Goal: Task Accomplishment & Management: Complete application form

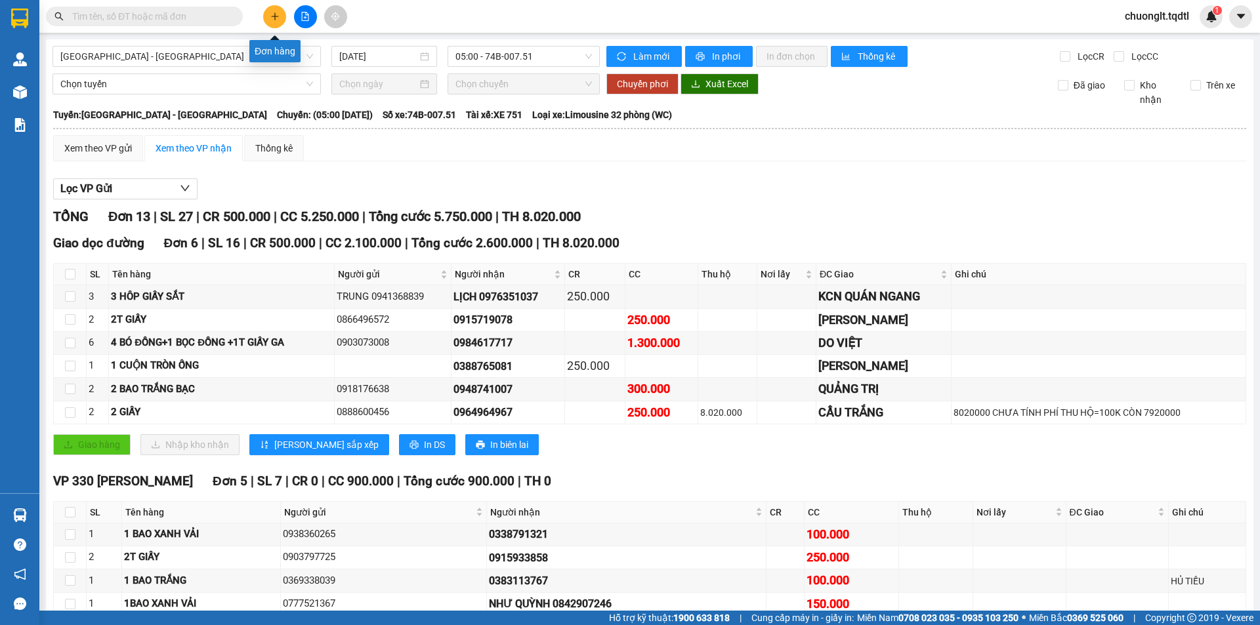
click at [279, 14] on button at bounding box center [274, 16] width 23 height 23
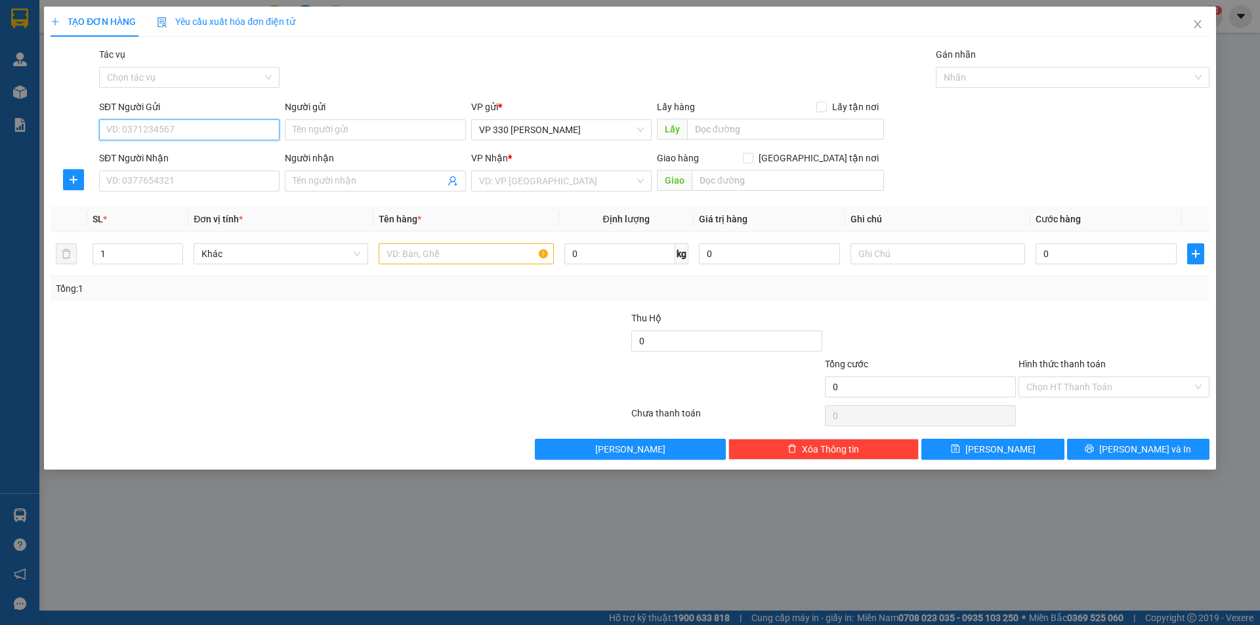
click at [180, 131] on input "SĐT Người Gửi" at bounding box center [189, 129] width 180 height 21
type input "0984851372"
click at [208, 187] on input "SĐT Người Nhận" at bounding box center [189, 181] width 180 height 21
click at [127, 173] on input "090903687" at bounding box center [189, 181] width 180 height 21
type input "0909903687"
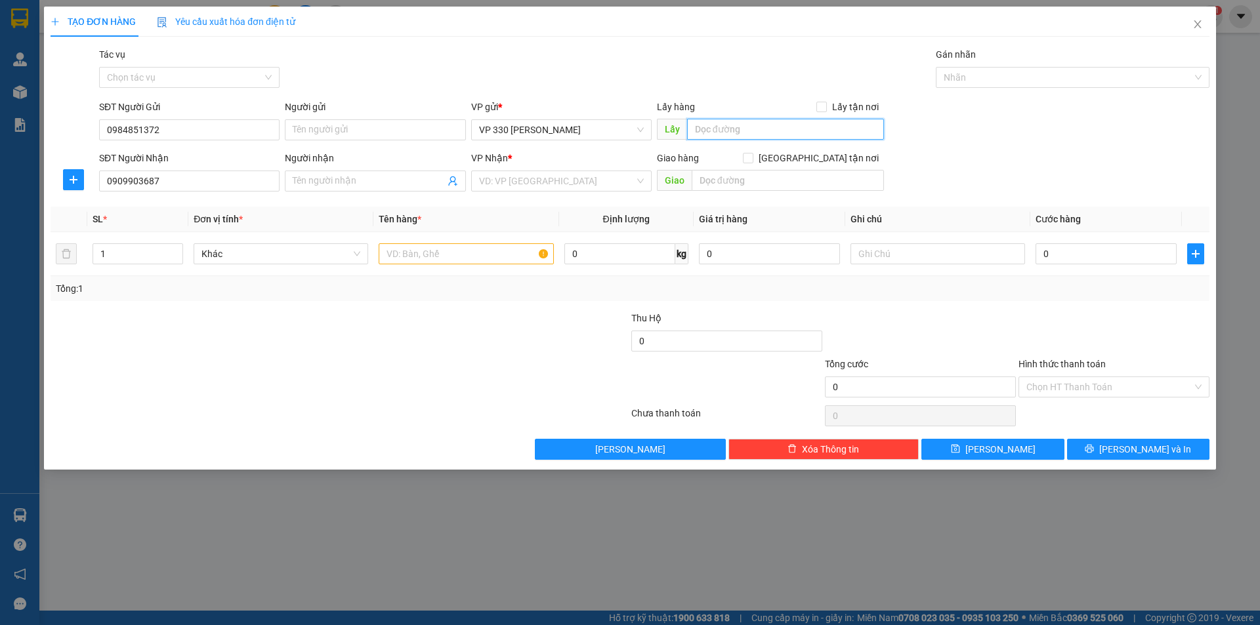
click at [782, 119] on input "text" at bounding box center [785, 129] width 197 height 21
type input "330"
click at [535, 185] on input "search" at bounding box center [556, 181] width 155 height 20
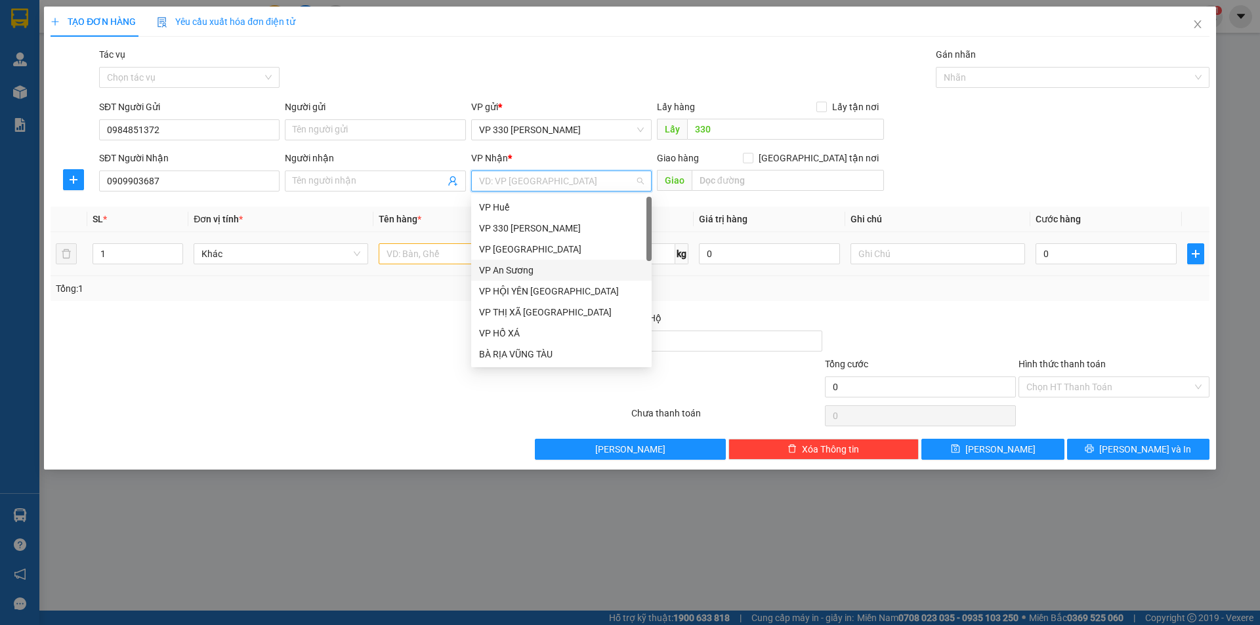
click at [552, 268] on div "VP An Sương" at bounding box center [561, 270] width 165 height 14
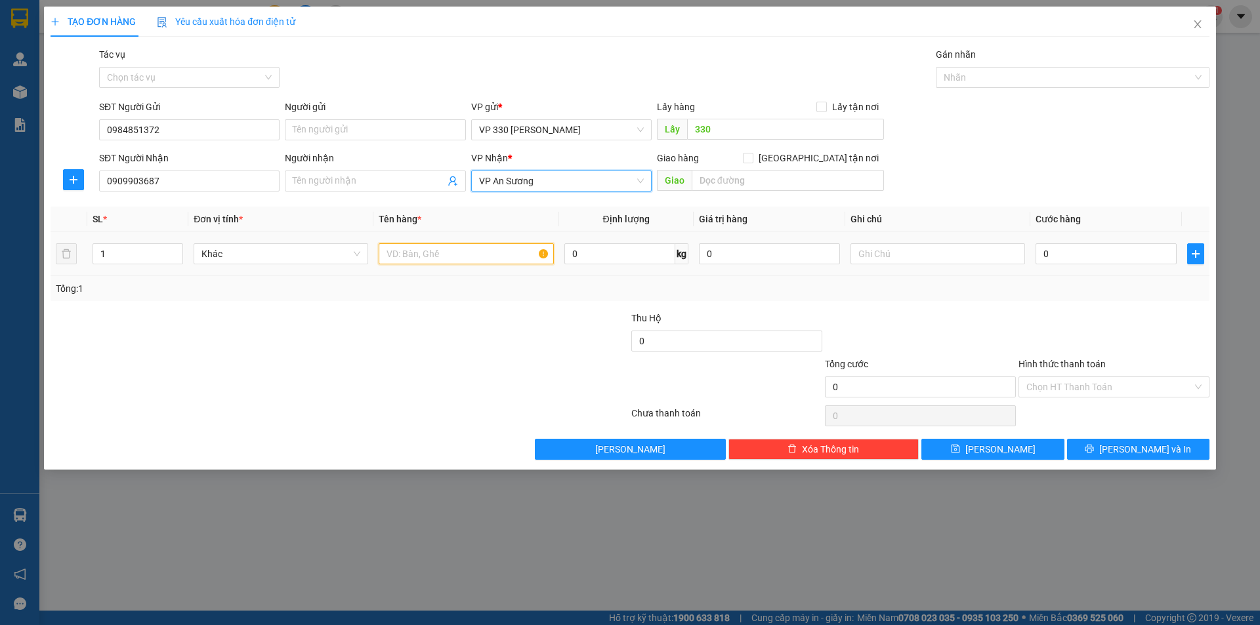
drag, startPoint x: 492, startPoint y: 249, endPoint x: 525, endPoint y: 258, distance: 34.1
click at [492, 249] on input "text" at bounding box center [466, 253] width 175 height 21
click at [869, 249] on input "text" at bounding box center [937, 253] width 175 height 21
type input "SHIP"
click at [423, 257] on input "text" at bounding box center [466, 253] width 175 height 21
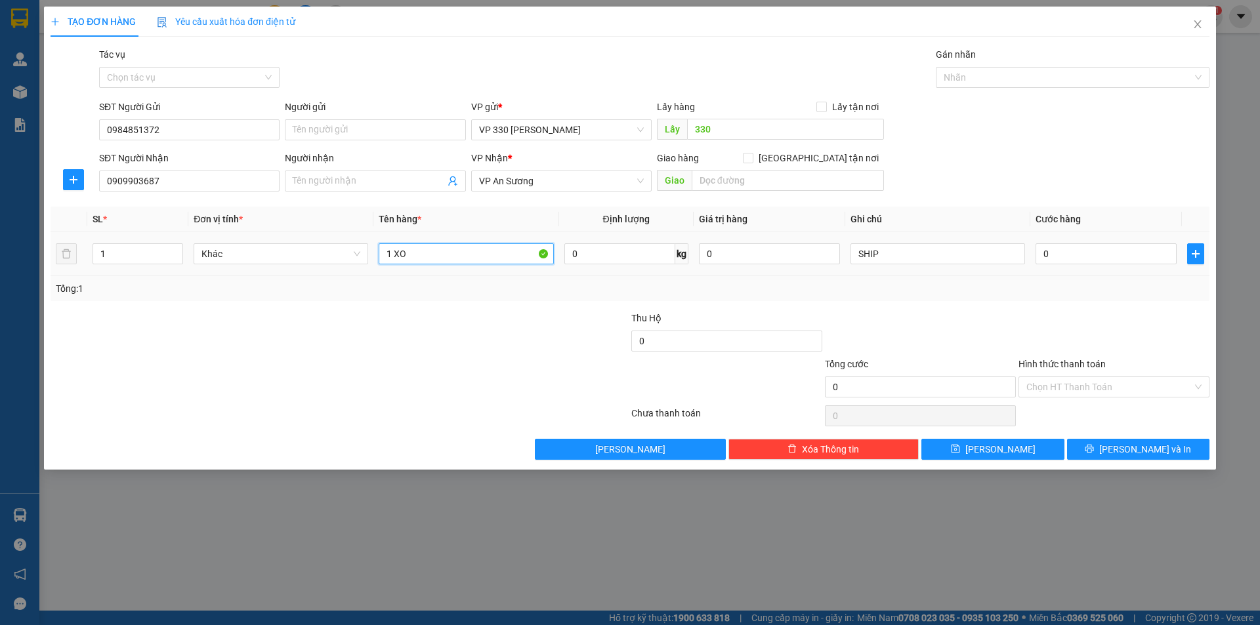
click at [427, 257] on input "1 XO" at bounding box center [466, 253] width 175 height 21
type input "1 XỐP"
click at [140, 177] on input "0909903687" at bounding box center [189, 181] width 180 height 21
click at [144, 178] on input "0909903687" at bounding box center [189, 181] width 180 height 21
click at [131, 176] on input "09099036087" at bounding box center [189, 181] width 180 height 21
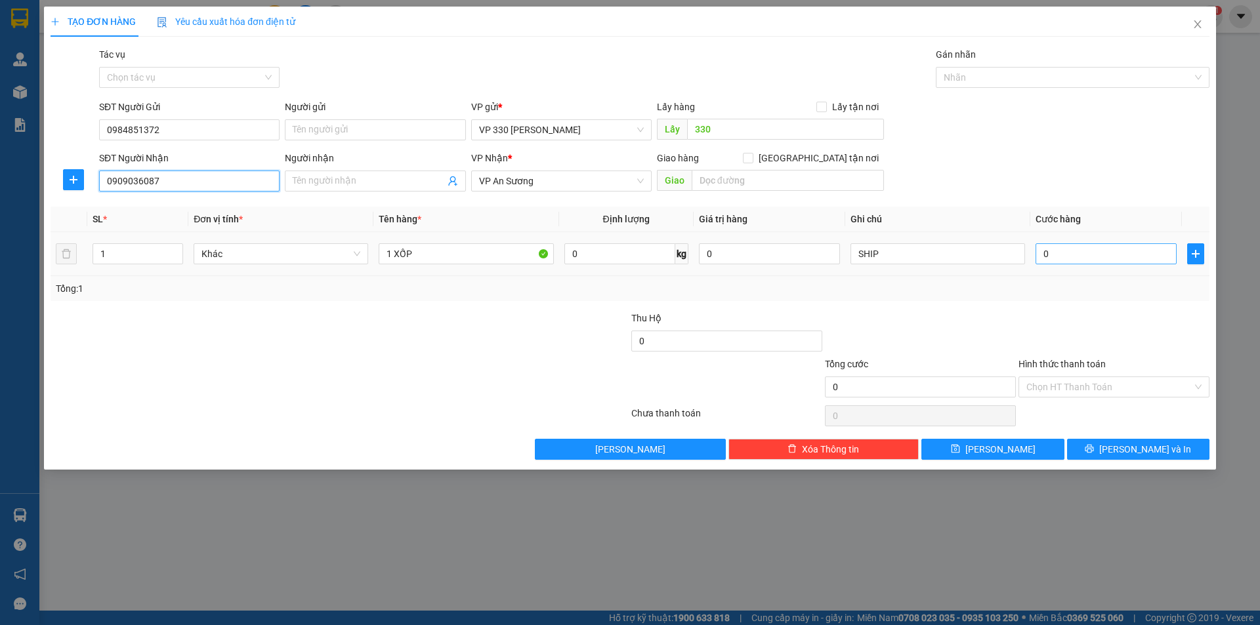
type input "0909036087"
click at [1098, 248] on input "0" at bounding box center [1105, 253] width 141 height 21
type input "1"
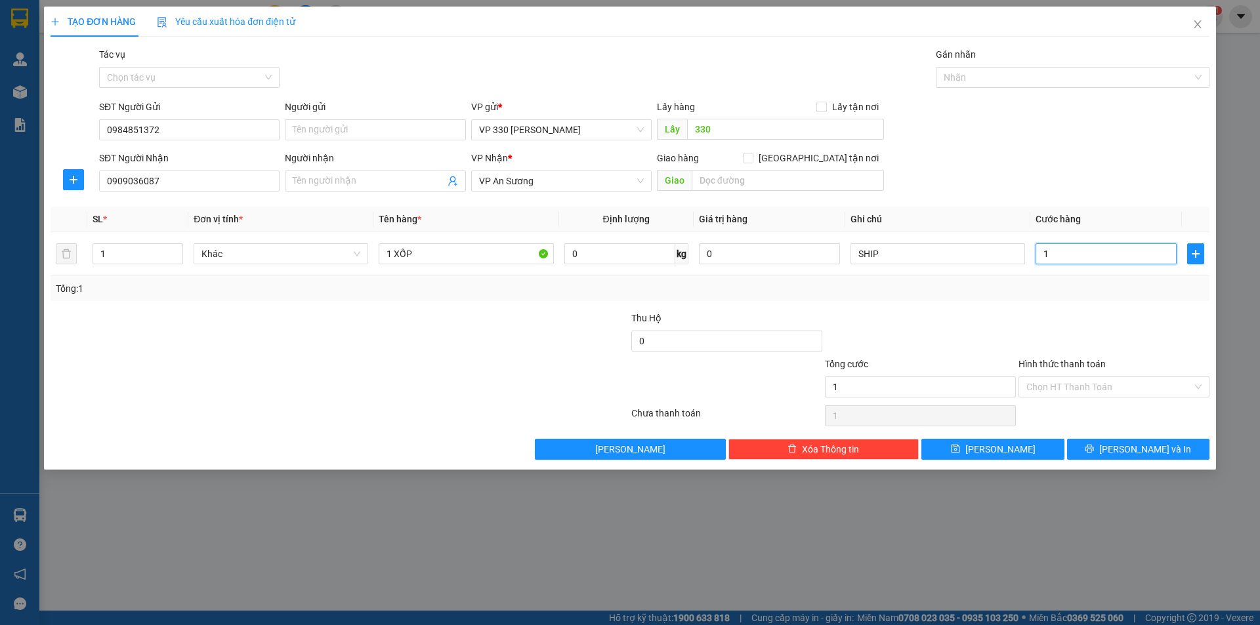
type input "15"
type input "150"
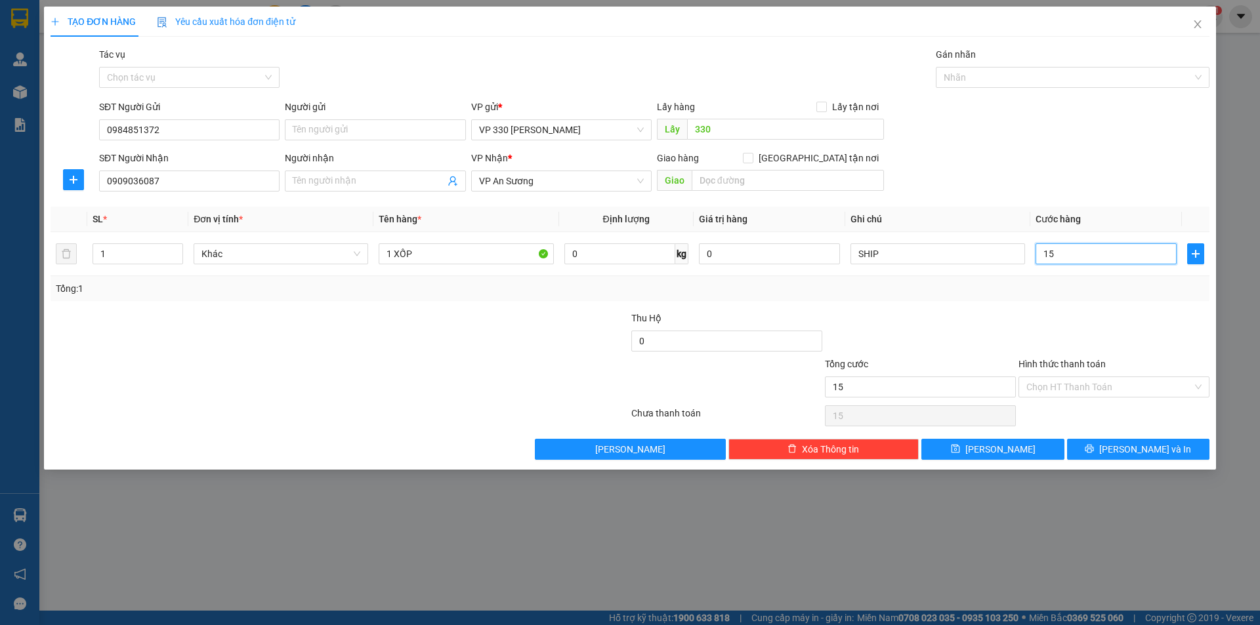
type input "150"
type input "1.500"
type input "15.000"
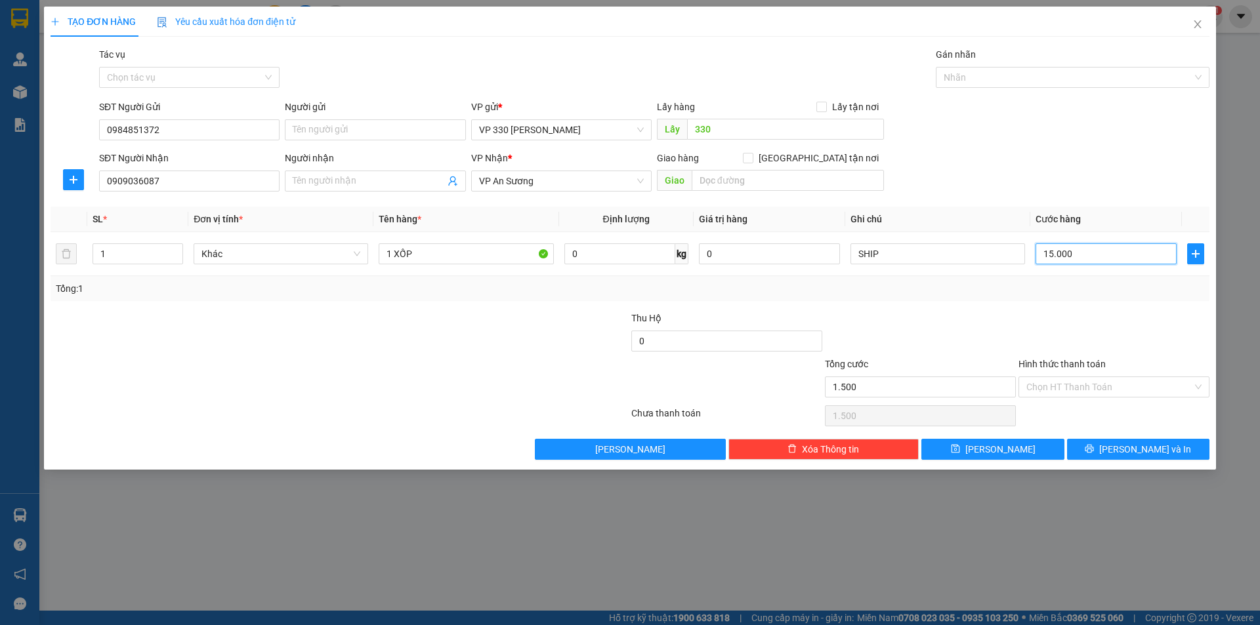
type input "15.000"
type input "150.000"
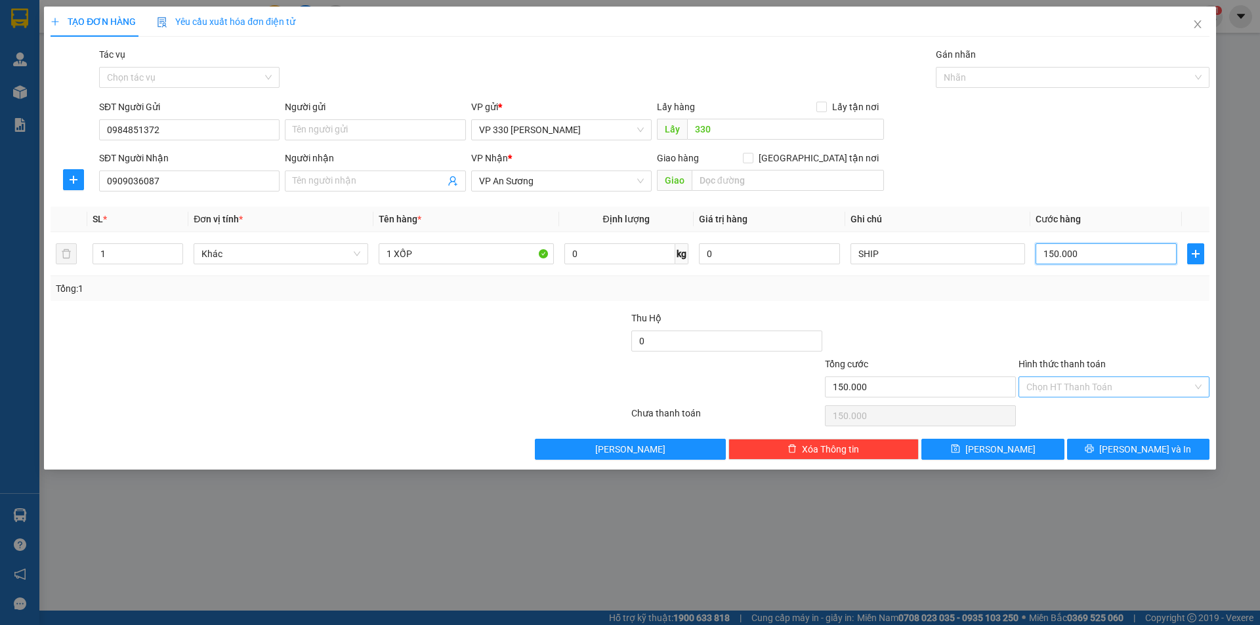
type input "150.000"
click at [1111, 385] on input "Hình thức thanh toán" at bounding box center [1109, 387] width 166 height 20
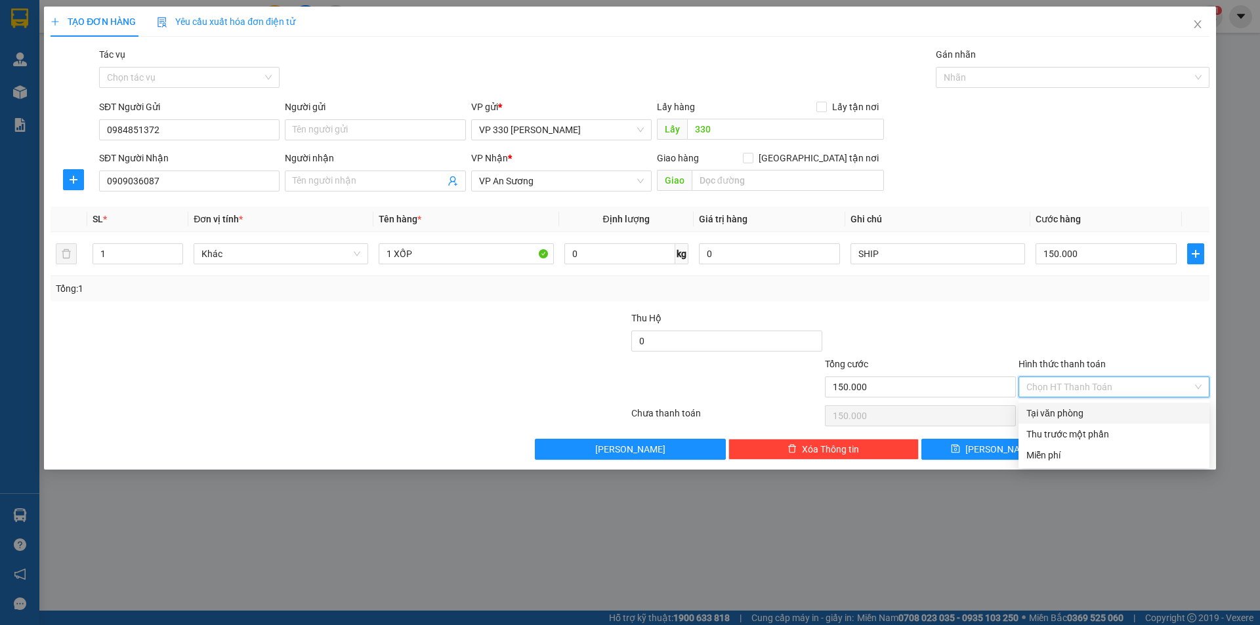
click at [1053, 412] on div "Tại văn phòng" at bounding box center [1113, 413] width 175 height 14
type input "0"
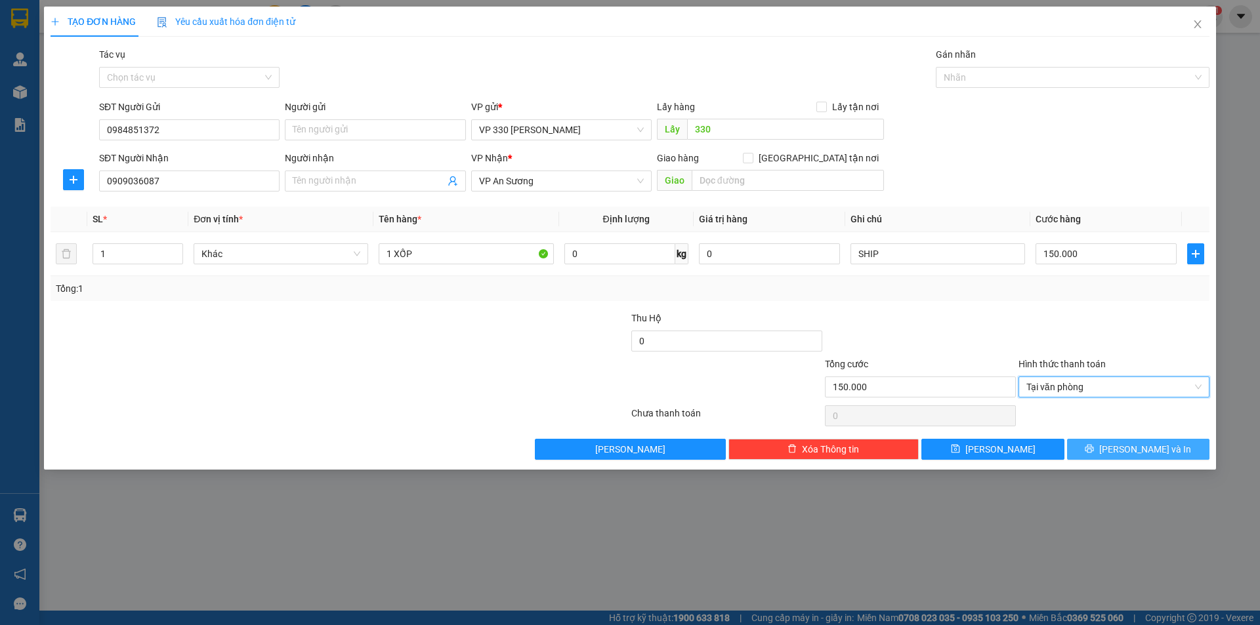
click at [1094, 453] on icon "printer" at bounding box center [1088, 448] width 9 height 9
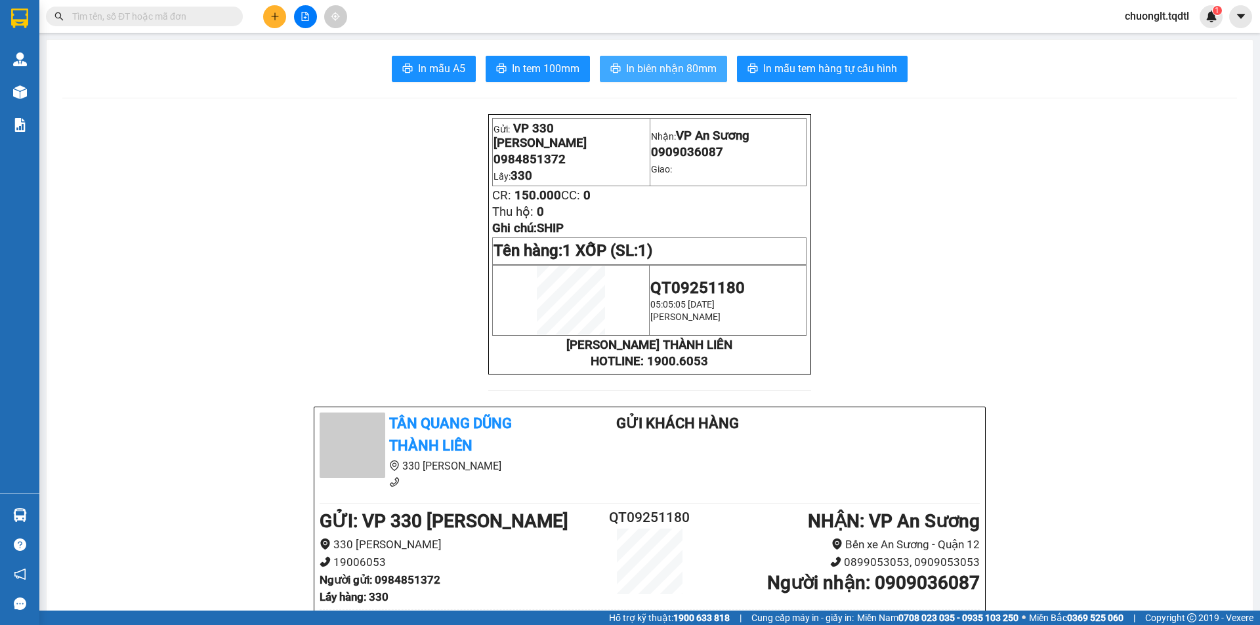
click at [643, 67] on span "In biên nhận 80mm" at bounding box center [671, 68] width 91 height 16
click at [536, 68] on span "In tem 100mm" at bounding box center [546, 68] width 68 height 16
click at [275, 22] on button at bounding box center [274, 16] width 23 height 23
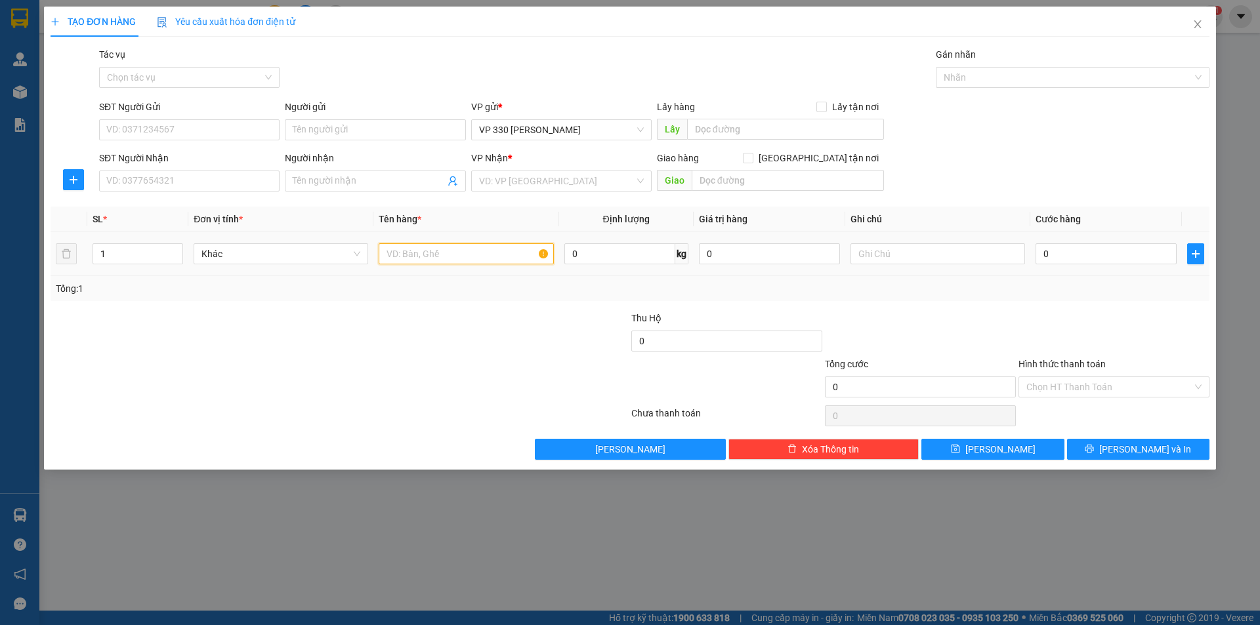
click at [448, 251] on input "text" at bounding box center [466, 253] width 175 height 21
type input "20 CHANH"
click at [121, 255] on input "1" at bounding box center [137, 254] width 89 height 20
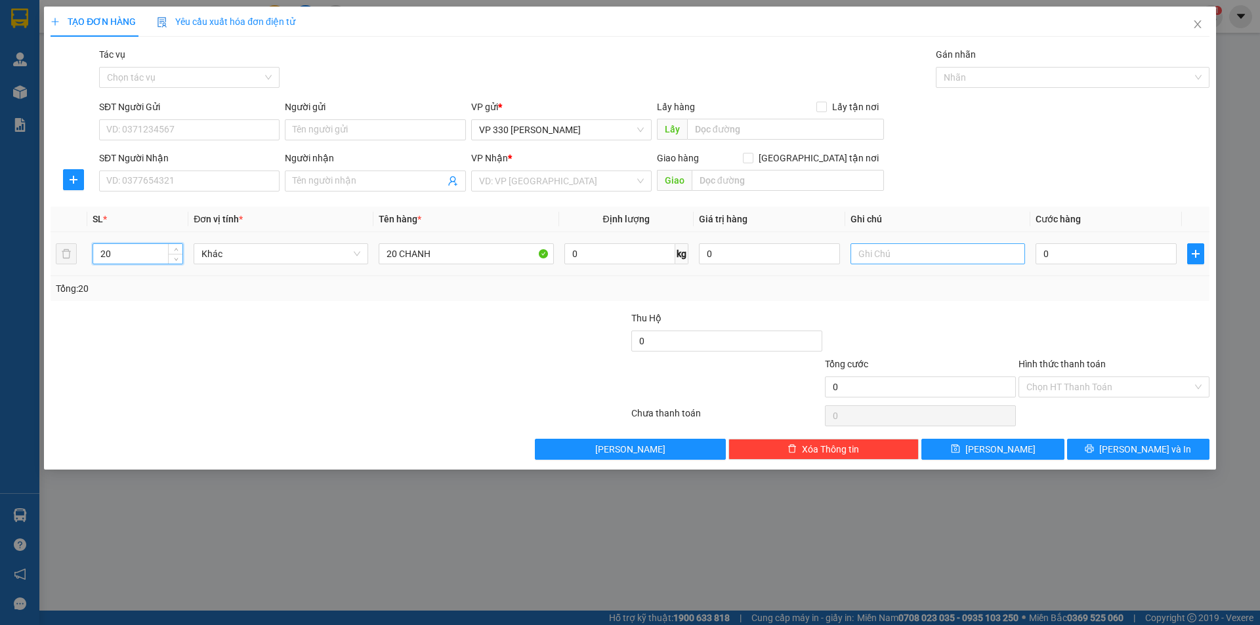
type input "20"
click at [892, 255] on input "text" at bounding box center [937, 253] width 175 height 21
type input "751"
click at [728, 115] on div "Lấy hàng Lấy tận nơi" at bounding box center [770, 110] width 227 height 20
click at [726, 131] on input "text" at bounding box center [785, 129] width 197 height 21
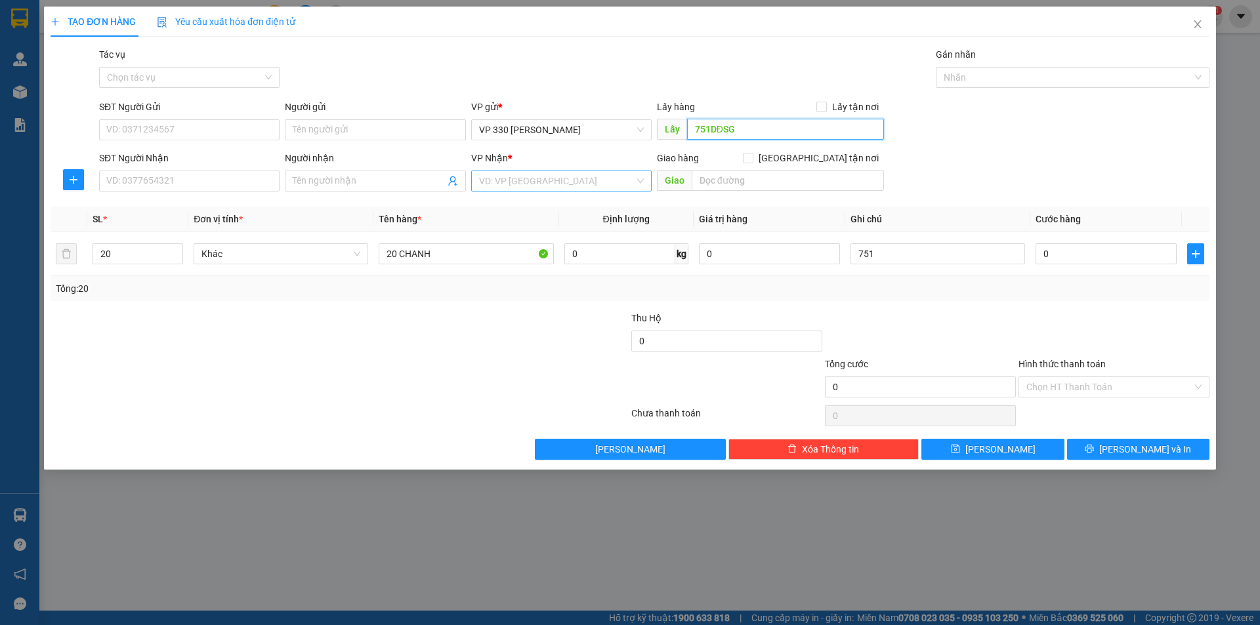
type input "751DĐSG"
click at [603, 180] on input "search" at bounding box center [556, 181] width 155 height 20
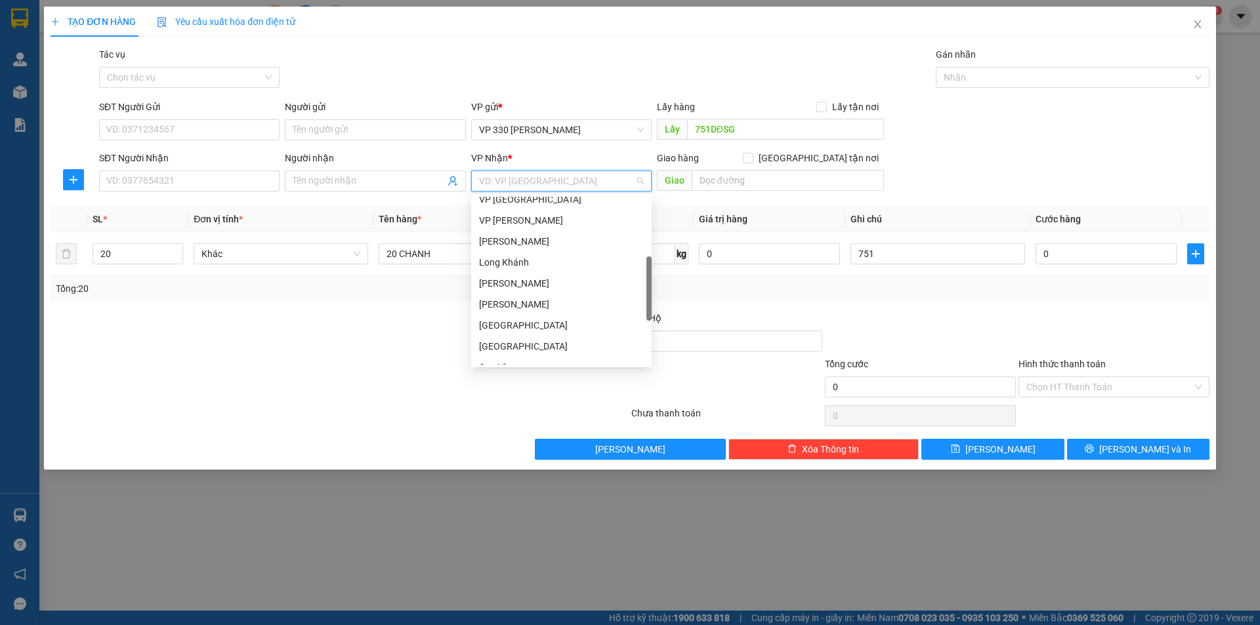
scroll to position [131, 0]
click at [538, 289] on div "VP [PERSON_NAME]" at bounding box center [561, 286] width 165 height 14
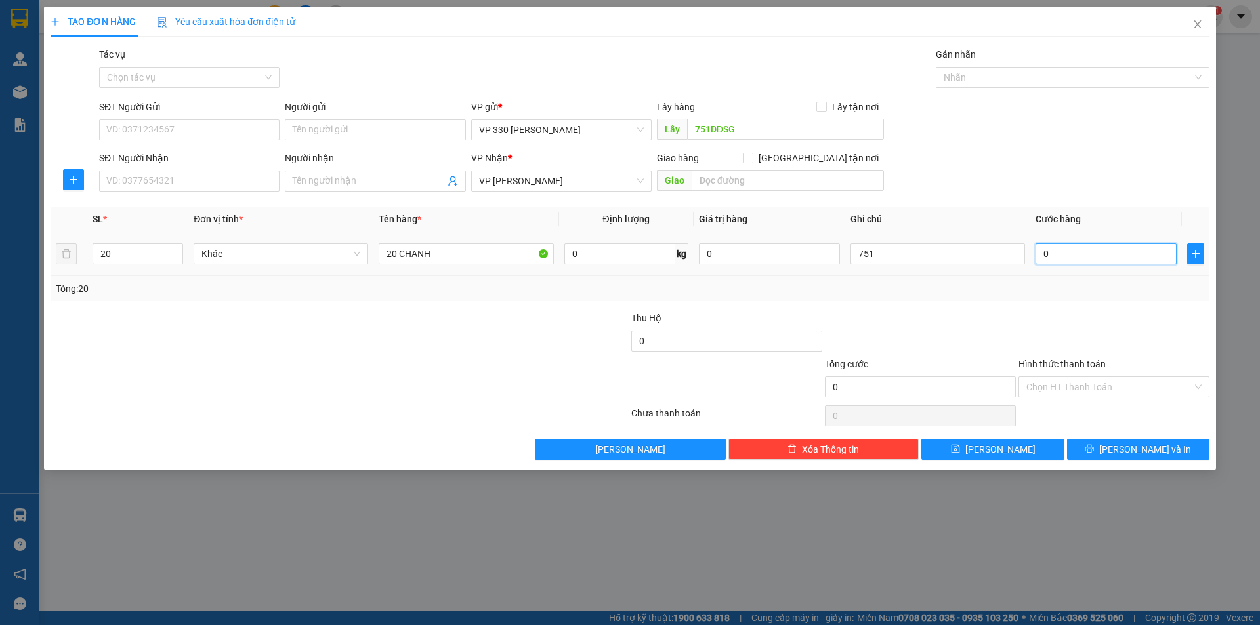
click at [1096, 262] on input "0" at bounding box center [1105, 253] width 141 height 21
type input "8"
type input "80"
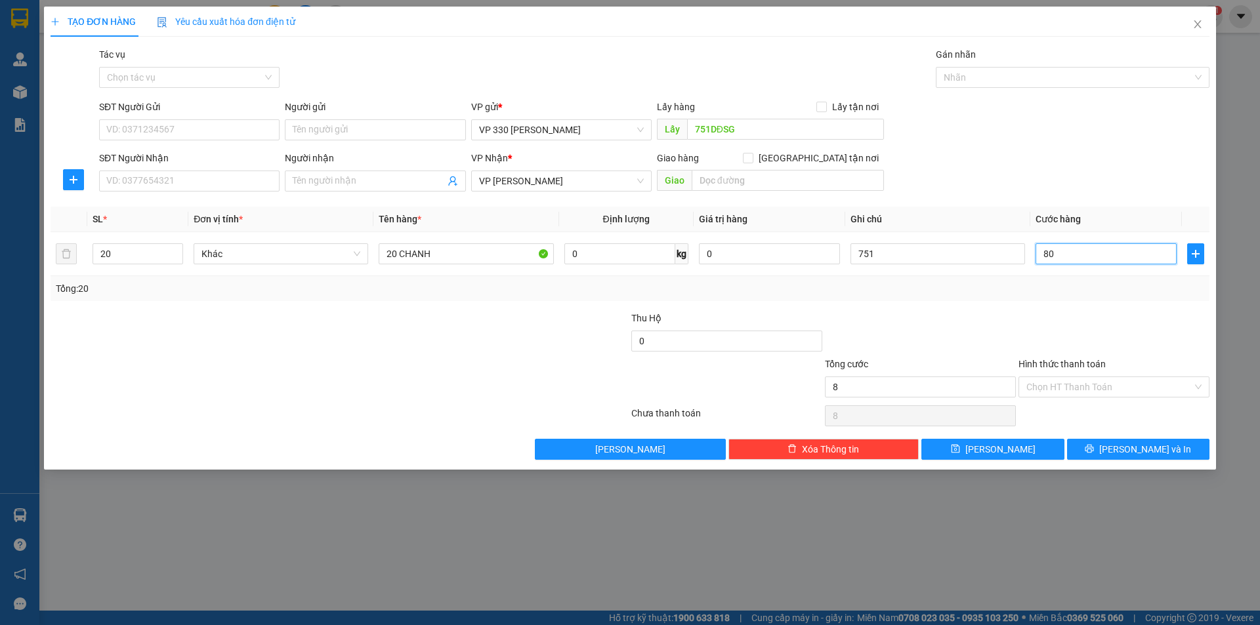
type input "80"
type input "800"
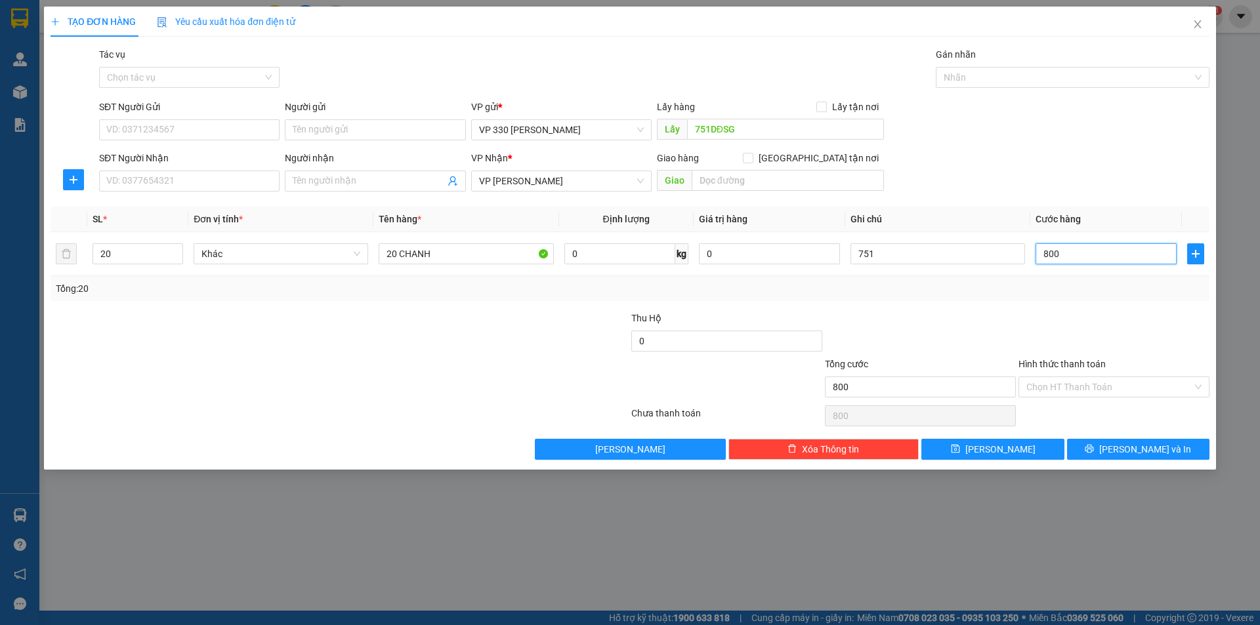
type input "8.000"
type input "80.000"
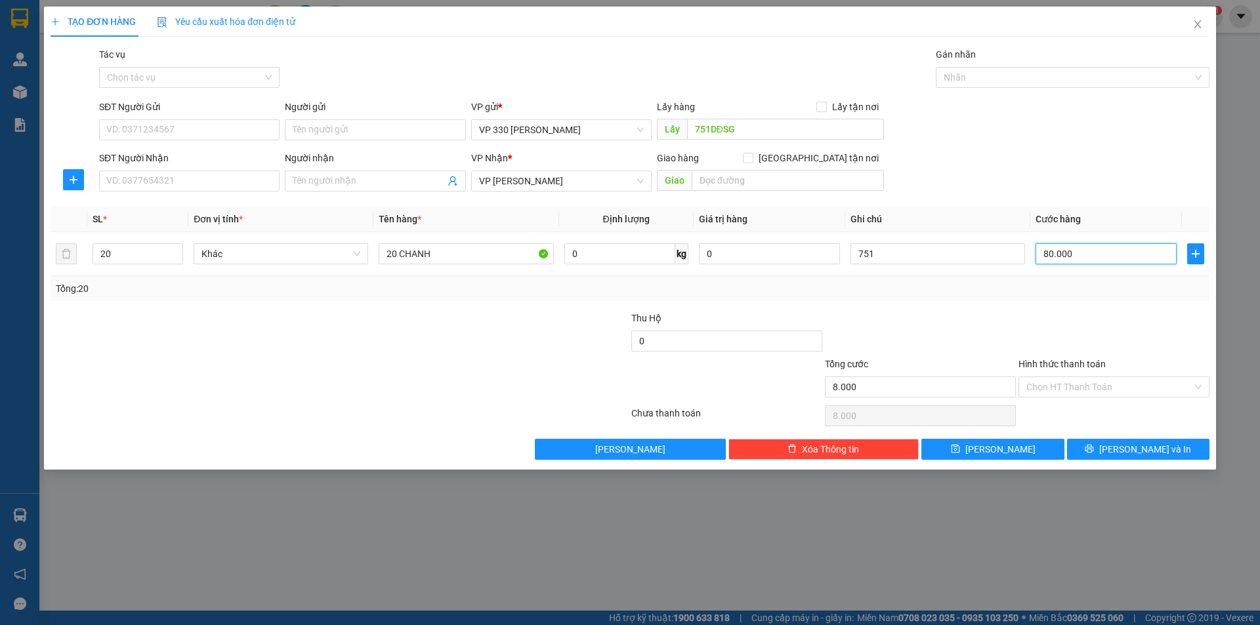
type input "80.000"
type input "800.000"
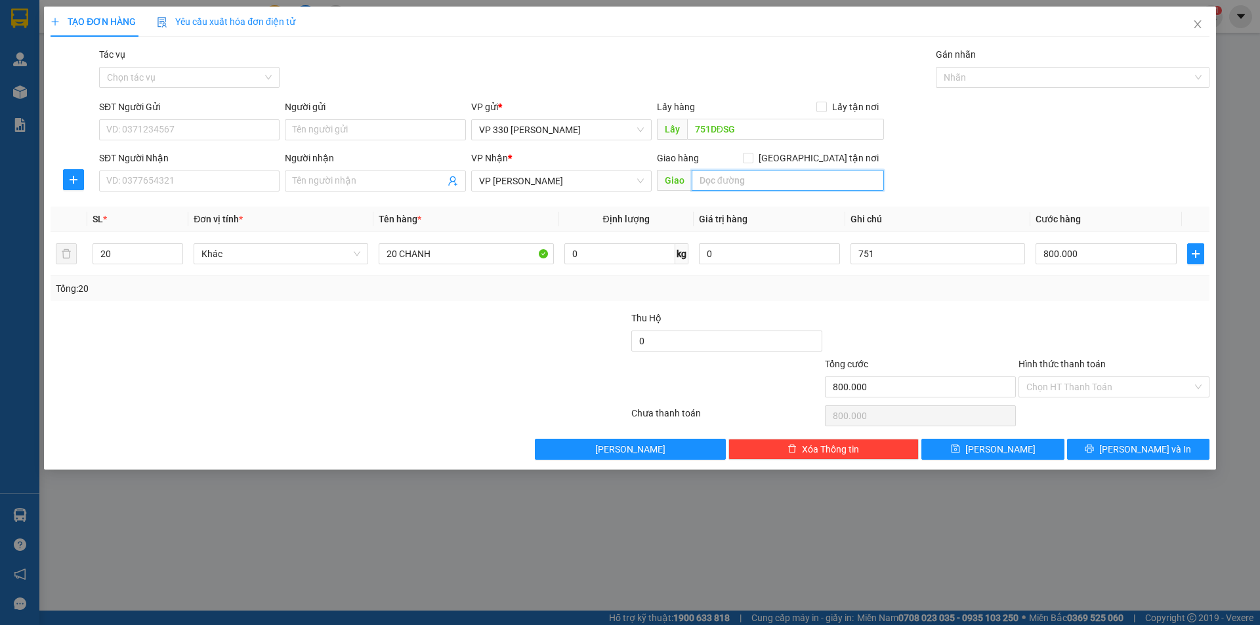
click at [750, 184] on input "text" at bounding box center [787, 180] width 192 height 21
type input "MY CHANH"
click at [975, 451] on button "[PERSON_NAME]" at bounding box center [992, 449] width 142 height 21
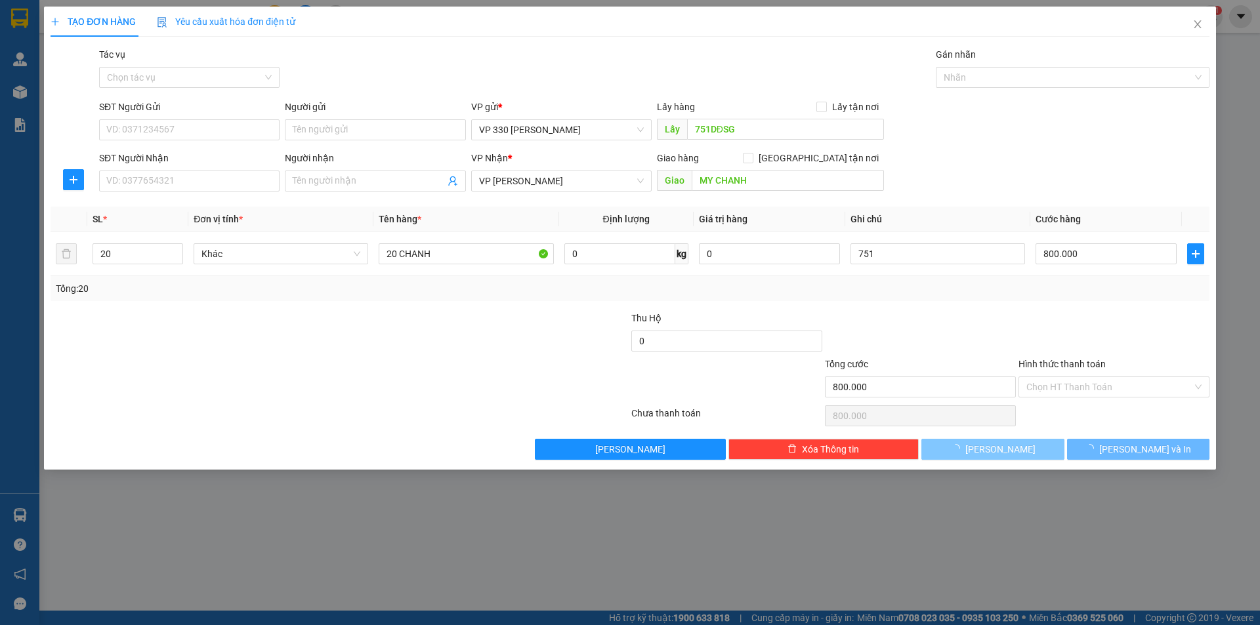
type input "1"
type input "0"
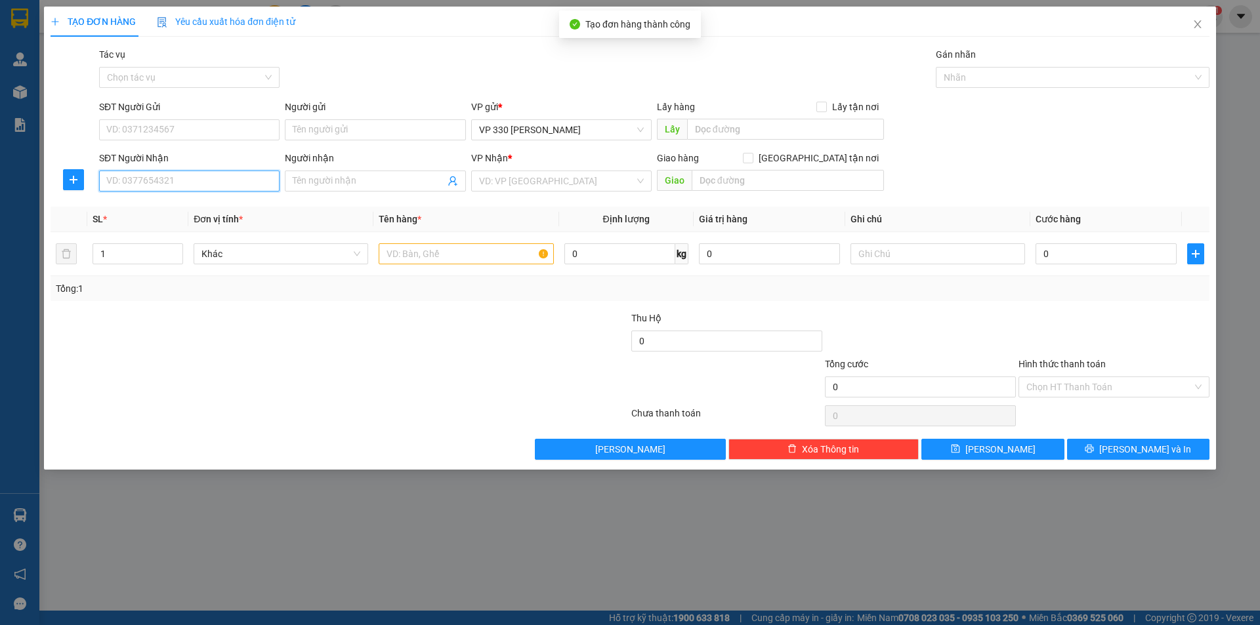
click at [162, 182] on input "SĐT Người Nhận" at bounding box center [189, 181] width 180 height 21
type input "0388742671"
click at [409, 245] on input "text" at bounding box center [466, 253] width 175 height 21
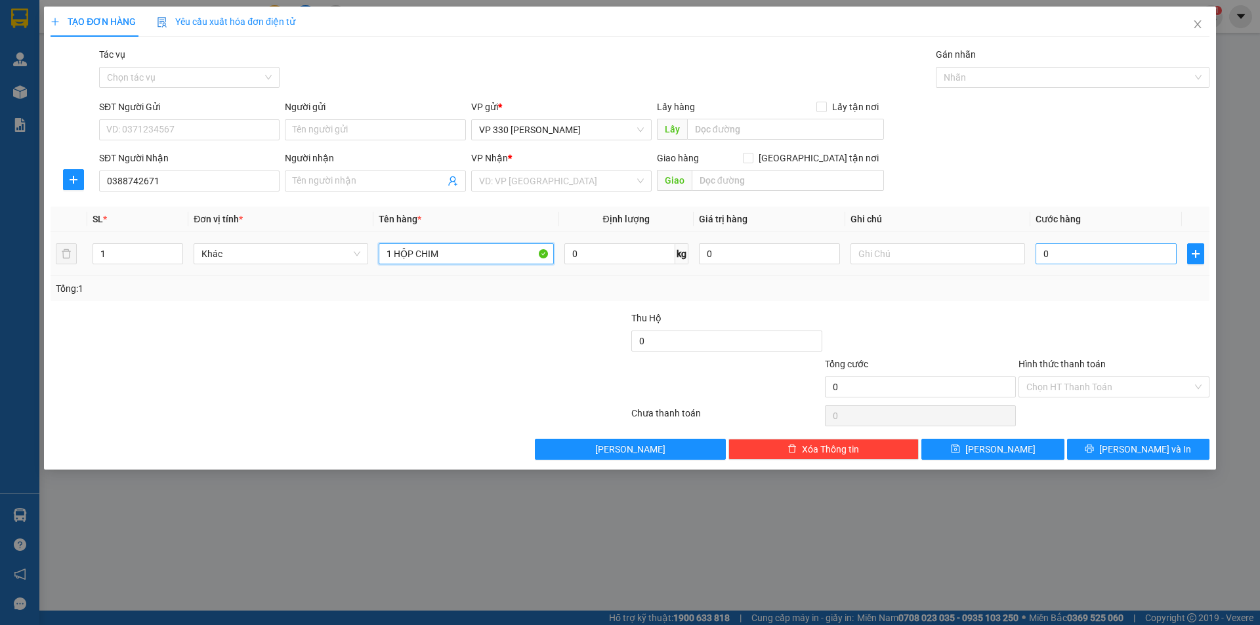
type input "1 HỘP CHIM"
click at [1069, 255] on input "0" at bounding box center [1105, 253] width 141 height 21
type input "2"
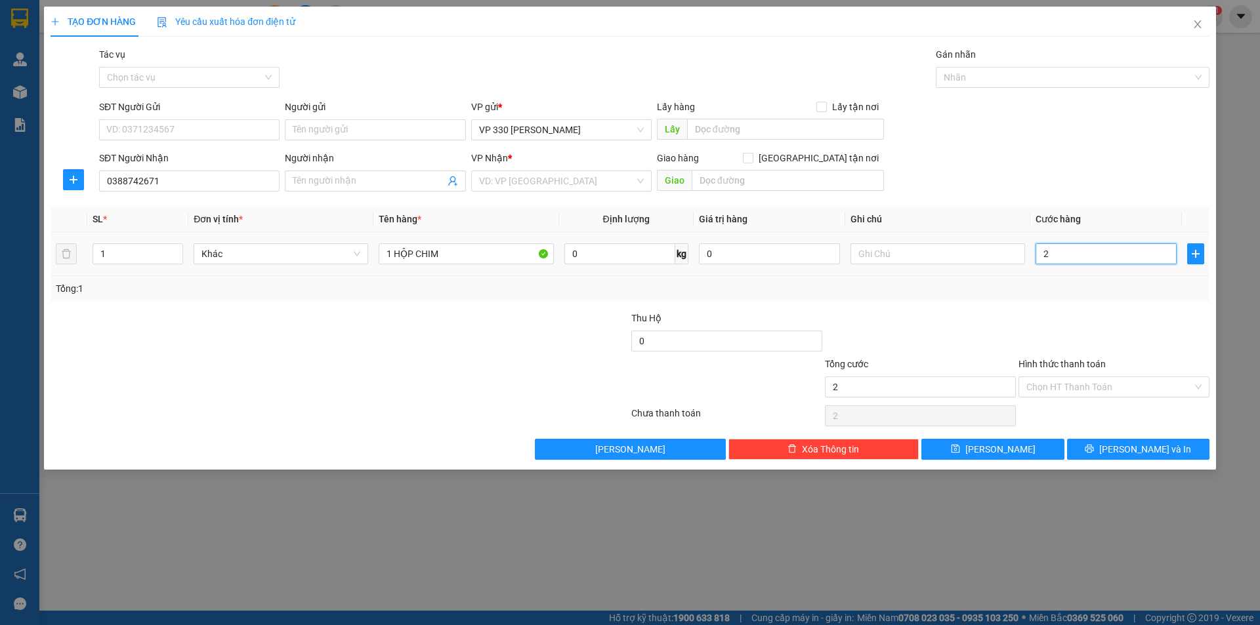
type input "20"
type input "200"
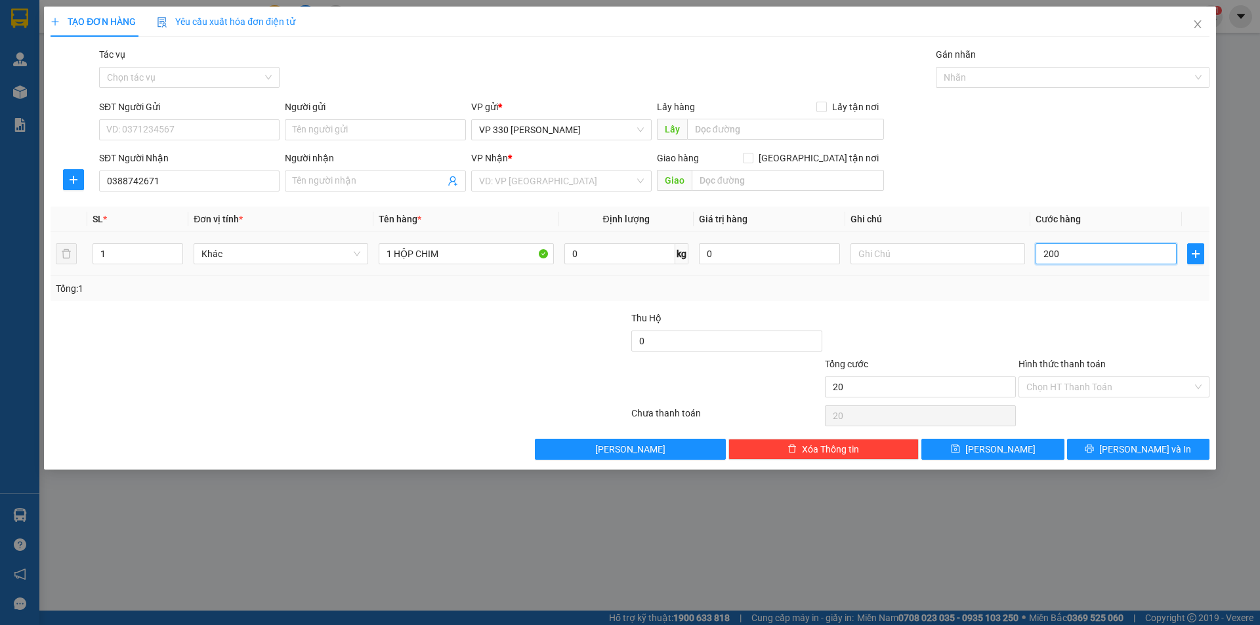
type input "200"
type input "2.000"
type input "20.000"
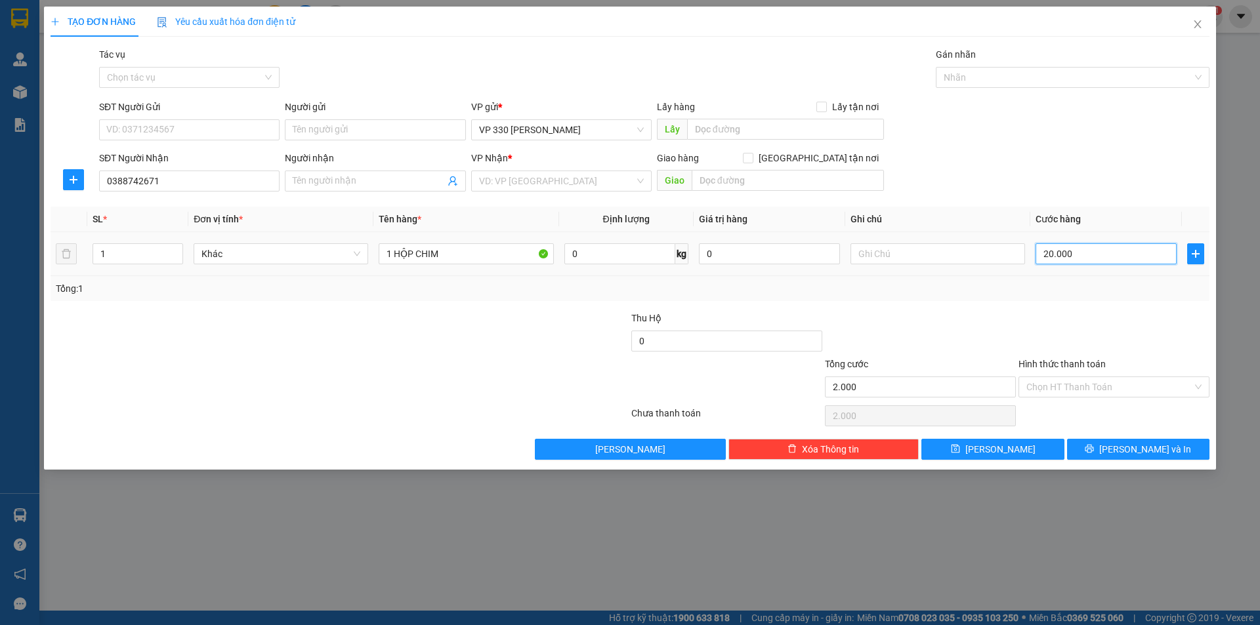
type input "20.000"
type input "200.000"
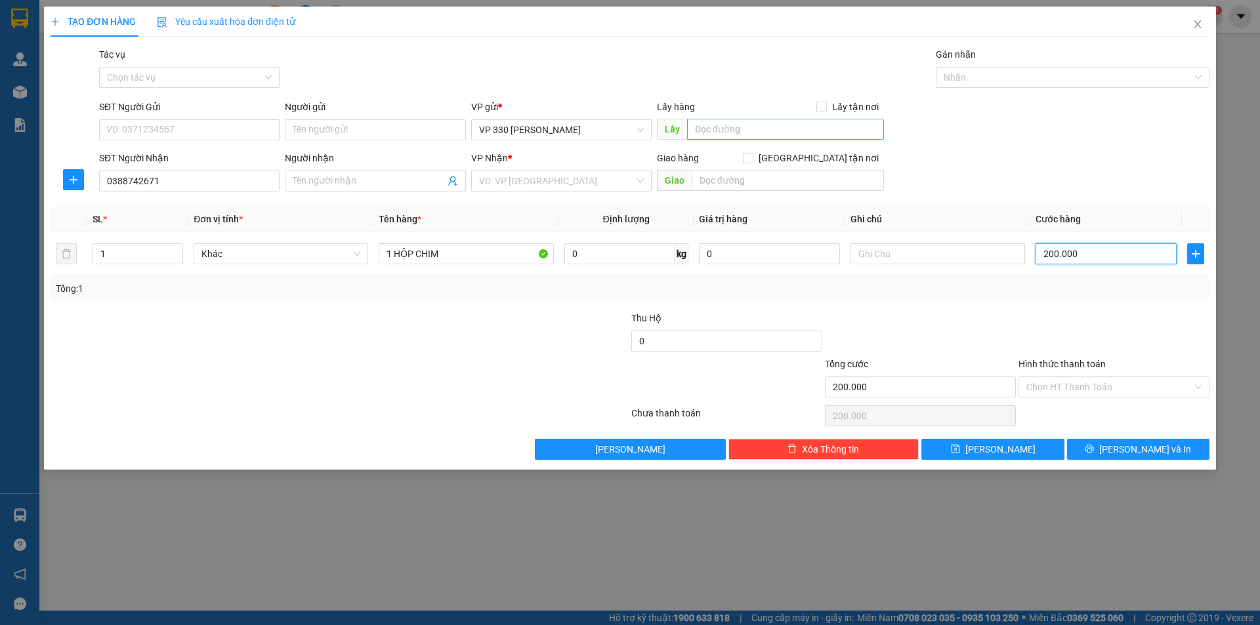
type input "200.000"
click at [763, 119] on input "text" at bounding box center [785, 129] width 197 height 21
click at [895, 256] on input "text" at bounding box center [937, 253] width 175 height 21
type input "751"
click at [589, 180] on input "search" at bounding box center [556, 181] width 155 height 20
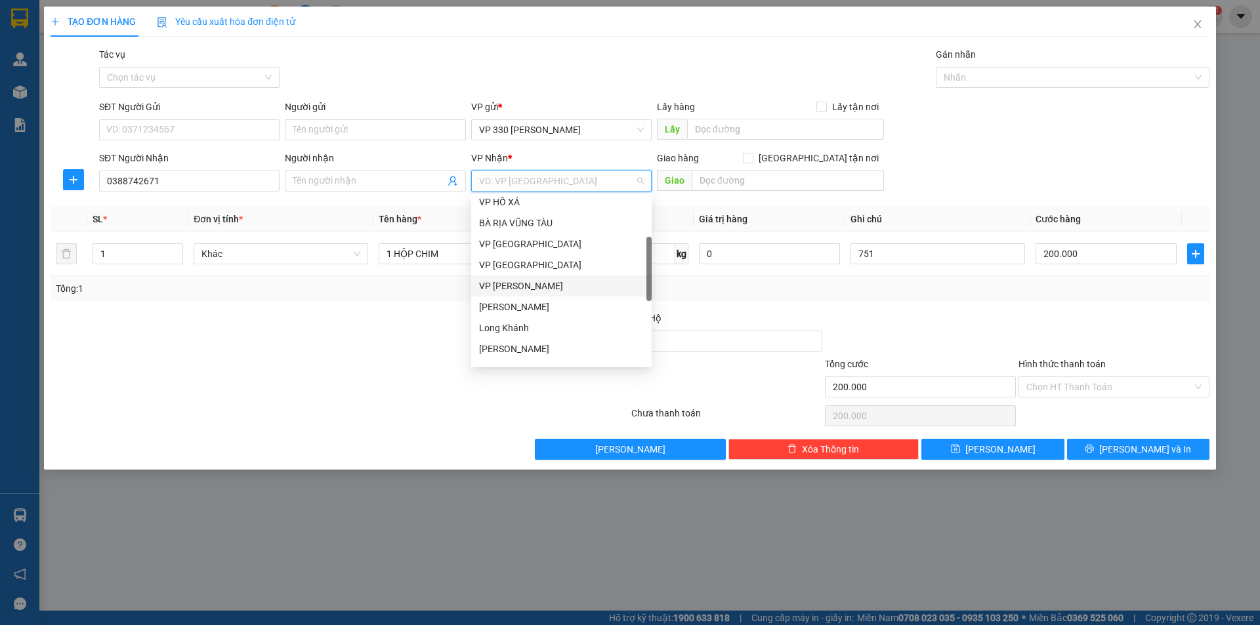
click at [524, 289] on div "VP [PERSON_NAME]" at bounding box center [561, 286] width 165 height 14
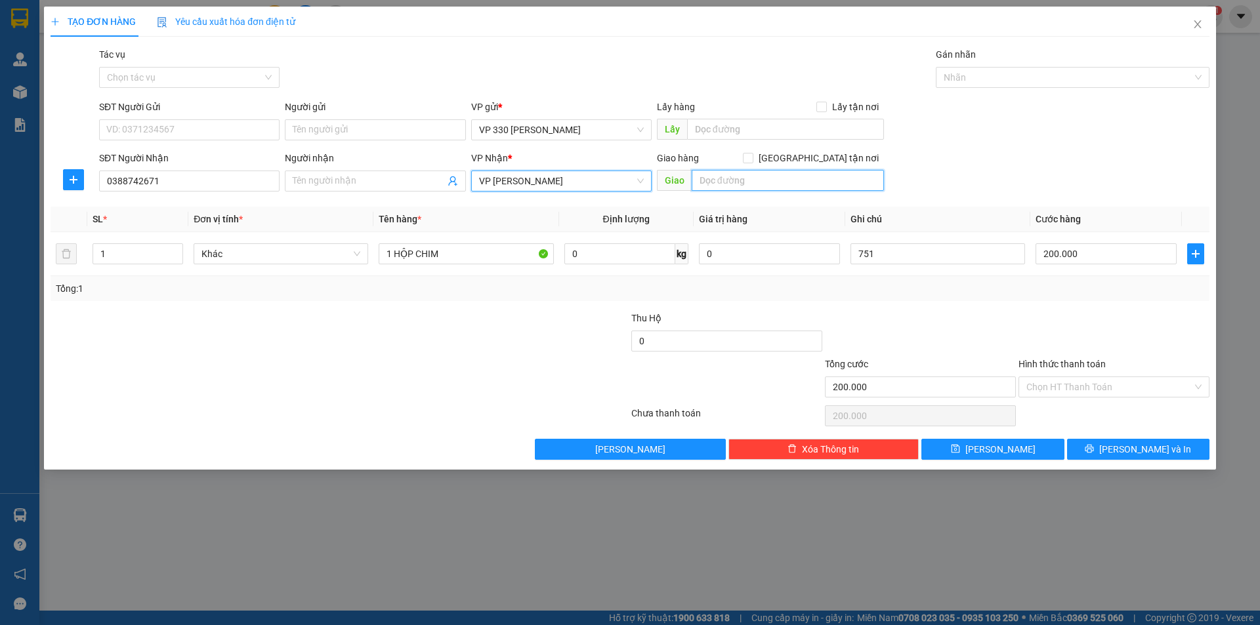
click at [731, 178] on input "text" at bounding box center [787, 180] width 192 height 21
type input "CAM LỘ"
click at [754, 120] on input "text" at bounding box center [785, 129] width 197 height 21
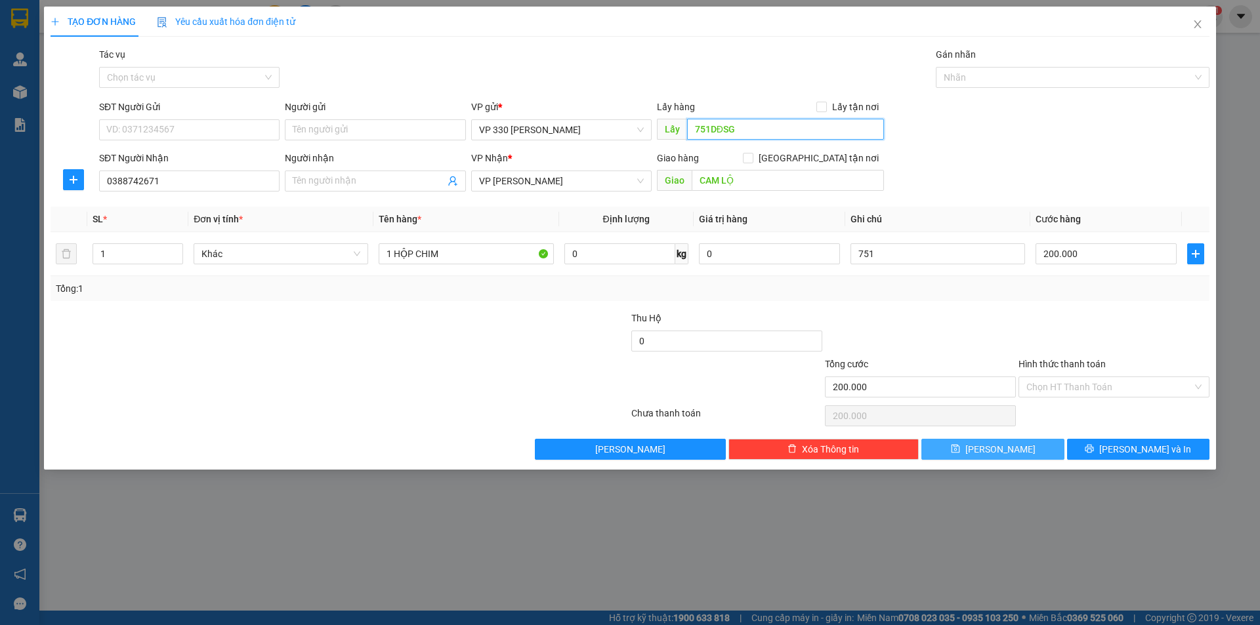
type input "751DĐSG"
click at [1012, 448] on button "[PERSON_NAME]" at bounding box center [992, 449] width 142 height 21
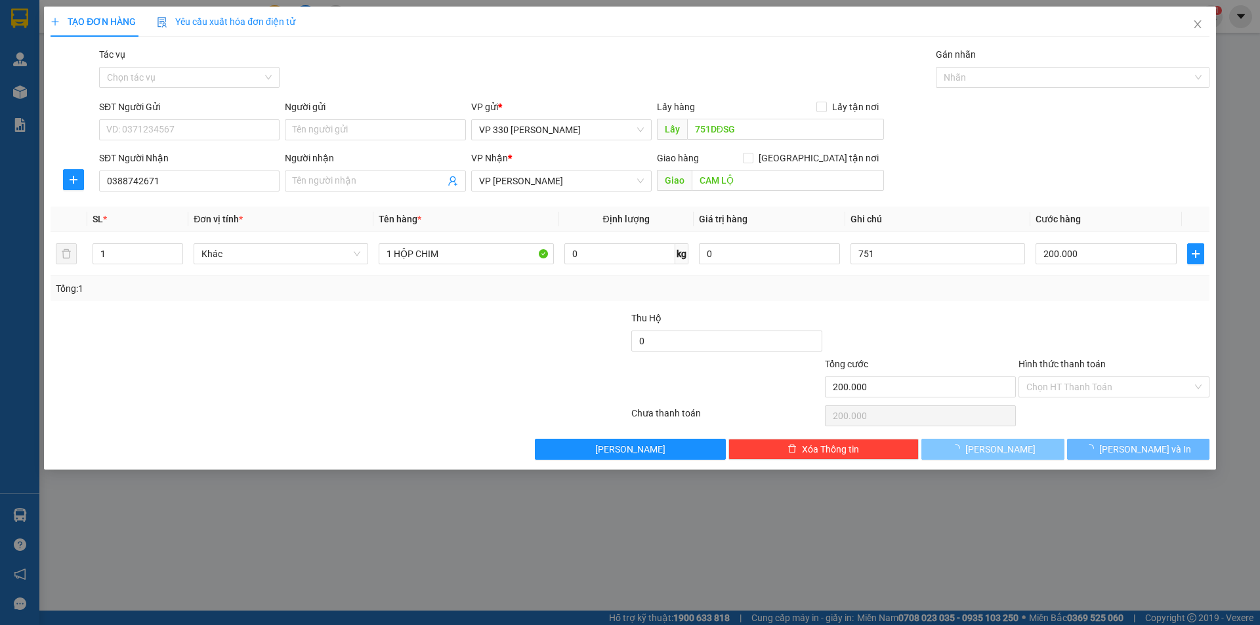
type input "0"
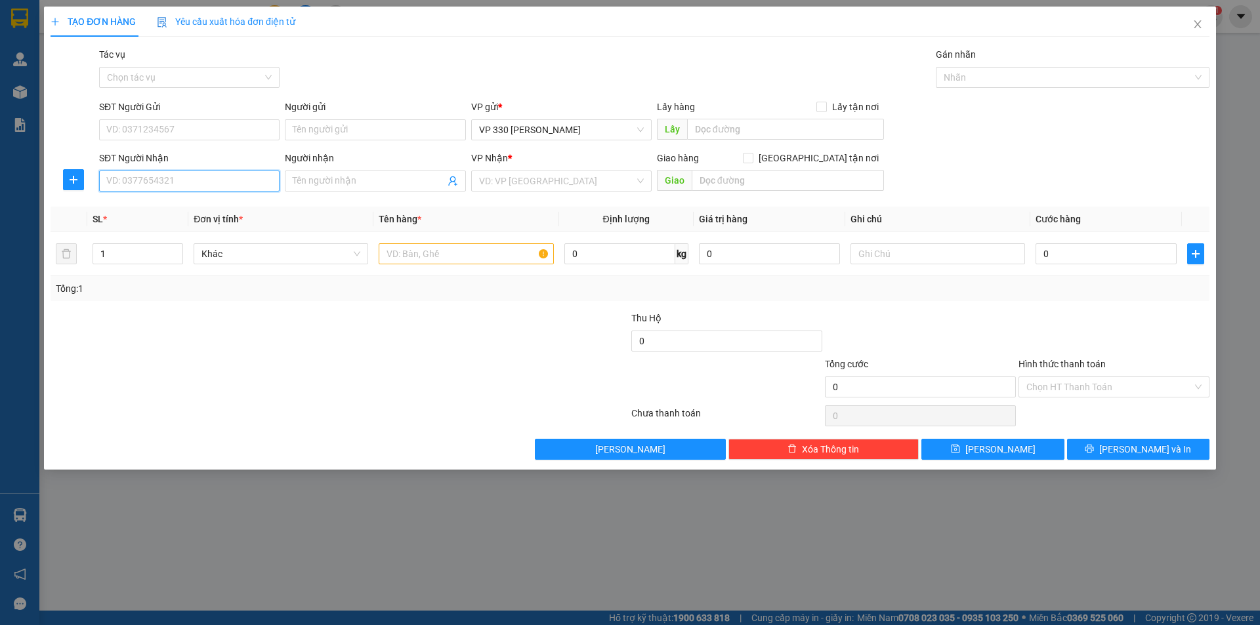
click at [144, 176] on input "SĐT Người Nhận" at bounding box center [189, 181] width 180 height 21
type input "0914457544"
click at [146, 207] on div "0914457544" at bounding box center [189, 207] width 165 height 14
type input "ĐÔNG HÀ"
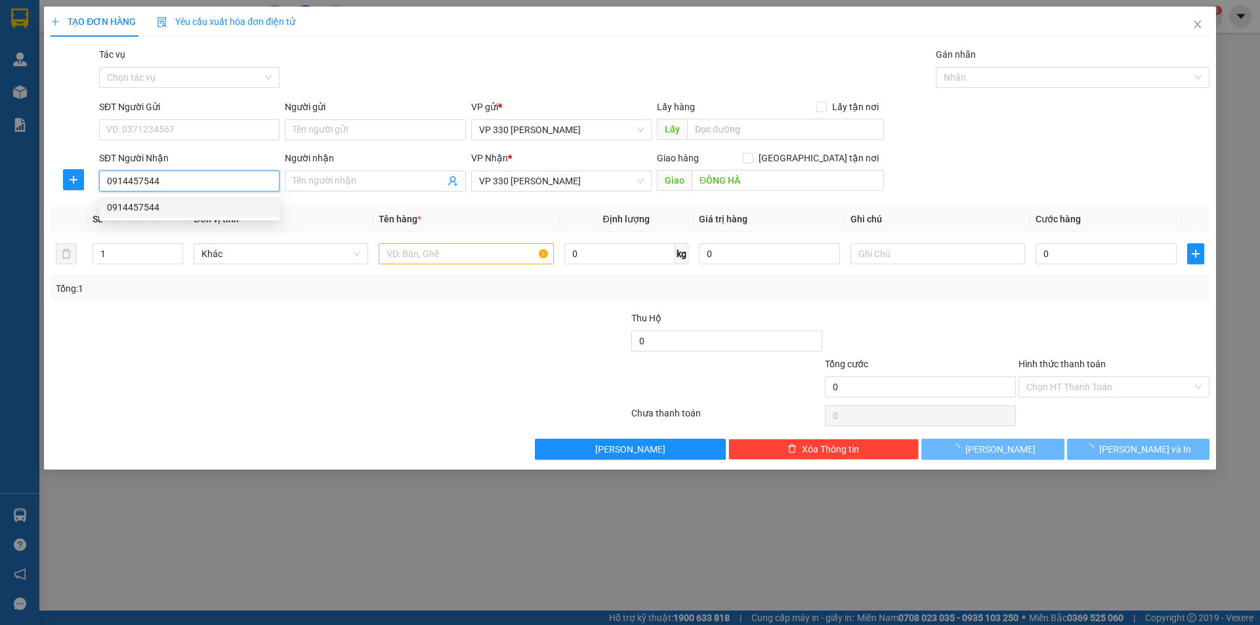
type input "1.150.000"
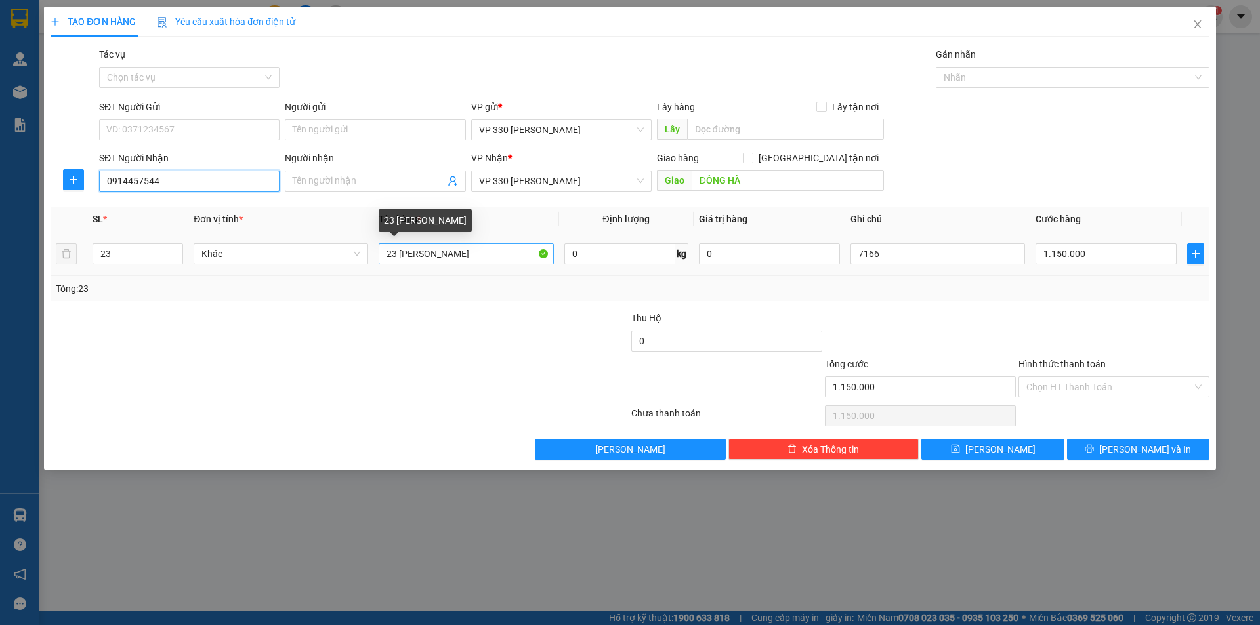
type input "0914457544"
drag, startPoint x: 505, startPoint y: 256, endPoint x: 381, endPoint y: 222, distance: 128.4
click at [384, 249] on input "23 THÙNG THANH LONG" at bounding box center [466, 253] width 175 height 21
type input "15 THÙNG XOÀI"
click at [177, 260] on icon "down" at bounding box center [176, 258] width 5 height 5
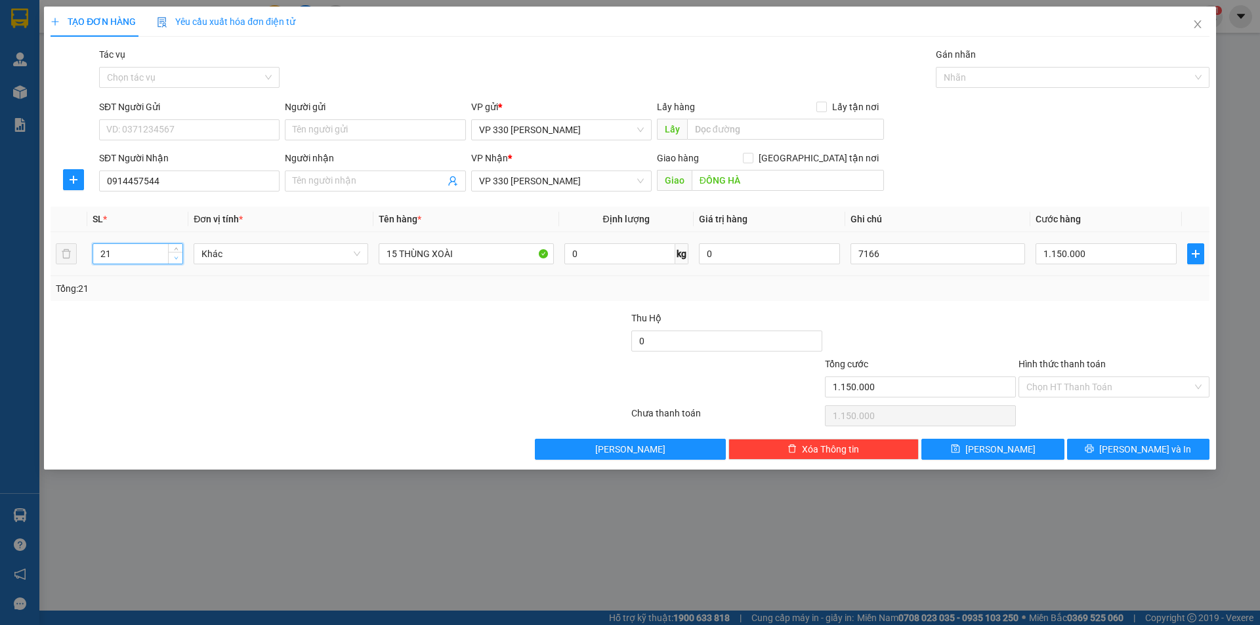
click at [176, 260] on icon "down" at bounding box center [176, 258] width 5 height 5
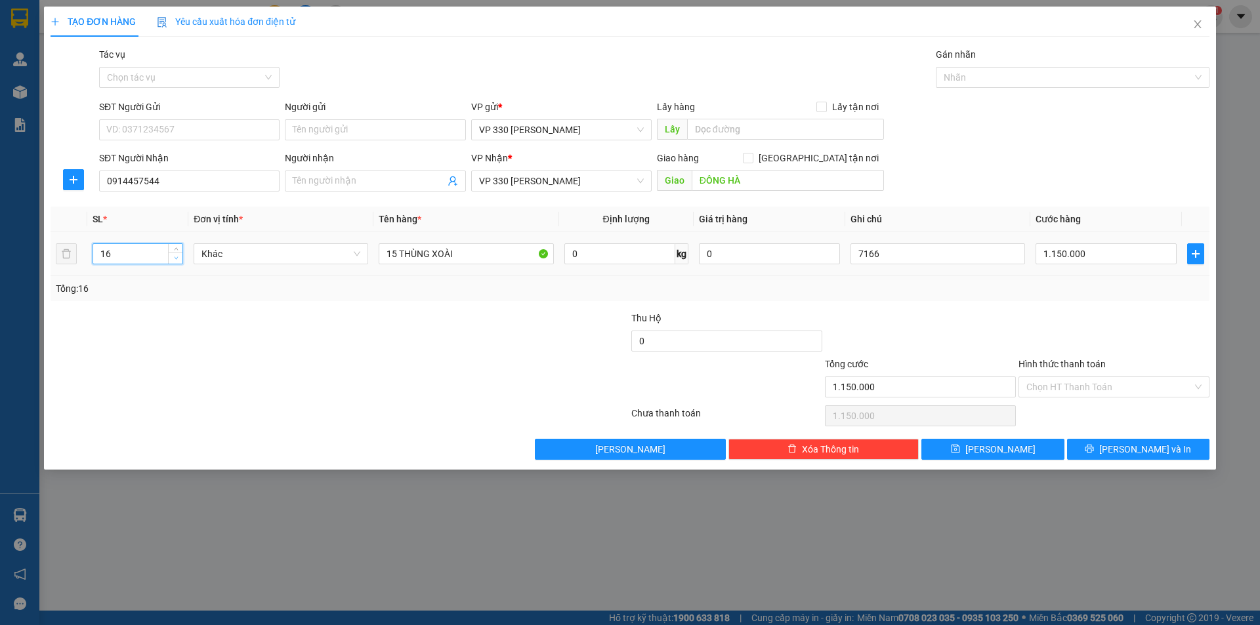
click at [176, 260] on icon "down" at bounding box center [176, 258] width 5 height 5
type input "15"
click at [176, 260] on icon "down" at bounding box center [176, 258] width 5 height 5
click at [1101, 258] on input "1.150.000" at bounding box center [1105, 253] width 141 height 21
type input "6"
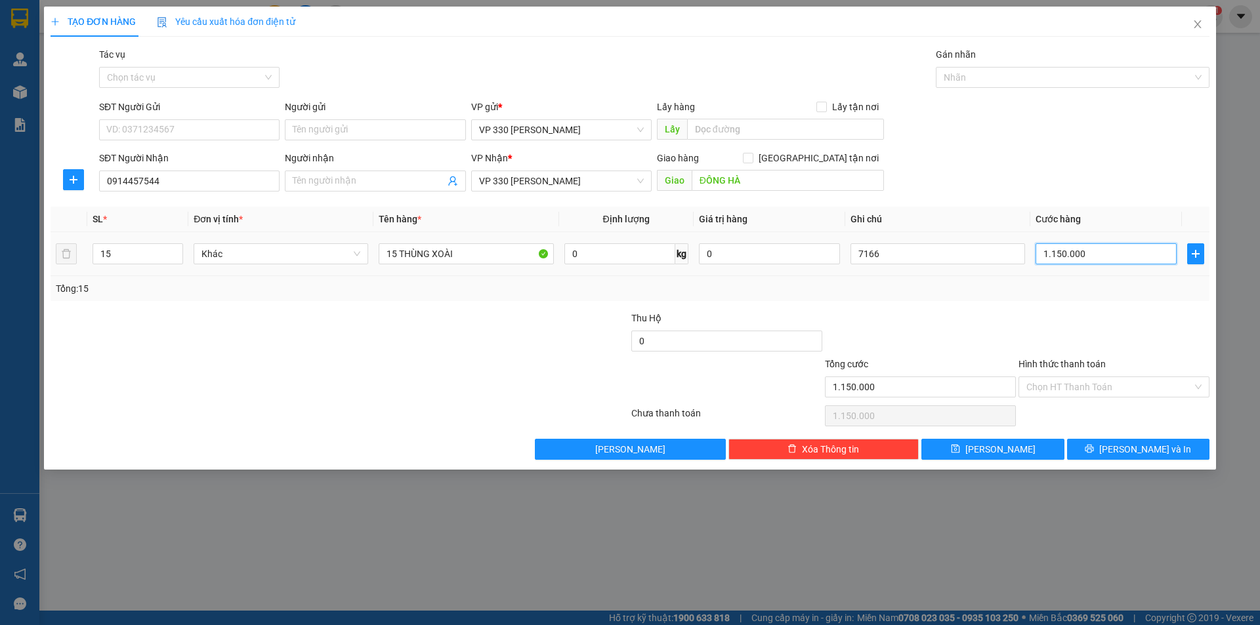
type input "6"
type input "60"
type input "600"
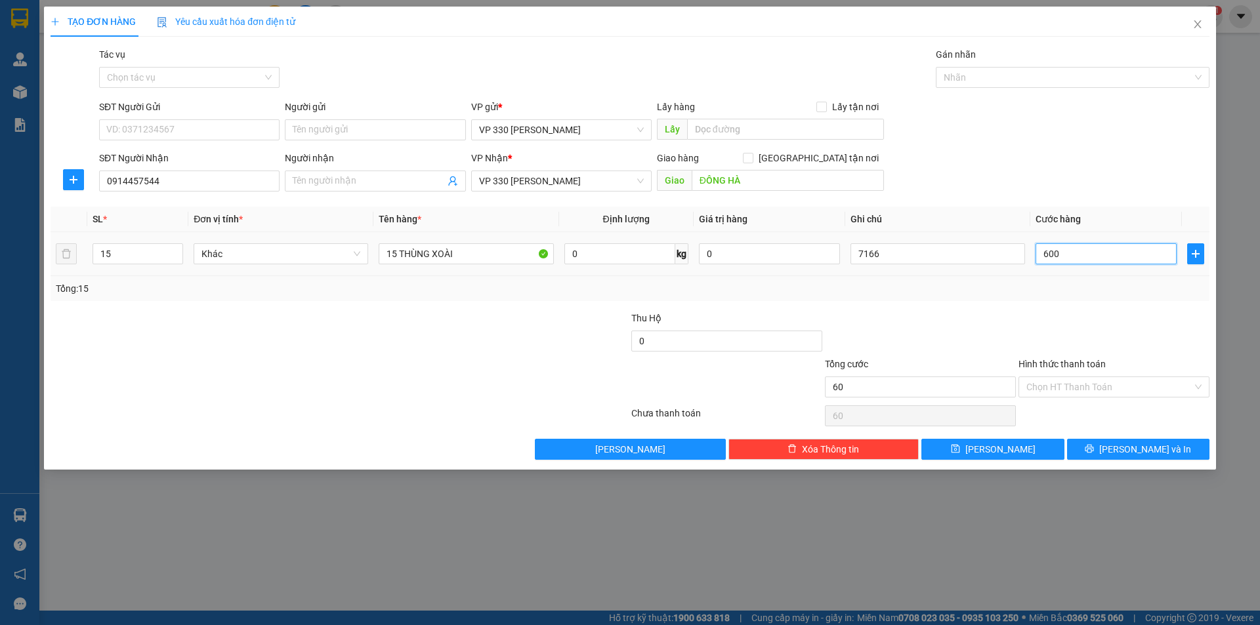
type input "600"
type input "6.000"
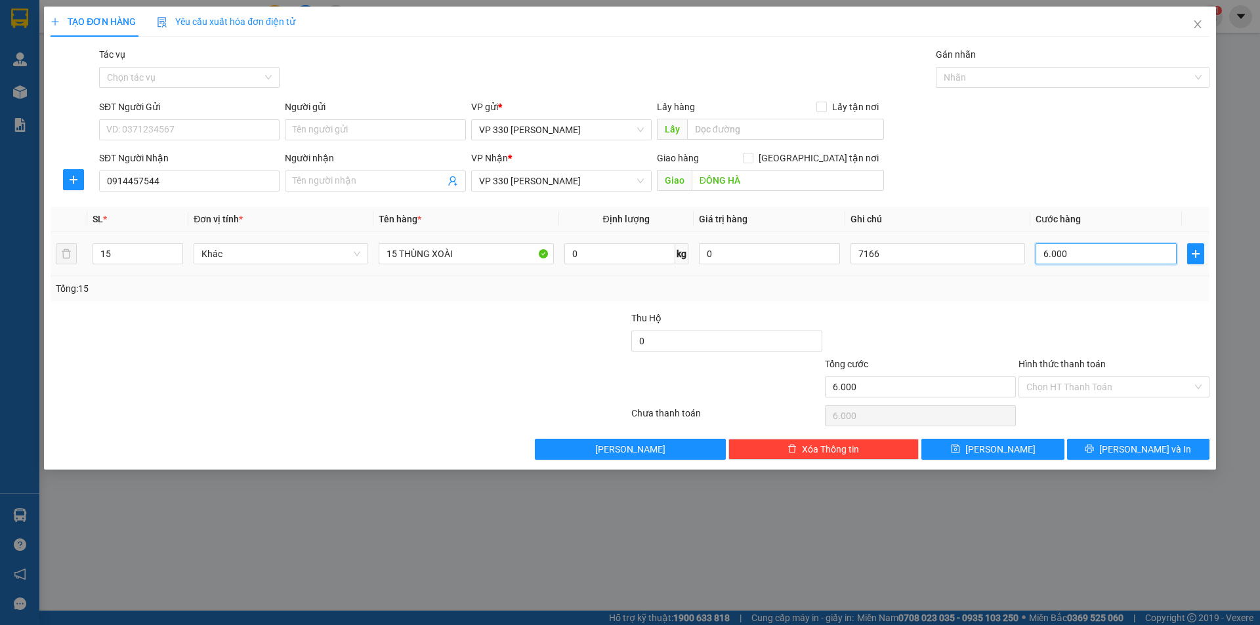
type input "60.000"
type input "600.000"
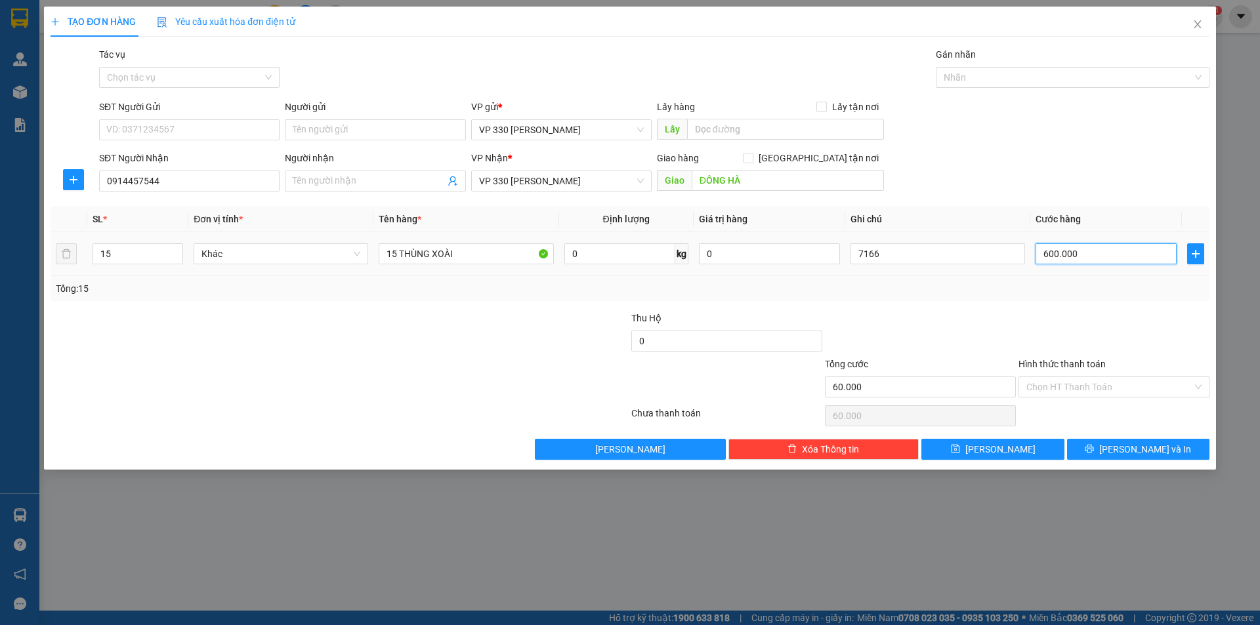
type input "600.000"
drag, startPoint x: 903, startPoint y: 250, endPoint x: 840, endPoint y: 256, distance: 63.3
click at [840, 256] on tr "15 Khác 15 THÙNG XOÀI 0 kg 0 7166 600.000" at bounding box center [630, 254] width 1159 height 44
type input "751"
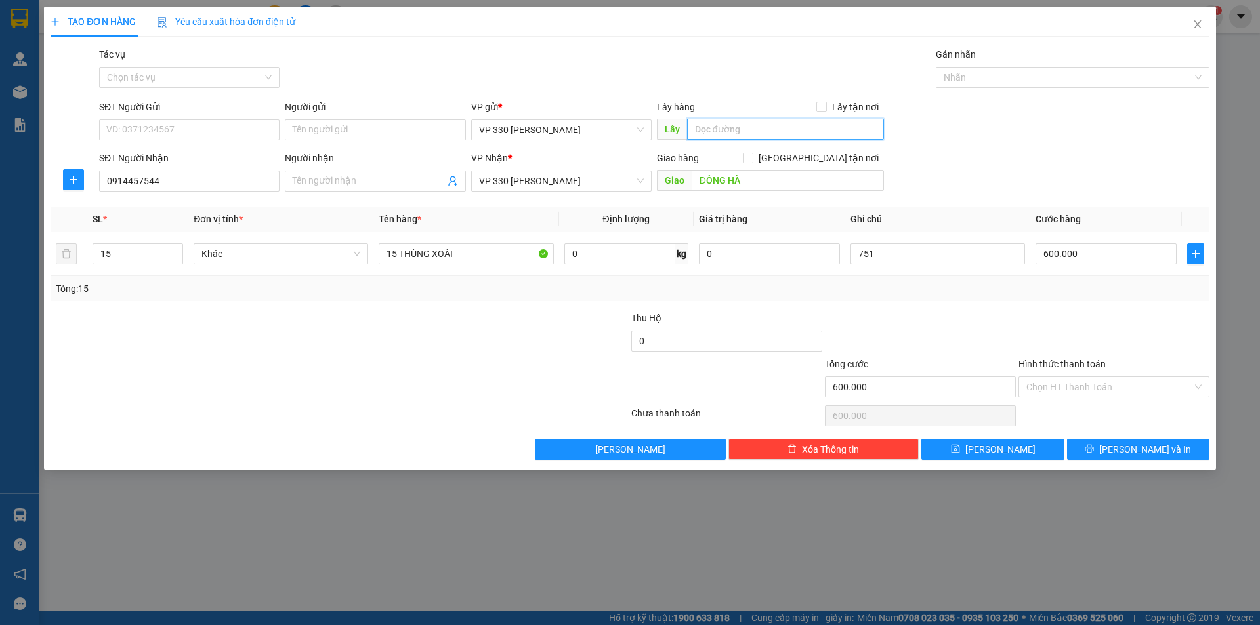
click at [739, 125] on input "text" at bounding box center [785, 129] width 197 height 21
type input "751DĐSG"
click at [960, 451] on icon "save" at bounding box center [955, 448] width 9 height 9
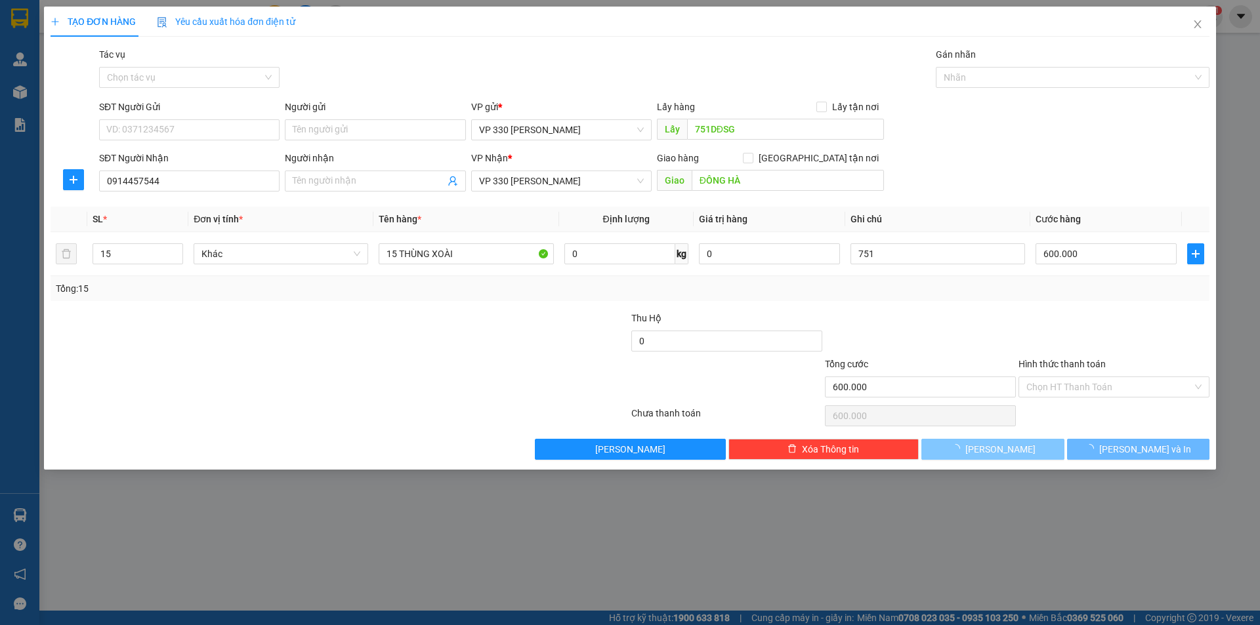
type input "0"
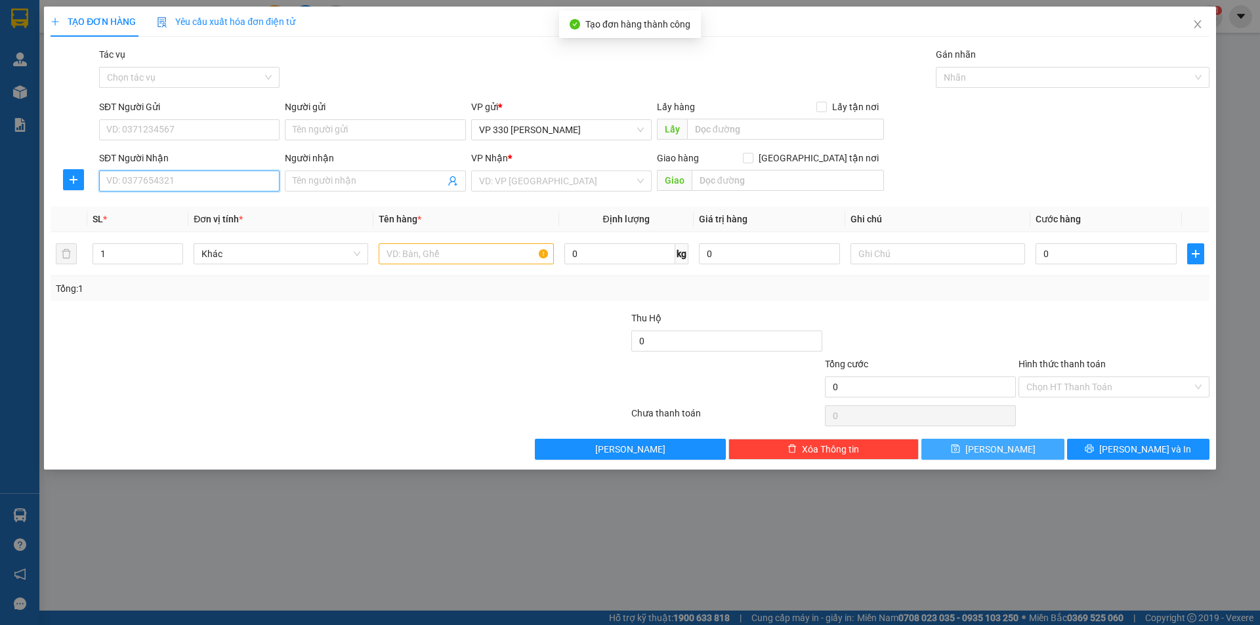
click at [174, 181] on input "SĐT Người Nhận" at bounding box center [189, 181] width 180 height 21
type input "0964919468"
click at [562, 178] on input "search" at bounding box center [556, 181] width 155 height 20
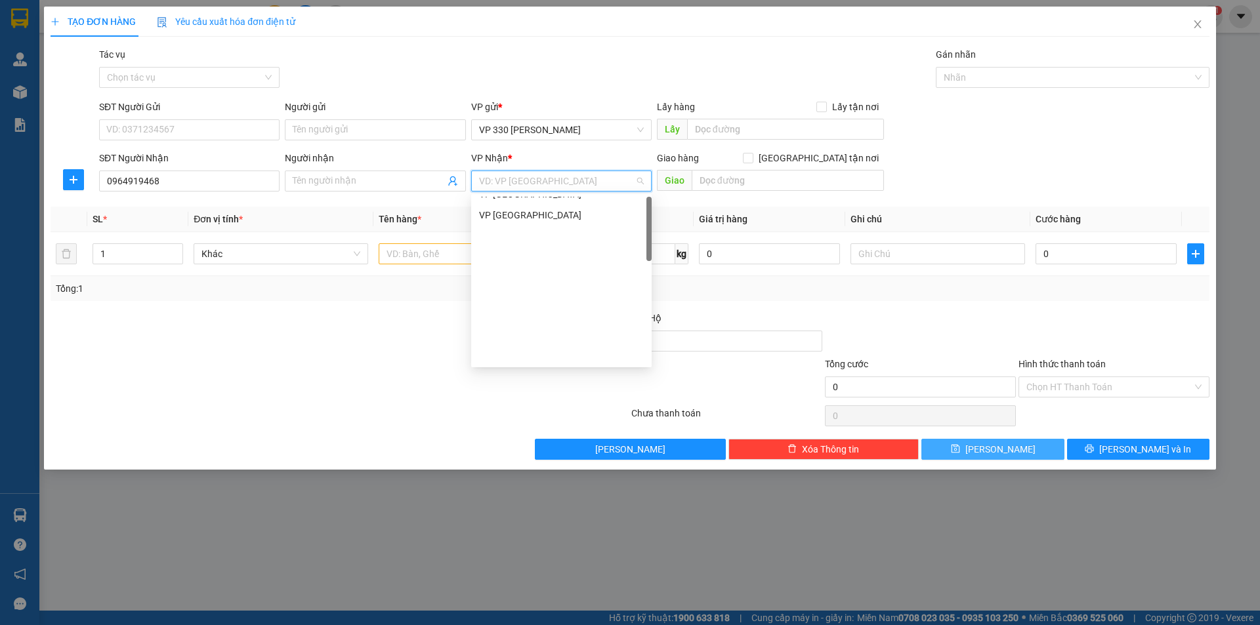
scroll to position [0, 0]
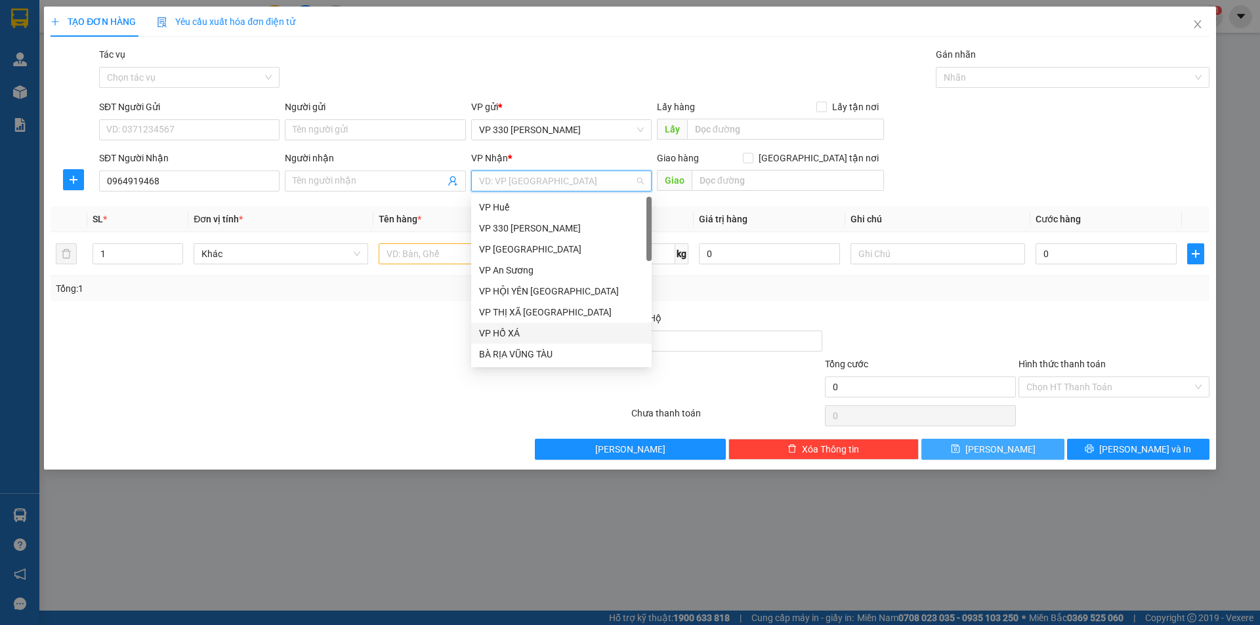
click at [537, 337] on div "VP HỒ XÁ" at bounding box center [561, 333] width 165 height 14
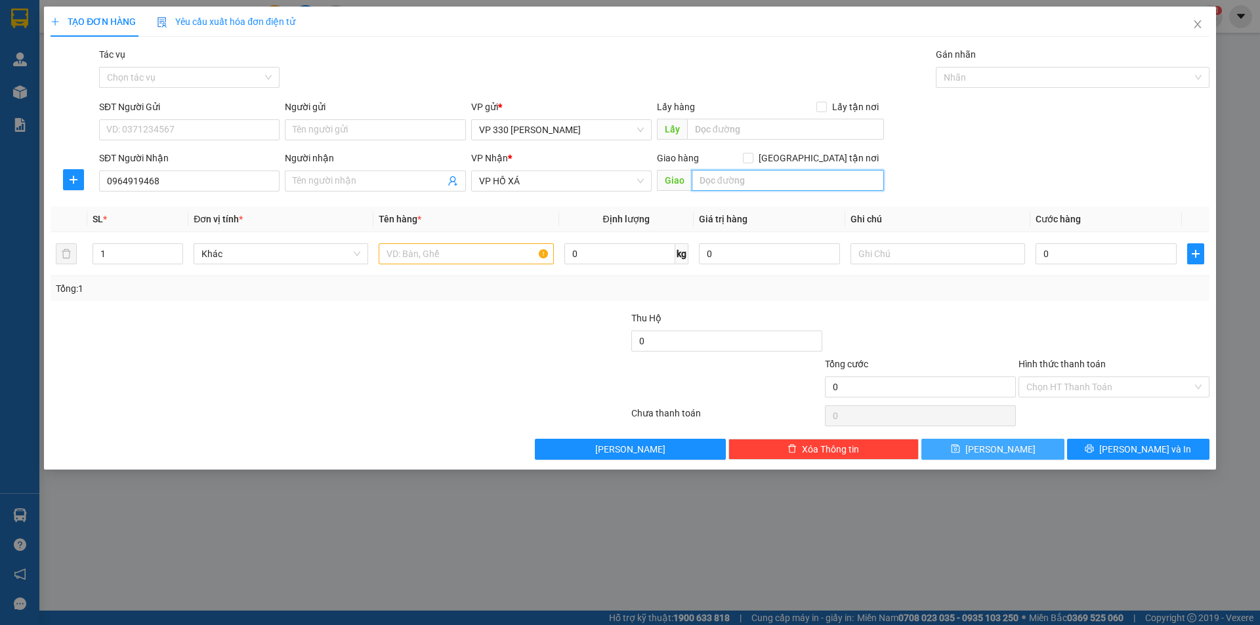
click at [716, 185] on input "text" at bounding box center [787, 180] width 192 height 21
type input "TÈO HX"
click at [485, 244] on input "text" at bounding box center [466, 253] width 175 height 21
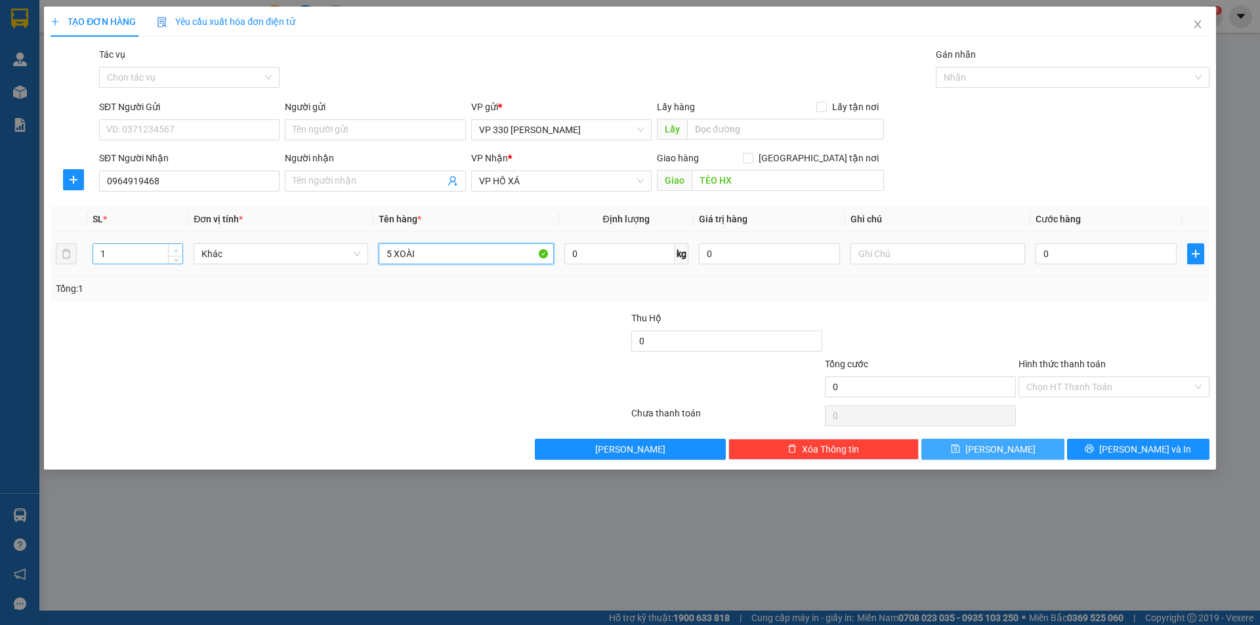
type input "5 XOÀI"
click at [176, 251] on icon "up" at bounding box center [176, 251] width 5 height 5
type input "5"
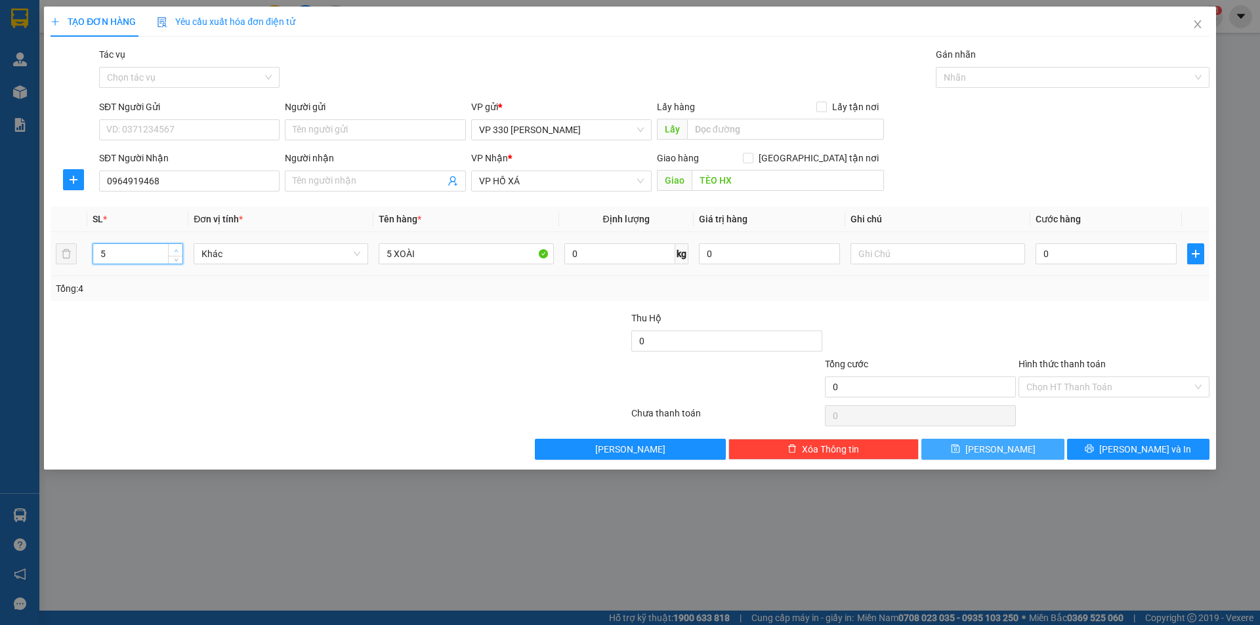
click at [176, 251] on icon "up" at bounding box center [176, 251] width 5 height 5
click at [1064, 255] on input "0" at bounding box center [1105, 253] width 141 height 21
type input "2"
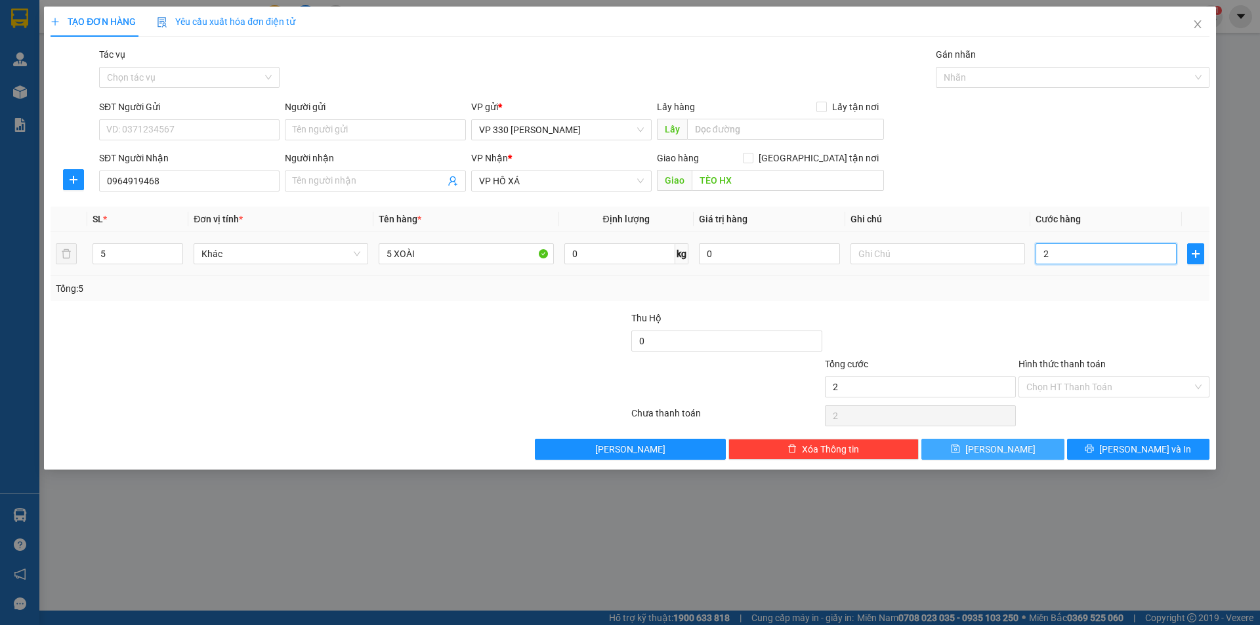
type input "20"
type input "200"
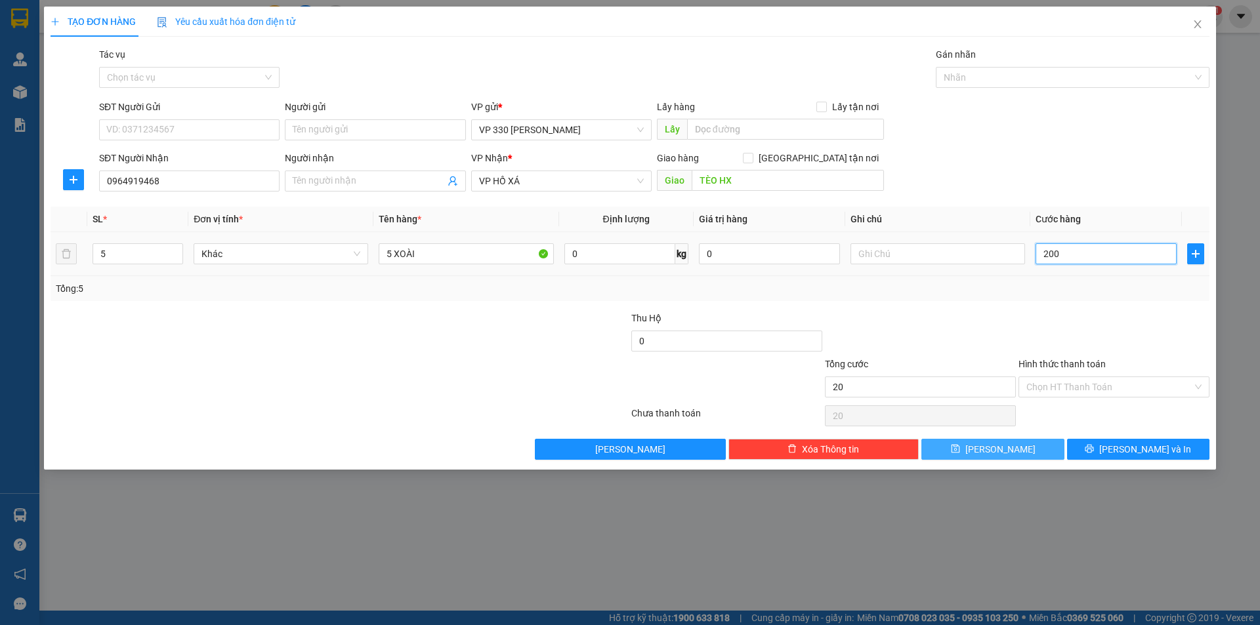
type input "200"
type input "2.000"
type input "20.000"
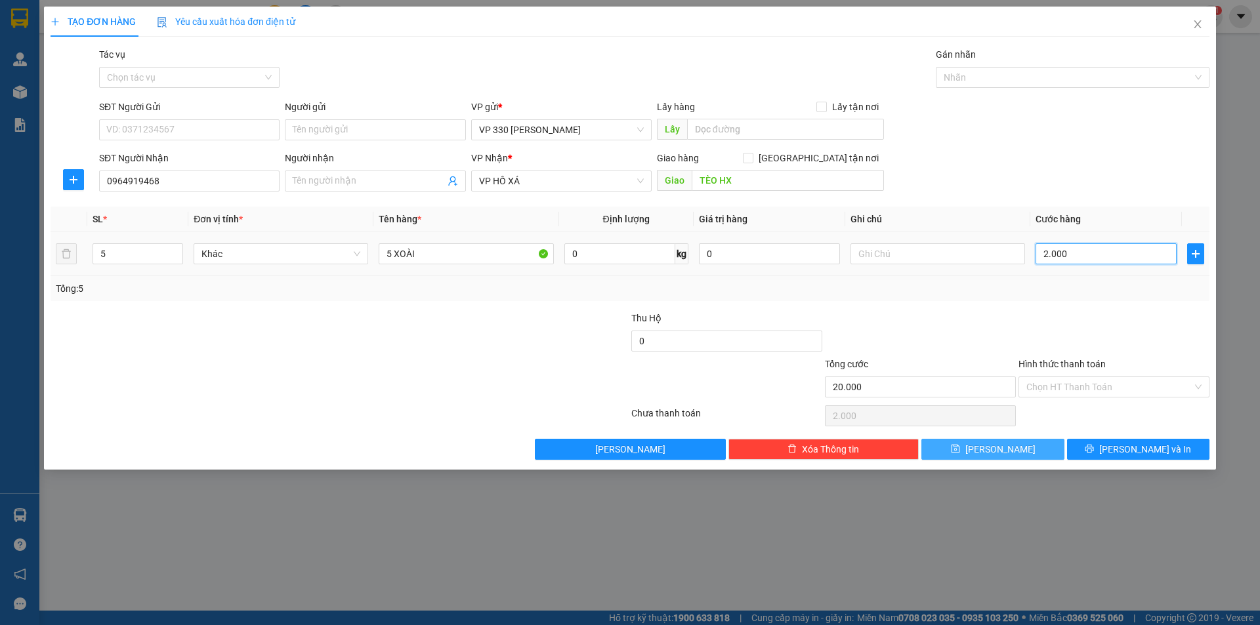
type input "20.000"
type input "200.000"
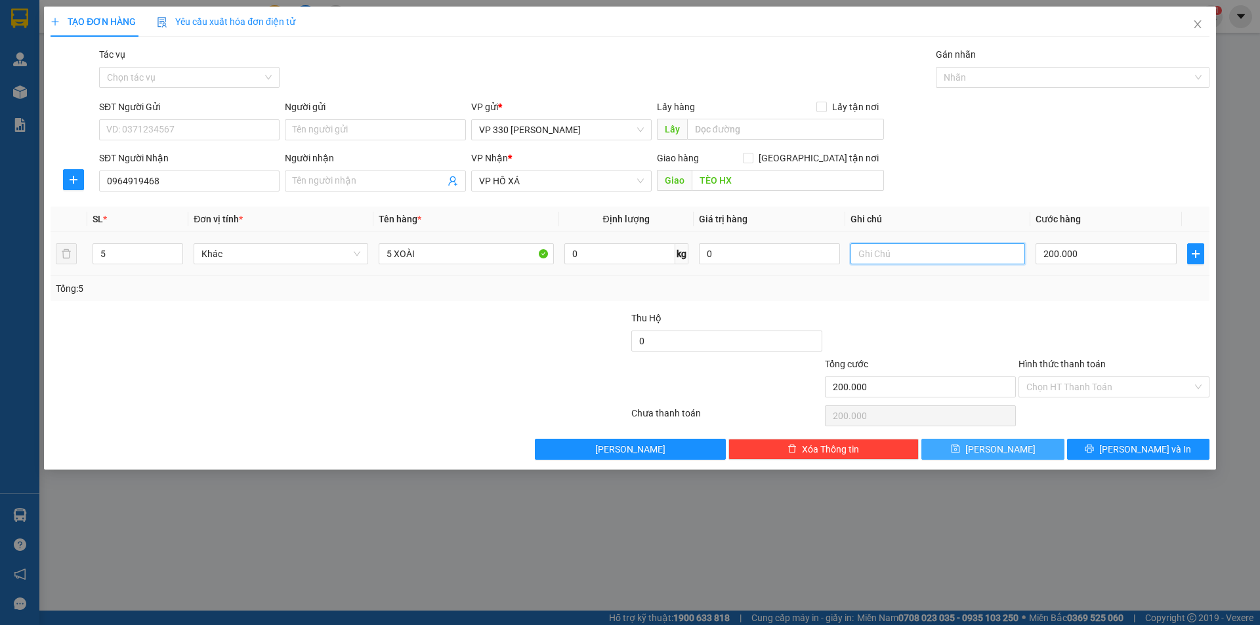
click at [922, 249] on input "text" at bounding box center [937, 253] width 175 height 21
type input "751"
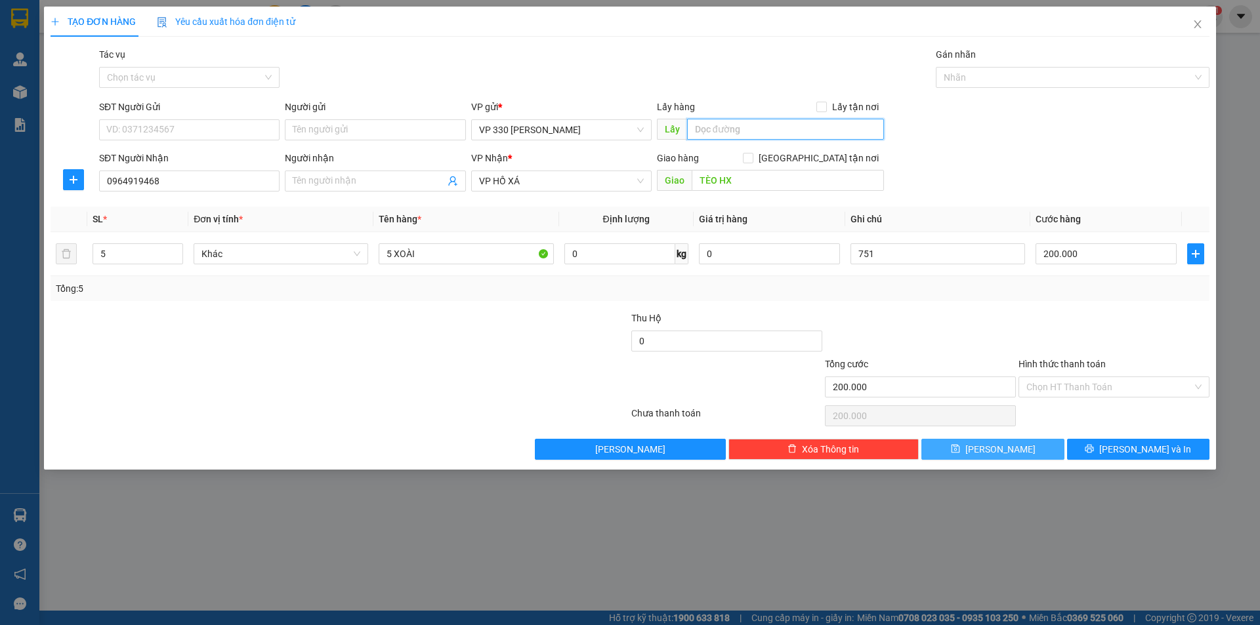
click at [746, 134] on input "text" at bounding box center [785, 129] width 197 height 21
type input "751DĐSG"
click at [974, 451] on button "[PERSON_NAME]" at bounding box center [992, 449] width 142 height 21
type input "0"
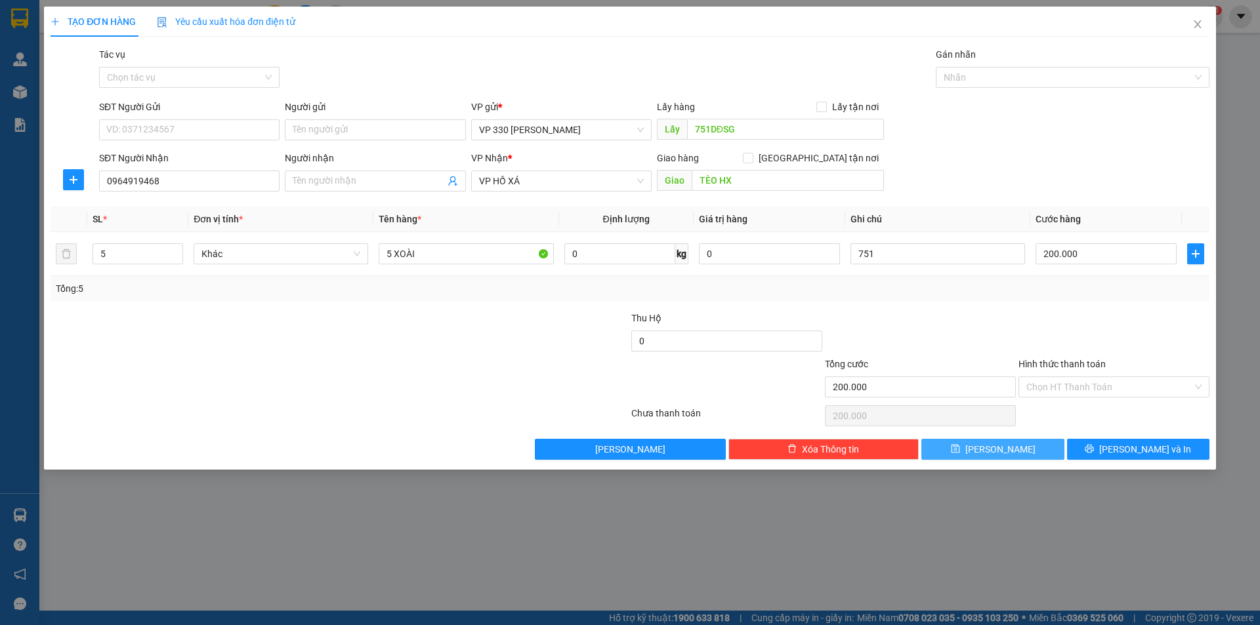
type input "1"
type input "0"
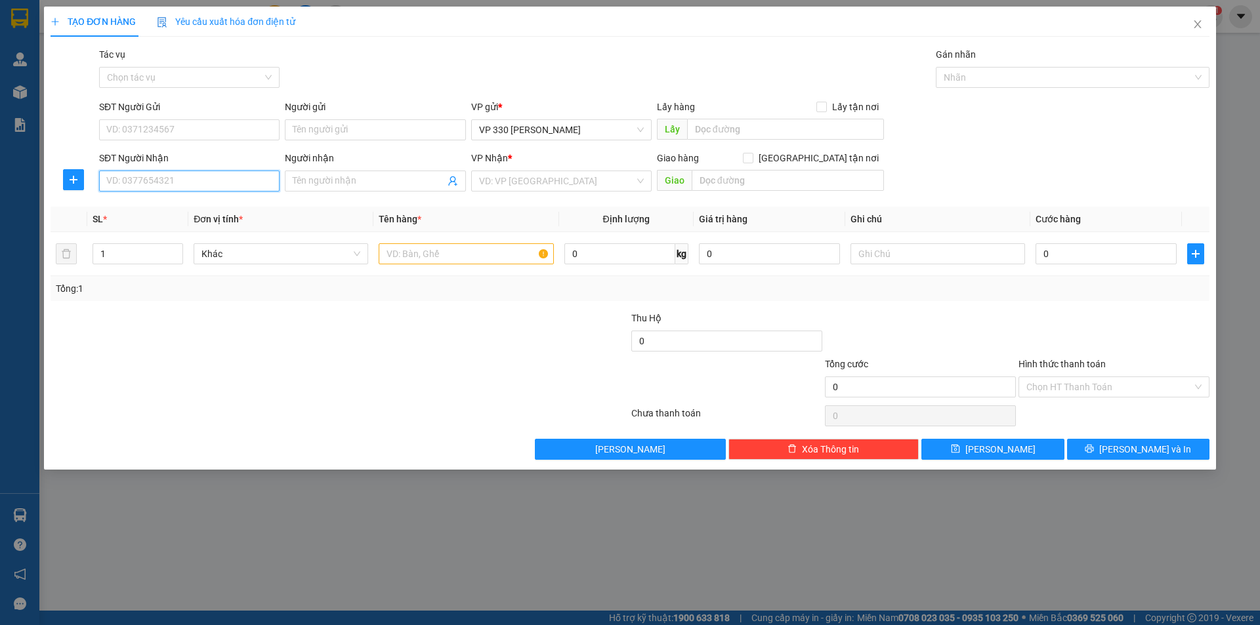
click at [142, 175] on input "SĐT Người Nhận" at bounding box center [189, 181] width 180 height 21
type input "0944500245"
click at [739, 136] on input "text" at bounding box center [785, 129] width 197 height 21
type input "751DĐSG"
click at [604, 174] on input "search" at bounding box center [556, 181] width 155 height 20
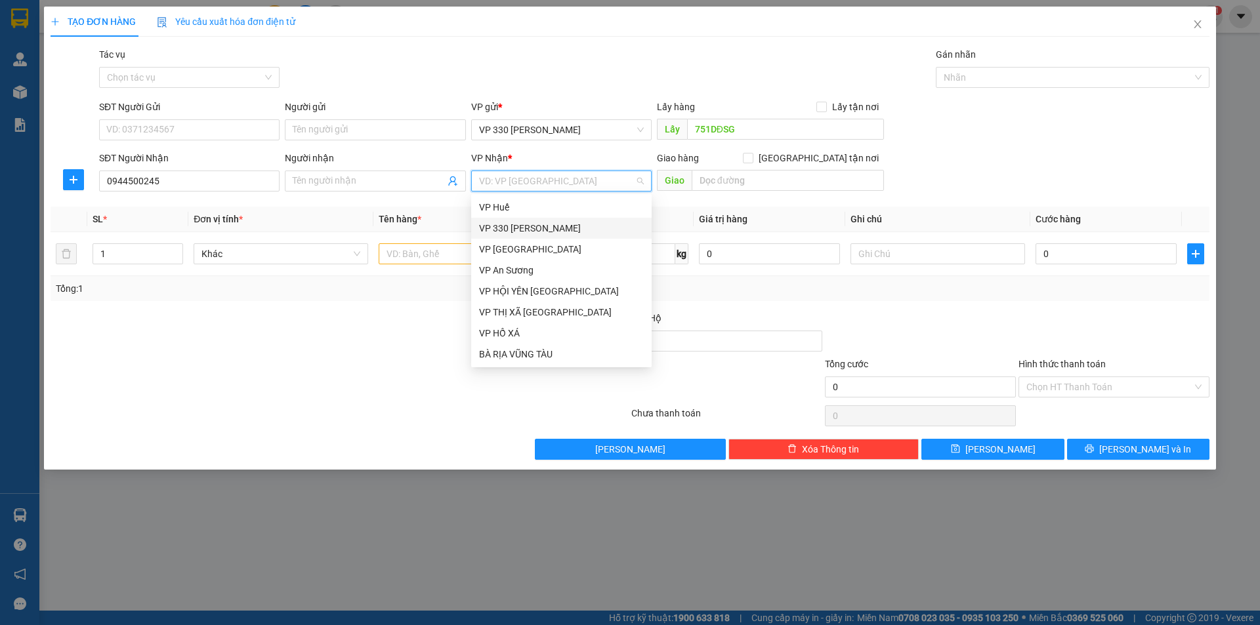
drag, startPoint x: 565, startPoint y: 225, endPoint x: 600, endPoint y: 215, distance: 36.1
click at [566, 225] on div "VP 330 [PERSON_NAME]" at bounding box center [561, 228] width 165 height 14
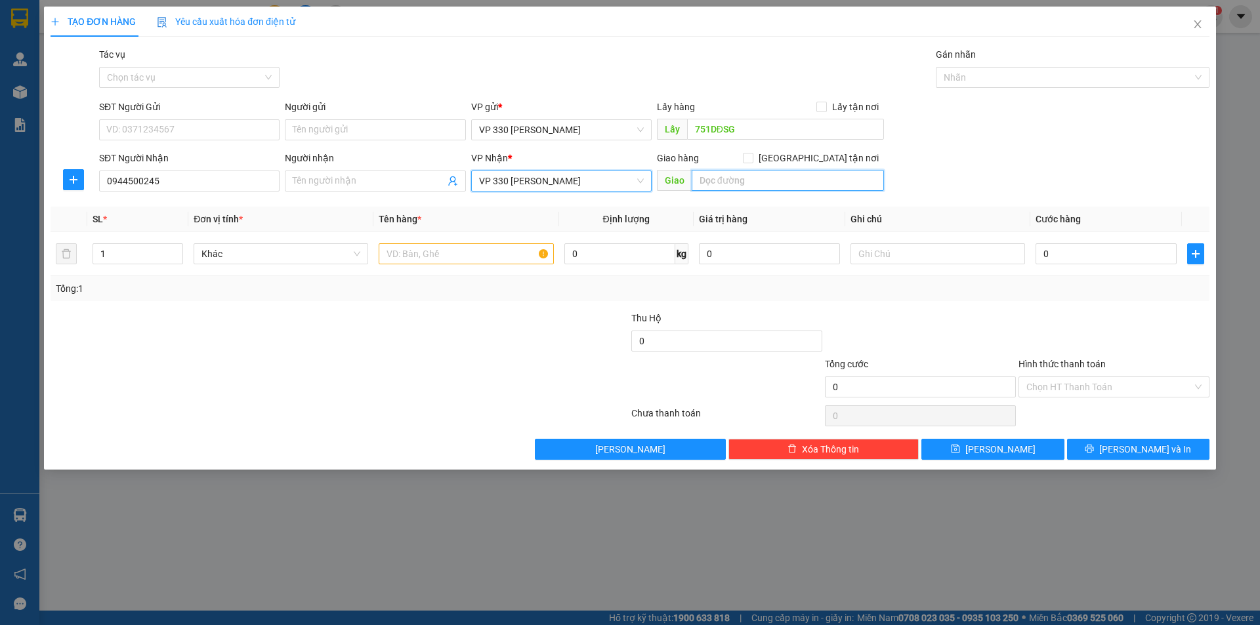
click at [701, 180] on input "text" at bounding box center [787, 180] width 192 height 21
type input "DỐC MIẾU"
click at [440, 257] on input "text" at bounding box center [466, 253] width 175 height 21
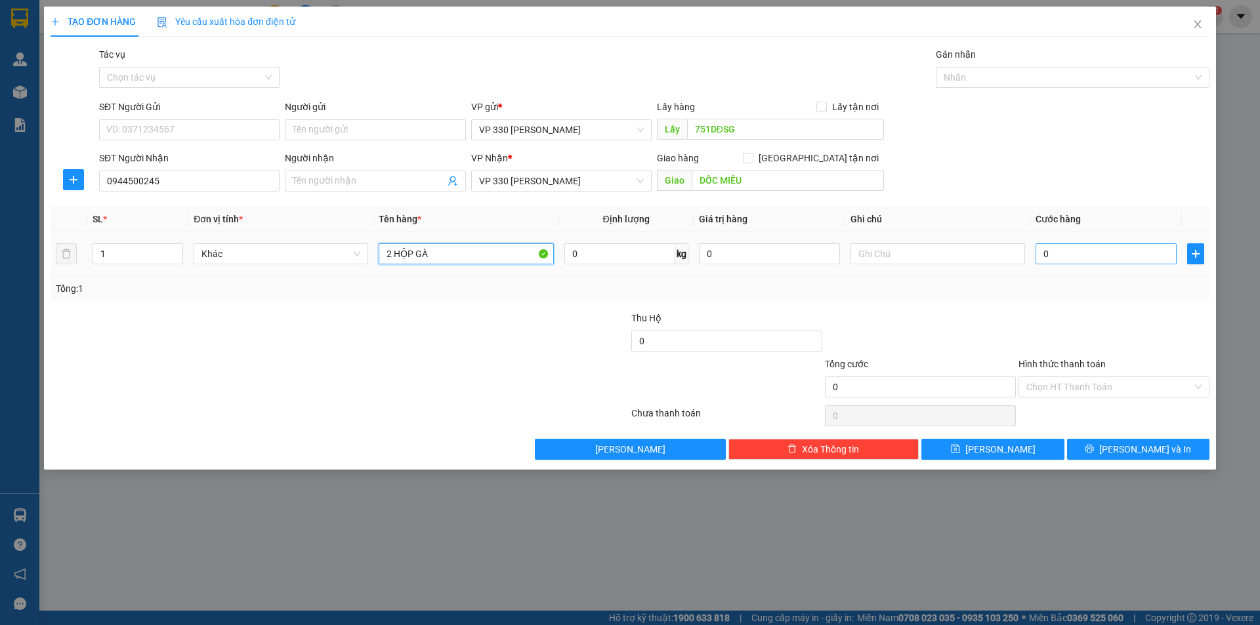
type input "2 HỘP GÀ"
click at [1069, 251] on input "0" at bounding box center [1105, 253] width 141 height 21
type input "2"
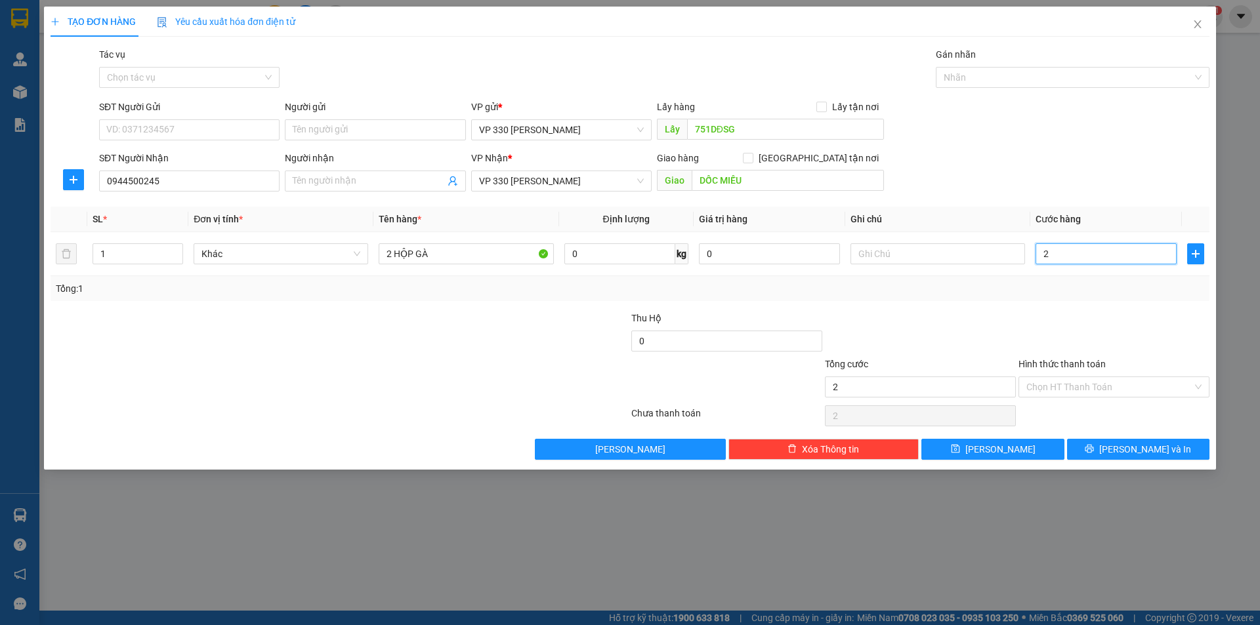
type input "20"
type input "200"
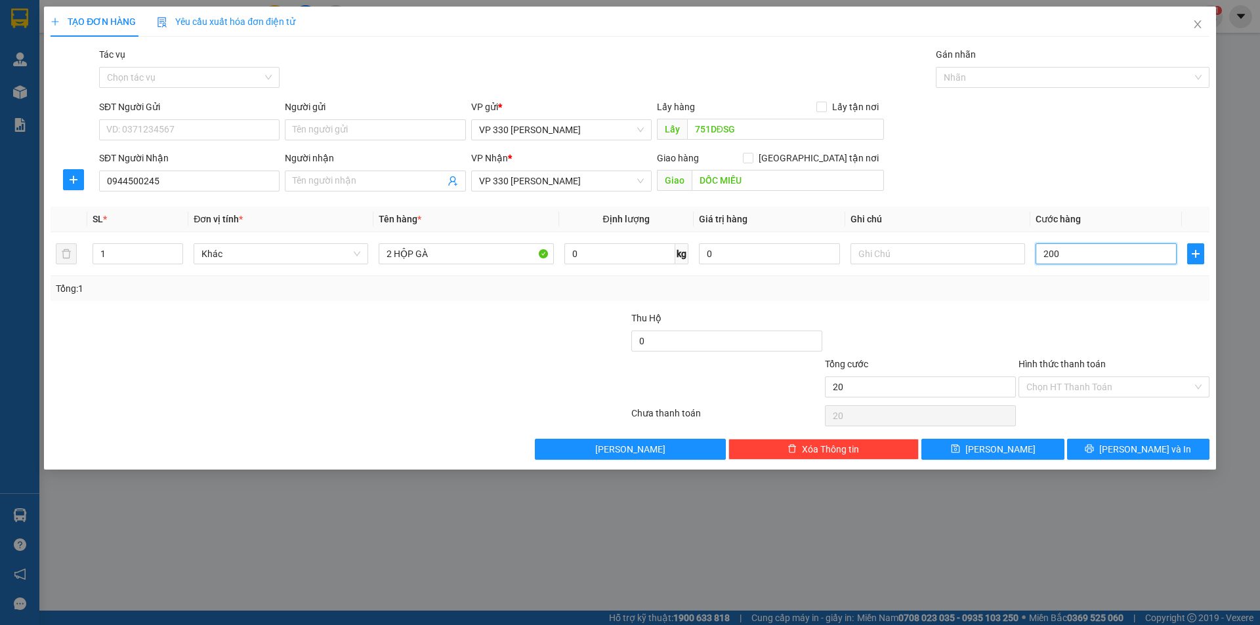
type input "200"
type input "2.000"
type input "20.000"
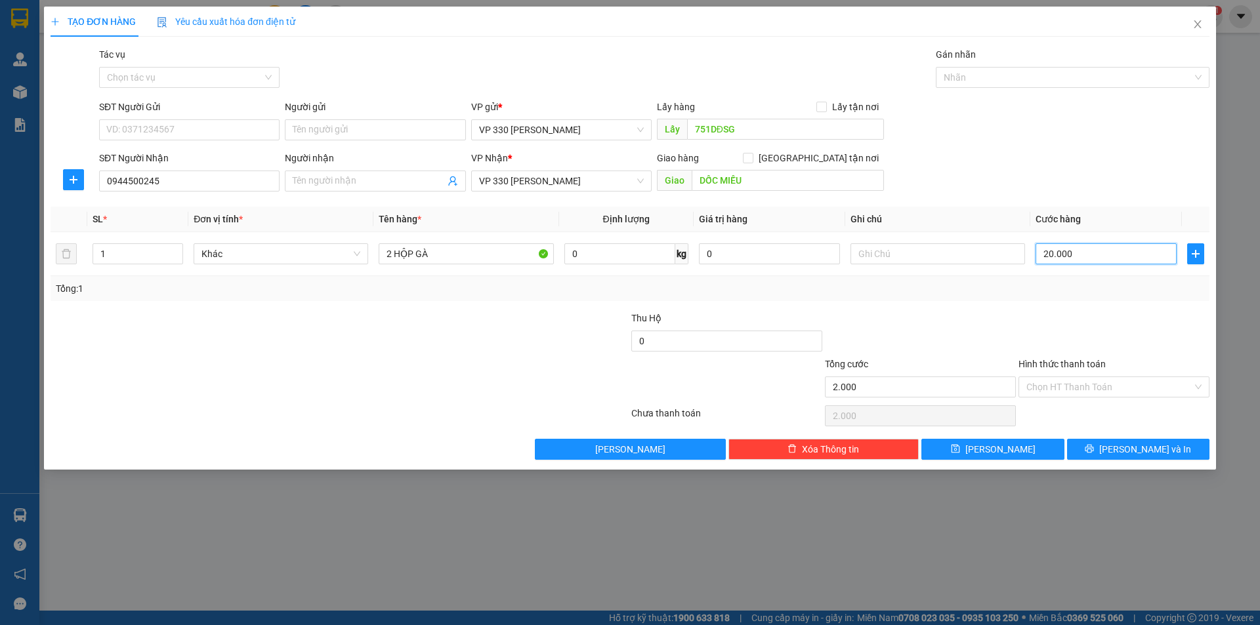
type input "20.000"
type input "200.000"
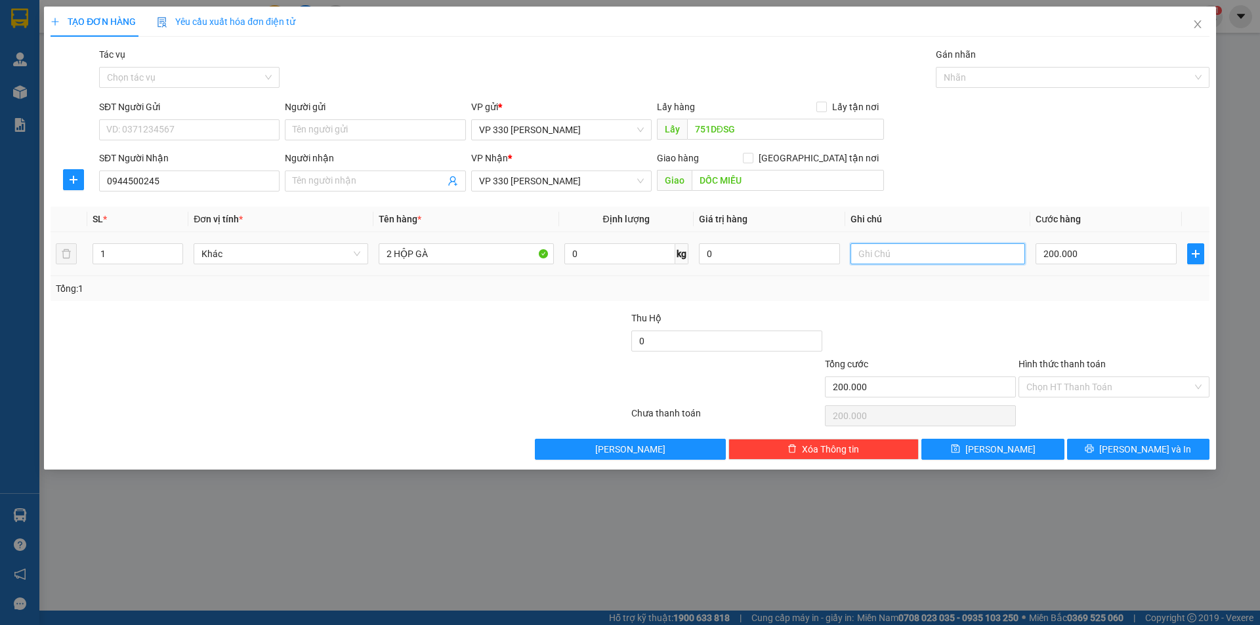
click at [945, 248] on input "text" at bounding box center [937, 253] width 175 height 21
type input "751"
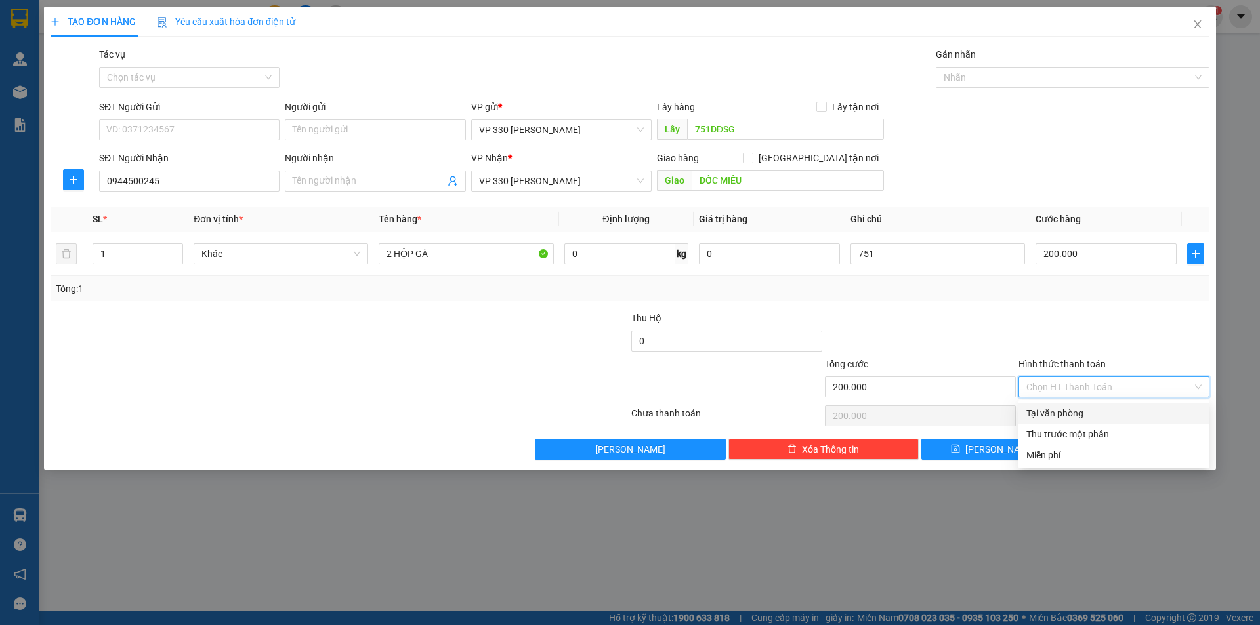
click at [1138, 383] on input "Hình thức thanh toán" at bounding box center [1109, 387] width 166 height 20
click at [1082, 411] on div "Tại văn phòng" at bounding box center [1113, 413] width 175 height 14
type input "0"
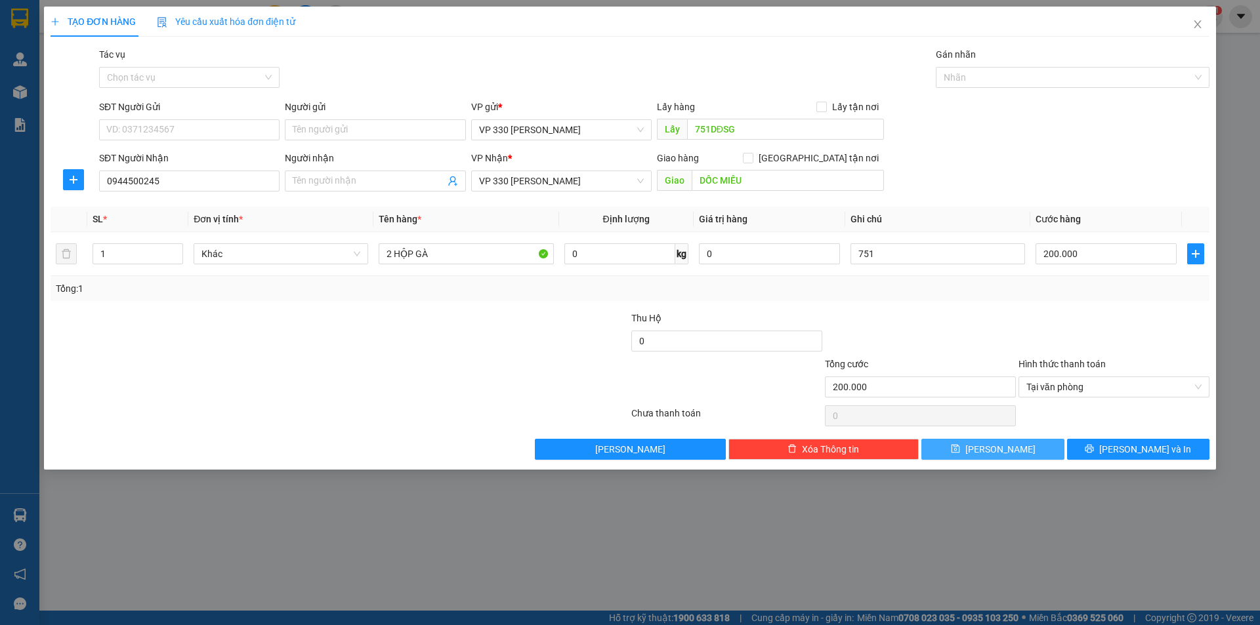
drag, startPoint x: 977, startPoint y: 451, endPoint x: 390, endPoint y: 352, distance: 594.9
click at [977, 452] on button "[PERSON_NAME]" at bounding box center [992, 449] width 142 height 21
type input "0"
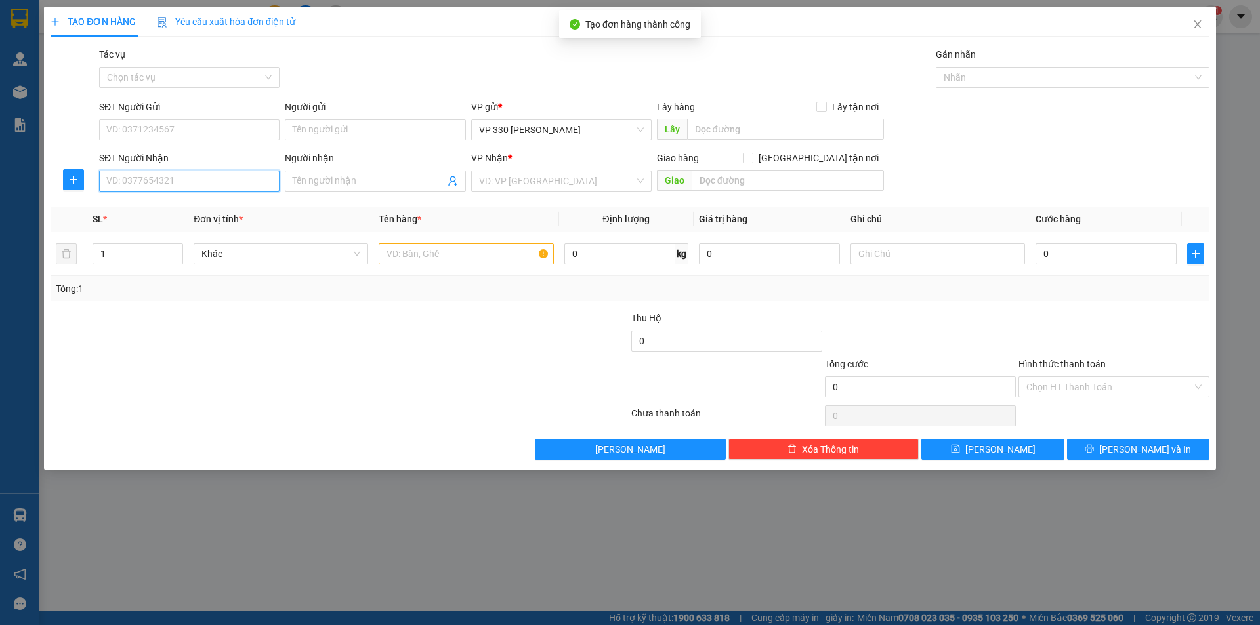
click at [185, 184] on input "SĐT Người Nhận" at bounding box center [189, 181] width 180 height 21
type input "0972110157"
click at [171, 211] on div "0972110157" at bounding box center [189, 207] width 165 height 14
type input "[PERSON_NAME]"
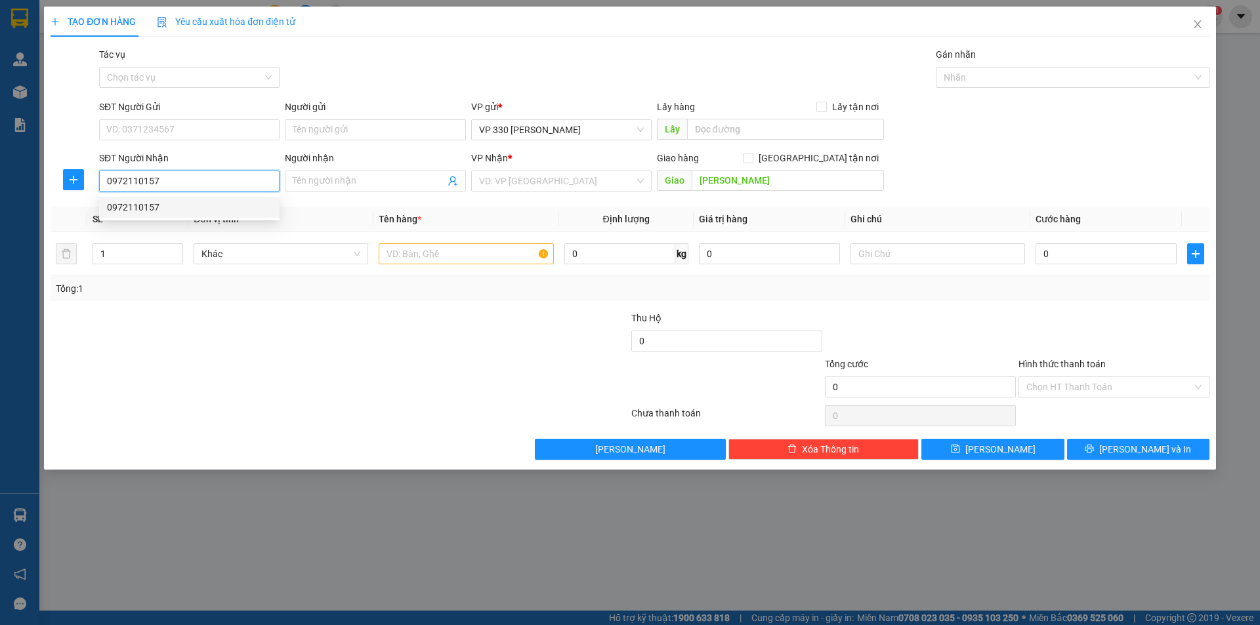
type input "400.000"
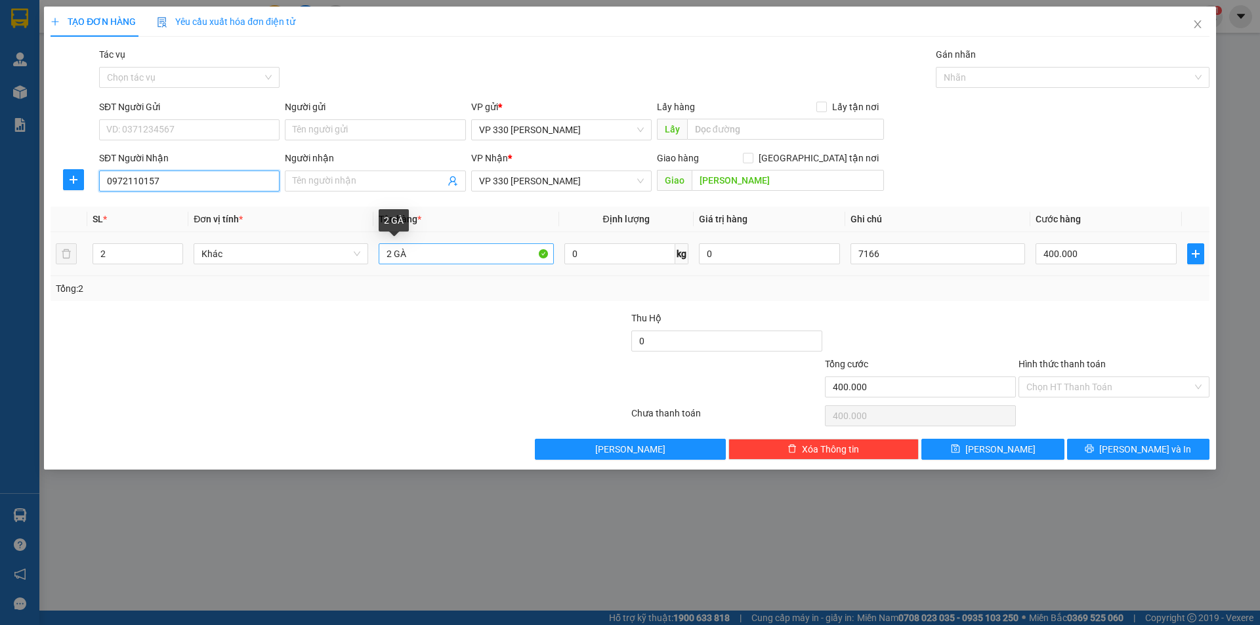
type input "0972110157"
click at [392, 246] on input "2 GÀ" at bounding box center [466, 253] width 175 height 21
type input "1 GÀ"
type input "1"
click at [174, 260] on icon "down" at bounding box center [176, 258] width 5 height 5
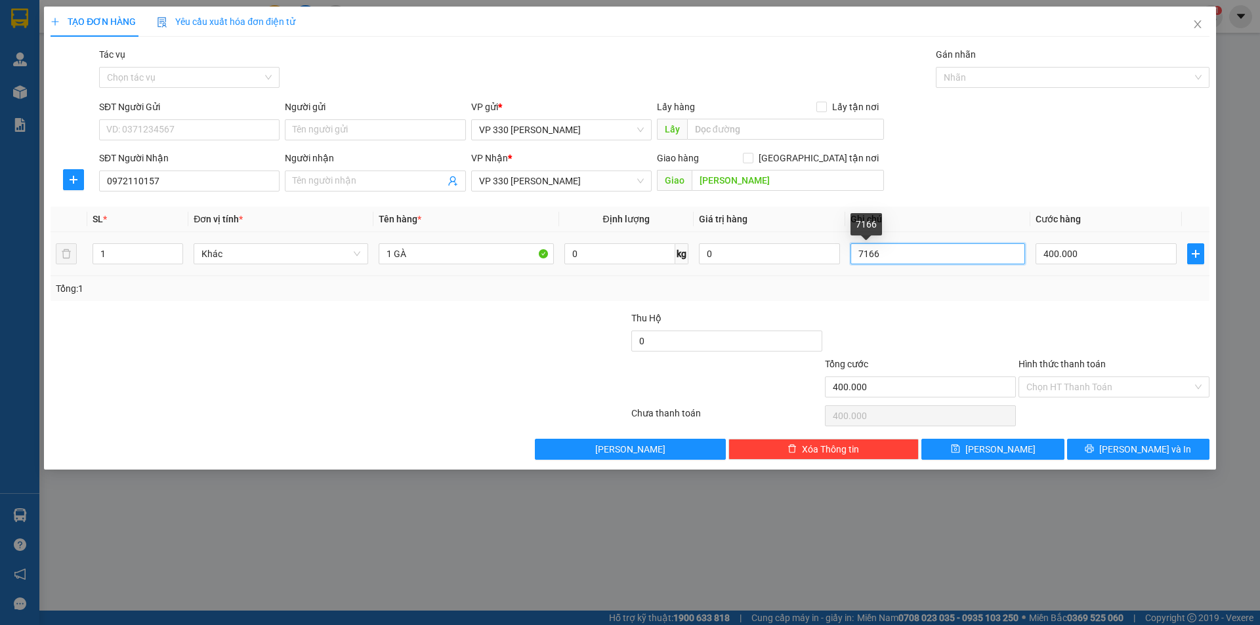
click at [939, 259] on input "7166" at bounding box center [937, 253] width 175 height 21
type input "7"
type input "751"
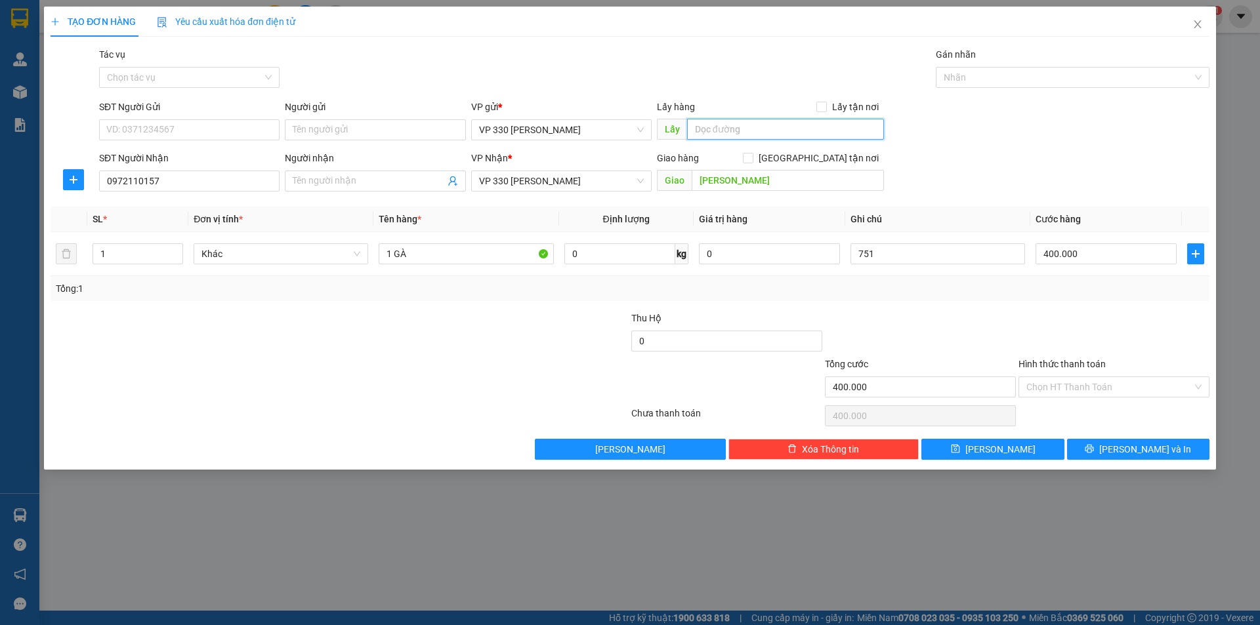
click at [771, 136] on input "text" at bounding box center [785, 129] width 197 height 21
type input "751DĐSG"
click at [1105, 257] on input "400.000" at bounding box center [1105, 253] width 141 height 21
type input "2"
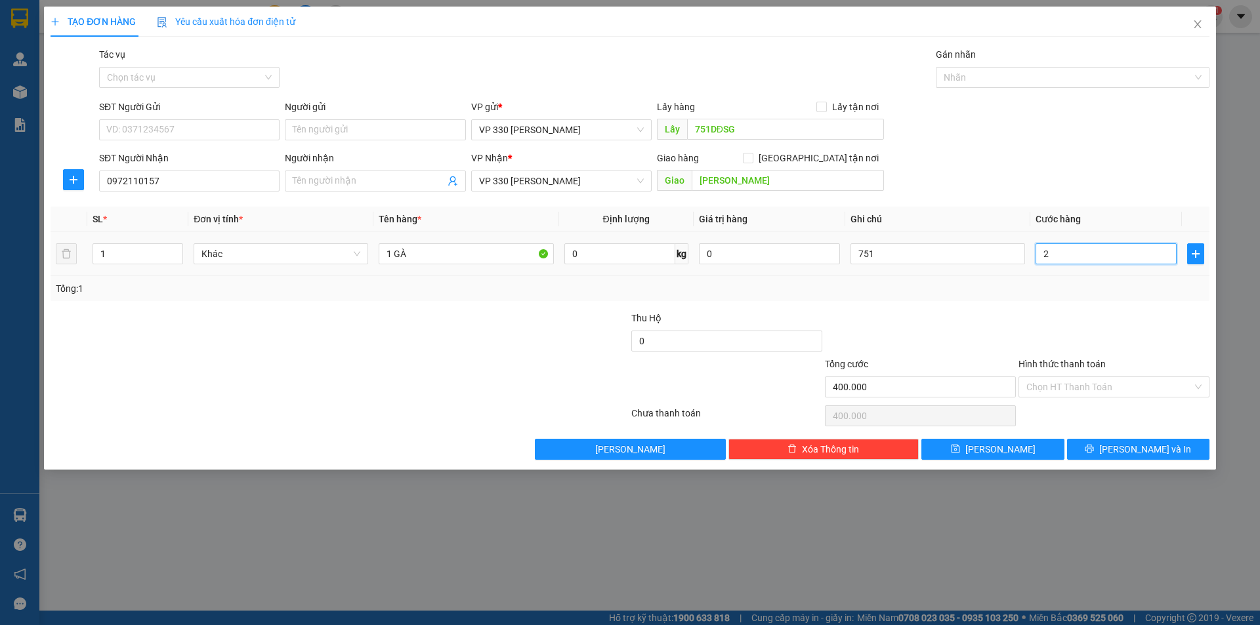
type input "2"
type input "20"
click at [1086, 384] on input "Hình thức thanh toán" at bounding box center [1109, 387] width 166 height 20
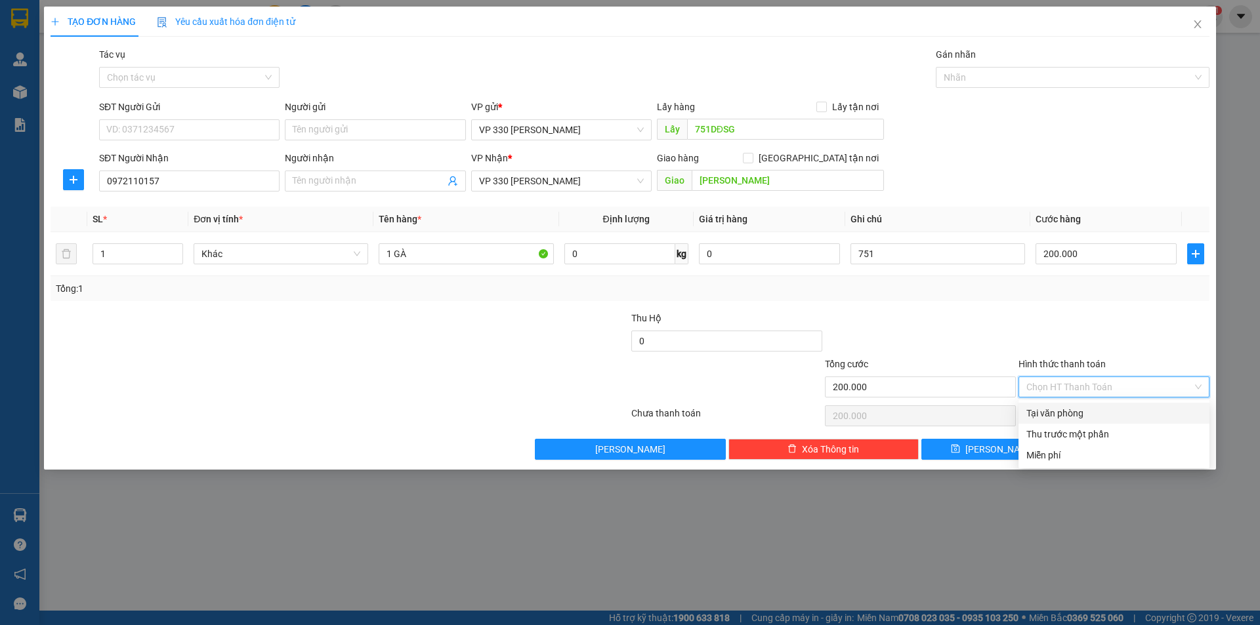
click at [1069, 411] on div "Tại văn phòng" at bounding box center [1113, 413] width 175 height 14
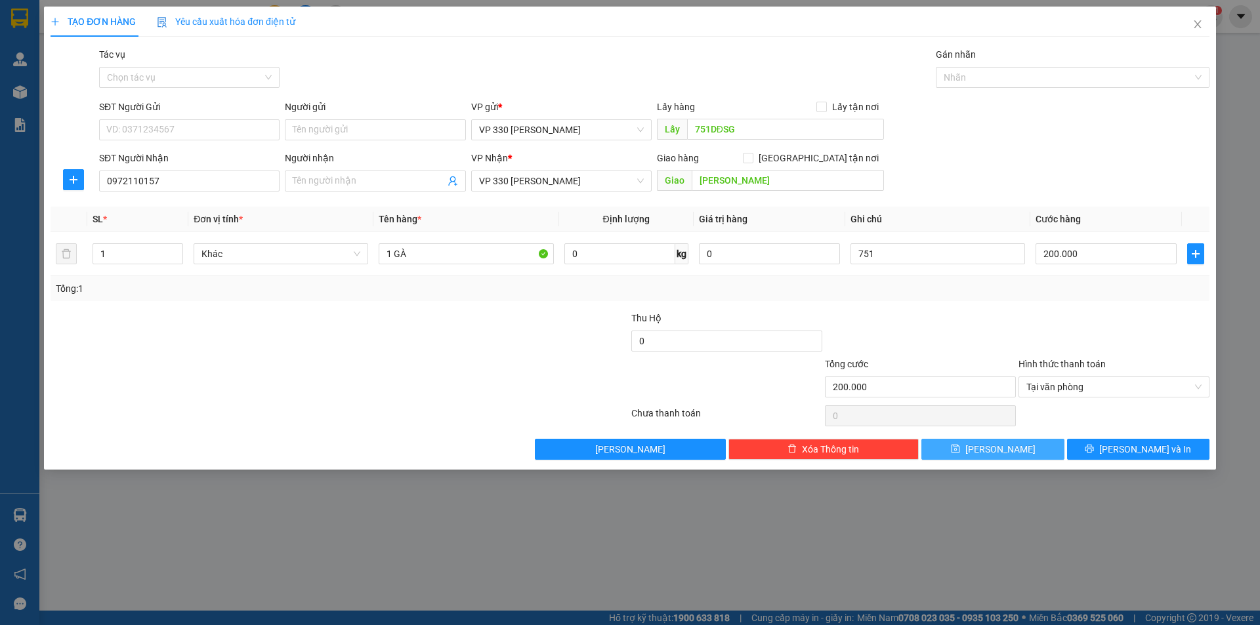
click at [960, 449] on icon "save" at bounding box center [955, 448] width 9 height 9
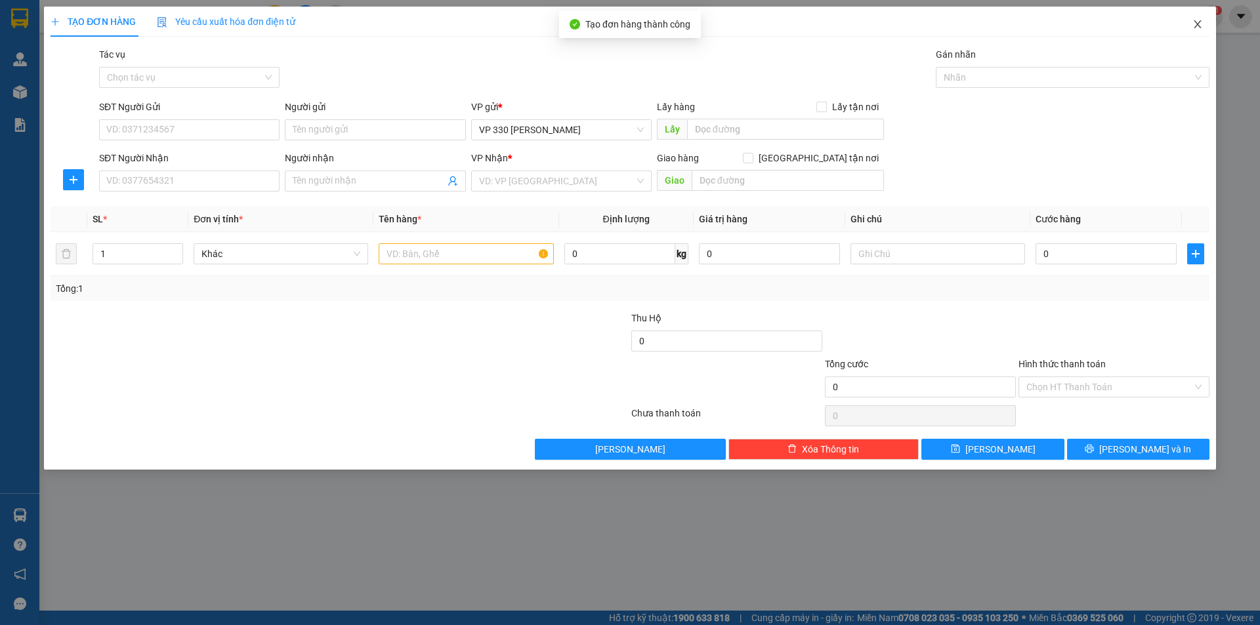
click at [1195, 24] on icon "close" at bounding box center [1197, 24] width 10 height 10
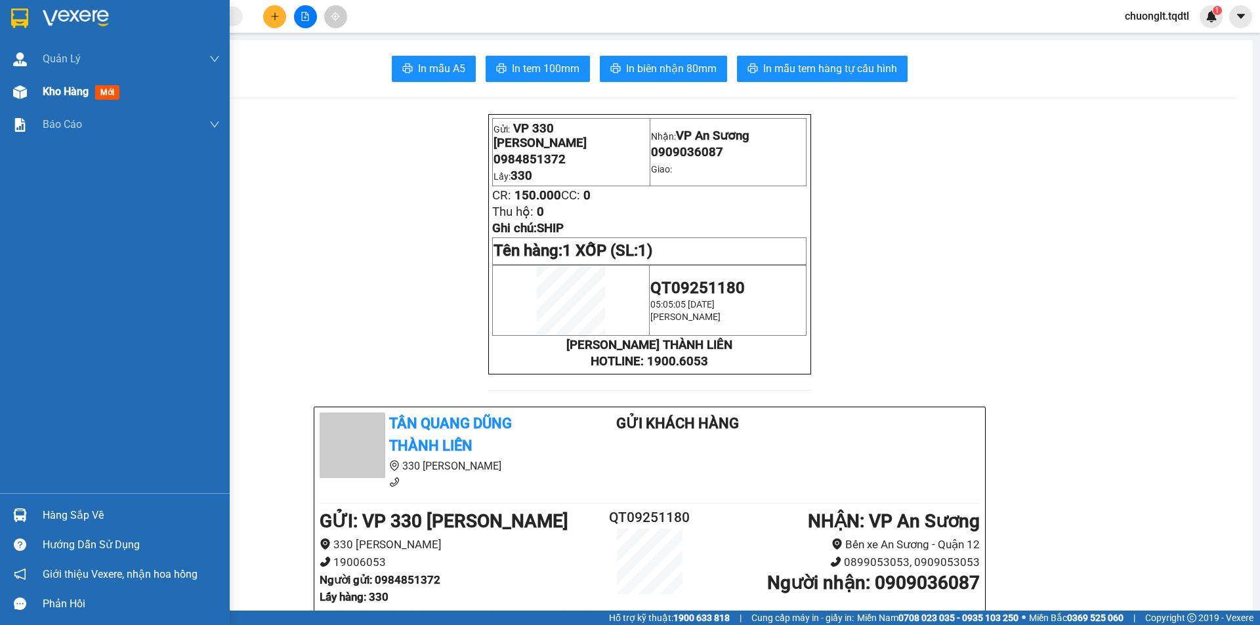
click at [62, 86] on span "Kho hàng" at bounding box center [66, 91] width 46 height 12
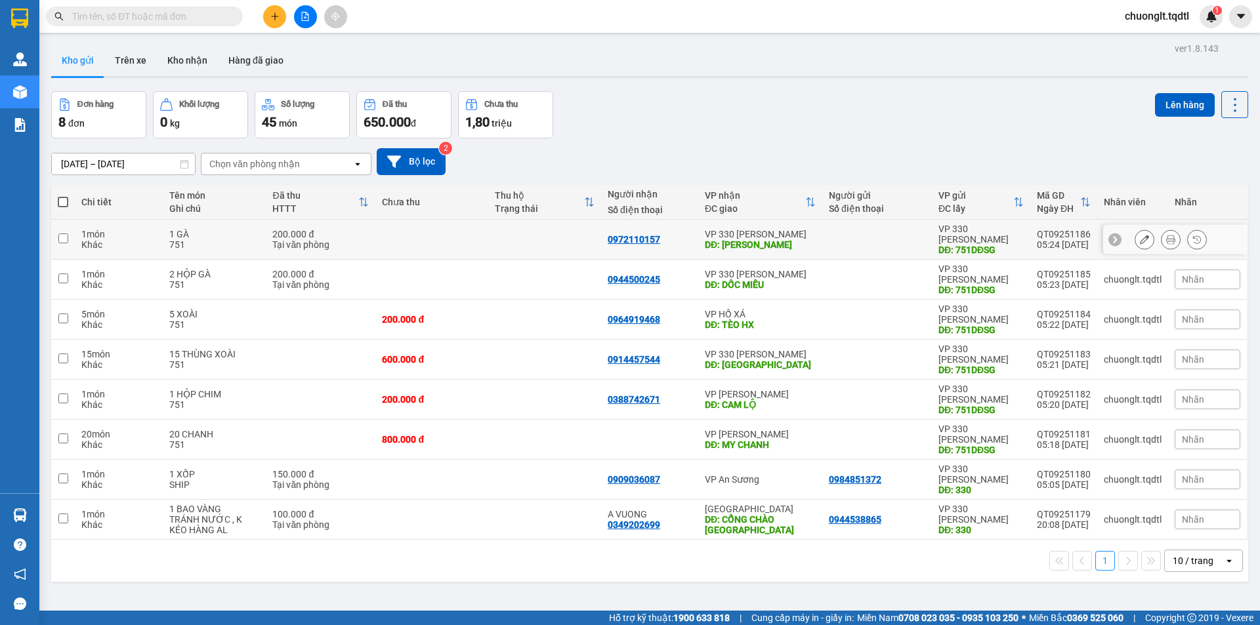
click at [63, 234] on input "checkbox" at bounding box center [63, 239] width 10 height 10
checkbox input "true"
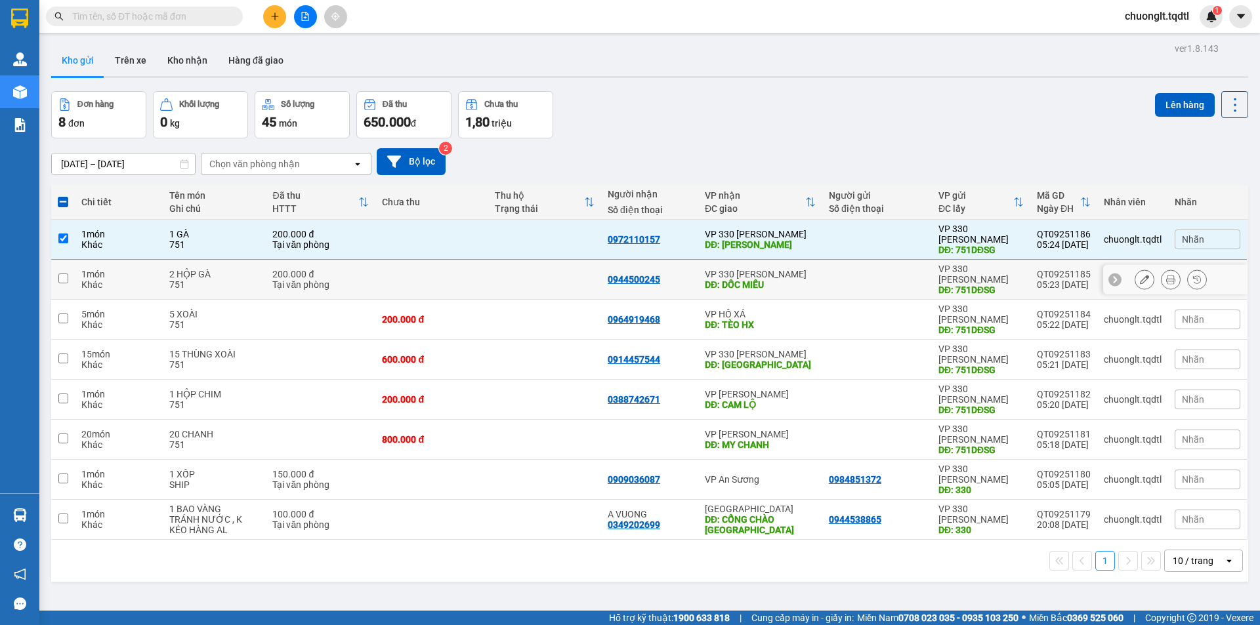
click at [57, 261] on td at bounding box center [63, 280] width 24 height 40
checkbox input "true"
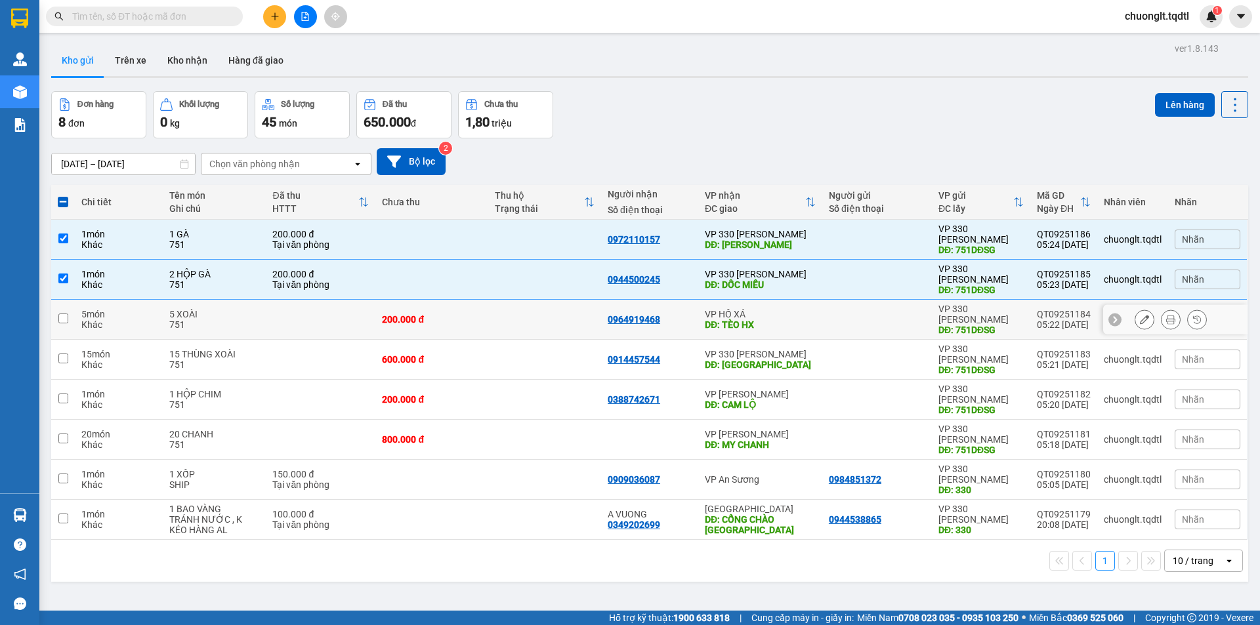
click at [61, 314] on input "checkbox" at bounding box center [63, 319] width 10 height 10
checkbox input "true"
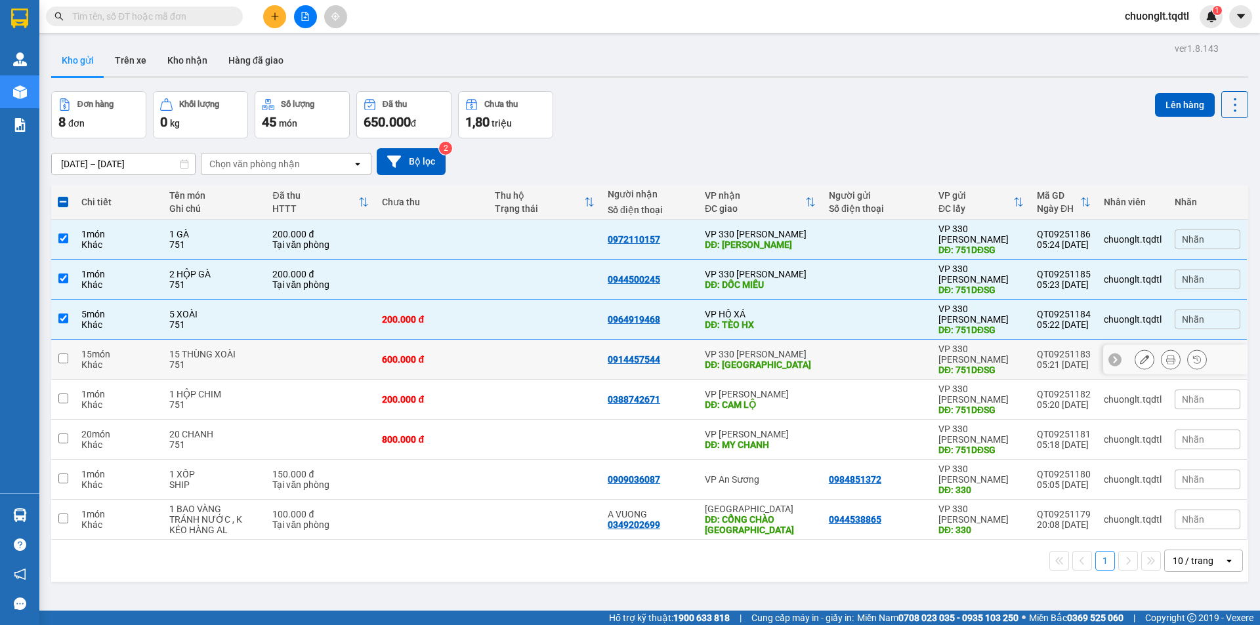
click at [63, 354] on input "checkbox" at bounding box center [63, 359] width 10 height 10
checkbox input "true"
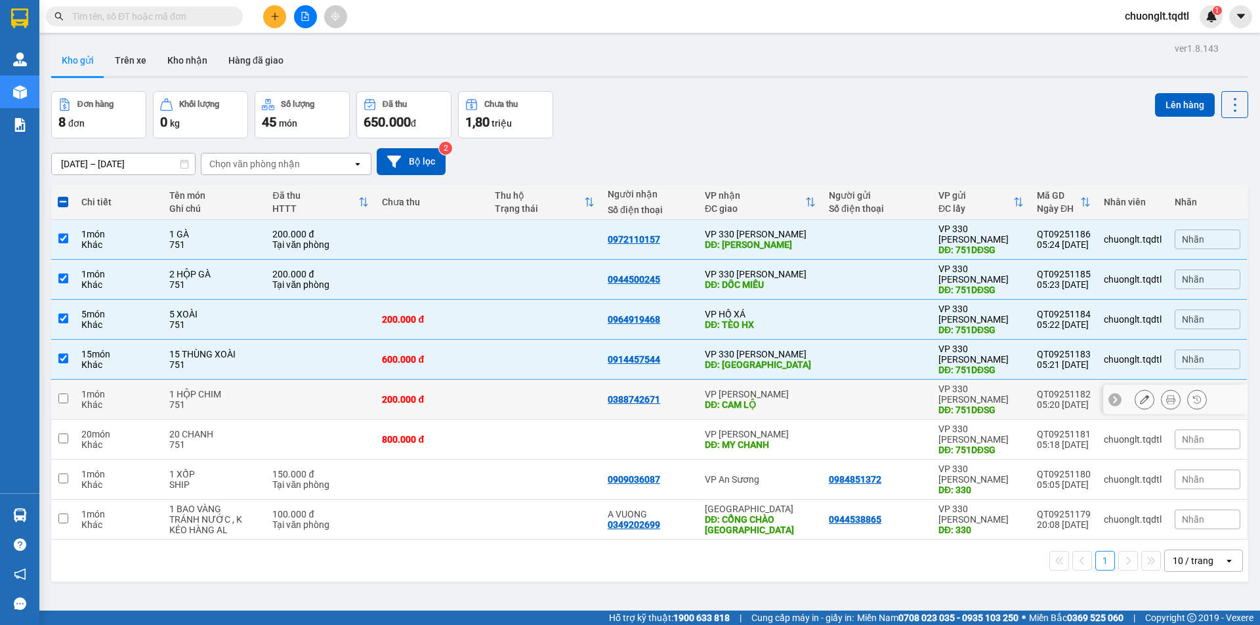
click at [63, 394] on input "checkbox" at bounding box center [63, 399] width 10 height 10
checkbox input "true"
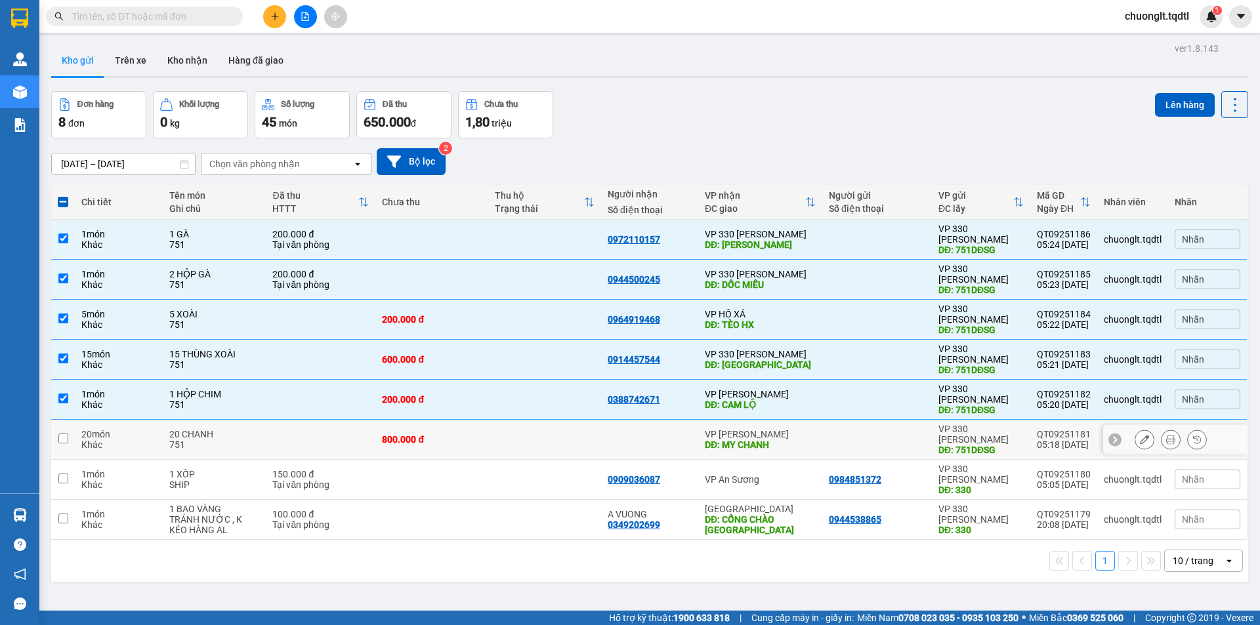
click at [58, 434] on input "checkbox" at bounding box center [63, 439] width 10 height 10
checkbox input "true"
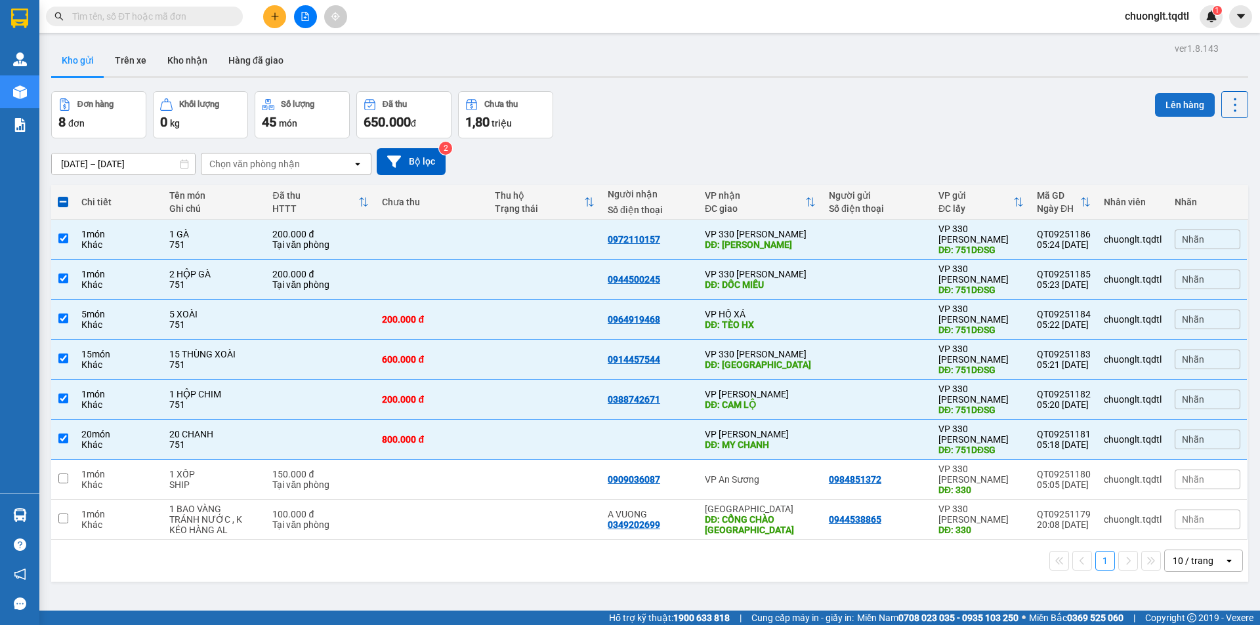
click at [1166, 102] on button "Lên hàng" at bounding box center [1185, 105] width 60 height 24
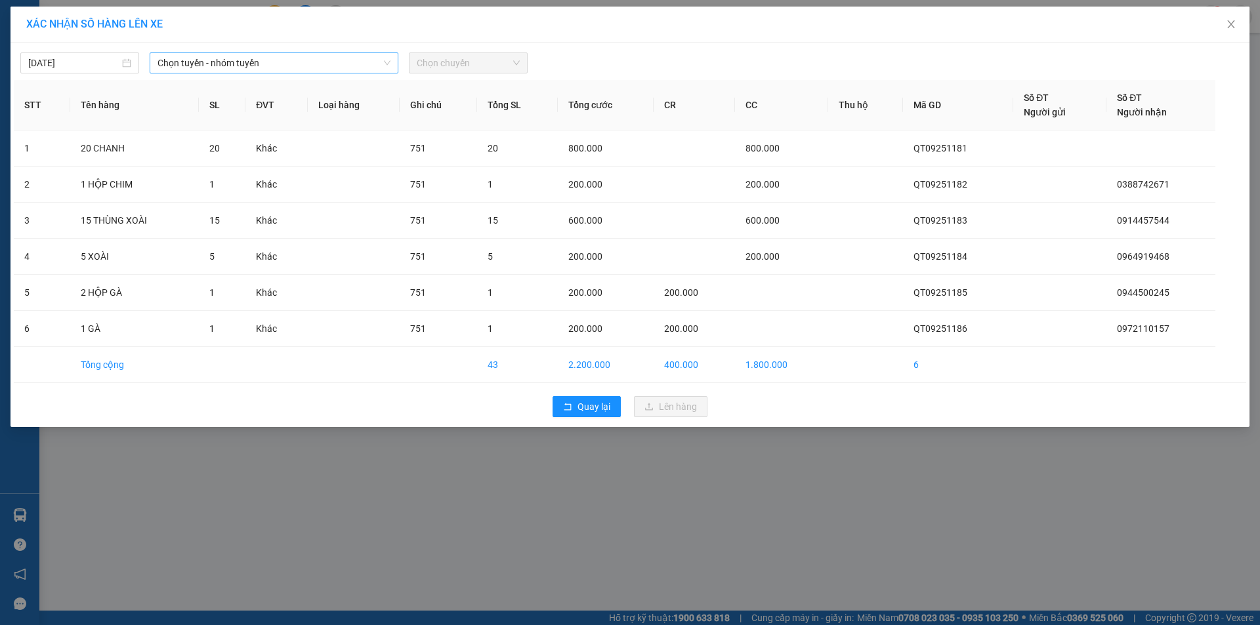
click at [338, 63] on span "Chọn tuyến - nhóm tuyến" at bounding box center [273, 63] width 233 height 20
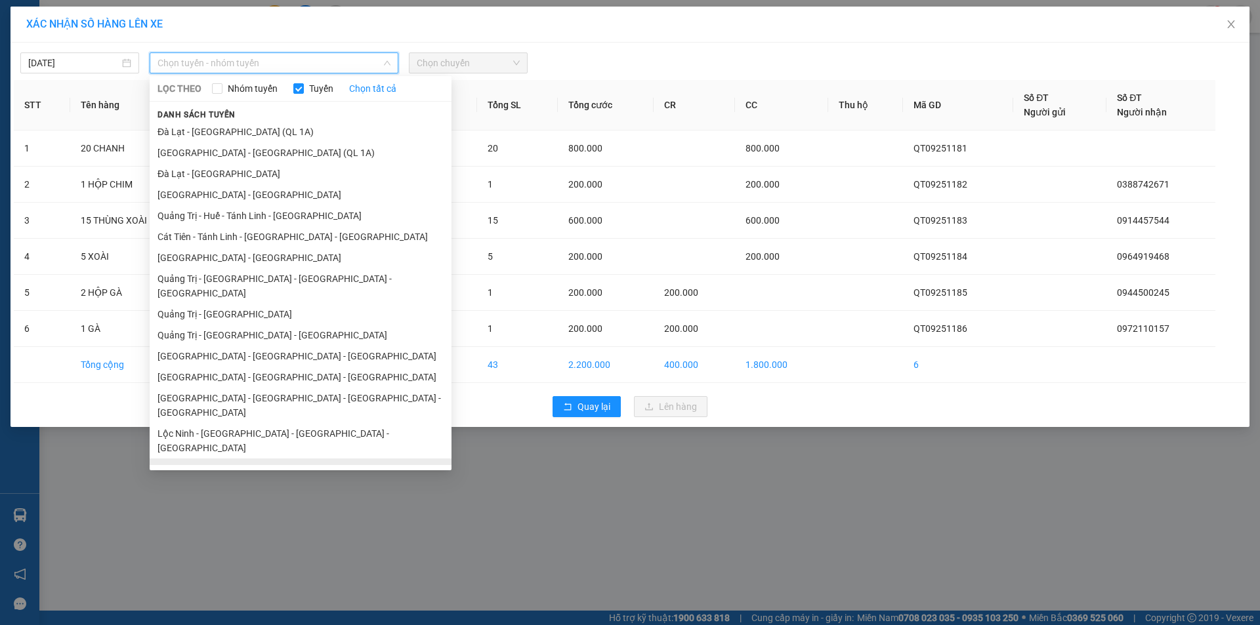
scroll to position [76, 0]
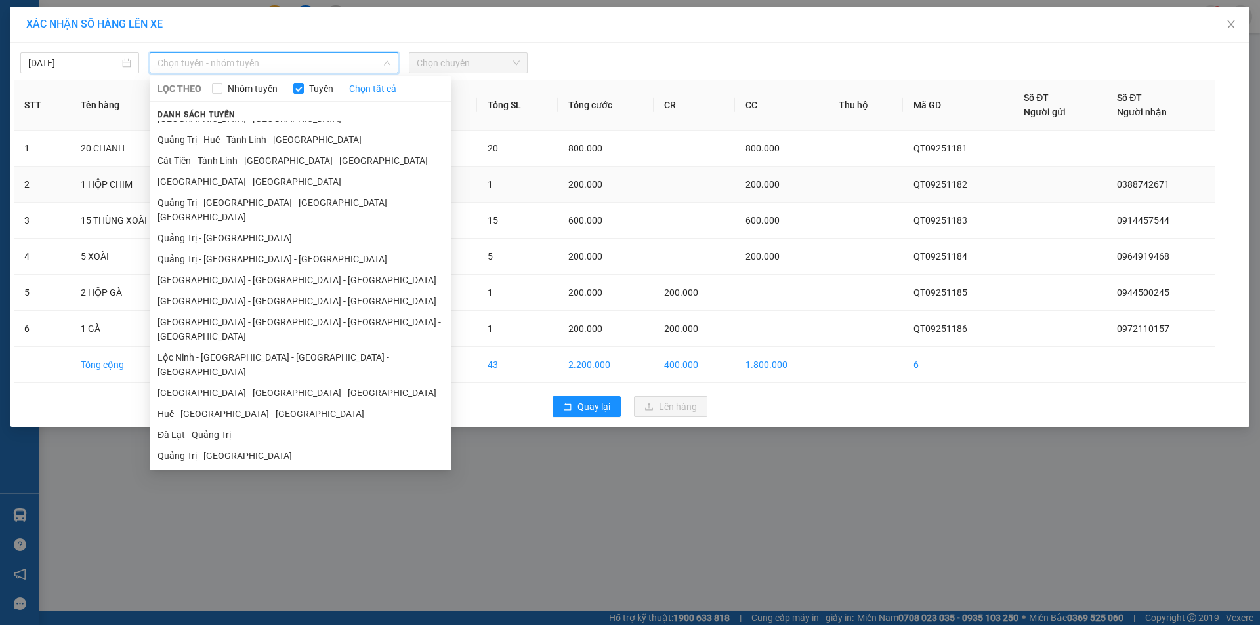
click at [279, 179] on li "[GEOGRAPHIC_DATA] - [GEOGRAPHIC_DATA]" at bounding box center [301, 181] width 302 height 21
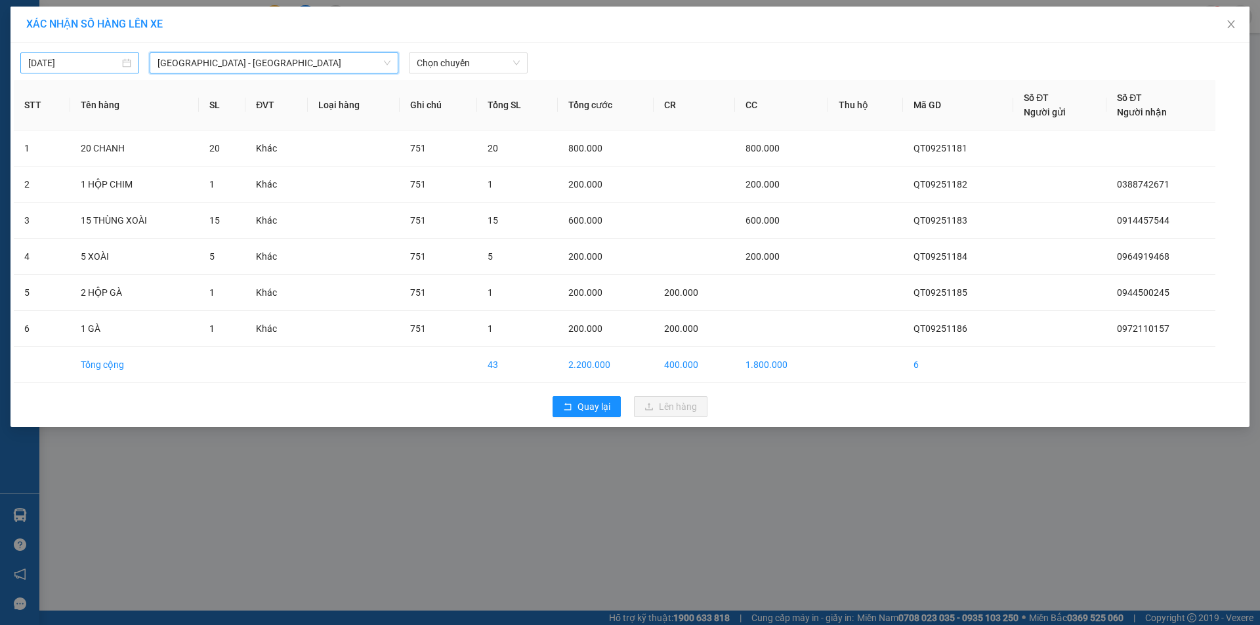
click at [124, 65] on div "[DATE]" at bounding box center [79, 63] width 103 height 14
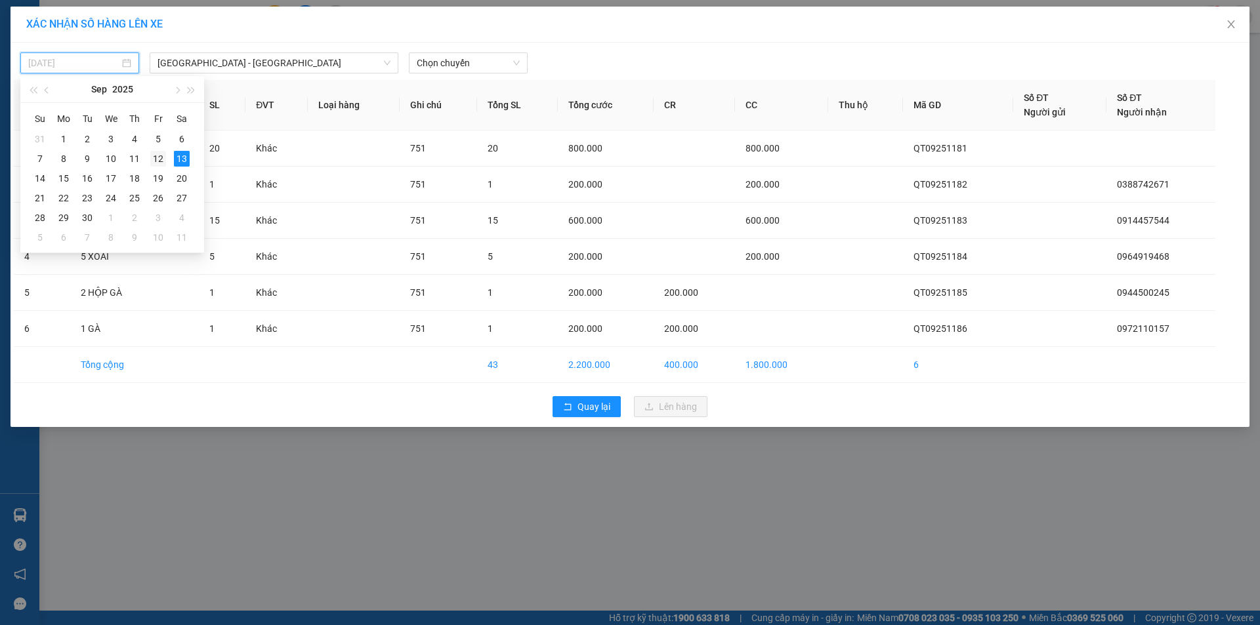
click at [157, 157] on div "12" at bounding box center [158, 159] width 16 height 16
type input "[DATE]"
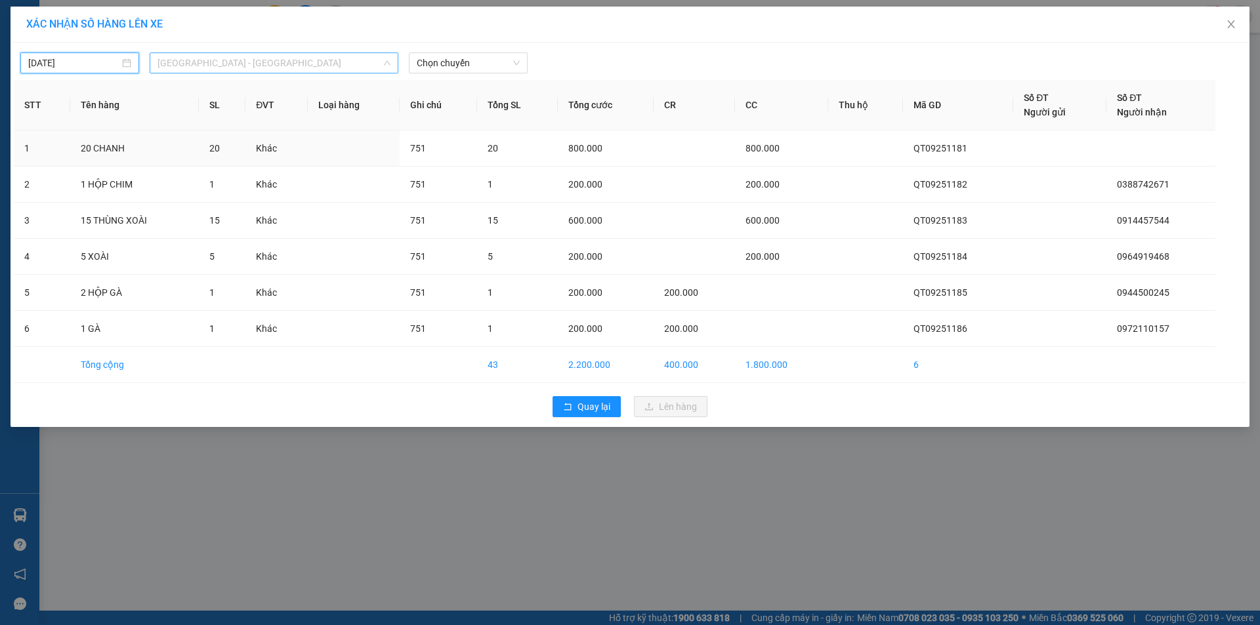
click at [358, 54] on span "[GEOGRAPHIC_DATA] - [GEOGRAPHIC_DATA]" at bounding box center [273, 63] width 233 height 20
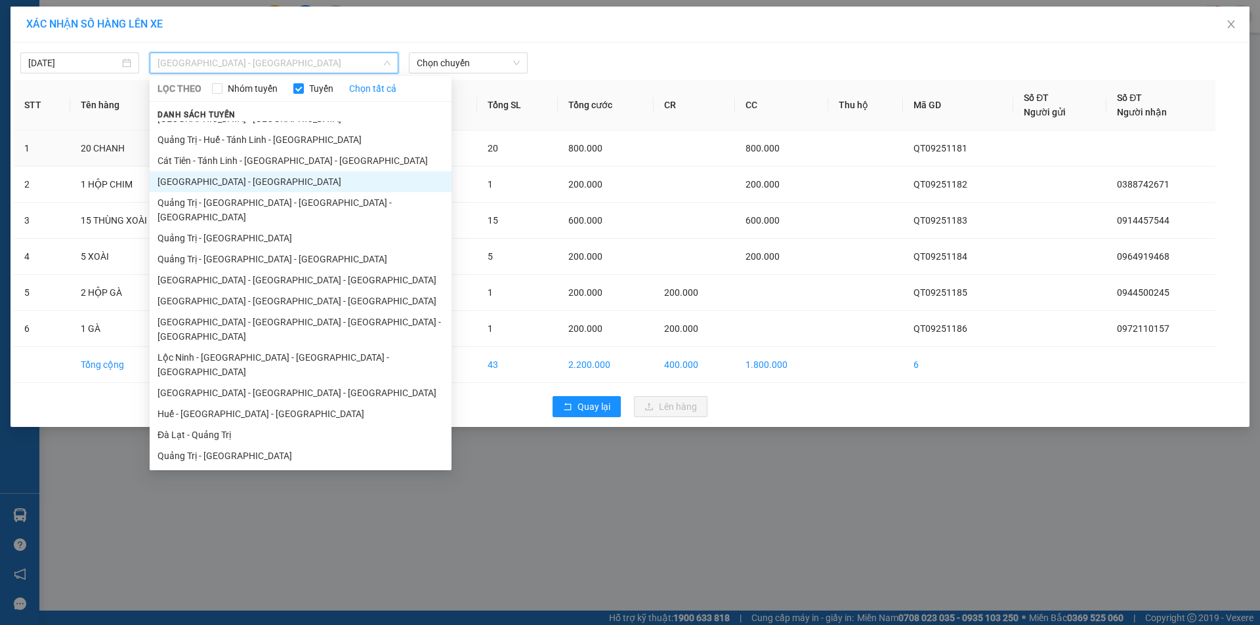
click at [250, 178] on li "[GEOGRAPHIC_DATA] - [GEOGRAPHIC_DATA]" at bounding box center [301, 181] width 302 height 21
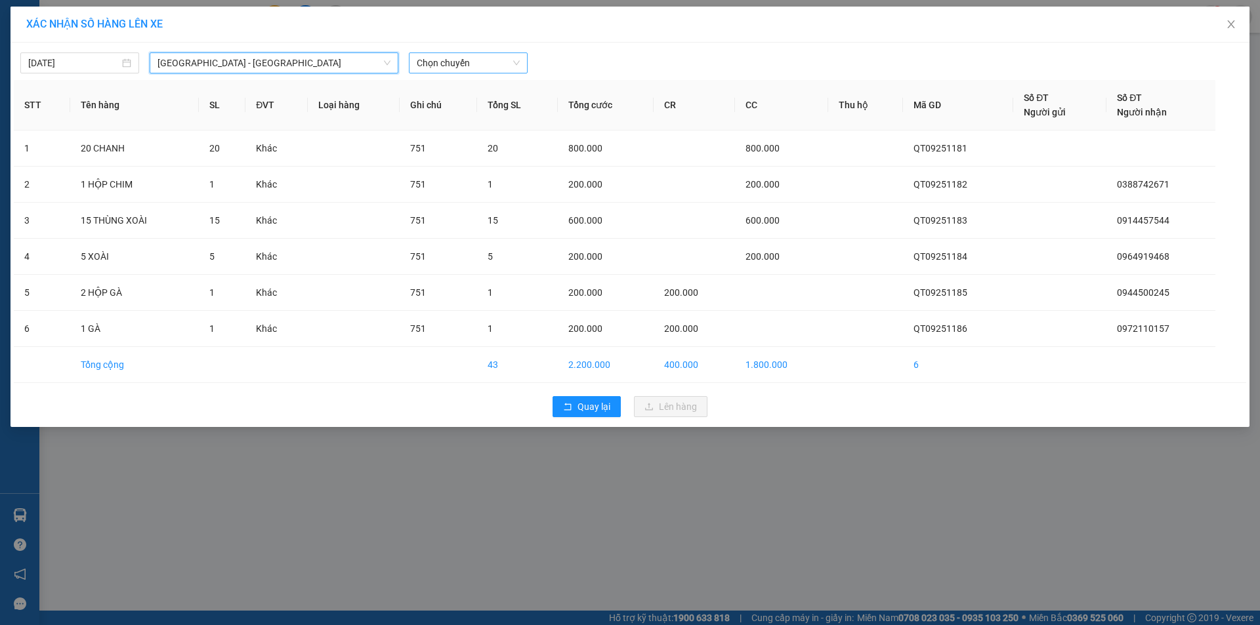
click at [485, 64] on span "Chọn chuyến" at bounding box center [468, 63] width 103 height 20
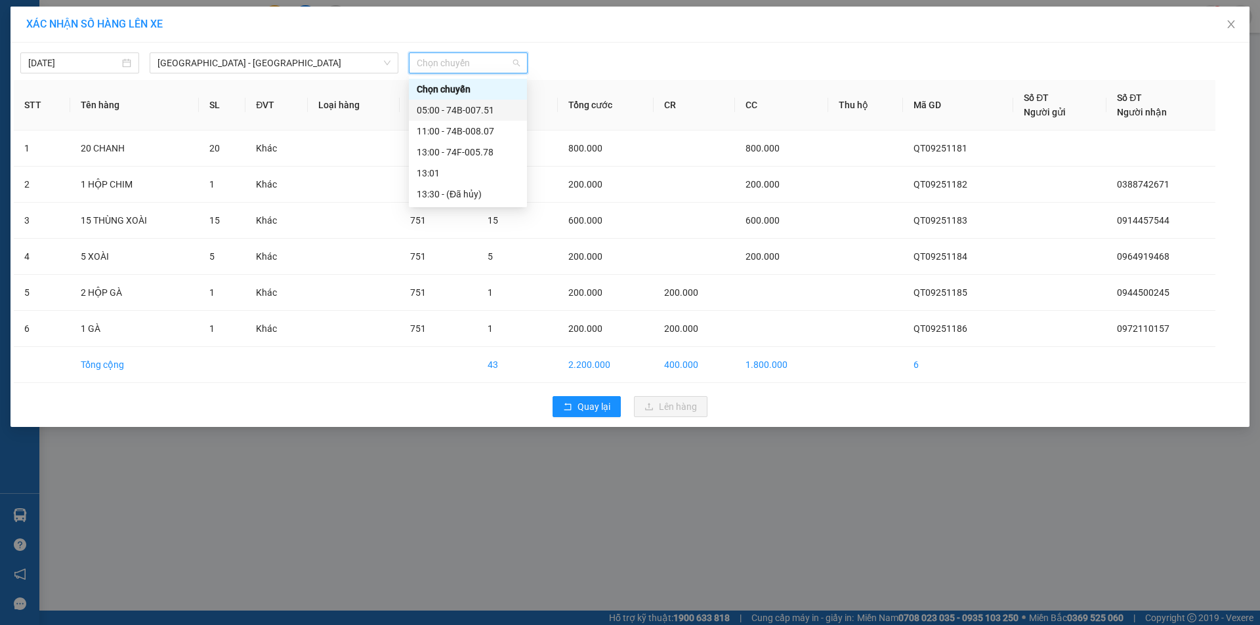
click at [476, 112] on div "05:00 - 74B-007.51" at bounding box center [468, 110] width 102 height 14
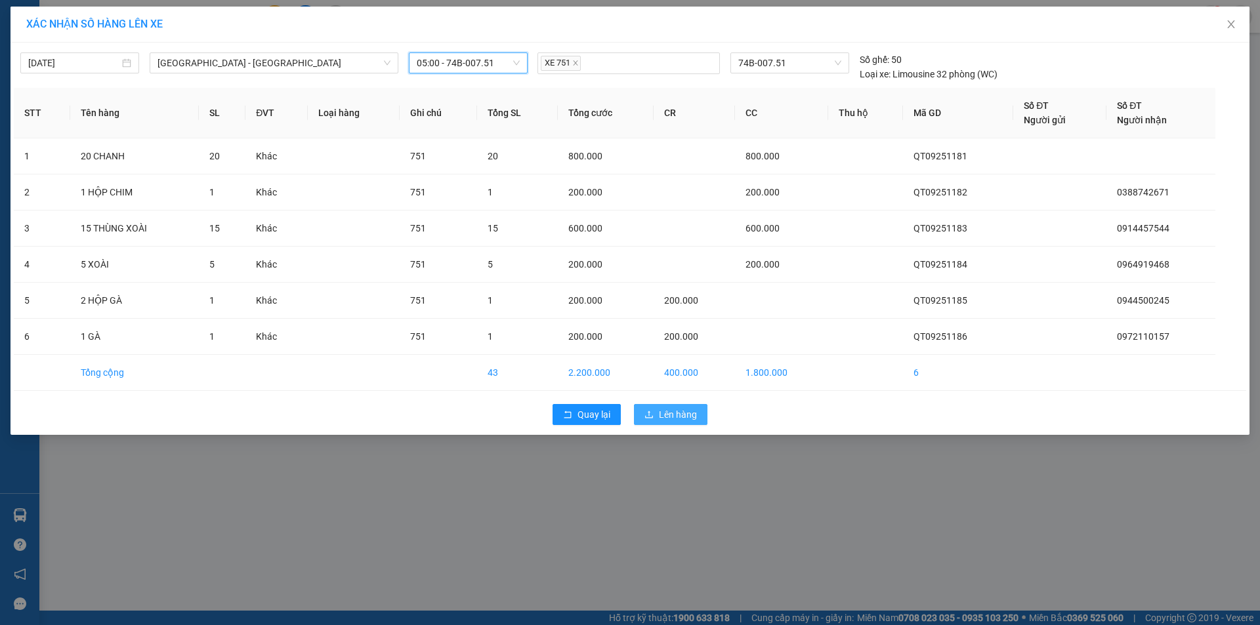
click at [684, 421] on span "Lên hàng" at bounding box center [678, 414] width 38 height 14
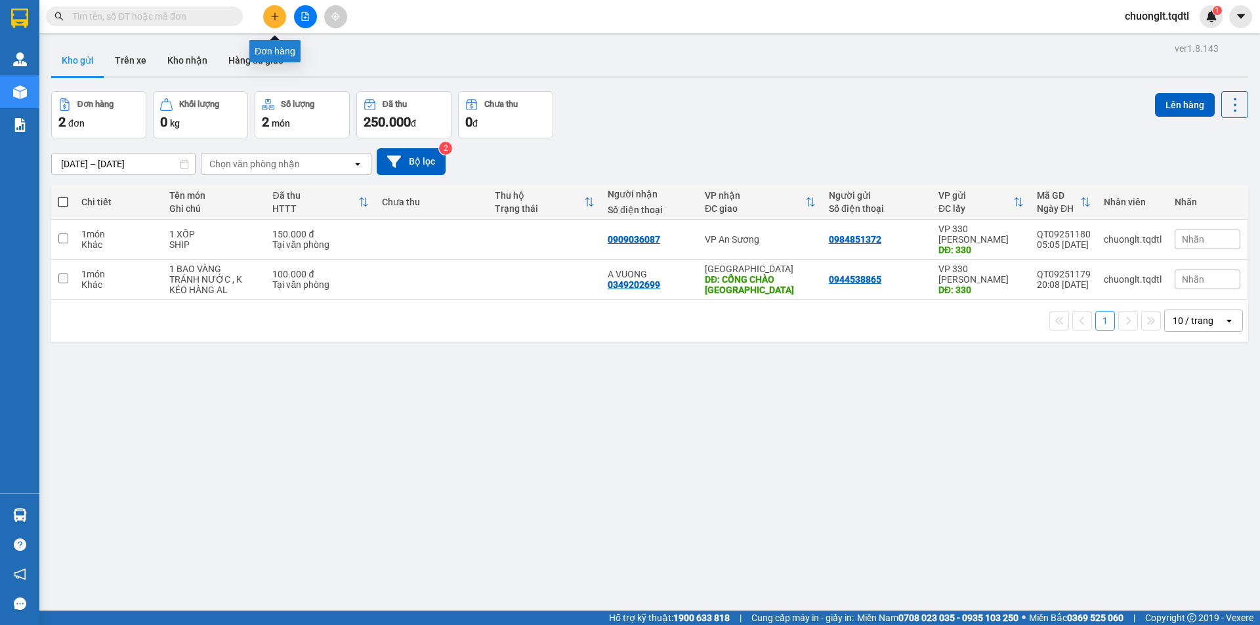
click at [279, 14] on icon "plus" at bounding box center [274, 16] width 9 height 9
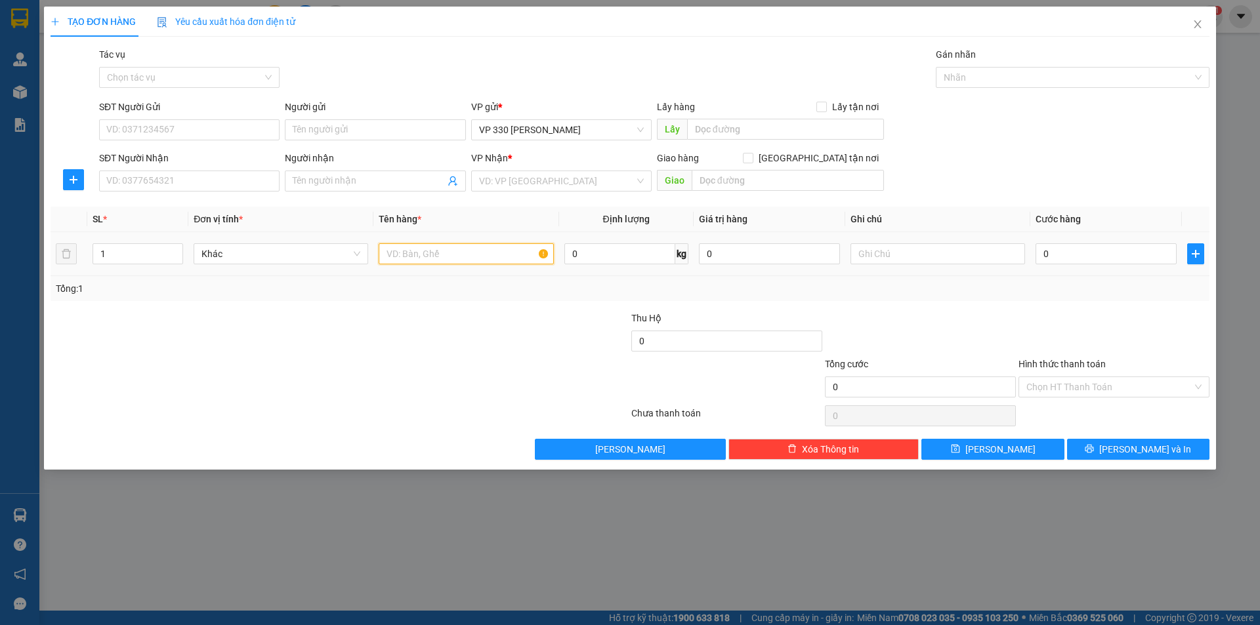
click at [413, 255] on input "text" at bounding box center [466, 253] width 175 height 21
type input "1 XỐP 1 BAO"
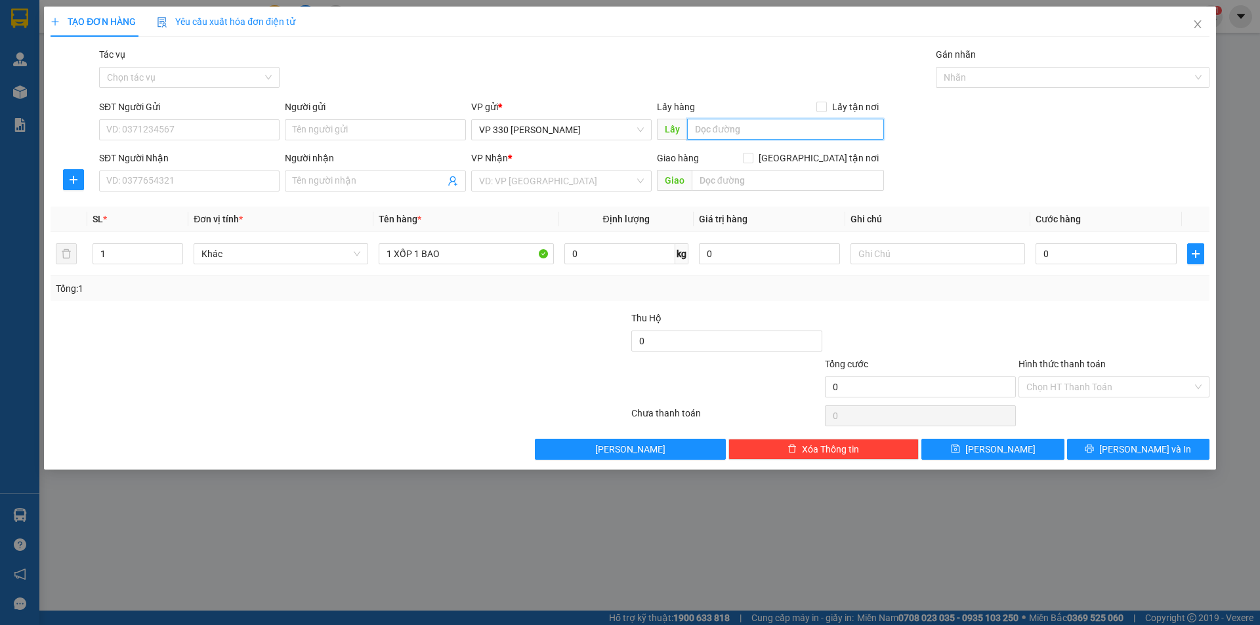
click at [835, 131] on input "text" at bounding box center [785, 129] width 197 height 21
type input "330"
click at [190, 126] on input "SĐT Người Gửi" at bounding box center [189, 129] width 180 height 21
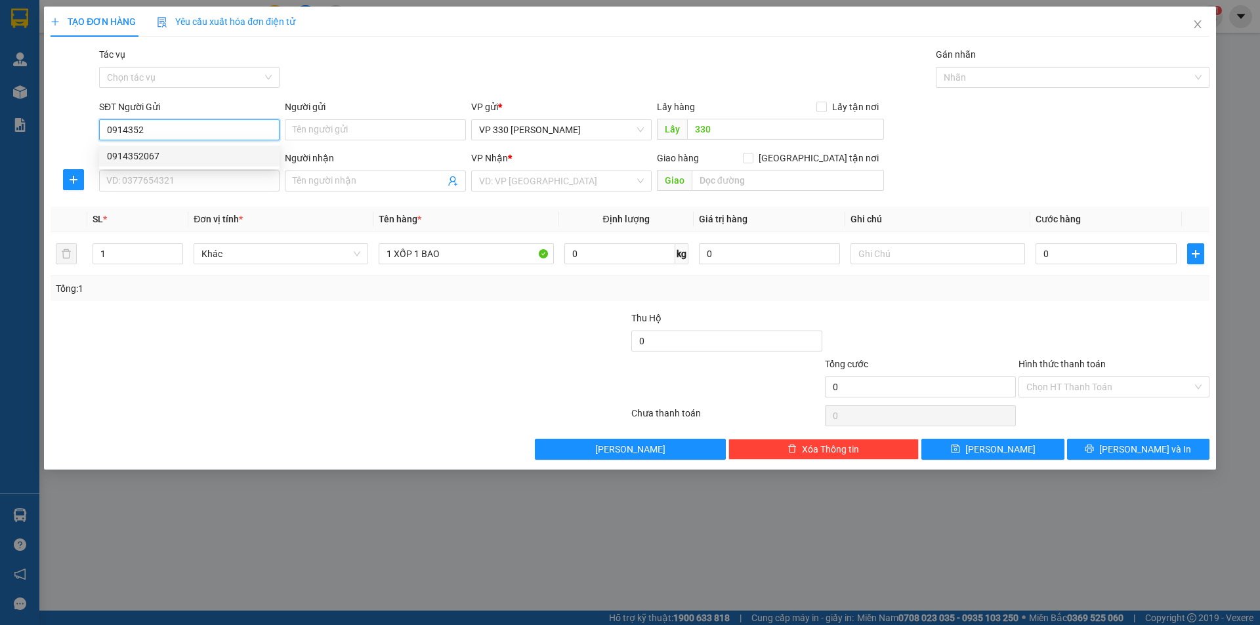
click at [170, 158] on div "0914352067" at bounding box center [189, 156] width 165 height 14
type input "0914352067"
type input "0919551159"
type input "0834913067"
type input "THỦ ĐỨC"
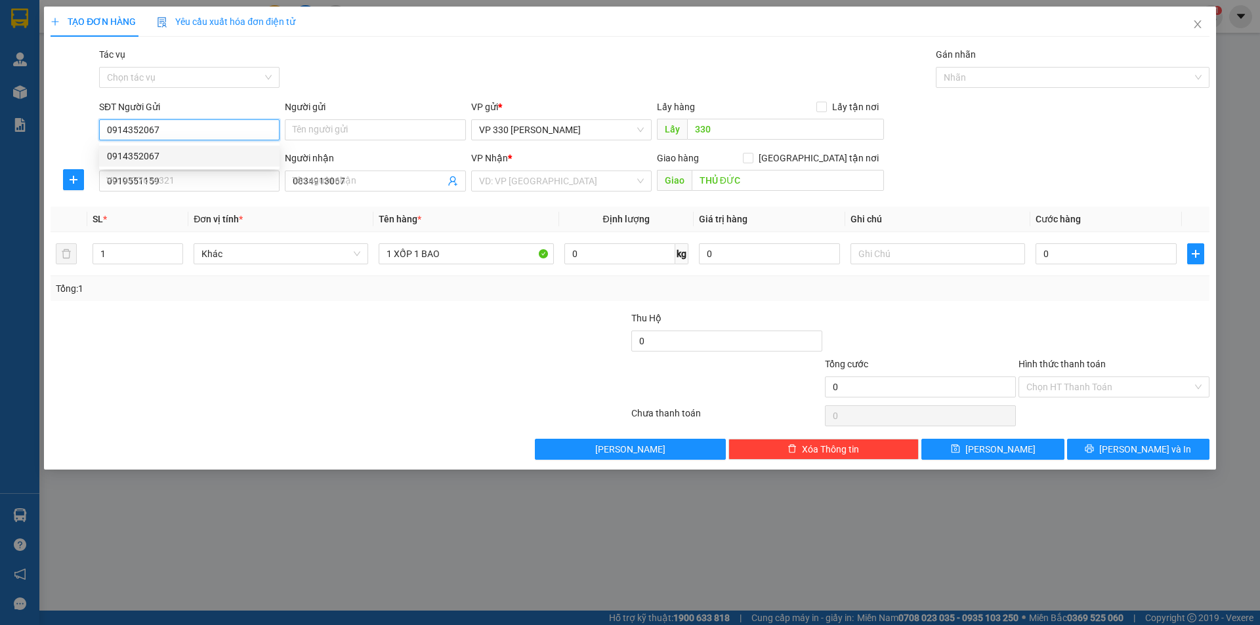
type input "300.000"
type input "0914352067"
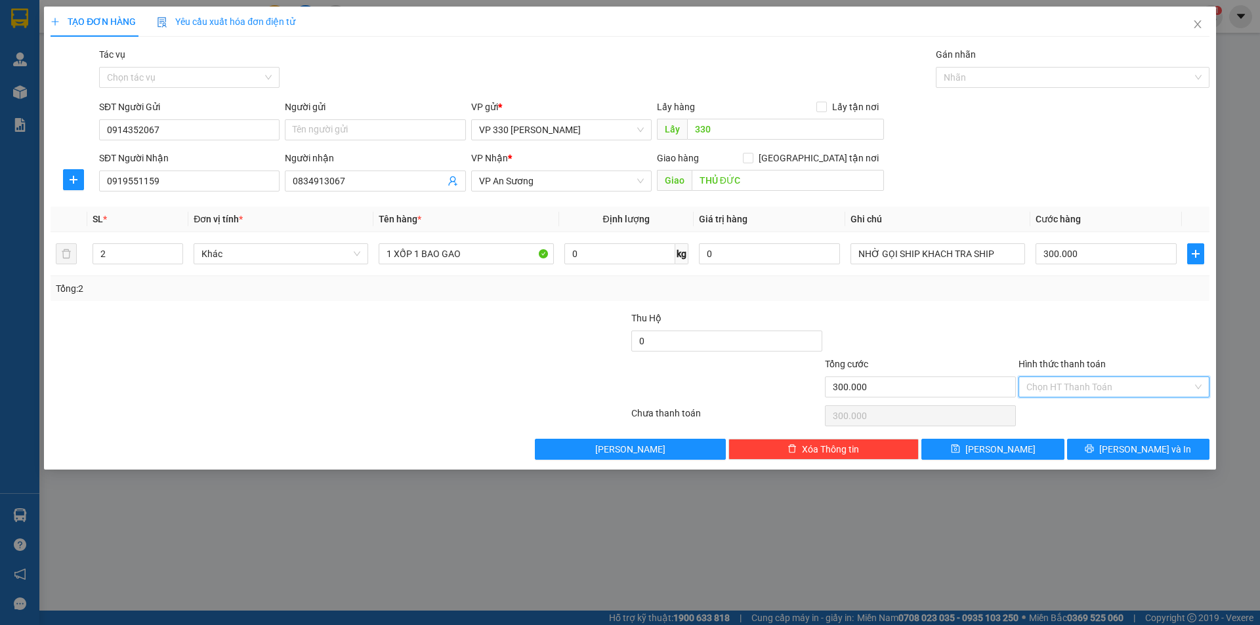
click at [1081, 382] on input "Hình thức thanh toán" at bounding box center [1109, 387] width 166 height 20
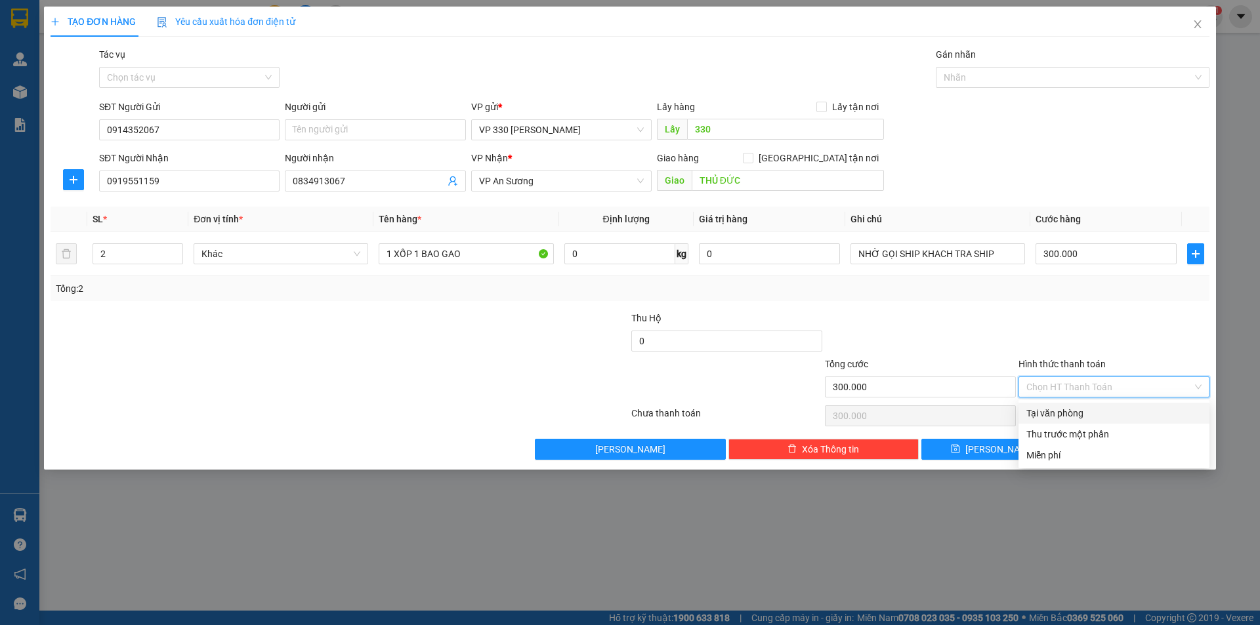
click at [1095, 416] on div "Tại văn phòng" at bounding box center [1113, 413] width 175 height 14
type input "0"
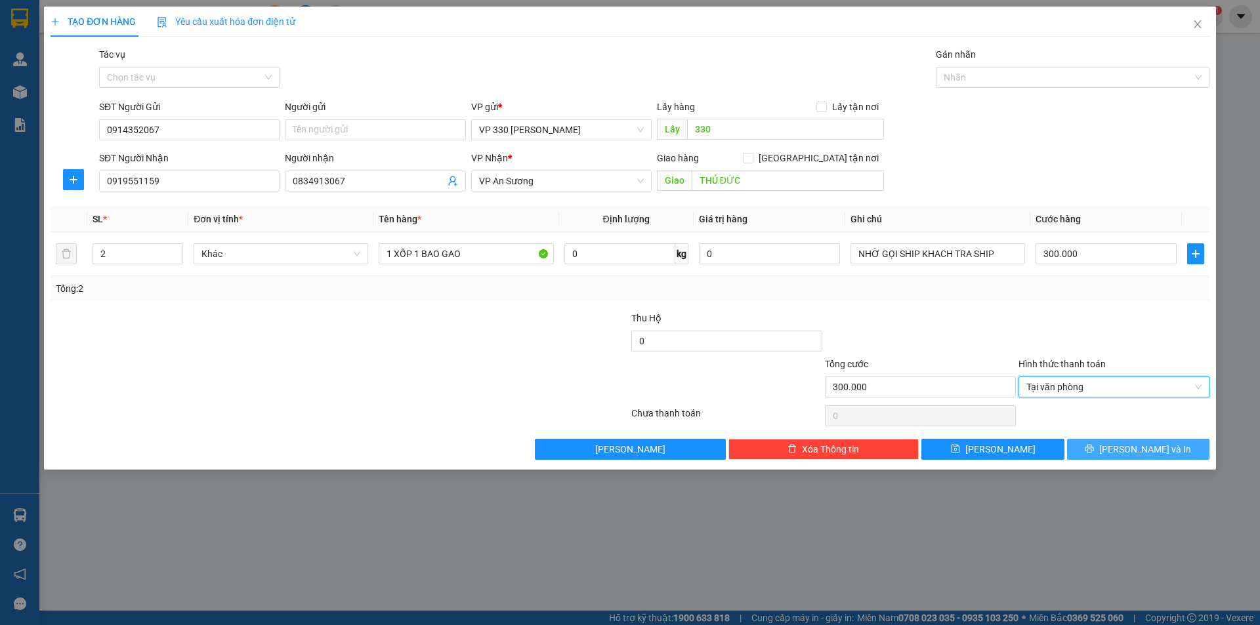
click at [1094, 447] on icon "printer" at bounding box center [1089, 449] width 9 height 9
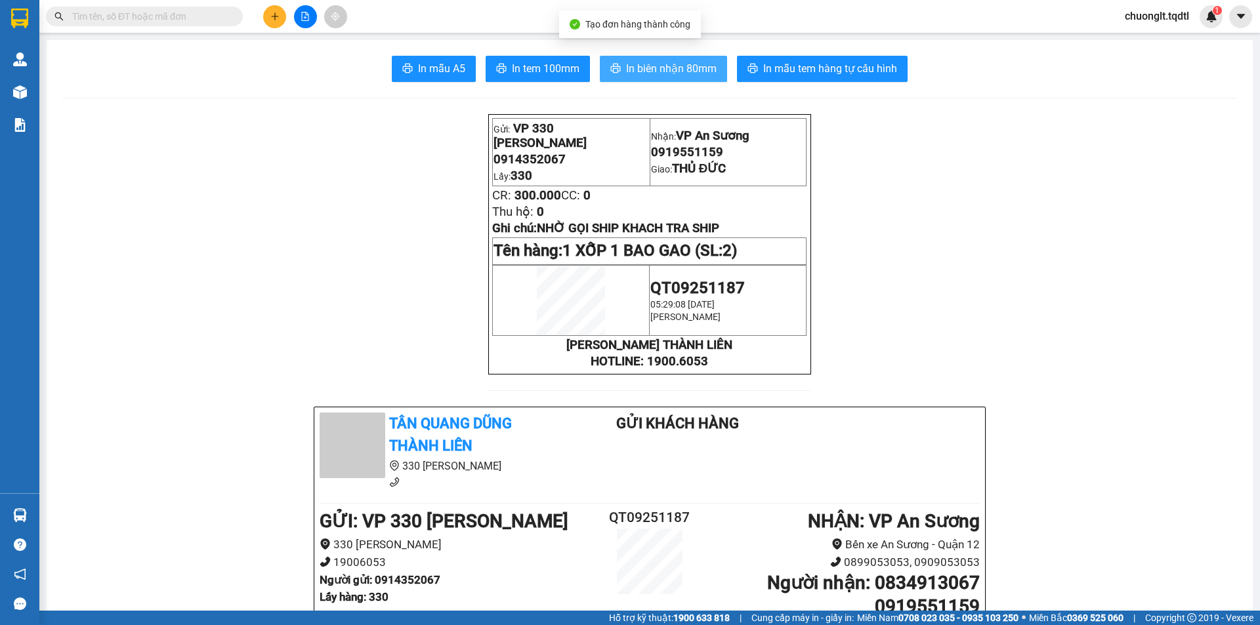
click at [668, 64] on span "In biên nhận 80mm" at bounding box center [671, 68] width 91 height 16
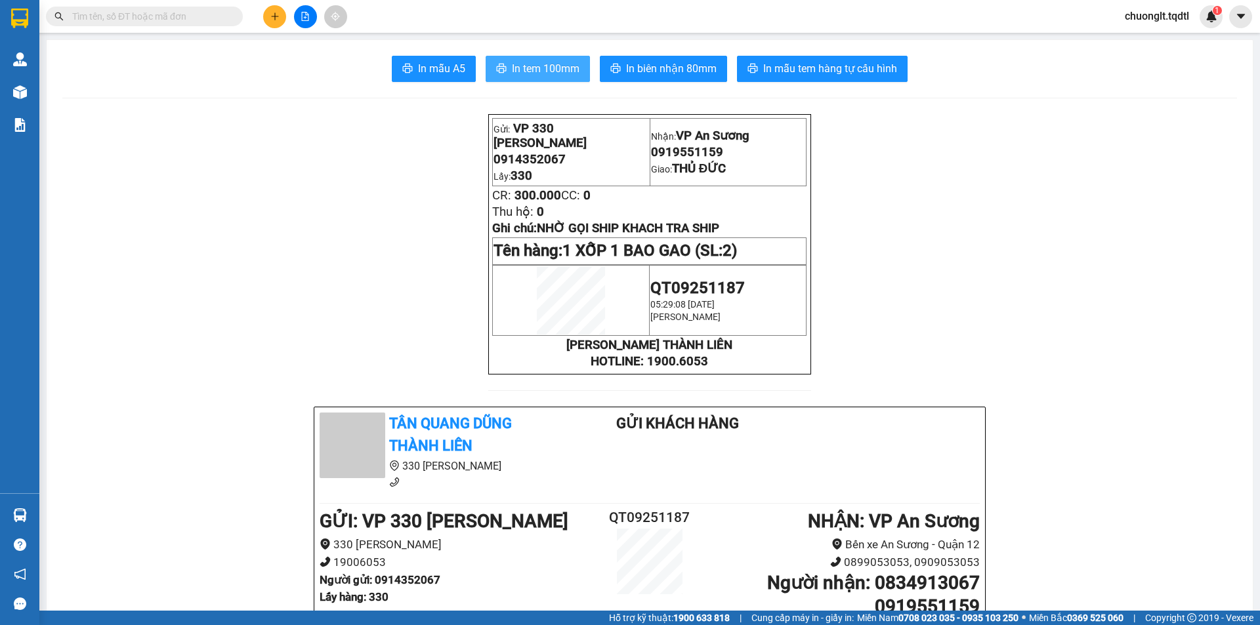
click at [522, 60] on span "In tem 100mm" at bounding box center [546, 68] width 68 height 16
click at [547, 66] on span "In tem 100mm" at bounding box center [546, 68] width 68 height 16
click at [277, 17] on icon "plus" at bounding box center [274, 16] width 9 height 9
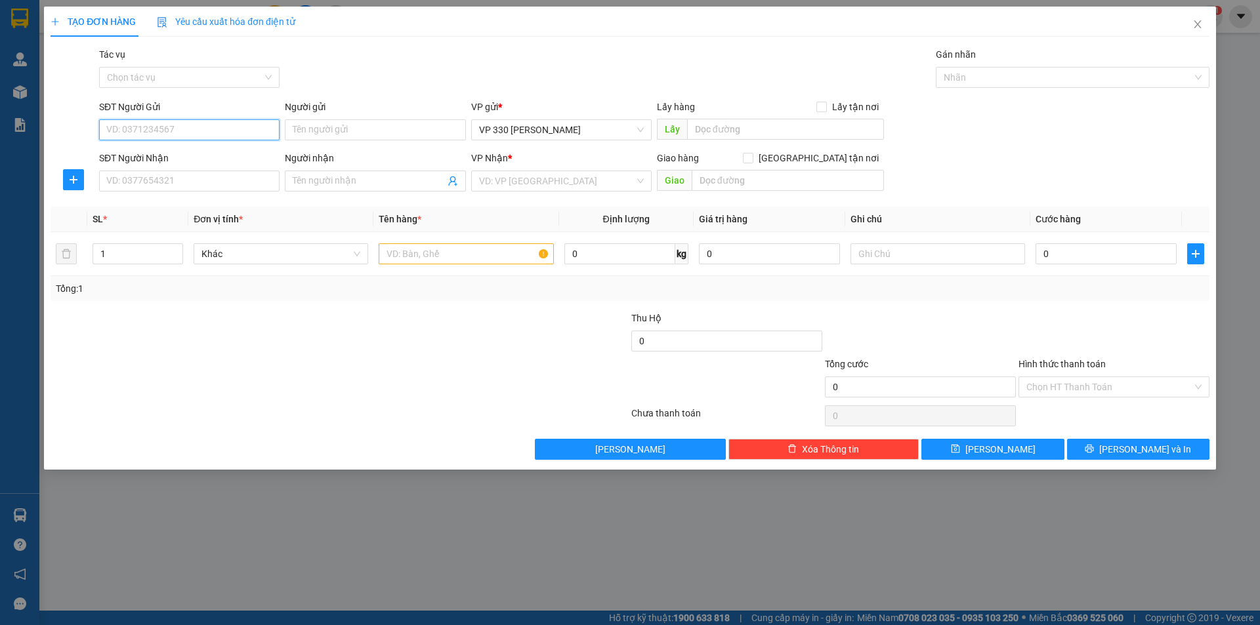
click at [202, 133] on input "SĐT Người Gửi" at bounding box center [189, 129] width 180 height 21
type input "0919446192"
click at [198, 184] on input "SĐT Người Nhận" at bounding box center [189, 181] width 180 height 21
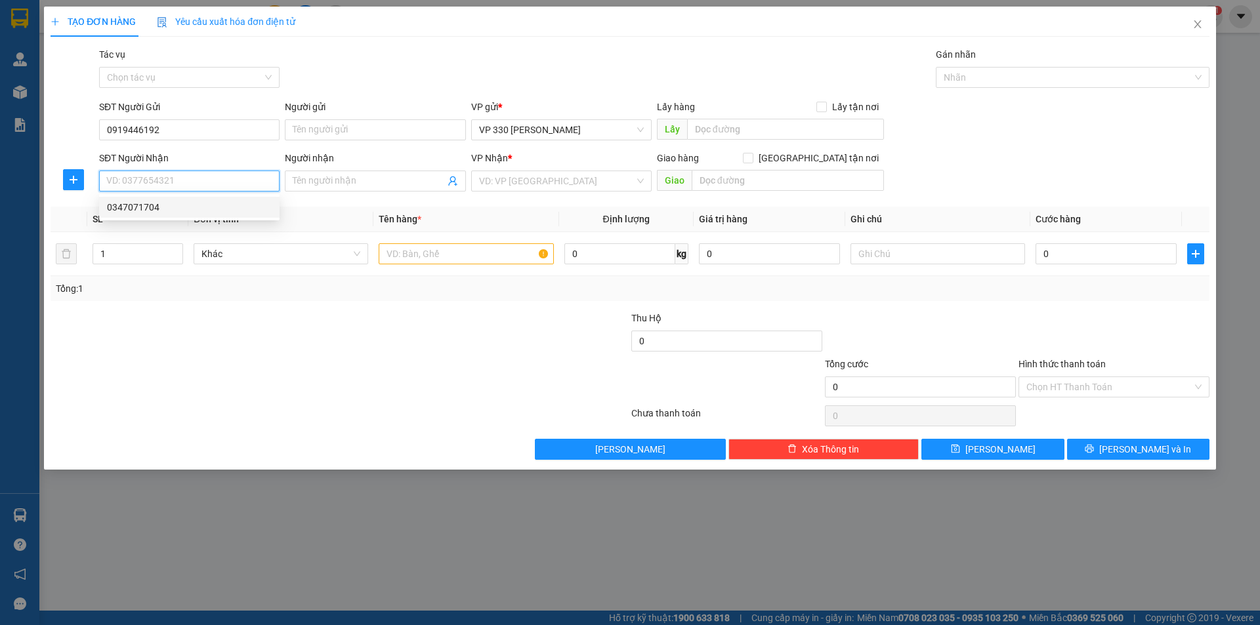
click at [179, 211] on div "0347071704" at bounding box center [189, 207] width 165 height 14
type input "0347071704"
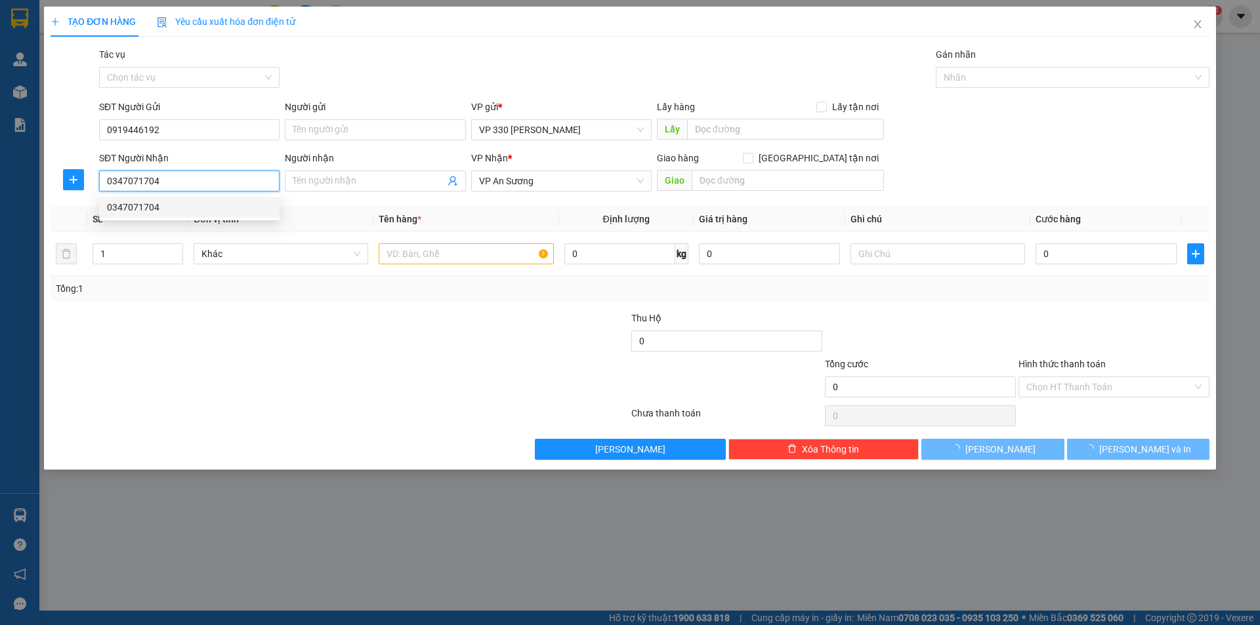
type input "150.000"
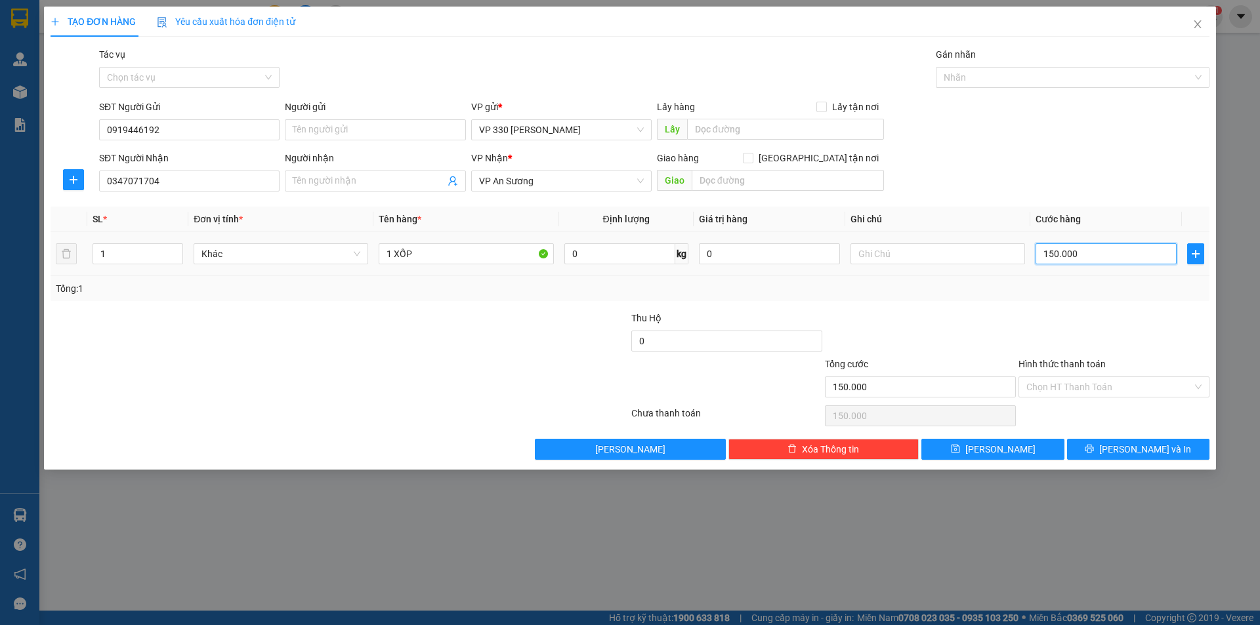
click at [1110, 259] on input "150.000" at bounding box center [1105, 253] width 141 height 21
type input "2"
type input "20"
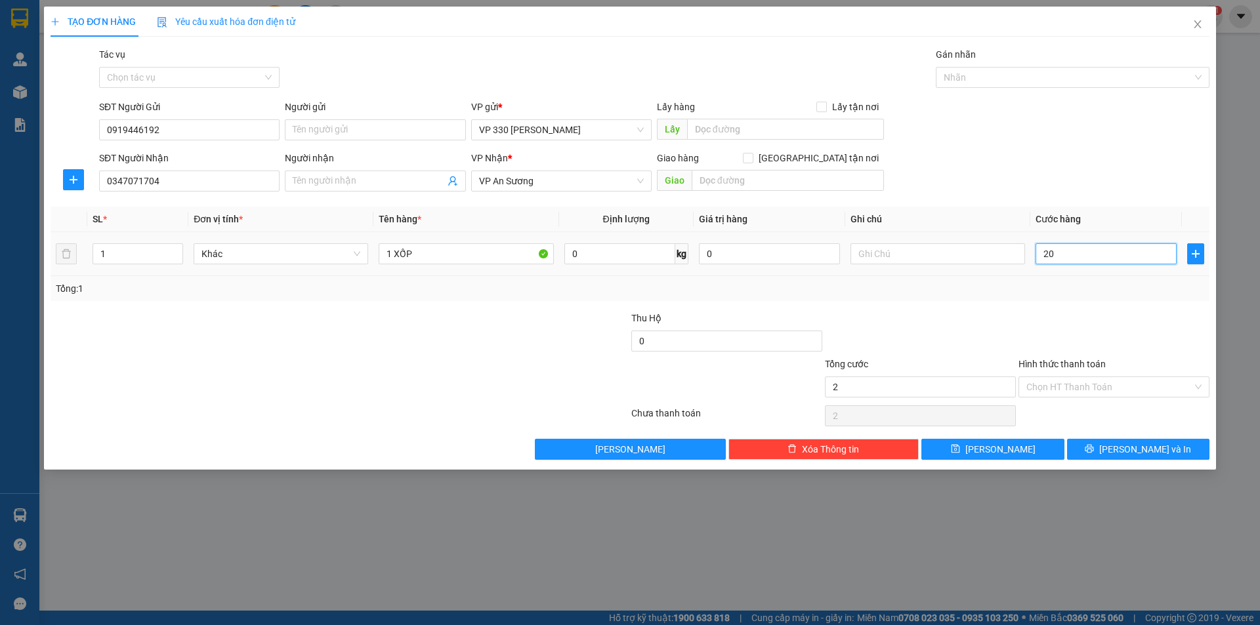
type input "20"
type input "200"
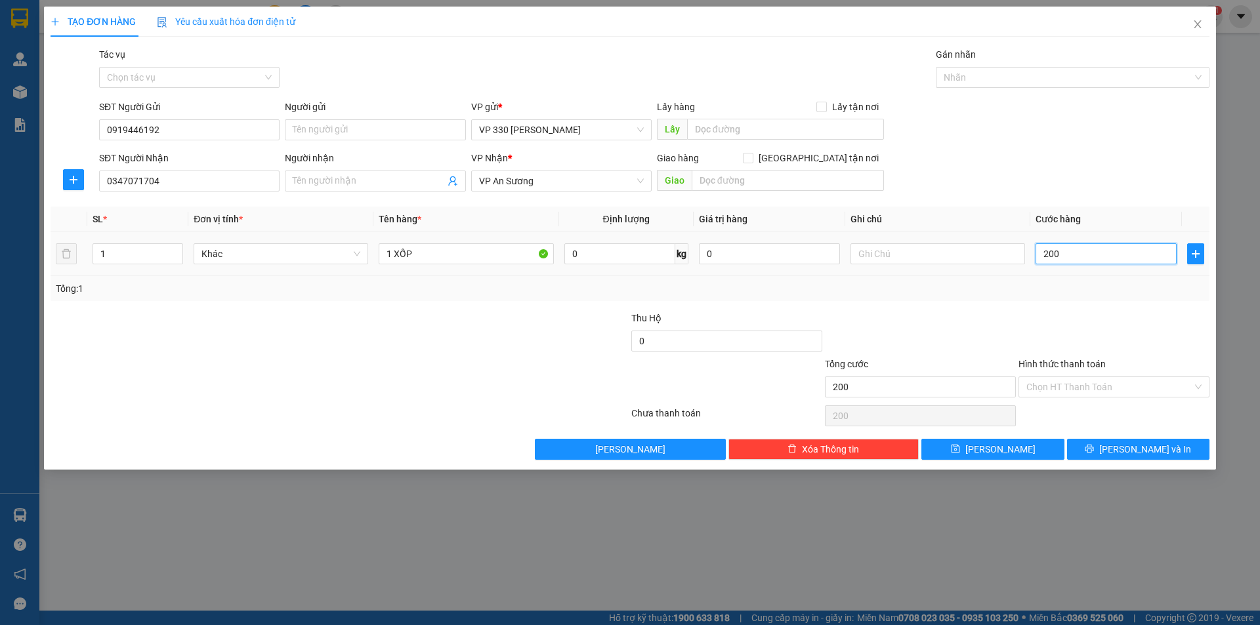
type input "2.000"
type input "20.000"
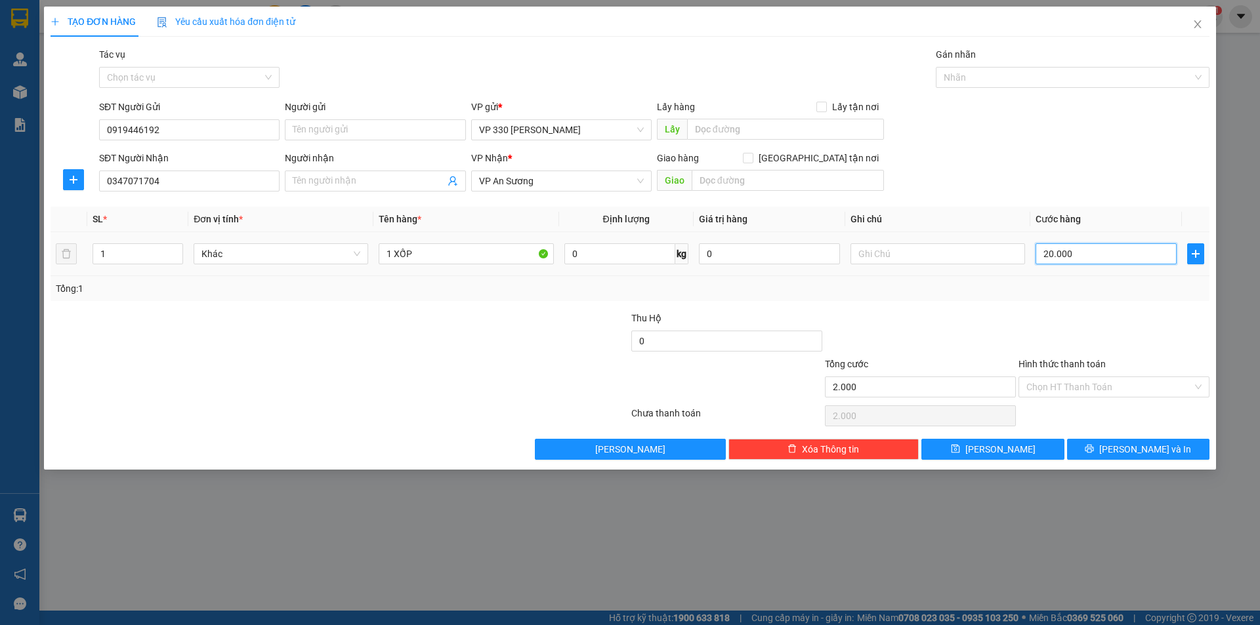
type input "20.000"
type input "200.000"
click at [1029, 72] on div "Nhãn" at bounding box center [1073, 77] width 274 height 21
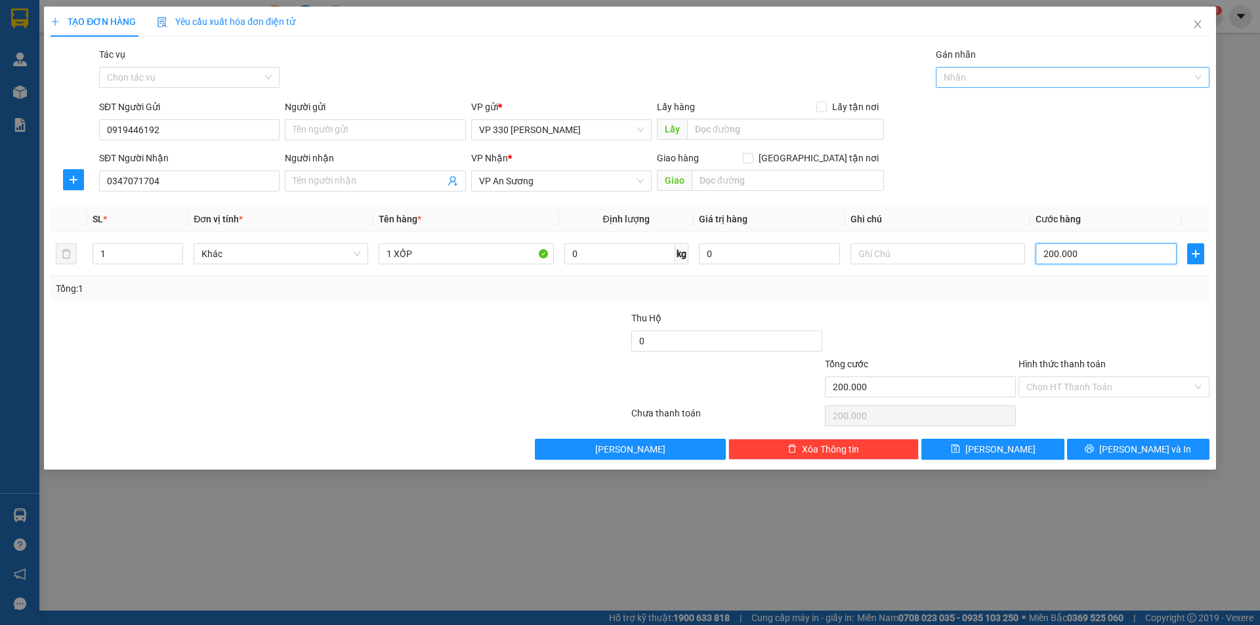
type input "200.000"
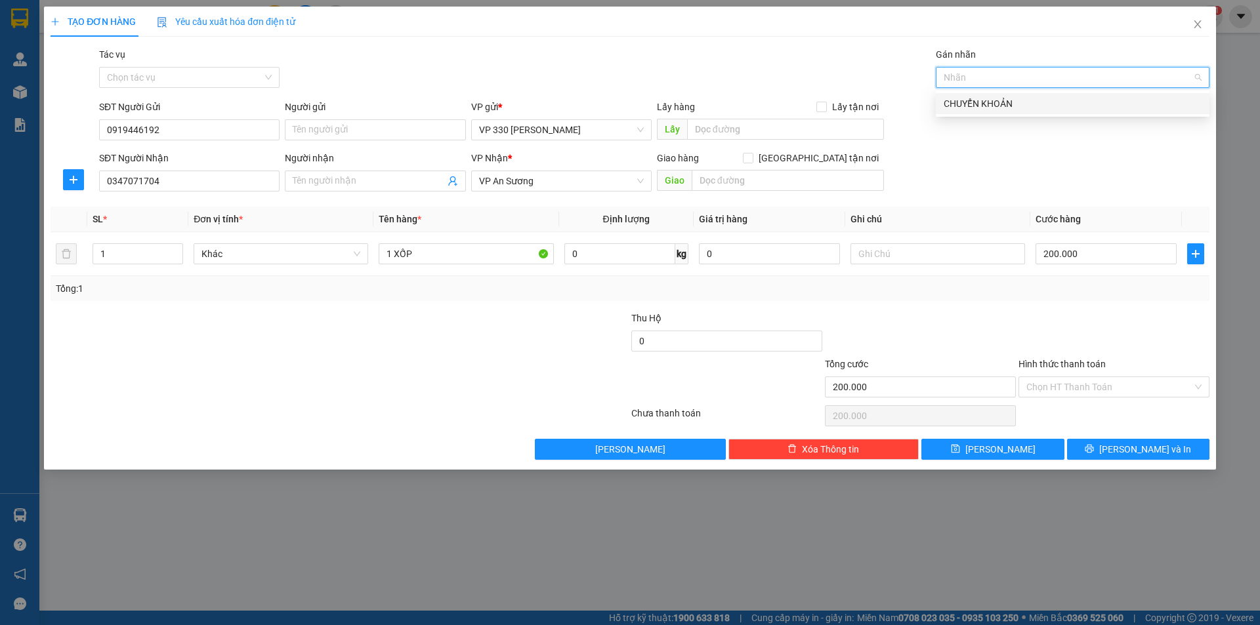
click at [1010, 107] on div "CHUYỂN KHOẢN" at bounding box center [1072, 103] width 258 height 14
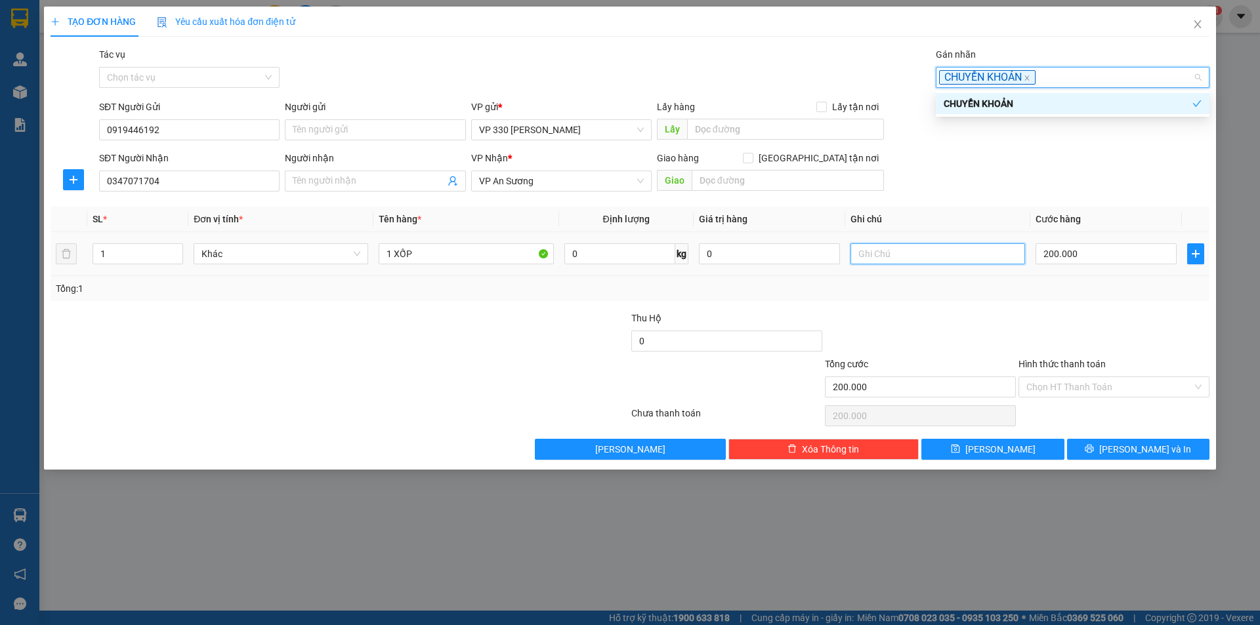
click at [883, 252] on input "text" at bounding box center [937, 253] width 175 height 21
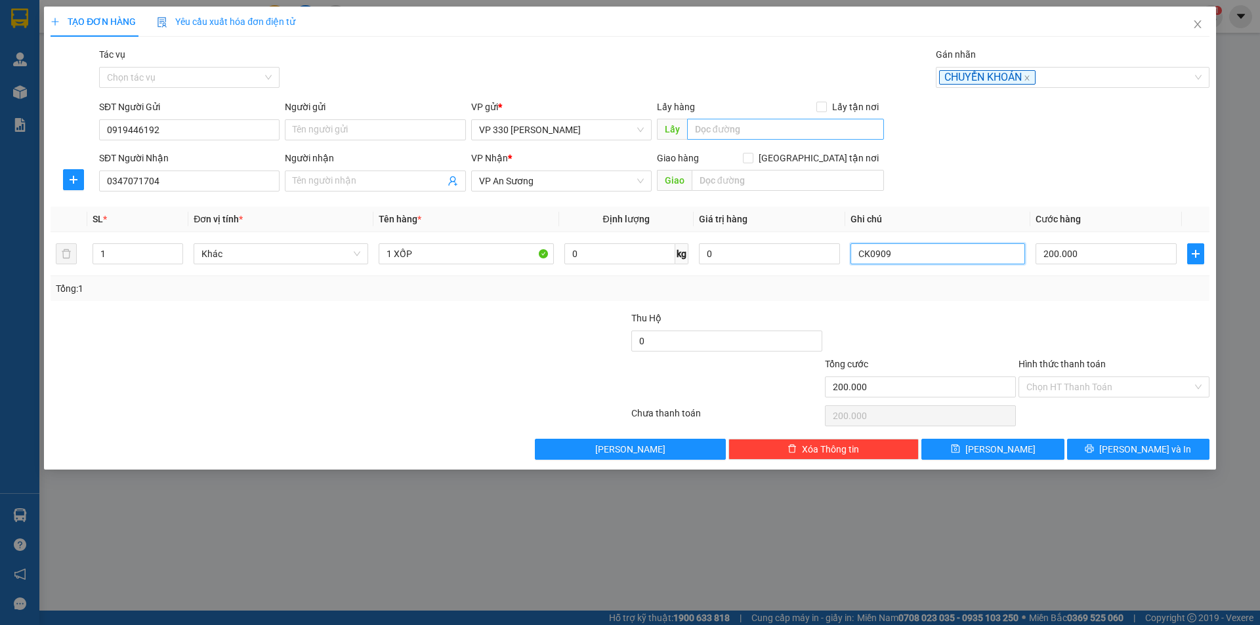
type input "CK0909"
click at [728, 133] on input "text" at bounding box center [785, 129] width 197 height 21
type input "330"
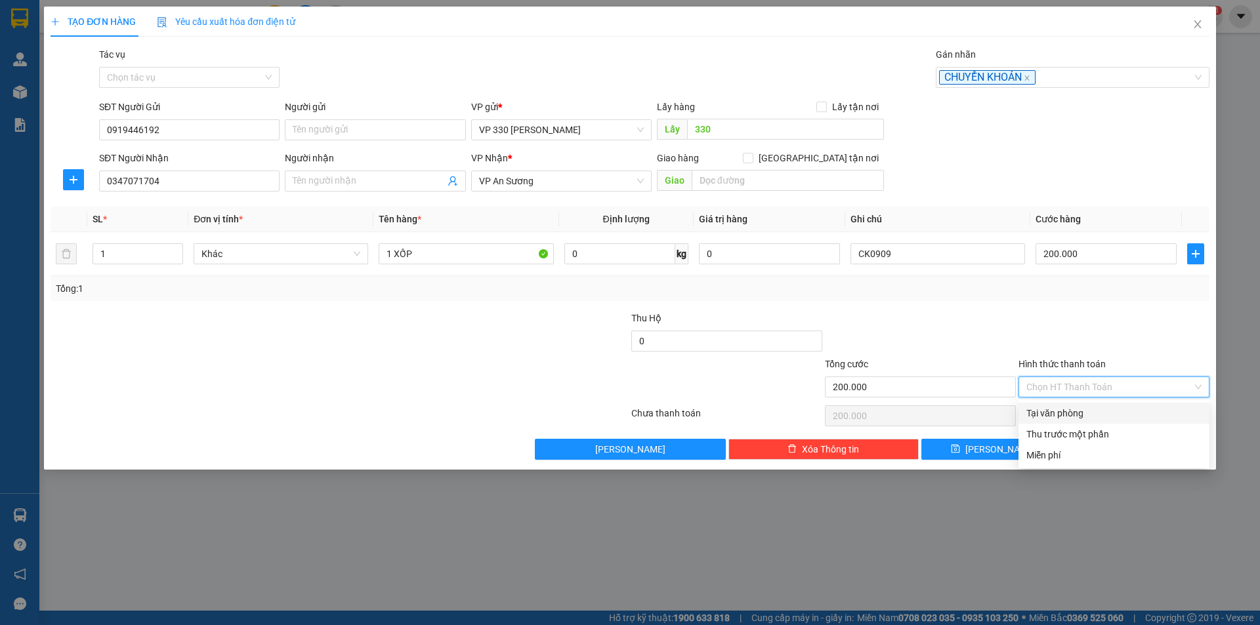
click at [1105, 385] on input "Hình thức thanh toán" at bounding box center [1109, 387] width 166 height 20
click at [1073, 409] on div "Tại văn phòng" at bounding box center [1113, 413] width 175 height 14
type input "0"
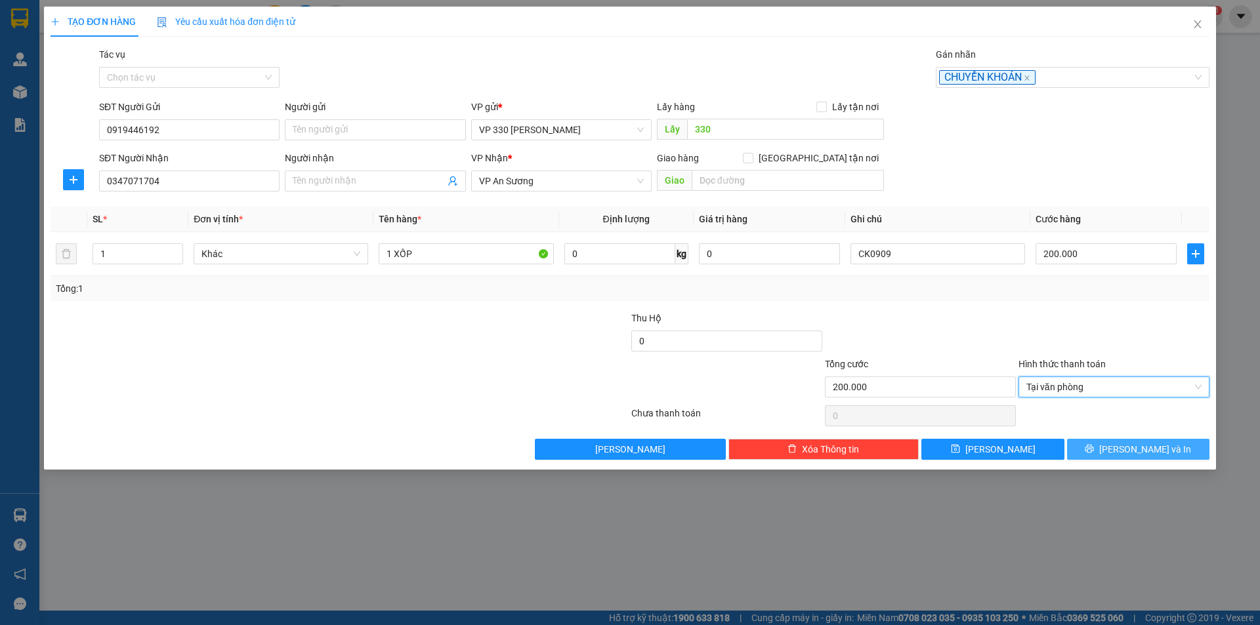
click at [1100, 442] on button "[PERSON_NAME] và In" at bounding box center [1138, 449] width 142 height 21
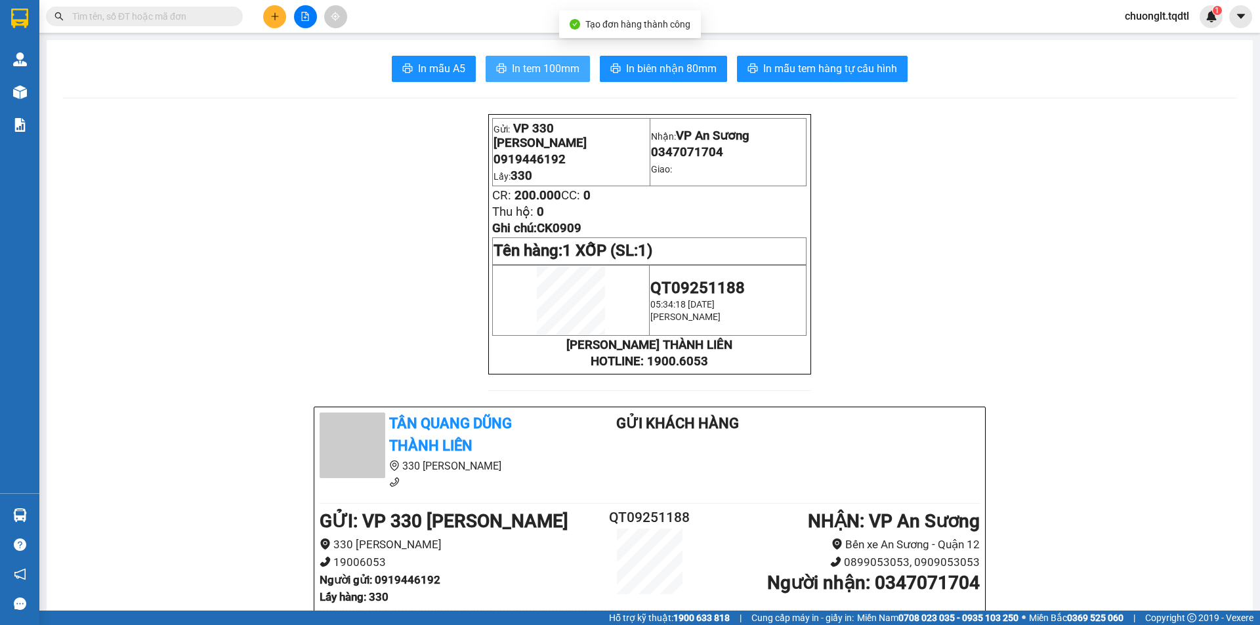
click at [566, 65] on span "In tem 100mm" at bounding box center [546, 68] width 68 height 16
click at [274, 18] on icon "plus" at bounding box center [274, 16] width 9 height 9
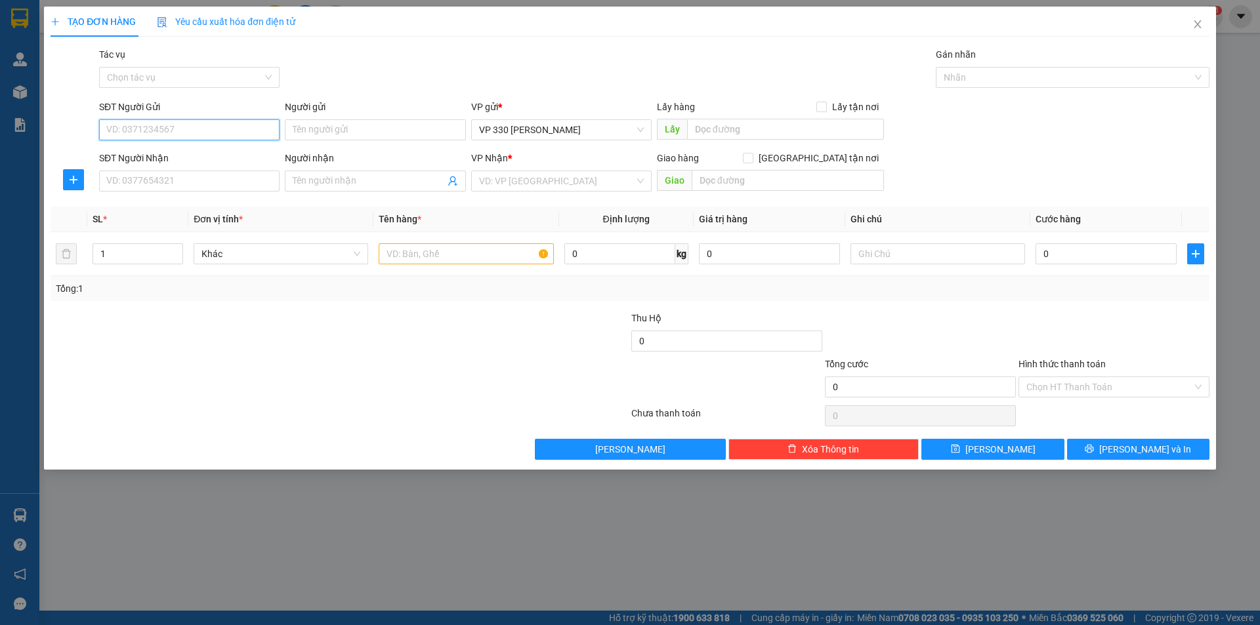
click at [234, 134] on input "SĐT Người Gửi" at bounding box center [189, 129] width 180 height 21
type input "0917982833"
click at [205, 186] on input "SĐT Người Nhận" at bounding box center [189, 181] width 180 height 21
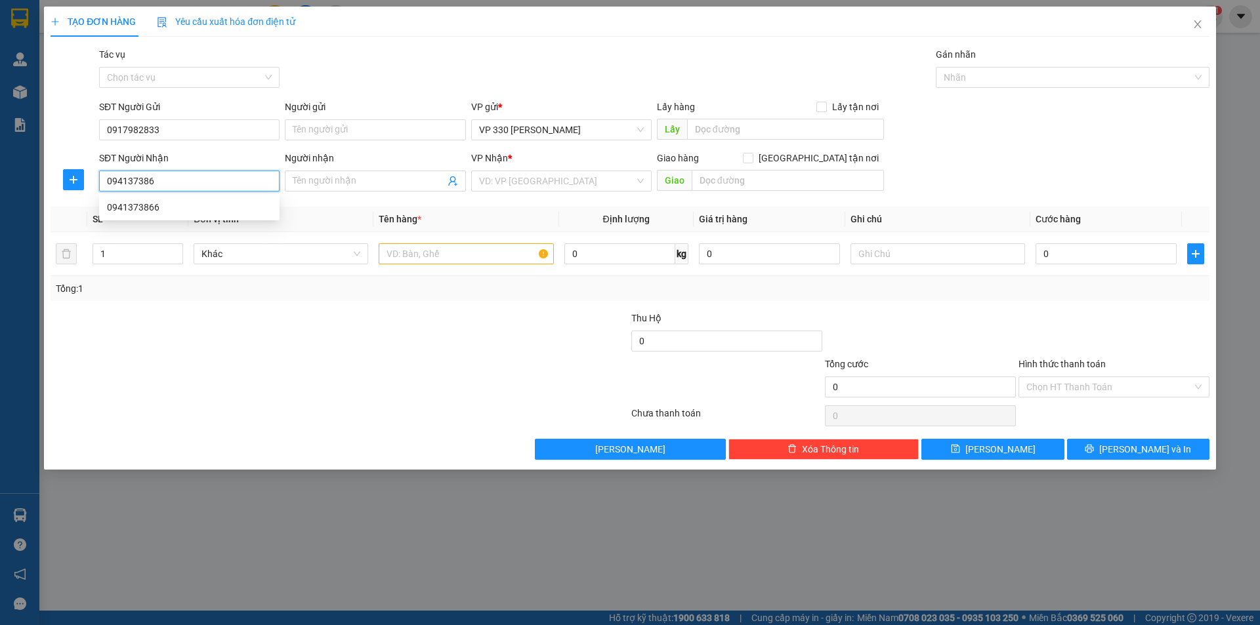
type input "0941373866"
click at [162, 206] on div "0941373866" at bounding box center [189, 207] width 165 height 14
type input "CHỢ ĐẦU MỐI"
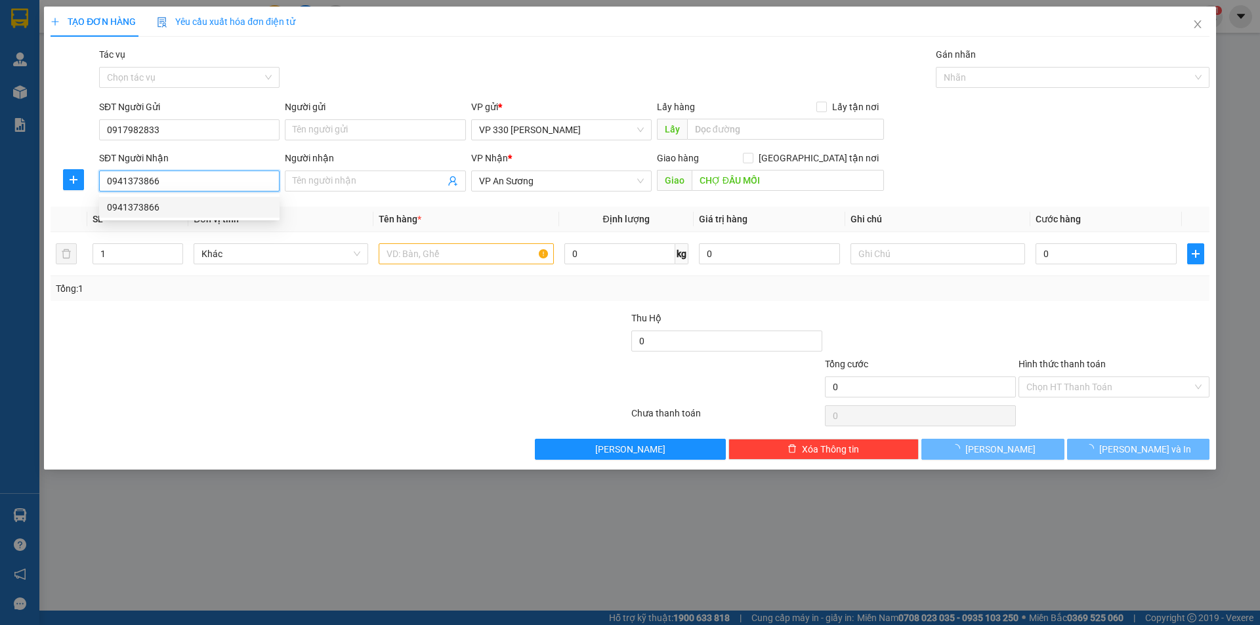
type input "100.000"
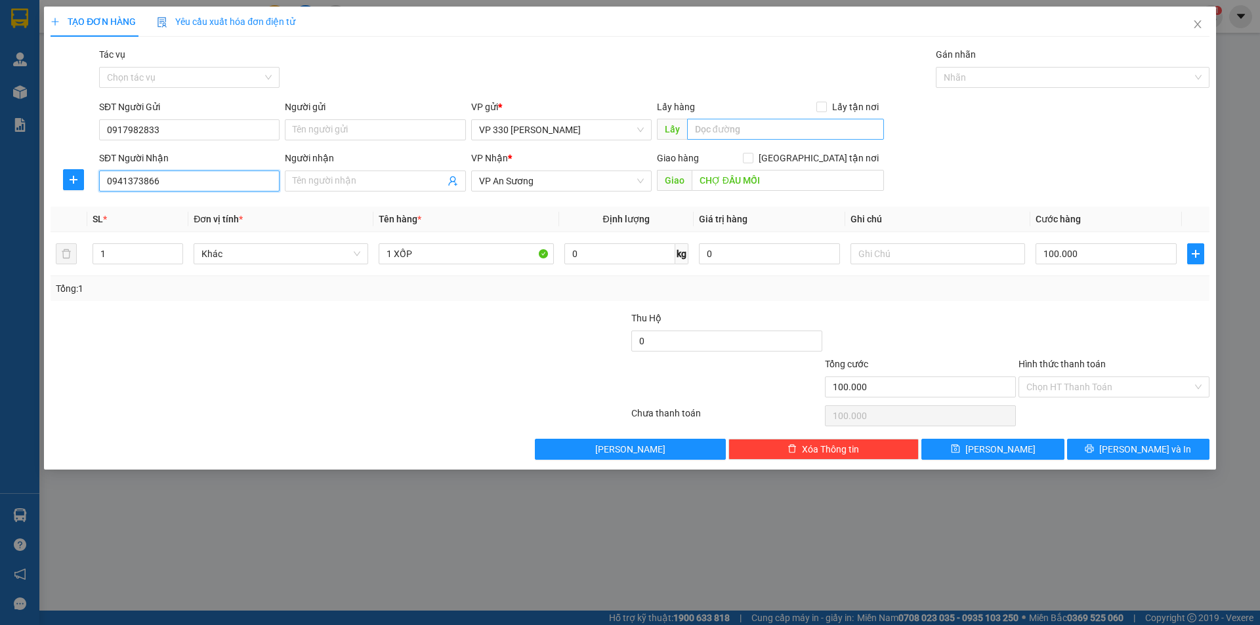
type input "0941373866"
click at [747, 129] on input "text" at bounding box center [785, 129] width 197 height 21
type input "330"
click at [888, 253] on input "text" at bounding box center [937, 253] width 175 height 21
click at [1115, 390] on input "Hình thức thanh toán" at bounding box center [1109, 387] width 166 height 20
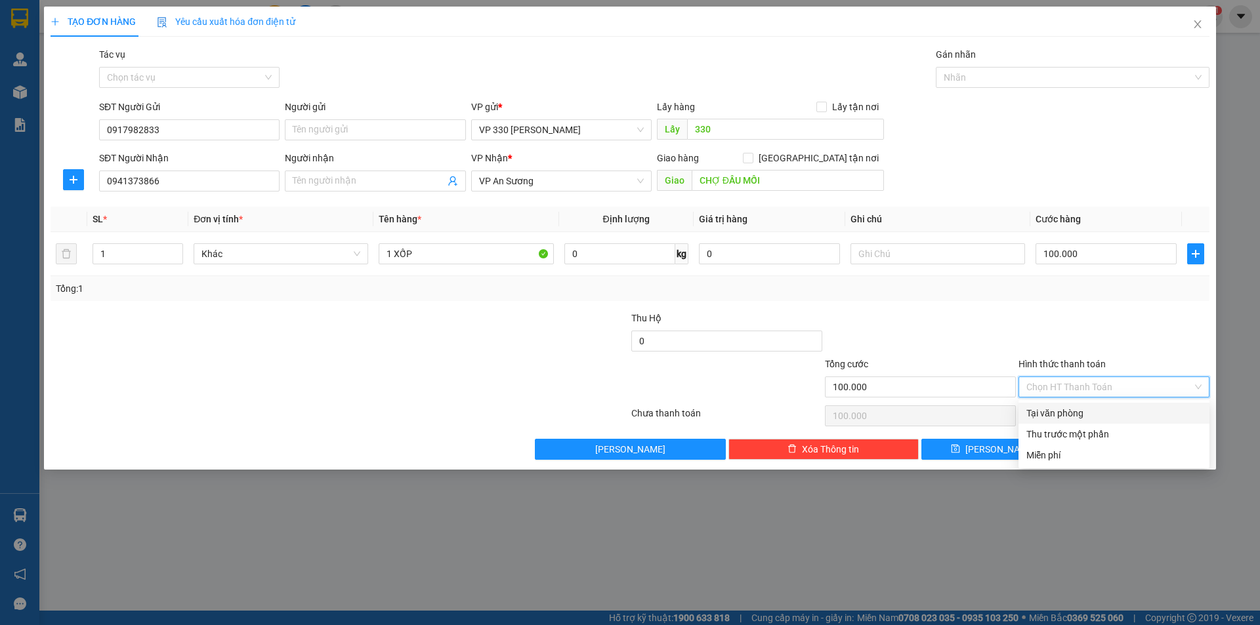
click at [1084, 407] on div "Tại văn phòng" at bounding box center [1113, 413] width 175 height 14
type input "0"
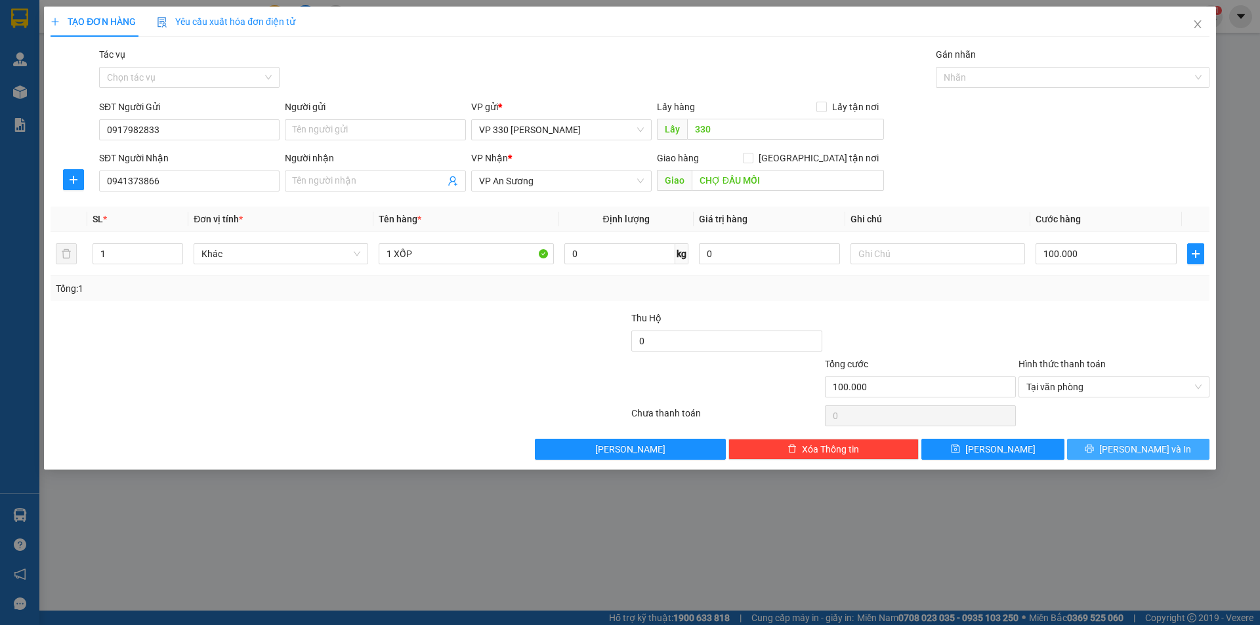
click at [1094, 448] on icon "printer" at bounding box center [1089, 449] width 9 height 9
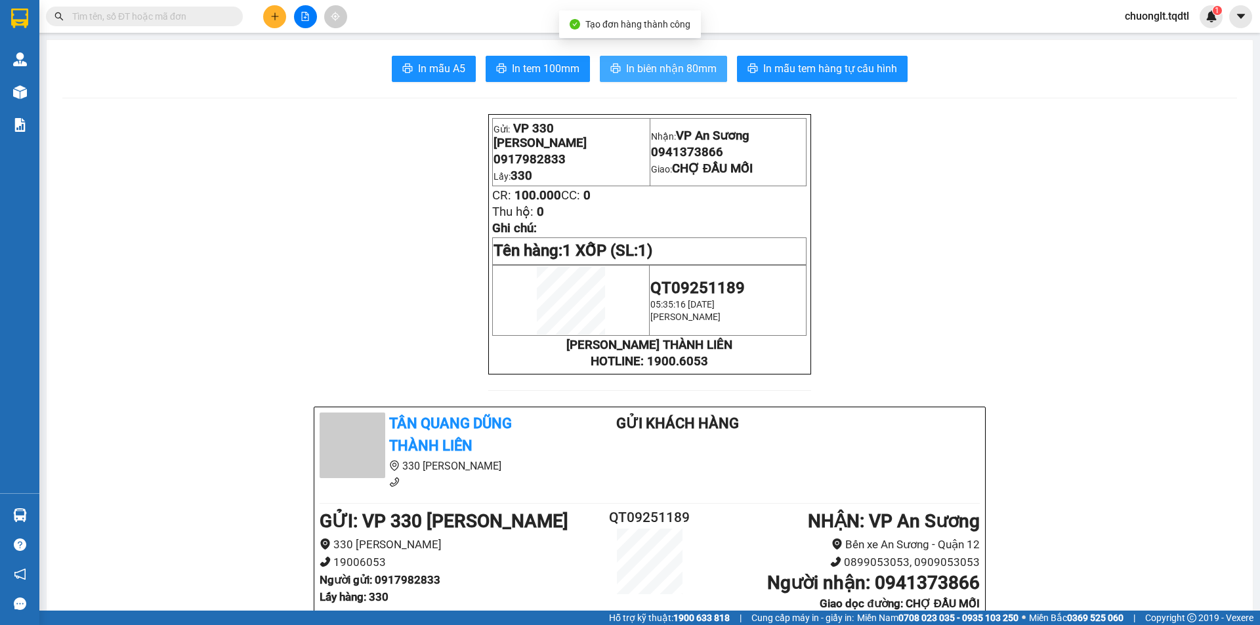
click at [664, 68] on span "In biên nhận 80mm" at bounding box center [671, 68] width 91 height 16
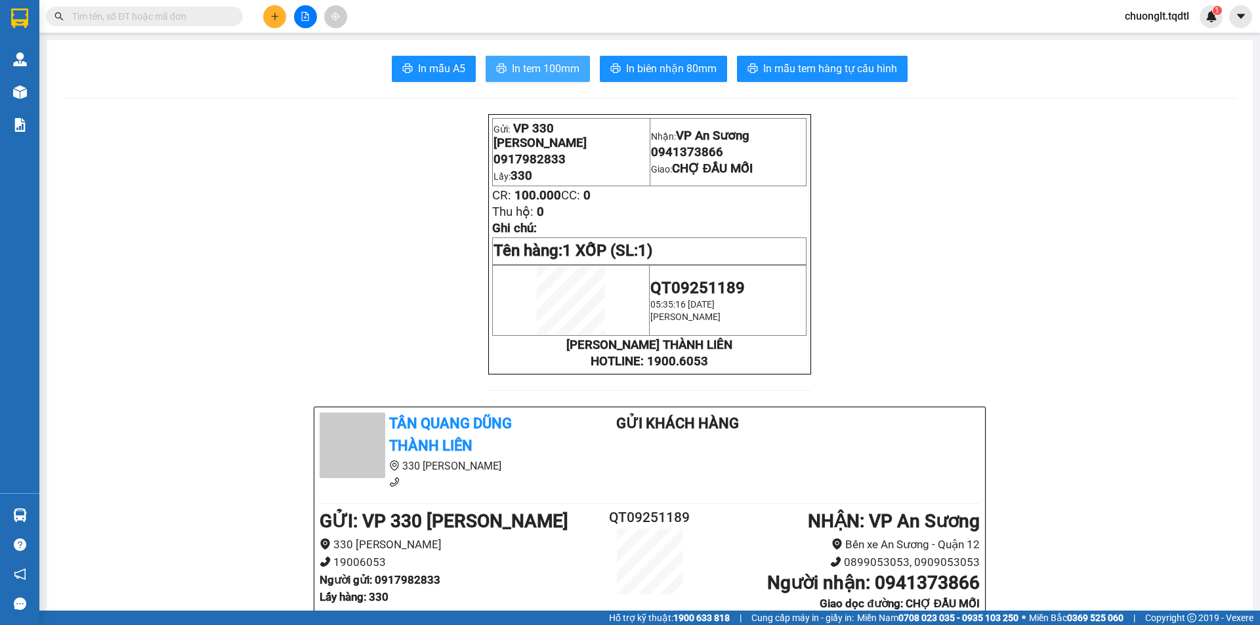
click at [534, 80] on button "In tem 100mm" at bounding box center [537, 69] width 104 height 26
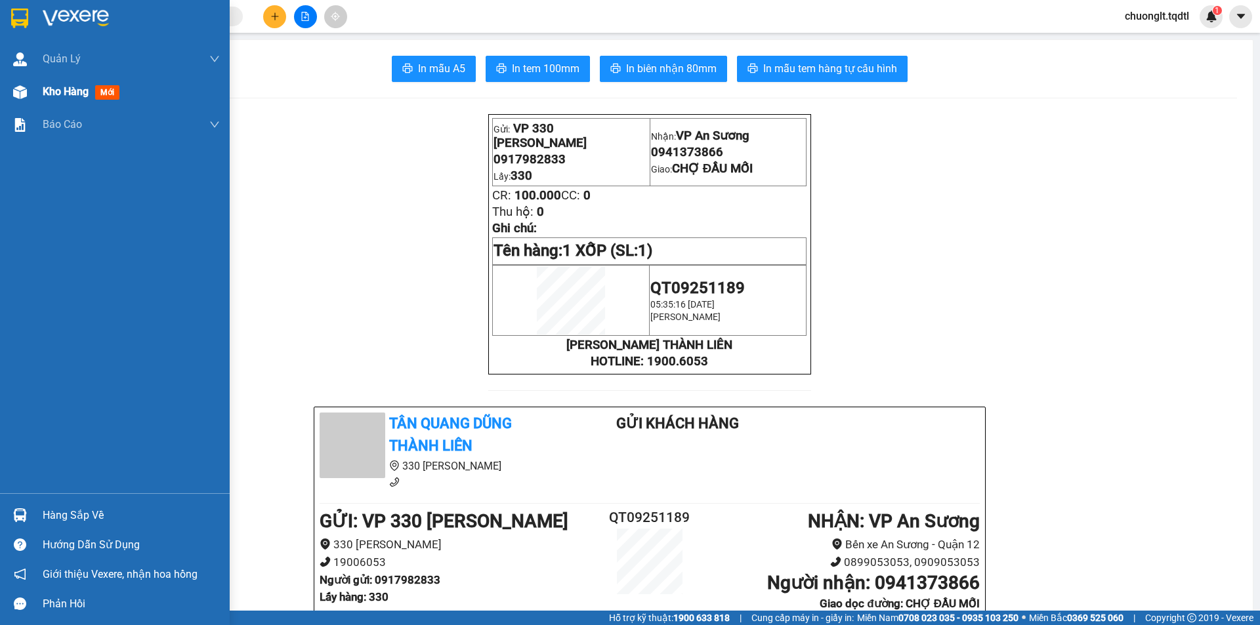
click at [63, 88] on span "Kho hàng" at bounding box center [66, 91] width 46 height 12
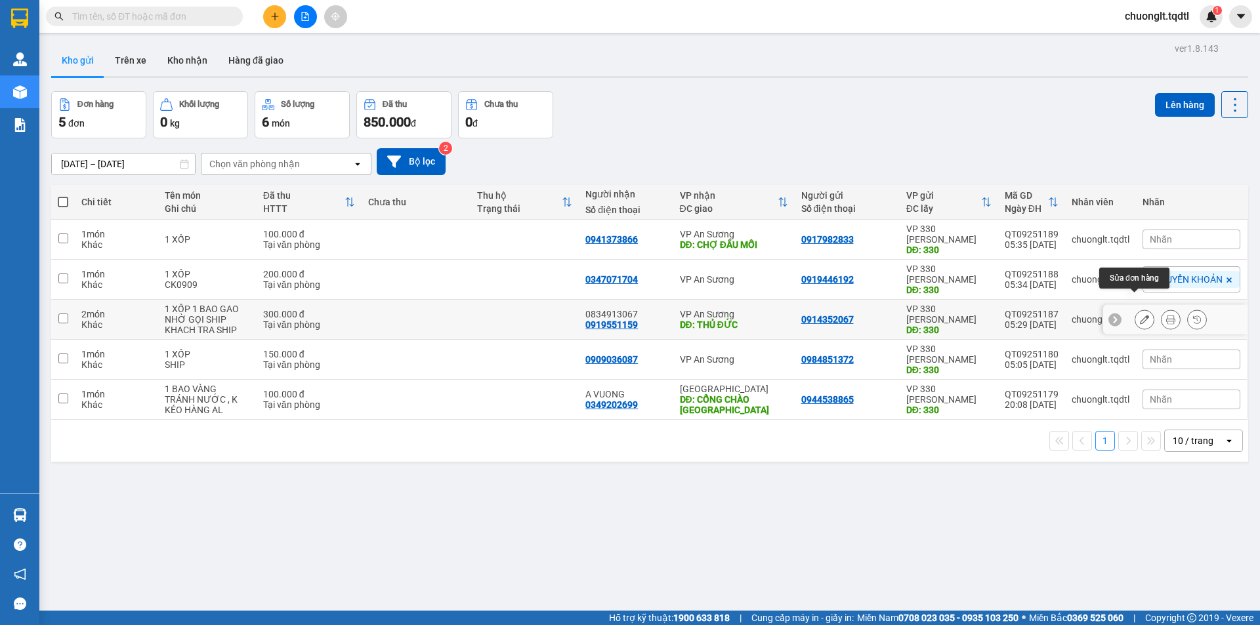
click at [1135, 308] on button at bounding box center [1144, 319] width 18 height 23
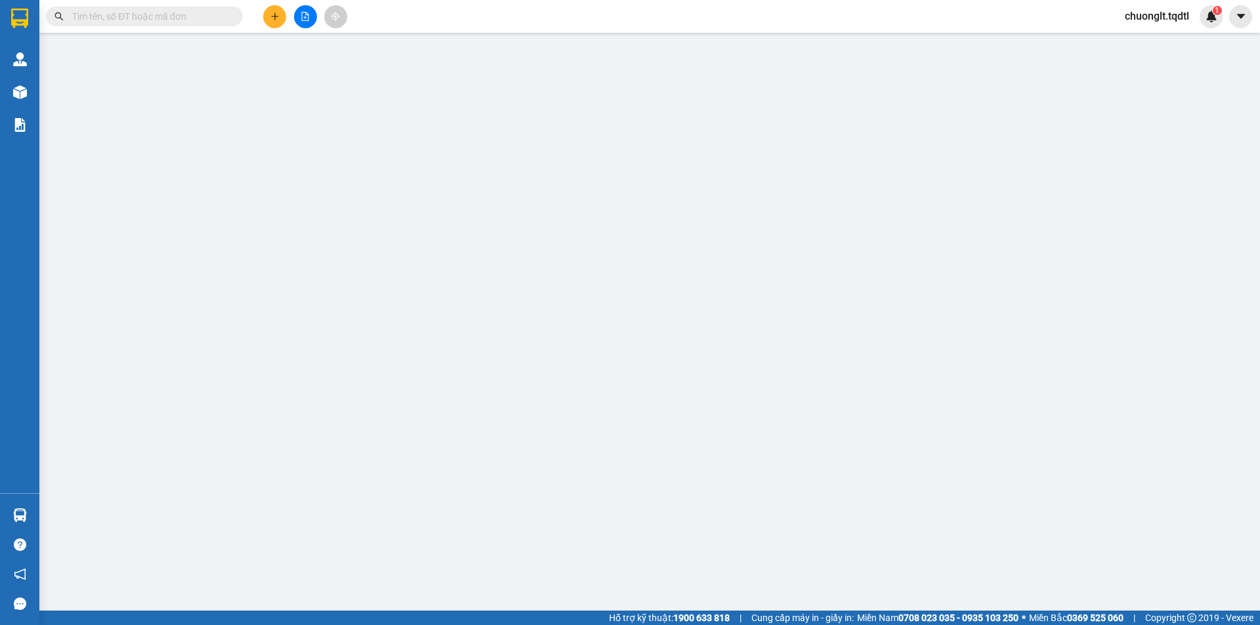
type input "0914352067"
type input "330"
type input "0919551159"
type input "0834913067"
type input "THỦ ĐỨC"
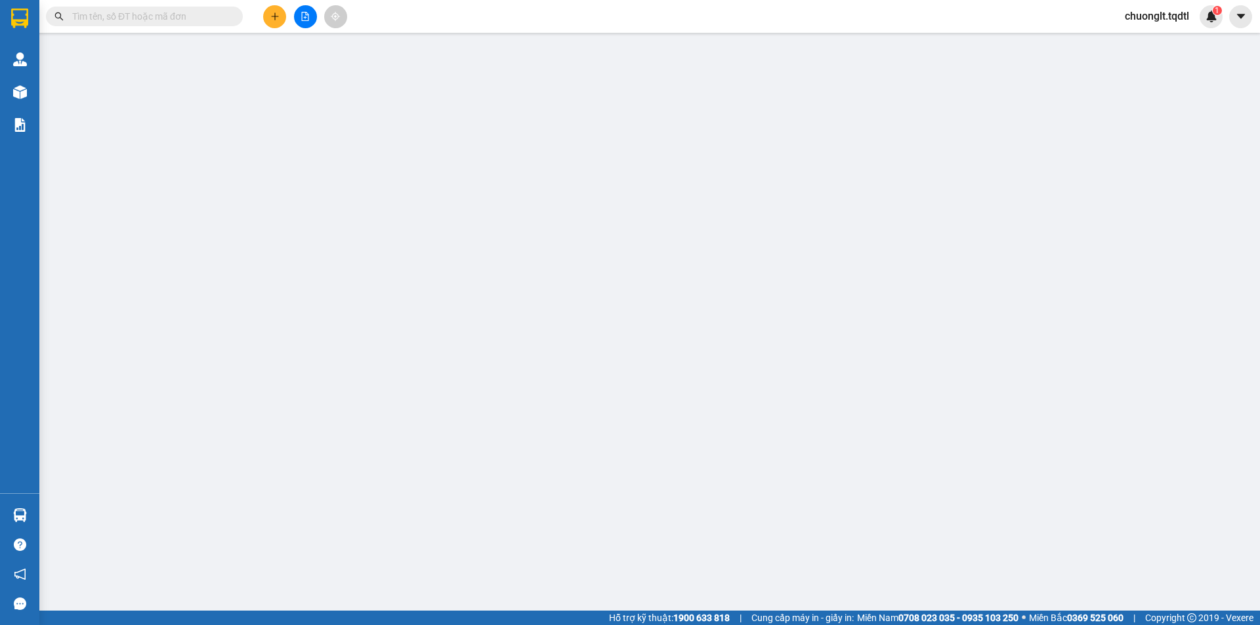
type input "300.000"
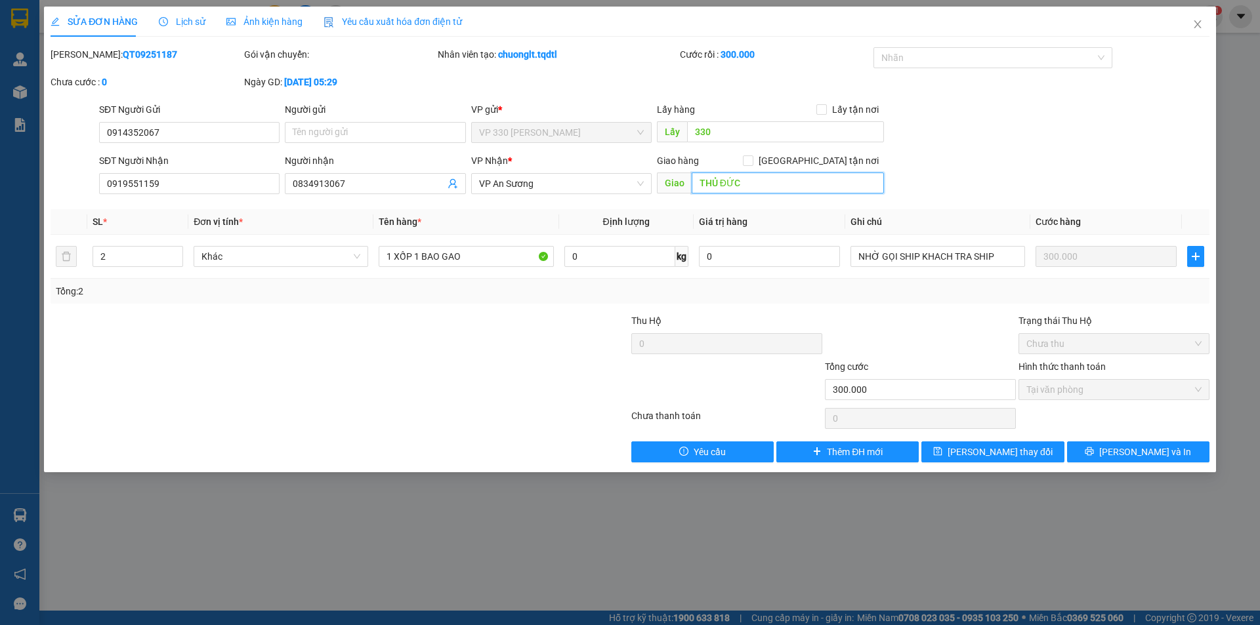
click at [742, 177] on input "THỦ ĐỨC" at bounding box center [787, 183] width 192 height 21
click at [961, 445] on button "Lưu thay đổi" at bounding box center [992, 452] width 142 height 21
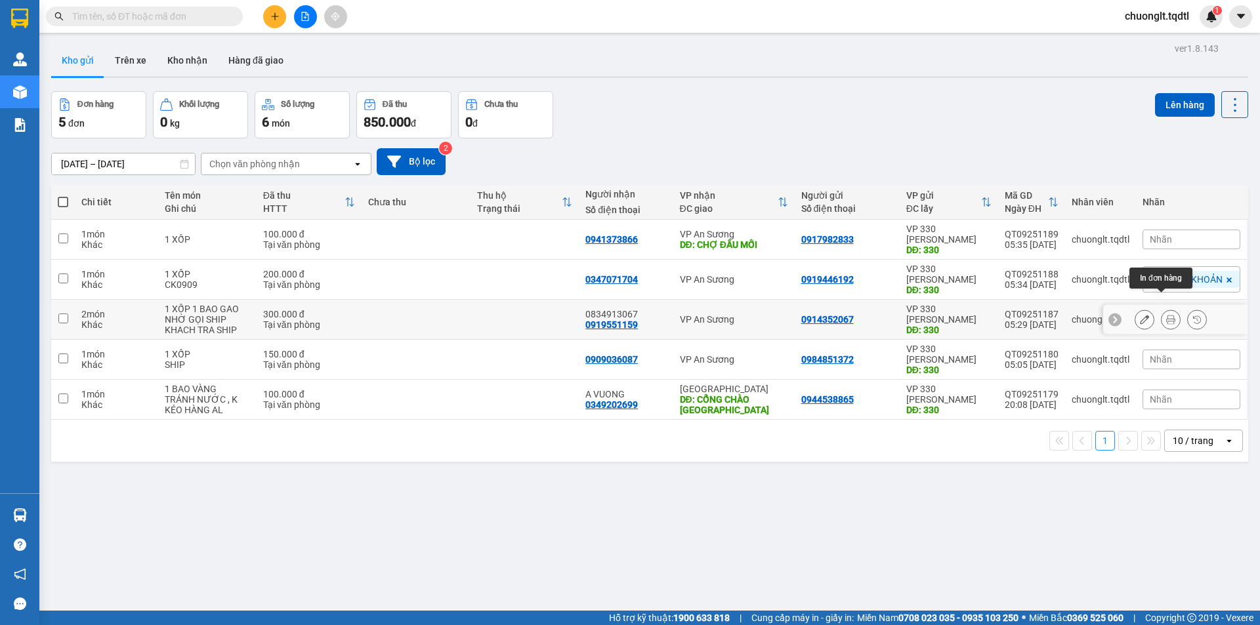
click at [1166, 315] on icon at bounding box center [1170, 319] width 9 height 9
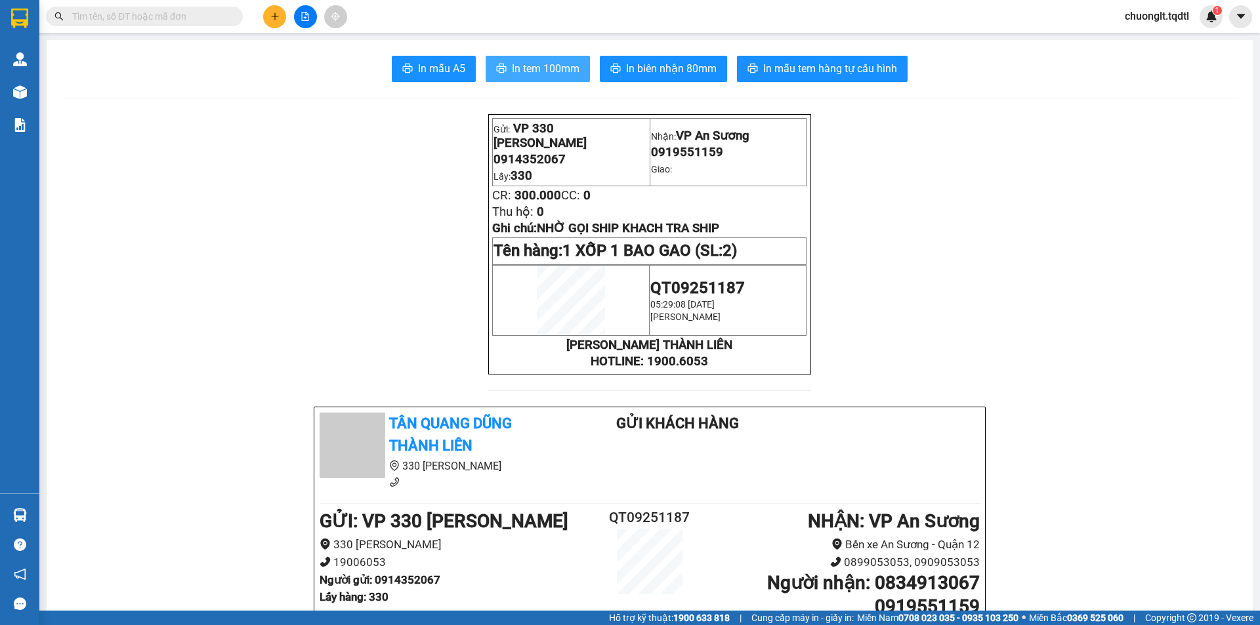
click at [557, 66] on span "In tem 100mm" at bounding box center [546, 68] width 68 height 16
click at [272, 12] on icon "plus" at bounding box center [274, 16] width 9 height 9
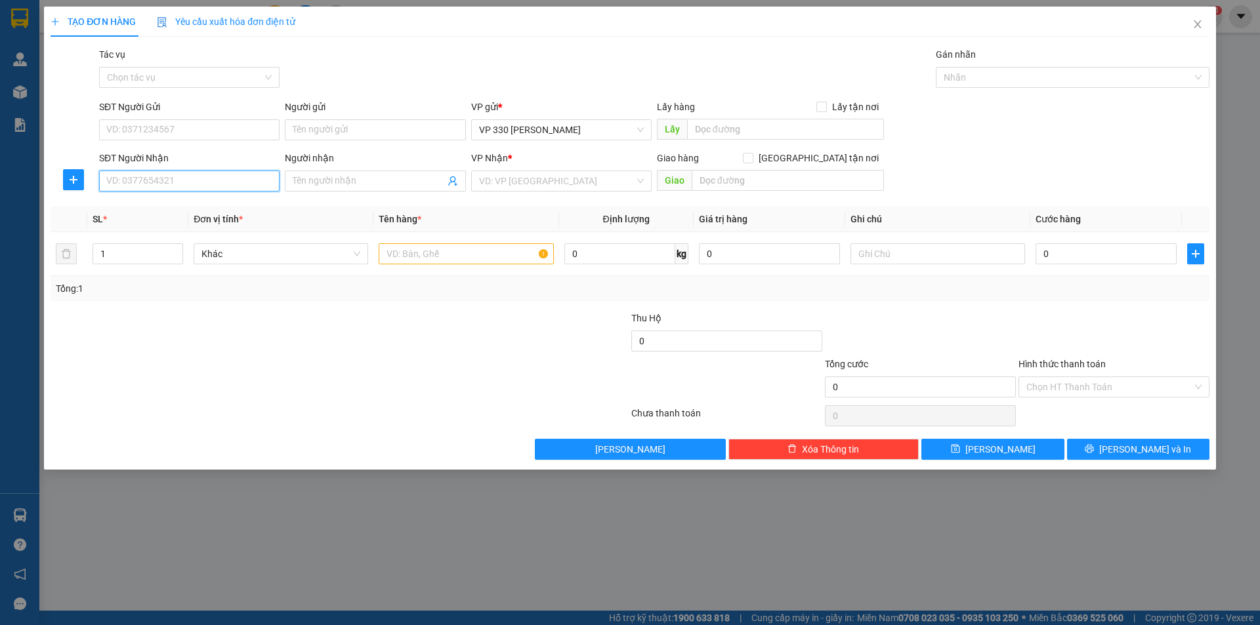
click at [144, 179] on input "SĐT Người Nhận" at bounding box center [189, 181] width 180 height 21
click at [429, 261] on input "text" at bounding box center [466, 253] width 175 height 21
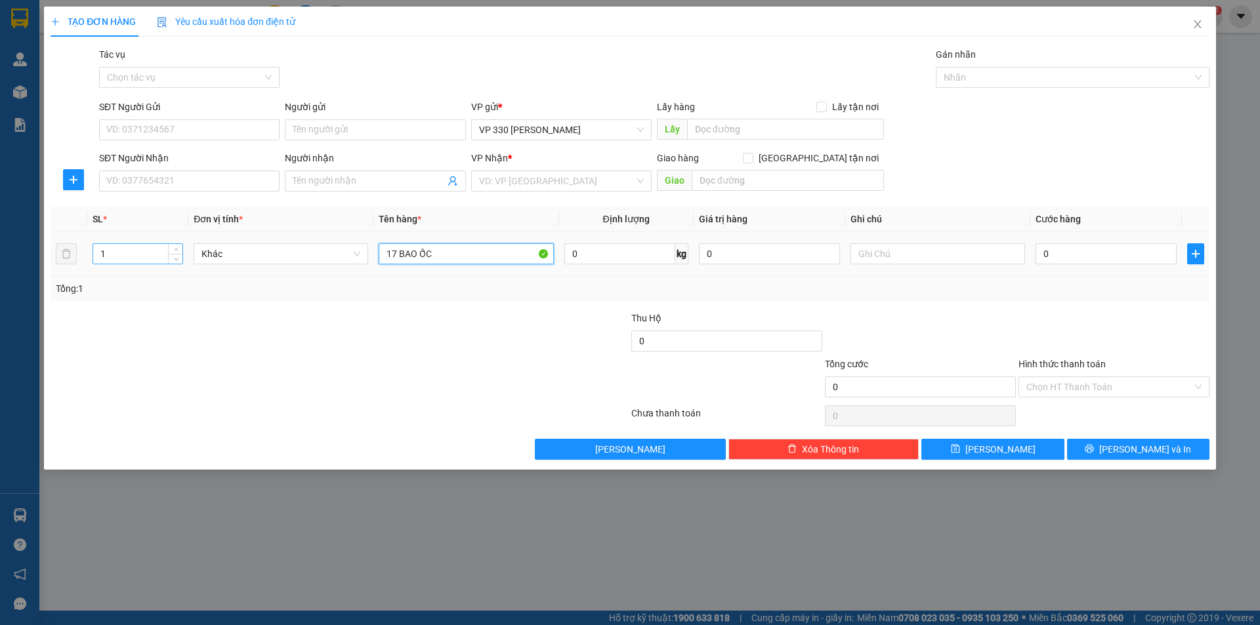
type input "17 BAO ỐC"
click at [142, 252] on input "1" at bounding box center [137, 254] width 89 height 20
type input "17"
click at [554, 176] on input "search" at bounding box center [556, 181] width 155 height 20
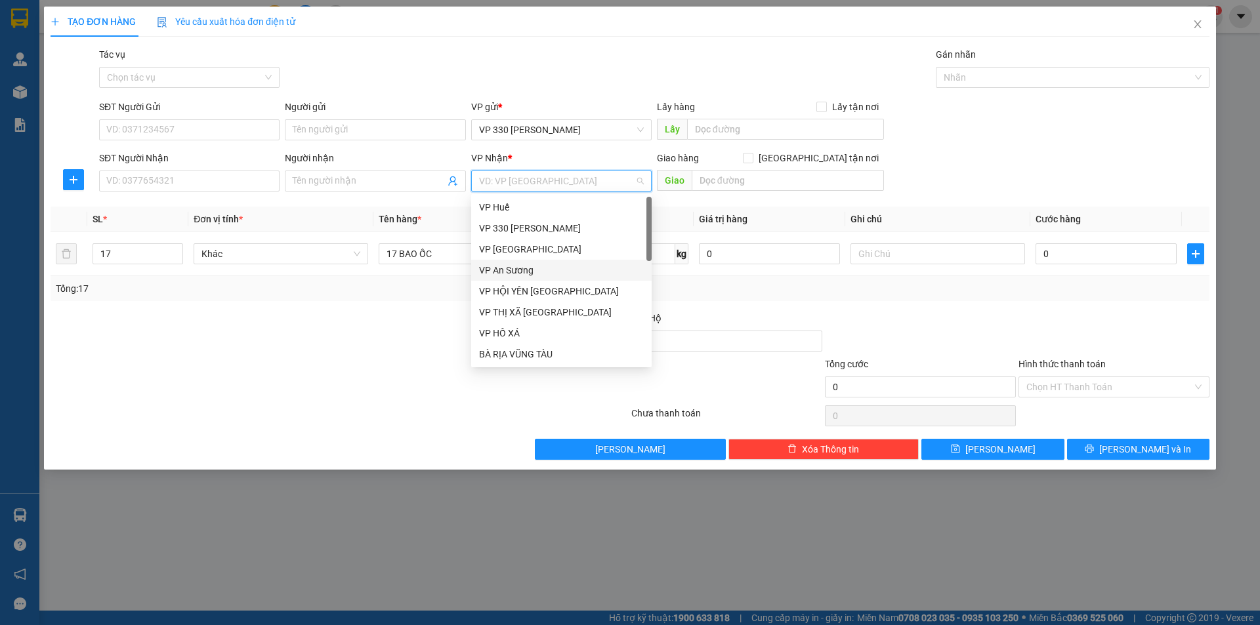
click at [545, 264] on div "VP An Sương" at bounding box center [561, 270] width 165 height 14
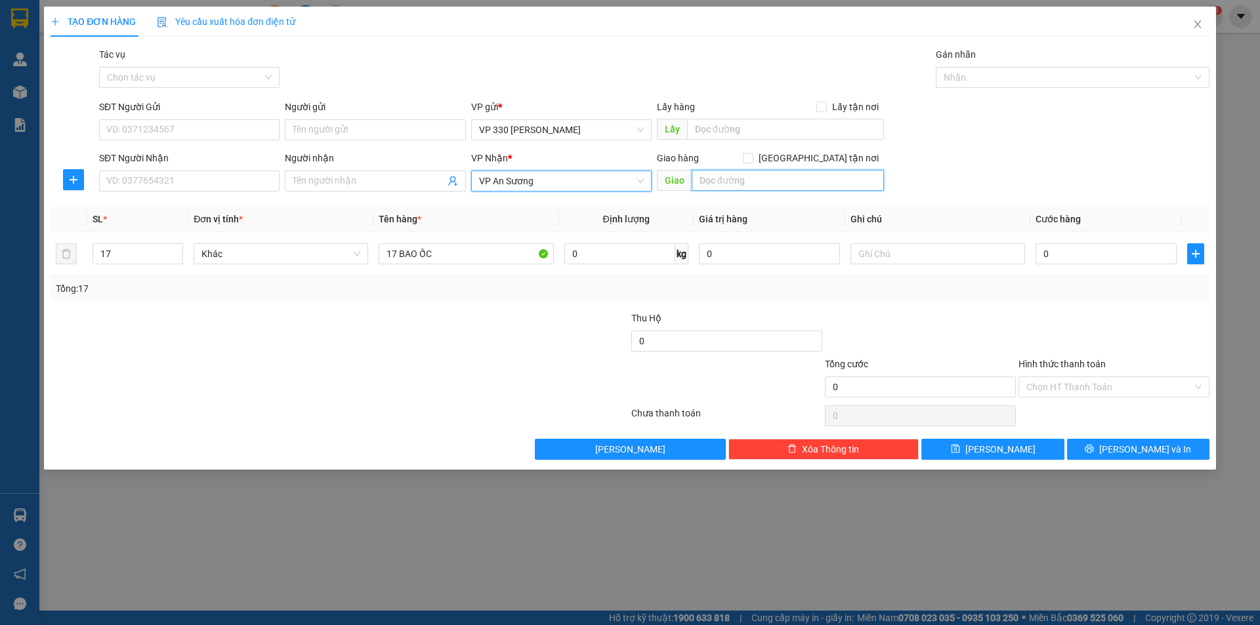
click at [709, 175] on input "text" at bounding box center [787, 180] width 192 height 21
type input "TRƯỜNG AN"
click at [758, 130] on input "text" at bounding box center [785, 129] width 197 height 21
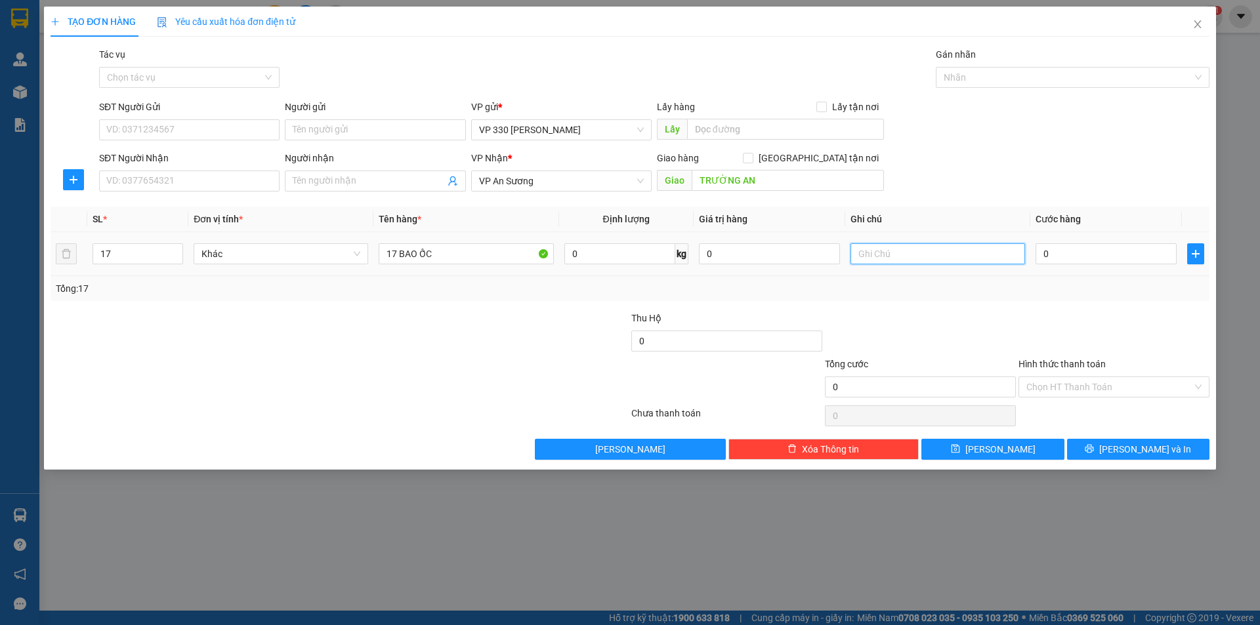
click at [931, 251] on input "text" at bounding box center [937, 253] width 175 height 21
type input "2543 CC"
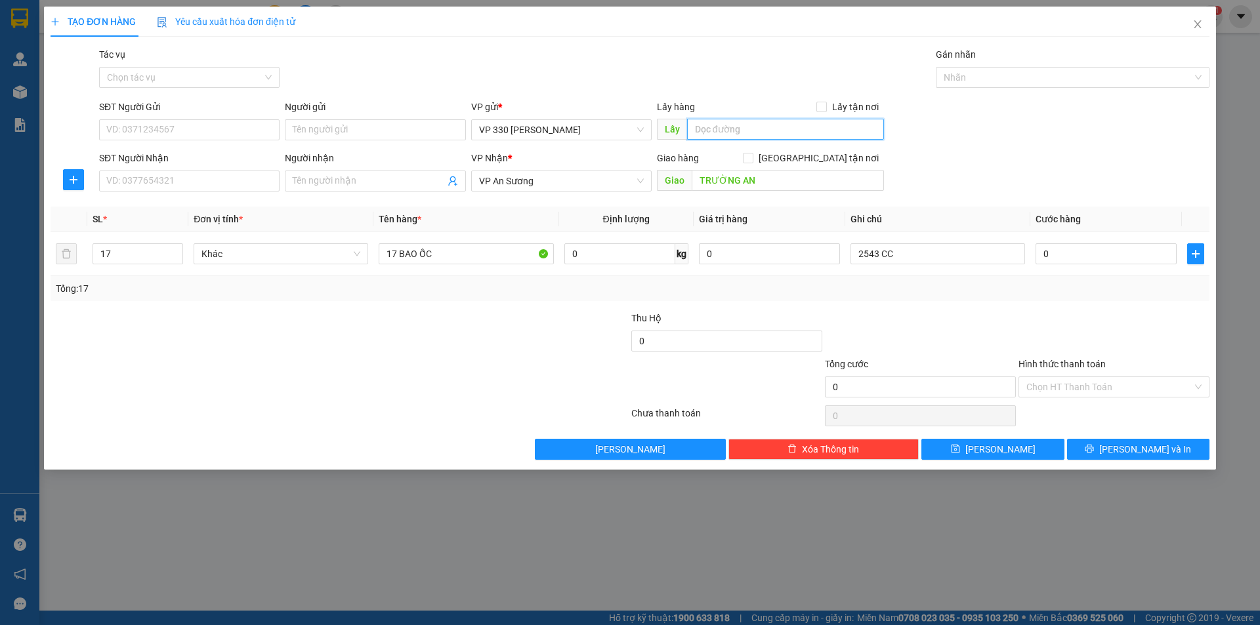
click at [733, 130] on input "text" at bounding box center [785, 129] width 197 height 21
type input "2543DĐ"
click at [1027, 456] on button "[PERSON_NAME]" at bounding box center [992, 449] width 142 height 21
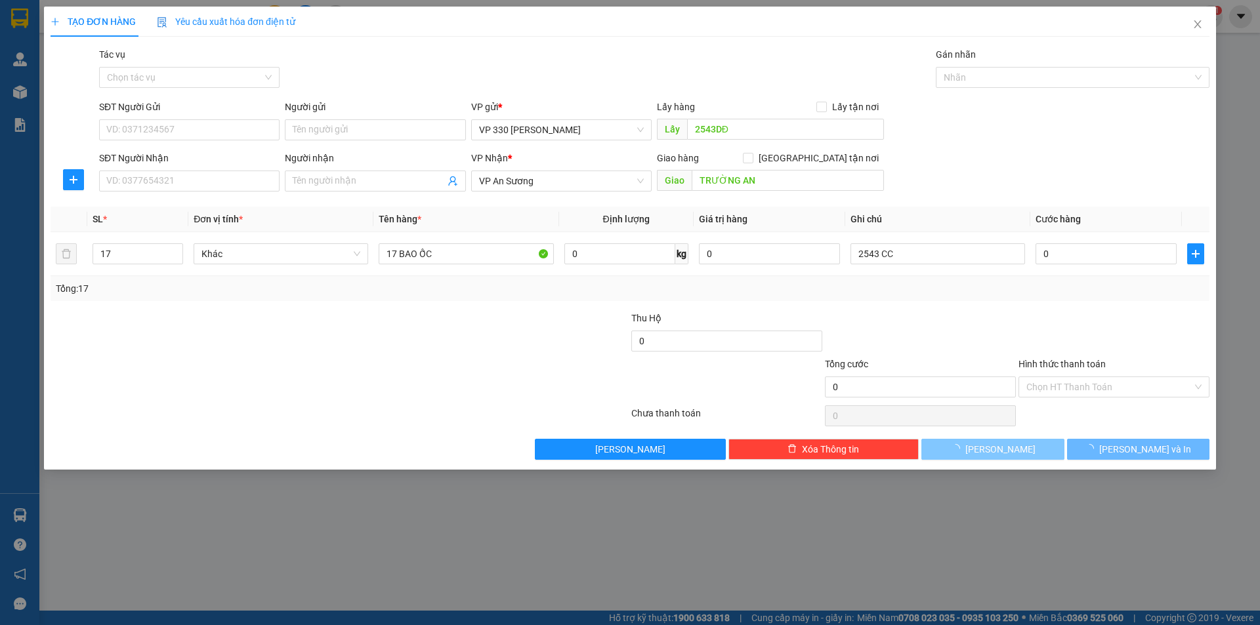
type input "1"
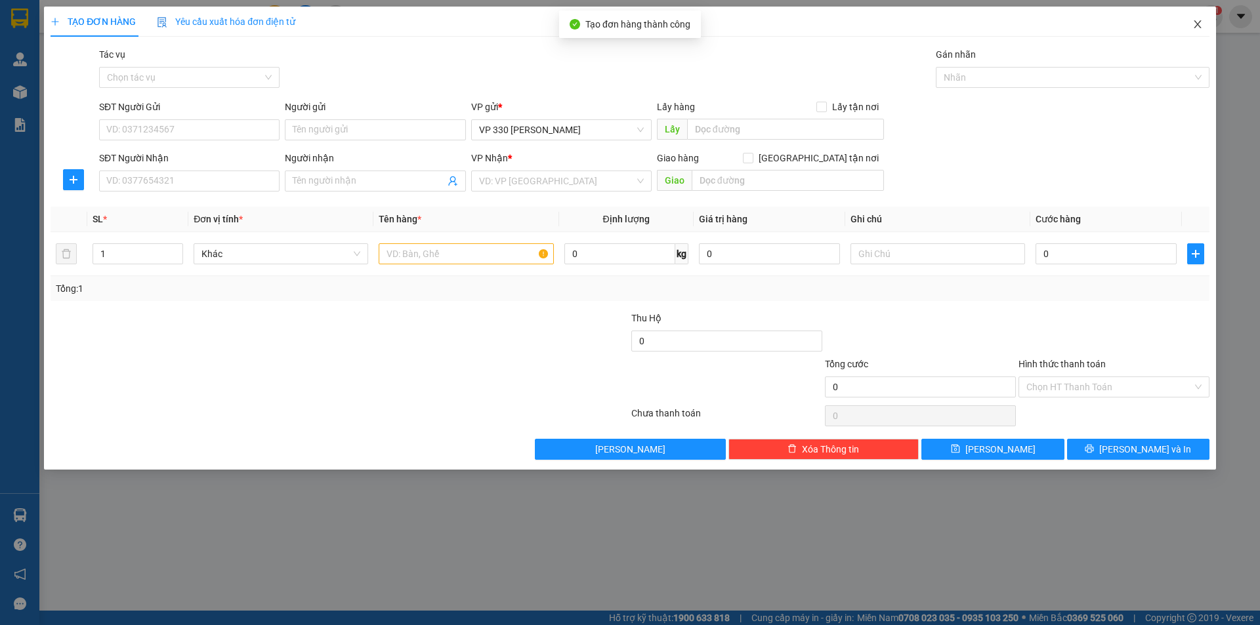
click at [1196, 24] on icon "close" at bounding box center [1196, 24] width 7 height 8
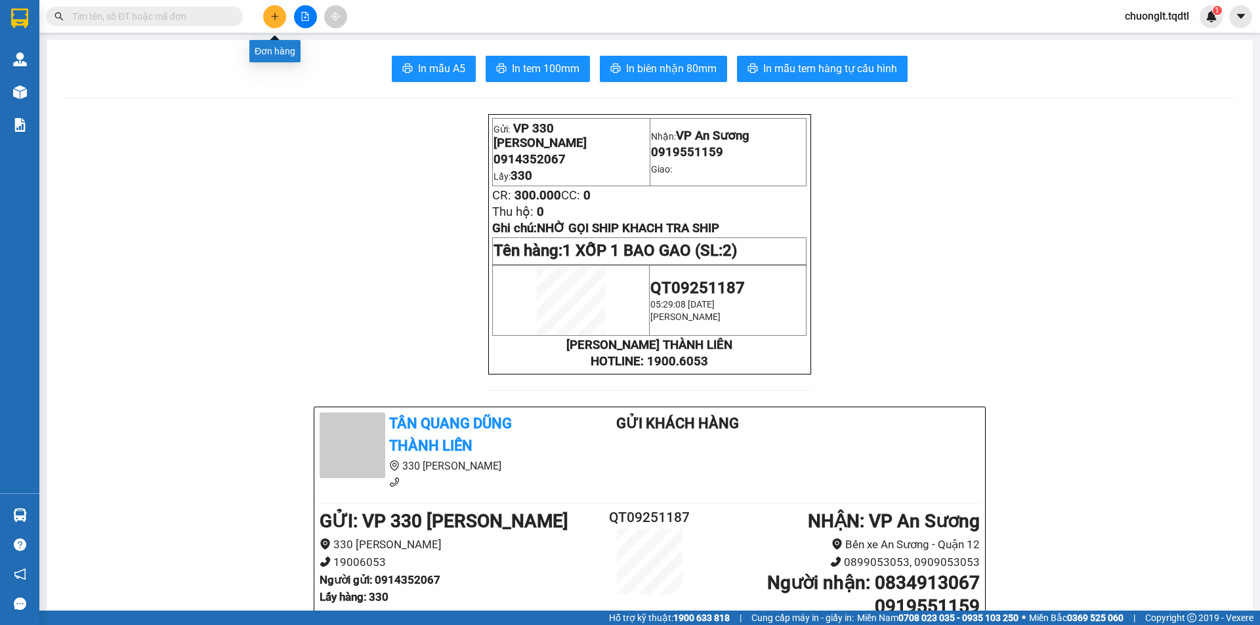
click at [274, 20] on icon "plus" at bounding box center [274, 16] width 9 height 9
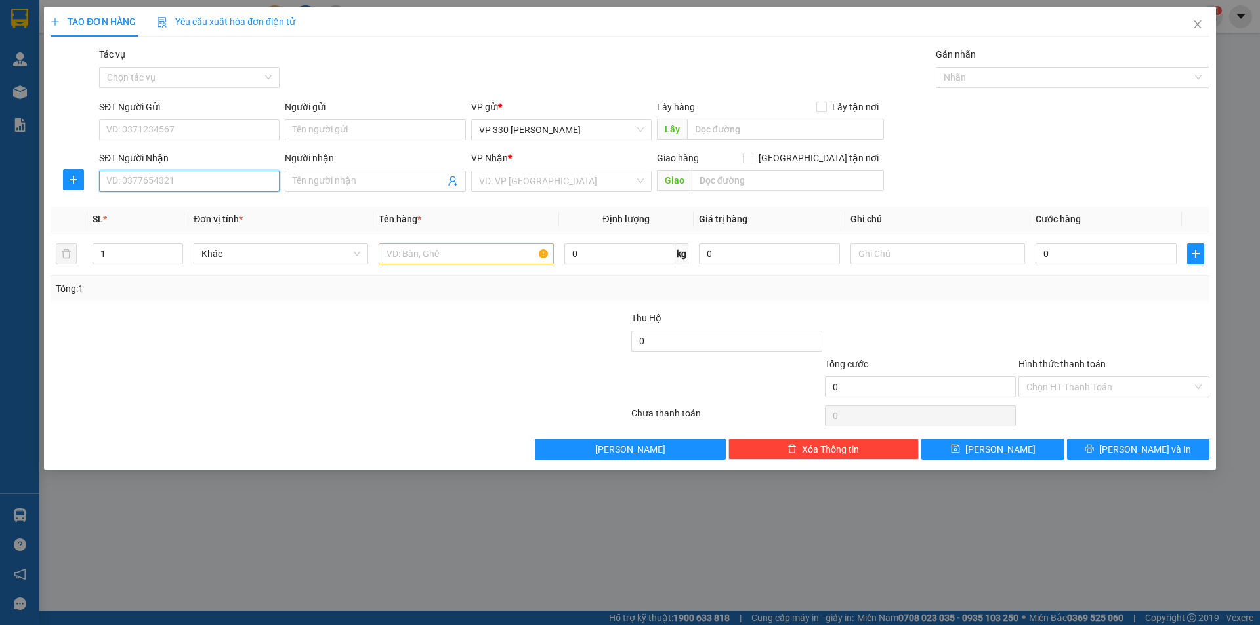
click at [159, 180] on input "SĐT Người Nhận" at bounding box center [189, 181] width 180 height 21
click at [442, 249] on input "text" at bounding box center [466, 253] width 175 height 21
click at [598, 182] on input "search" at bounding box center [556, 181] width 155 height 20
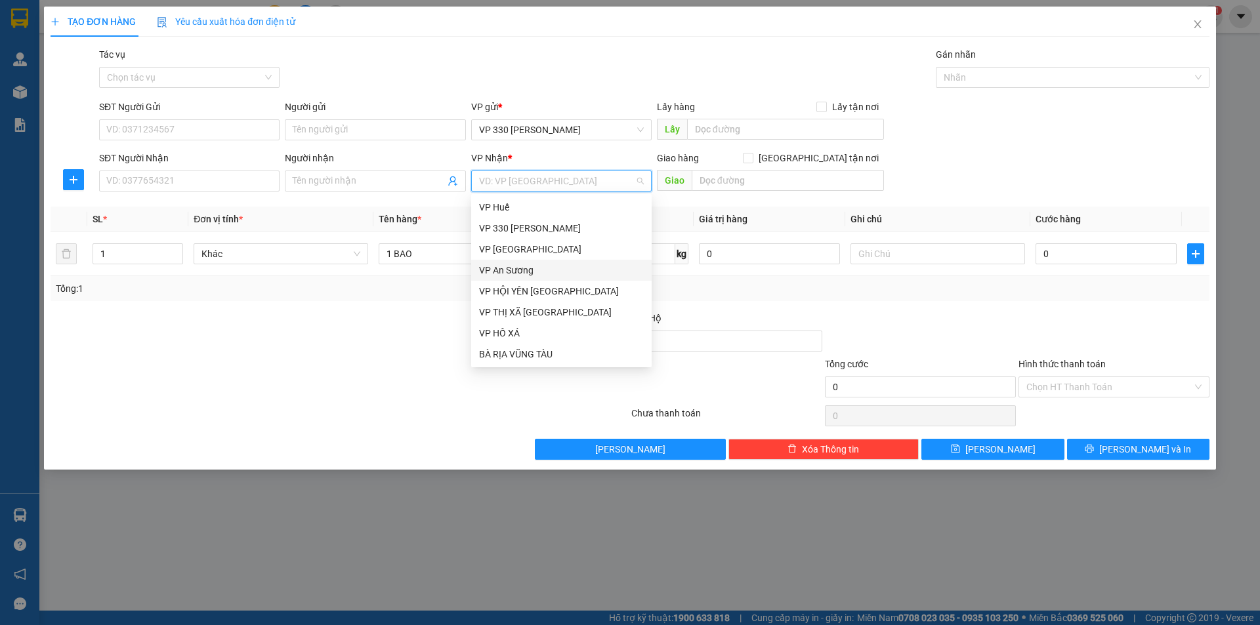
scroll to position [66, 0]
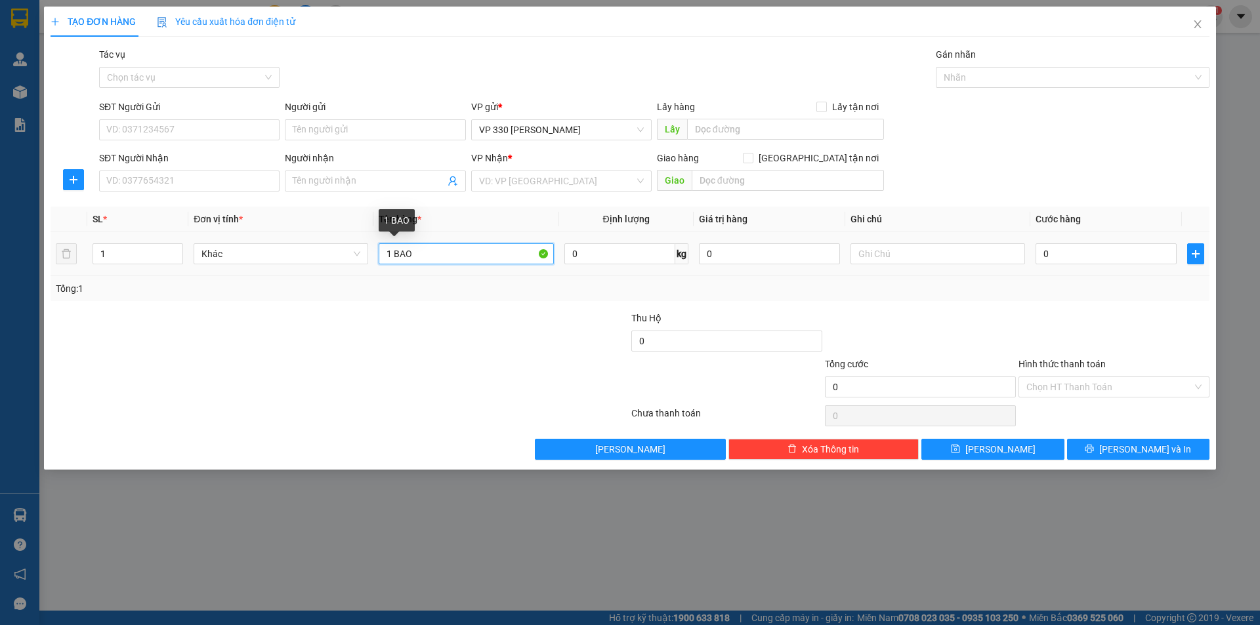
click at [450, 257] on input "1 BAO" at bounding box center [466, 253] width 175 height 21
type input "1 BAO ỐC"
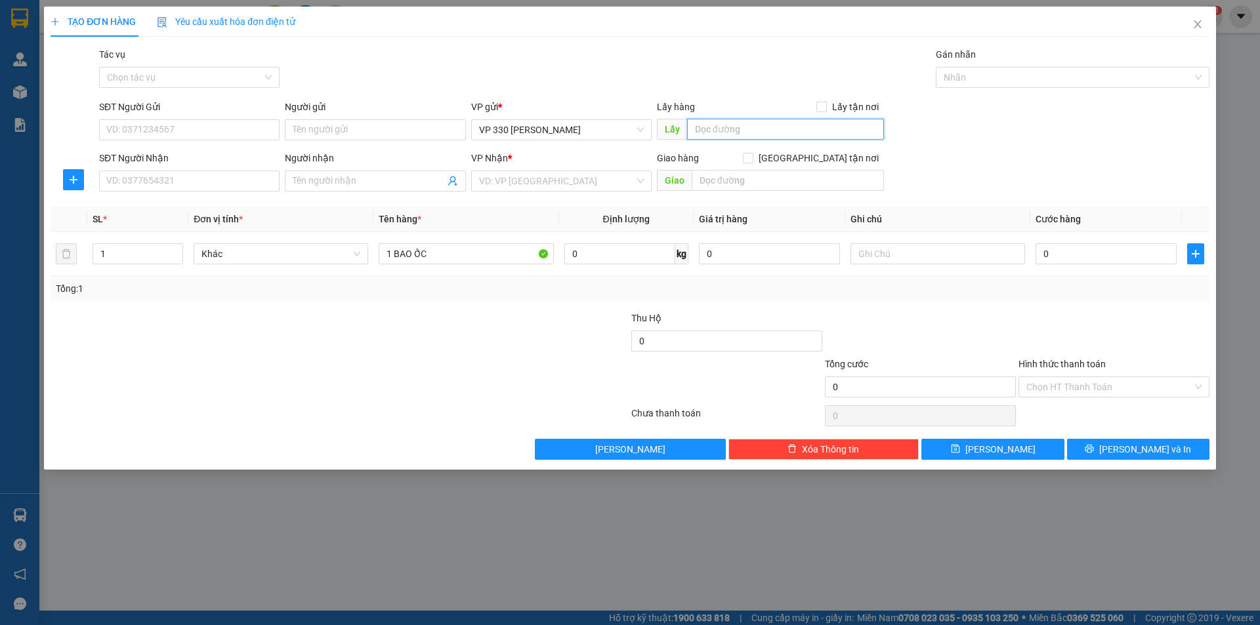
click at [748, 131] on input "text" at bounding box center [785, 129] width 197 height 21
type input "2554DĐ"
click at [586, 179] on input "search" at bounding box center [556, 181] width 155 height 20
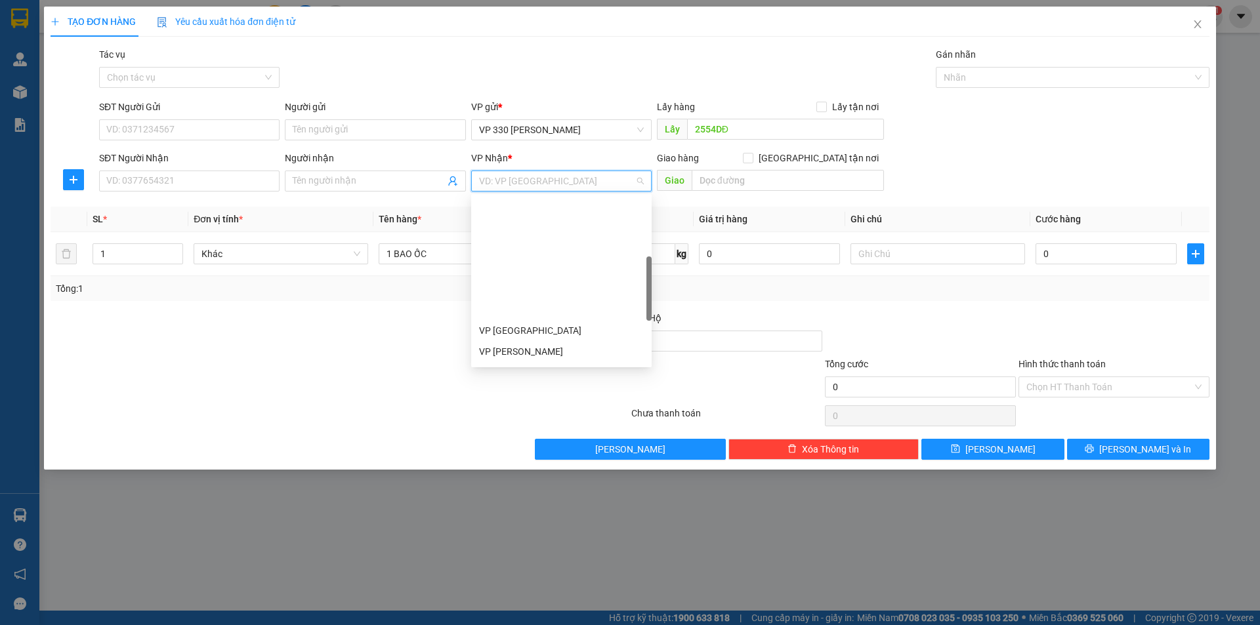
scroll to position [197, 0]
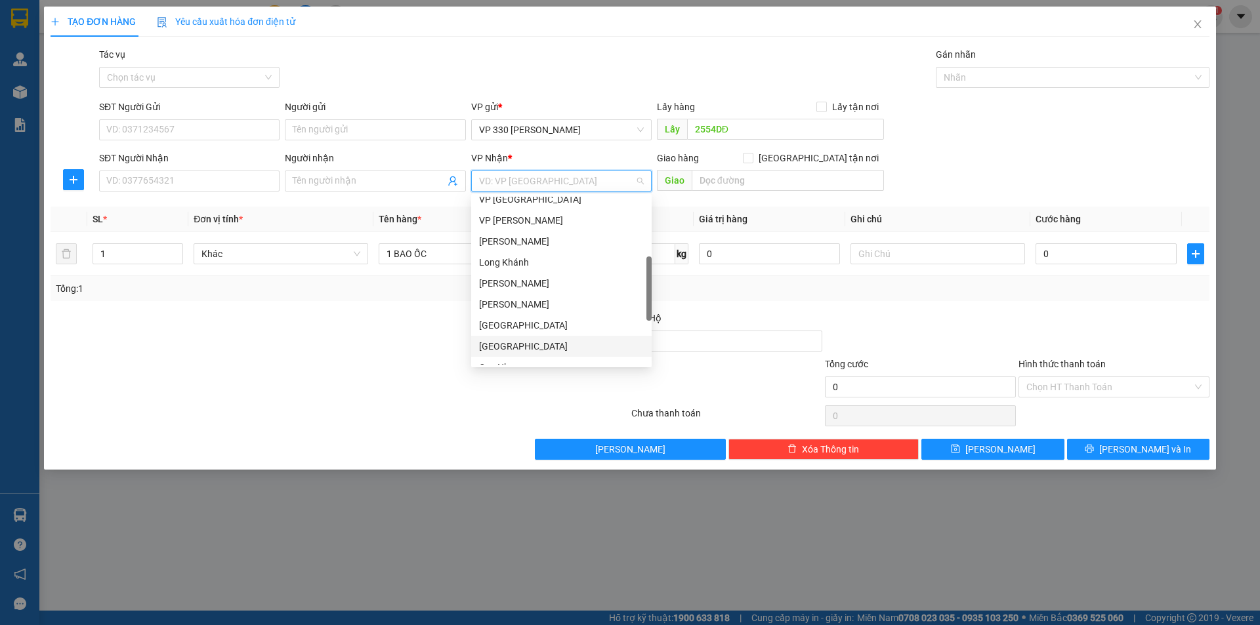
click at [518, 344] on div "[GEOGRAPHIC_DATA]" at bounding box center [561, 346] width 165 height 14
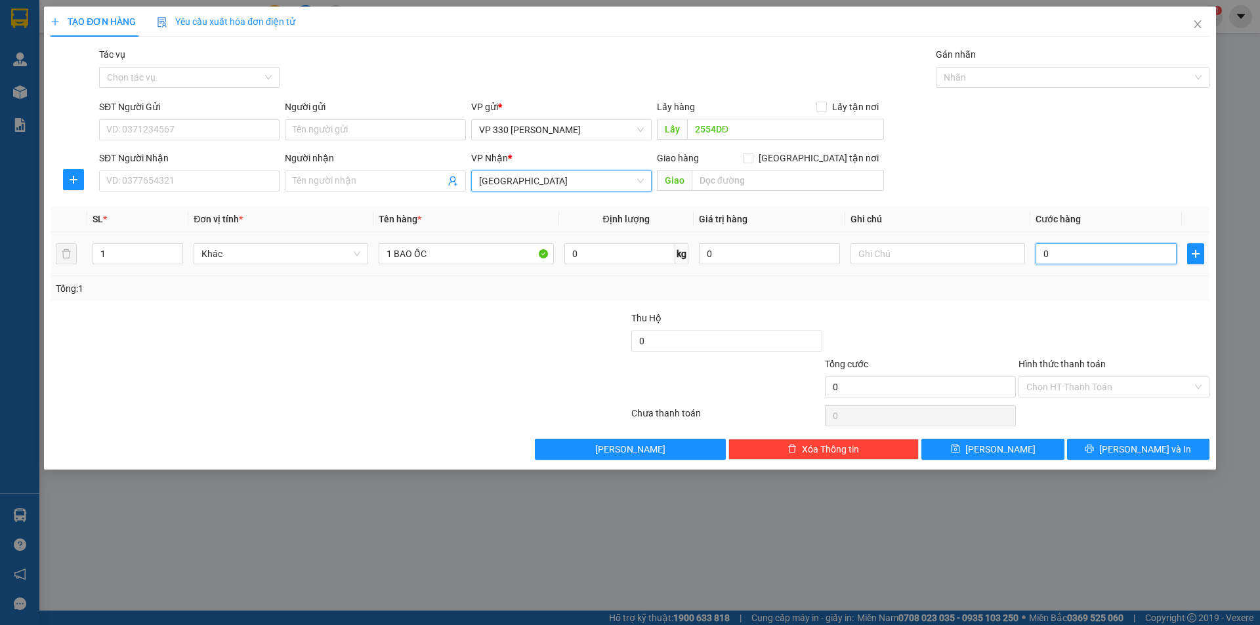
click at [1078, 256] on input "0" at bounding box center [1105, 253] width 141 height 21
click at [778, 180] on input "text" at bounding box center [787, 180] width 192 height 21
type input "[GEOGRAPHIC_DATA]"
click at [900, 255] on input "text" at bounding box center [937, 253] width 175 height 21
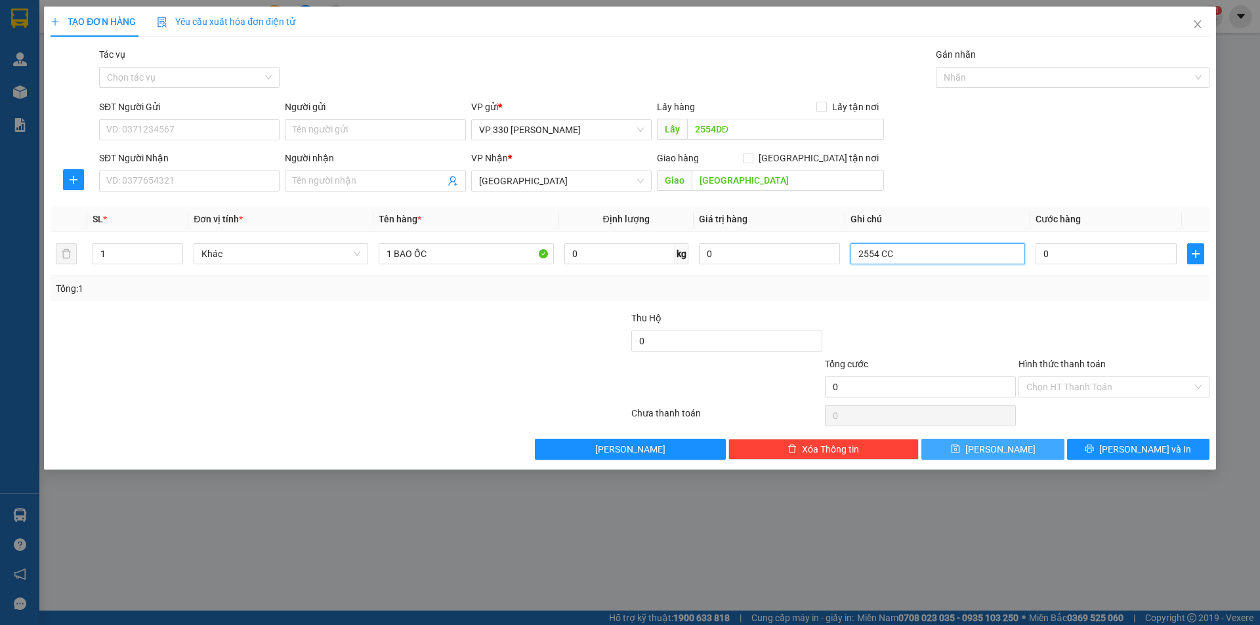
type input "2554 CC"
click at [994, 449] on span "[PERSON_NAME]" at bounding box center [1000, 449] width 70 height 14
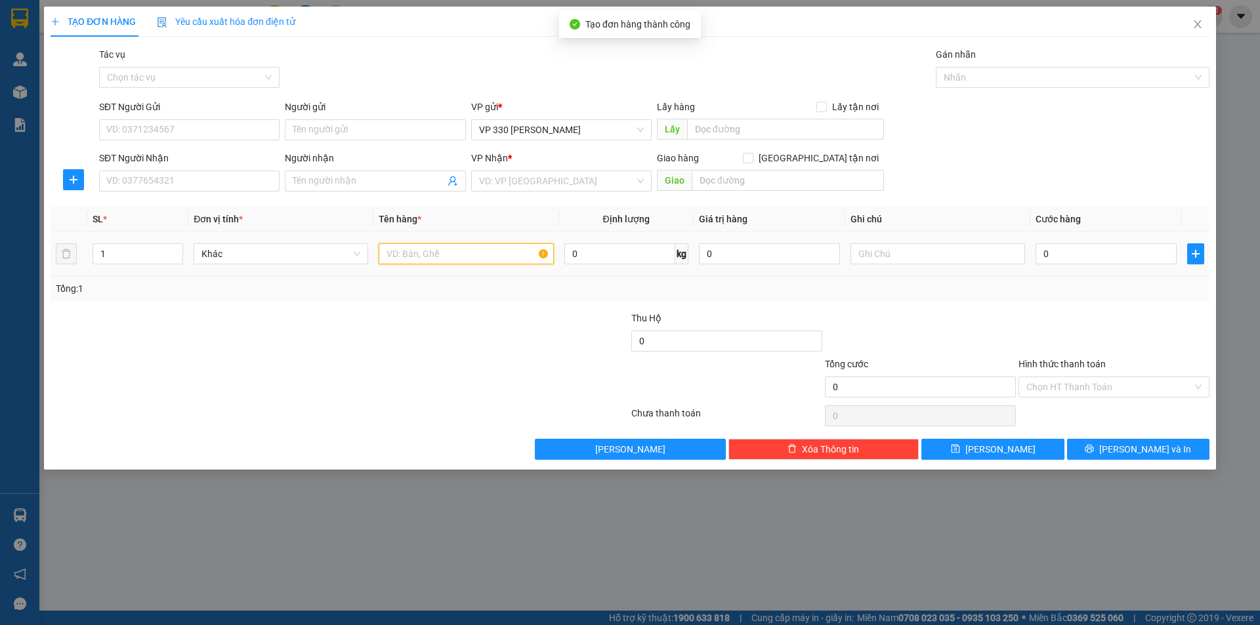
click at [418, 247] on input "text" at bounding box center [466, 253] width 175 height 21
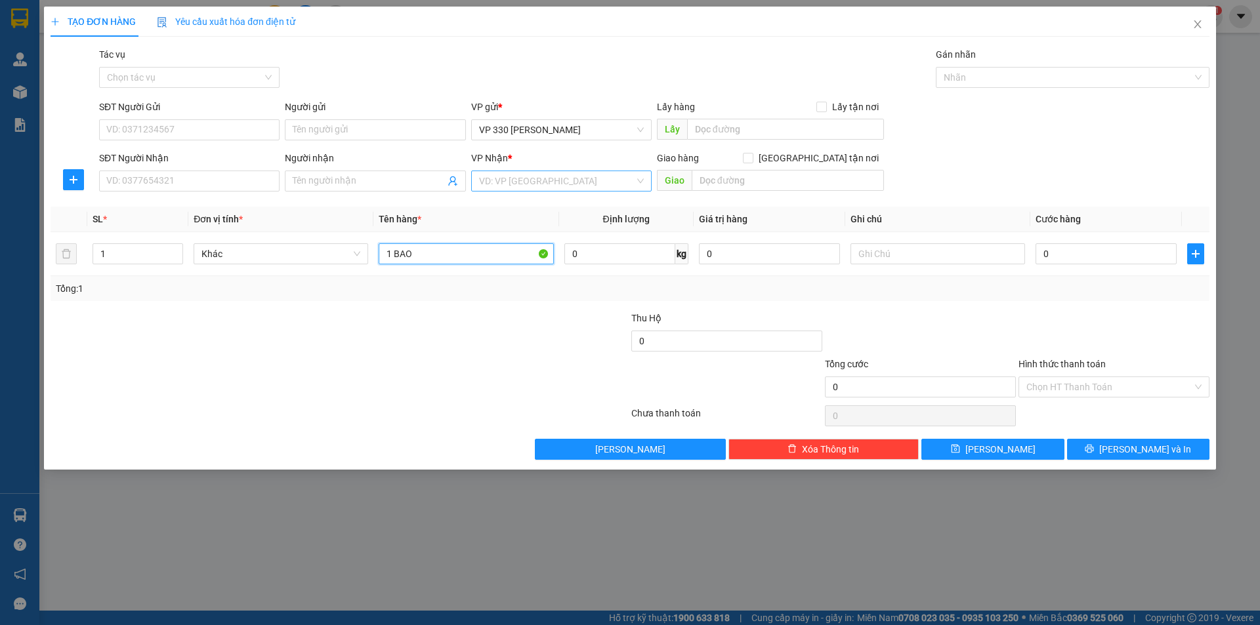
type input "1 BAO"
click at [594, 180] on input "search" at bounding box center [556, 181] width 155 height 20
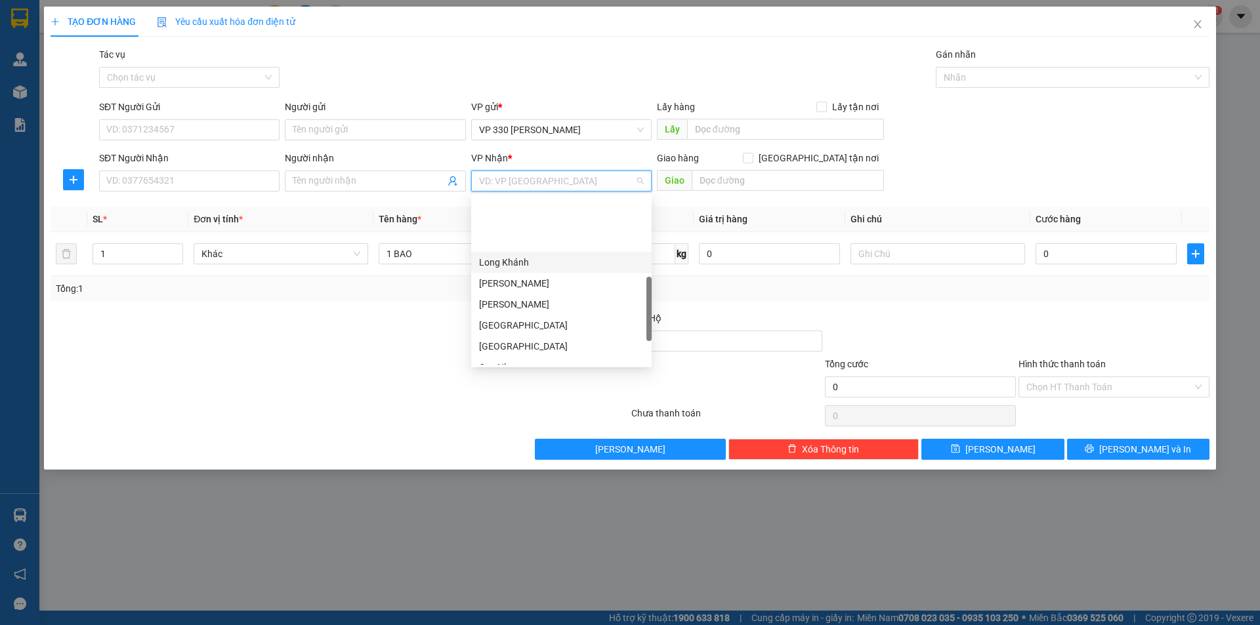
scroll to position [378, 0]
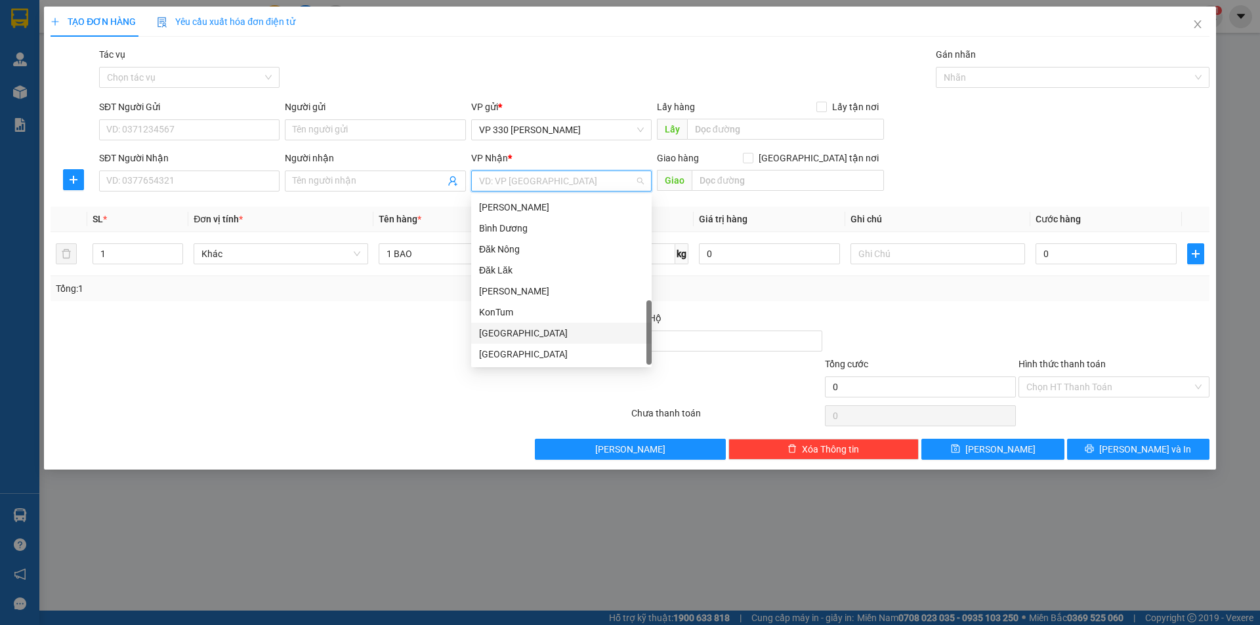
click at [526, 331] on div "Quảng Ngãi" at bounding box center [561, 333] width 165 height 14
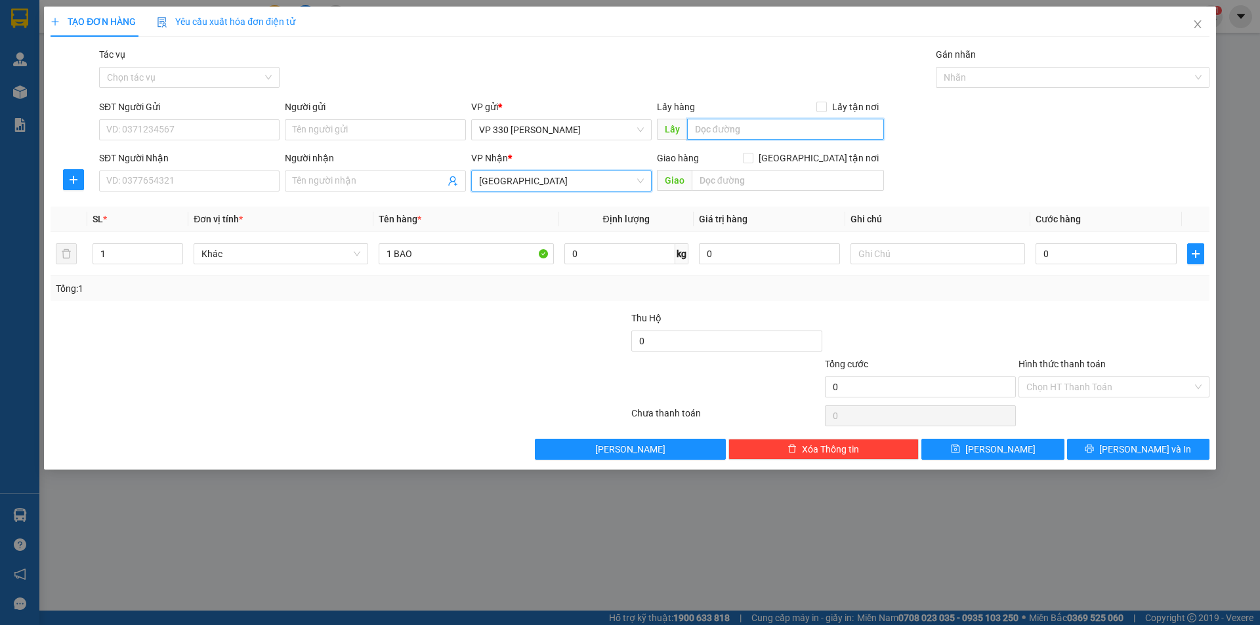
click at [748, 131] on input "text" at bounding box center [785, 129] width 197 height 21
type input "2554DĐ"
drag, startPoint x: 939, startPoint y: 266, endPoint x: 943, endPoint y: 260, distance: 7.0
click at [939, 265] on div at bounding box center [937, 254] width 175 height 26
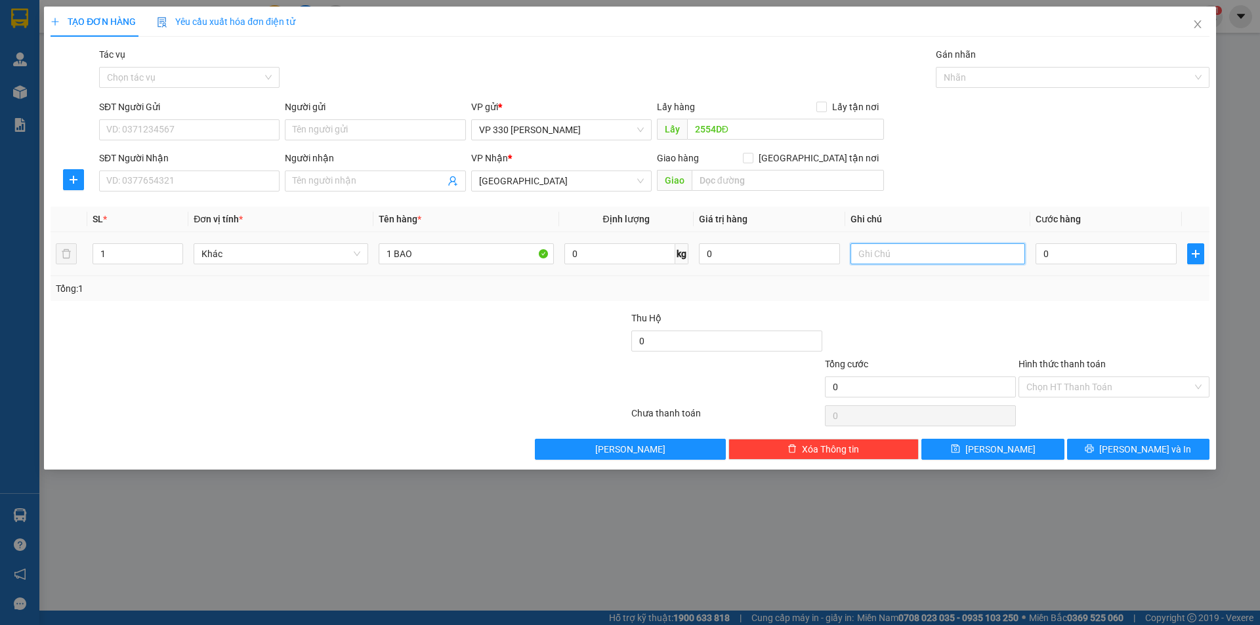
click at [945, 257] on input "text" at bounding box center [937, 253] width 175 height 21
type input "2554 CC"
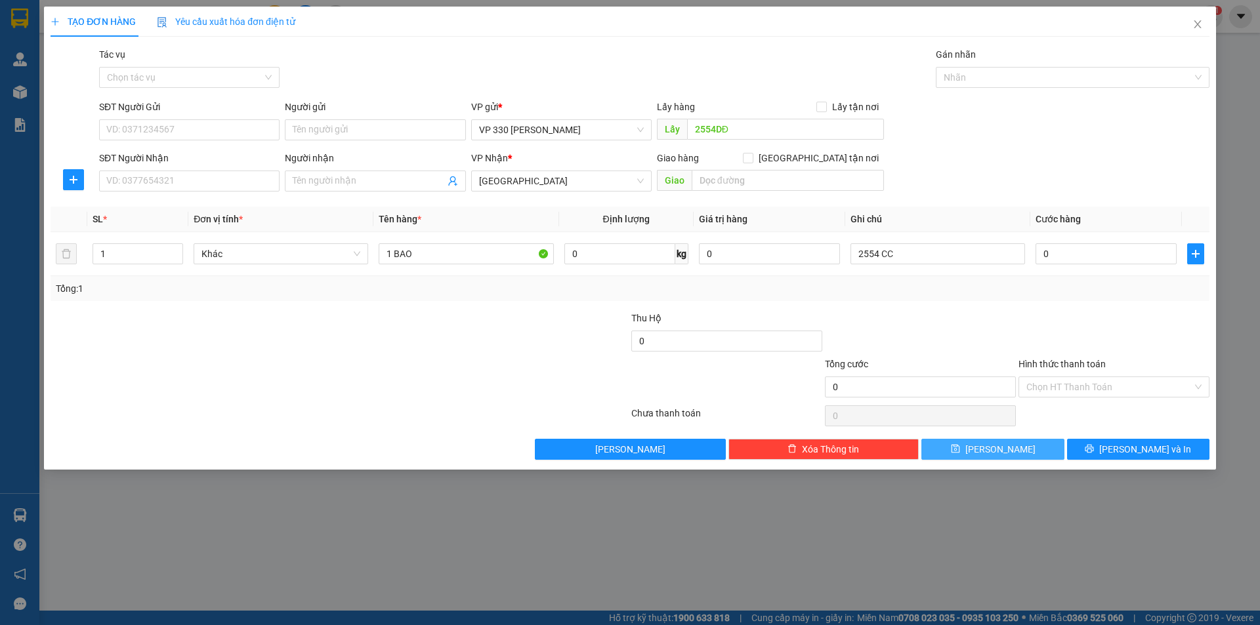
click at [995, 447] on span "[PERSON_NAME]" at bounding box center [1000, 449] width 70 height 14
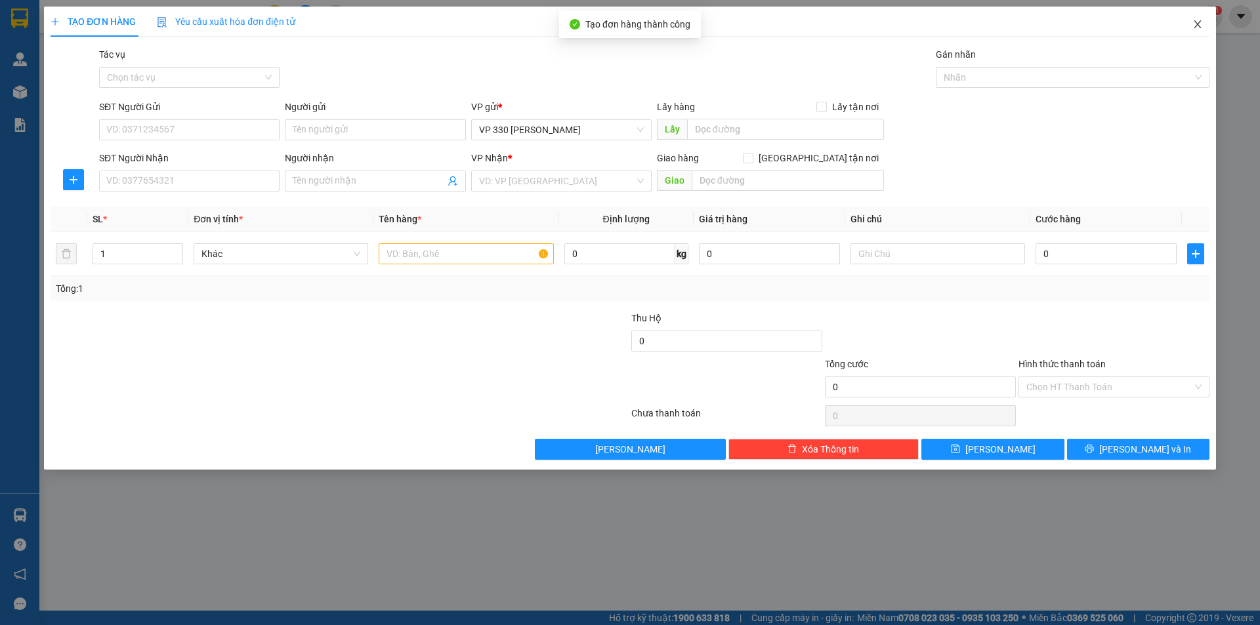
click at [1198, 21] on icon "close" at bounding box center [1197, 24] width 10 height 10
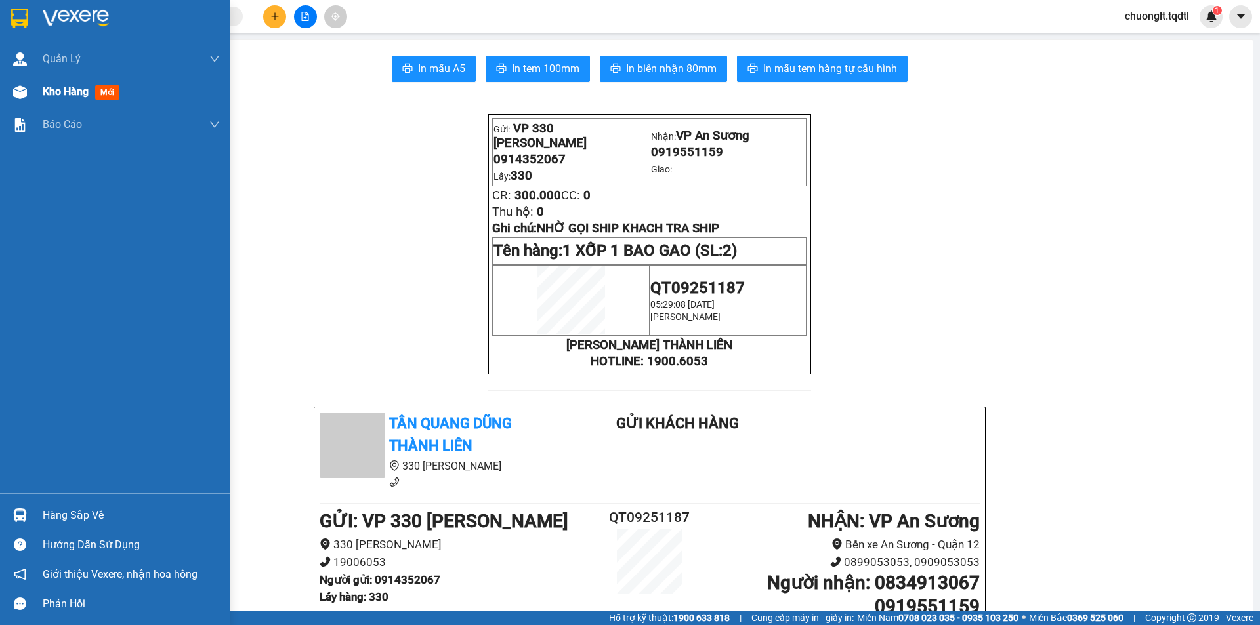
click at [41, 90] on div "Kho hàng mới" at bounding box center [115, 91] width 230 height 33
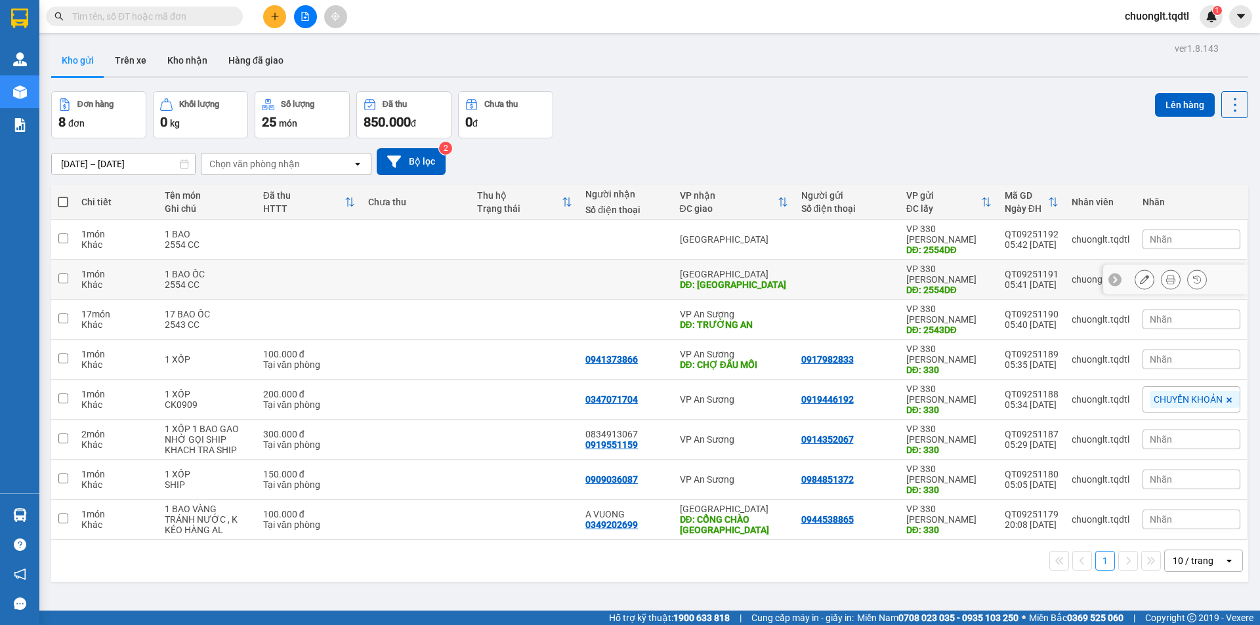
click at [65, 274] on input "checkbox" at bounding box center [63, 279] width 10 height 10
checkbox input "true"
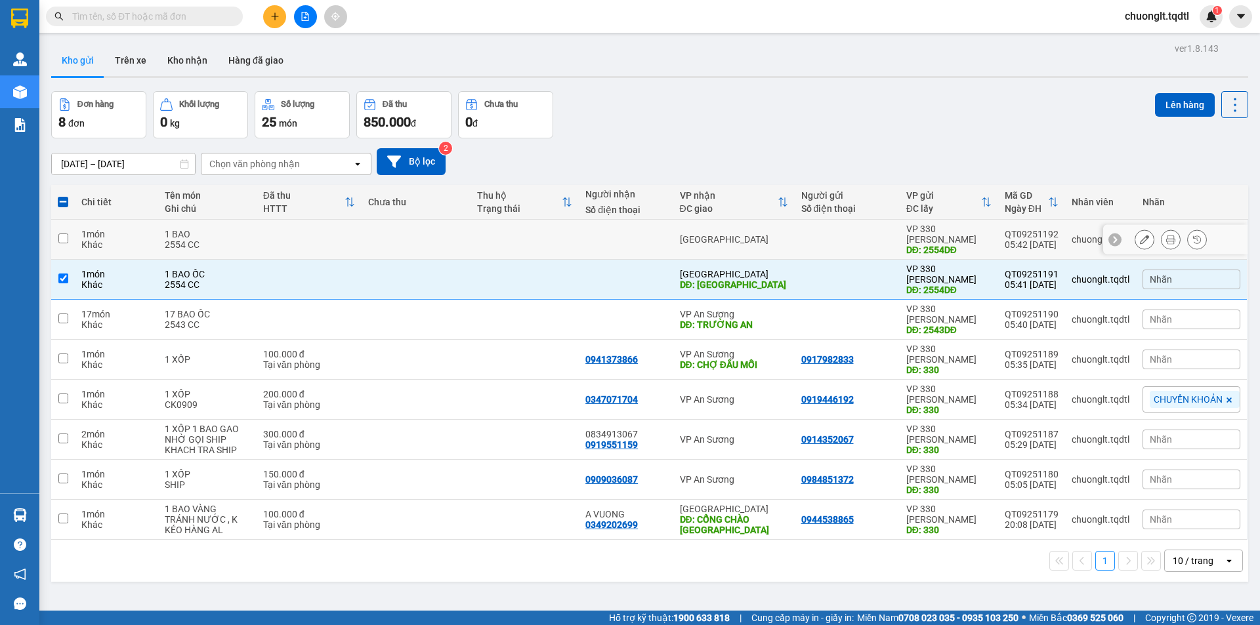
click at [63, 234] on input "checkbox" at bounding box center [63, 239] width 10 height 10
checkbox input "true"
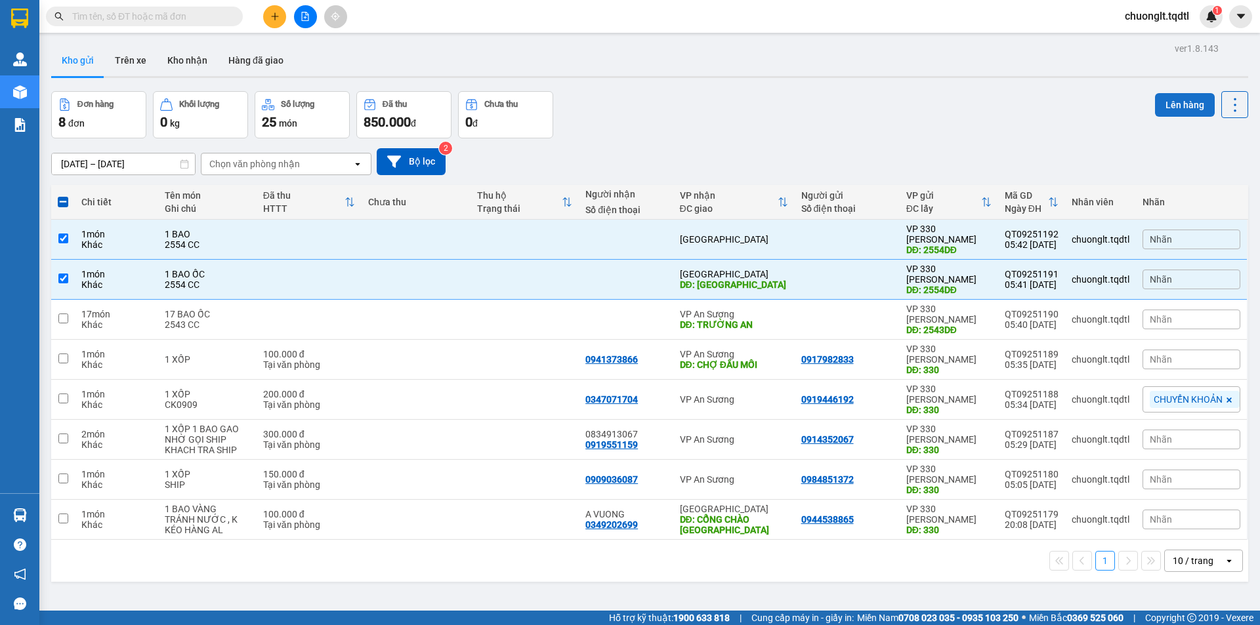
click at [1168, 105] on button "Lên hàng" at bounding box center [1185, 105] width 60 height 24
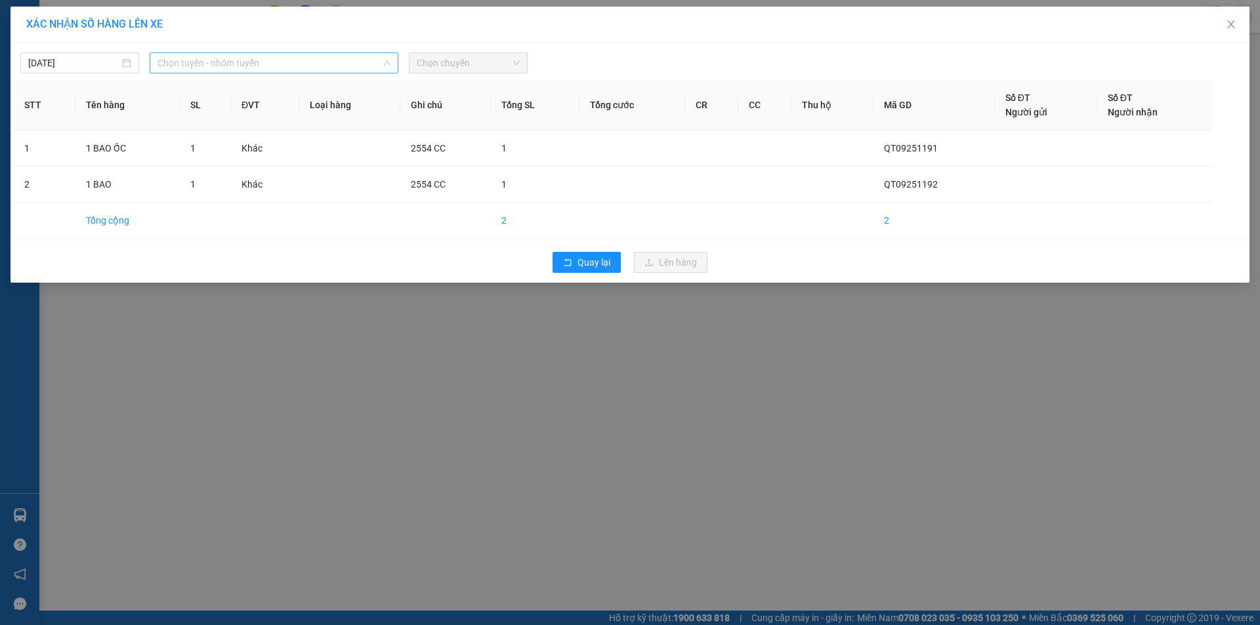
click at [312, 64] on span "Chọn tuyến - nhóm tuyến" at bounding box center [273, 63] width 233 height 20
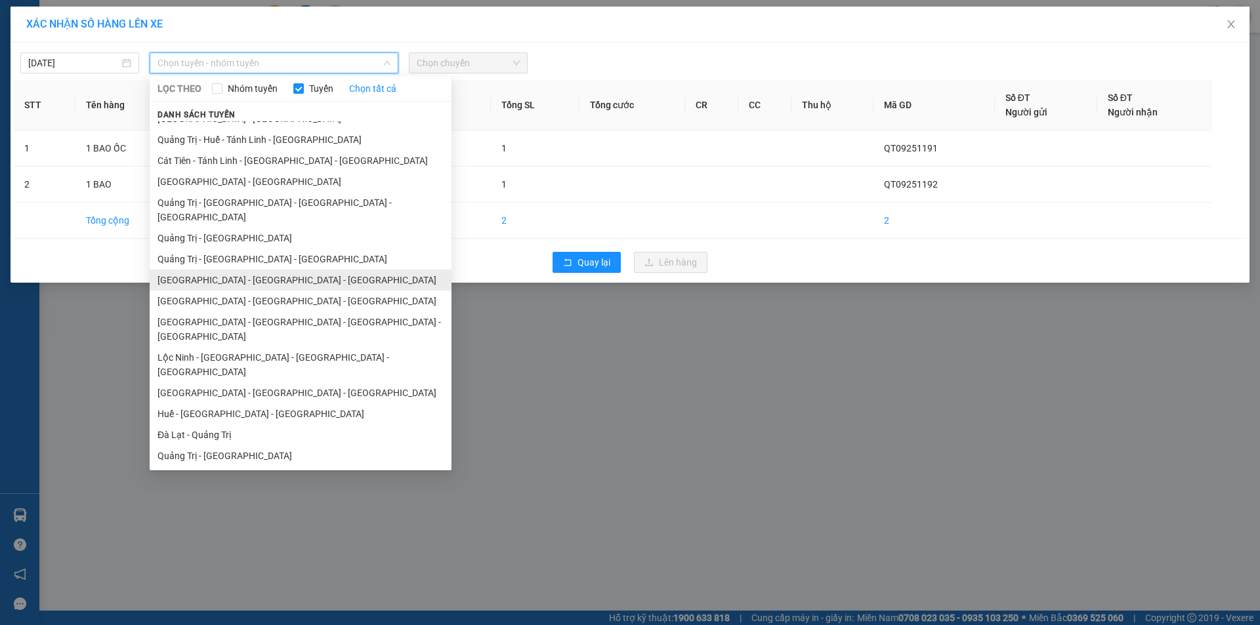
scroll to position [10, 0]
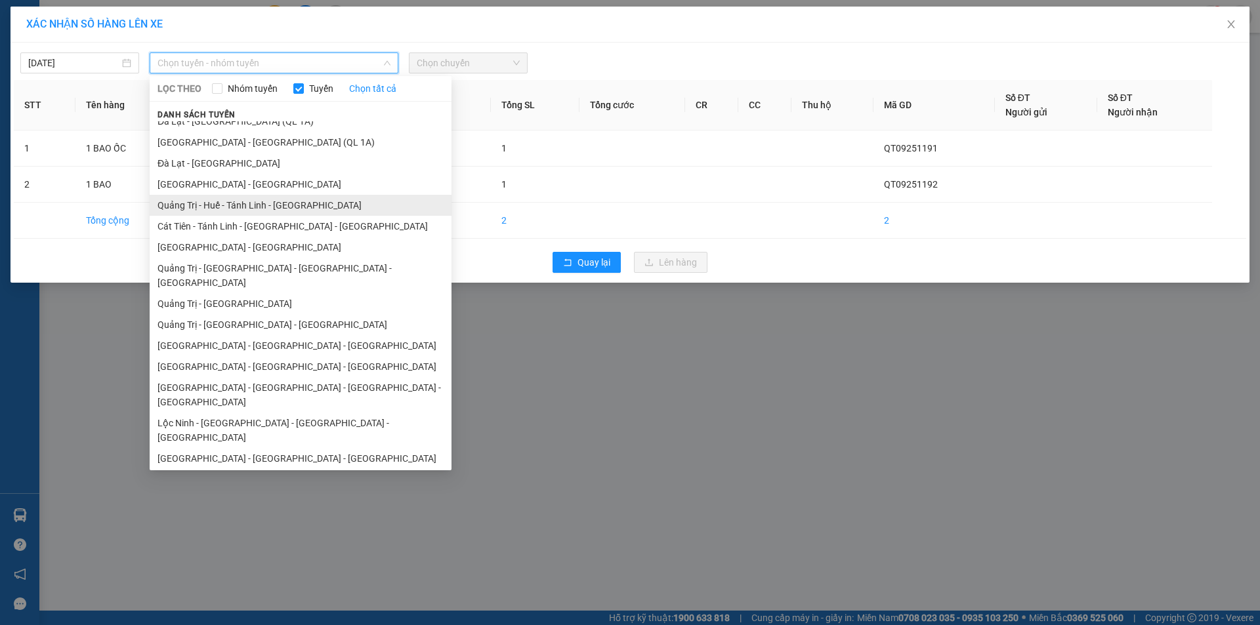
click at [282, 205] on li "Quảng Trị - Huế - Tánh Linh - [GEOGRAPHIC_DATA]" at bounding box center [301, 205] width 302 height 21
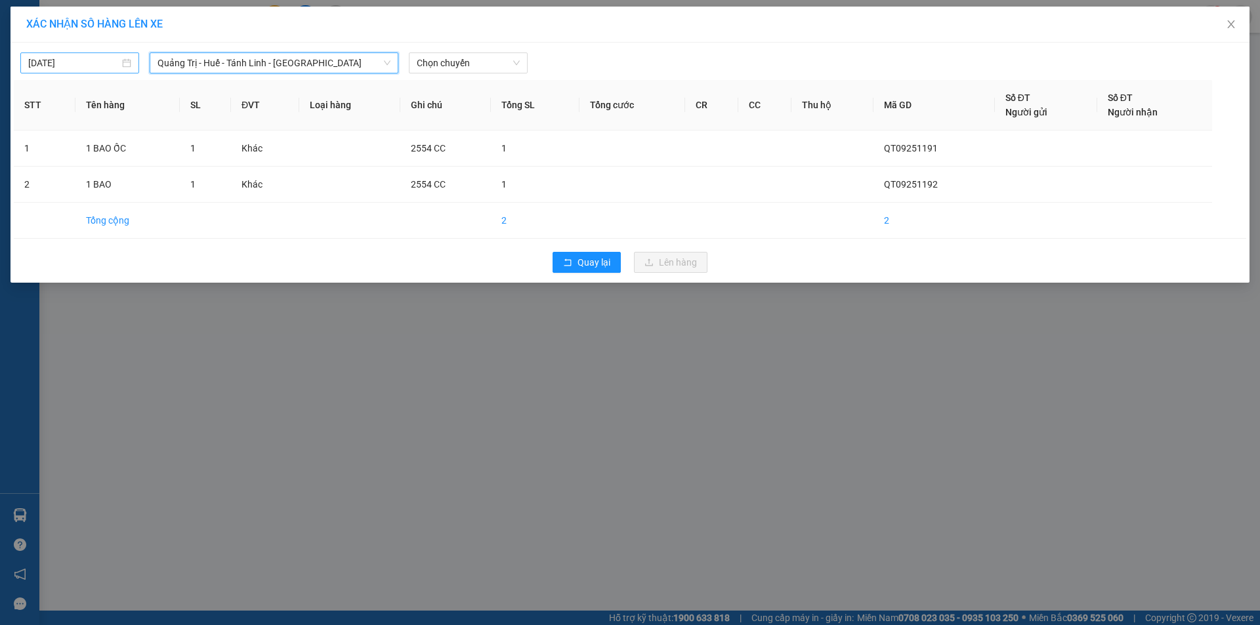
type input "[DATE]"
click at [108, 64] on input "[DATE]" at bounding box center [73, 63] width 91 height 14
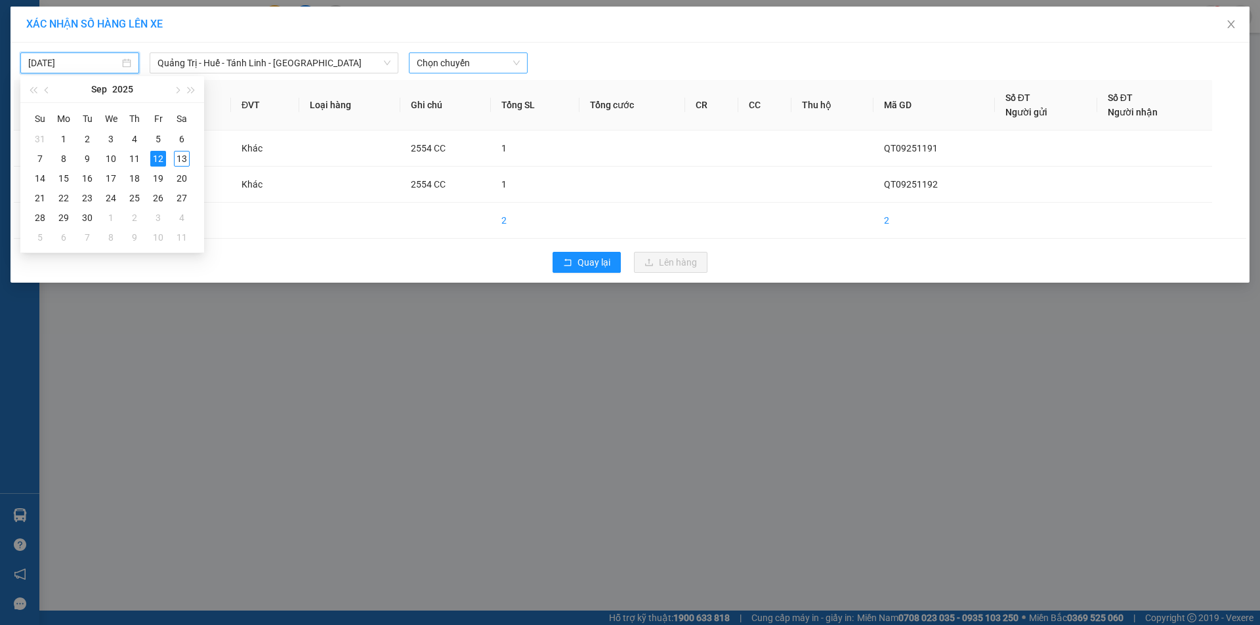
click at [480, 66] on span "Chọn chuyến" at bounding box center [468, 63] width 103 height 20
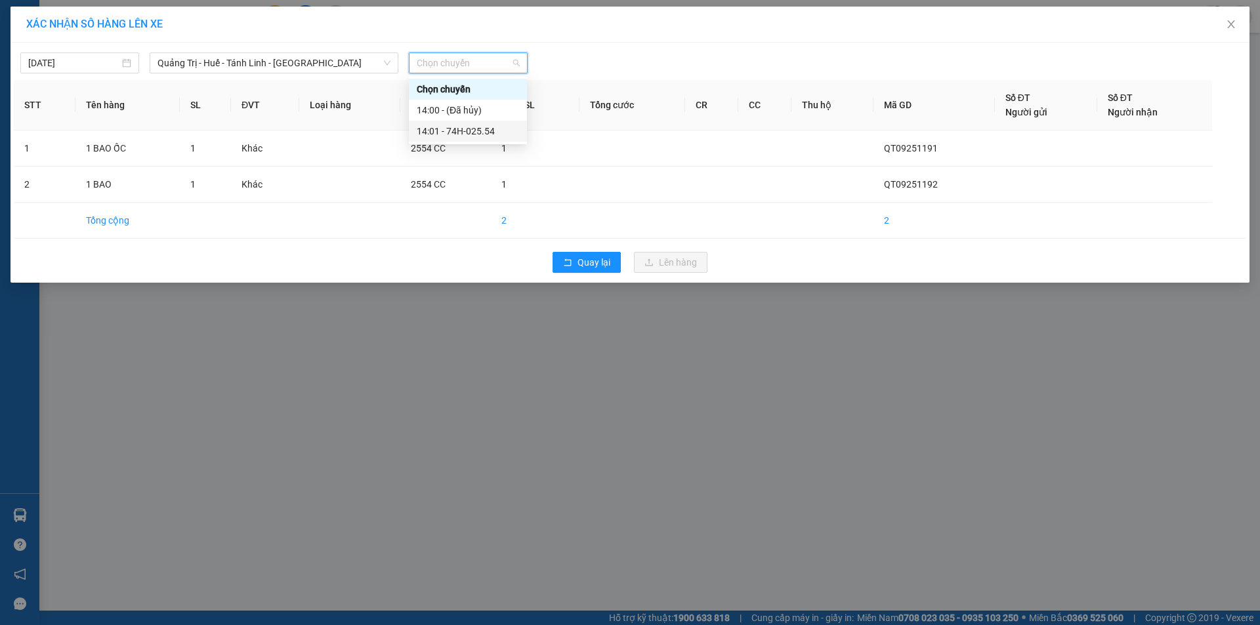
click at [477, 127] on div "14:01 - 74H-025.54" at bounding box center [468, 131] width 102 height 14
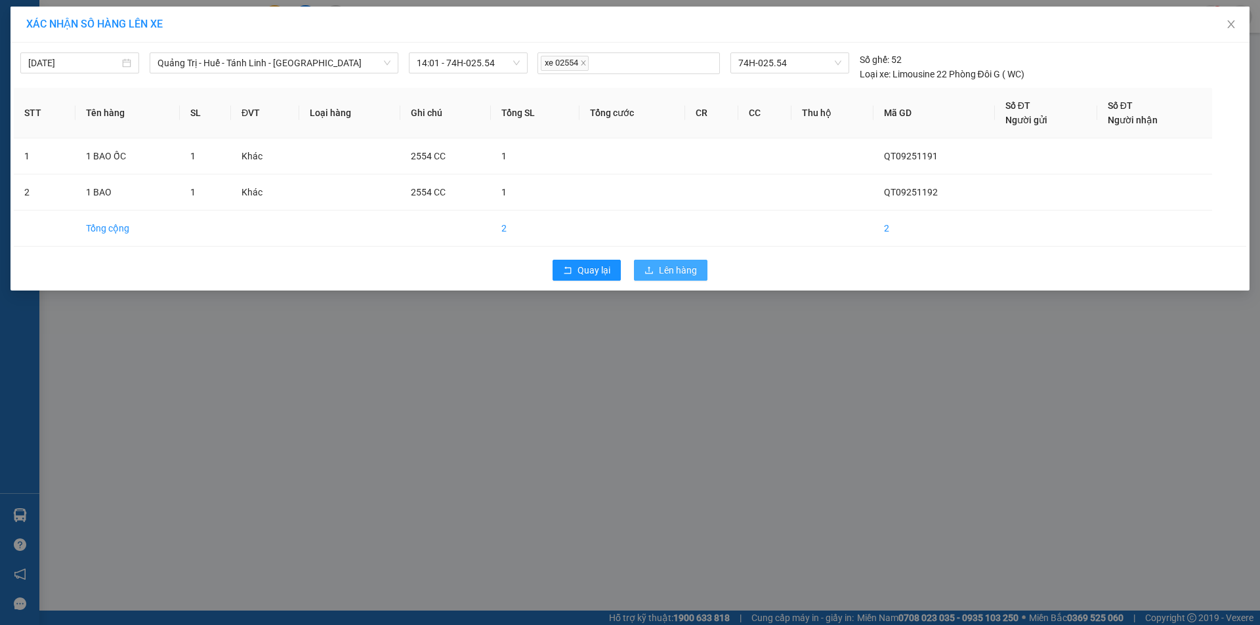
click at [658, 265] on button "Lên hàng" at bounding box center [670, 270] width 73 height 21
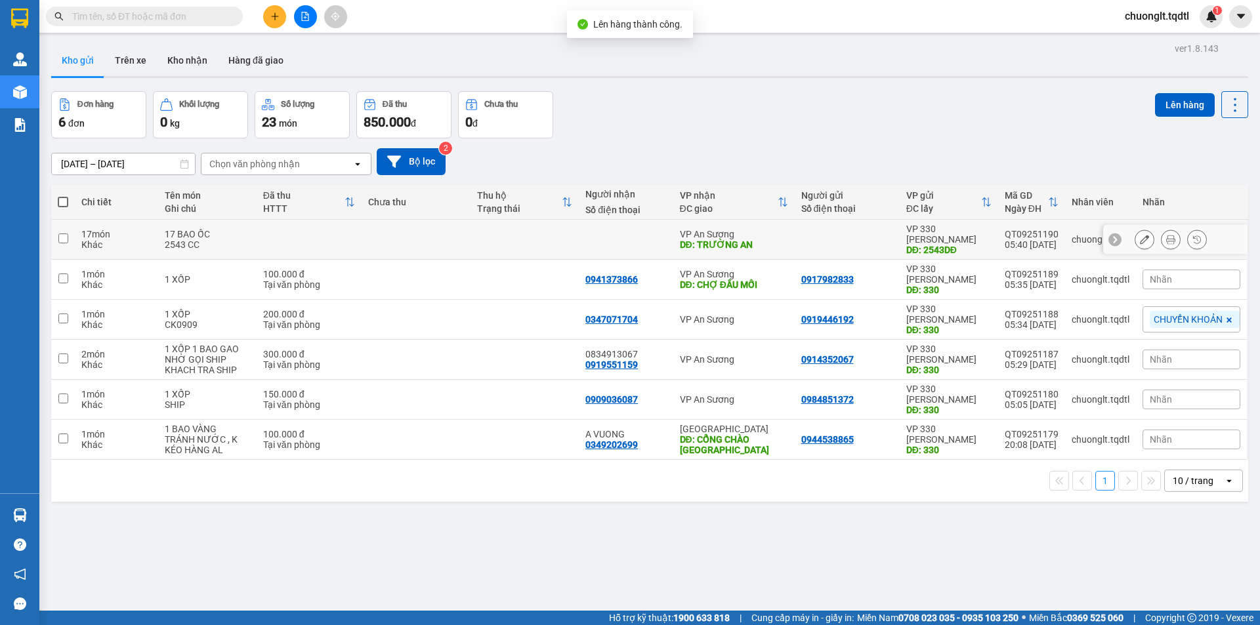
click at [67, 234] on input "checkbox" at bounding box center [63, 239] width 10 height 10
checkbox input "true"
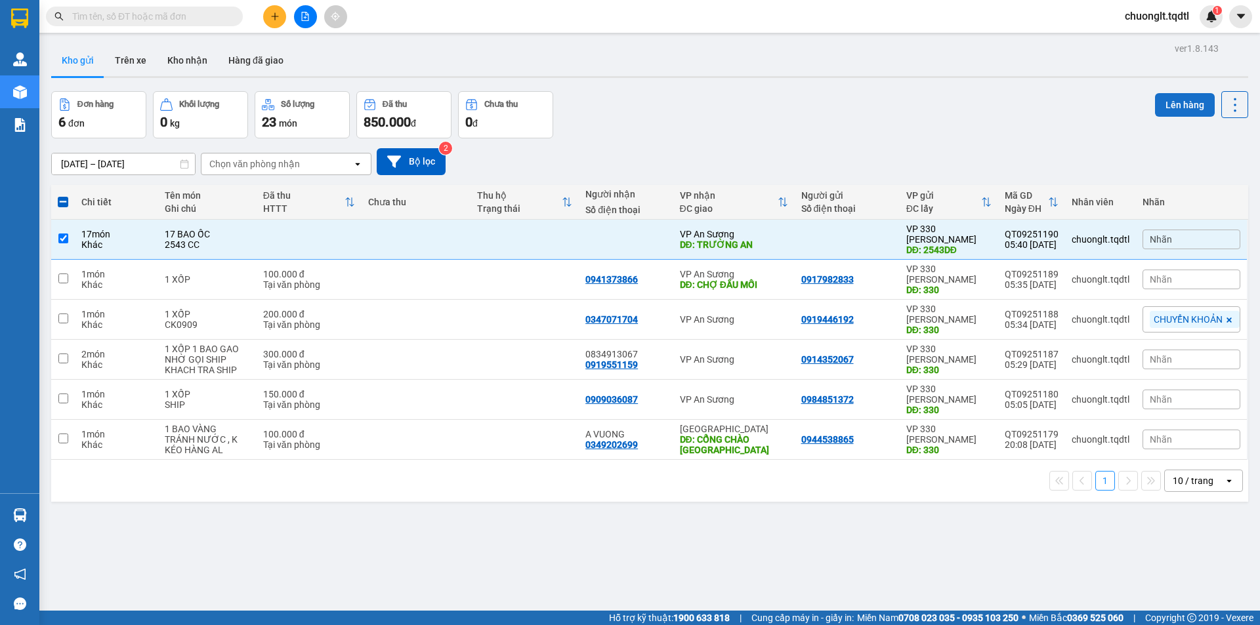
click at [1163, 100] on button "Lên hàng" at bounding box center [1185, 105] width 60 height 24
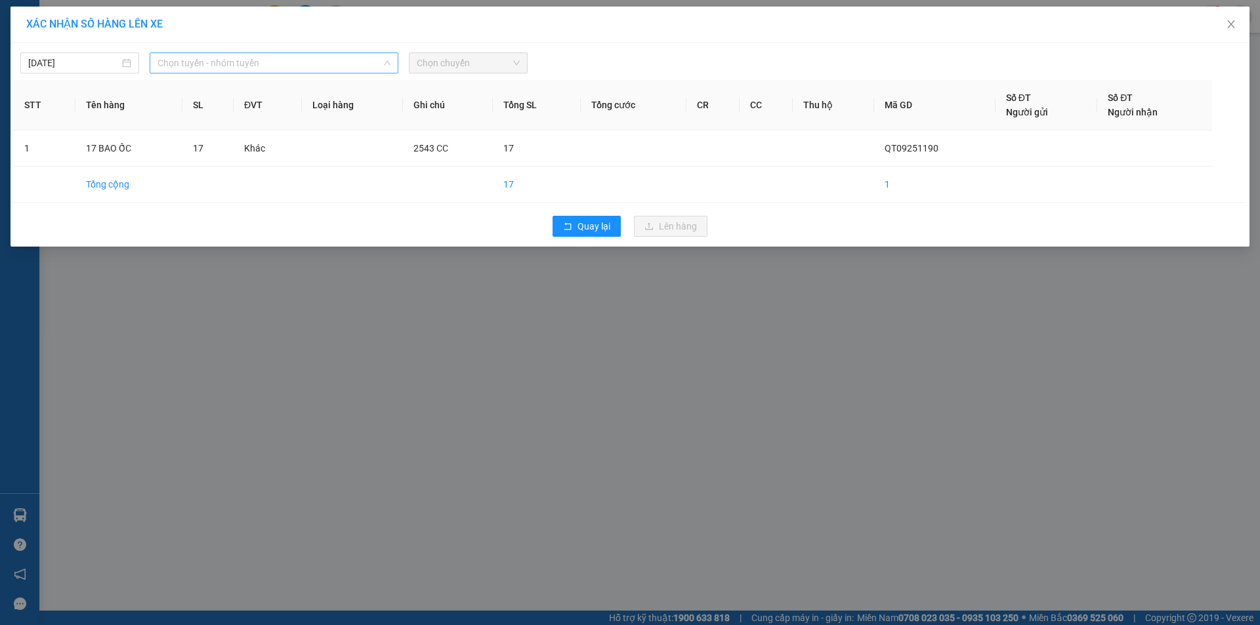
click at [343, 68] on span "Chọn tuyến - nhóm tuyến" at bounding box center [273, 63] width 233 height 20
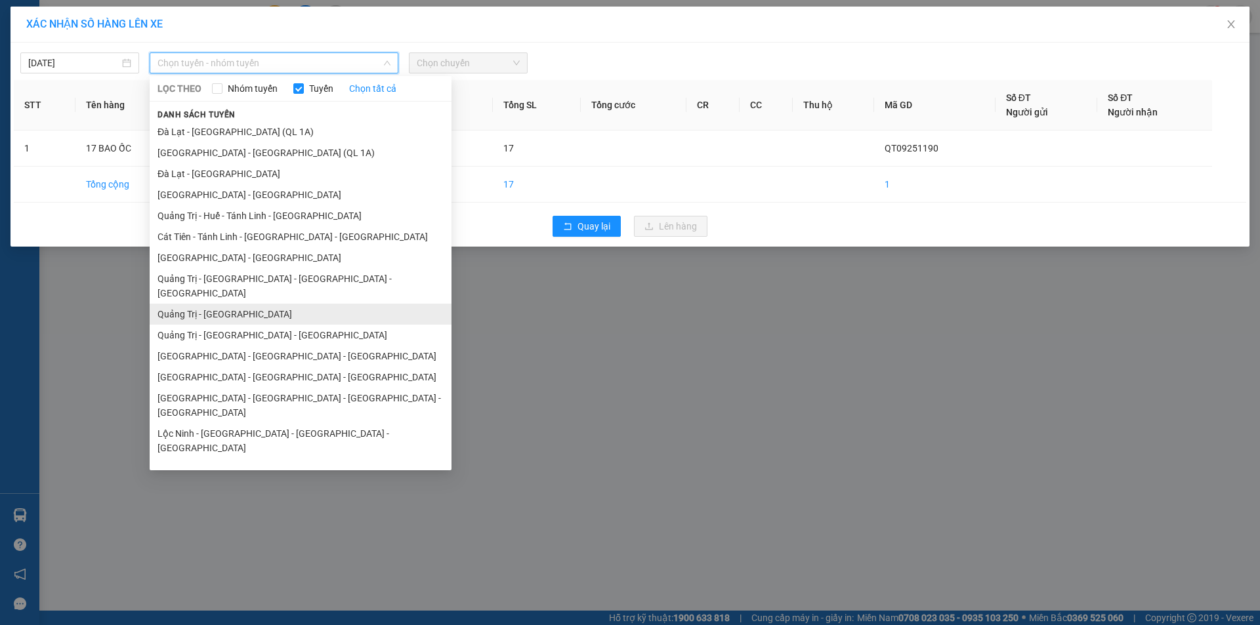
click at [274, 304] on li "Quảng Trị - [GEOGRAPHIC_DATA]" at bounding box center [301, 314] width 302 height 21
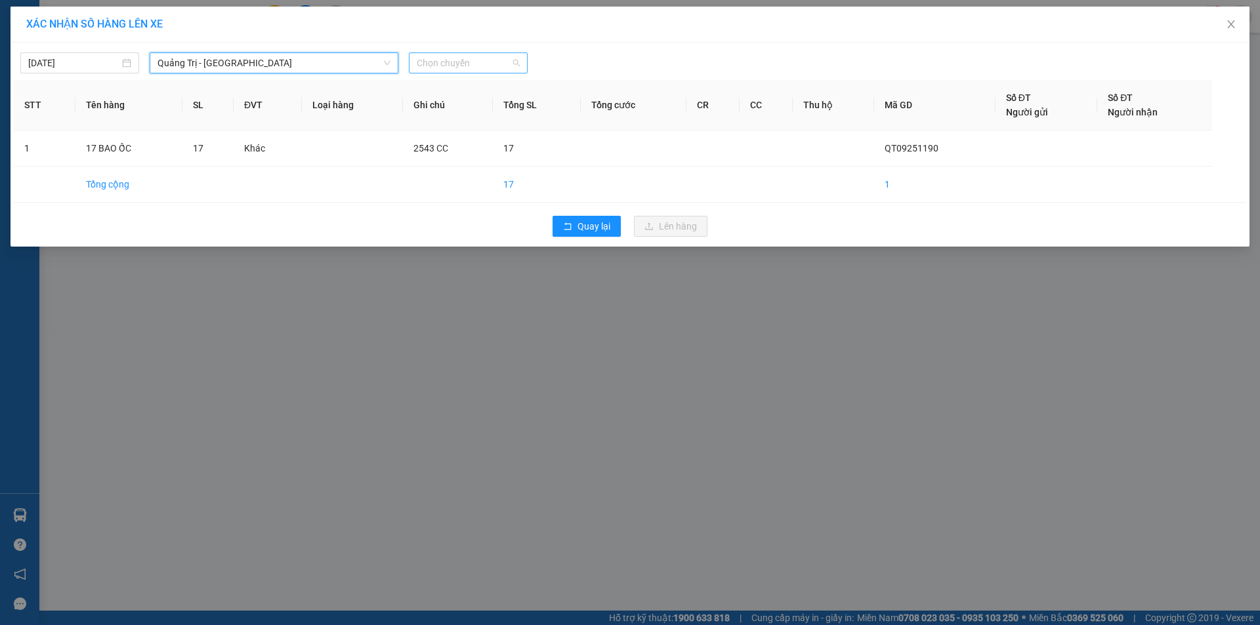
click at [478, 68] on span "Chọn chuyến" at bounding box center [468, 63] width 103 height 20
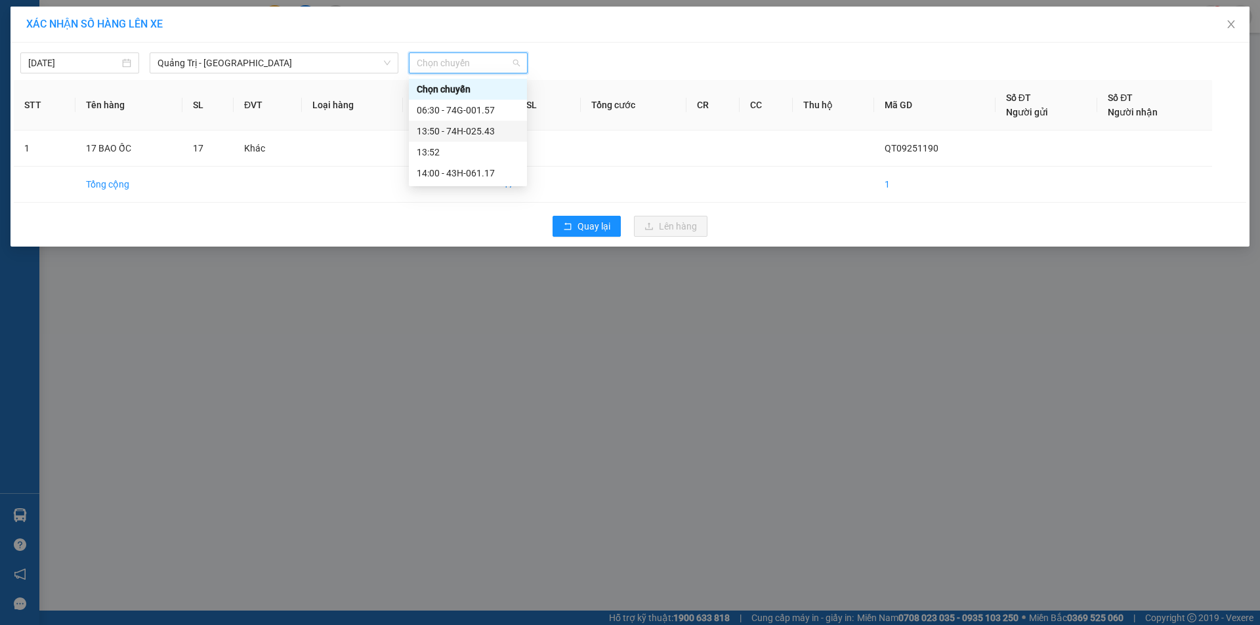
click at [490, 123] on div "13:50 - 74H-025.43" at bounding box center [468, 131] width 118 height 21
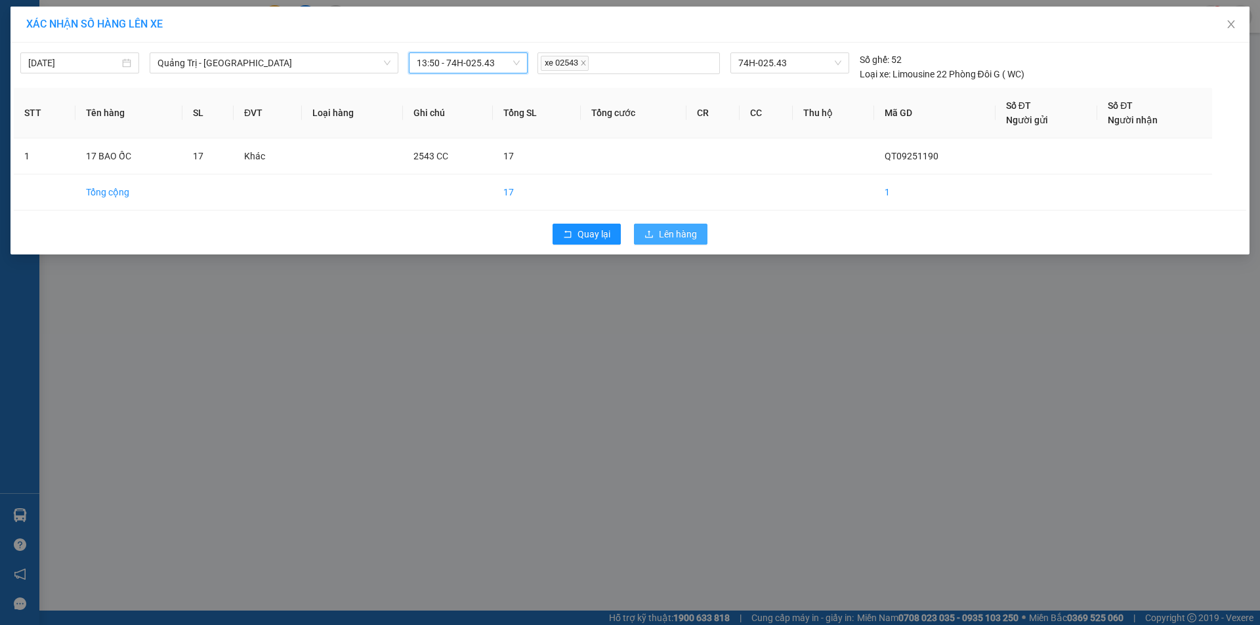
click at [672, 236] on span "Lên hàng" at bounding box center [678, 234] width 38 height 14
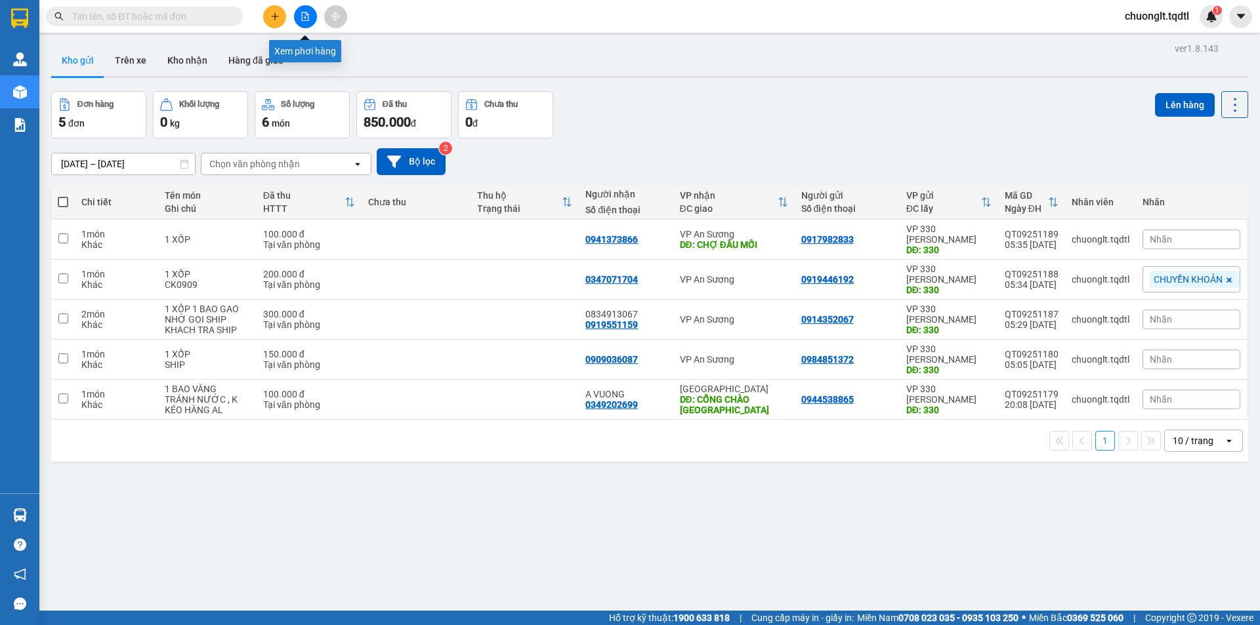
click at [306, 16] on icon "file-add" at bounding box center [304, 16] width 9 height 9
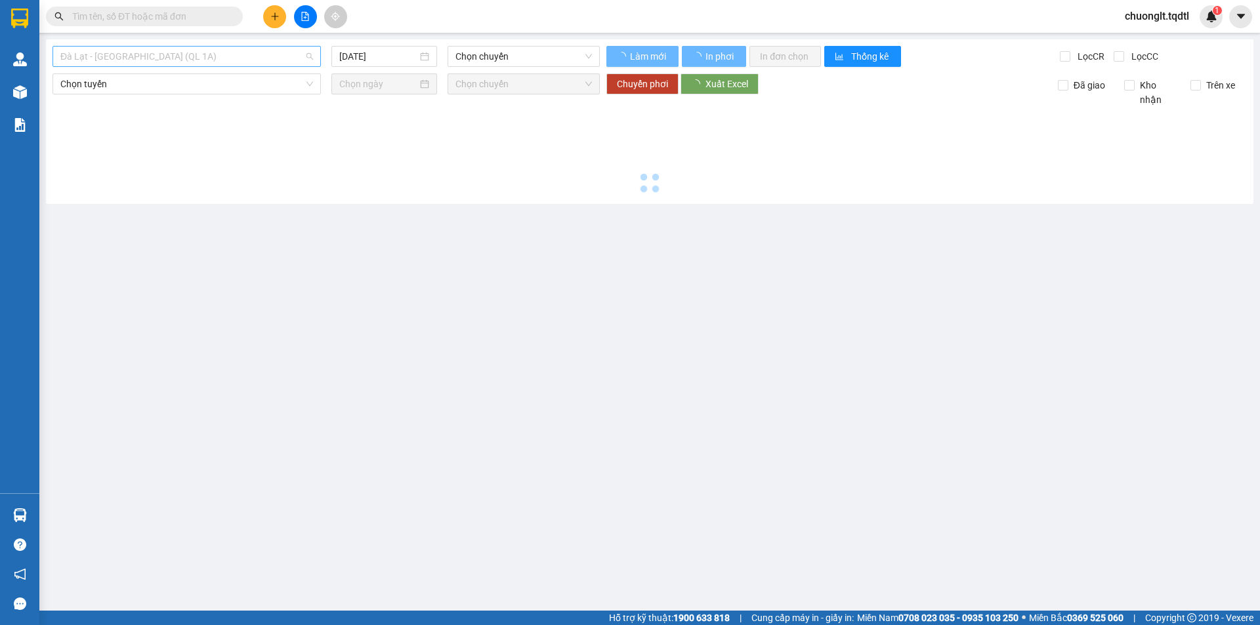
click at [244, 51] on span "Đà Lạt - [GEOGRAPHIC_DATA] (QL 1A)" at bounding box center [186, 57] width 253 height 20
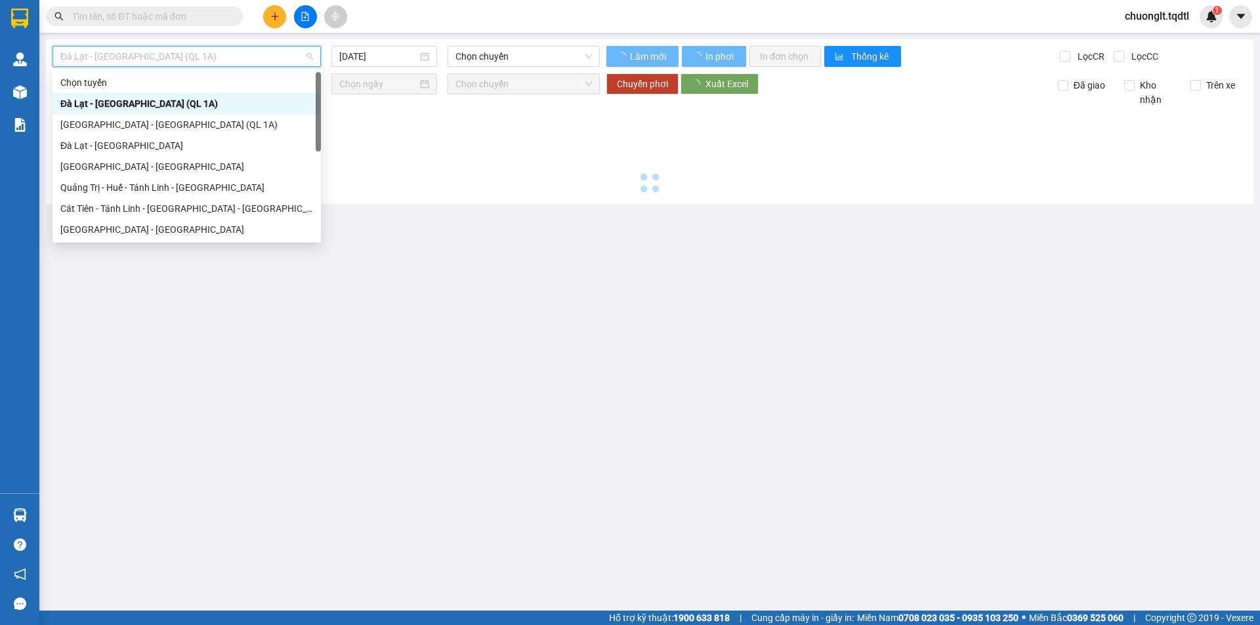
type input "[DATE]"
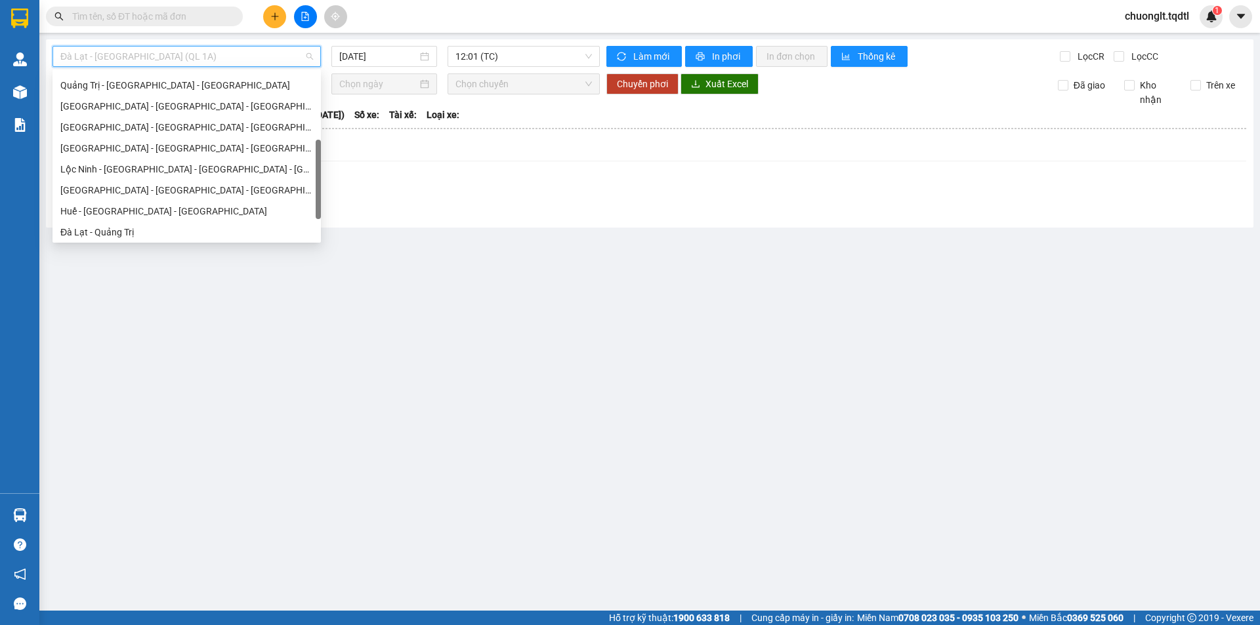
scroll to position [142, 0]
click at [144, 90] on div "[GEOGRAPHIC_DATA] - [GEOGRAPHIC_DATA]" at bounding box center [186, 88] width 253 height 14
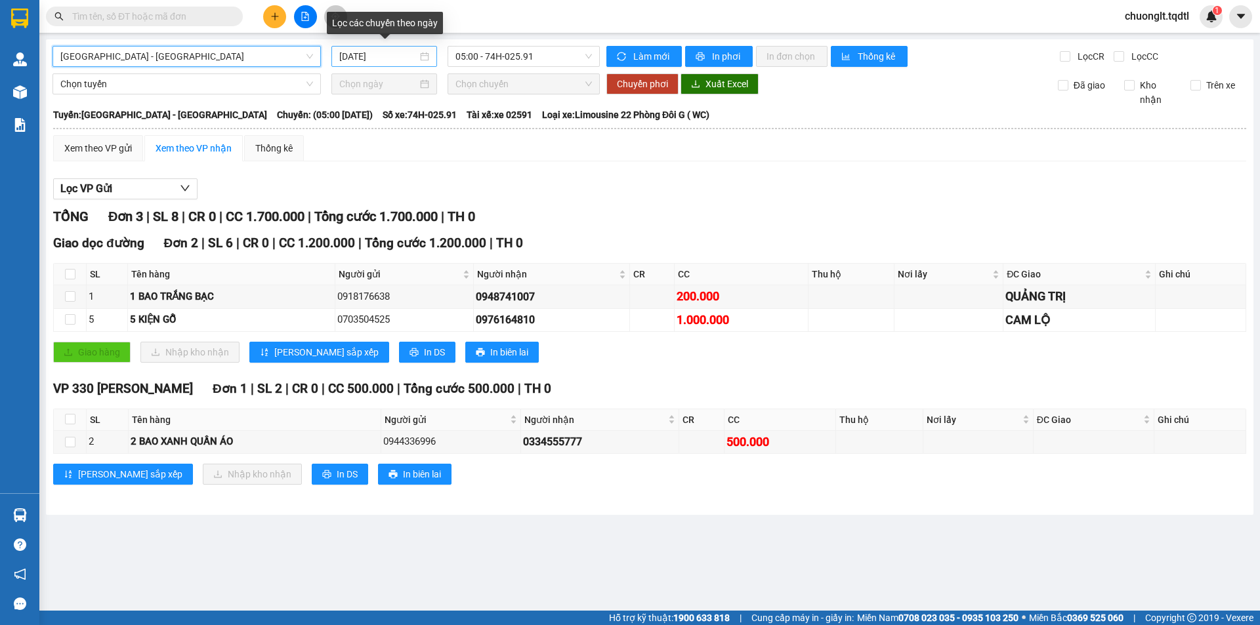
click at [436, 54] on div "[DATE]" at bounding box center [384, 56] width 106 height 21
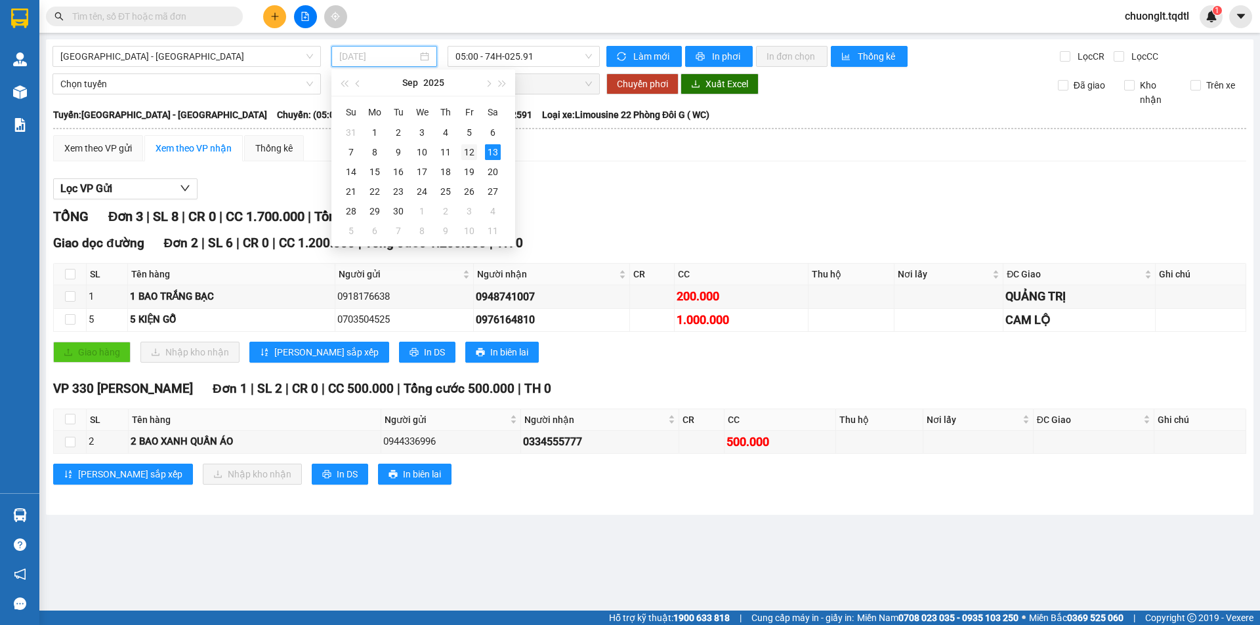
click at [467, 148] on div "12" at bounding box center [469, 152] width 16 height 16
type input "[DATE]"
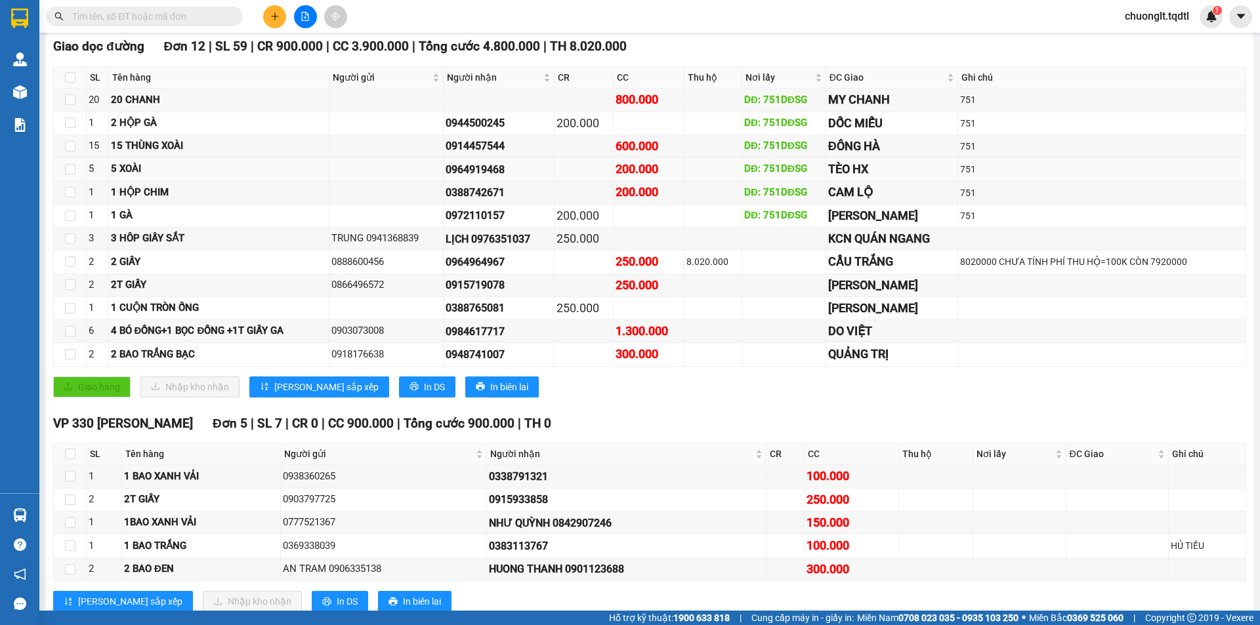
scroll to position [328, 0]
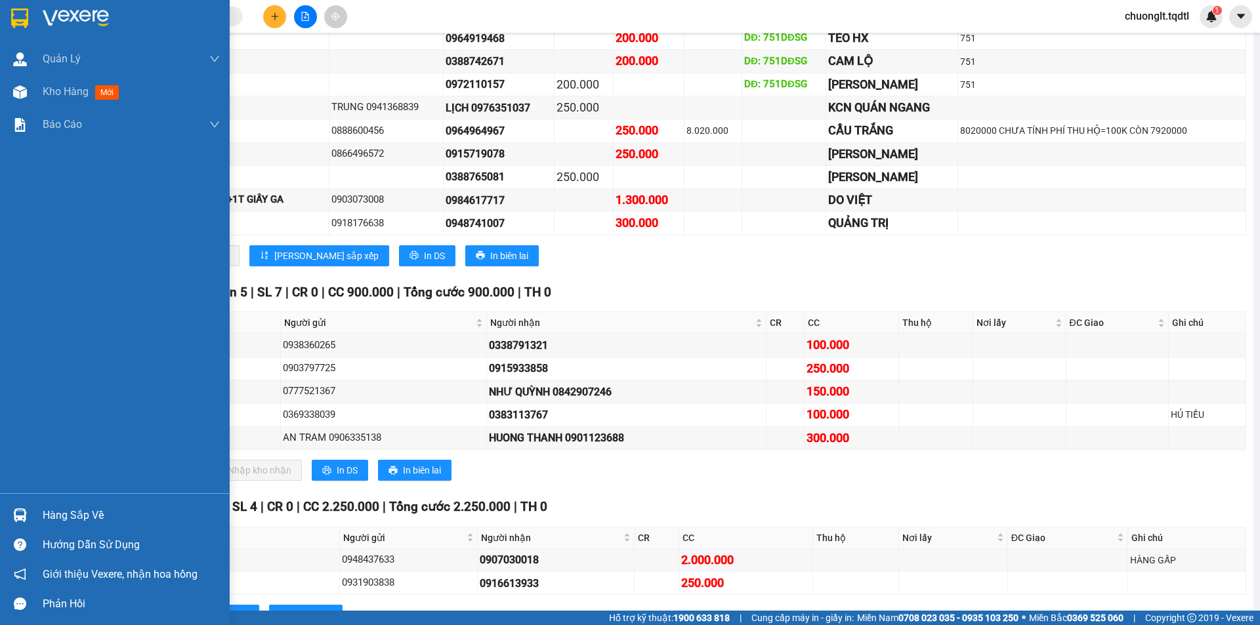
click at [49, 519] on div "Hàng sắp về" at bounding box center [131, 516] width 177 height 20
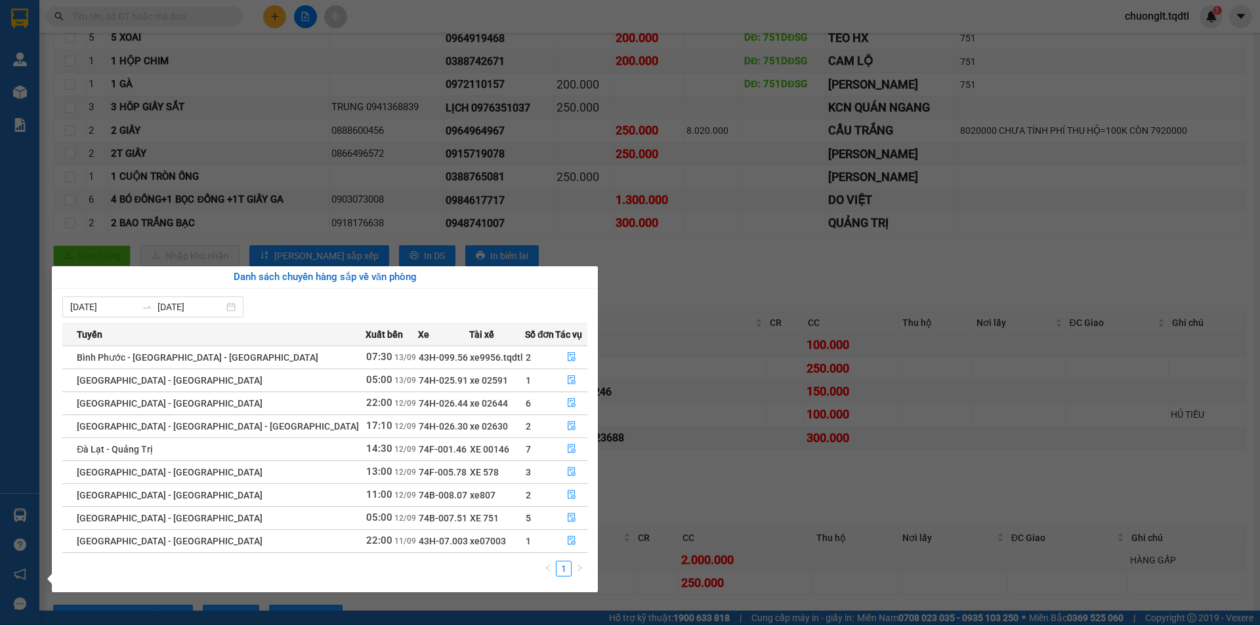
click at [713, 470] on section "Kết quả tìm kiếm ( 0 ) Bộ lọc No Data chuonglt.tqdtl 1 Quản Lý Quản lý khách hà…" at bounding box center [630, 312] width 1260 height 625
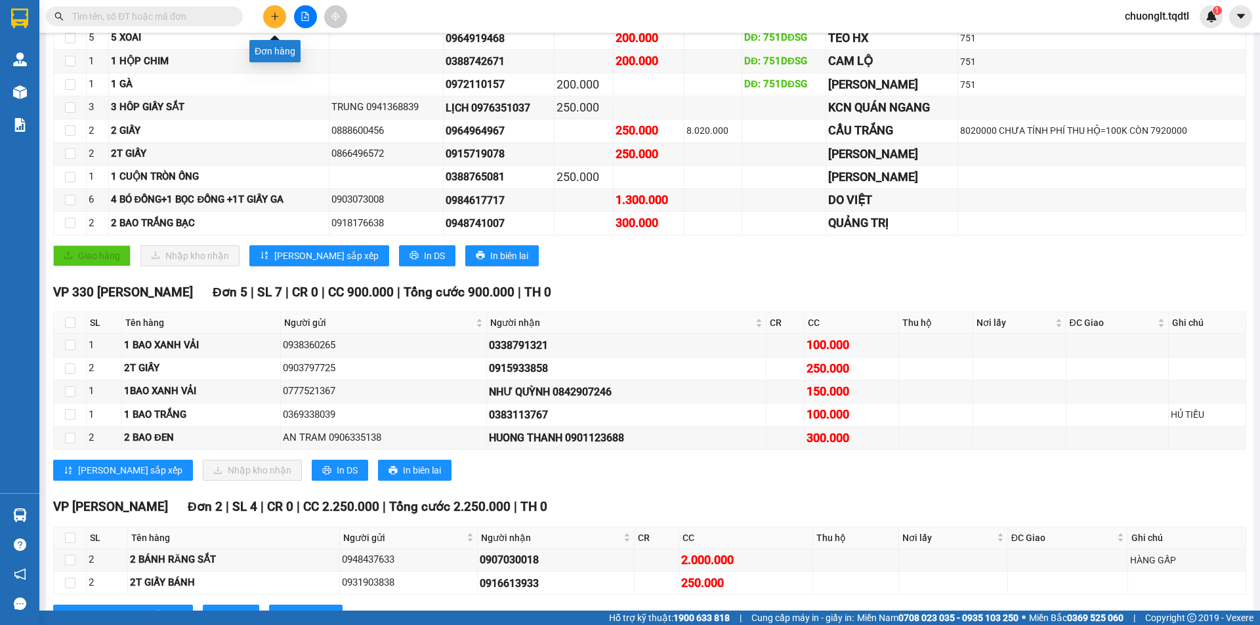
click at [276, 19] on icon "plus" at bounding box center [274, 16] width 9 height 9
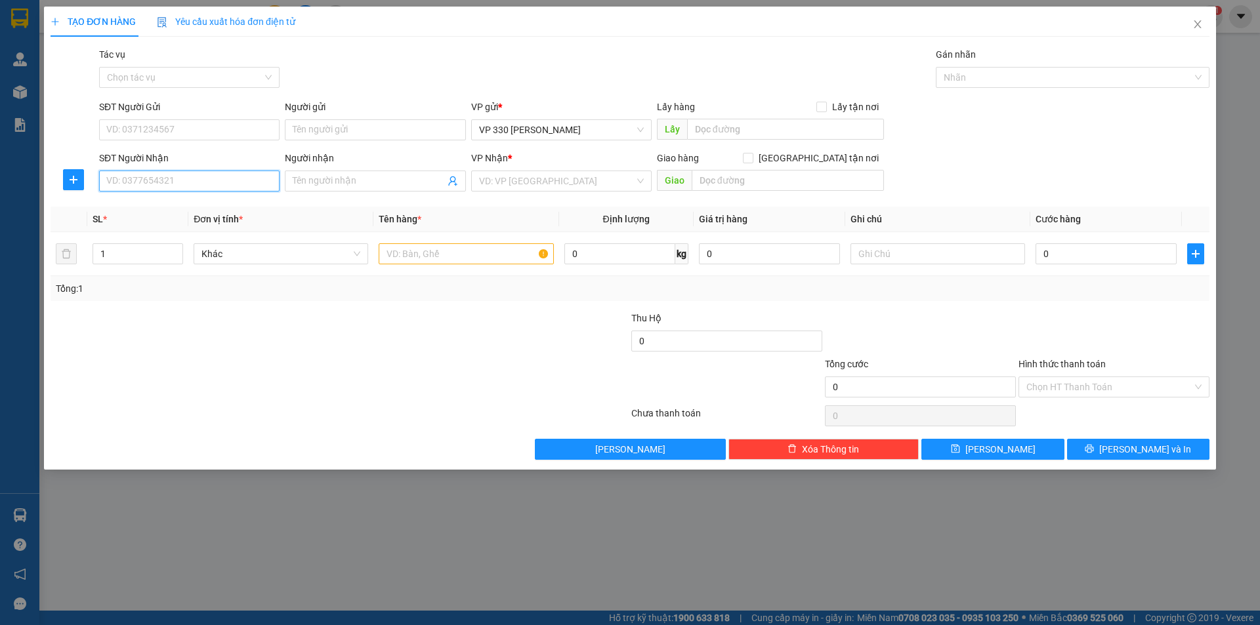
drag, startPoint x: 182, startPoint y: 183, endPoint x: 203, endPoint y: 92, distance: 93.6
click at [188, 169] on div "SĐT Người Nhận VD: 0377654321" at bounding box center [189, 174] width 180 height 46
type input "0379100677"
click at [149, 209] on div "0379100677" at bounding box center [189, 207] width 165 height 14
type input "CỮA TÙNG"
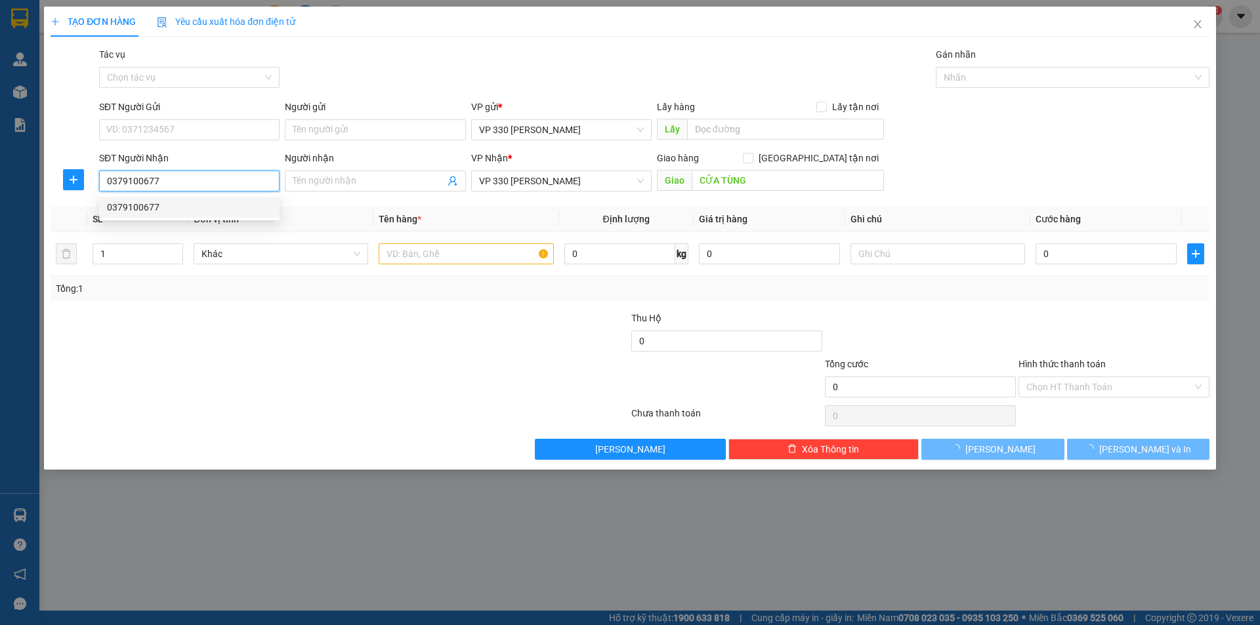
type input "600.000"
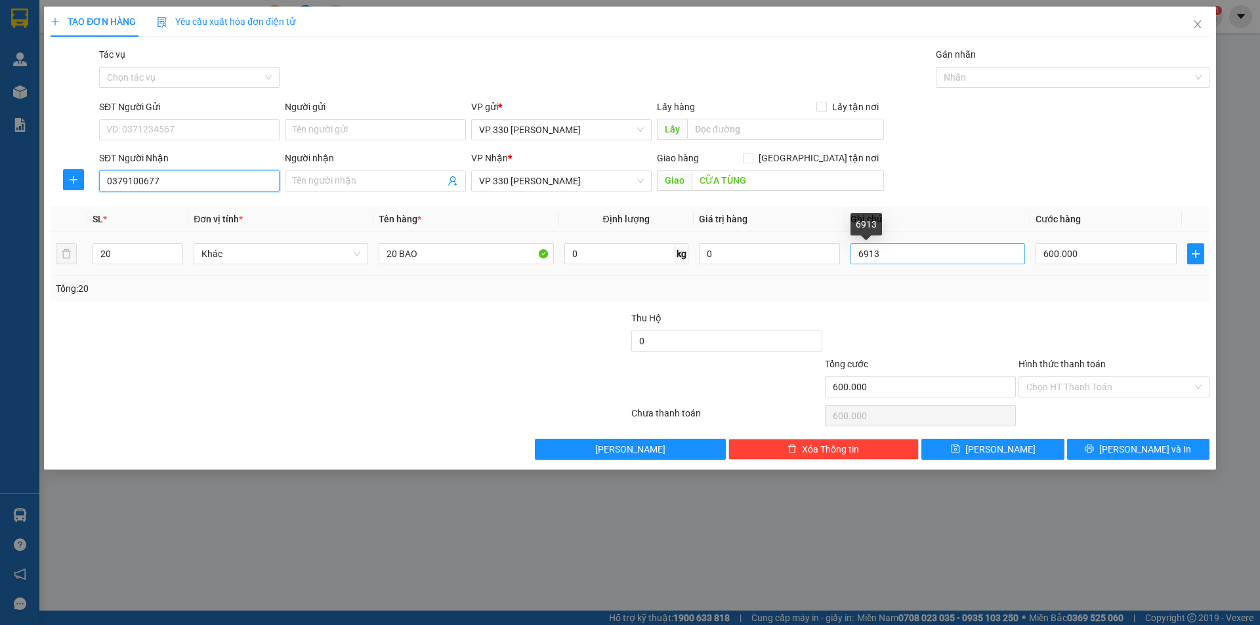
type input "0379100677"
click at [892, 247] on input "6913" at bounding box center [937, 253] width 175 height 21
type input "6"
type input "7166"
click at [742, 123] on input "text" at bounding box center [785, 129] width 197 height 21
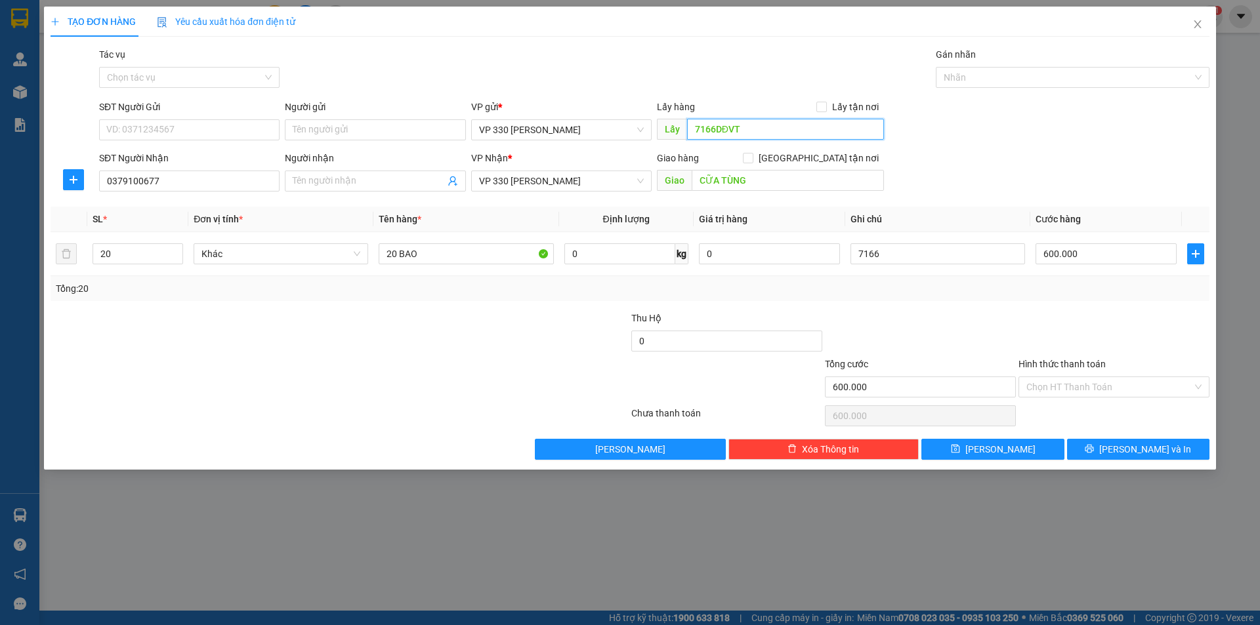
type input "7166DĐVT"
click at [770, 136] on input "7166DĐVT" at bounding box center [785, 129] width 197 height 21
click at [1113, 385] on input "Hình thức thanh toán" at bounding box center [1109, 387] width 166 height 20
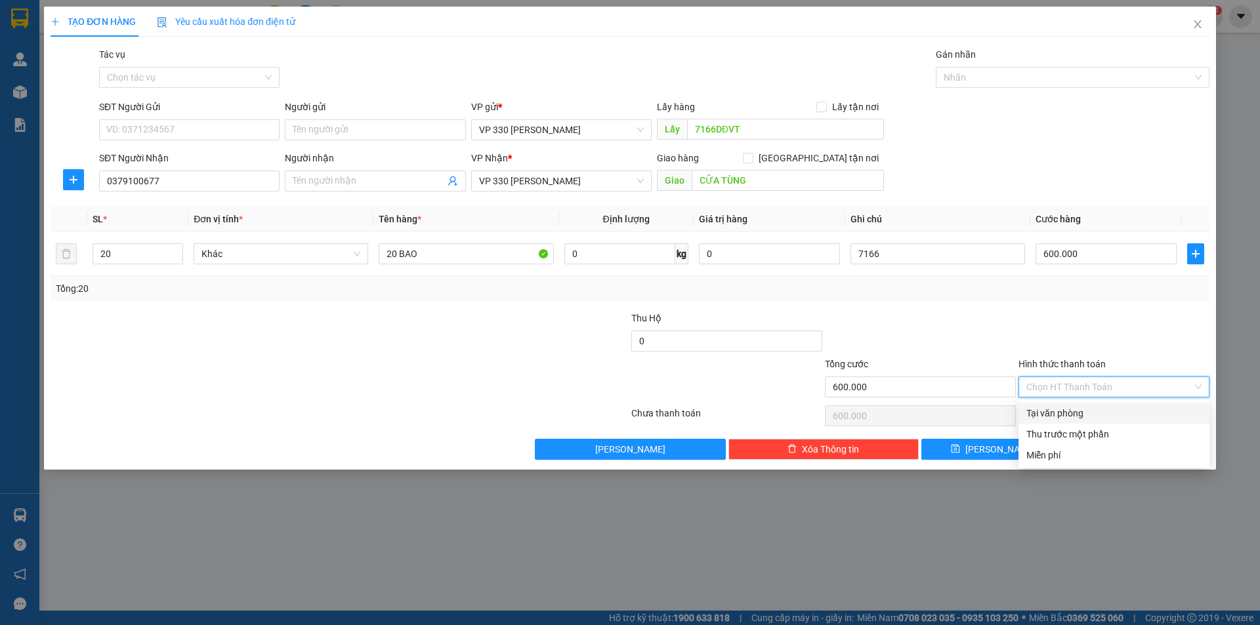
click at [1092, 409] on div "Tại văn phòng" at bounding box center [1113, 413] width 175 height 14
type input "0"
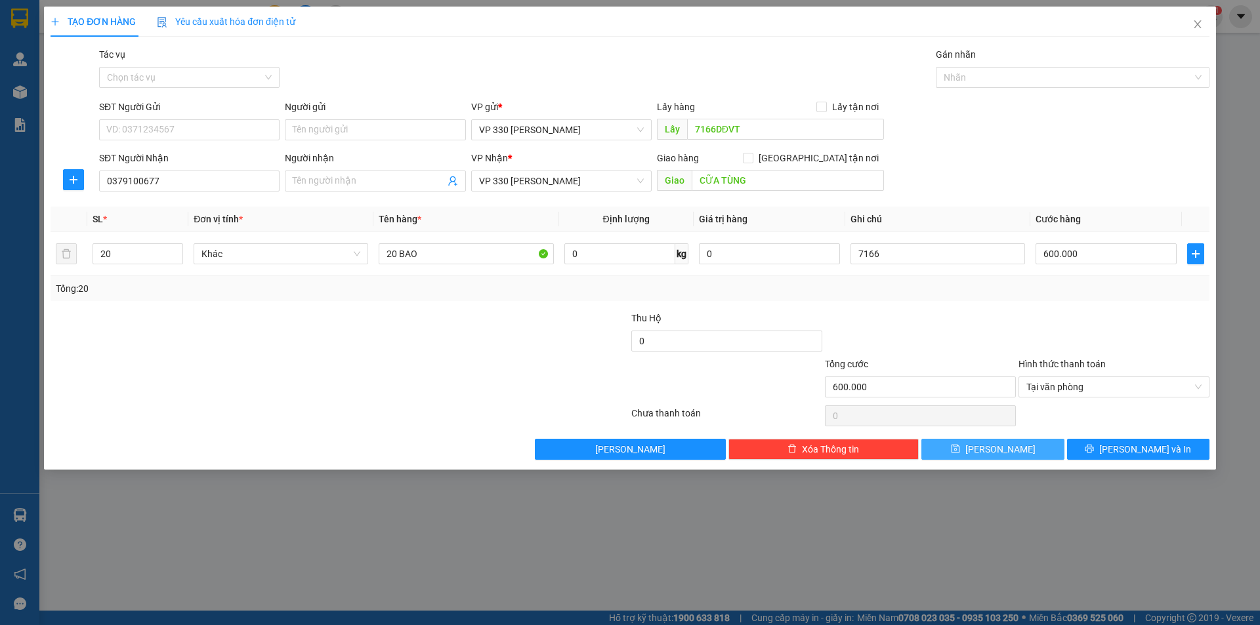
click at [1028, 447] on button "[PERSON_NAME]" at bounding box center [992, 449] width 142 height 21
type input "0"
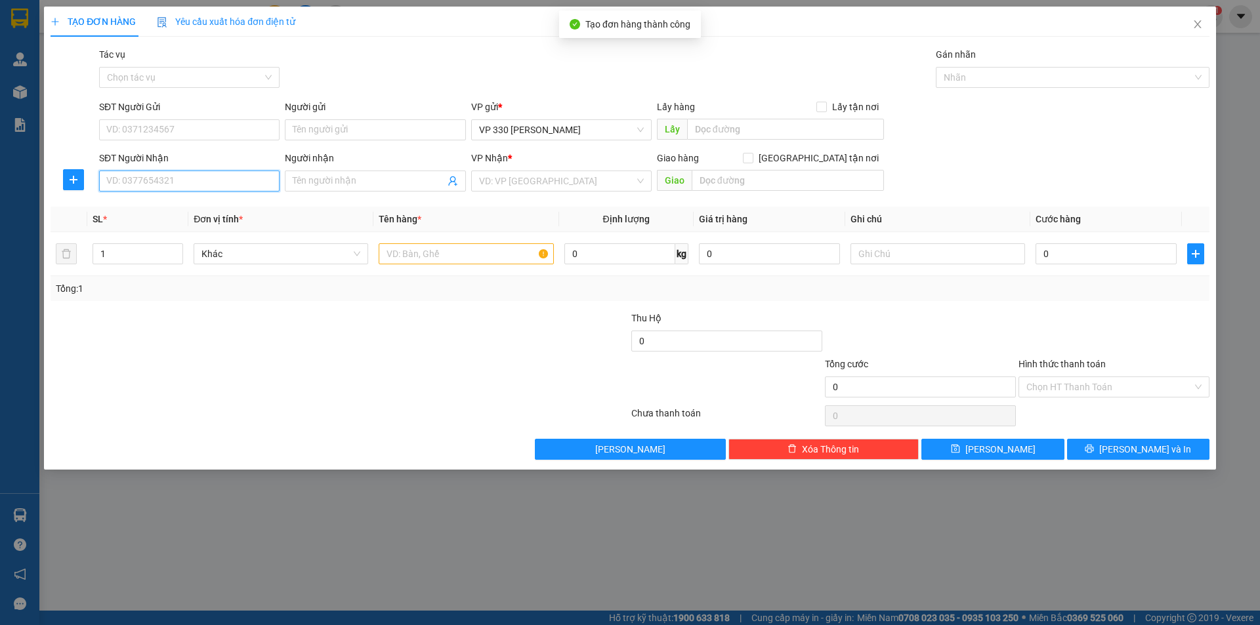
click at [226, 184] on input "SĐT Người Nhận" at bounding box center [189, 181] width 180 height 21
type input "0366481458"
click at [176, 206] on div "0366481458" at bounding box center [189, 207] width 165 height 14
type input "KHE SANH"
type input "380.000"
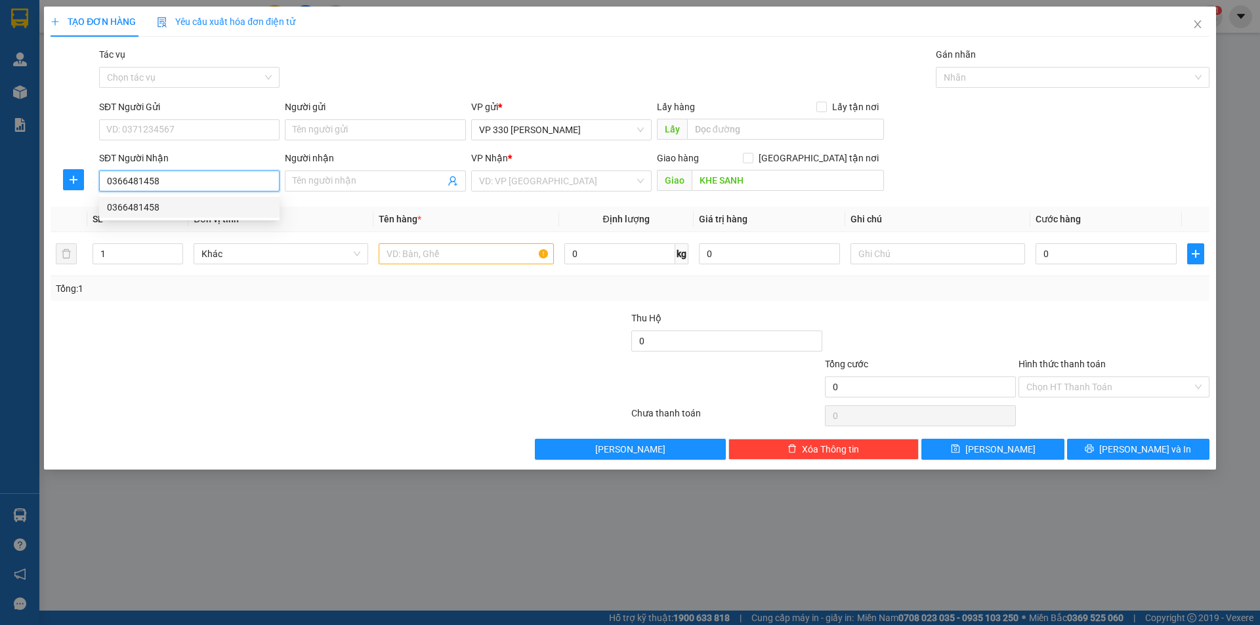
type input "380.000"
type input "0366481458"
click at [599, 183] on span "VP [PERSON_NAME]" at bounding box center [561, 181] width 165 height 20
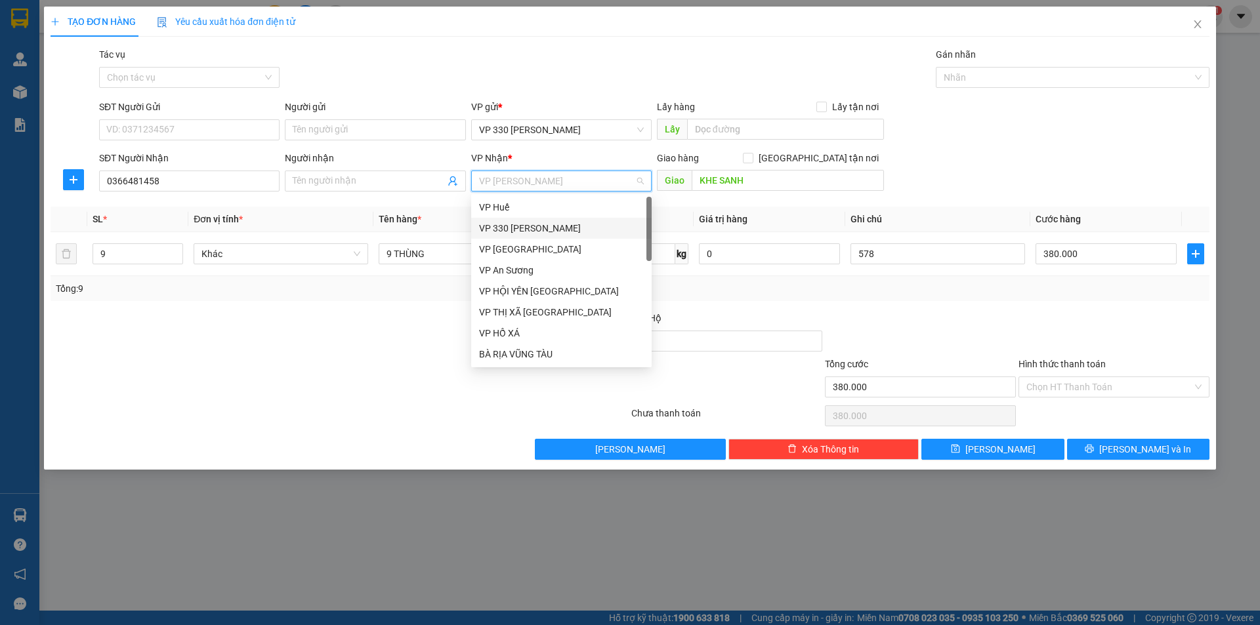
click at [560, 224] on div "VP 330 [PERSON_NAME]" at bounding box center [561, 228] width 165 height 14
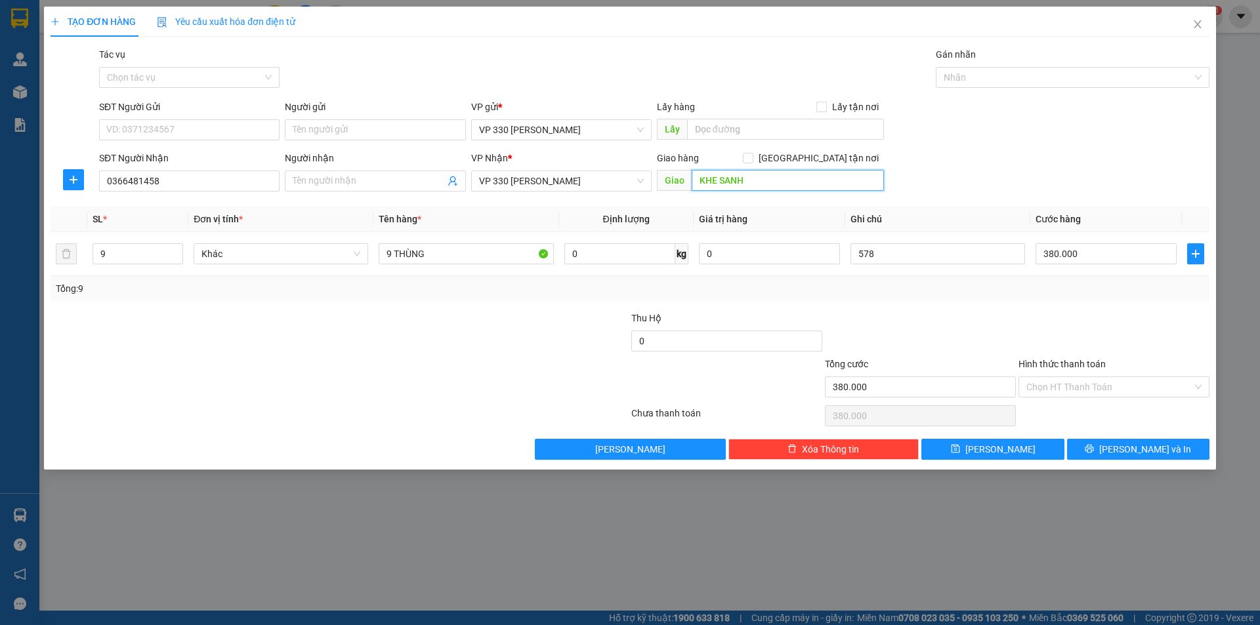
click at [765, 184] on input "KHE SANH" at bounding box center [787, 180] width 192 height 21
type input "D"
type input "ĐÔNG HÀ"
click at [732, 115] on div "Lấy hàng Lấy tận nơi" at bounding box center [770, 110] width 227 height 20
click at [735, 125] on input "text" at bounding box center [785, 129] width 197 height 21
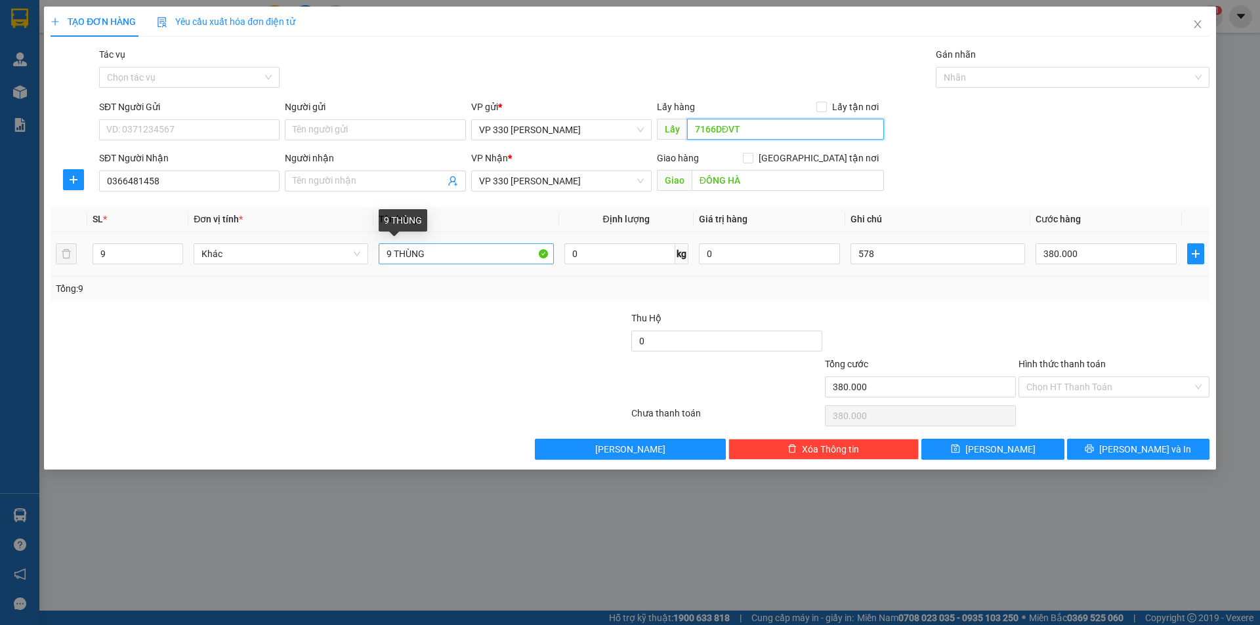
type input "7166DĐVT"
drag, startPoint x: 427, startPoint y: 253, endPoint x: 359, endPoint y: 255, distance: 68.3
click at [359, 255] on tr "9 Khác 9 THÙNG 0 kg 0 578 380.000" at bounding box center [630, 254] width 1159 height 44
type input "1 XỐP"
click at [178, 260] on span "down" at bounding box center [176, 259] width 8 height 8
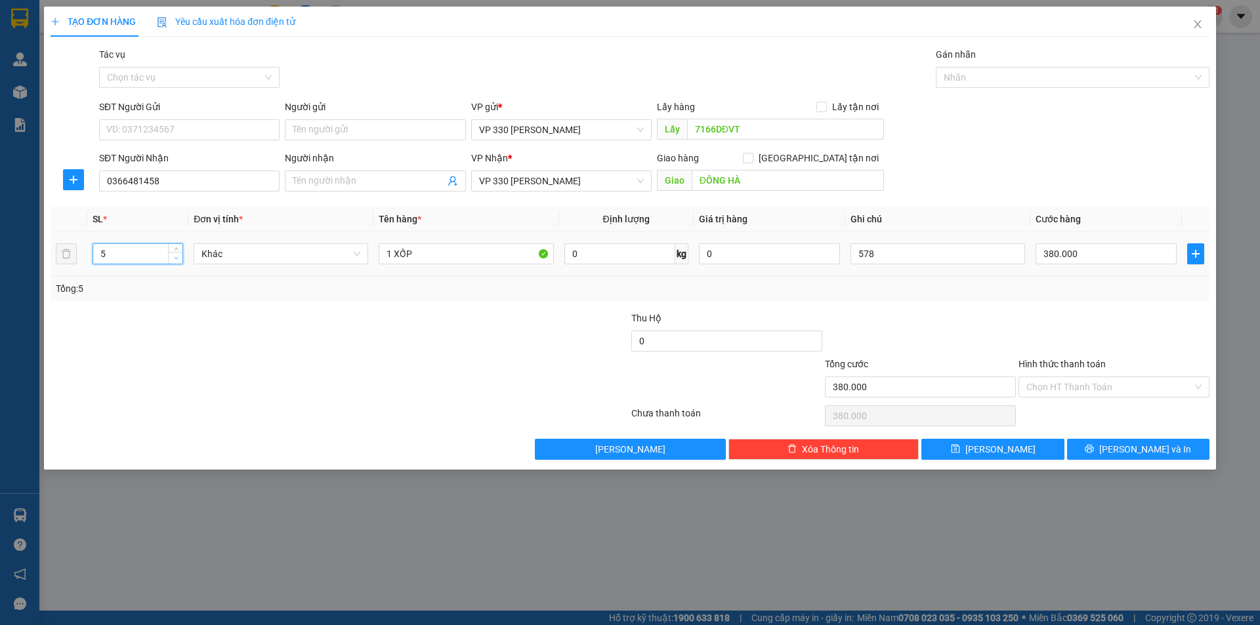
click at [178, 260] on span "down" at bounding box center [176, 259] width 8 height 8
type input "1"
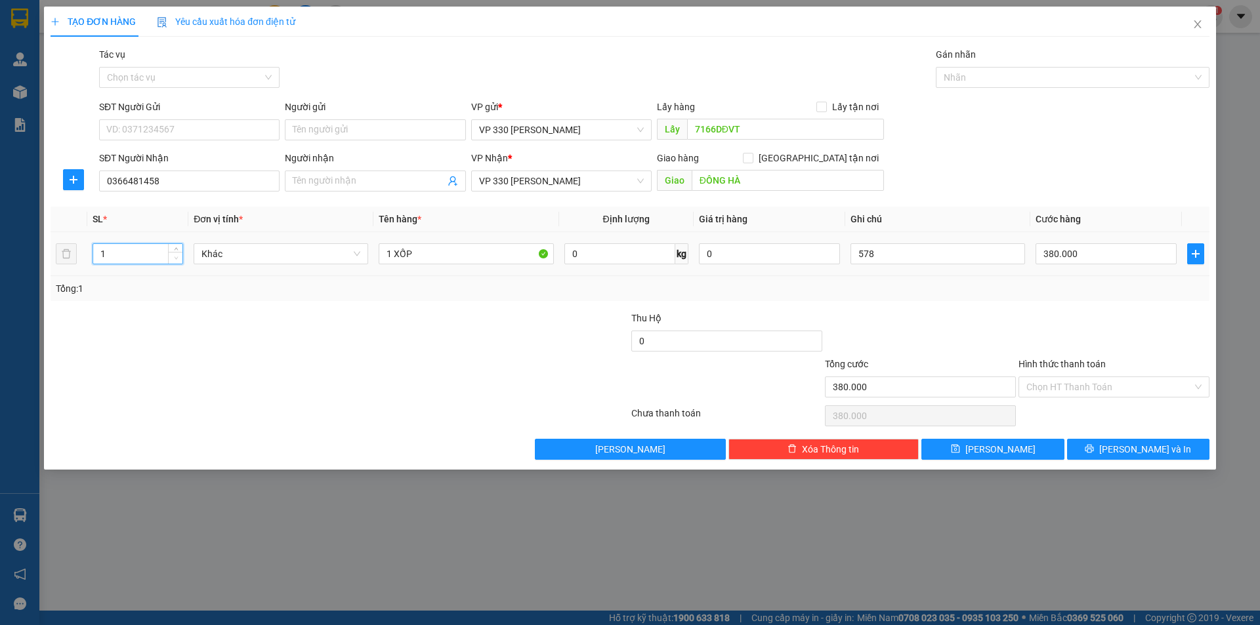
click at [178, 260] on span "down" at bounding box center [176, 259] width 8 height 8
click at [1097, 255] on input "380.000" at bounding box center [1105, 253] width 141 height 21
type input "1"
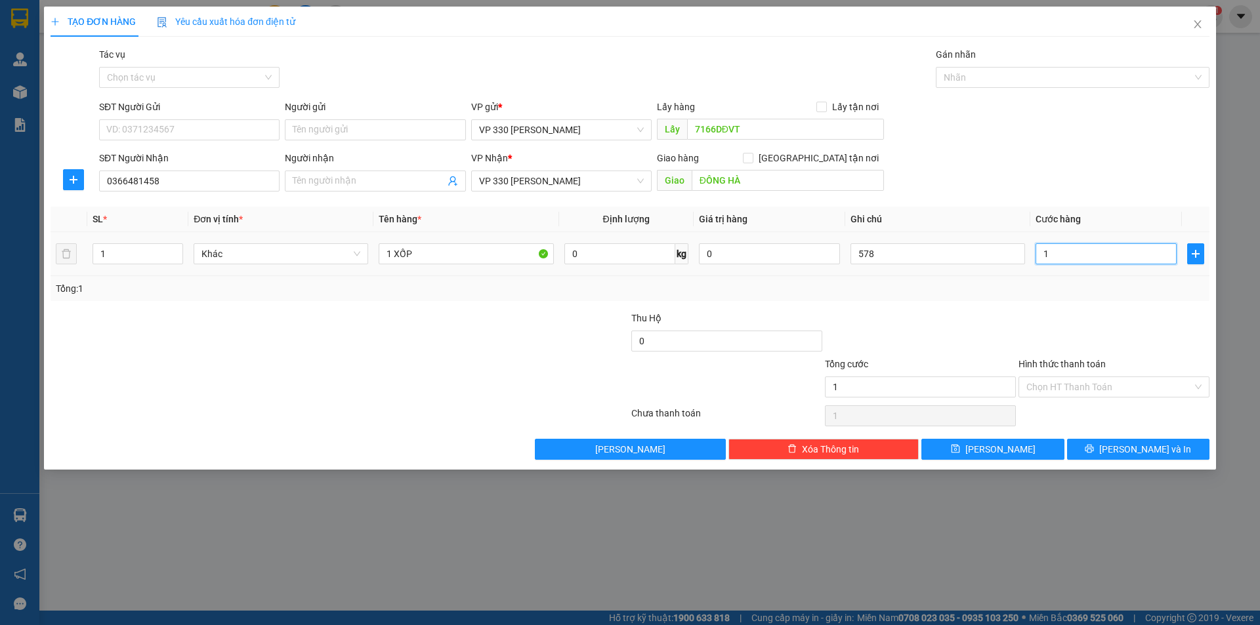
type input "15"
type input "150"
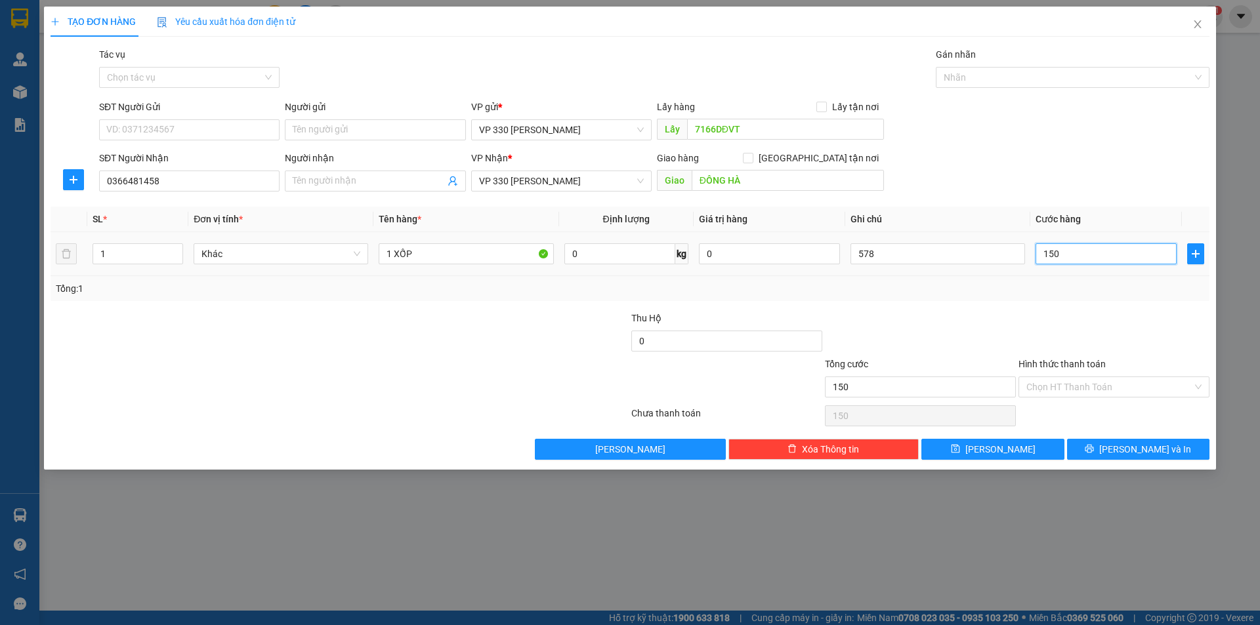
type input "1.500"
type input "15.000"
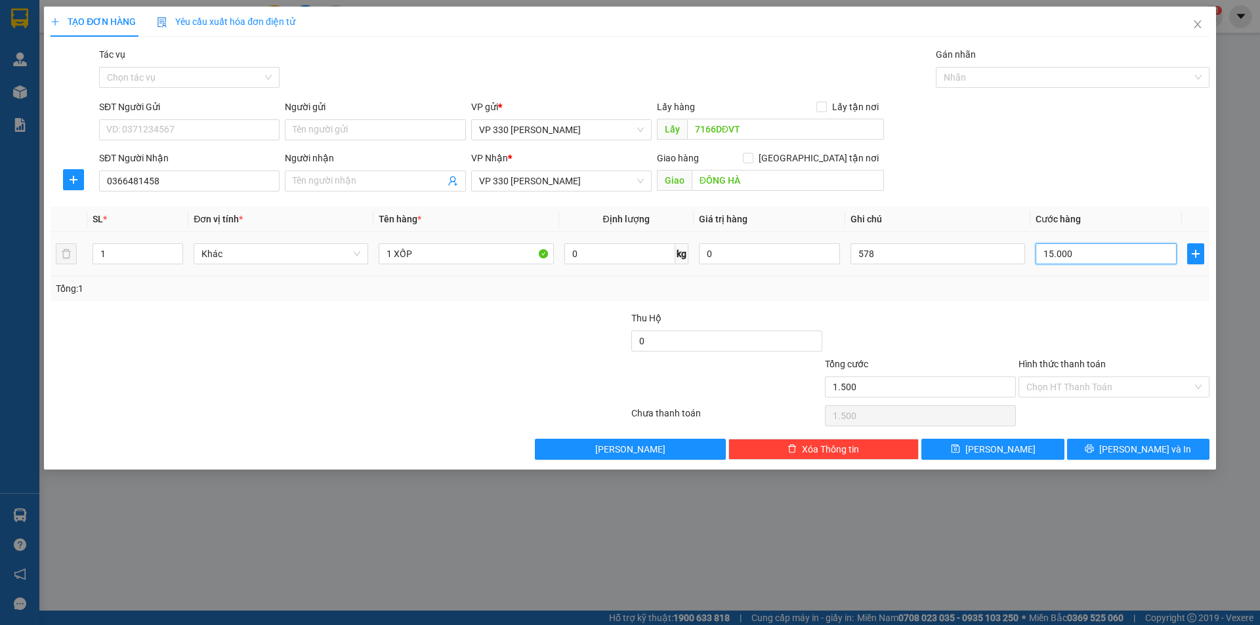
type input "15.000"
type input "150.000"
type input "1.500.000"
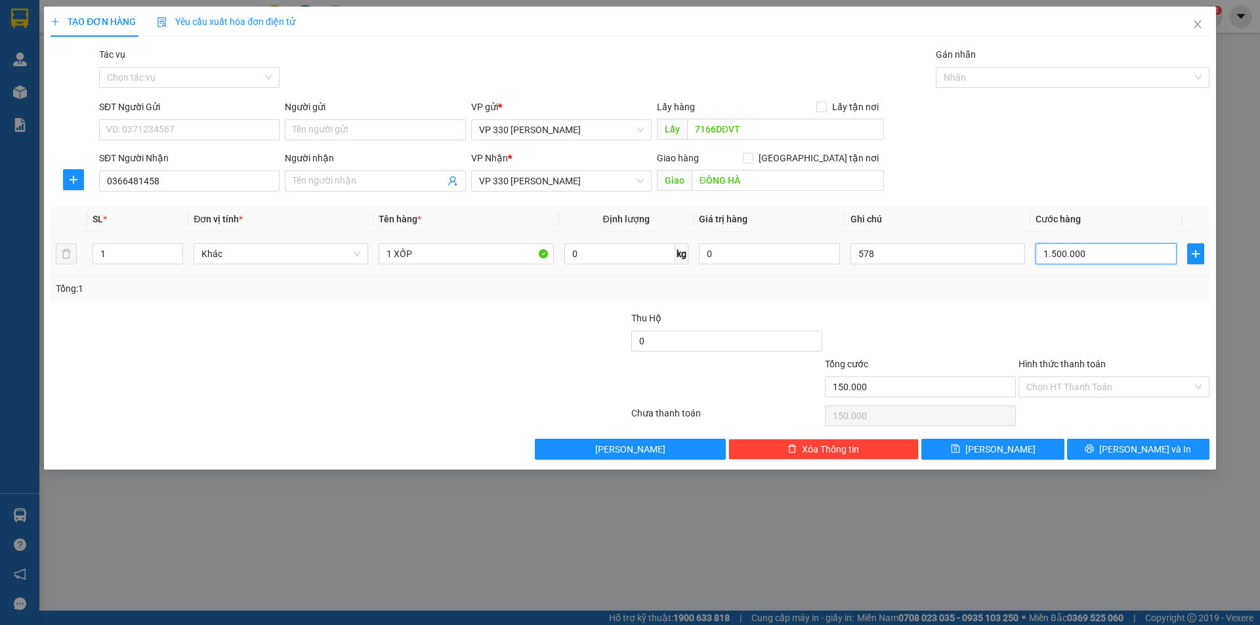
type input "1.500.000"
type input "150.000"
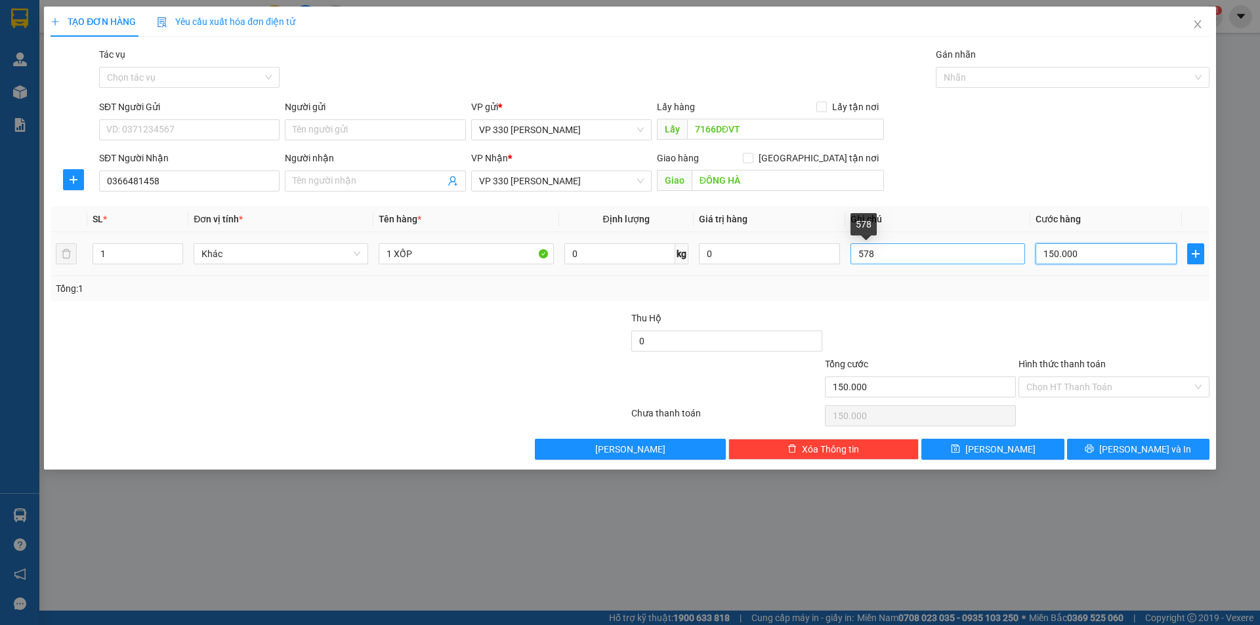
type input "150.000"
click at [903, 249] on input "578" at bounding box center [937, 253] width 175 height 21
type input "5"
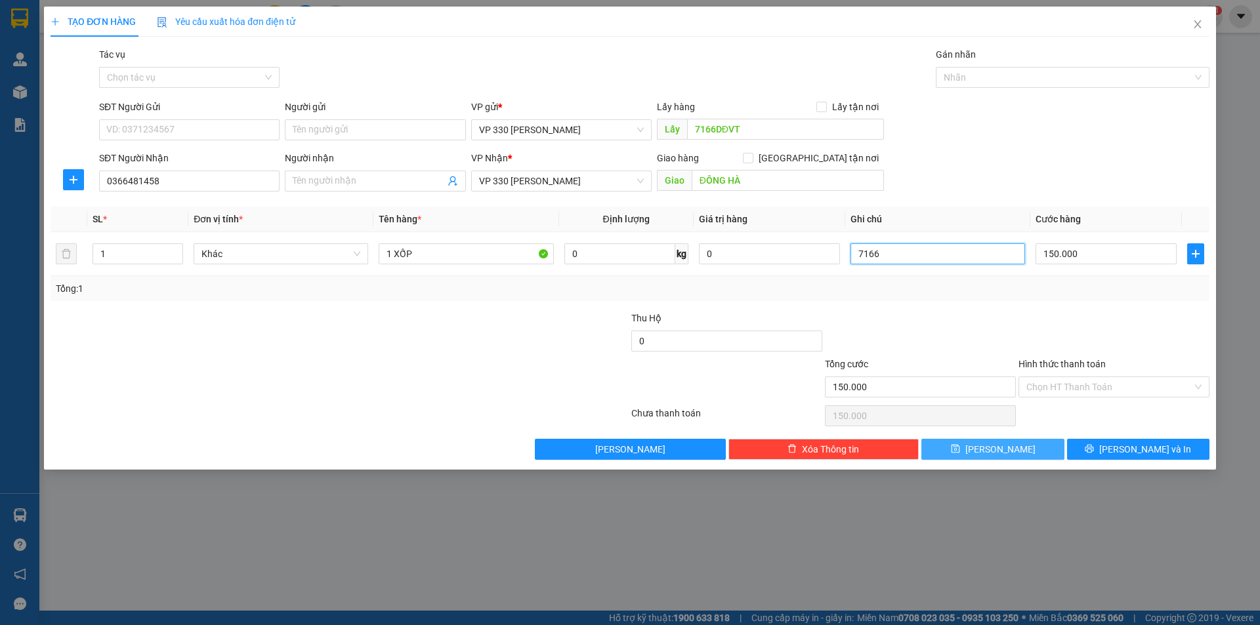
type input "7166"
click at [971, 446] on button "[PERSON_NAME]" at bounding box center [992, 449] width 142 height 21
type input "0"
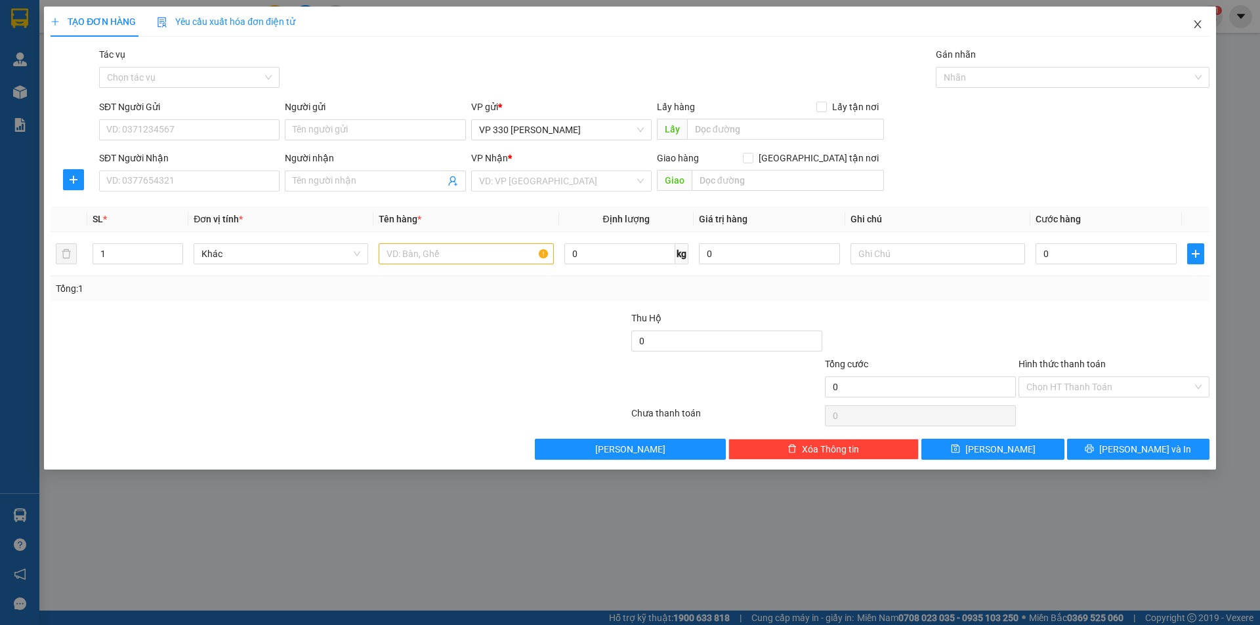
click at [1199, 26] on icon "close" at bounding box center [1197, 24] width 10 height 10
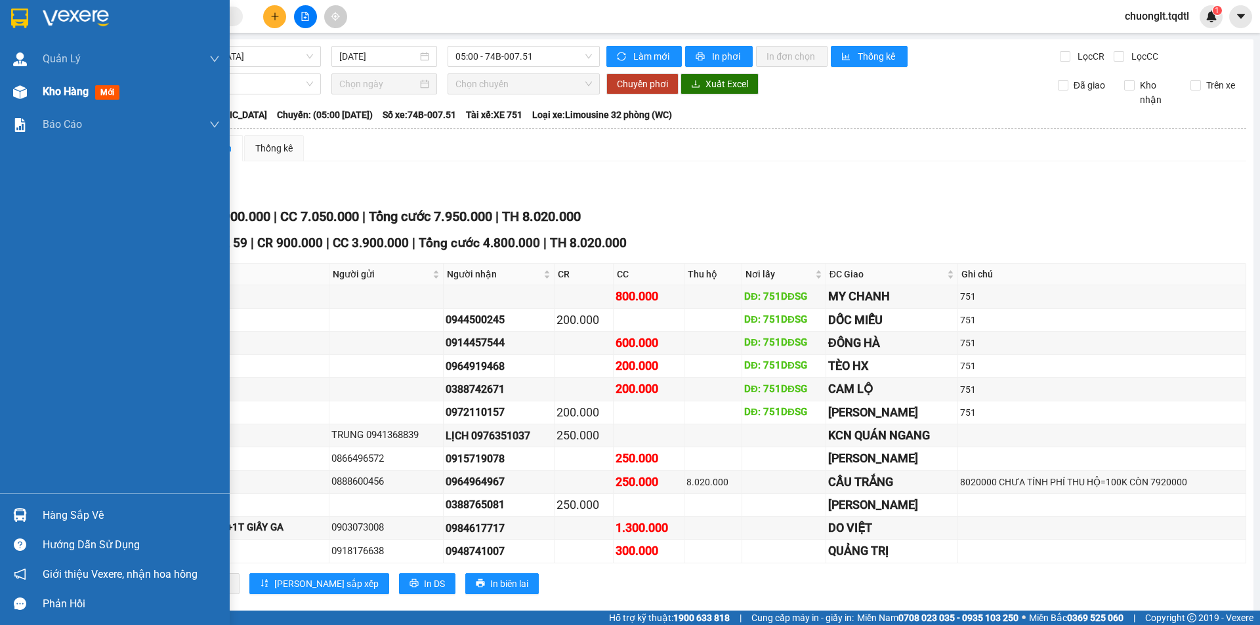
click at [57, 90] on span "Kho hàng" at bounding box center [66, 91] width 46 height 12
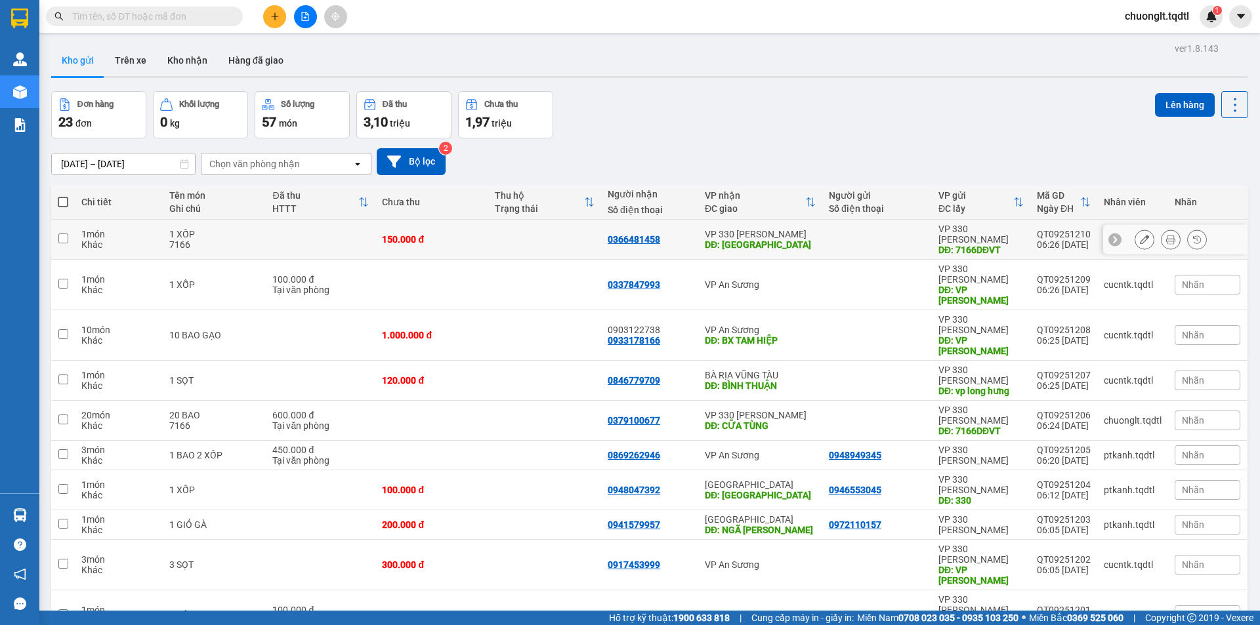
click at [72, 236] on td at bounding box center [63, 240] width 24 height 40
checkbox input "true"
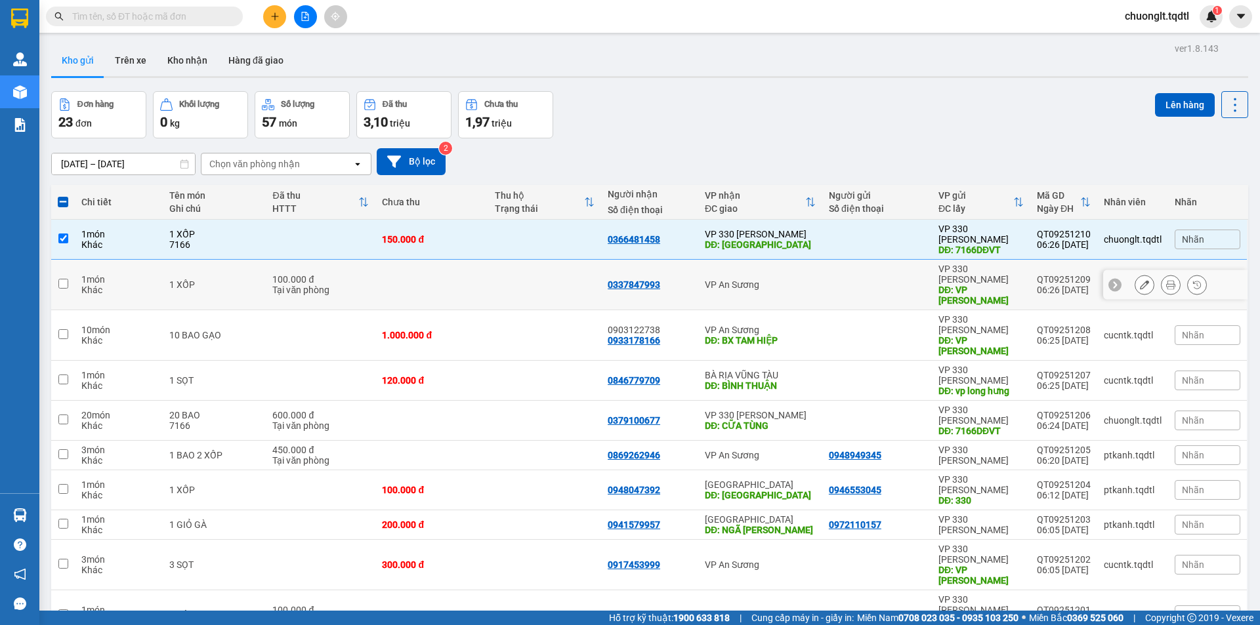
click at [72, 270] on td at bounding box center [63, 285] width 24 height 51
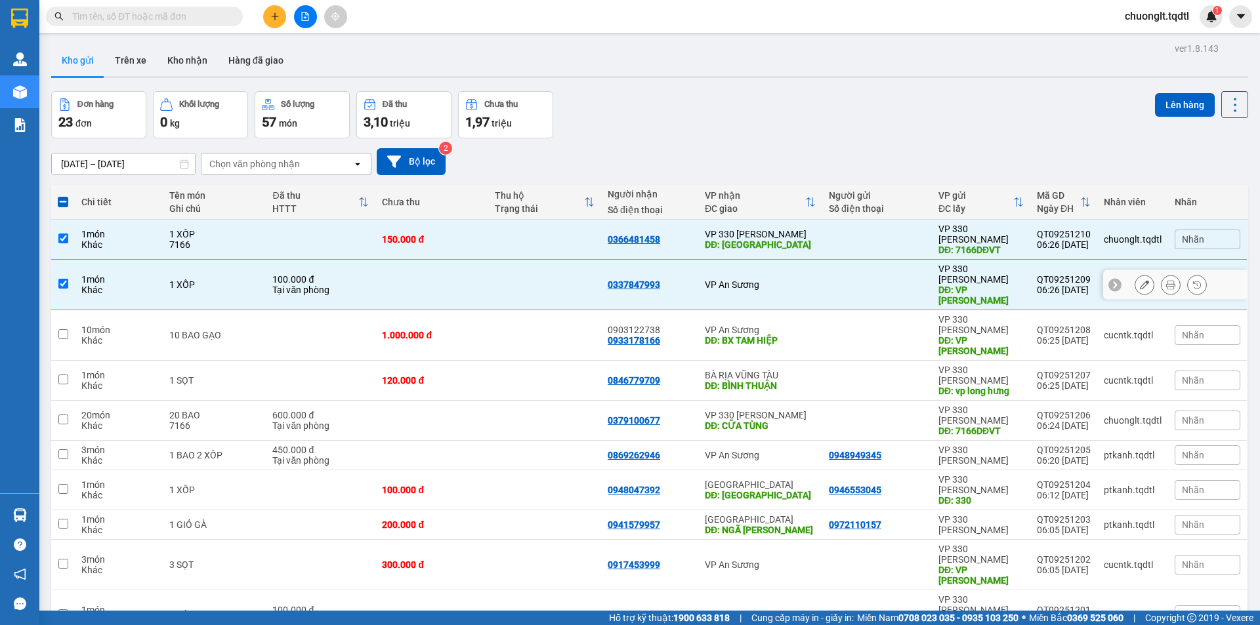
click at [66, 273] on td at bounding box center [63, 285] width 24 height 51
checkbox input "false"
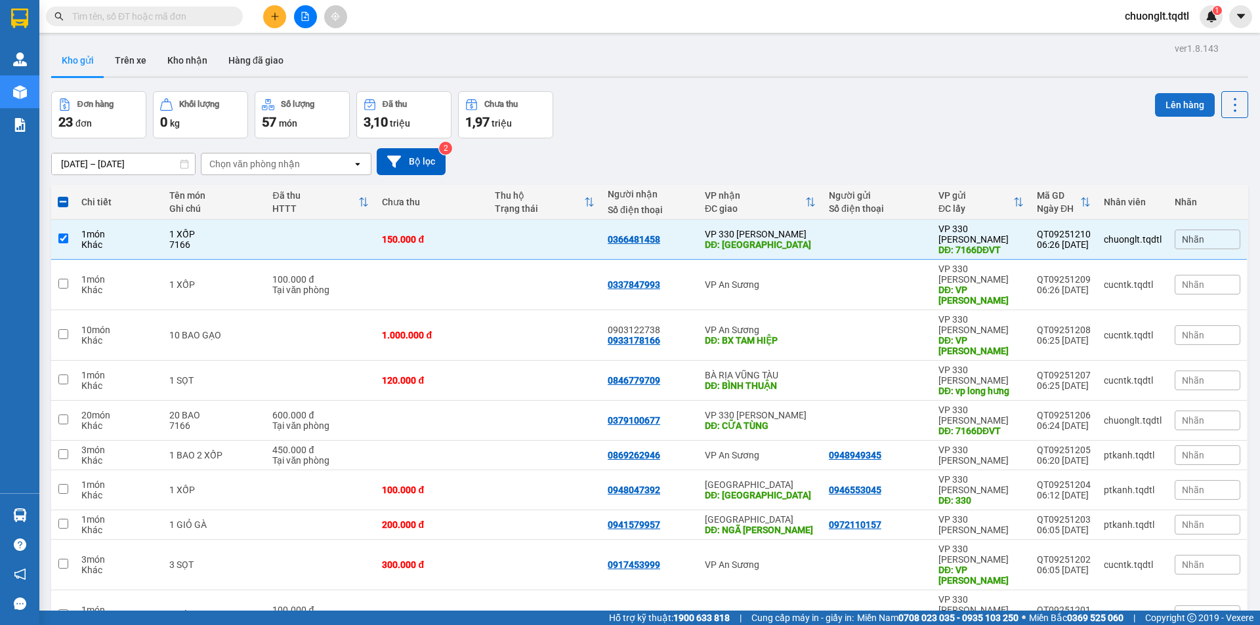
click at [1168, 108] on button "Lên hàng" at bounding box center [1185, 105] width 60 height 24
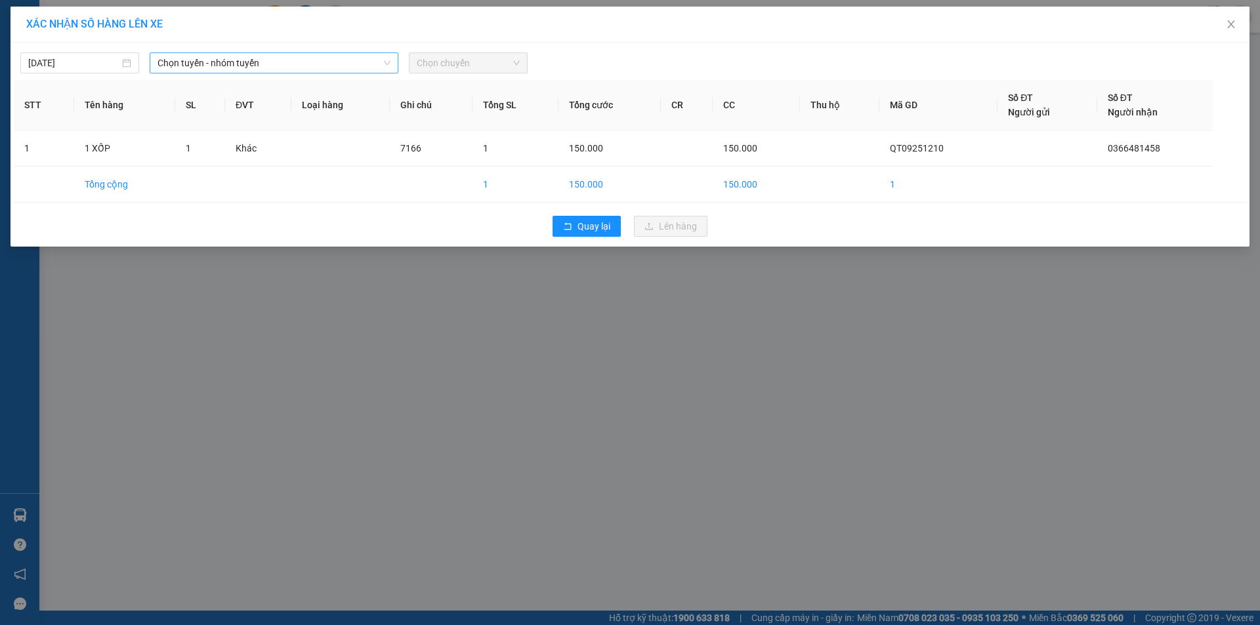
click at [348, 59] on span "Chọn tuyến - nhóm tuyến" at bounding box center [273, 63] width 233 height 20
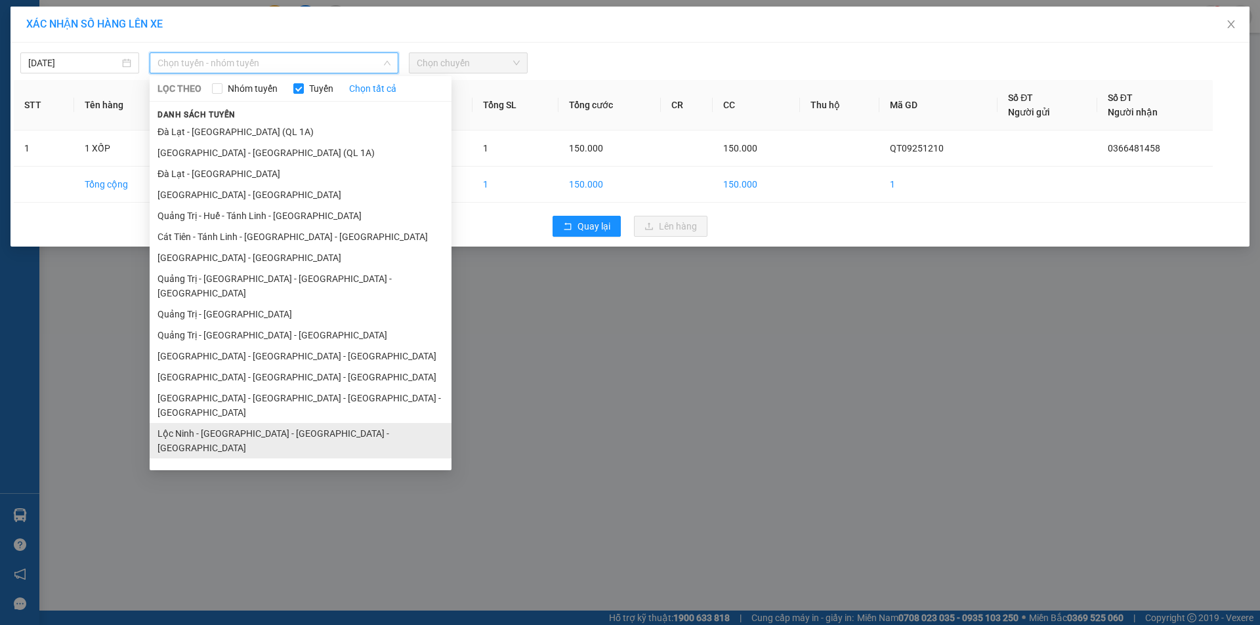
scroll to position [76, 0]
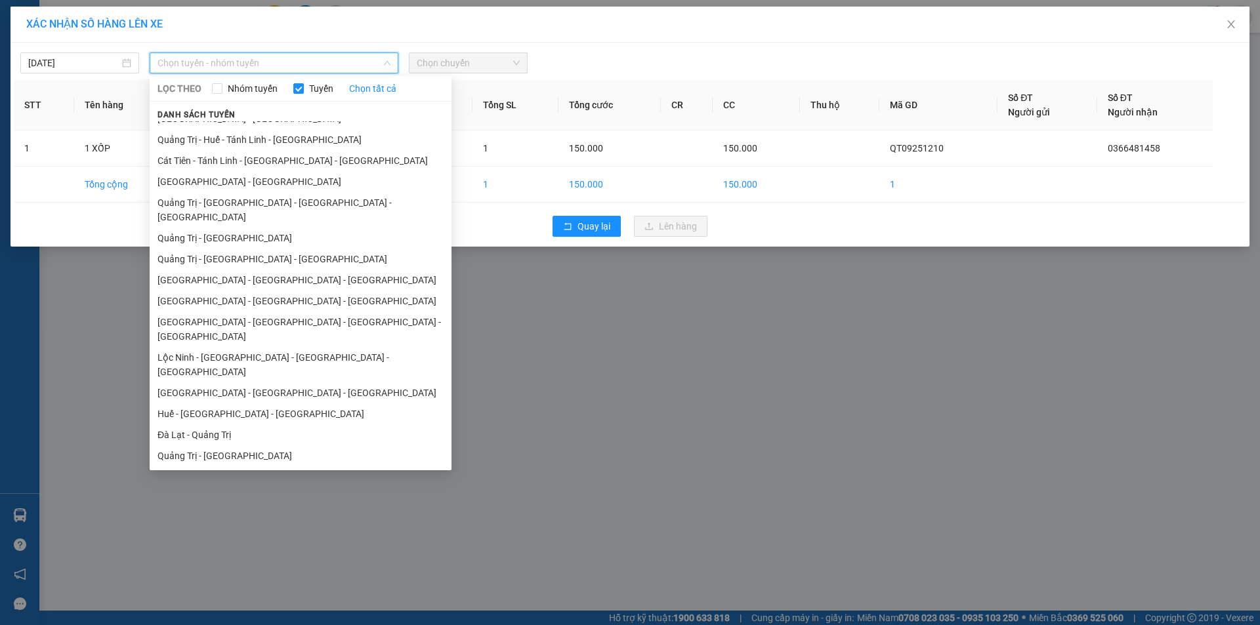
click at [270, 466] on li "Vũng Tàu - [GEOGRAPHIC_DATA] - [GEOGRAPHIC_DATA] - [GEOGRAPHIC_DATA]" at bounding box center [301, 483] width 302 height 35
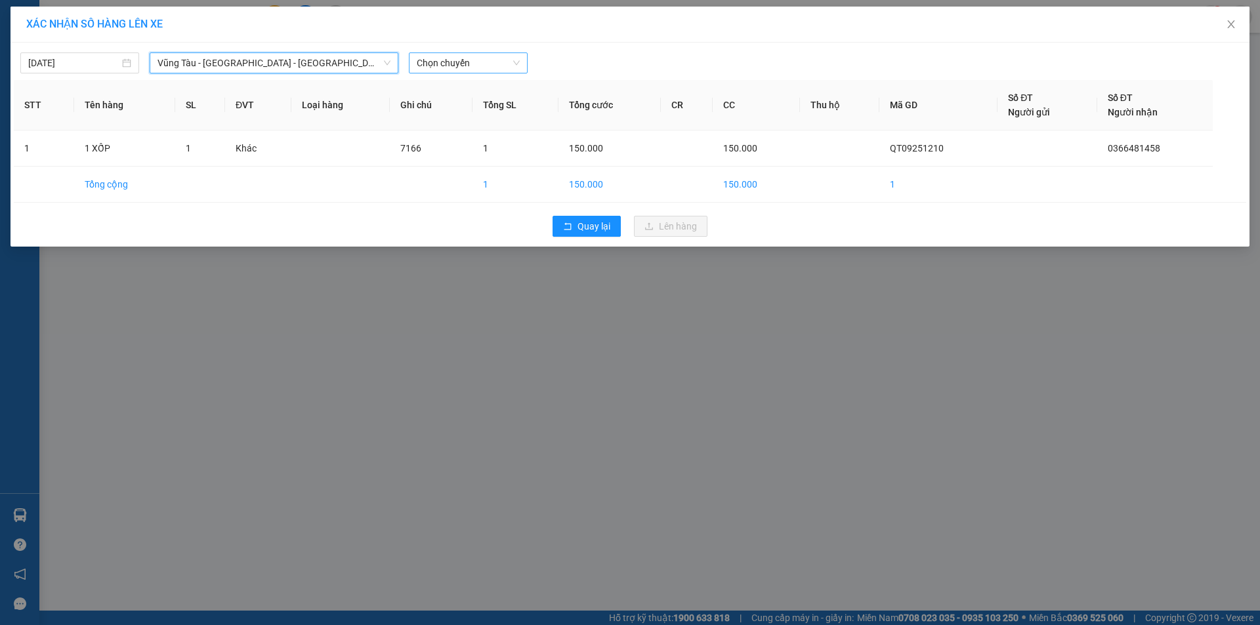
click at [487, 64] on span "Chọn chuyến" at bounding box center [468, 63] width 103 height 20
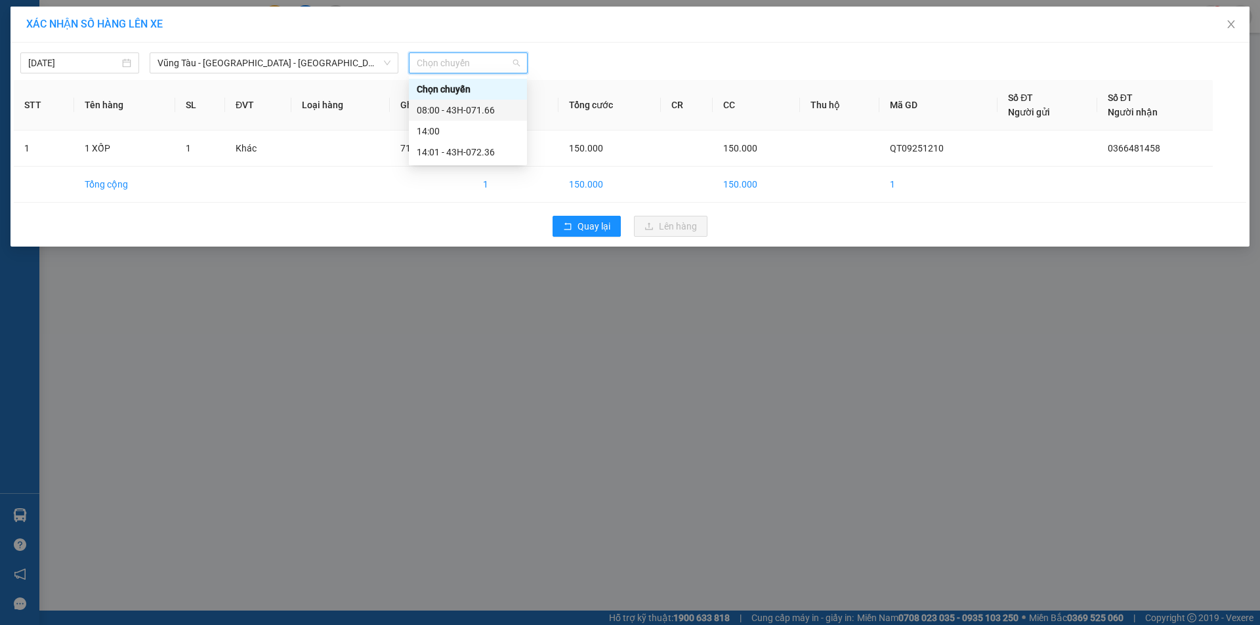
click at [485, 105] on div "08:00 - 43H-071.66" at bounding box center [468, 110] width 102 height 14
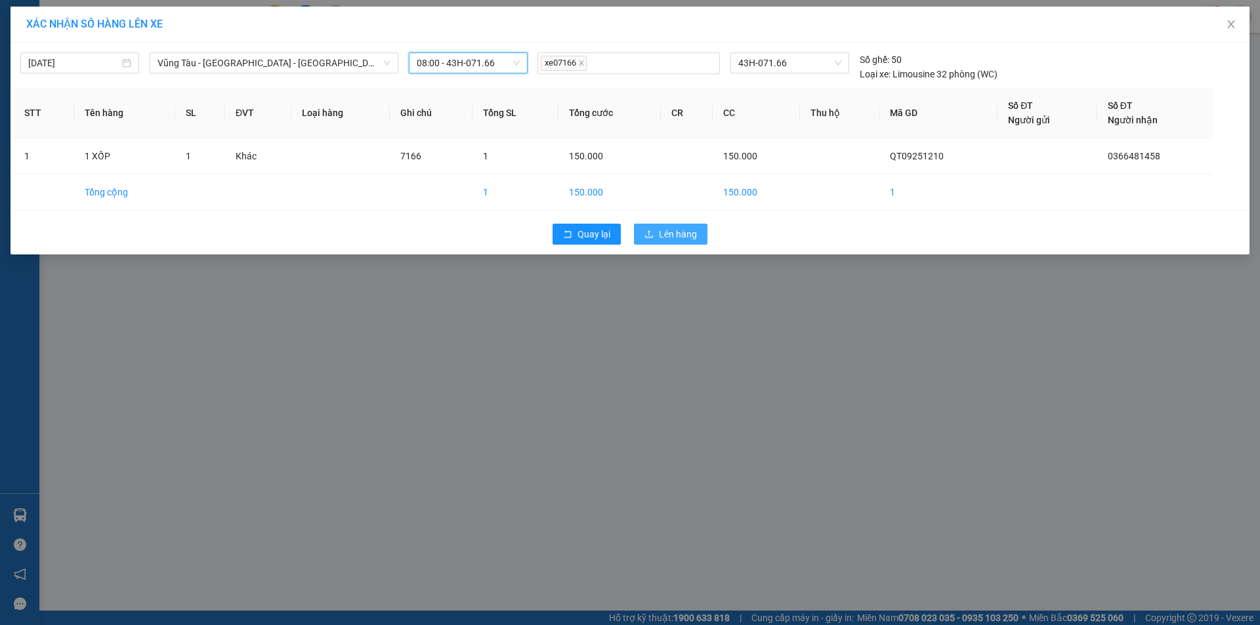
click at [665, 238] on span "Lên hàng" at bounding box center [678, 234] width 38 height 14
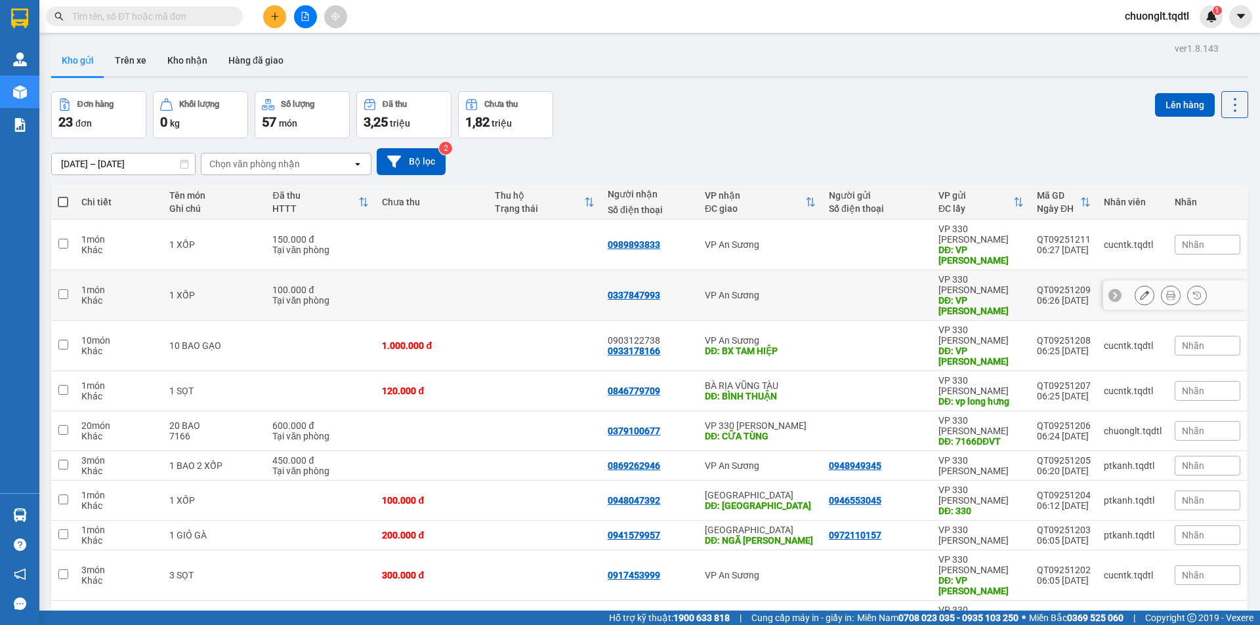
scroll to position [60, 0]
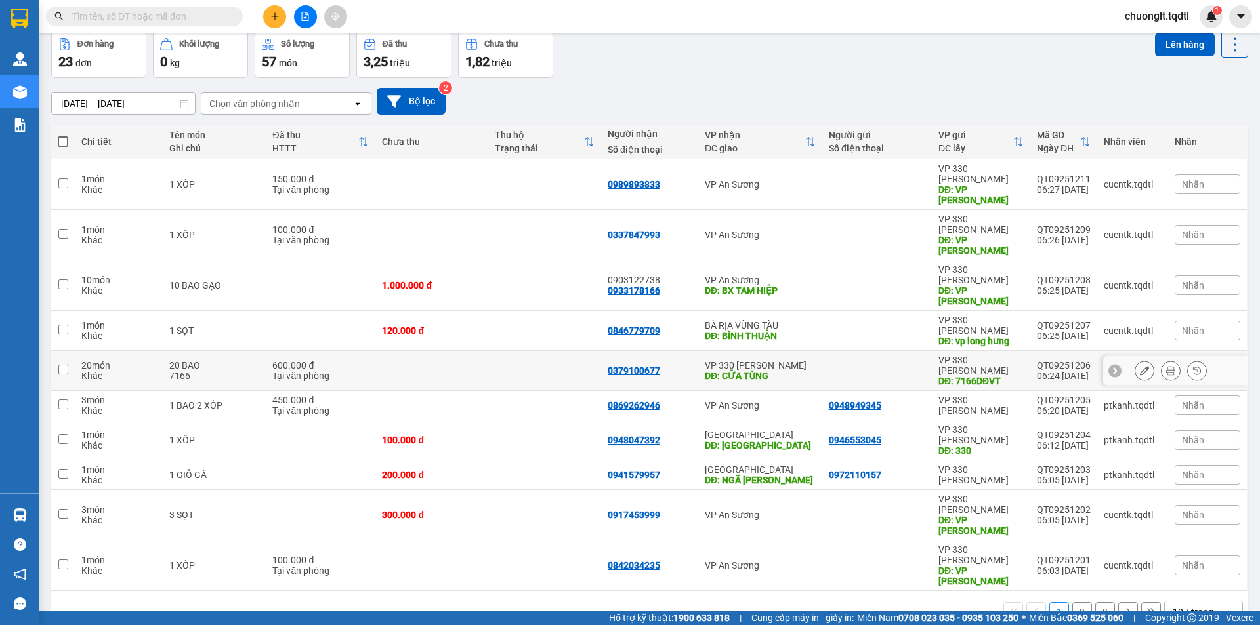
click at [63, 365] on input "checkbox" at bounding box center [63, 370] width 10 height 10
checkbox input "true"
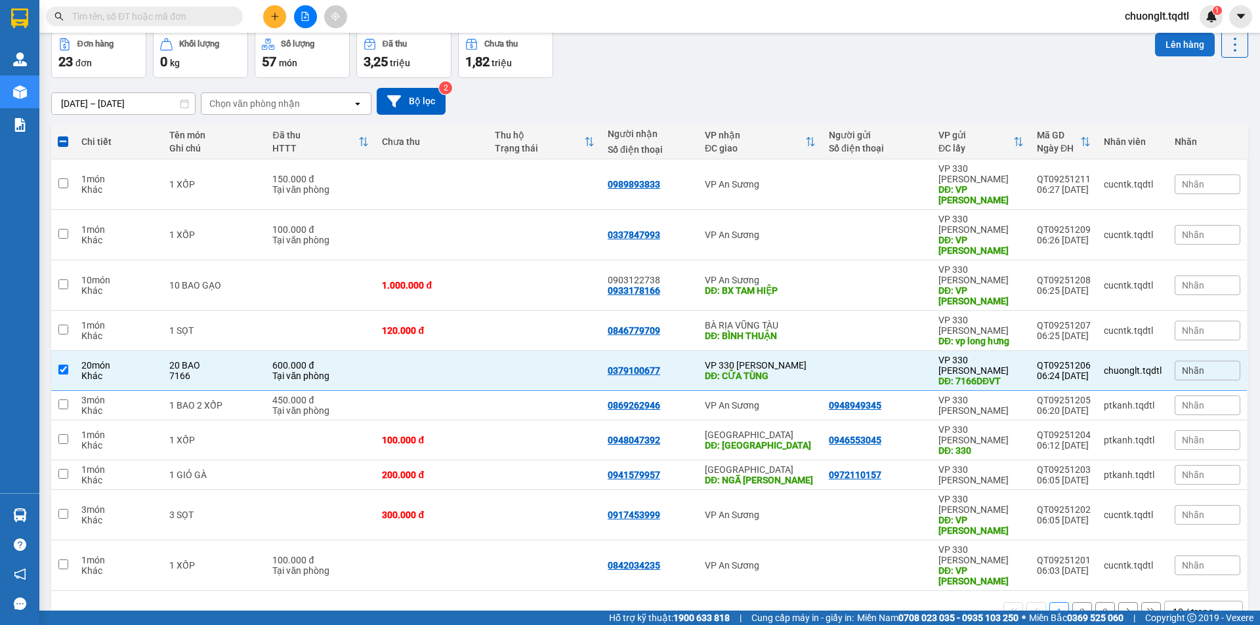
click at [1170, 46] on button "Lên hàng" at bounding box center [1185, 45] width 60 height 24
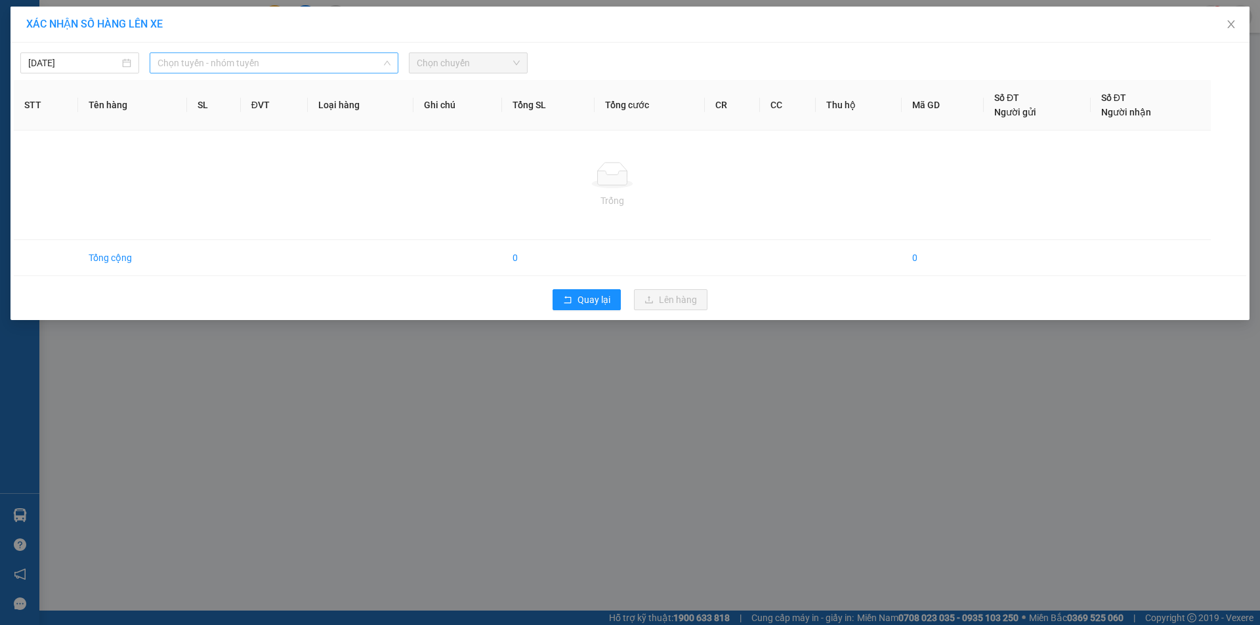
click at [284, 67] on span "Chọn tuyến - nhóm tuyến" at bounding box center [273, 63] width 233 height 20
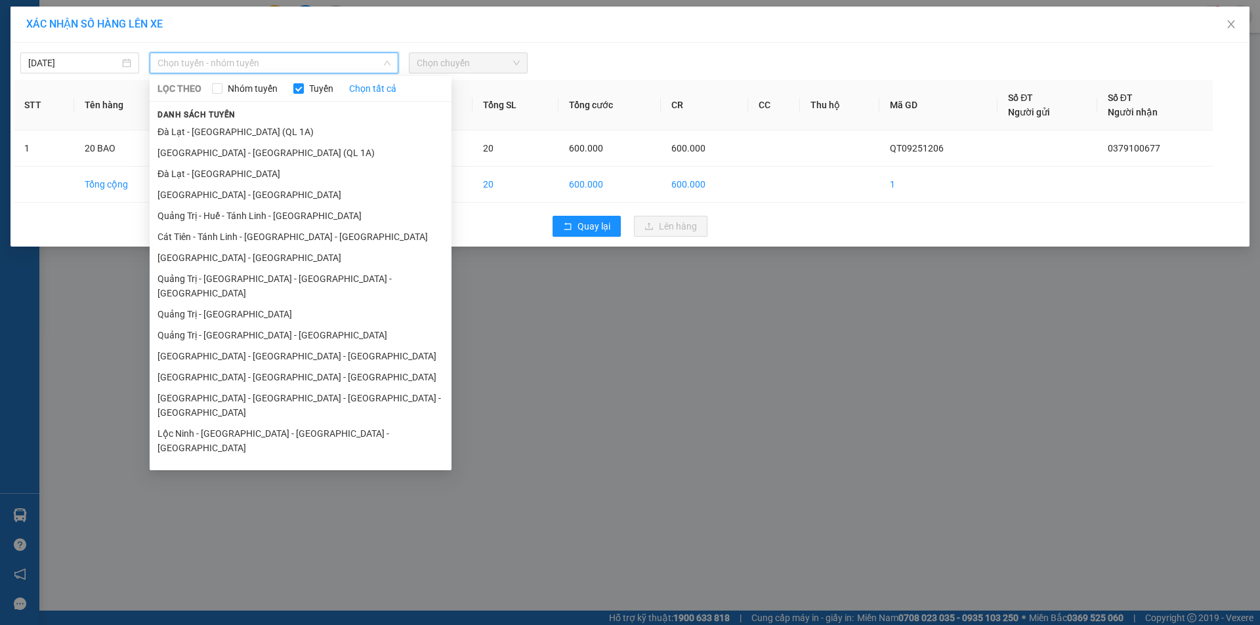
scroll to position [76, 0]
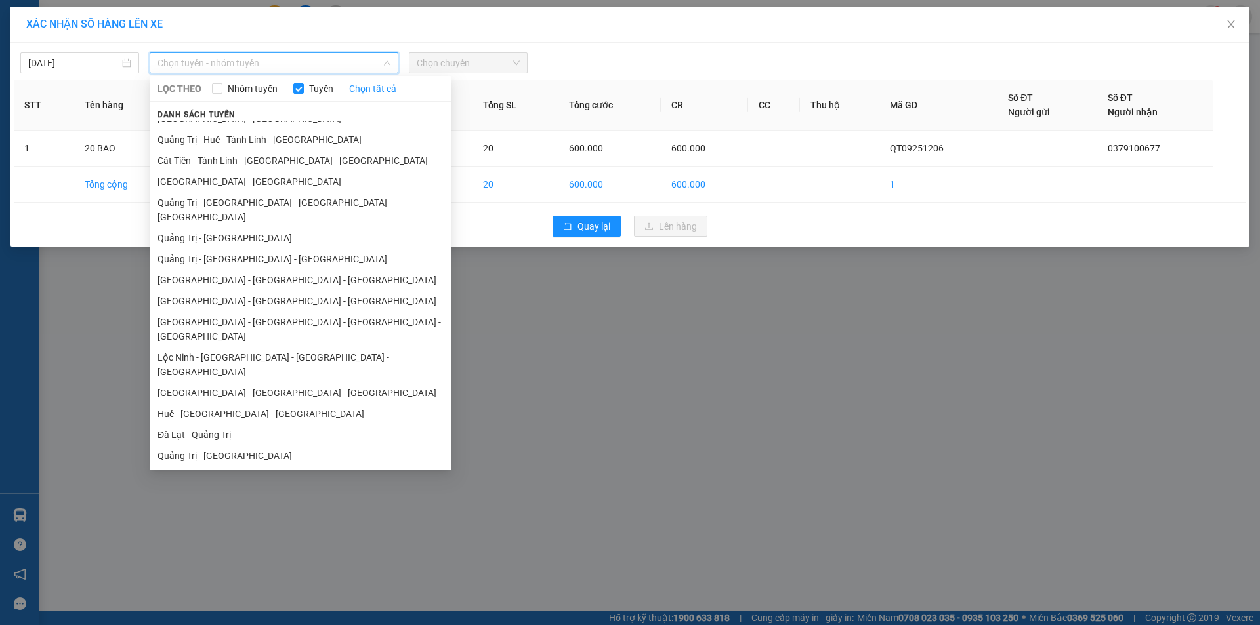
click at [258, 466] on li "Vũng Tàu - [GEOGRAPHIC_DATA] - [GEOGRAPHIC_DATA] - [GEOGRAPHIC_DATA]" at bounding box center [301, 483] width 302 height 35
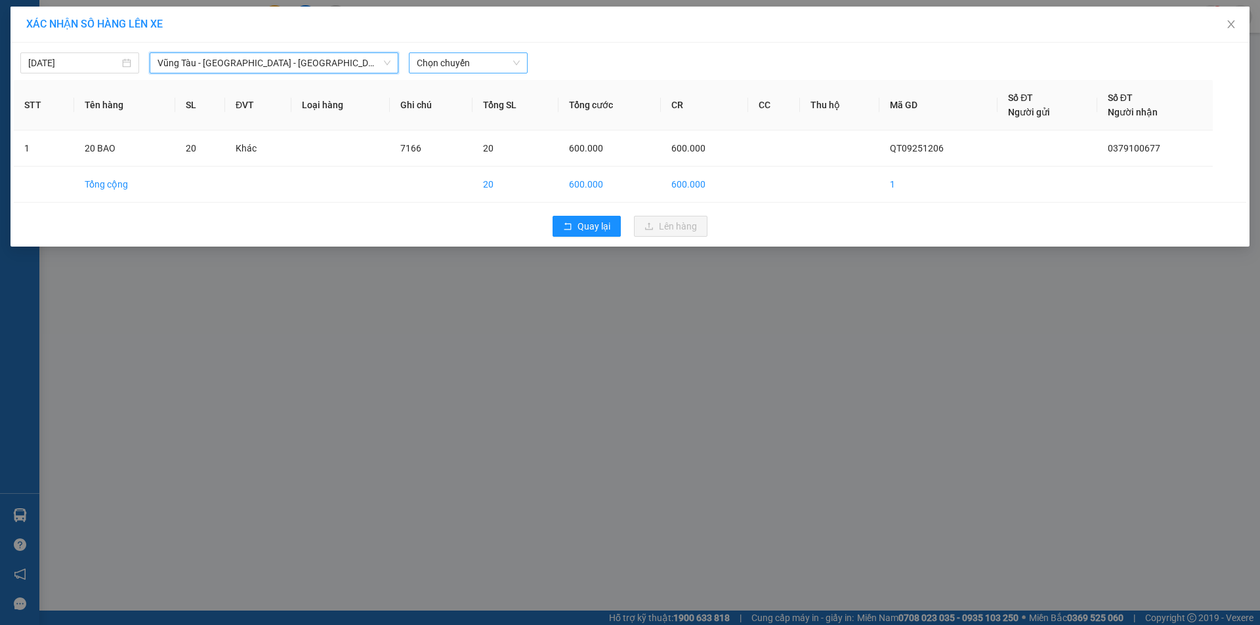
click at [498, 57] on span "Chọn chuyến" at bounding box center [468, 63] width 103 height 20
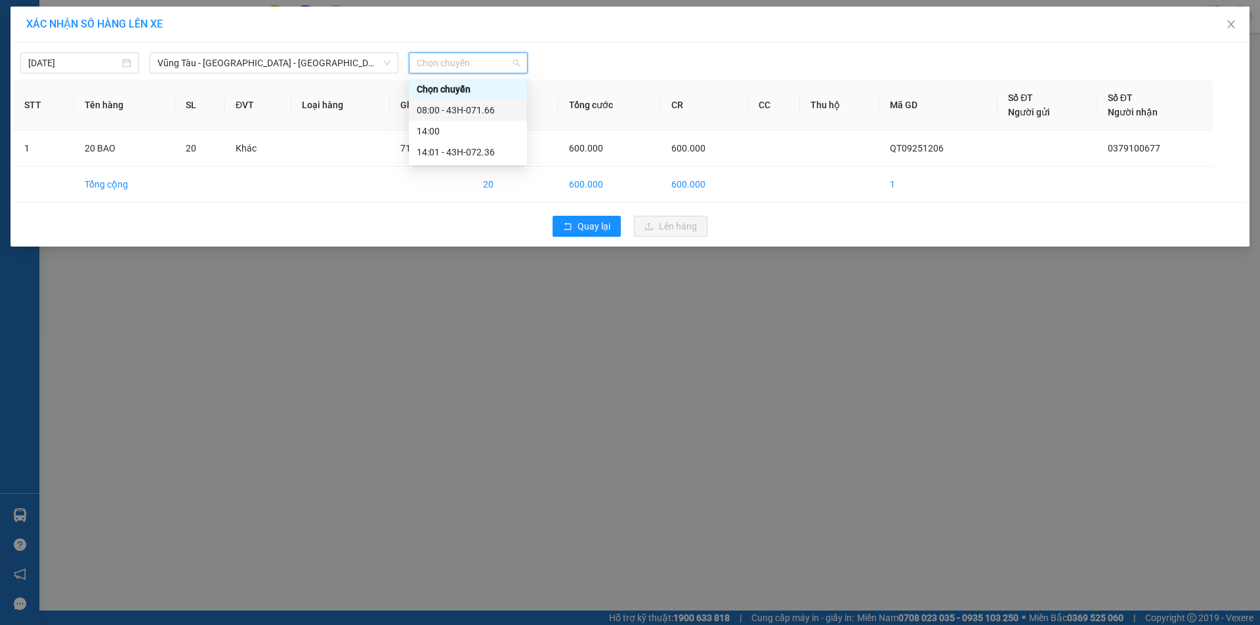
click at [477, 111] on div "08:00 - 43H-071.66" at bounding box center [468, 110] width 102 height 14
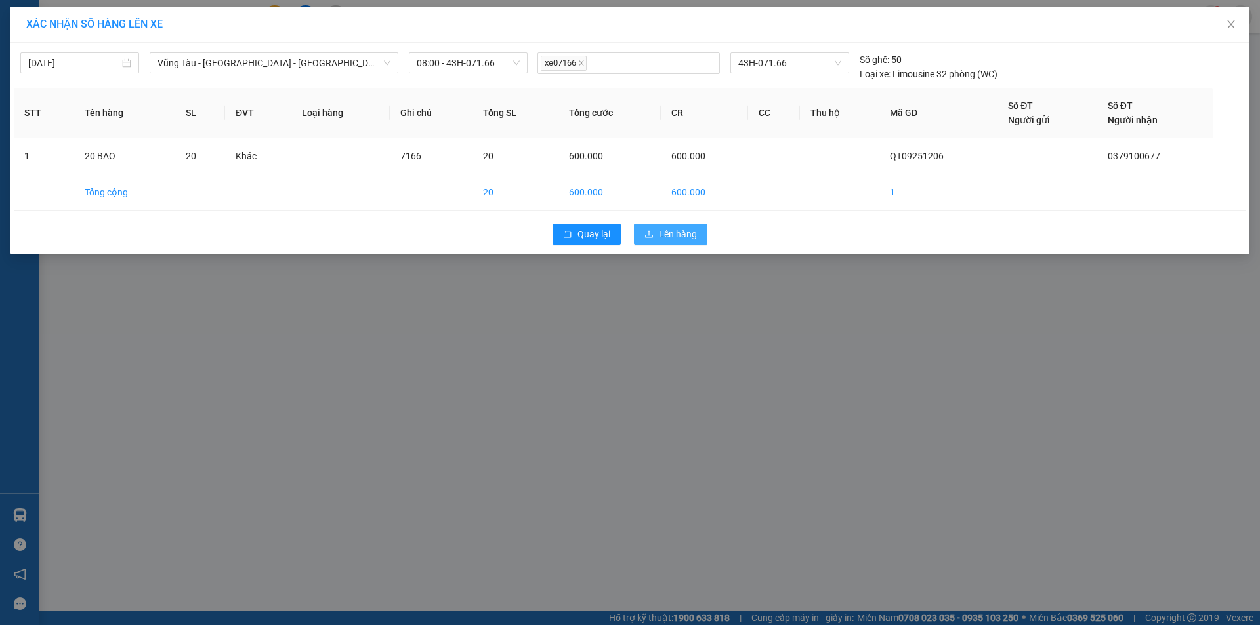
click at [665, 230] on span "Lên hàng" at bounding box center [678, 234] width 38 height 14
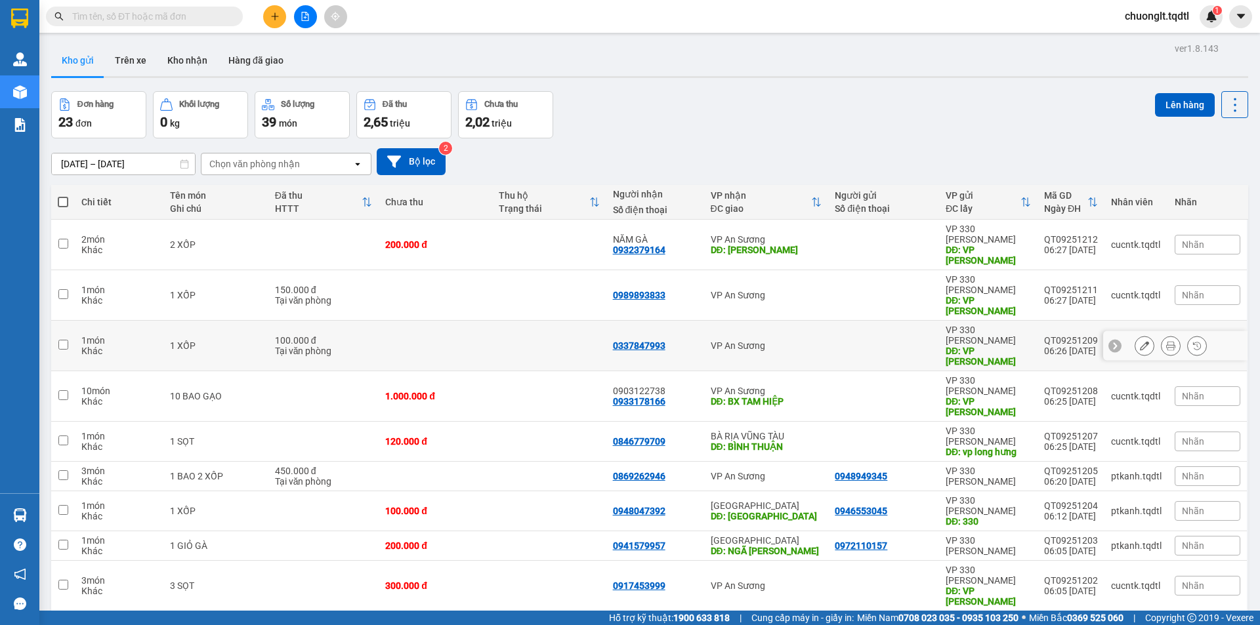
scroll to position [60, 0]
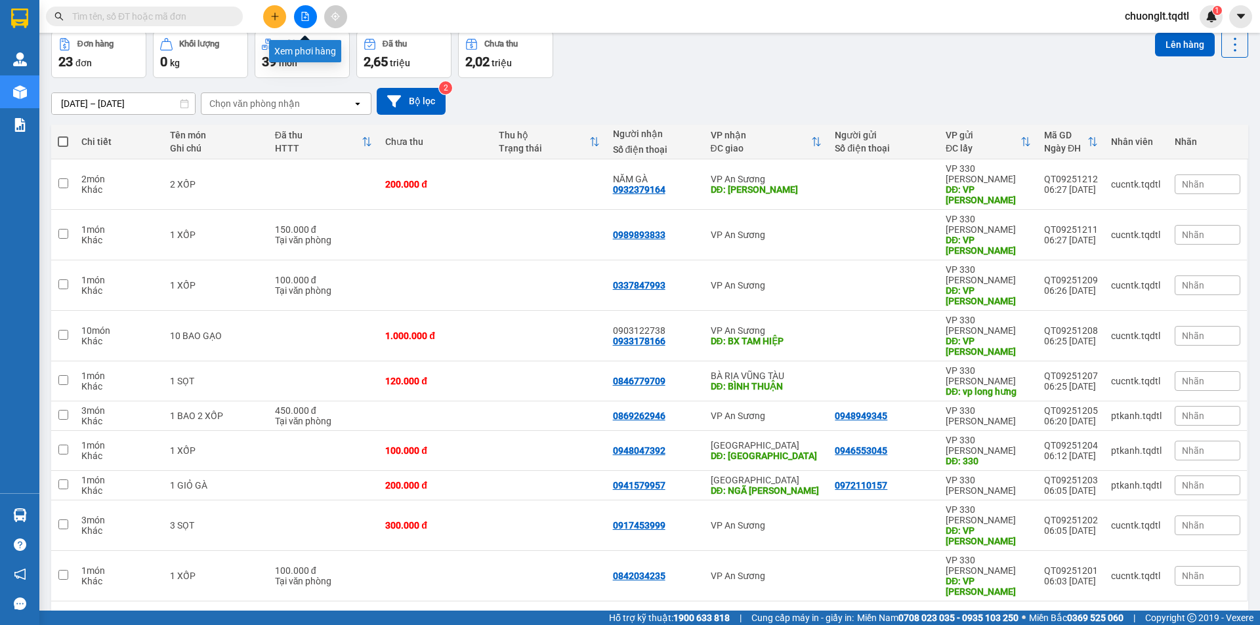
click at [306, 20] on icon "file-add" at bounding box center [304, 16] width 9 height 9
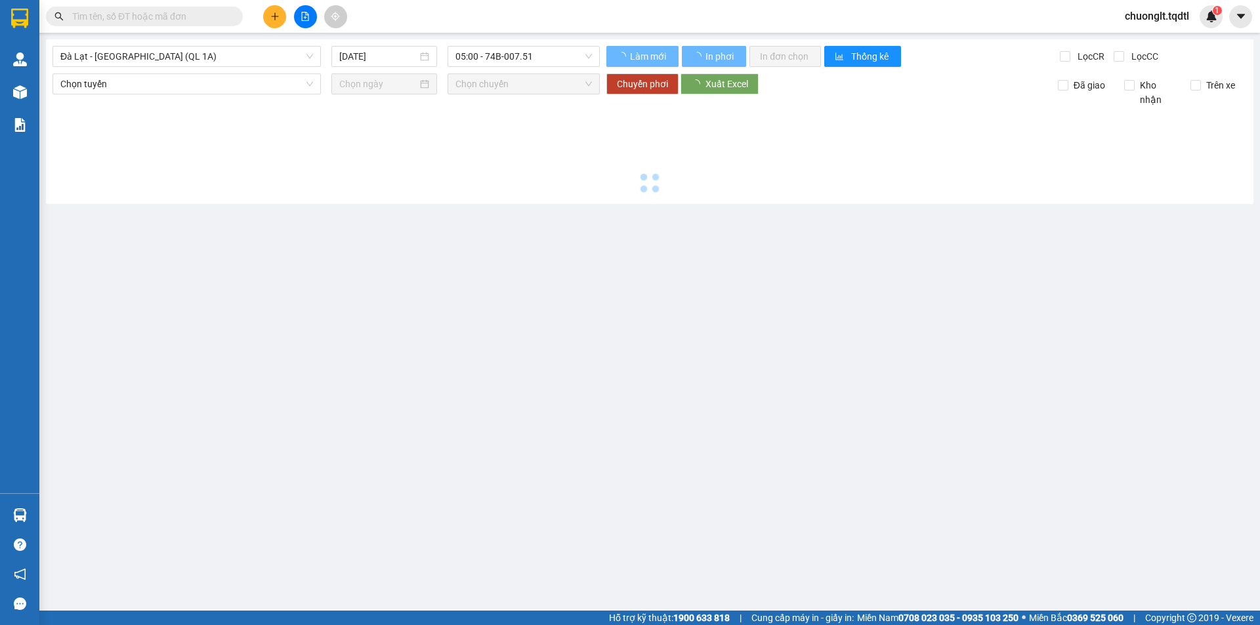
type input "[DATE]"
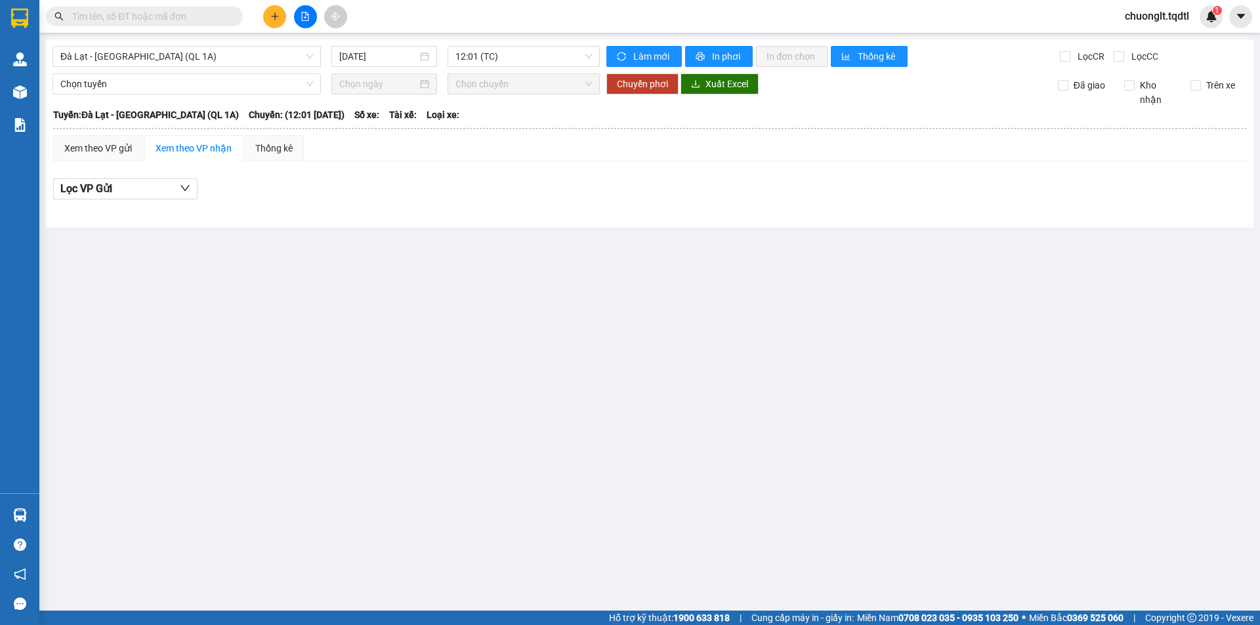
click at [241, 45] on div "Đà Lạt - Sài Gòn (QL 1A) 13/09/2025 12:01 (TC) Làm mới In phơi In đơn chọn Thốn…" at bounding box center [649, 133] width 1207 height 188
click at [241, 51] on span "Đà Lạt - [GEOGRAPHIC_DATA] (QL 1A)" at bounding box center [186, 57] width 253 height 20
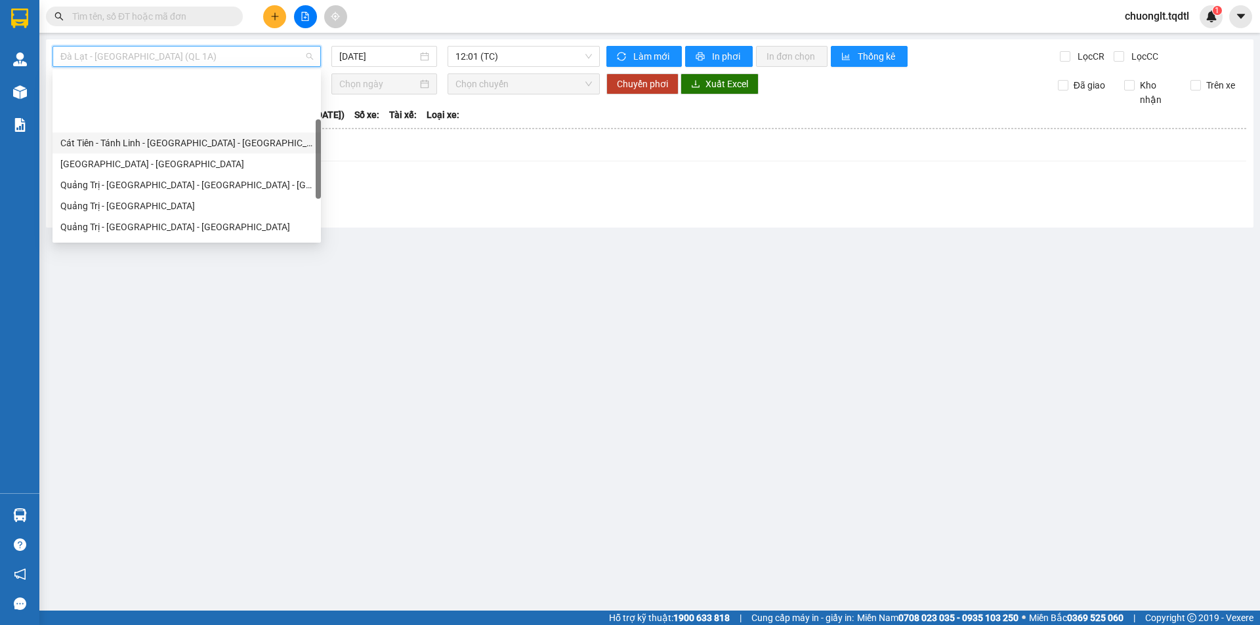
scroll to position [131, 0]
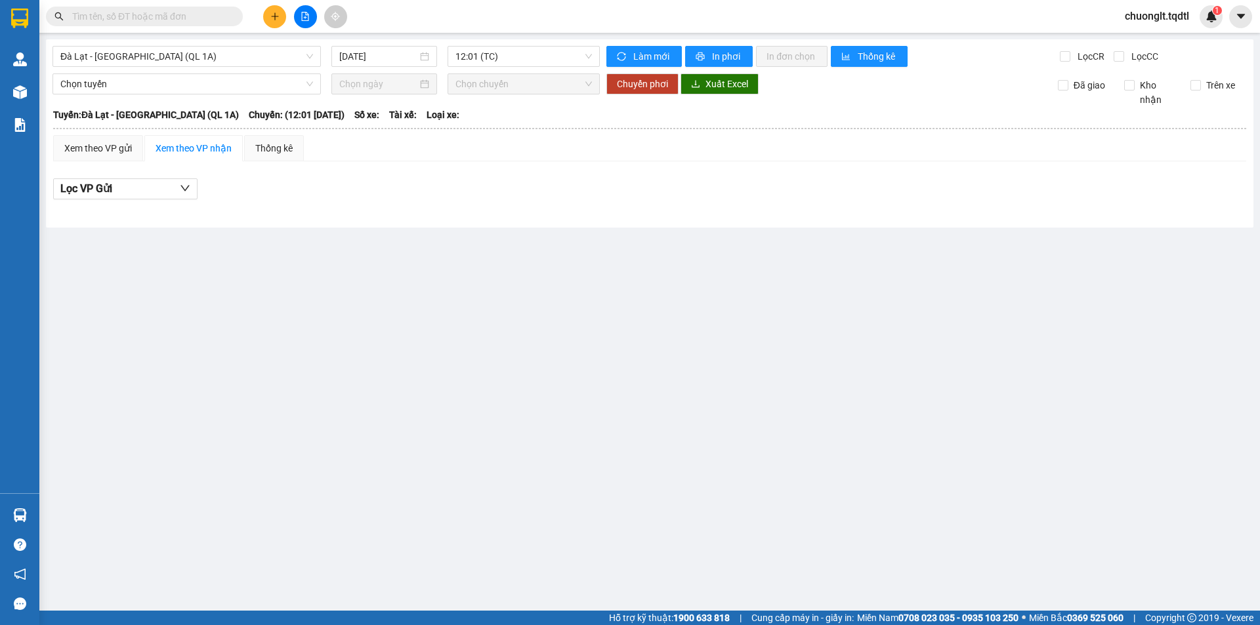
click at [654, 229] on main "Đà Lạt - Sài Gòn (QL 1A) 13/09/2025 12:01 (TC) Làm mới In phơi In đơn chọn Thốn…" at bounding box center [630, 305] width 1260 height 611
click at [270, 18] on icon "plus" at bounding box center [274, 16] width 9 height 9
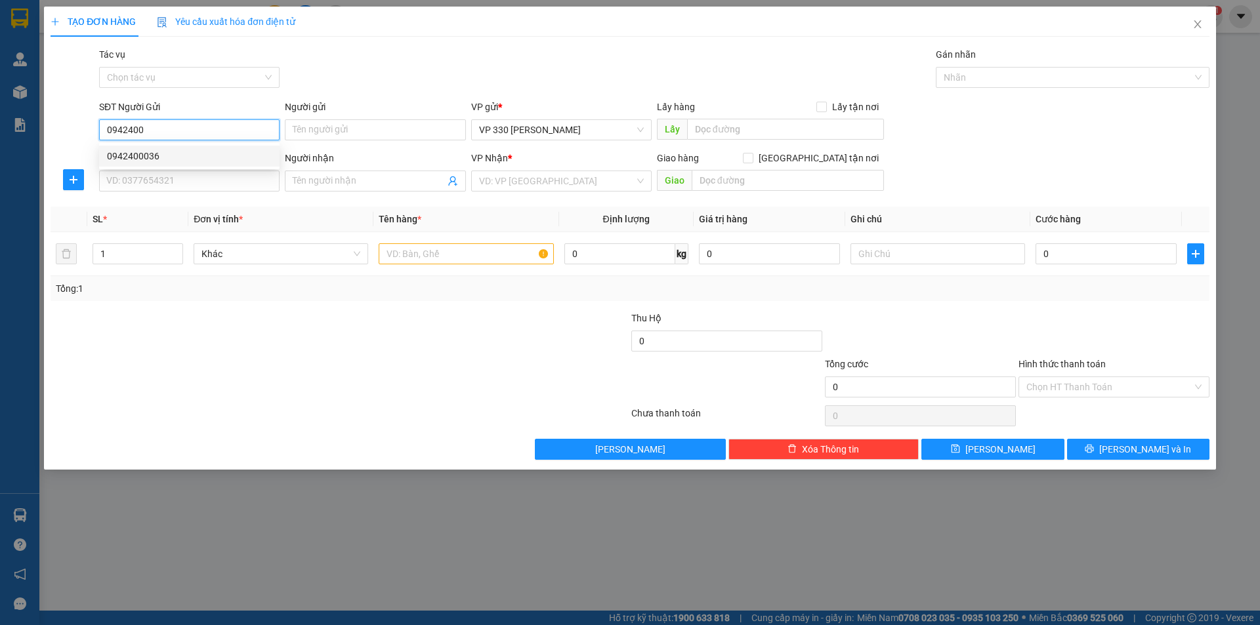
click at [156, 160] on div "0942400036" at bounding box center [189, 156] width 165 height 14
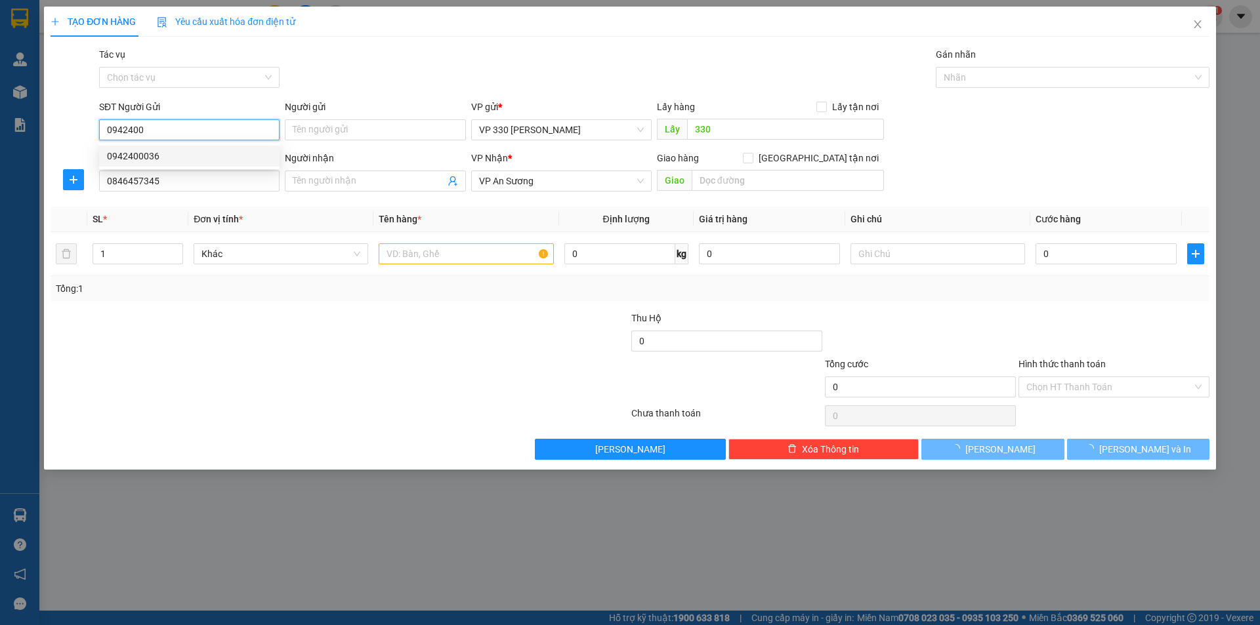
type input "0942400036"
type input "330"
type input "0846457345"
type input "150.000"
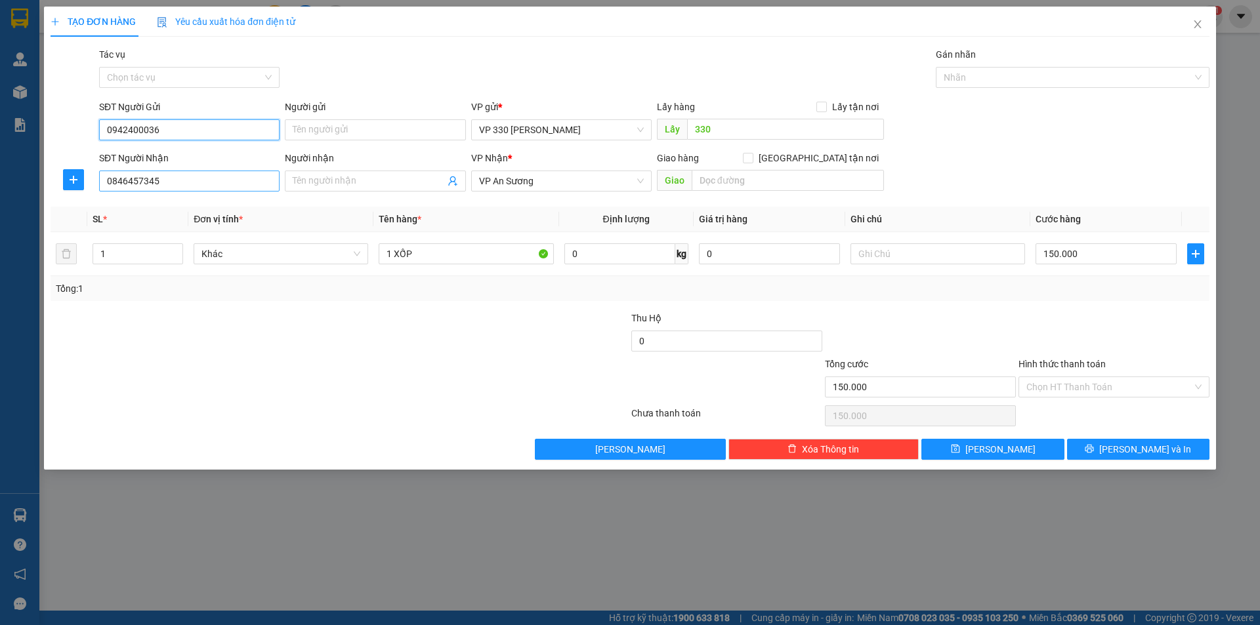
type input "0942400036"
click at [197, 173] on input "0846457345" at bounding box center [189, 181] width 180 height 21
type input "0"
click at [1049, 79] on div at bounding box center [1066, 78] width 254 height 16
type input "0941391603"
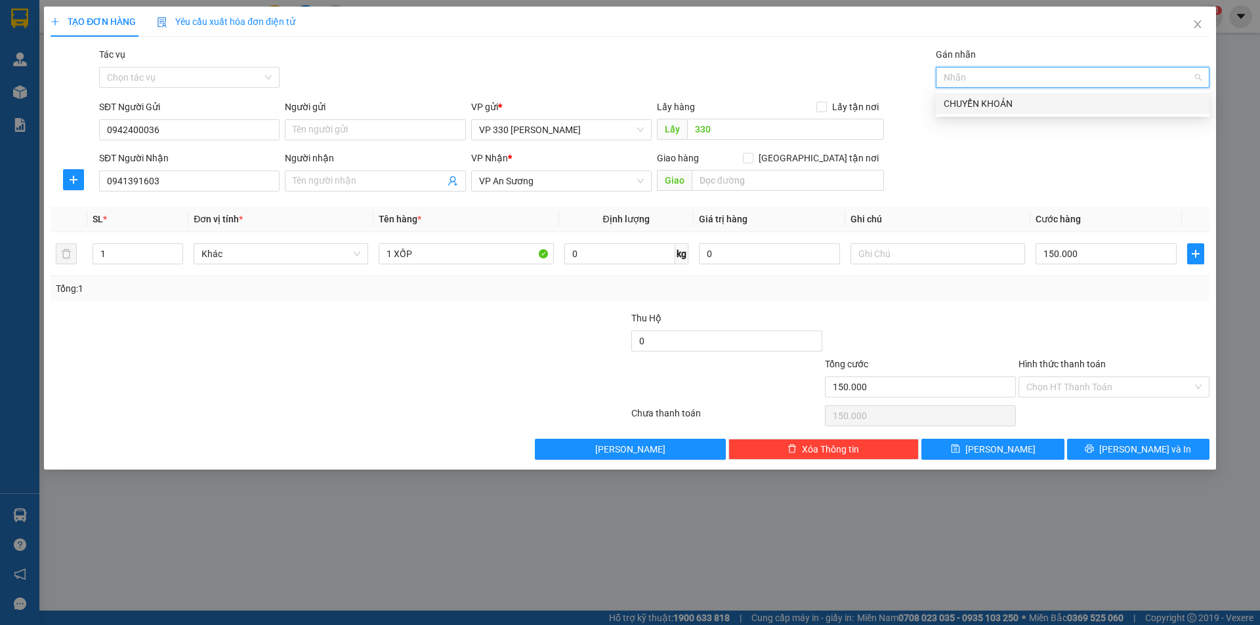
click at [1020, 104] on div "CHUYỂN KHOẢN" at bounding box center [1072, 103] width 258 height 14
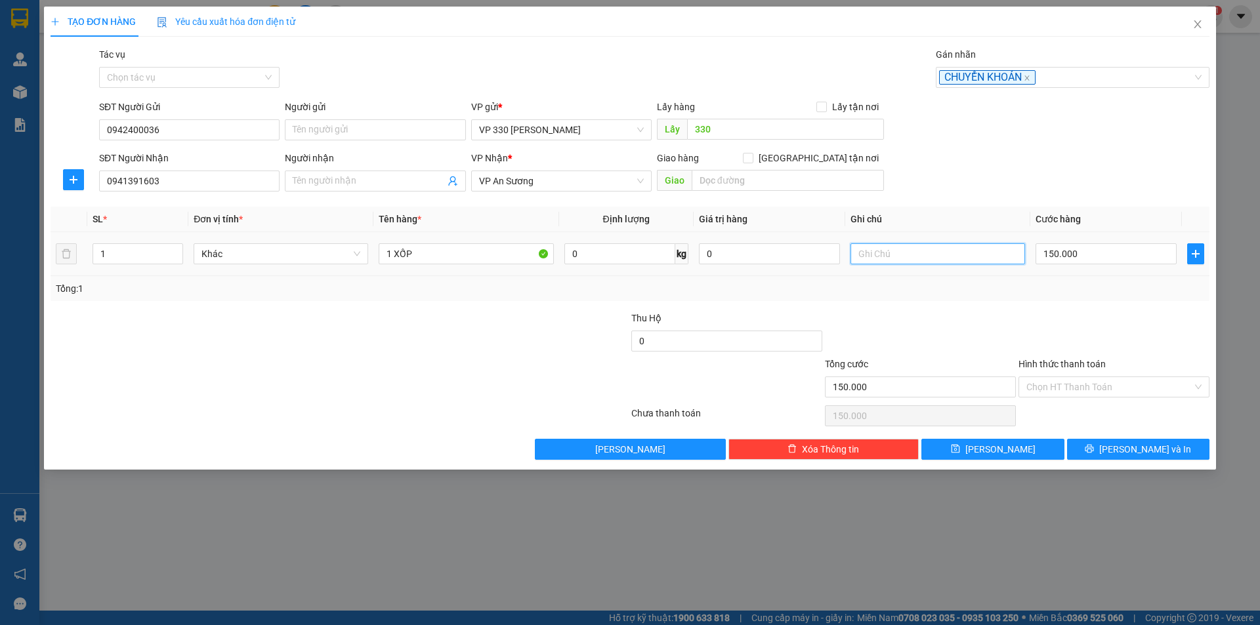
click at [923, 260] on input "text" at bounding box center [937, 253] width 175 height 21
type input "CK0909"
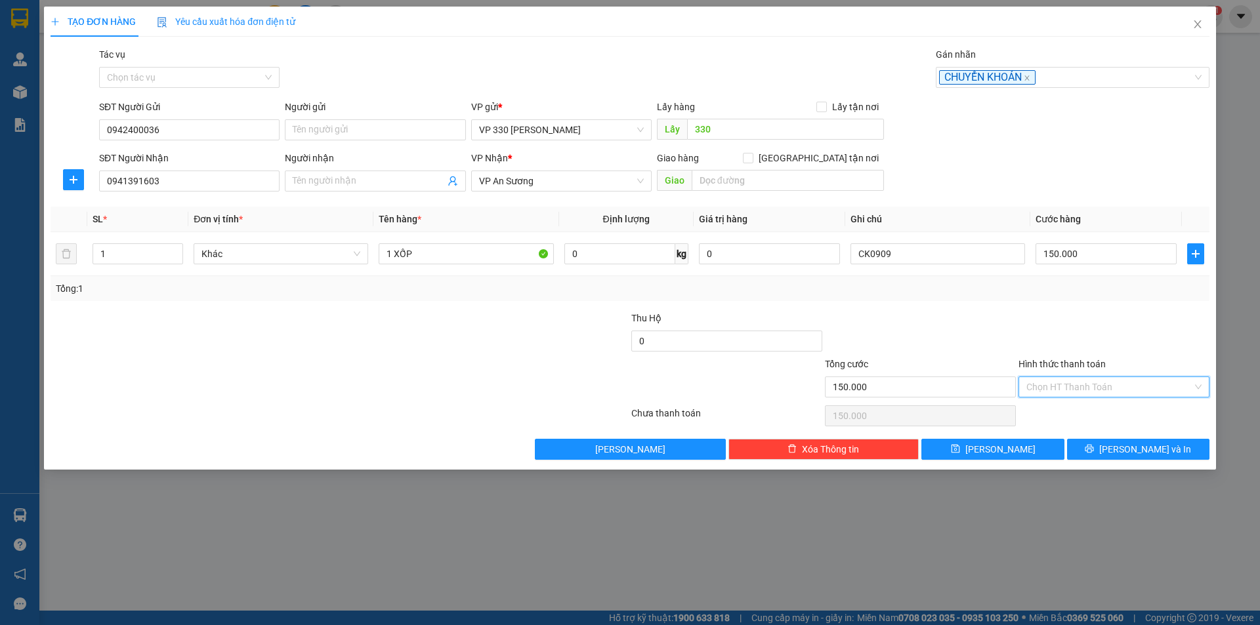
click at [1089, 386] on input "Hình thức thanh toán" at bounding box center [1109, 387] width 166 height 20
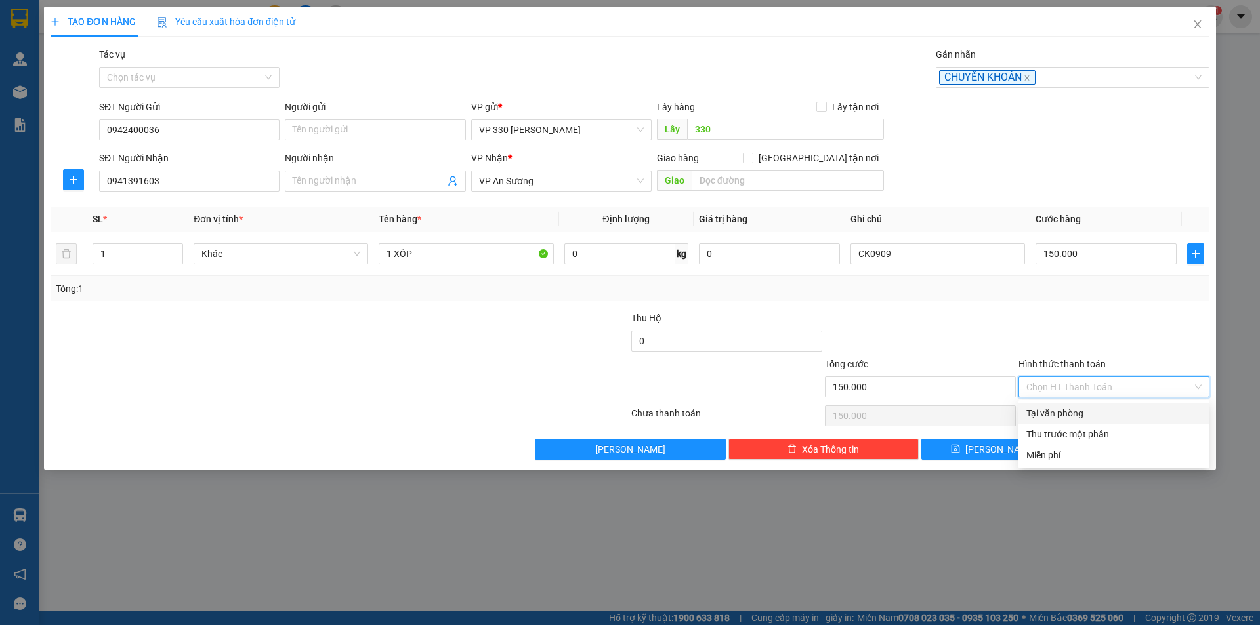
click at [1065, 415] on div "Tại văn phòng" at bounding box center [1113, 413] width 175 height 14
type input "0"
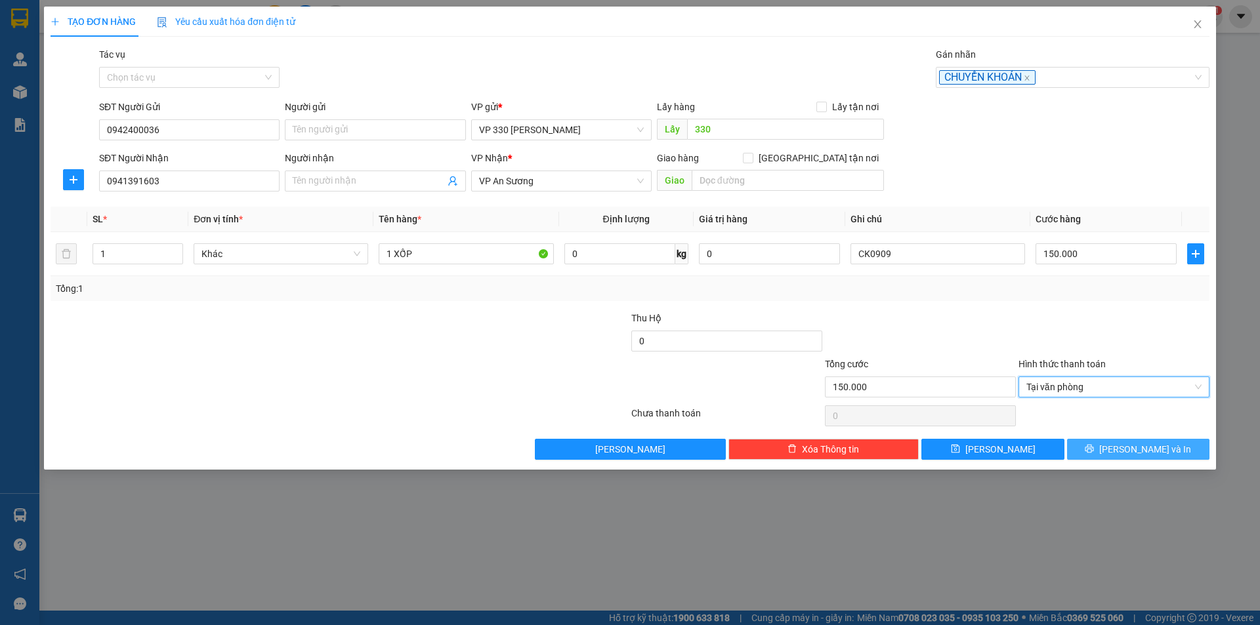
click at [1111, 449] on button "[PERSON_NAME] và In" at bounding box center [1138, 449] width 142 height 21
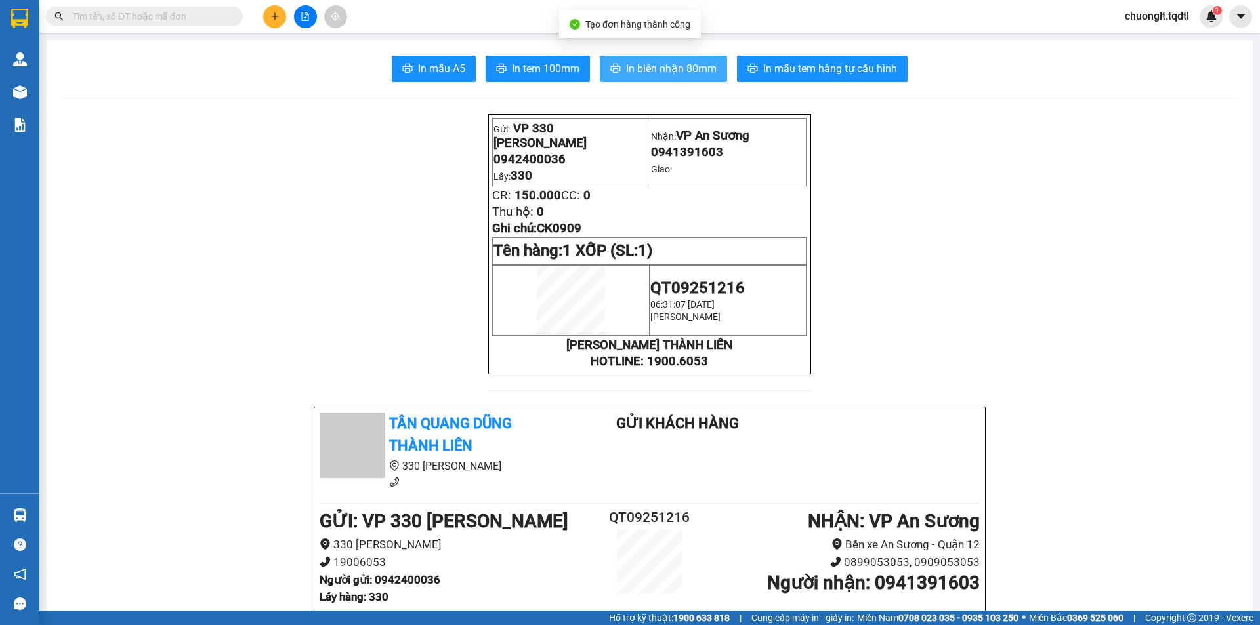
click at [675, 65] on span "In biên nhận 80mm" at bounding box center [671, 68] width 91 height 16
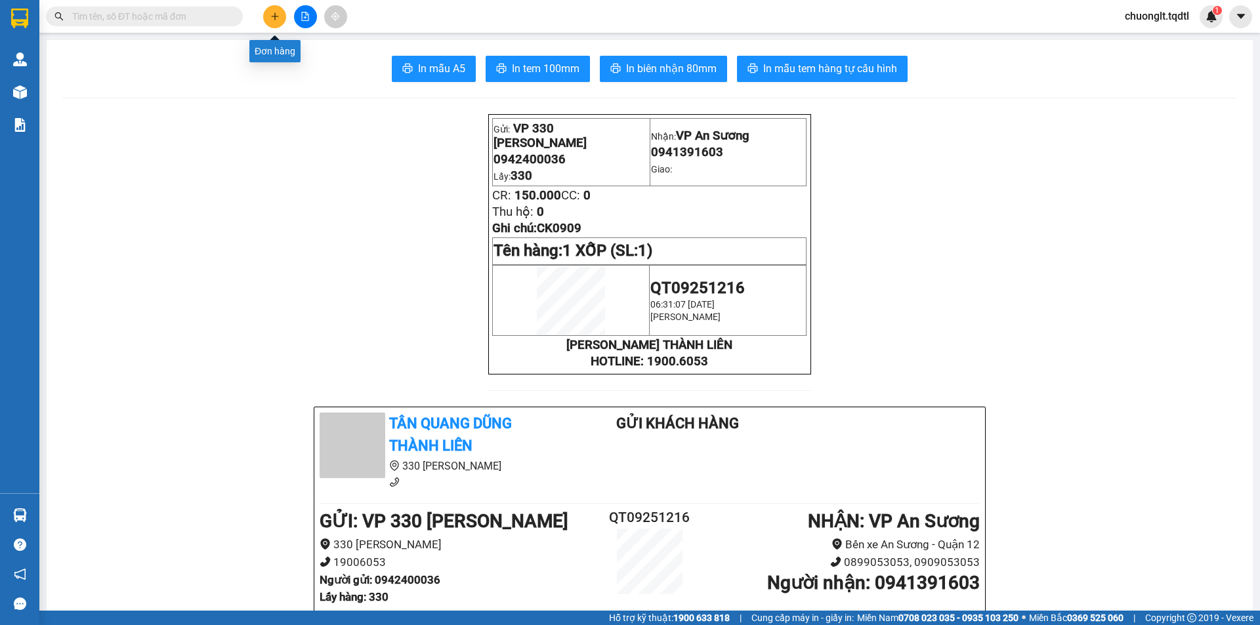
click at [272, 19] on icon "plus" at bounding box center [274, 16] width 9 height 9
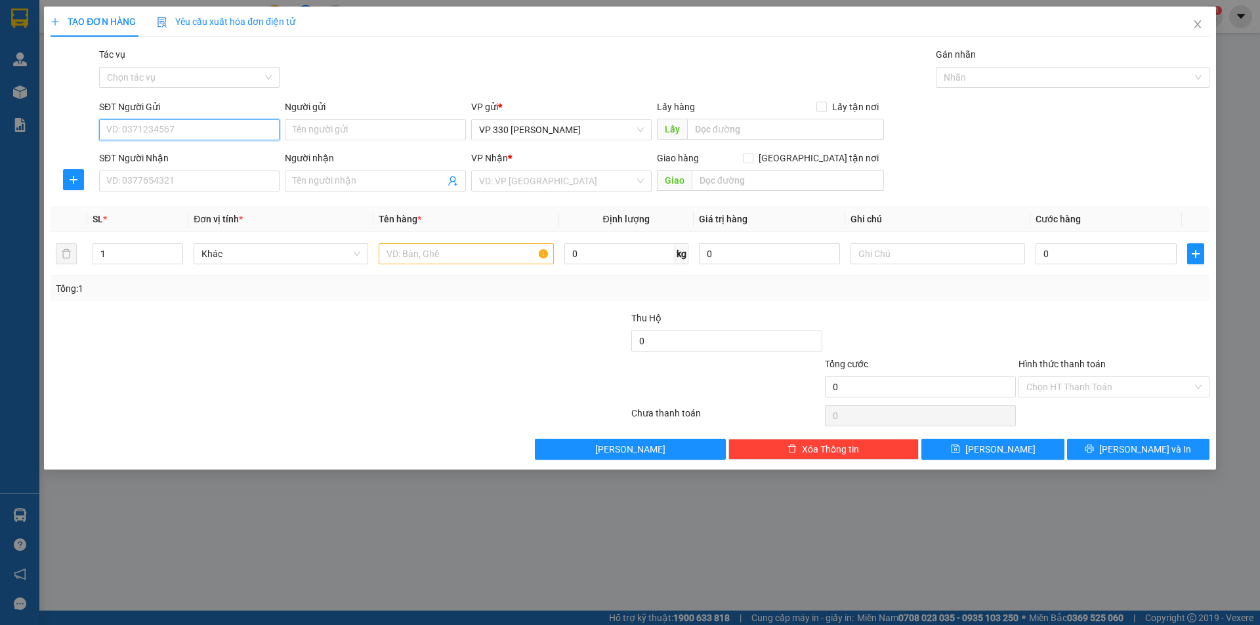
click at [228, 125] on input "SĐT Người Gửi" at bounding box center [189, 129] width 180 height 21
type input "0842699557"
click at [166, 158] on div "0842699557" at bounding box center [189, 156] width 165 height 14
type input "0919122123"
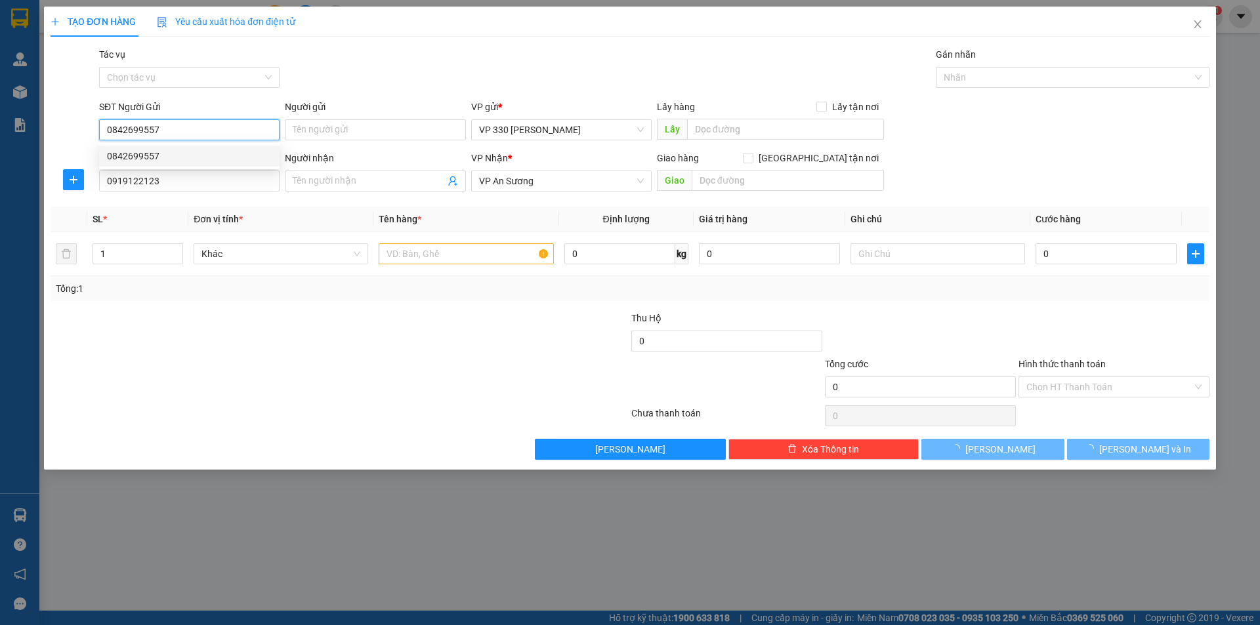
type input "100.000"
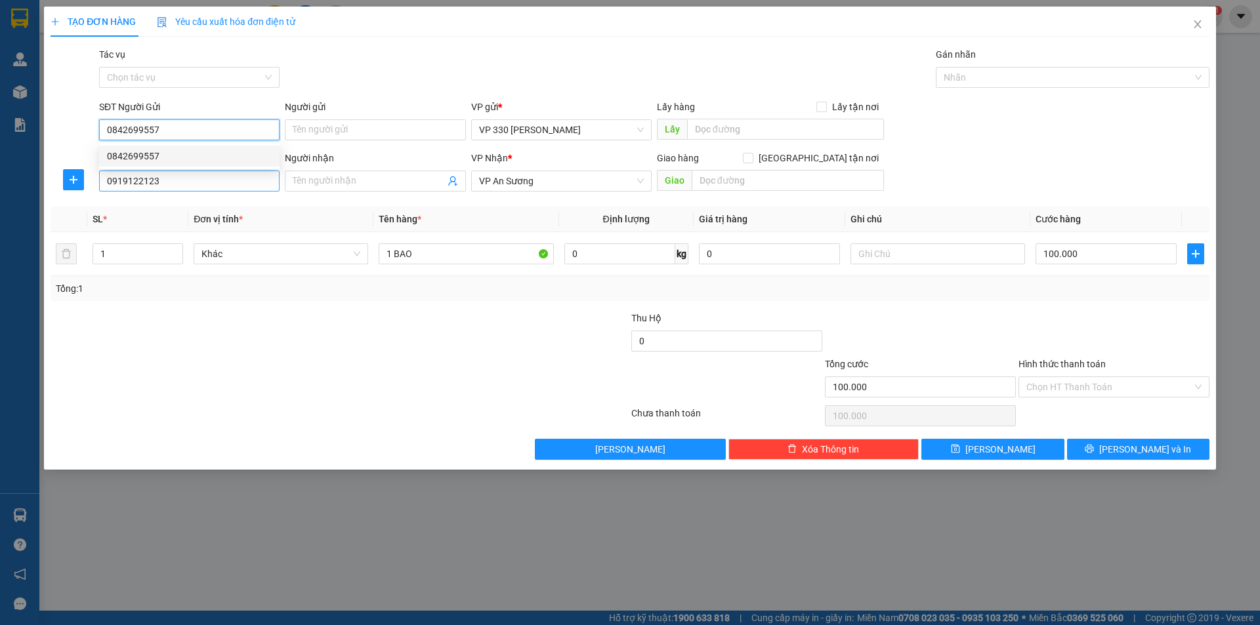
type input "0842699557"
click at [178, 185] on input "0919122123" at bounding box center [189, 181] width 180 height 21
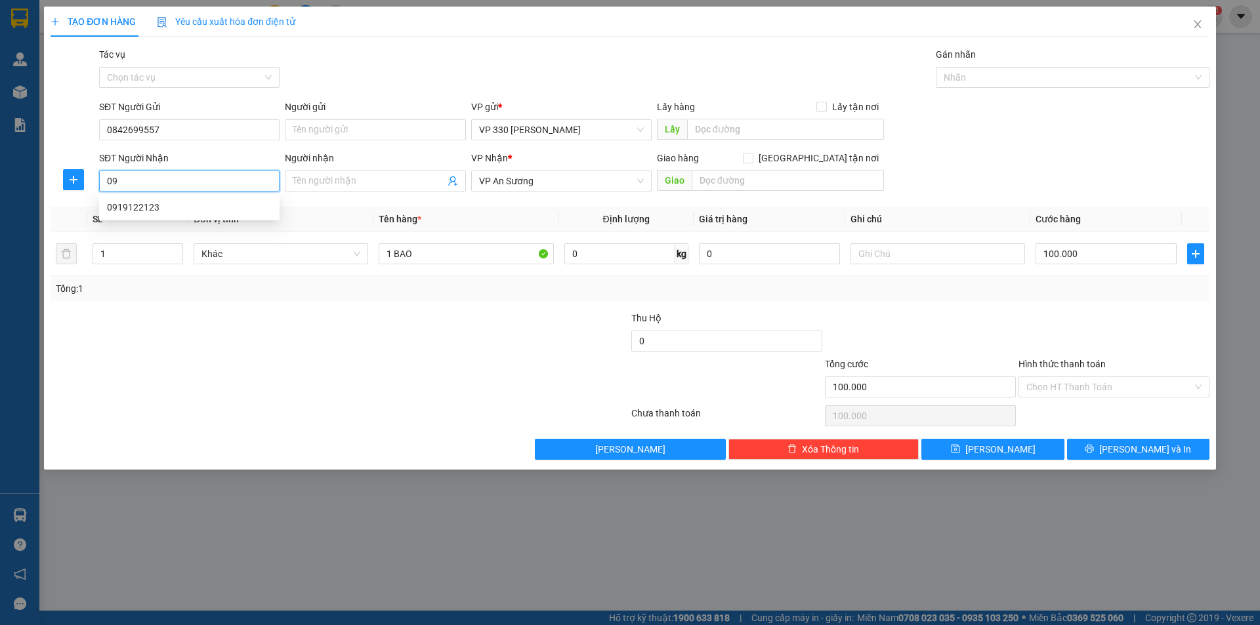
type input "0"
type input "0328920879"
click at [765, 131] on input "text" at bounding box center [785, 129] width 197 height 21
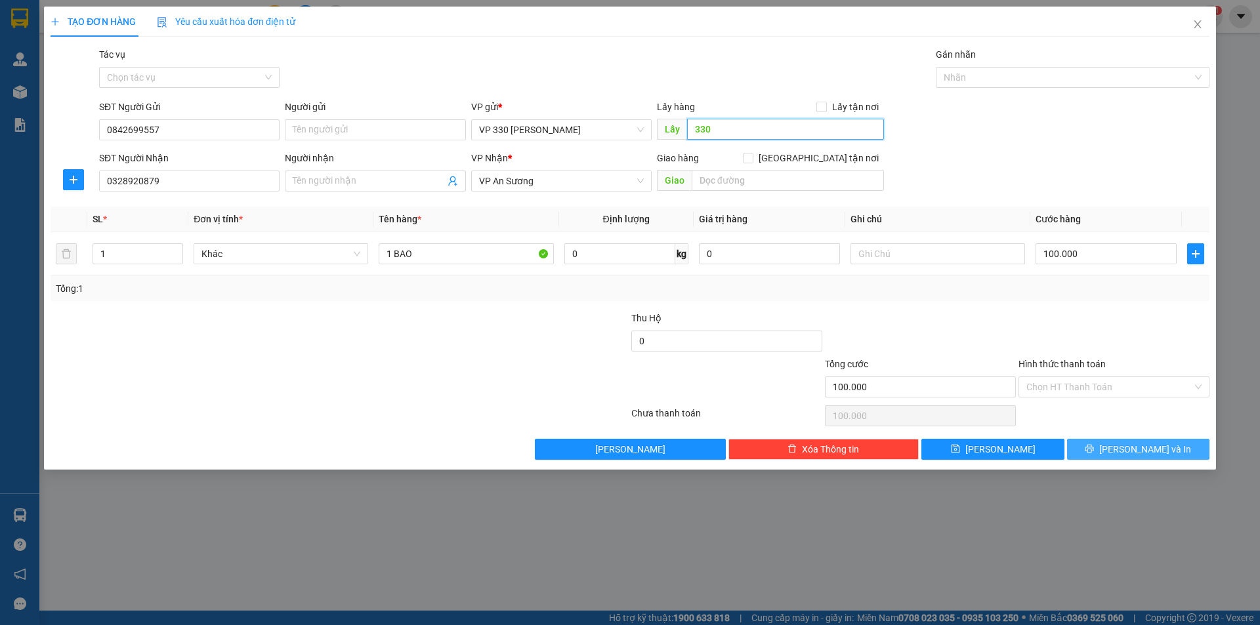
type input "330"
click at [1123, 450] on button "[PERSON_NAME] và In" at bounding box center [1138, 449] width 142 height 21
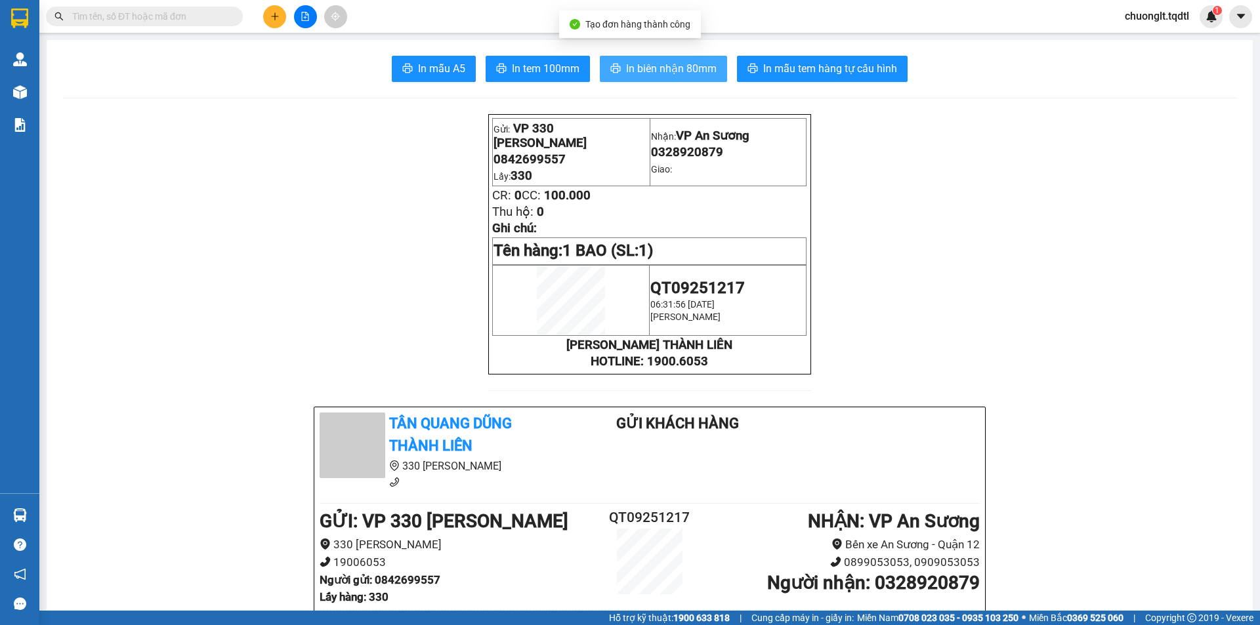
click at [626, 66] on span "In biên nhận 80mm" at bounding box center [671, 68] width 91 height 16
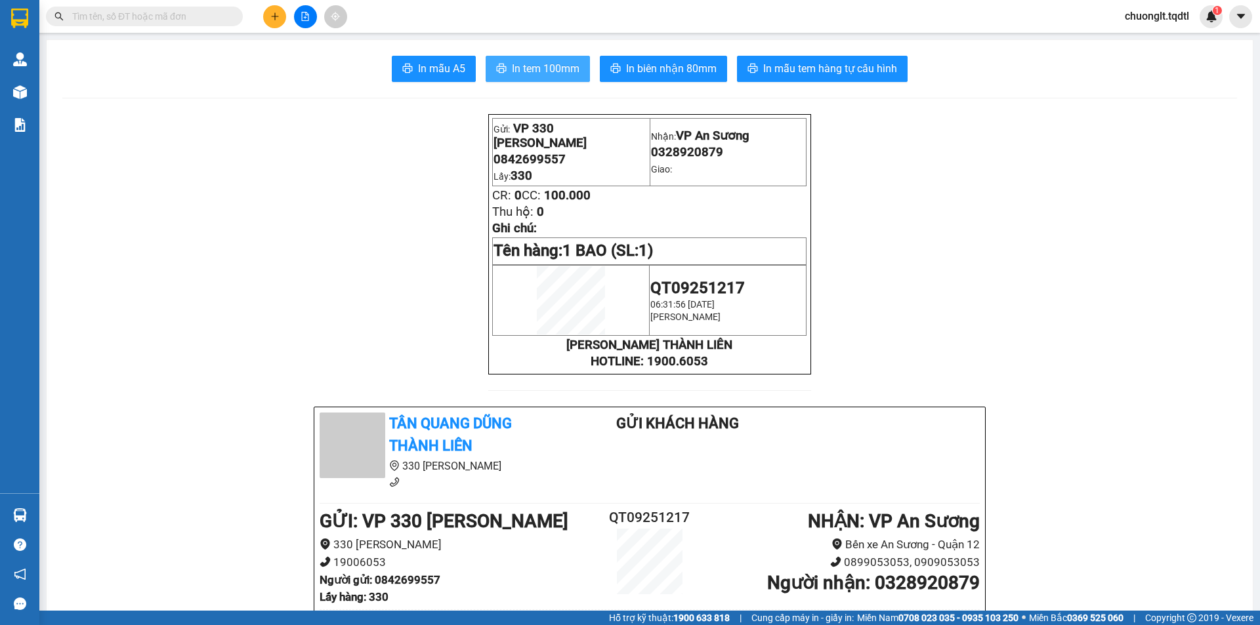
click at [540, 69] on span "In tem 100mm" at bounding box center [546, 68] width 68 height 16
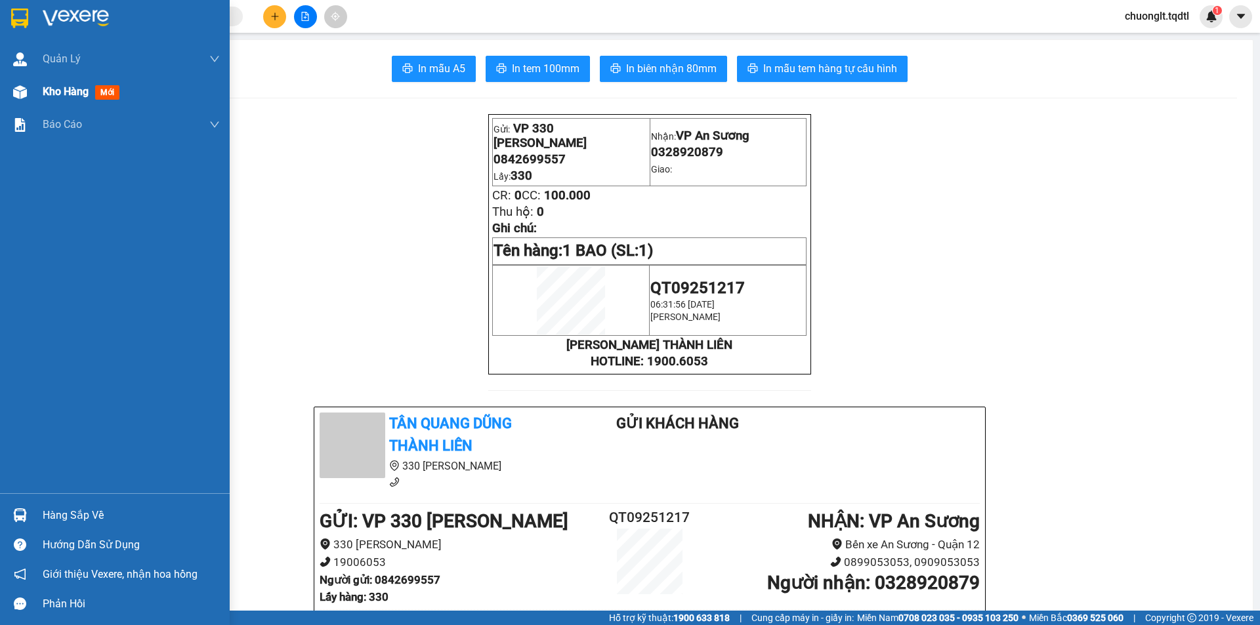
click at [66, 91] on span "Kho hàng" at bounding box center [66, 91] width 46 height 12
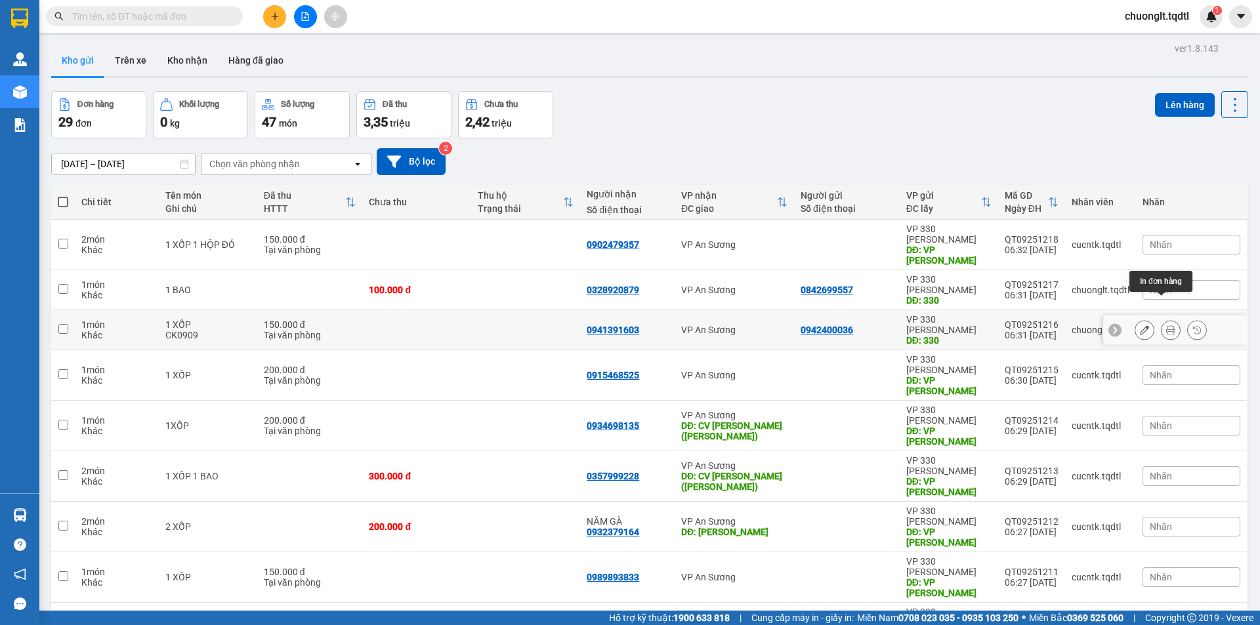
click at [1161, 319] on button at bounding box center [1170, 330] width 18 height 23
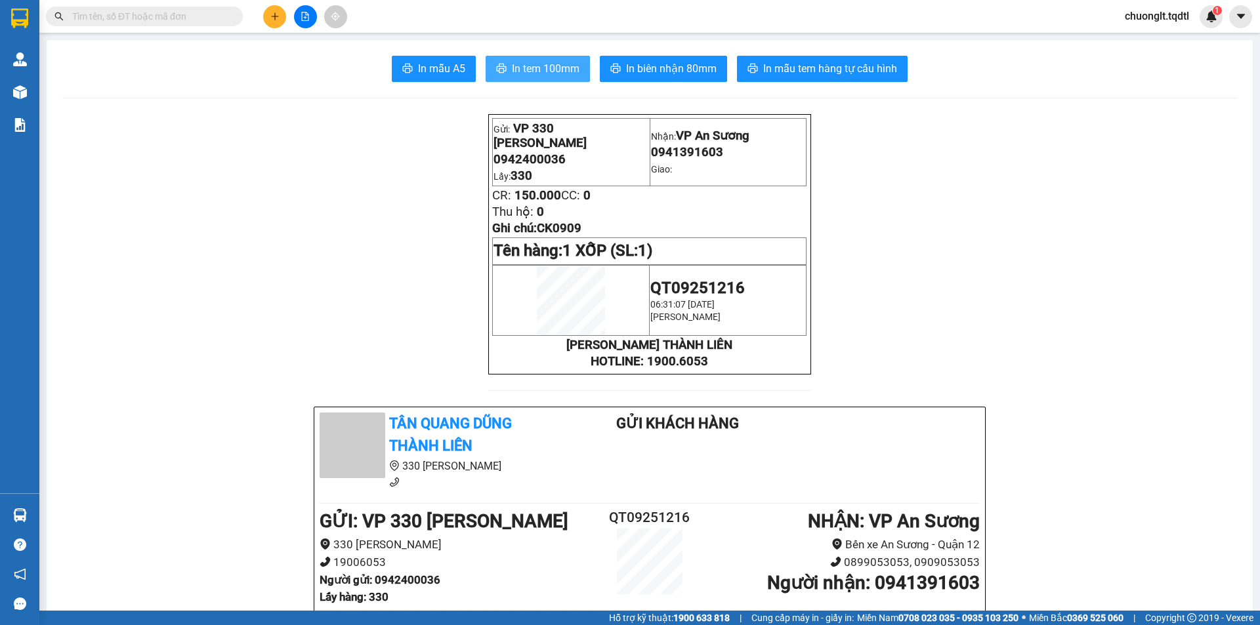
click at [539, 67] on span "In tem 100mm" at bounding box center [546, 68] width 68 height 16
click at [276, 14] on icon "plus" at bounding box center [274, 16] width 9 height 9
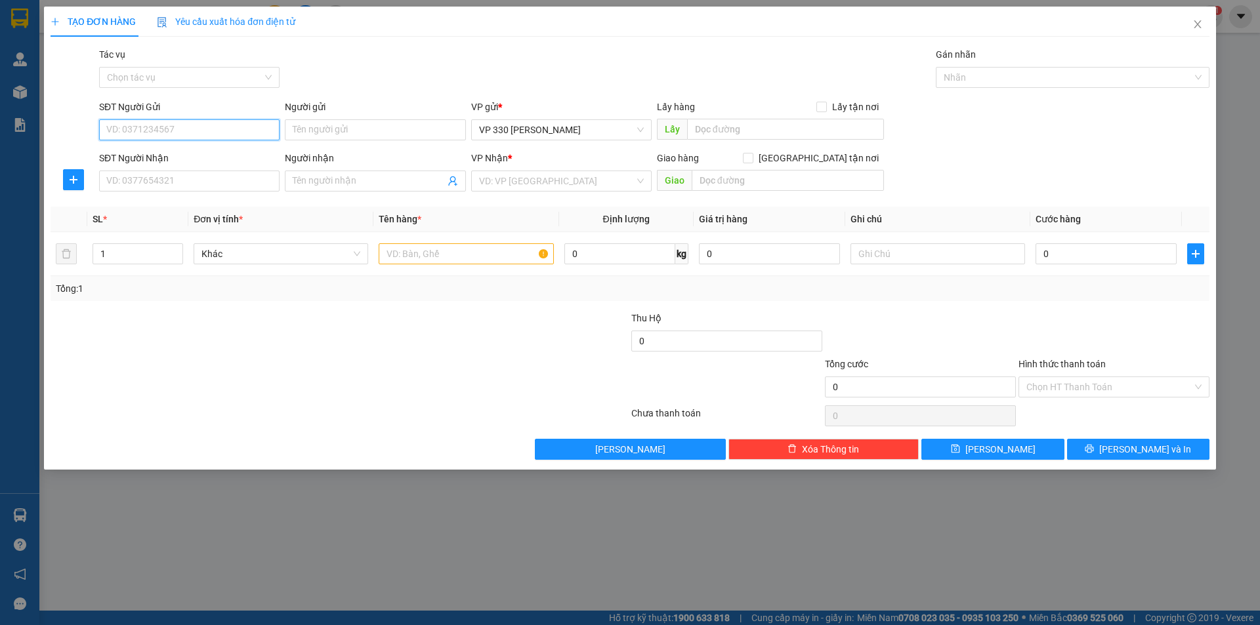
click at [127, 125] on input "SĐT Người Gửi" at bounding box center [189, 129] width 180 height 21
click at [187, 155] on div "0986855824" at bounding box center [189, 156] width 165 height 14
type input "0986855824"
type input "0377602523"
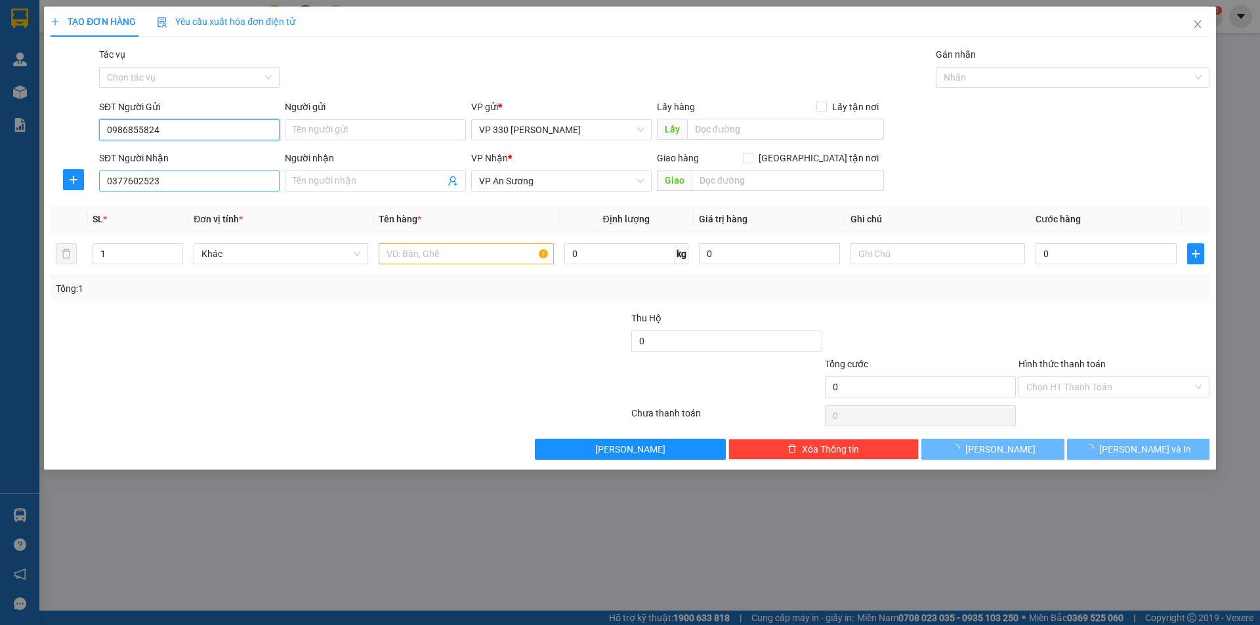
type input "250.000"
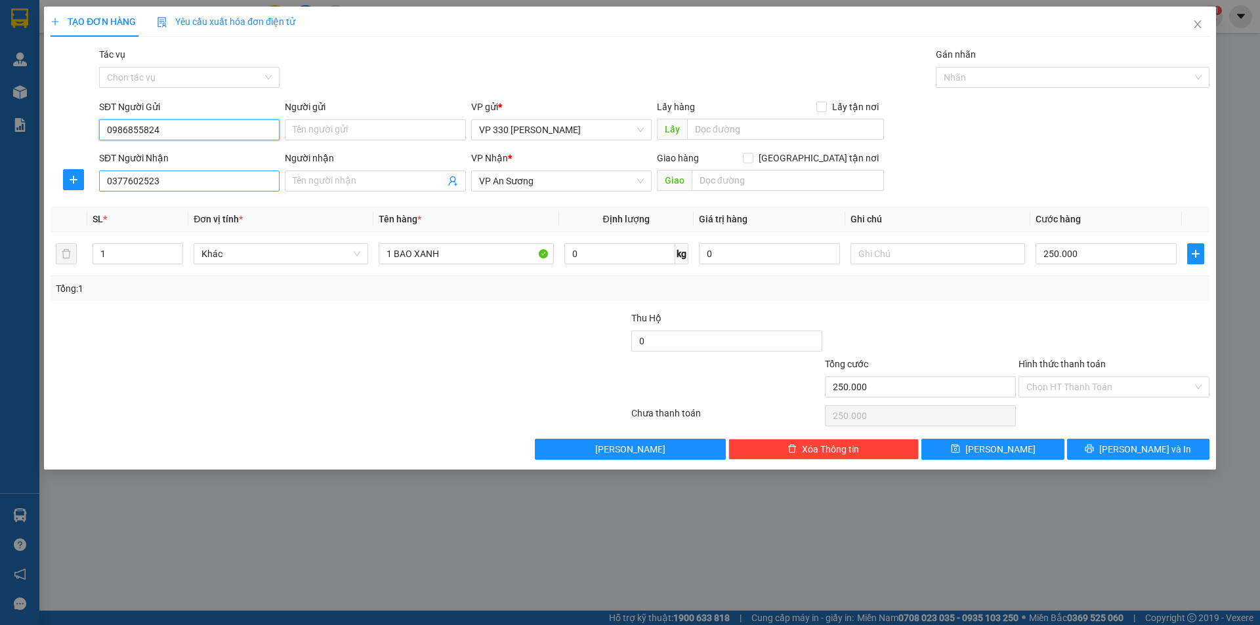
type input "0986855824"
click at [192, 186] on input "0377602523" at bounding box center [189, 181] width 180 height 21
type input "0"
click at [173, 207] on div "0377602523" at bounding box center [189, 207] width 165 height 14
type input "0377602523"
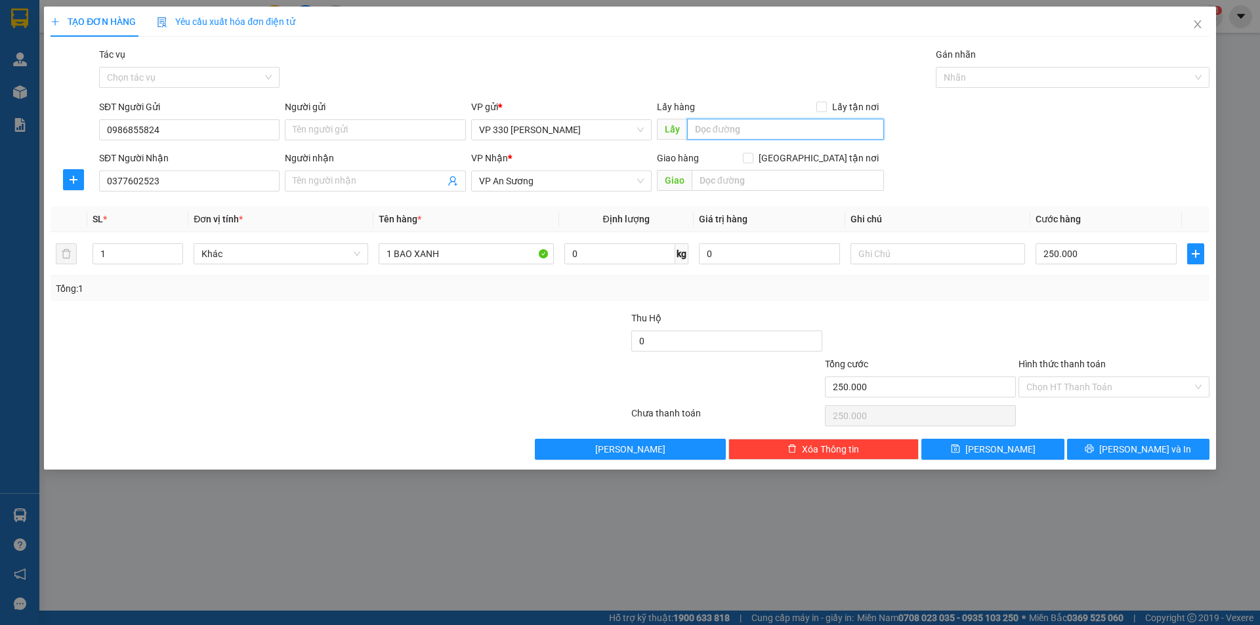
click at [726, 127] on input "text" at bounding box center [785, 129] width 197 height 21
type input "330"
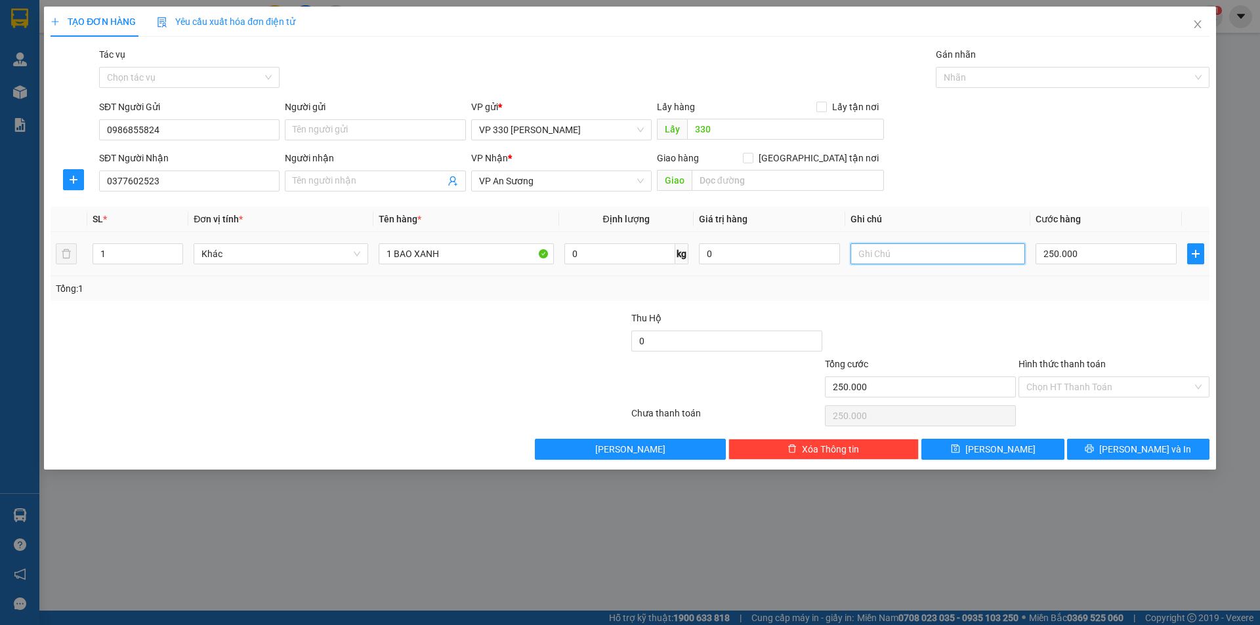
click at [905, 252] on input "text" at bounding box center [937, 253] width 175 height 21
type input "H"
click at [1082, 247] on input "250.000" at bounding box center [1105, 253] width 141 height 21
type input "1"
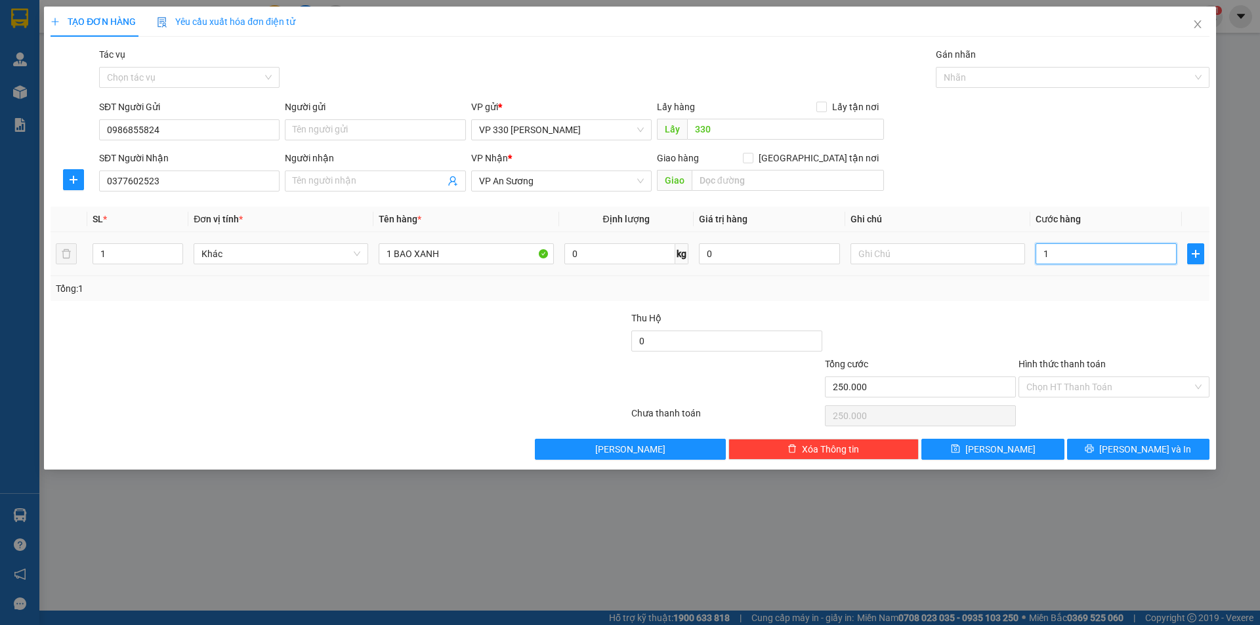
type input "1"
type input "15"
type input "150"
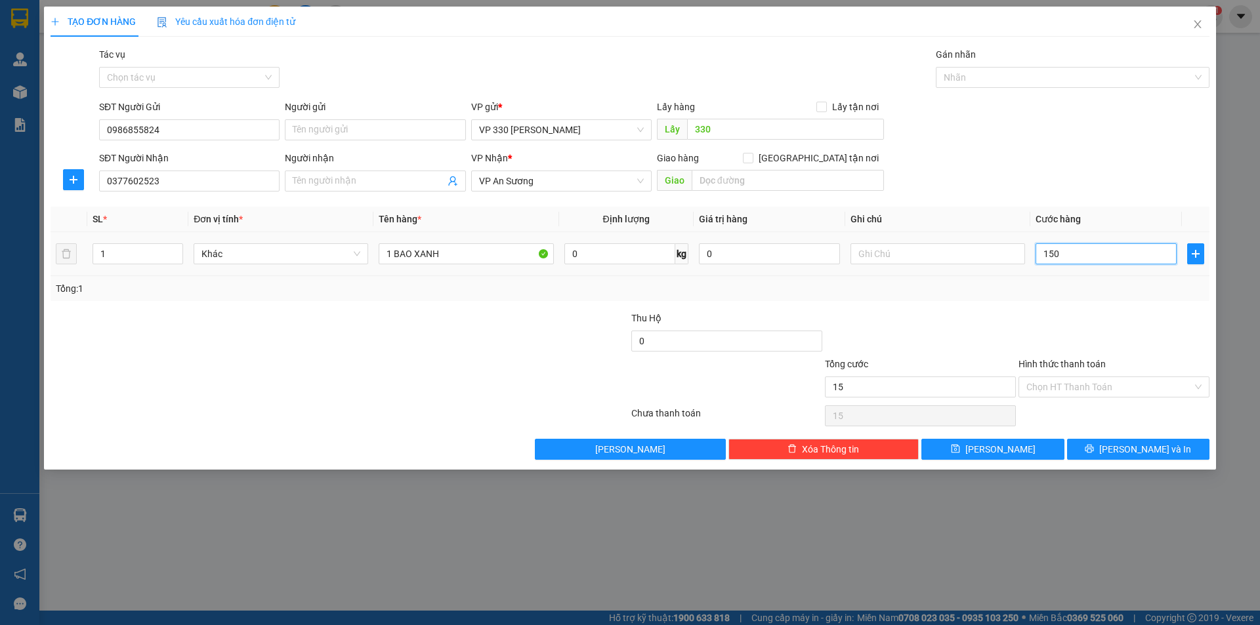
type input "150"
type input "1.500"
type input "15.000"
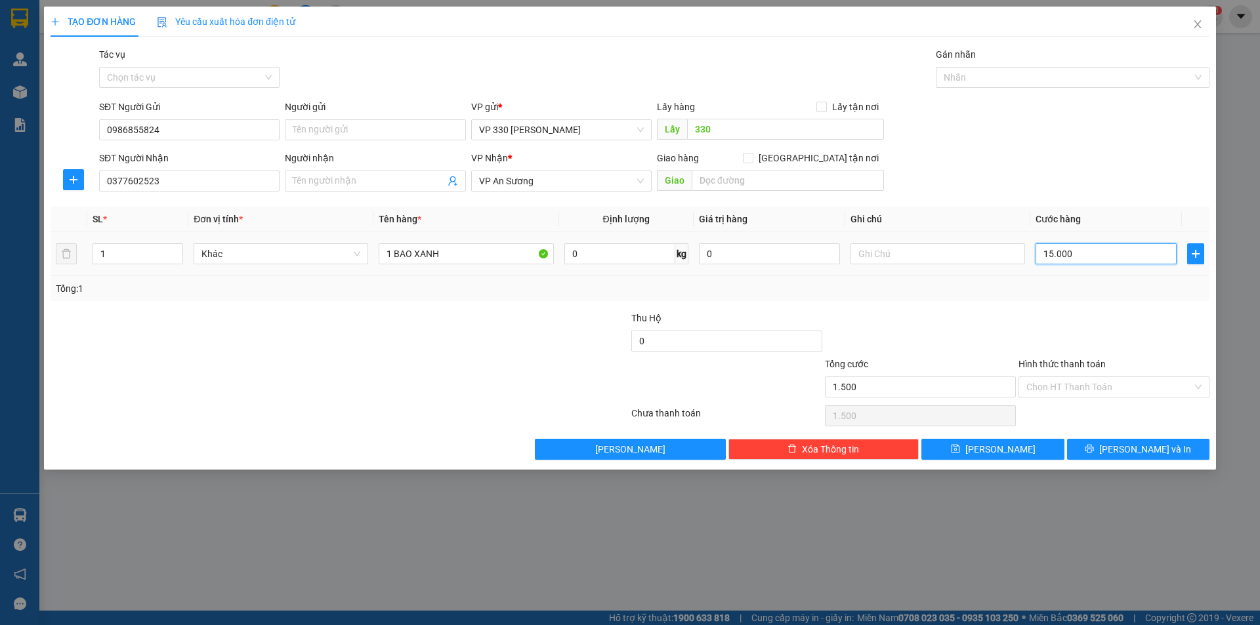
type input "15.000"
type input "150.000"
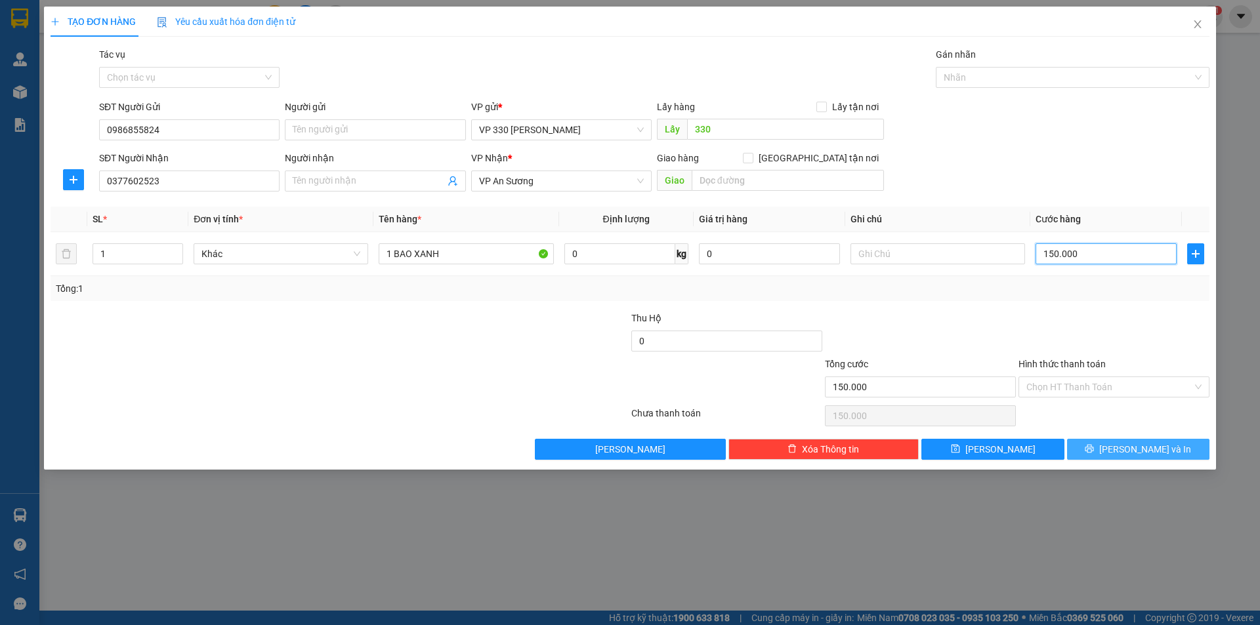
type input "150.000"
click at [1123, 440] on button "[PERSON_NAME] và In" at bounding box center [1138, 449] width 142 height 21
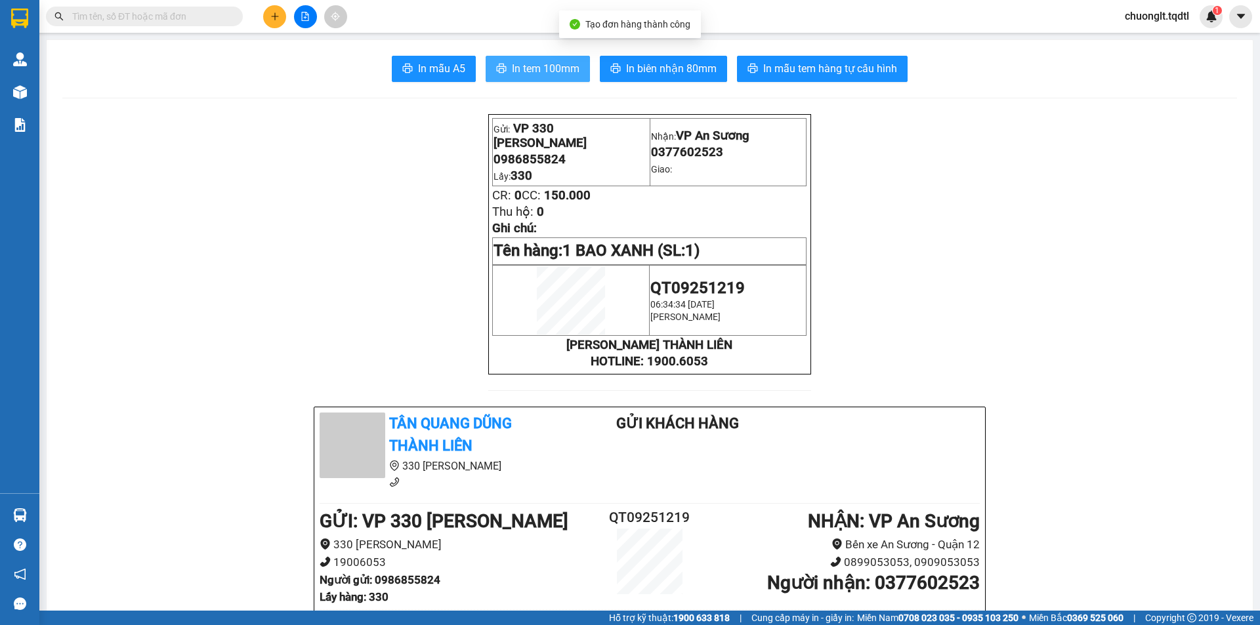
click at [542, 64] on span "In tem 100mm" at bounding box center [546, 68] width 68 height 16
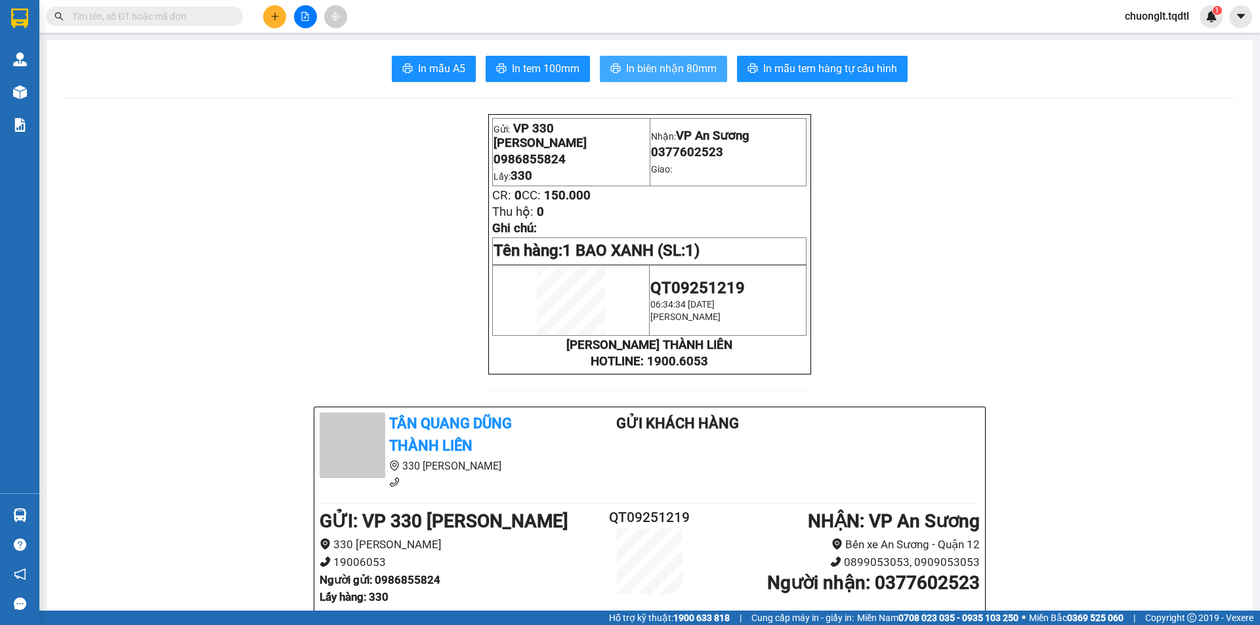
click at [669, 73] on span "In biên nhận 80mm" at bounding box center [671, 68] width 91 height 16
click at [551, 65] on span "In tem 100mm" at bounding box center [546, 68] width 68 height 16
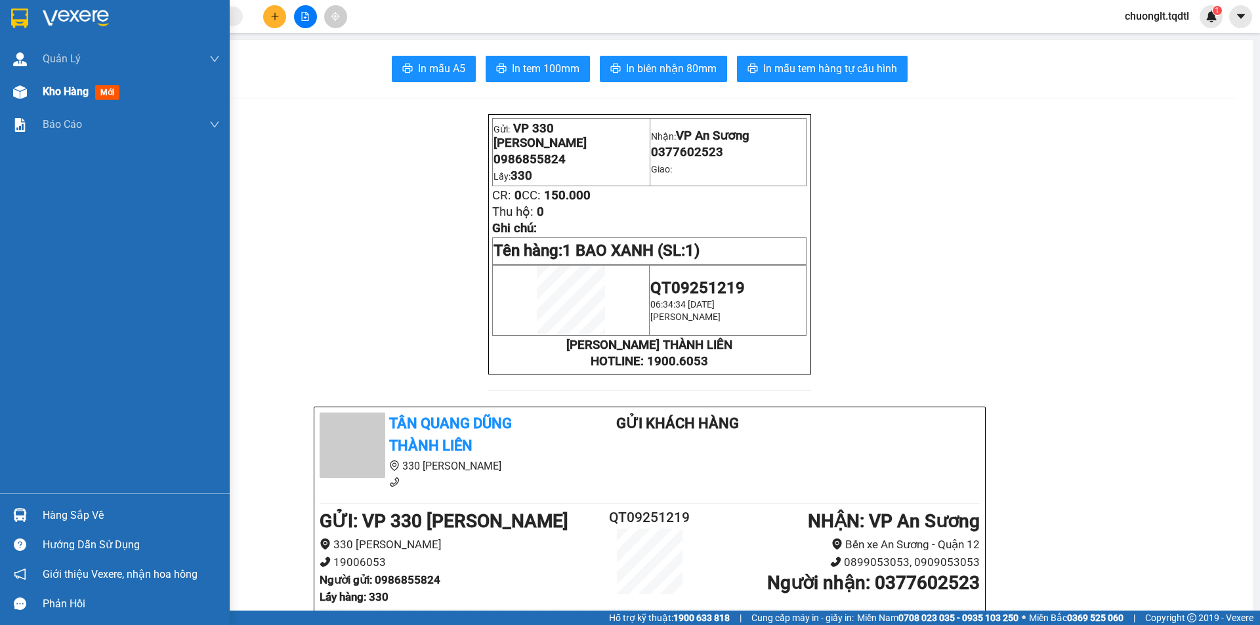
click at [47, 86] on span "Kho hàng" at bounding box center [66, 91] width 46 height 12
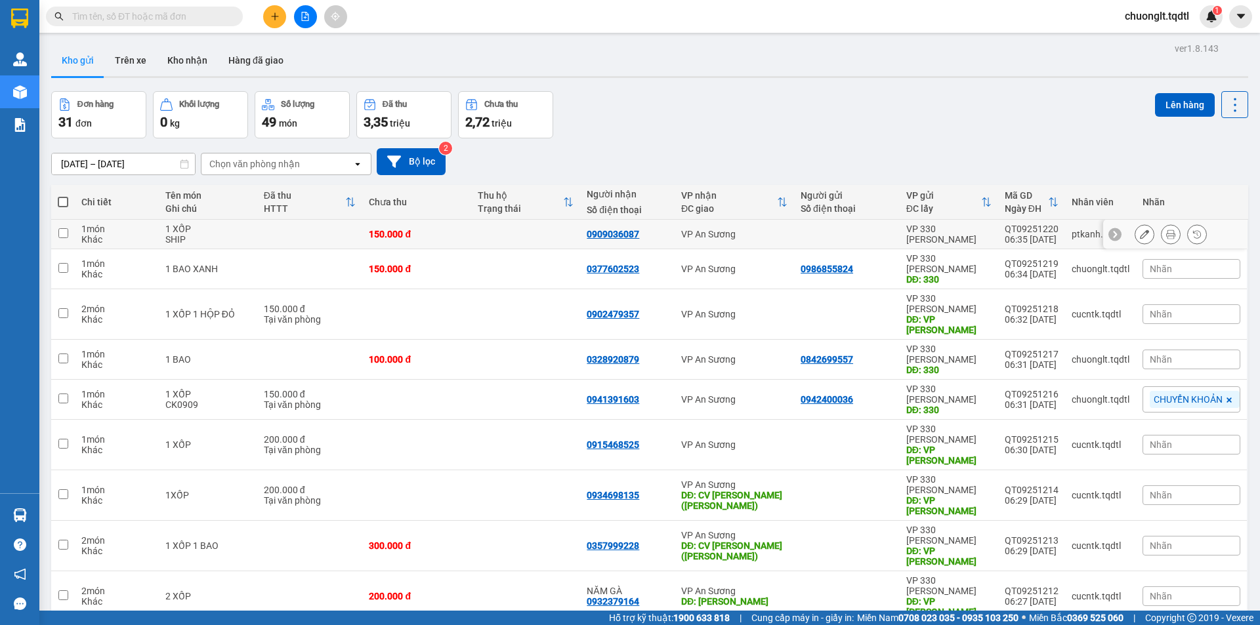
click at [60, 236] on input "checkbox" at bounding box center [63, 233] width 10 height 10
checkbox input "true"
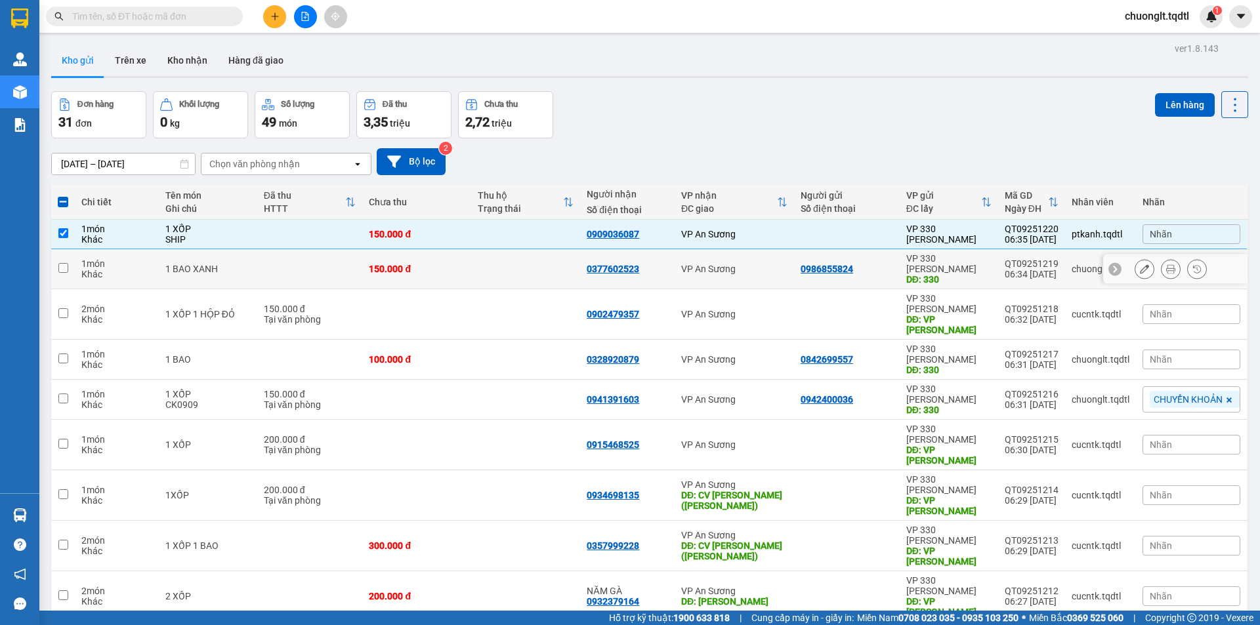
click at [63, 268] on td at bounding box center [63, 269] width 24 height 40
checkbox input "true"
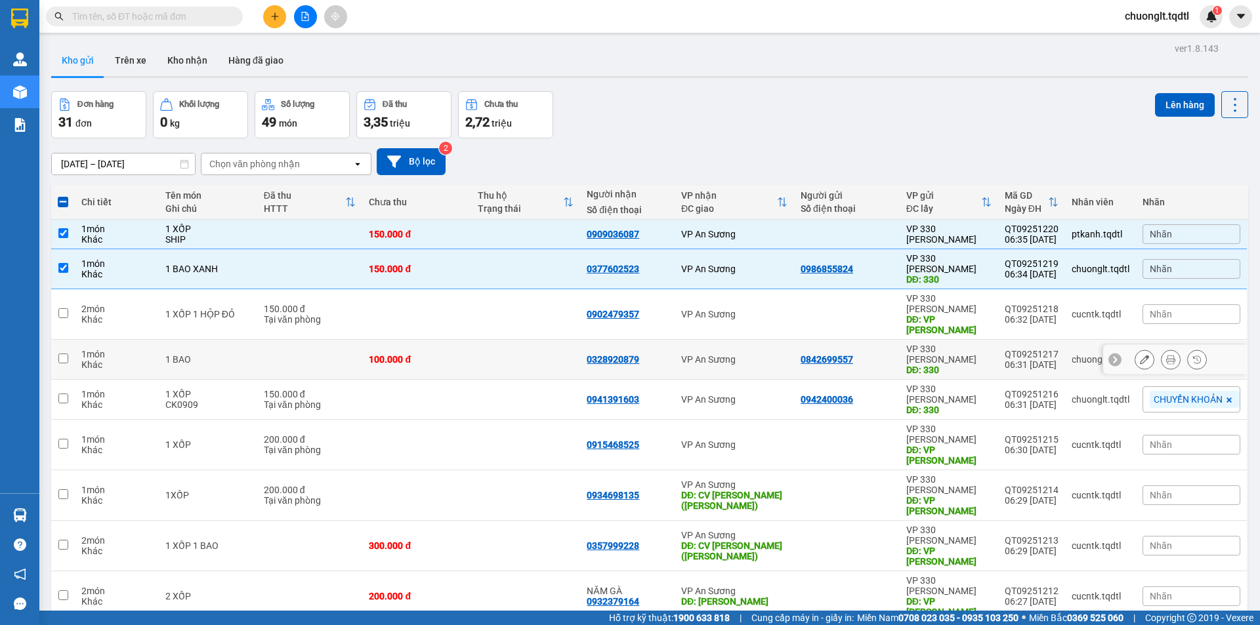
click at [58, 354] on input "checkbox" at bounding box center [63, 359] width 10 height 10
checkbox input "true"
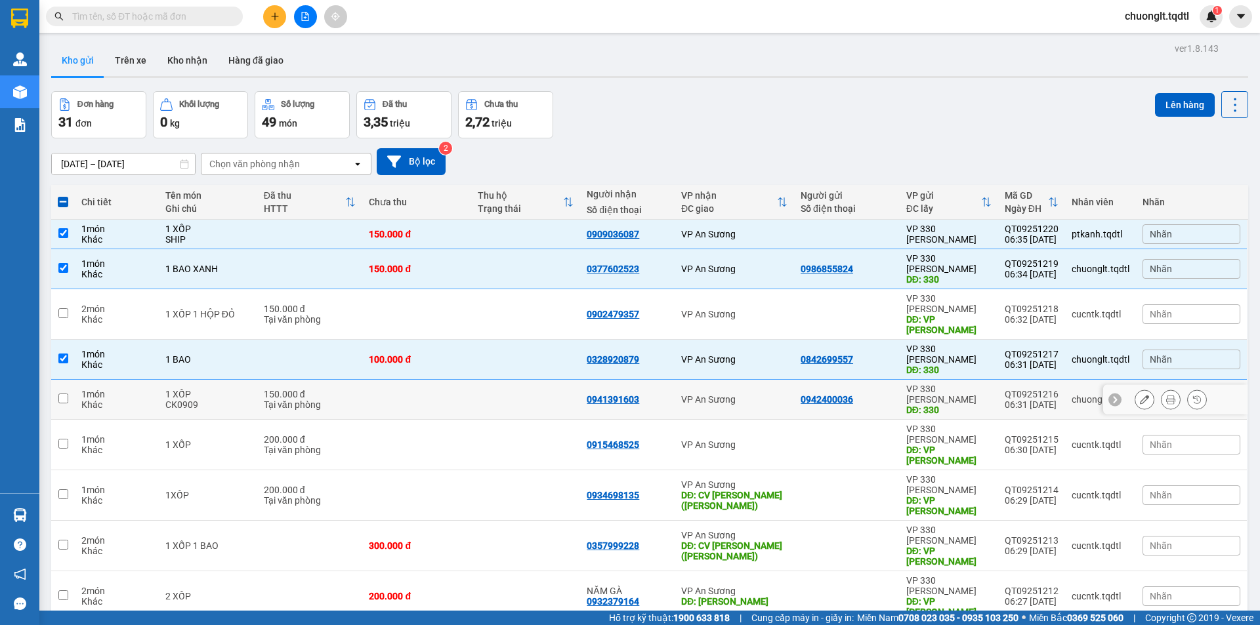
click at [62, 394] on input "checkbox" at bounding box center [63, 399] width 10 height 10
checkbox input "true"
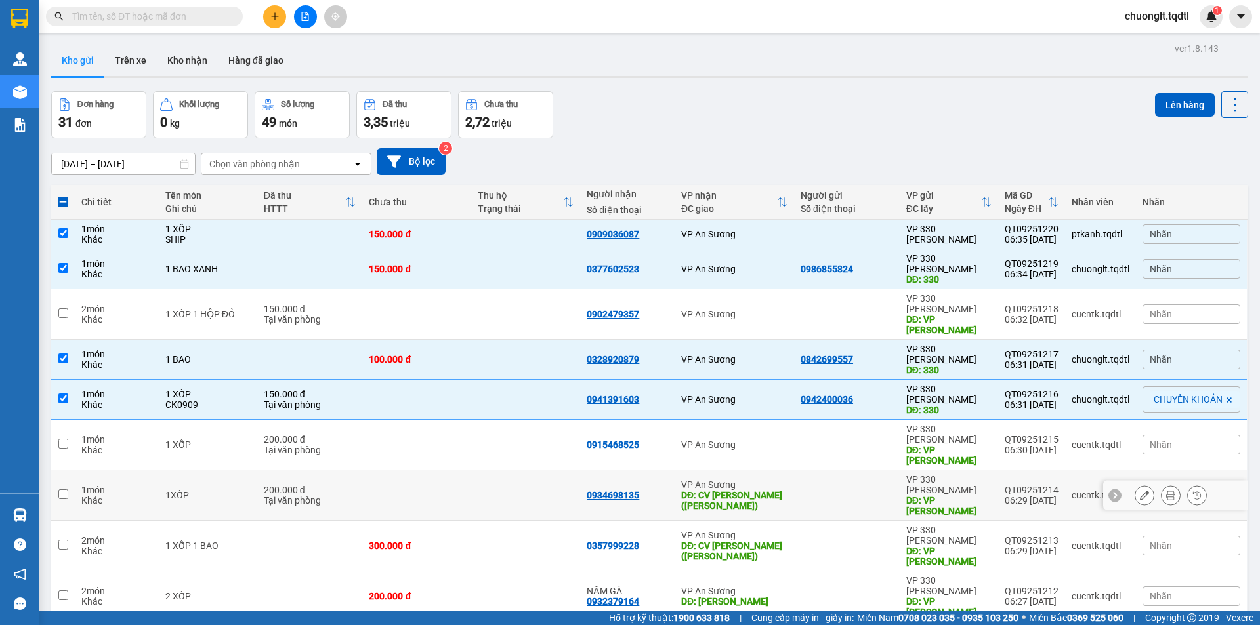
scroll to position [60, 0]
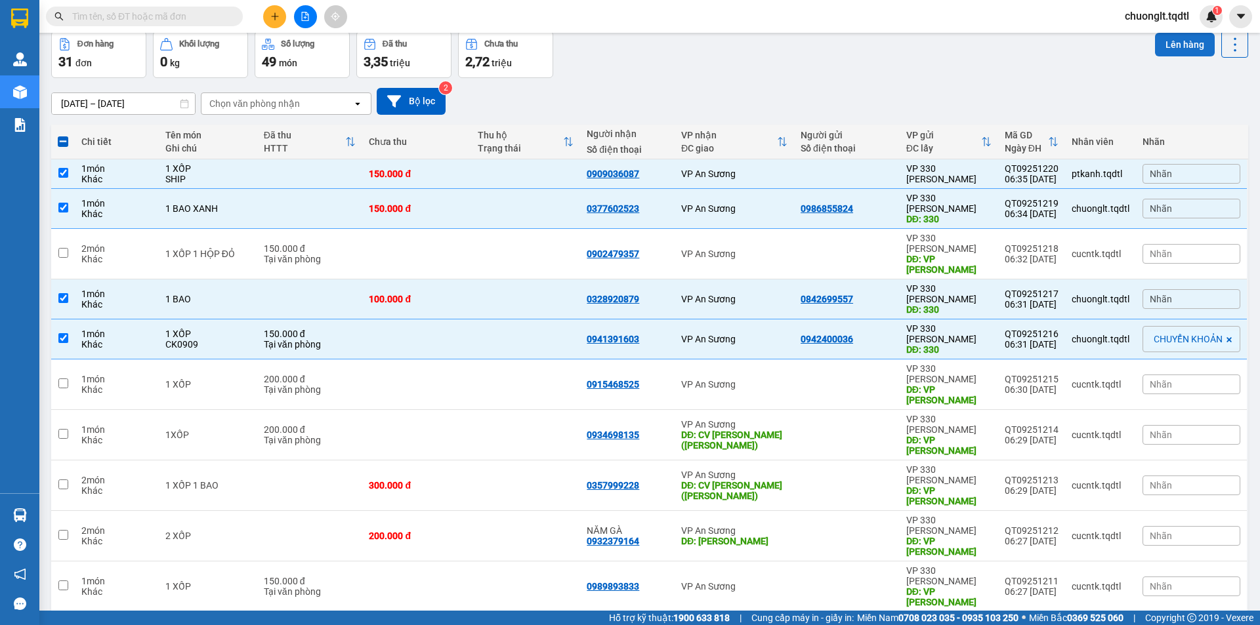
click at [1170, 46] on button "Lên hàng" at bounding box center [1185, 45] width 60 height 24
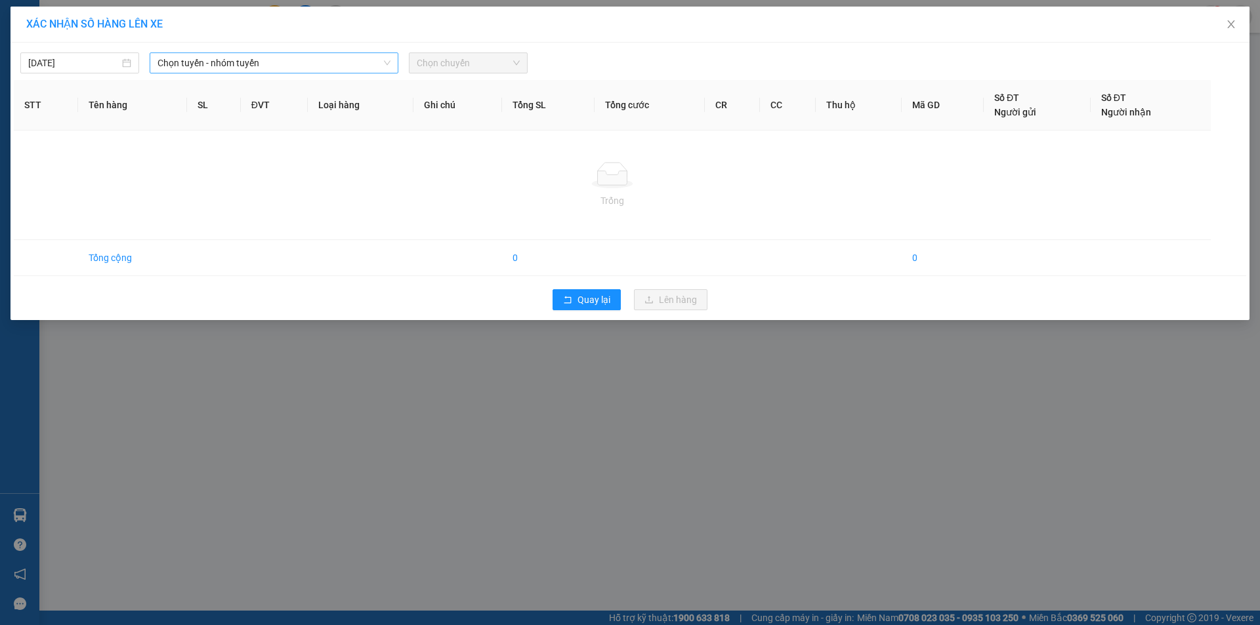
click at [335, 53] on span "Chọn tuyến - nhóm tuyến" at bounding box center [273, 63] width 233 height 20
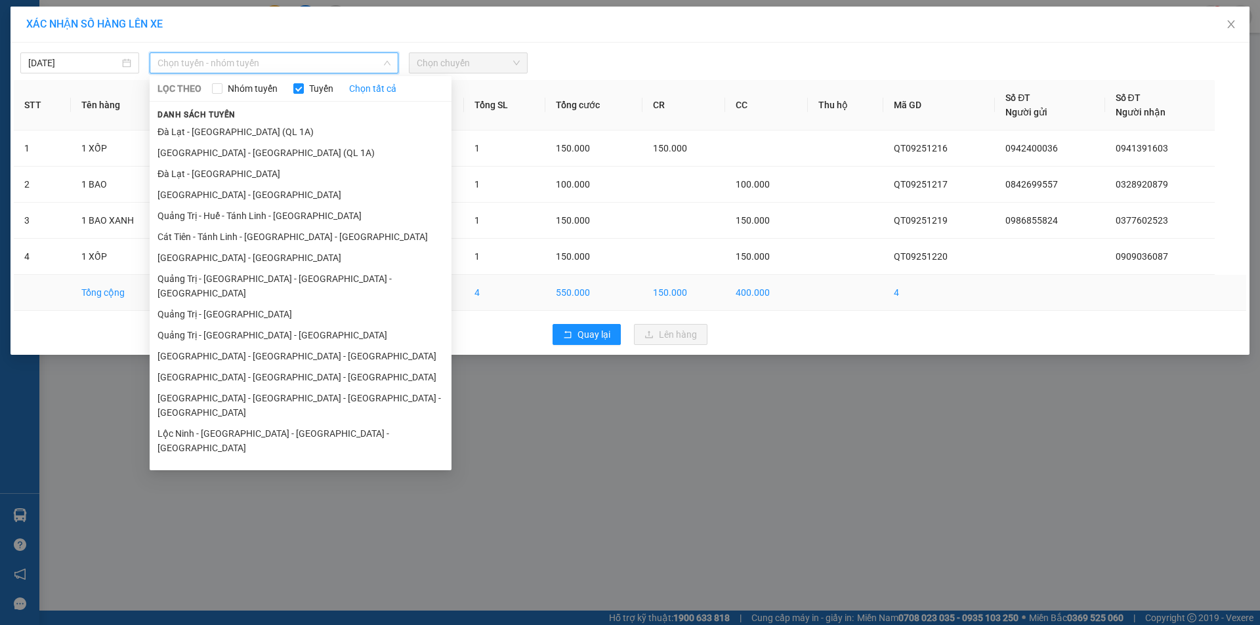
click at [237, 304] on li "Quảng Trị - [GEOGRAPHIC_DATA]" at bounding box center [301, 314] width 302 height 21
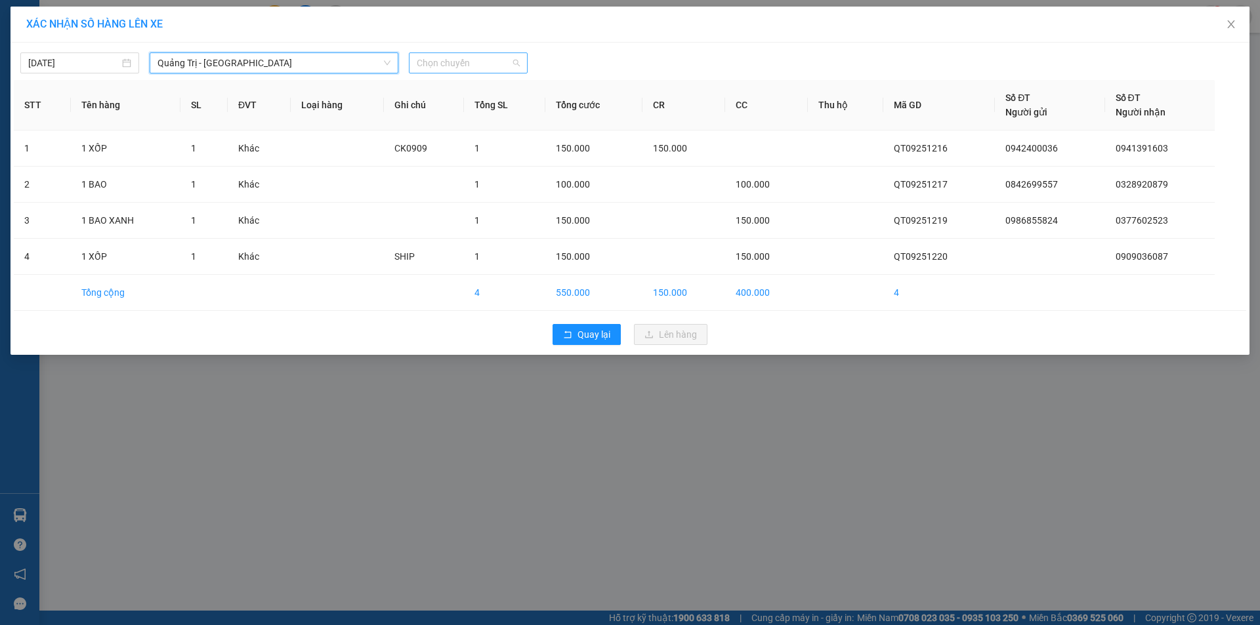
drag, startPoint x: 479, startPoint y: 54, endPoint x: 478, endPoint y: 60, distance: 6.6
click at [479, 54] on span "Chọn chuyến" at bounding box center [468, 63] width 103 height 20
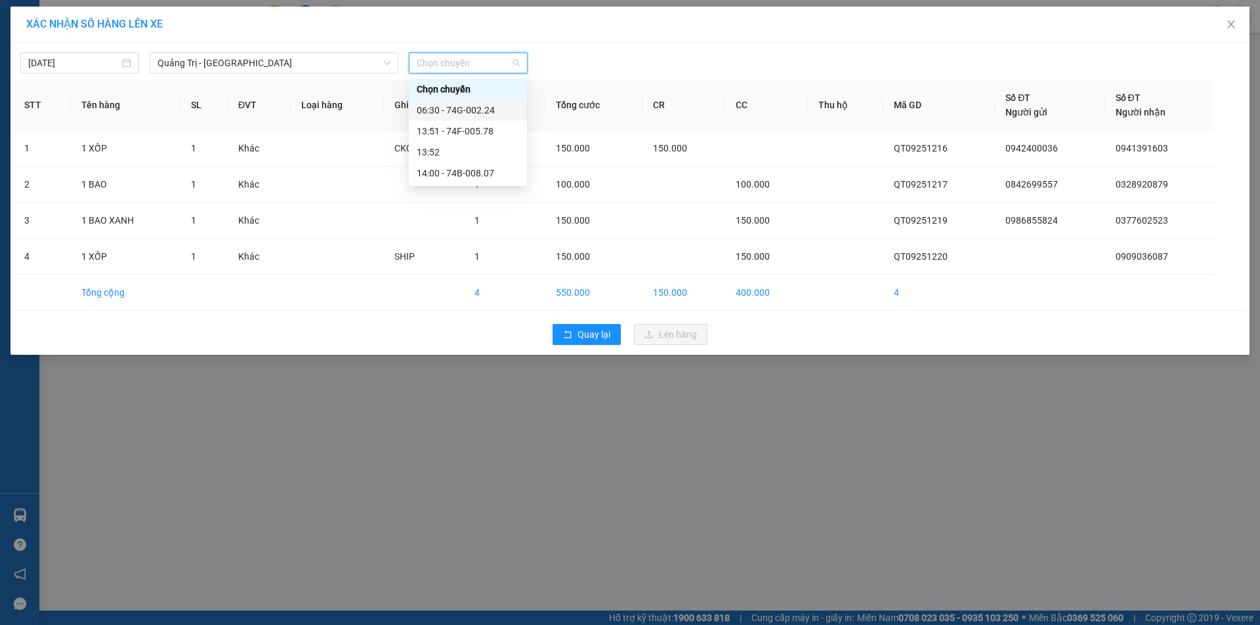
click at [471, 112] on div "06:30 - 74G-002.24" at bounding box center [468, 110] width 102 height 14
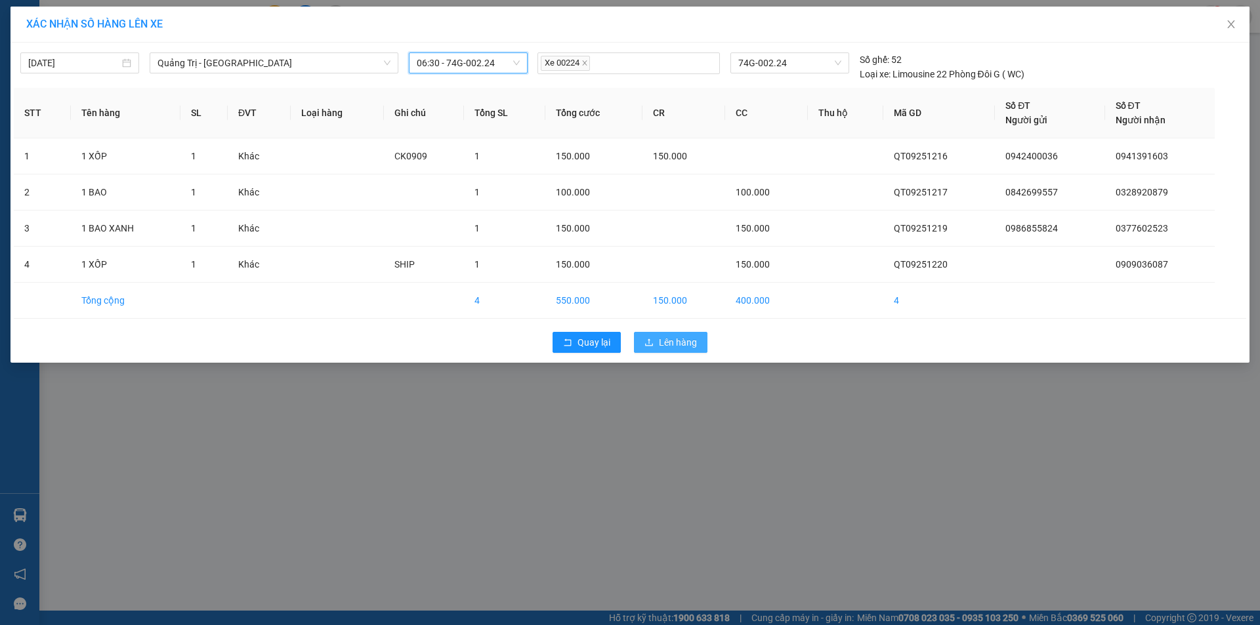
click at [671, 344] on span "Lên hàng" at bounding box center [678, 342] width 38 height 14
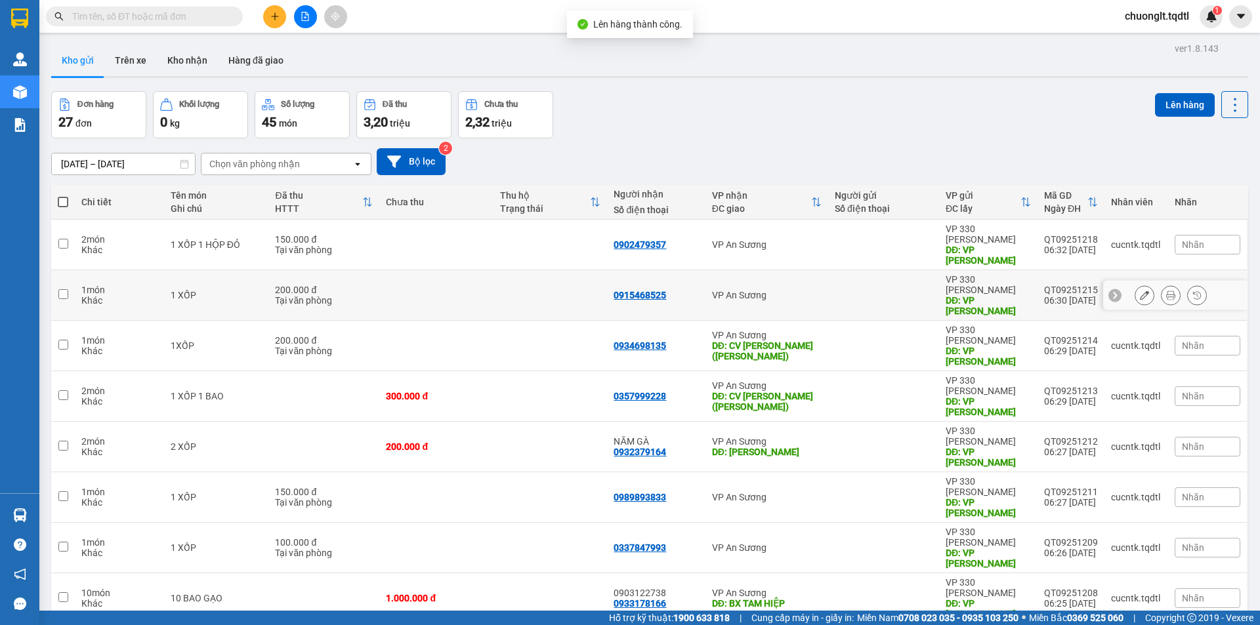
scroll to position [60, 0]
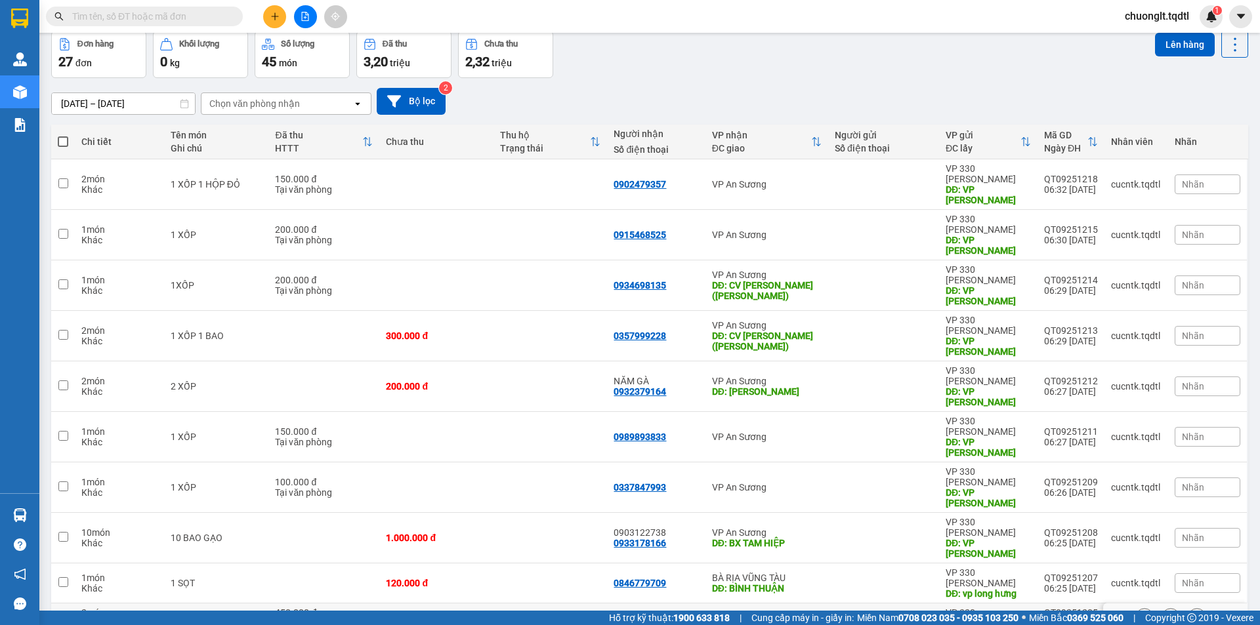
click at [54, 604] on td at bounding box center [63, 619] width 24 height 30
checkbox input "true"
click at [1168, 45] on button "Lên hàng" at bounding box center [1185, 45] width 60 height 24
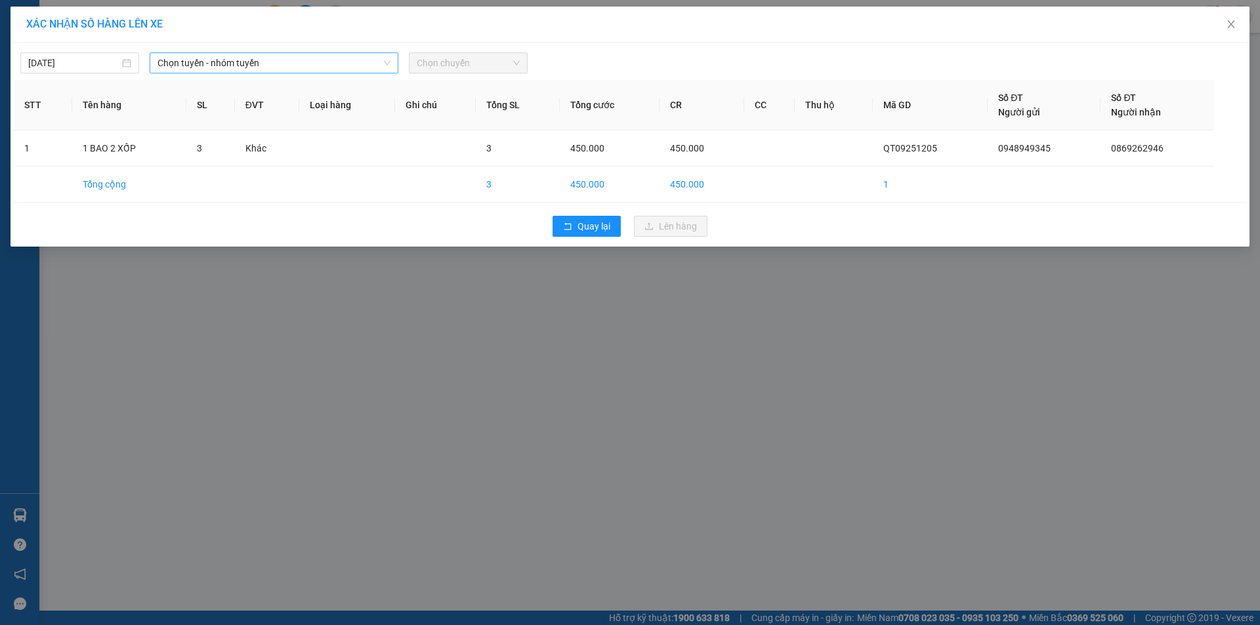
click at [298, 59] on span "Chọn tuyến - nhóm tuyến" at bounding box center [273, 63] width 233 height 20
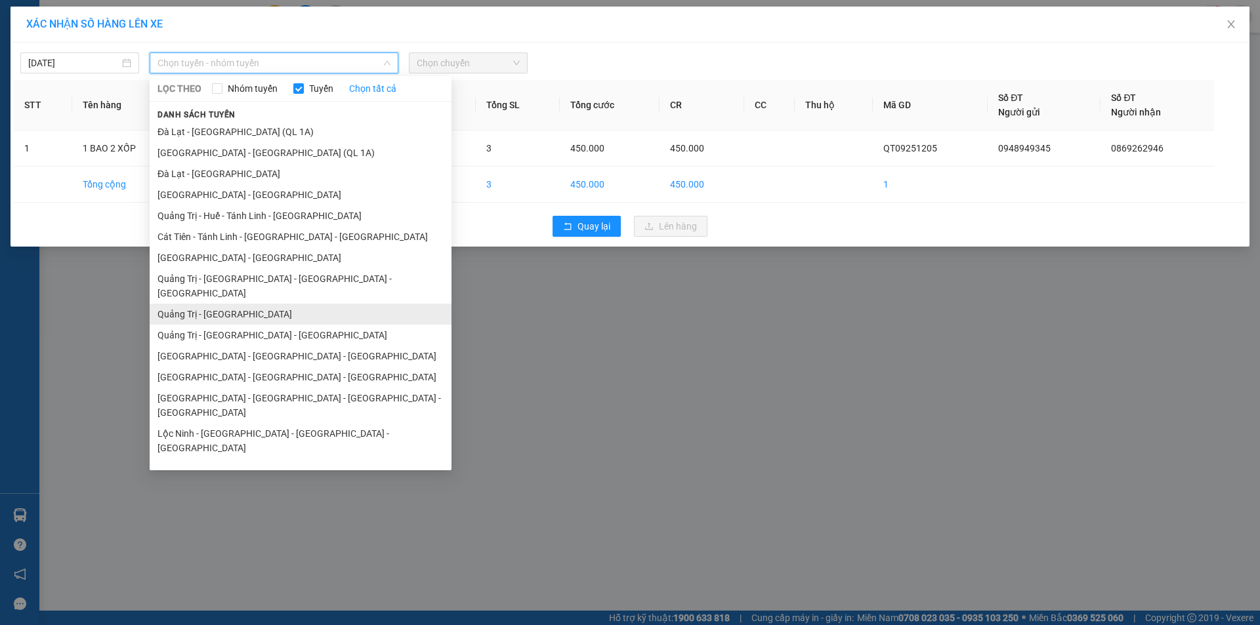
click at [214, 304] on li "Quảng Trị - [GEOGRAPHIC_DATA]" at bounding box center [301, 314] width 302 height 21
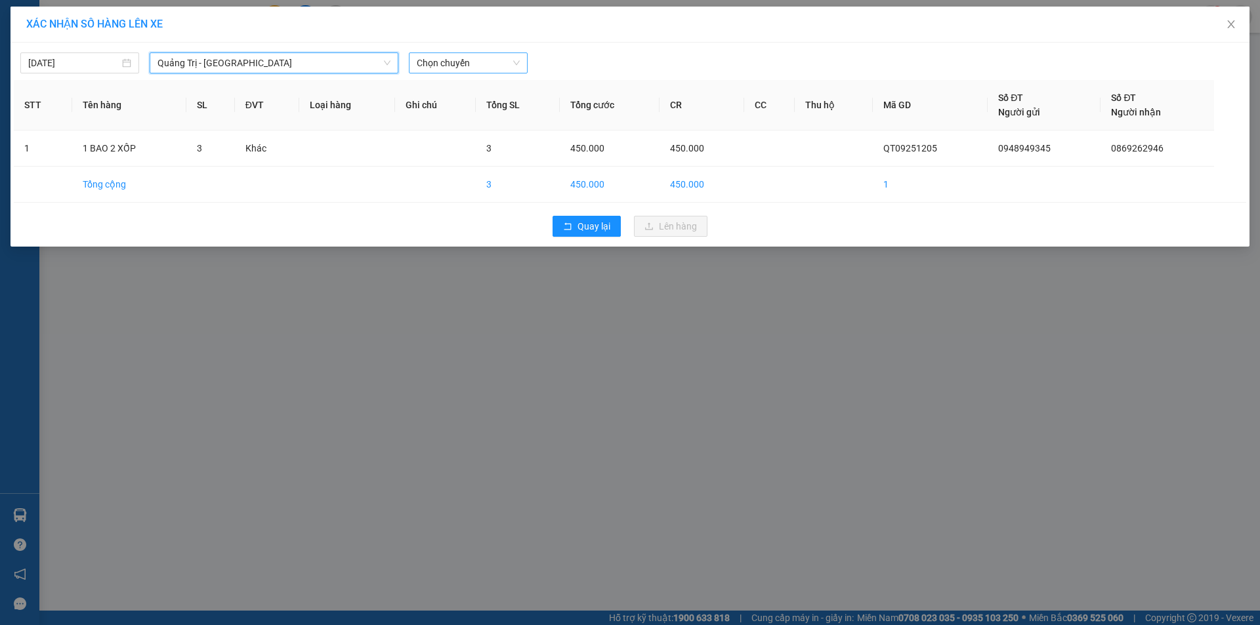
click at [482, 64] on span "Chọn chuyến" at bounding box center [468, 63] width 103 height 20
click at [591, 228] on span "Quay lại" at bounding box center [593, 226] width 33 height 14
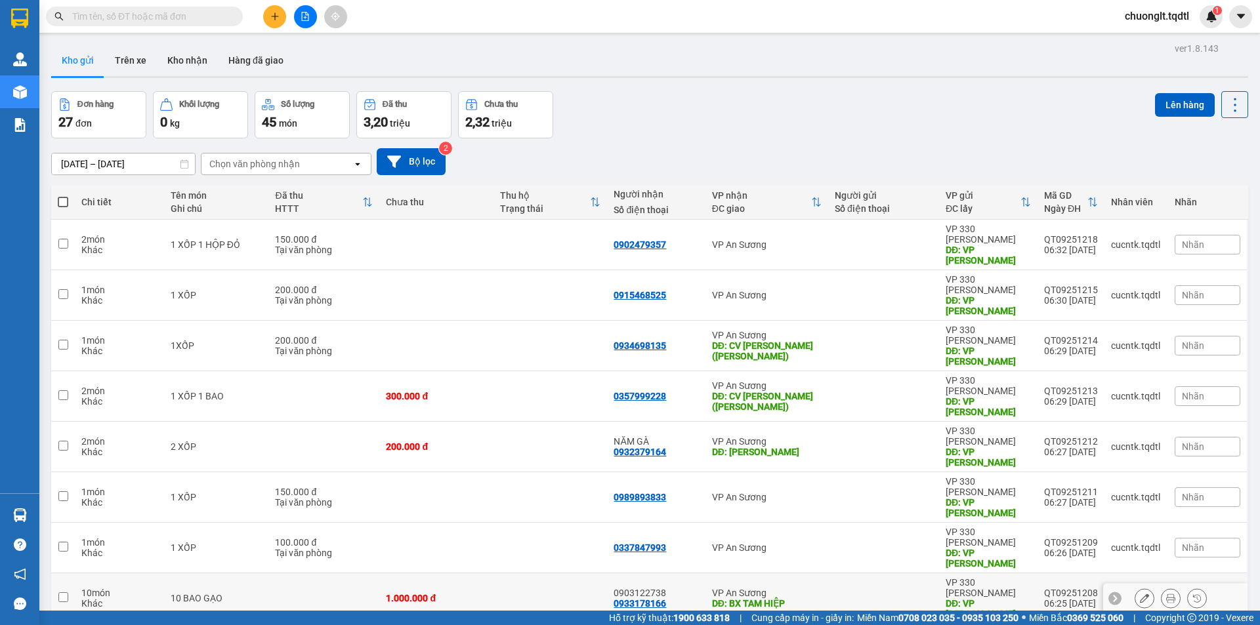
scroll to position [60, 0]
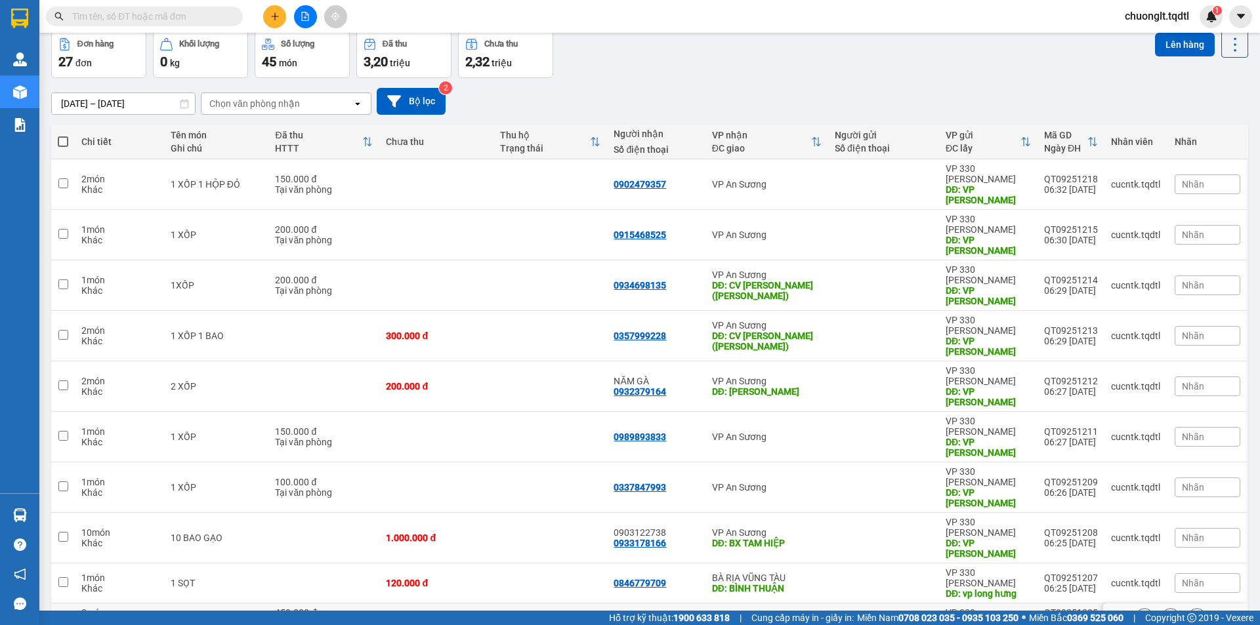
click at [57, 604] on td at bounding box center [63, 619] width 24 height 30
checkbox input "true"
click at [1161, 37] on button "Lên hàng" at bounding box center [1185, 45] width 60 height 24
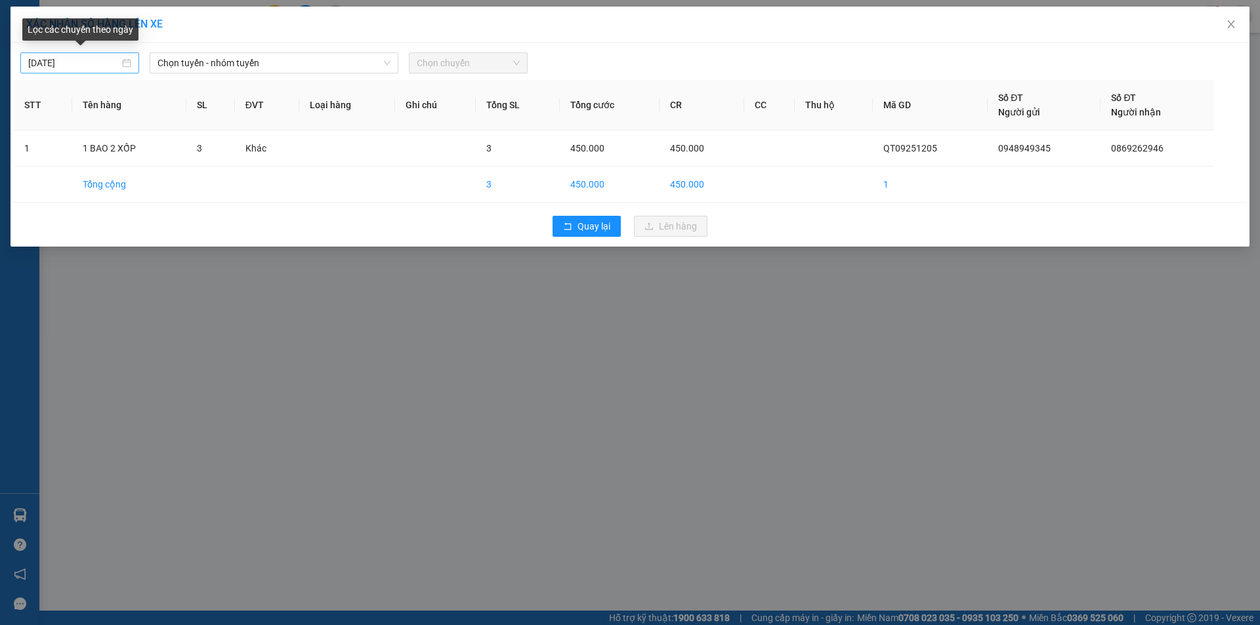
click at [123, 64] on div "[DATE]" at bounding box center [79, 63] width 103 height 14
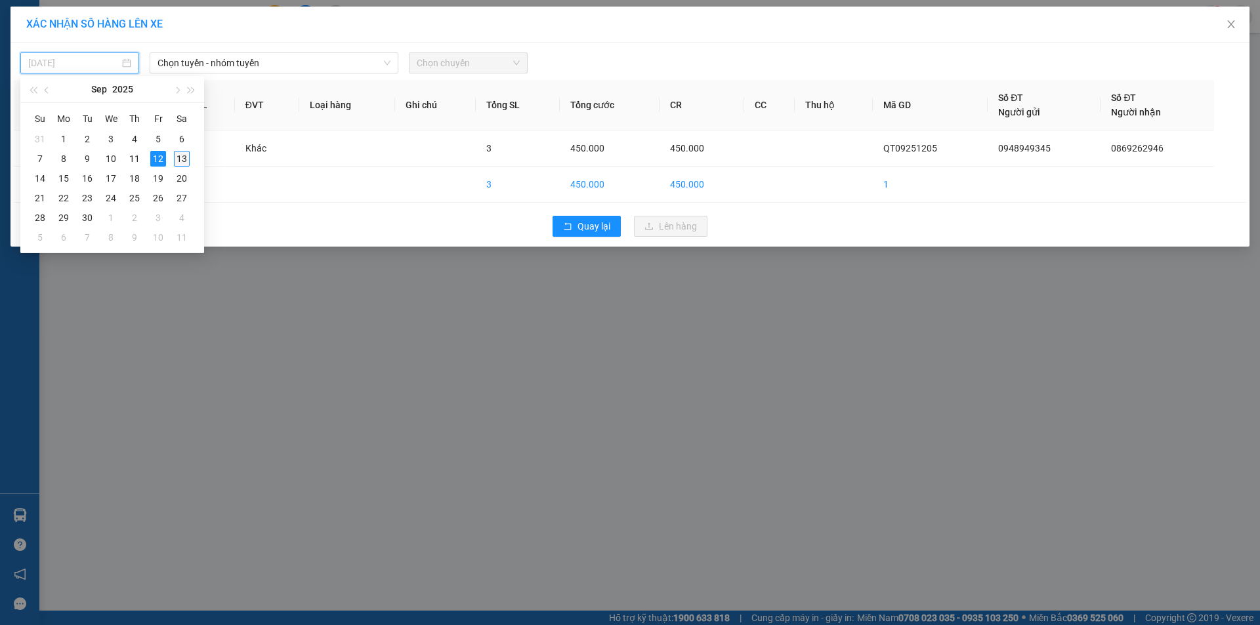
click at [175, 157] on div "13" at bounding box center [182, 159] width 16 height 16
type input "[DATE]"
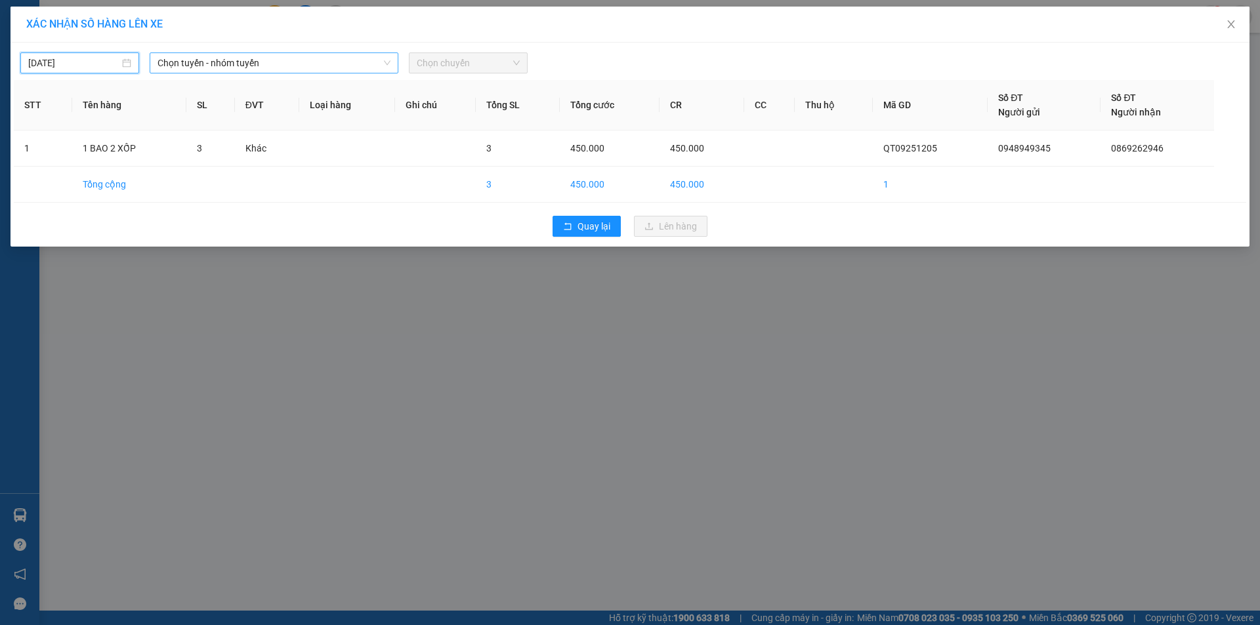
click at [359, 60] on span "Chọn tuyến - nhóm tuyến" at bounding box center [273, 63] width 233 height 20
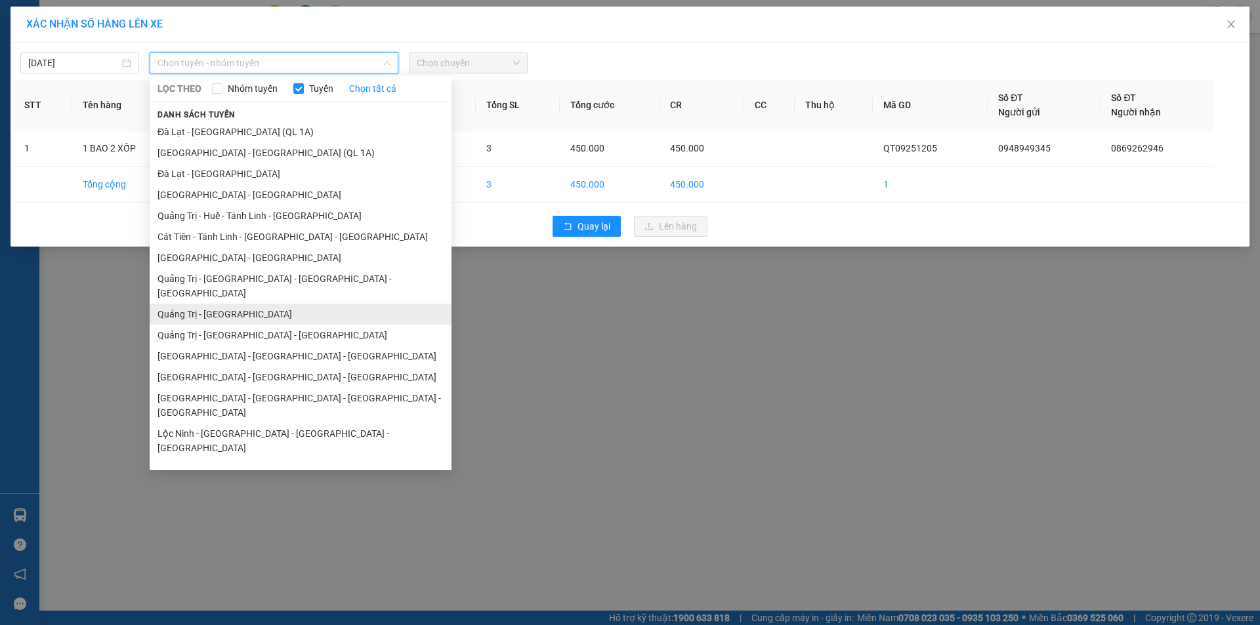
click at [253, 304] on li "Quảng Trị - [GEOGRAPHIC_DATA]" at bounding box center [301, 314] width 302 height 21
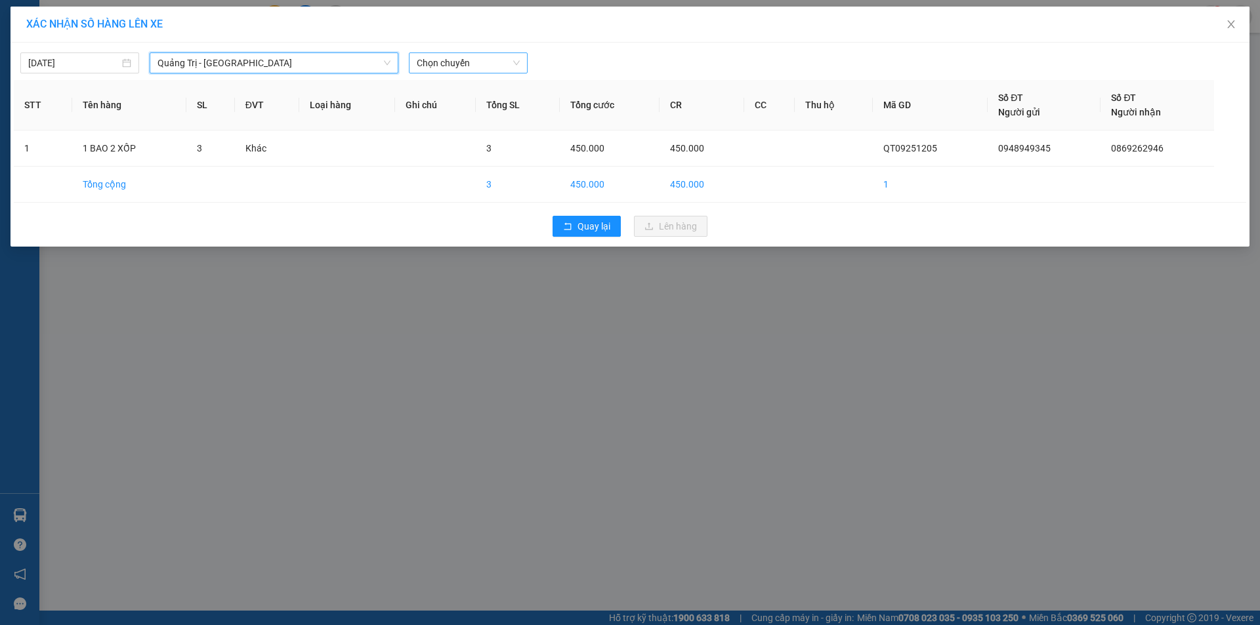
click at [487, 62] on span "Chọn chuyến" at bounding box center [468, 63] width 103 height 20
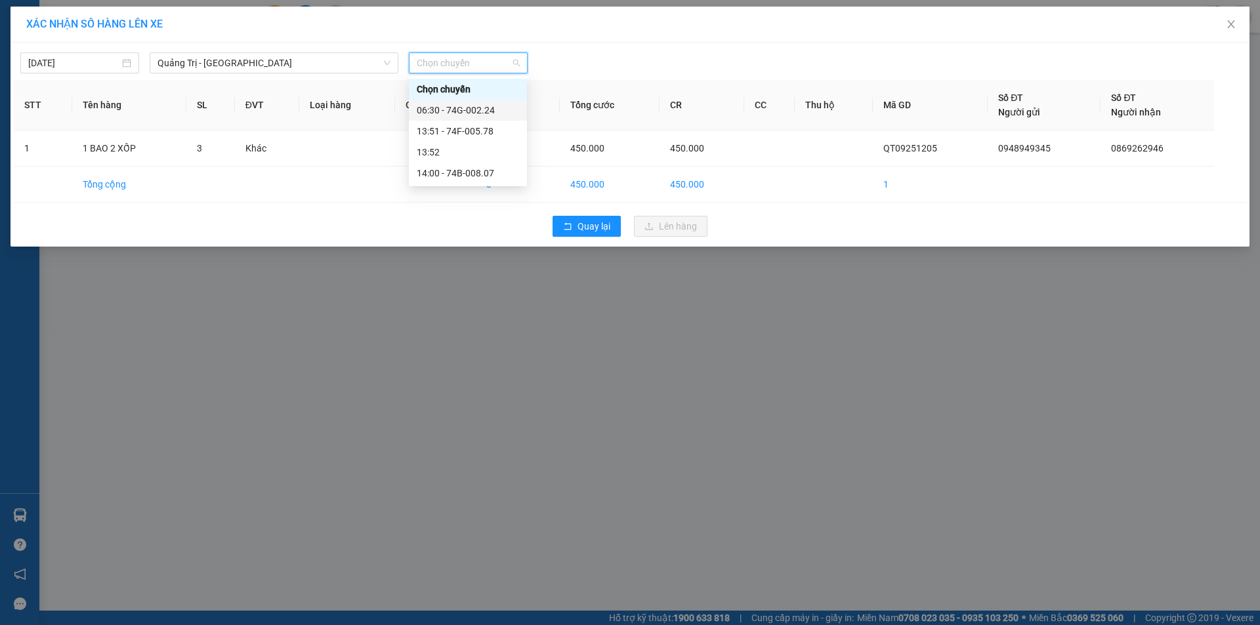
click at [474, 112] on div "06:30 - 74G-002.24" at bounding box center [468, 110] width 102 height 14
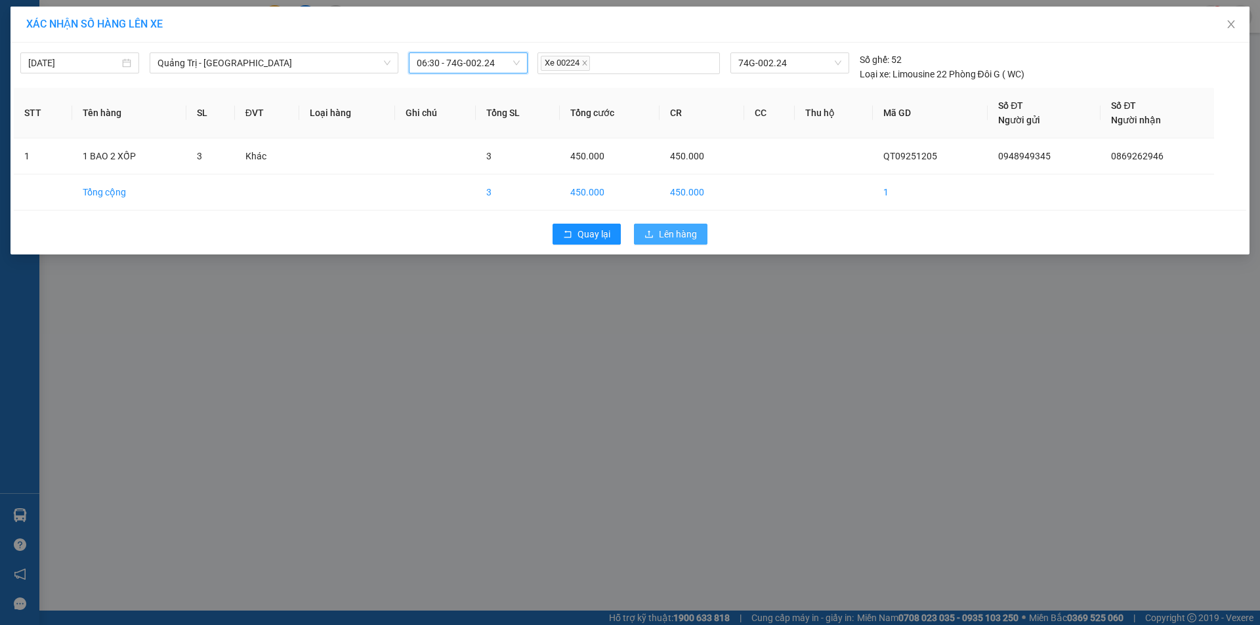
click at [694, 236] on span "Lên hàng" at bounding box center [678, 234] width 38 height 14
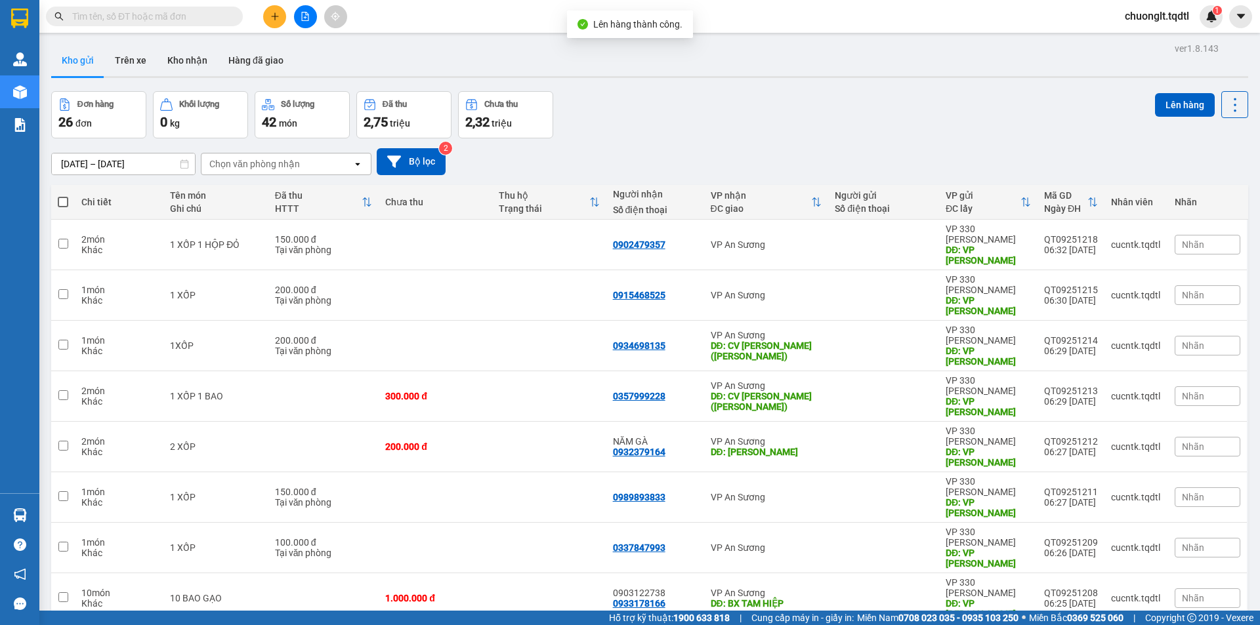
click at [302, 18] on icon "file-add" at bounding box center [305, 16] width 7 height 9
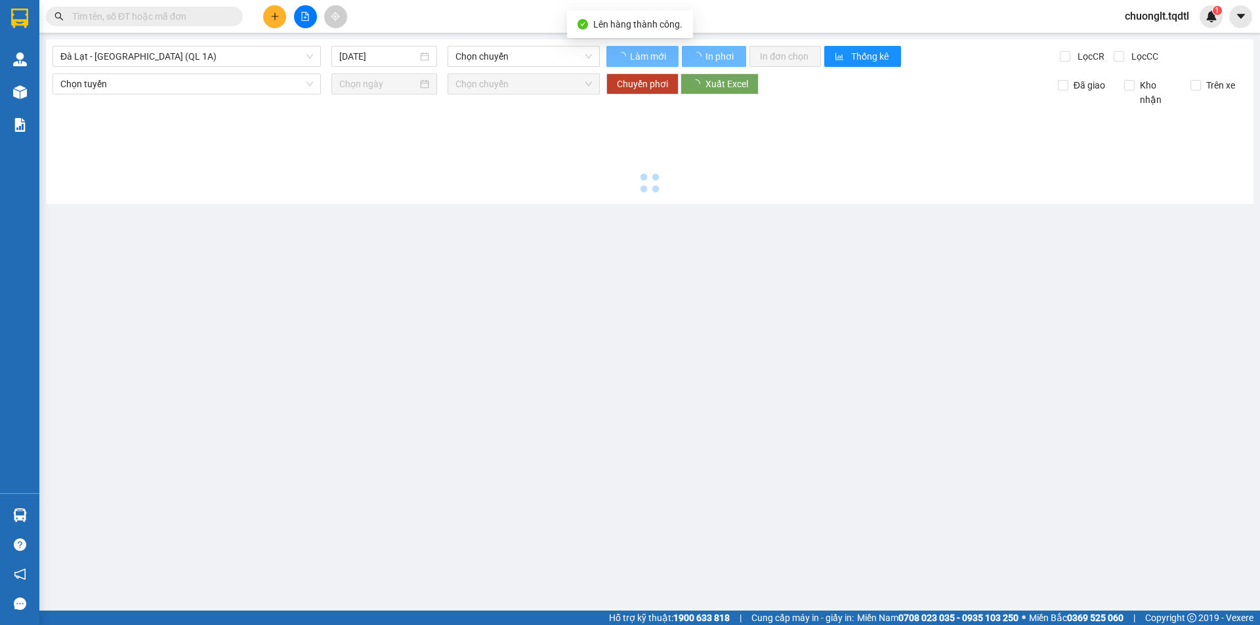
type input "[DATE]"
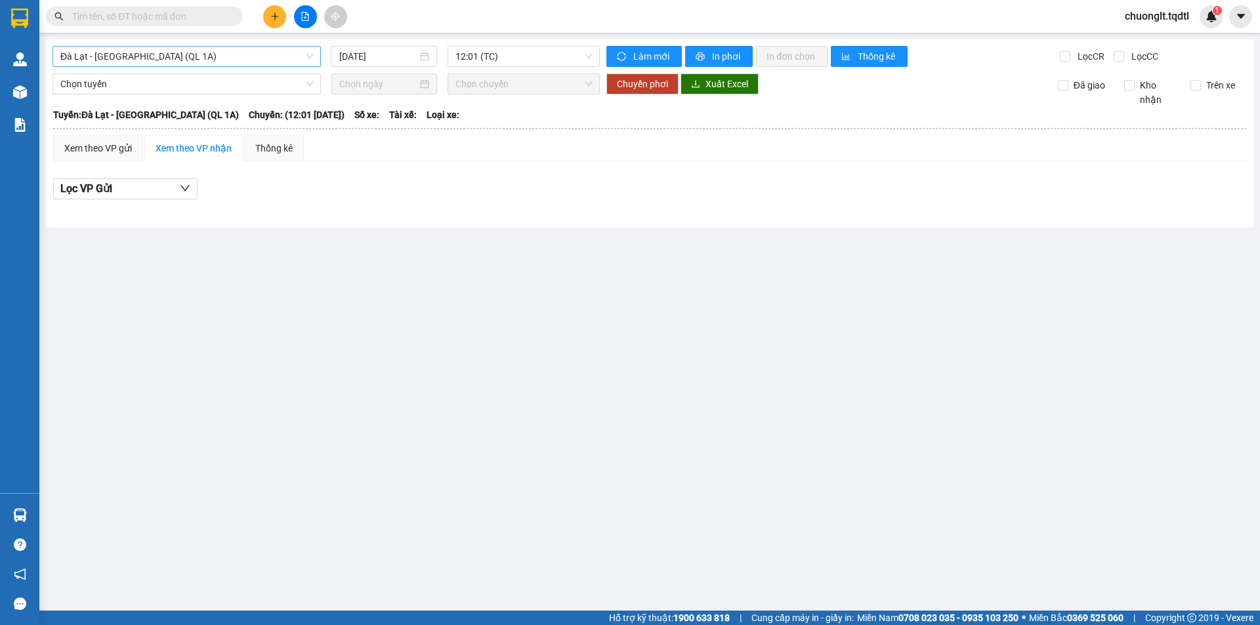
click at [297, 56] on span "Đà Lạt - [GEOGRAPHIC_DATA] (QL 1A)" at bounding box center [186, 57] width 253 height 20
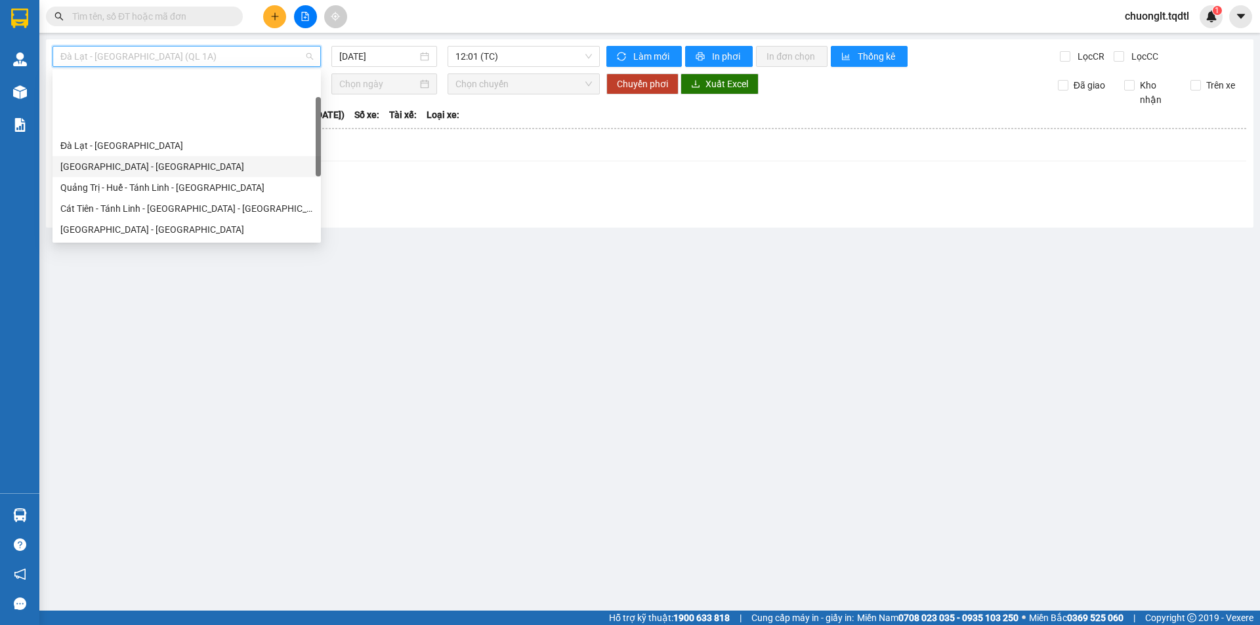
scroll to position [66, 0]
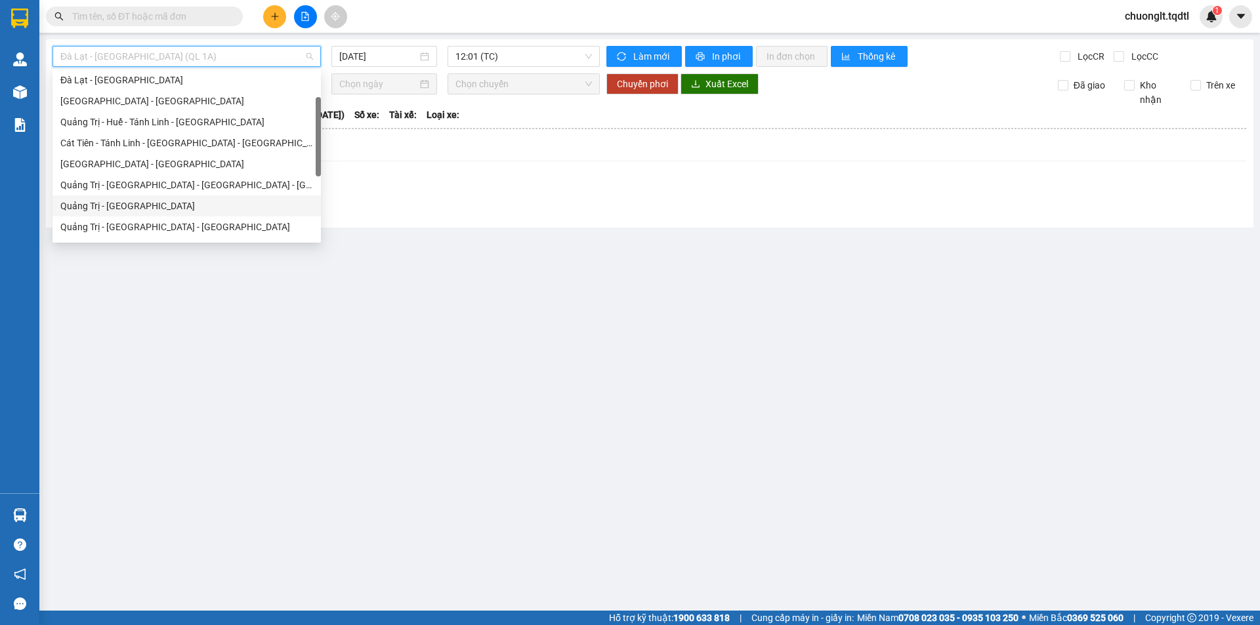
drag, startPoint x: 119, startPoint y: 202, endPoint x: 384, endPoint y: 102, distance: 283.8
click at [119, 202] on div "Quảng Trị - [GEOGRAPHIC_DATA]" at bounding box center [186, 206] width 253 height 14
type input "[DATE]"
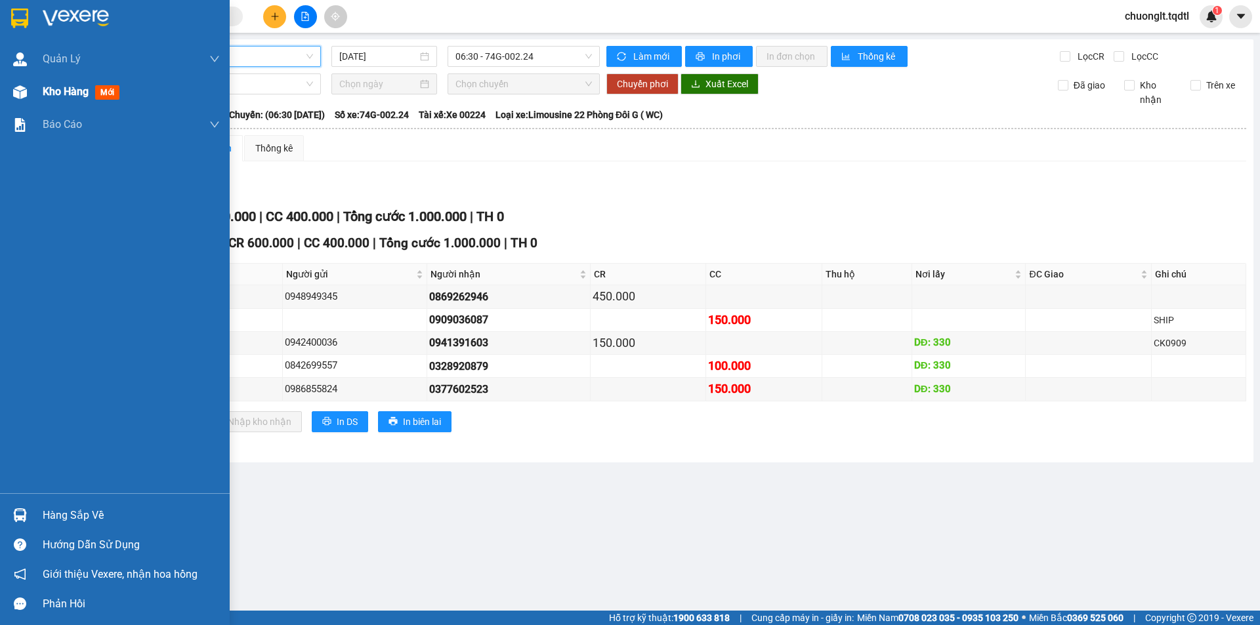
click at [50, 90] on span "Kho hàng" at bounding box center [66, 91] width 46 height 12
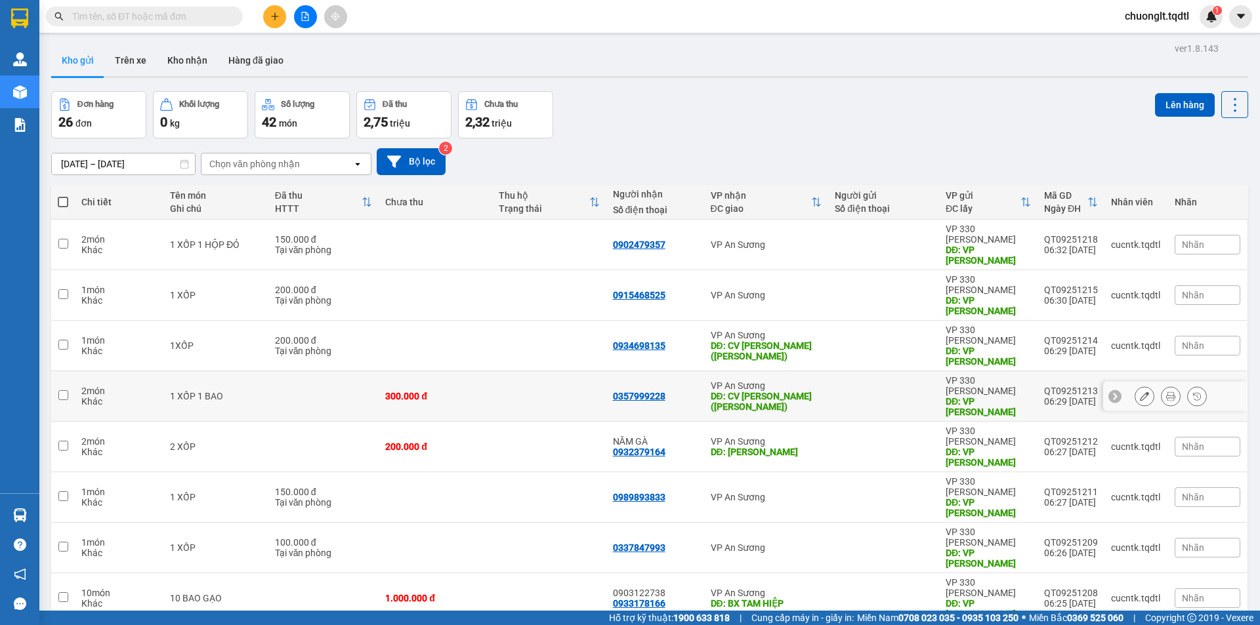
scroll to position [60, 0]
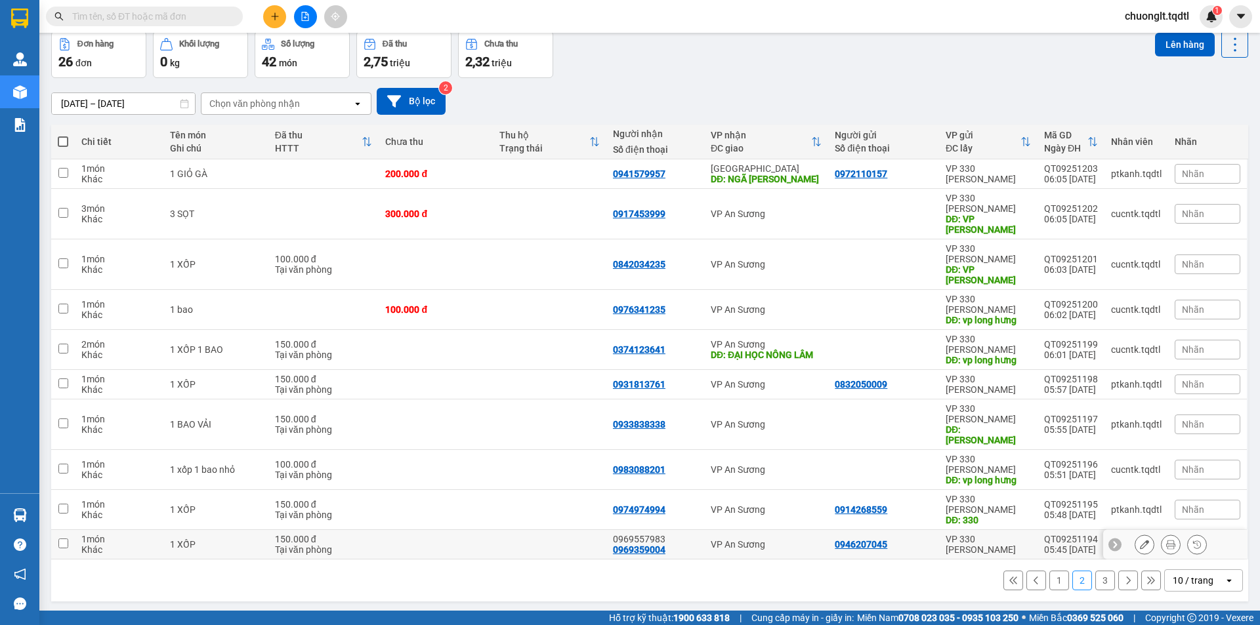
click at [64, 539] on input "checkbox" at bounding box center [63, 544] width 10 height 10
checkbox input "true"
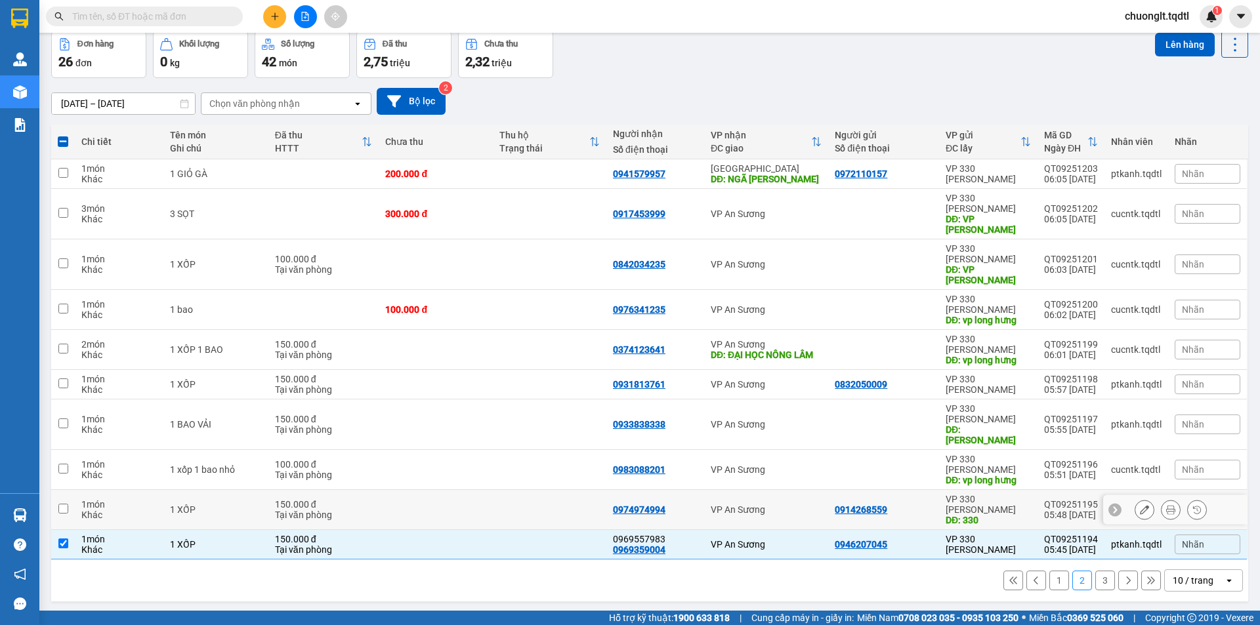
click at [64, 504] on input "checkbox" at bounding box center [63, 509] width 10 height 10
checkbox input "true"
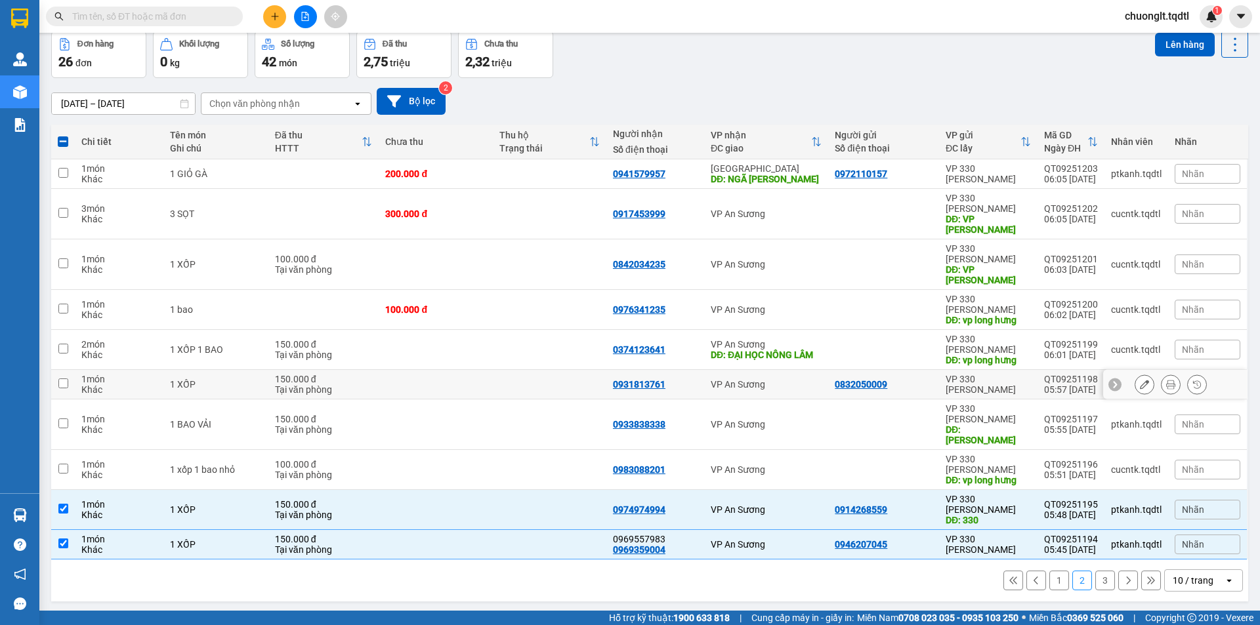
click at [62, 379] on input "checkbox" at bounding box center [63, 384] width 10 height 10
checkbox input "true"
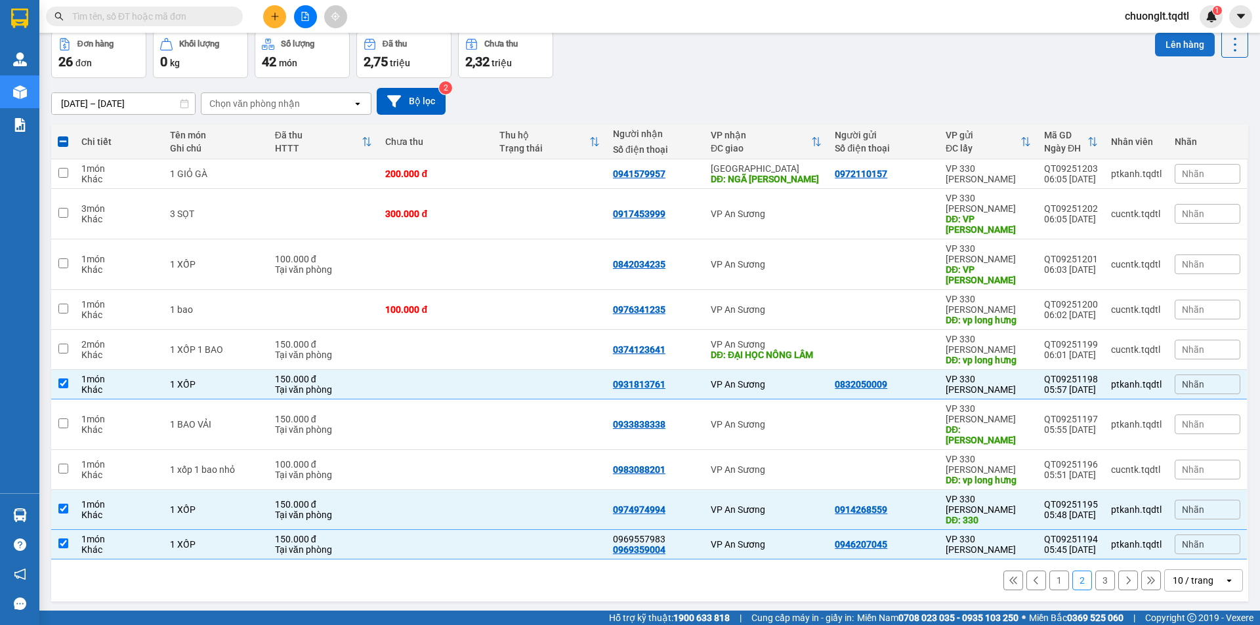
click at [1177, 40] on button "Lên hàng" at bounding box center [1185, 45] width 60 height 24
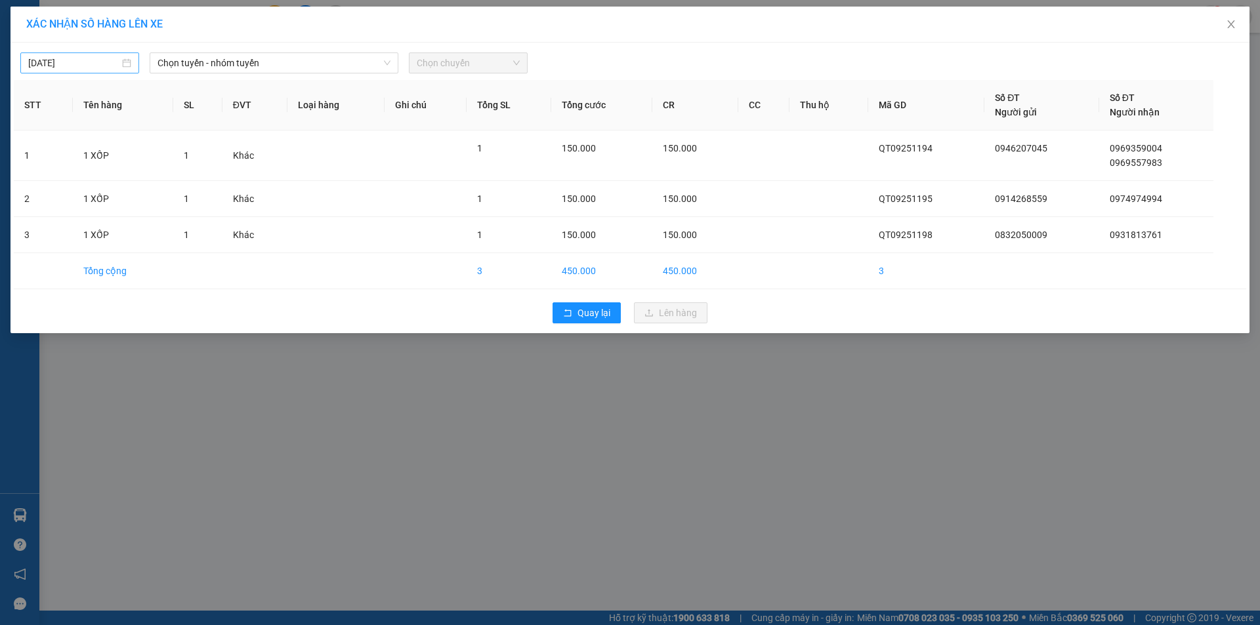
click at [127, 64] on div "[DATE]" at bounding box center [79, 63] width 103 height 14
click at [186, 157] on div "13" at bounding box center [182, 159] width 16 height 16
type input "[DATE]"
click at [352, 65] on span "Chọn tuyến - nhóm tuyến" at bounding box center [273, 63] width 233 height 20
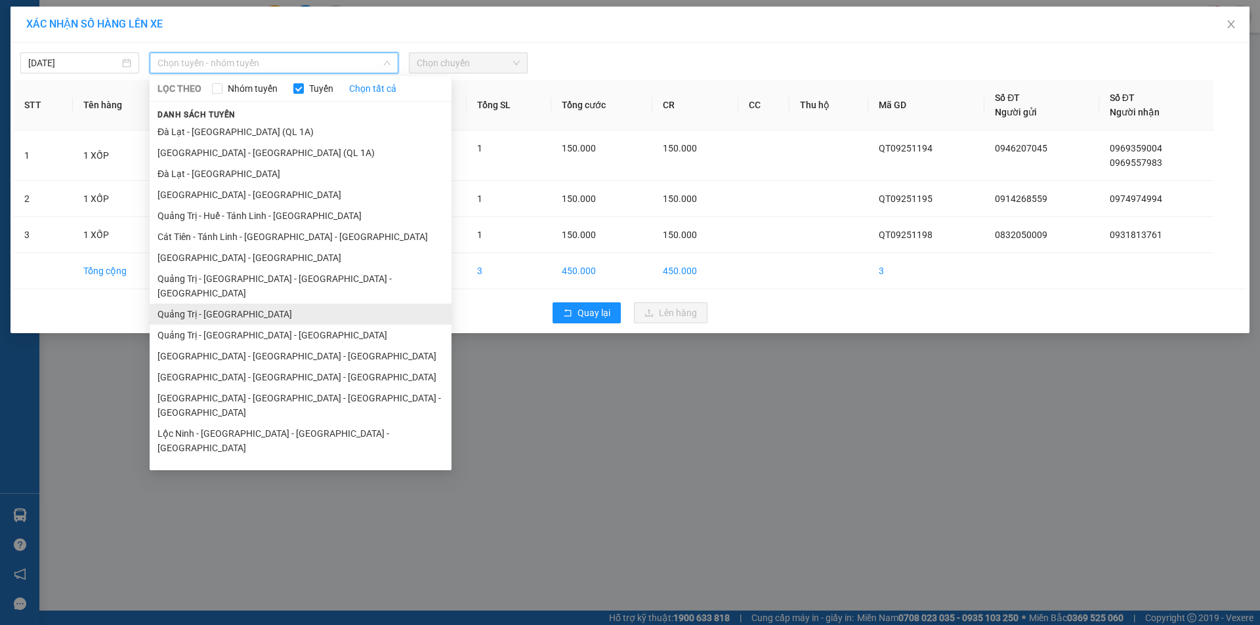
drag, startPoint x: 247, startPoint y: 303, endPoint x: 337, endPoint y: 258, distance: 100.3
click at [247, 304] on li "Quảng Trị - [GEOGRAPHIC_DATA]" at bounding box center [301, 314] width 302 height 21
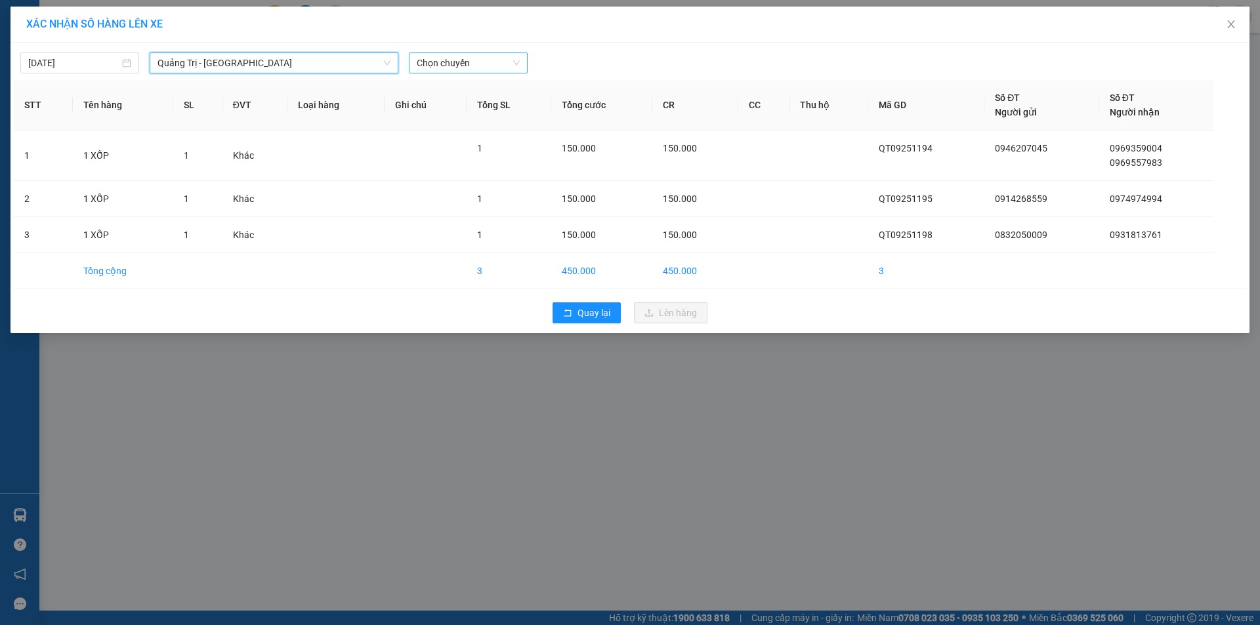
click at [483, 56] on span "Chọn chuyến" at bounding box center [468, 63] width 103 height 20
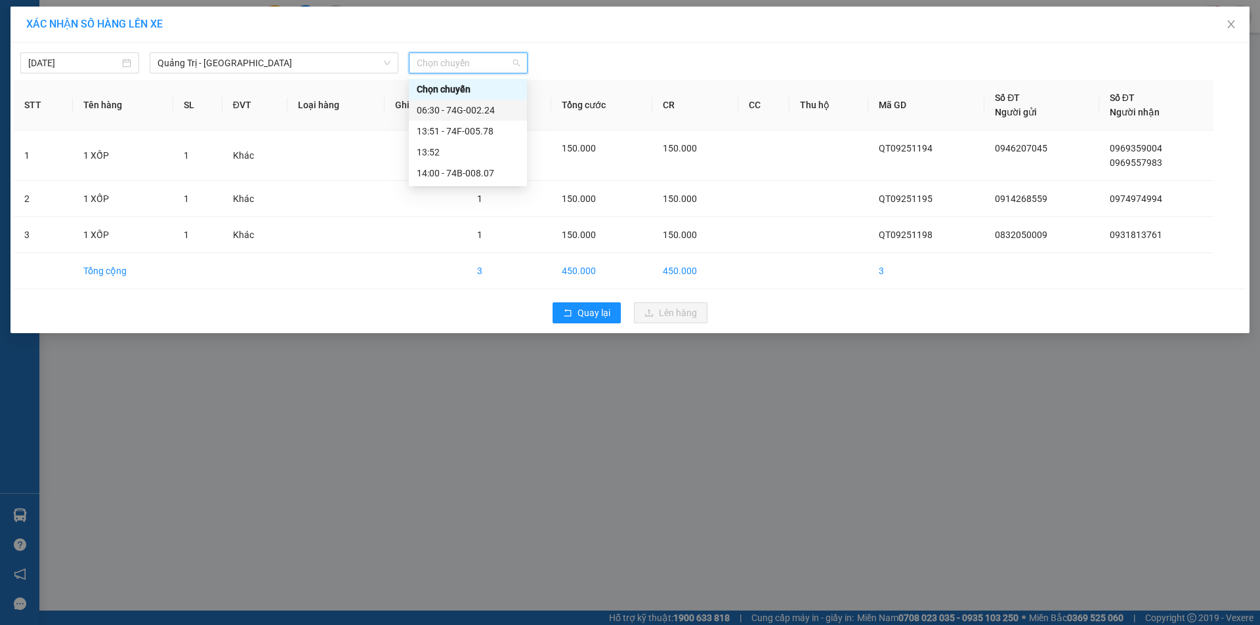
click at [478, 110] on div "06:30 - 74G-002.24" at bounding box center [468, 110] width 102 height 14
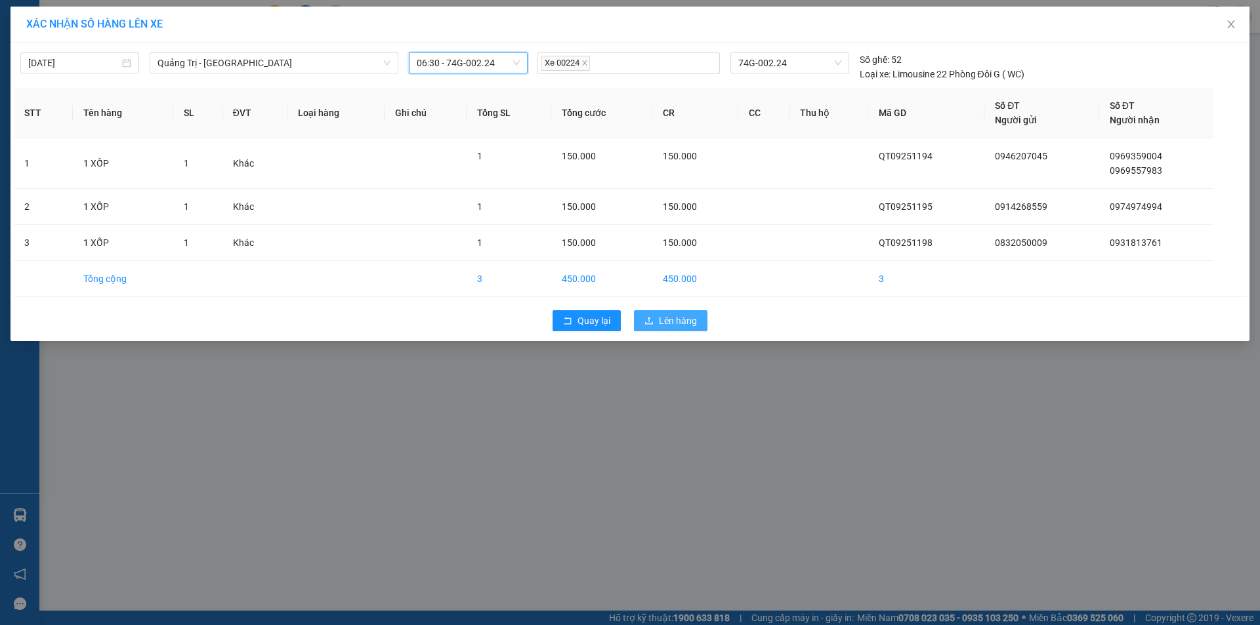
click at [657, 318] on button "Lên hàng" at bounding box center [670, 320] width 73 height 21
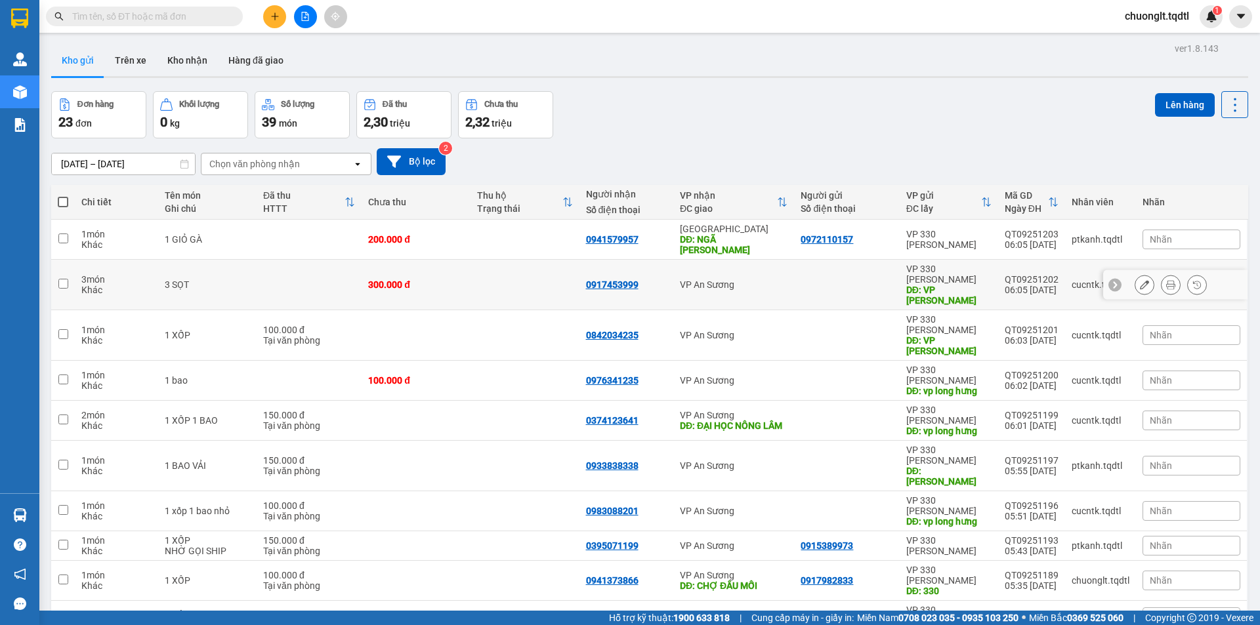
scroll to position [60, 0]
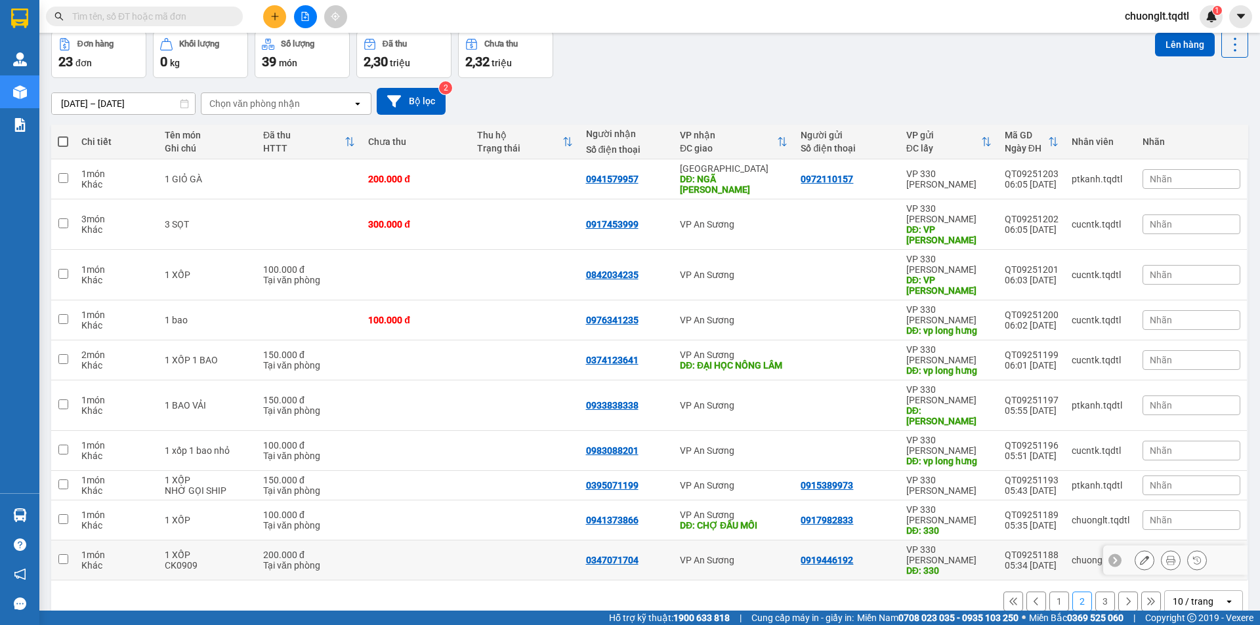
click at [60, 554] on input "checkbox" at bounding box center [63, 559] width 10 height 10
checkbox input "true"
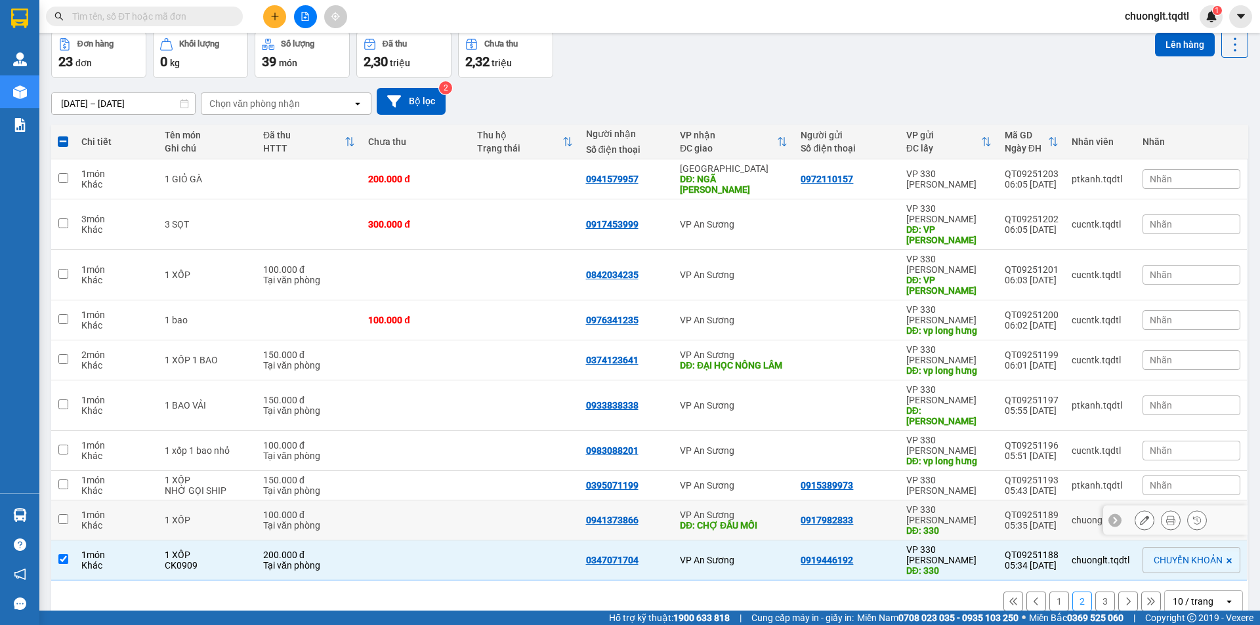
click at [66, 514] on input "checkbox" at bounding box center [63, 519] width 10 height 10
checkbox input "true"
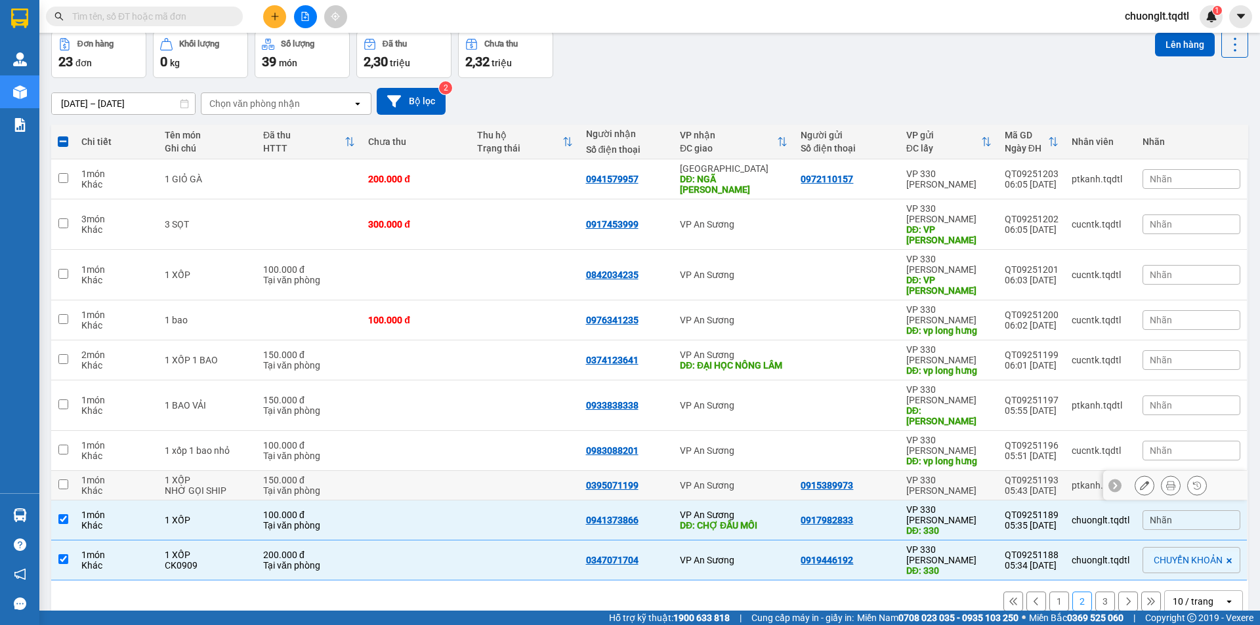
click at [62, 480] on input "checkbox" at bounding box center [63, 485] width 10 height 10
checkbox input "true"
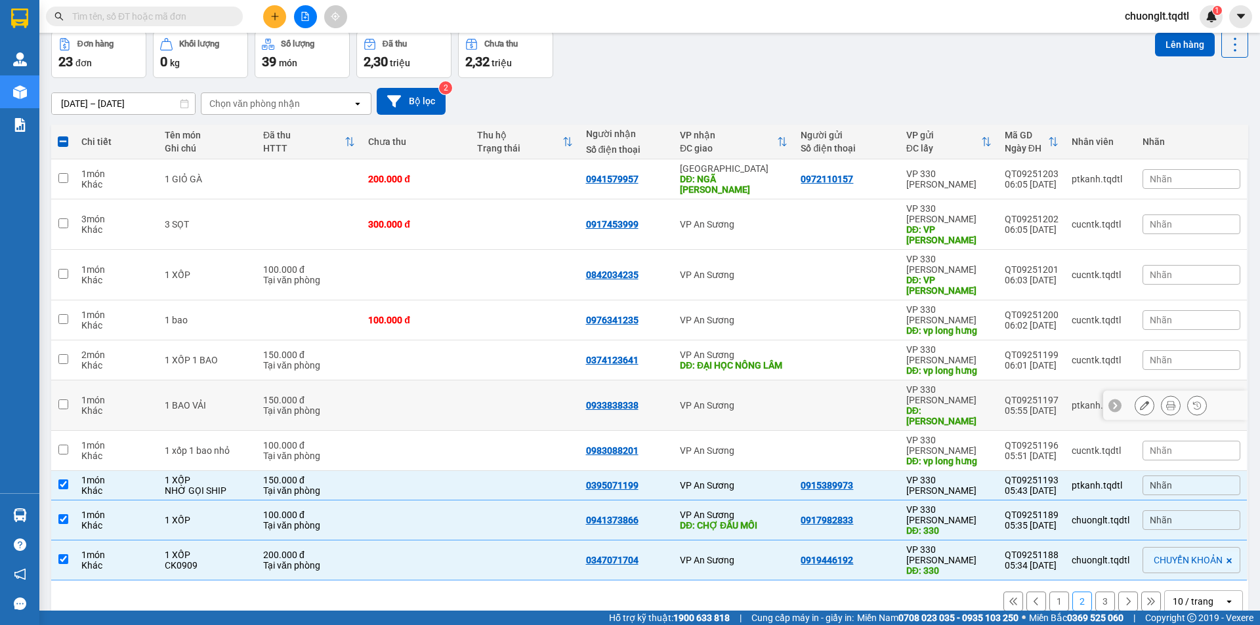
click at [64, 400] on input "checkbox" at bounding box center [63, 405] width 10 height 10
checkbox input "true"
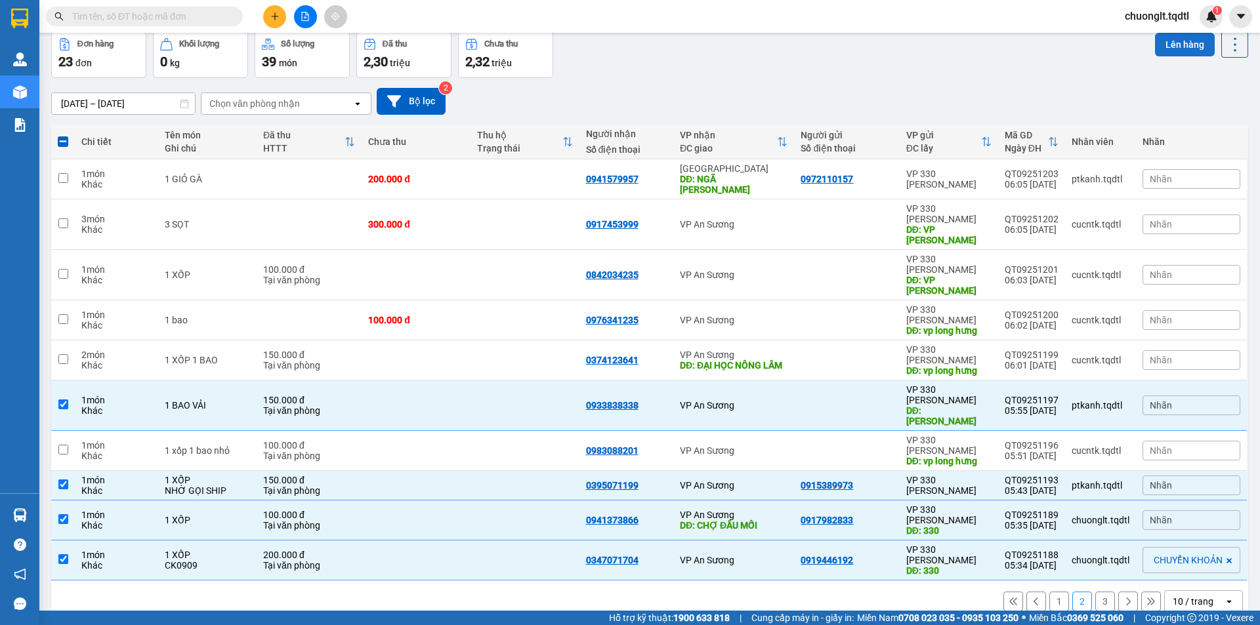
click at [1166, 45] on button "Lên hàng" at bounding box center [1185, 45] width 60 height 24
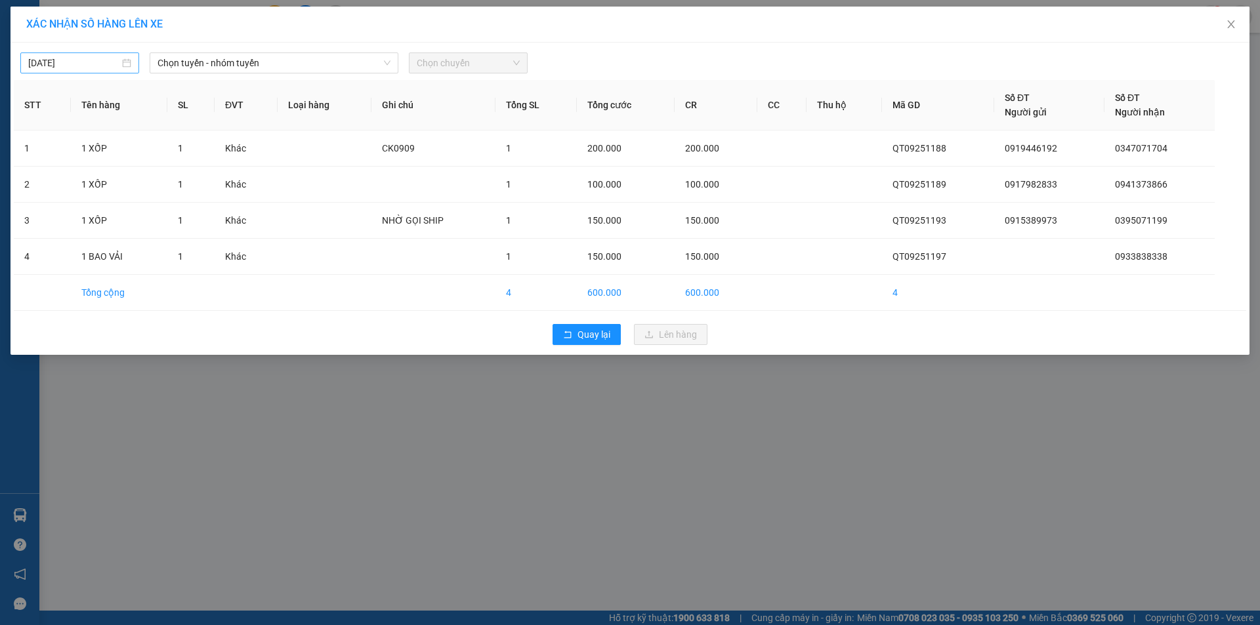
click at [110, 61] on input "[DATE]" at bounding box center [73, 63] width 91 height 14
click at [179, 158] on div "13" at bounding box center [182, 159] width 16 height 16
type input "[DATE]"
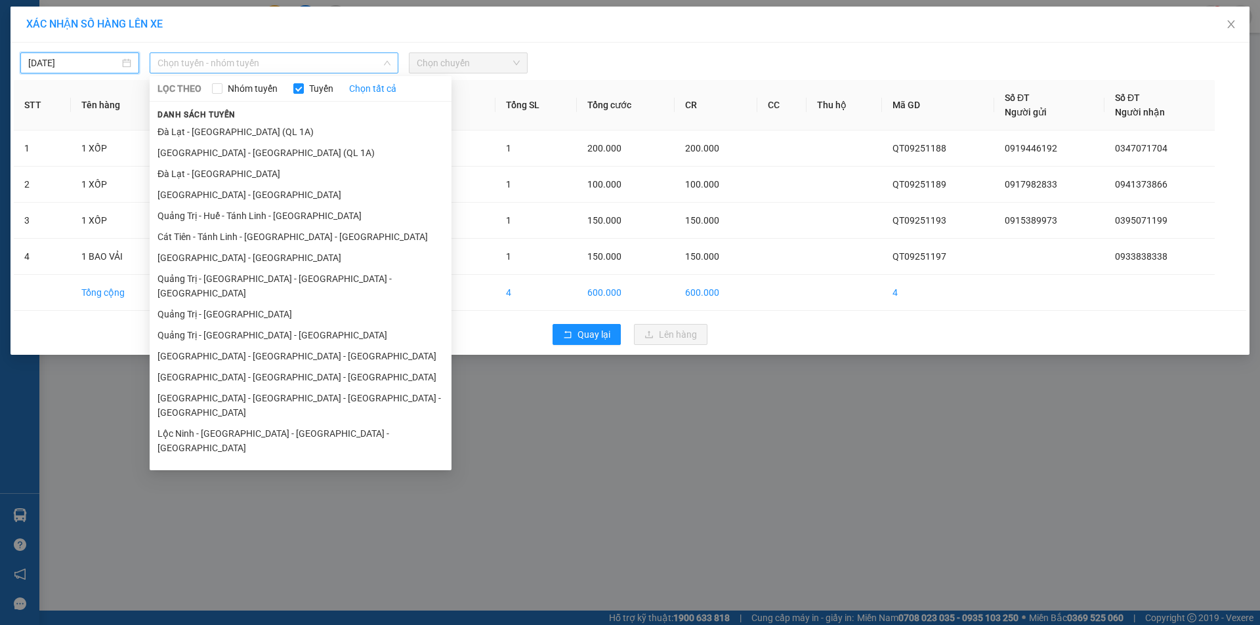
click at [342, 63] on span "Chọn tuyến - nhóm tuyến" at bounding box center [273, 63] width 233 height 20
click at [254, 304] on li "Quảng Trị - [GEOGRAPHIC_DATA]" at bounding box center [301, 314] width 302 height 21
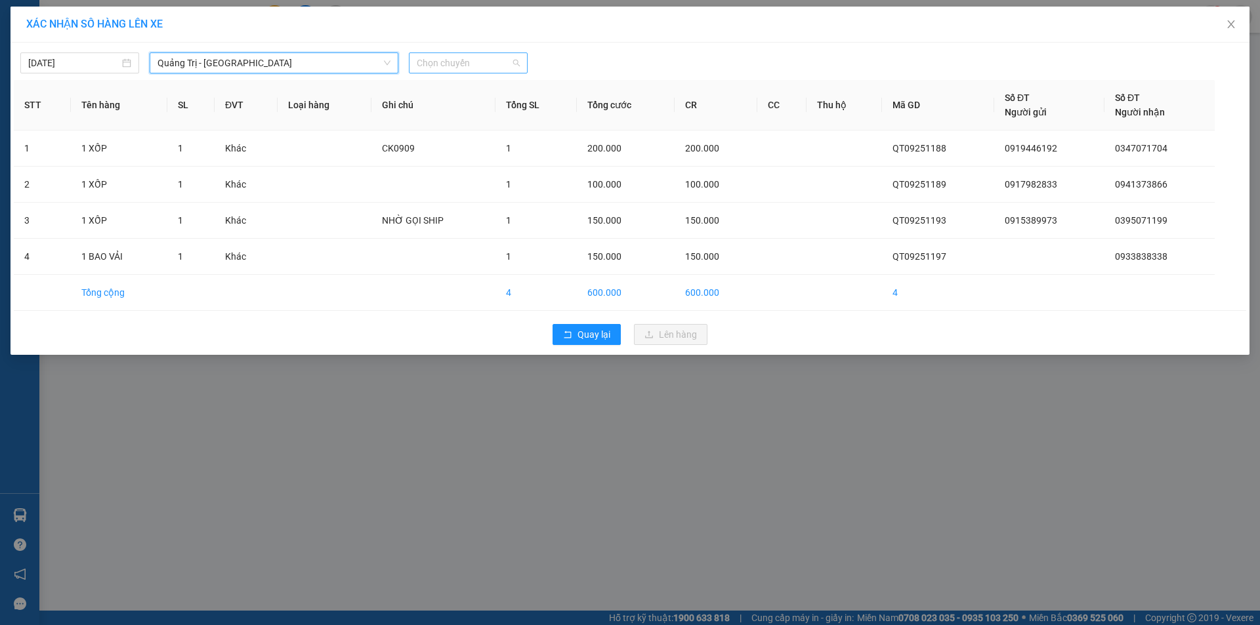
click at [500, 62] on span "Chọn chuyến" at bounding box center [468, 63] width 103 height 20
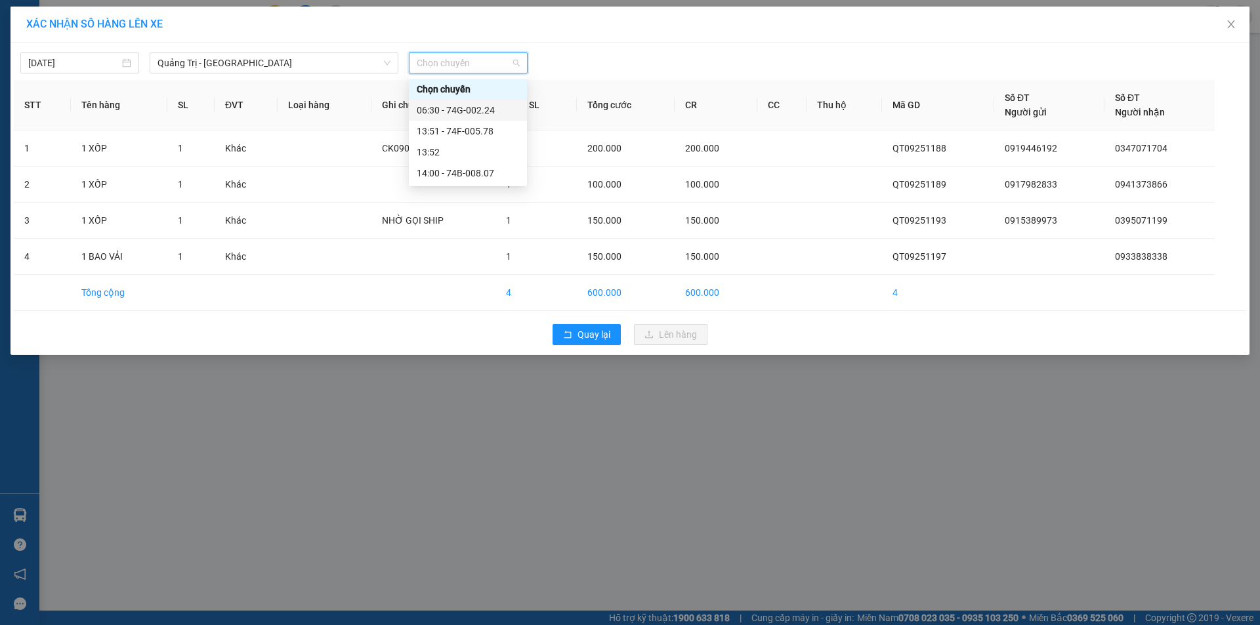
click at [484, 104] on div "06:30 - 74G-002.24" at bounding box center [468, 110] width 102 height 14
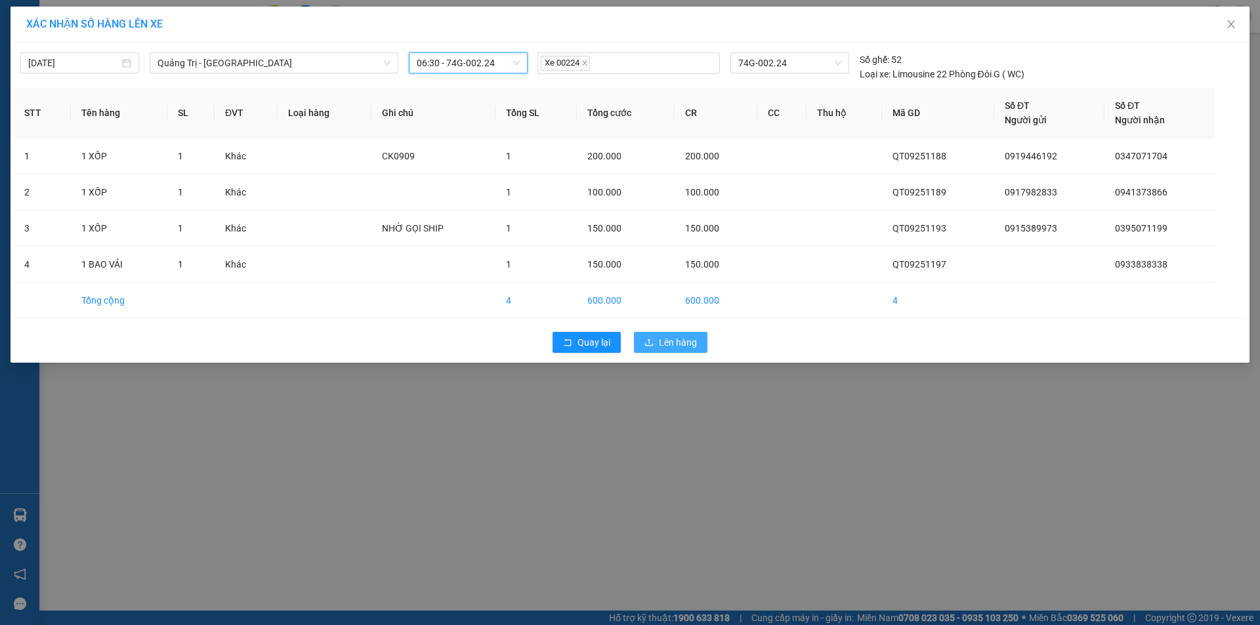
click at [669, 341] on span "Lên hàng" at bounding box center [678, 342] width 38 height 14
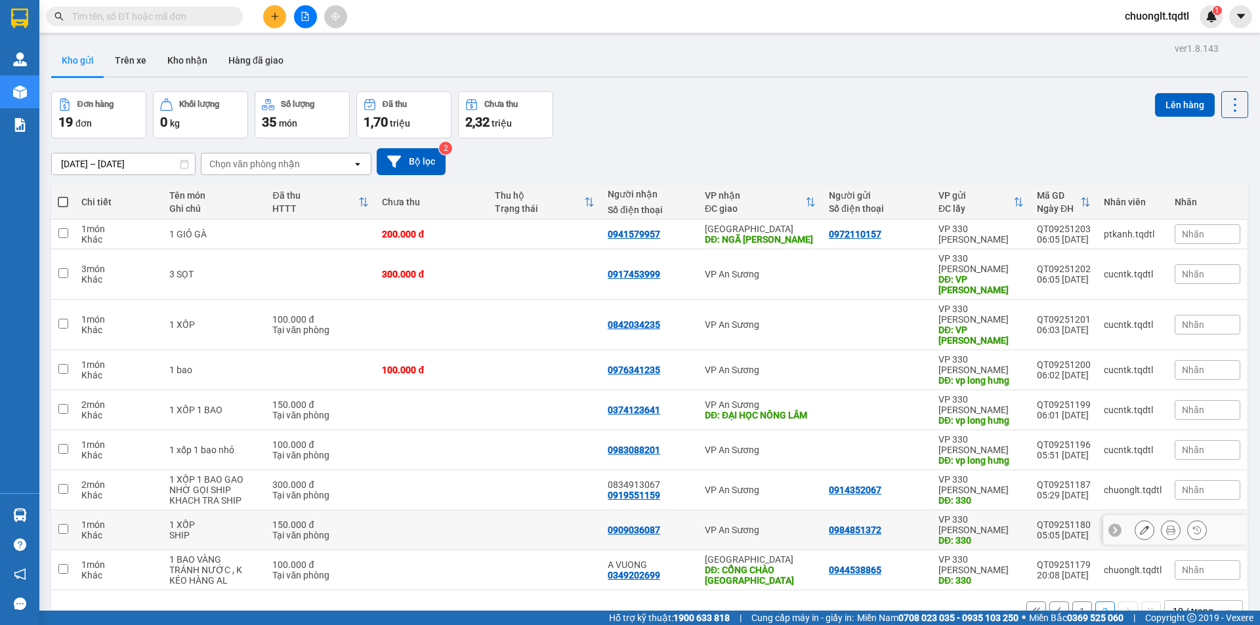
click at [62, 524] on input "checkbox" at bounding box center [63, 529] width 10 height 10
checkbox input "true"
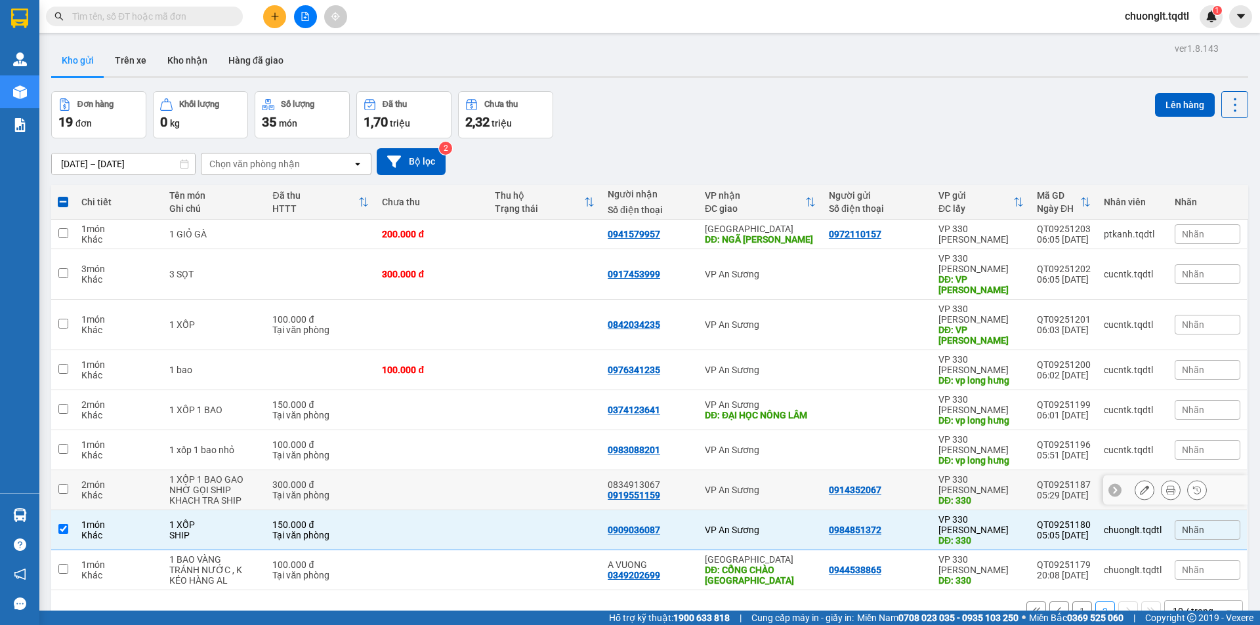
click at [59, 484] on input "checkbox" at bounding box center [63, 489] width 10 height 10
checkbox input "true"
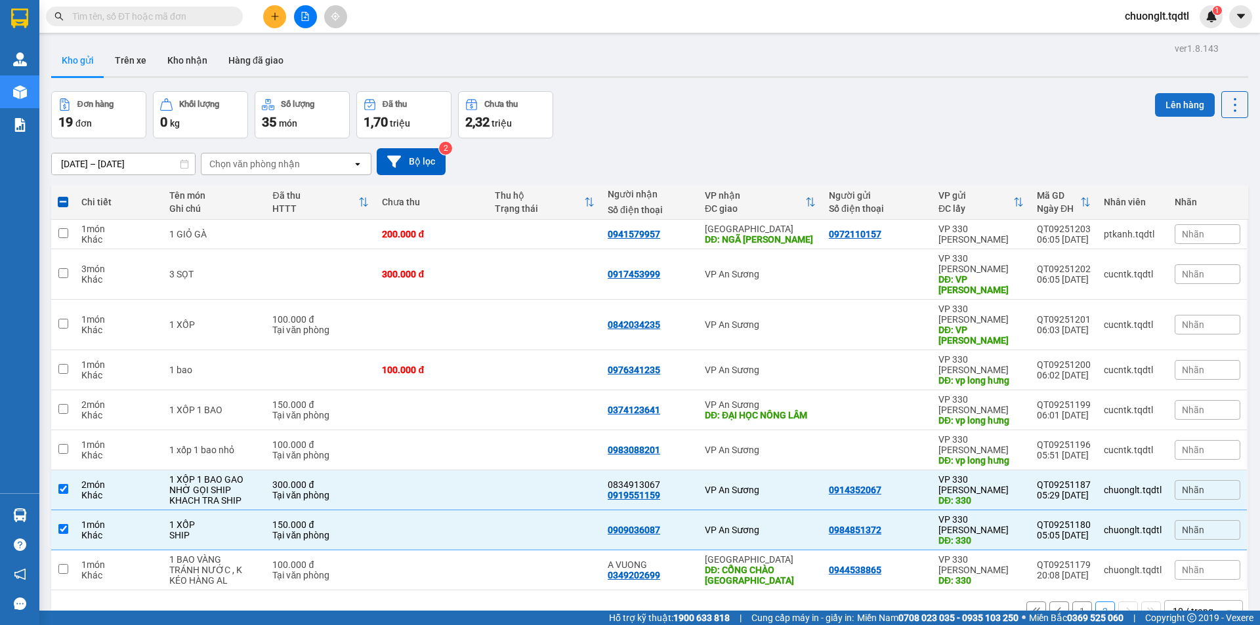
click at [1174, 106] on button "Lên hàng" at bounding box center [1185, 105] width 60 height 24
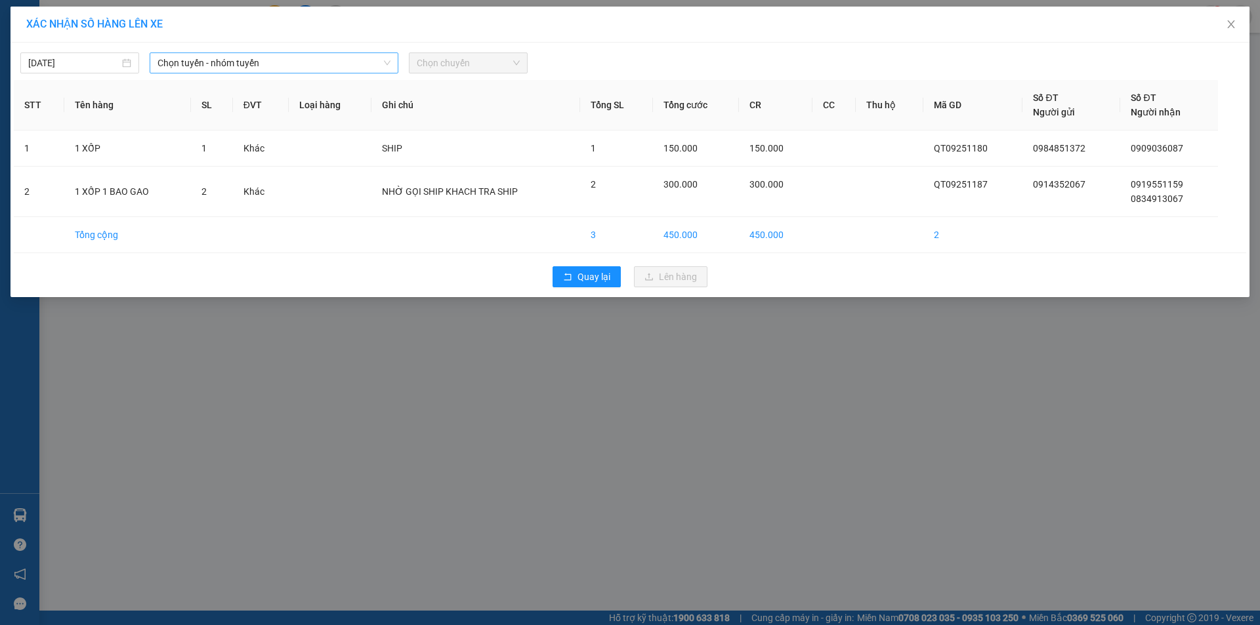
click at [327, 66] on span "Chọn tuyến - nhóm tuyến" at bounding box center [273, 63] width 233 height 20
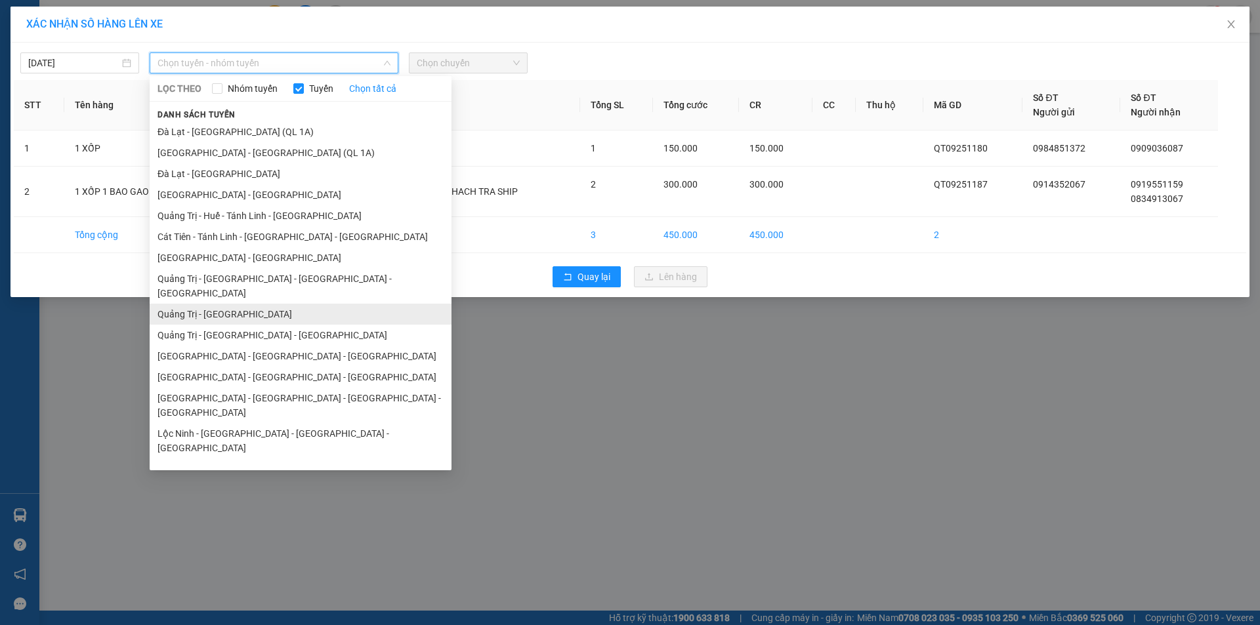
drag, startPoint x: 223, startPoint y: 300, endPoint x: 237, endPoint y: 266, distance: 36.8
click at [224, 304] on li "Quảng Trị - [GEOGRAPHIC_DATA]" at bounding box center [301, 314] width 302 height 21
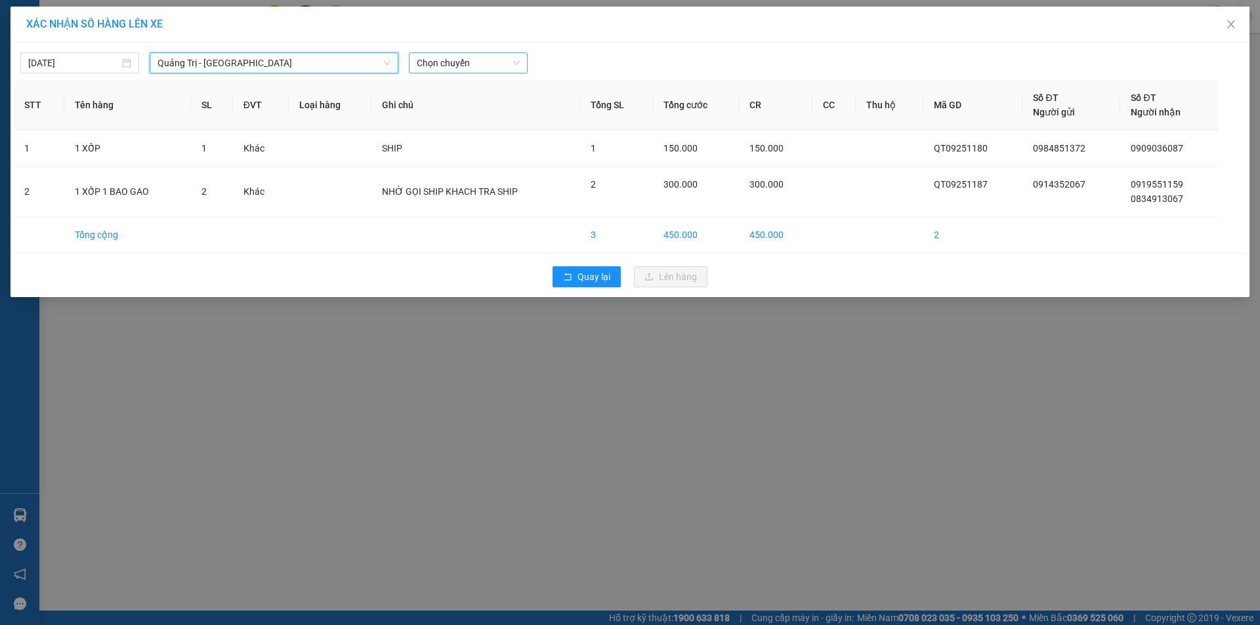
click at [487, 64] on span "Chọn chuyến" at bounding box center [468, 63] width 103 height 20
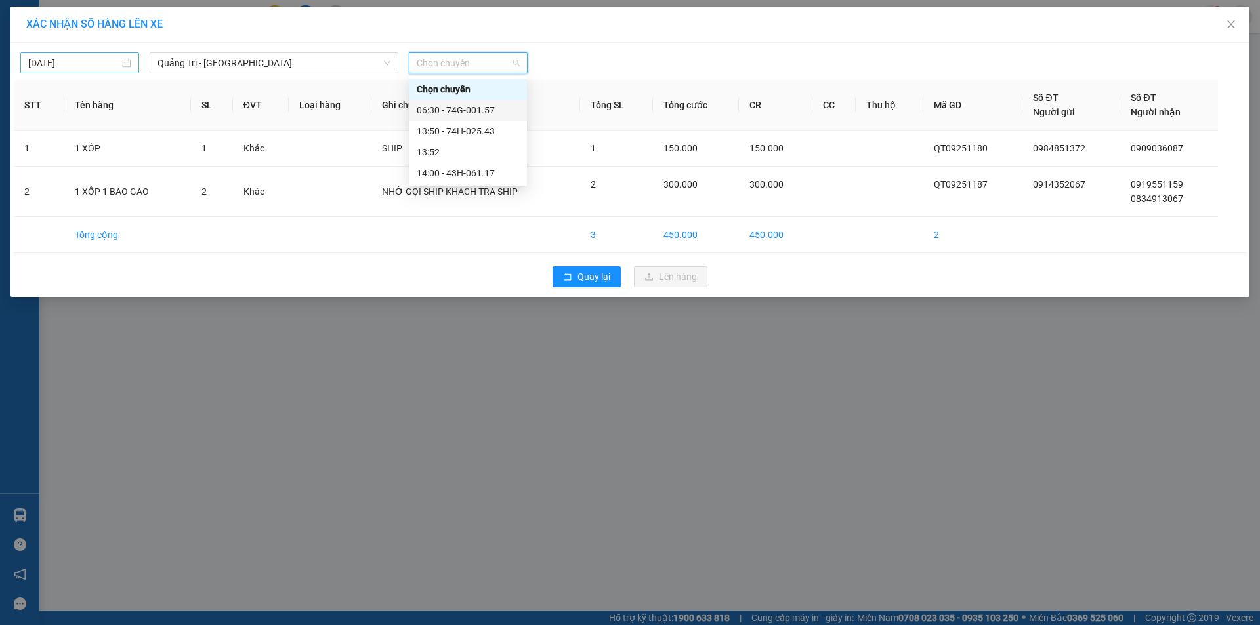
click at [110, 64] on input "[DATE]" at bounding box center [73, 63] width 91 height 14
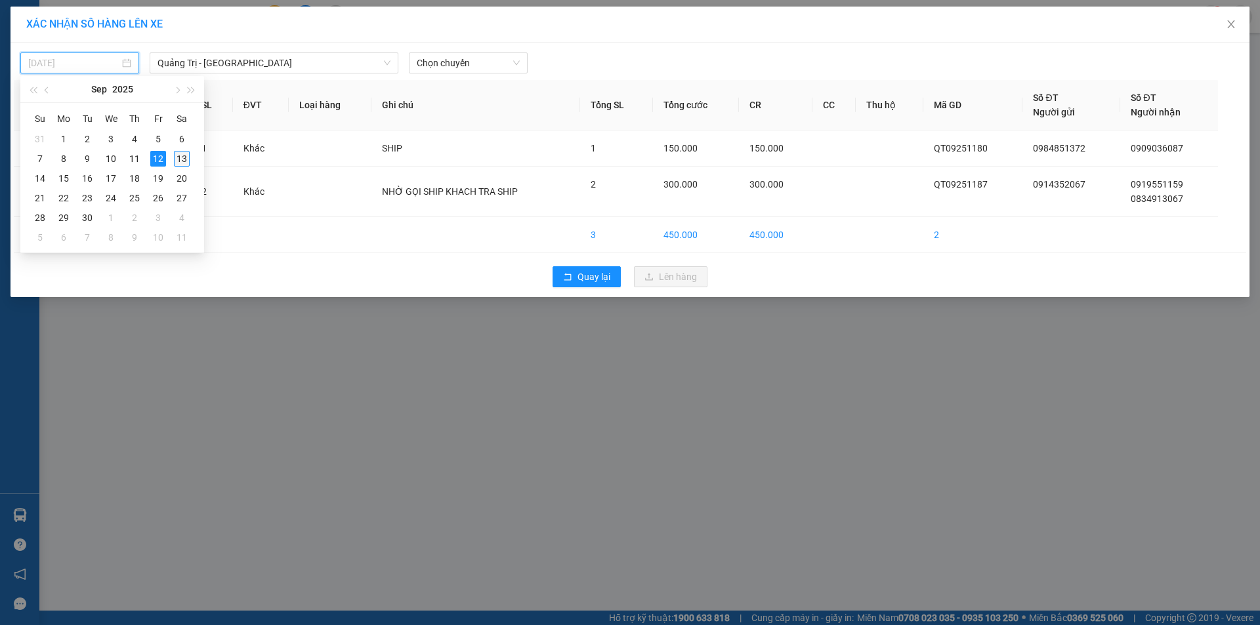
click at [184, 159] on div "13" at bounding box center [182, 159] width 16 height 16
type input "[DATE]"
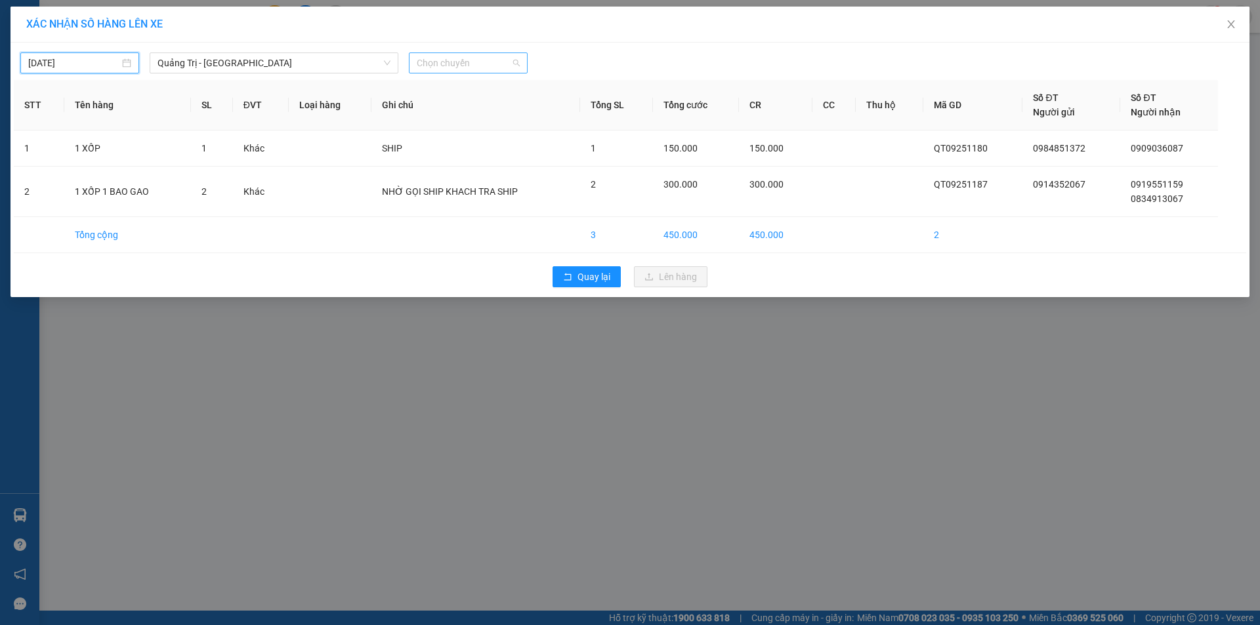
click at [495, 58] on span "Chọn chuyến" at bounding box center [468, 63] width 103 height 20
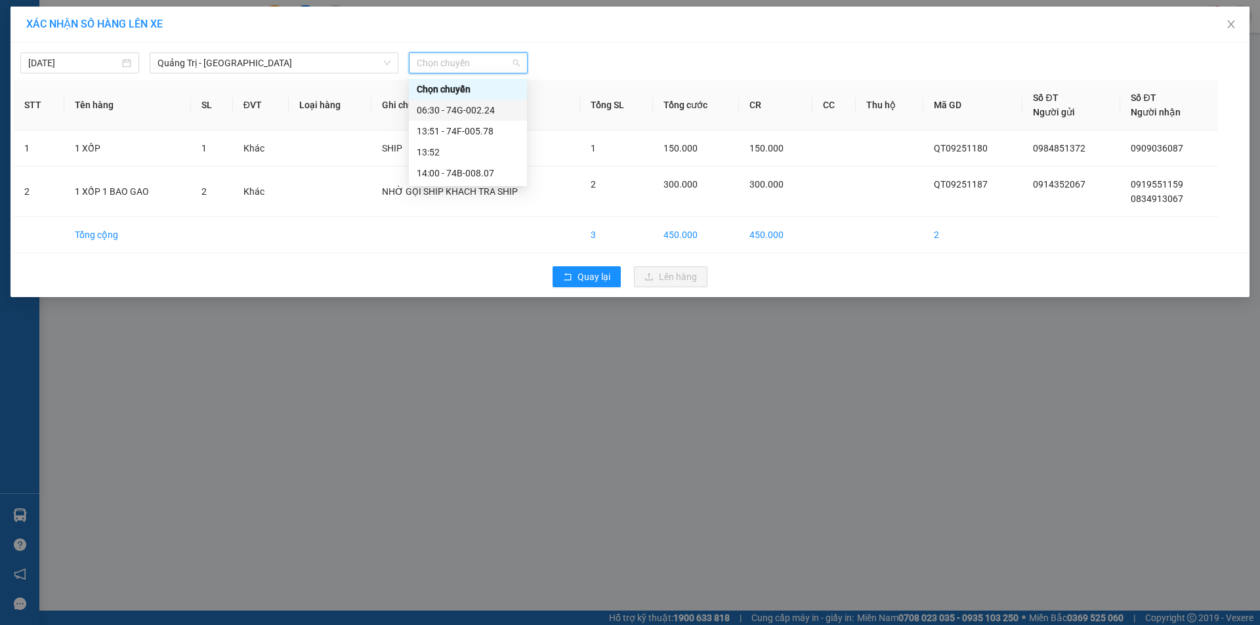
click at [478, 111] on div "06:30 - 74G-002.24" at bounding box center [468, 110] width 102 height 14
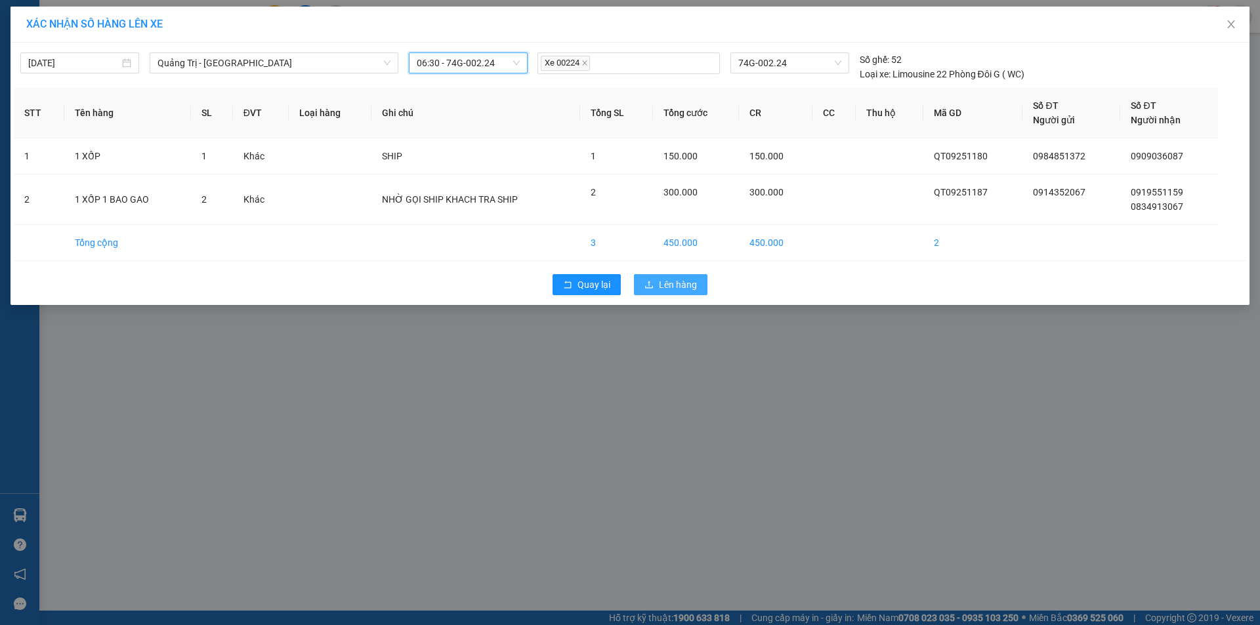
click at [663, 284] on span "Lên hàng" at bounding box center [678, 285] width 38 height 14
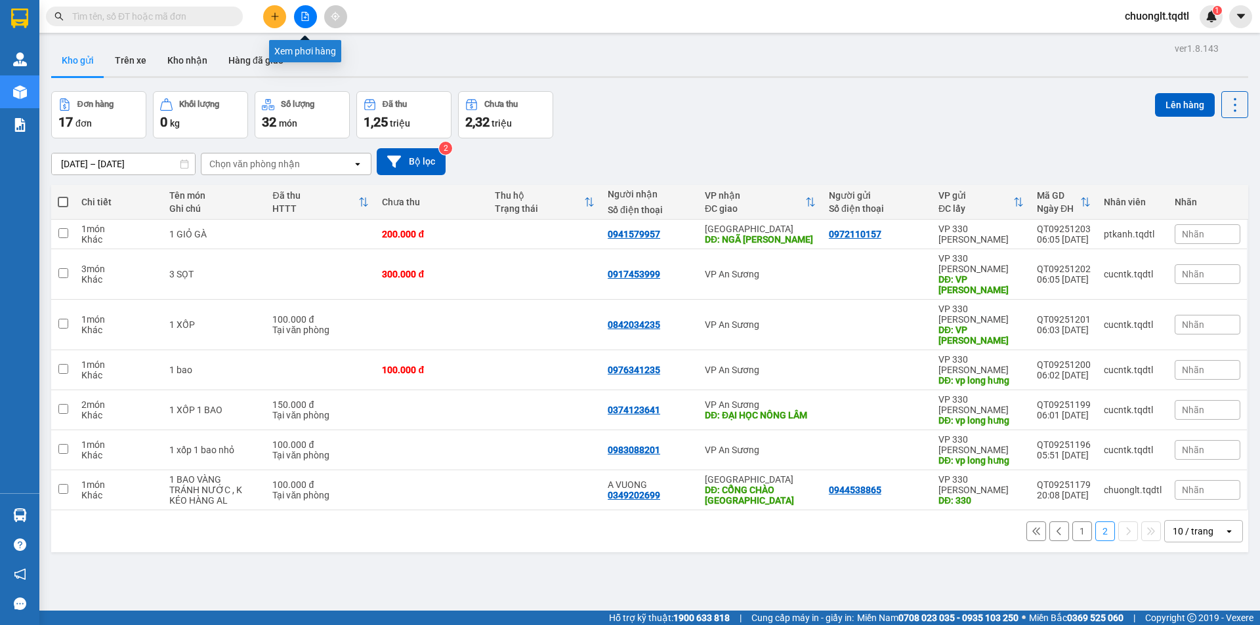
click at [301, 16] on icon "file-add" at bounding box center [304, 16] width 9 height 9
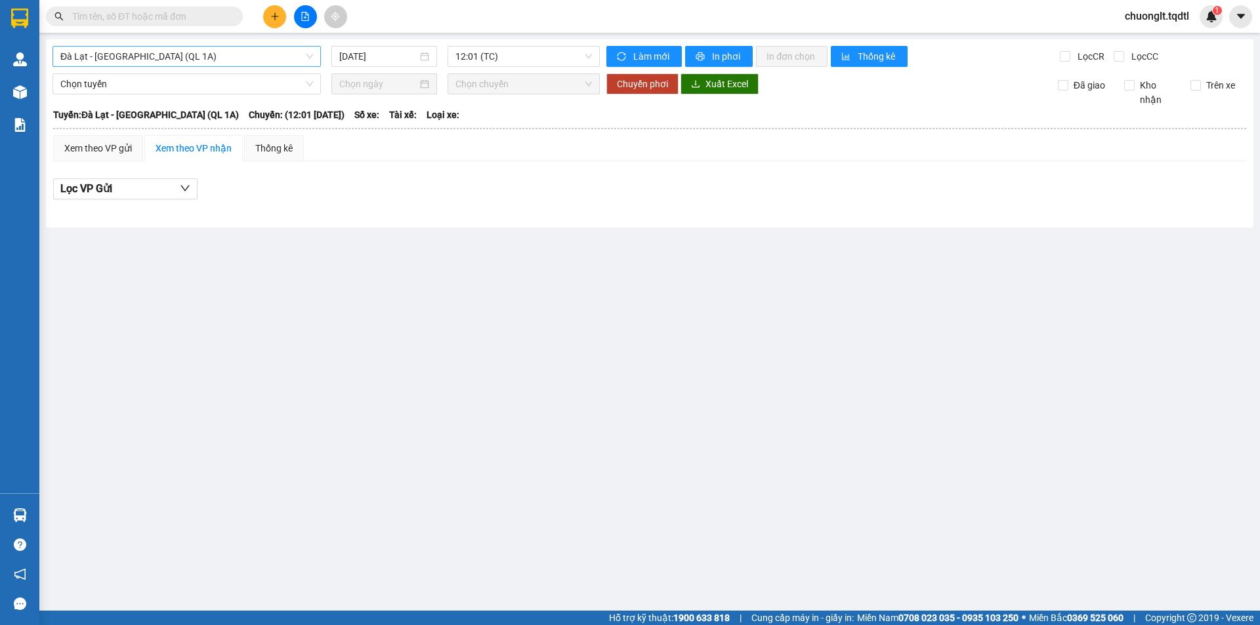
click at [237, 55] on span "Đà Lạt - [GEOGRAPHIC_DATA] (QL 1A)" at bounding box center [186, 57] width 253 height 20
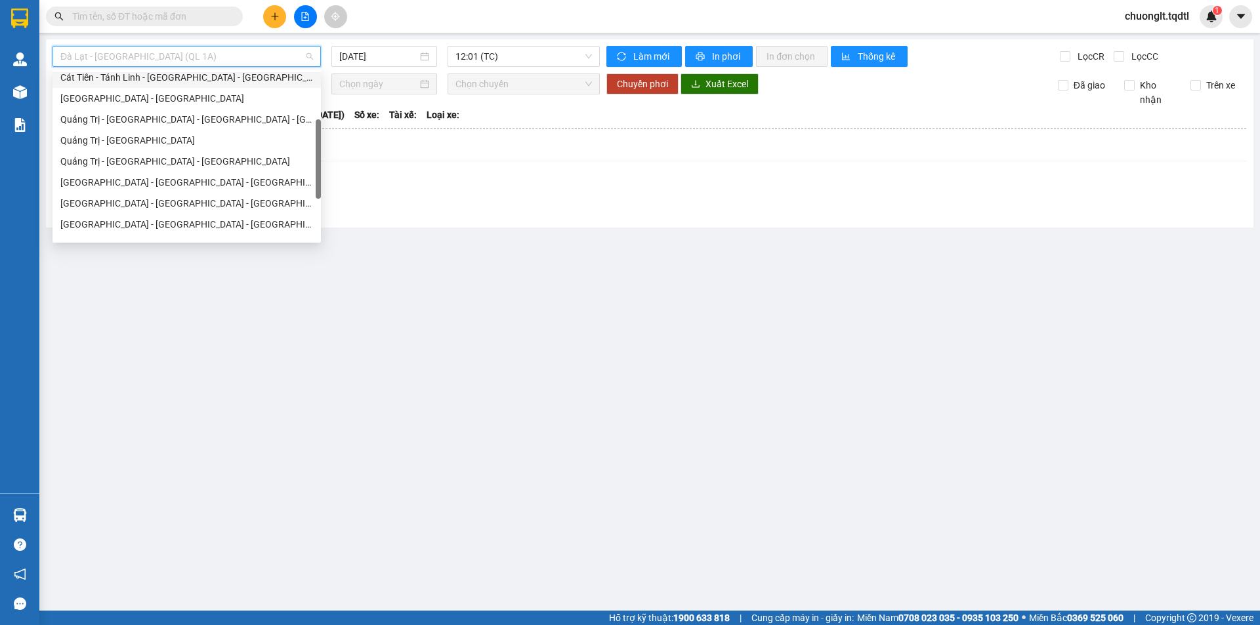
scroll to position [131, 0]
click at [177, 140] on div "Quảng Trị - [GEOGRAPHIC_DATA]" at bounding box center [186, 140] width 253 height 14
type input "[DATE]"
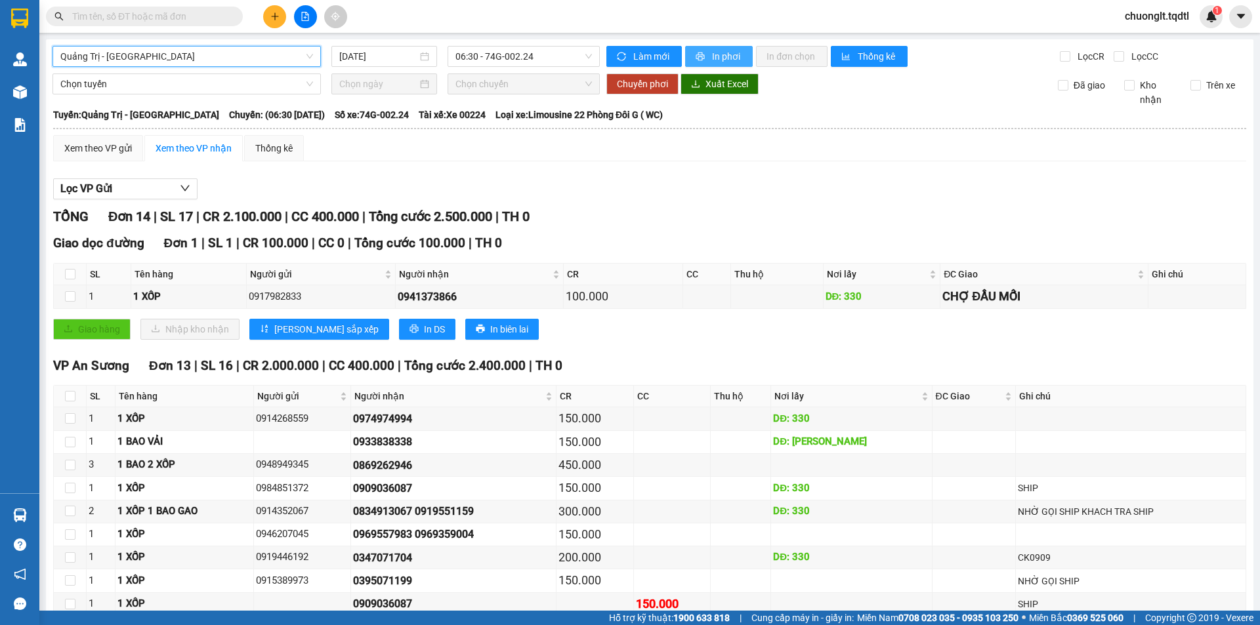
click at [712, 53] on span "In phơi" at bounding box center [727, 56] width 30 height 14
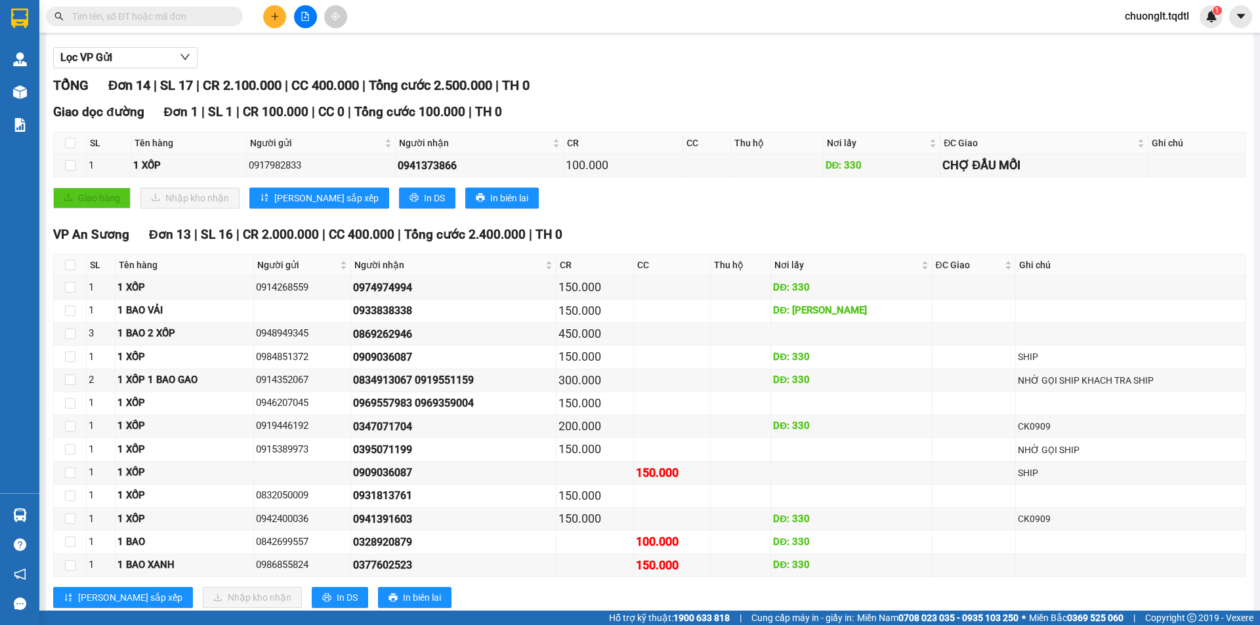
scroll to position [165, 0]
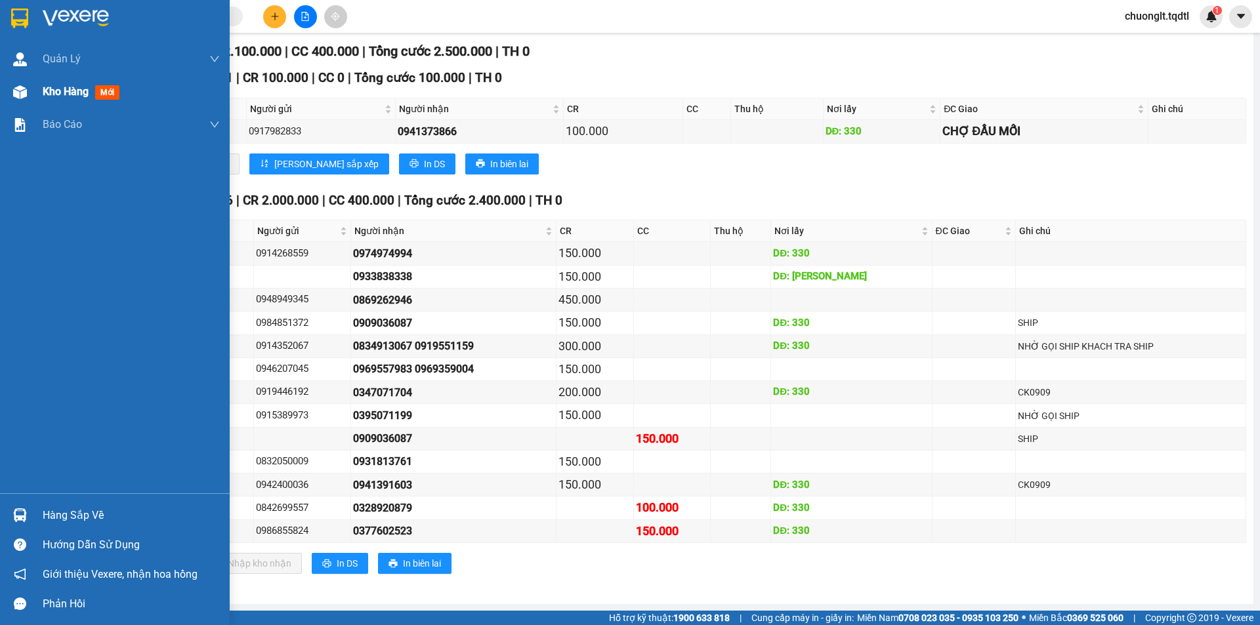
click at [58, 89] on span "Kho hàng" at bounding box center [66, 91] width 46 height 12
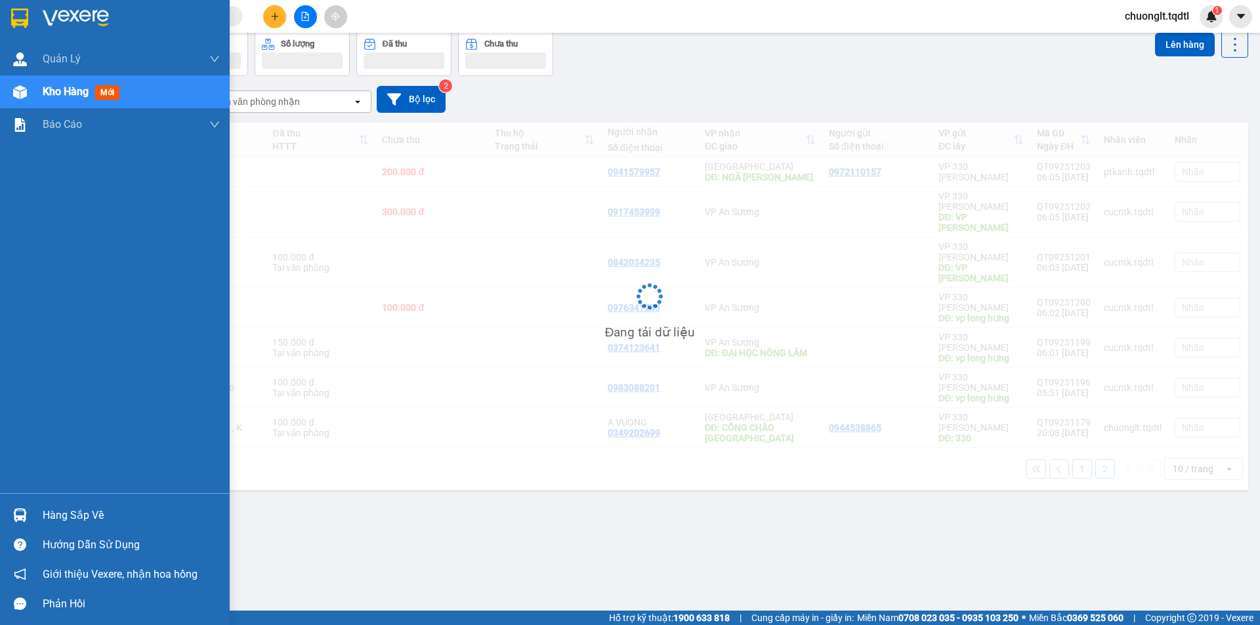
scroll to position [60, 0]
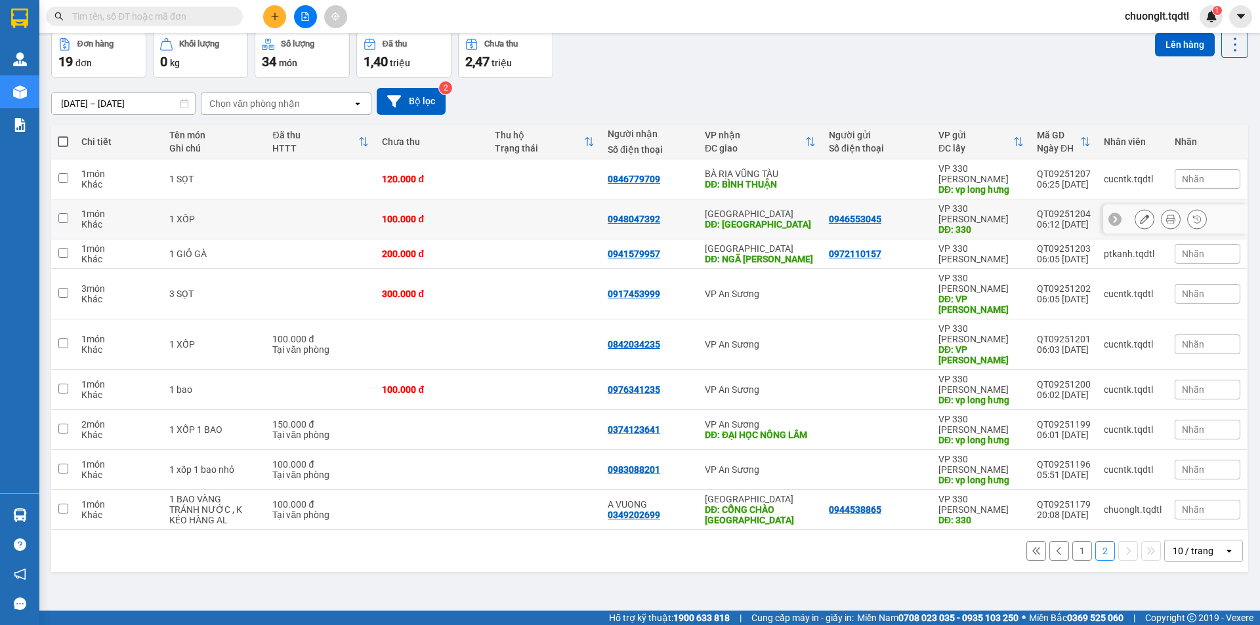
click at [66, 213] on input "checkbox" at bounding box center [63, 218] width 10 height 10
checkbox input "true"
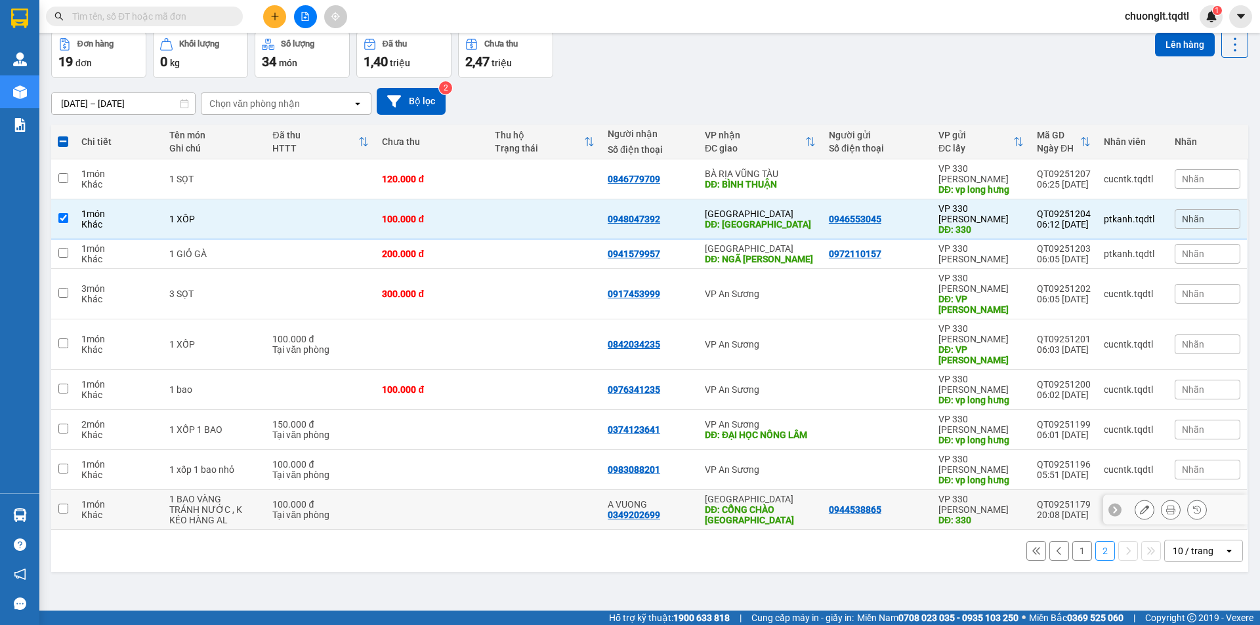
click at [60, 504] on input "checkbox" at bounding box center [63, 509] width 10 height 10
checkbox input "true"
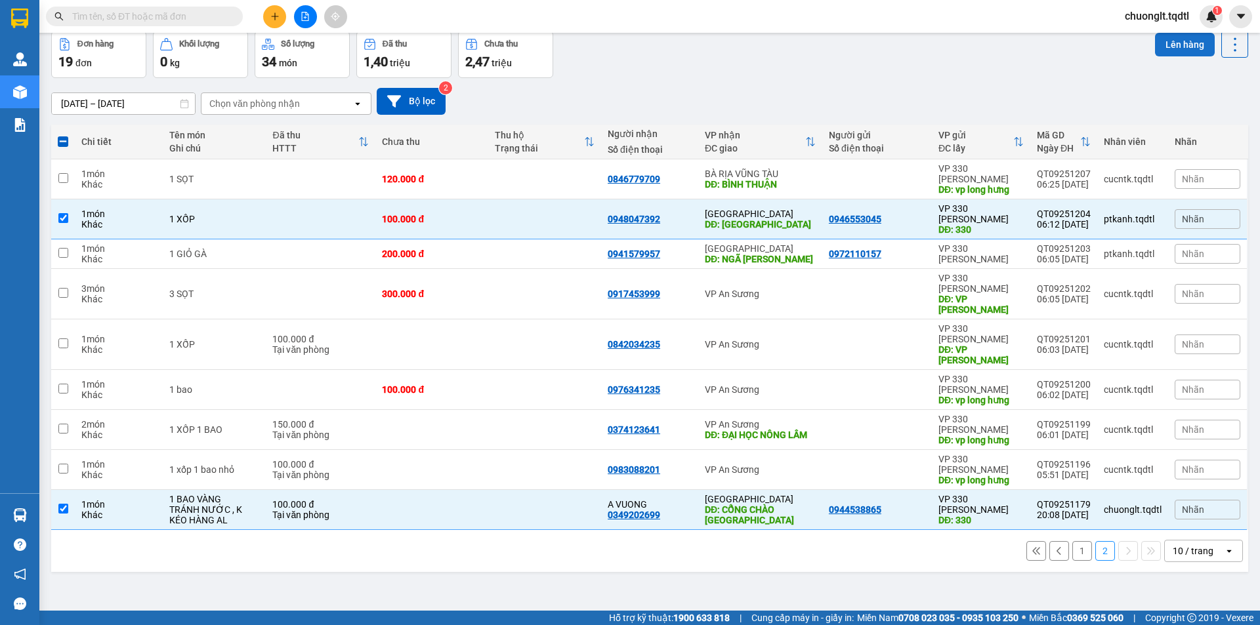
click at [1174, 43] on button "Lên hàng" at bounding box center [1185, 45] width 60 height 24
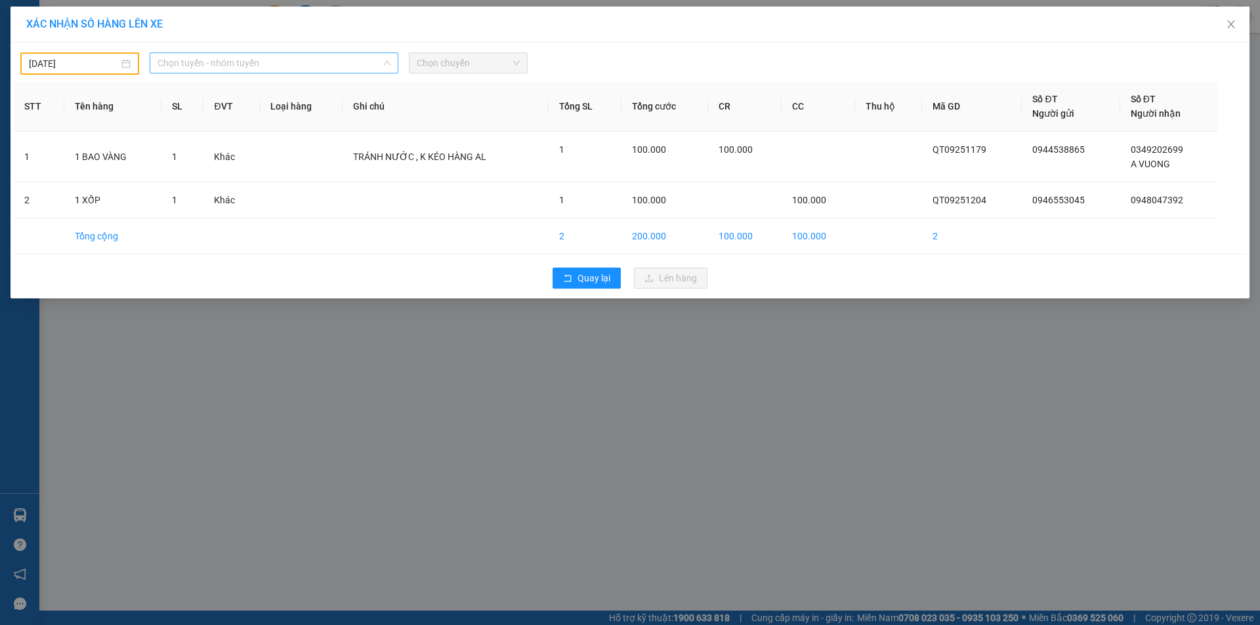
click at [299, 59] on span "Chọn tuyến - nhóm tuyến" at bounding box center [273, 63] width 233 height 20
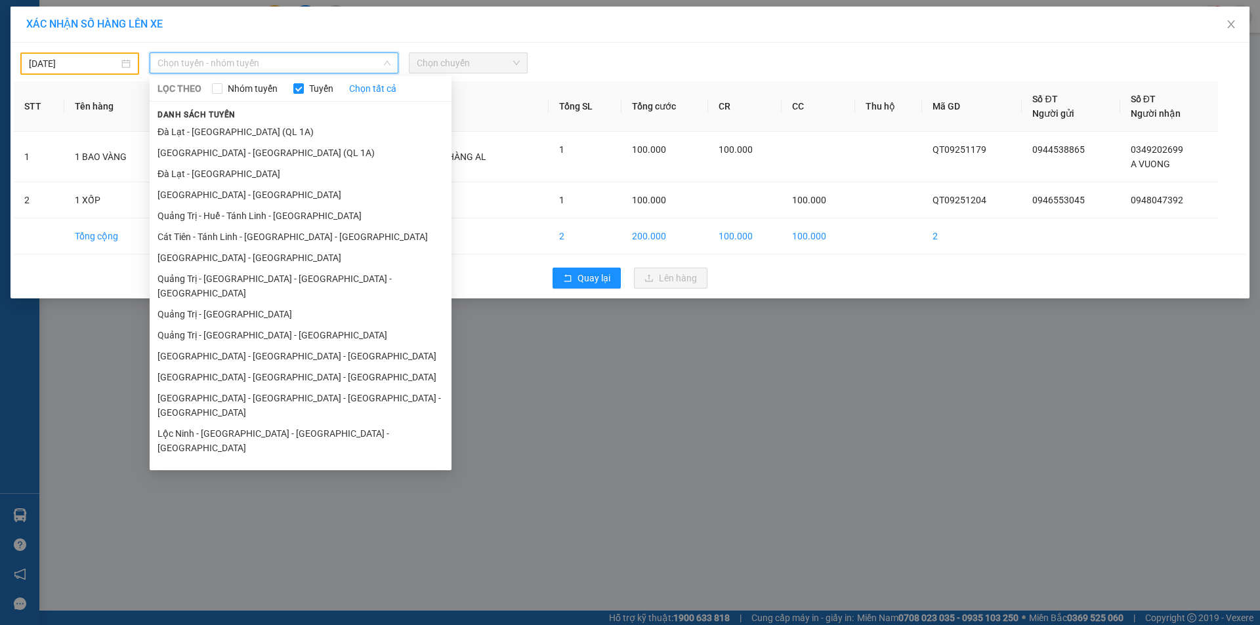
click at [257, 281] on li "Quảng Trị - [GEOGRAPHIC_DATA] - [GEOGRAPHIC_DATA] - [GEOGRAPHIC_DATA]" at bounding box center [301, 285] width 302 height 35
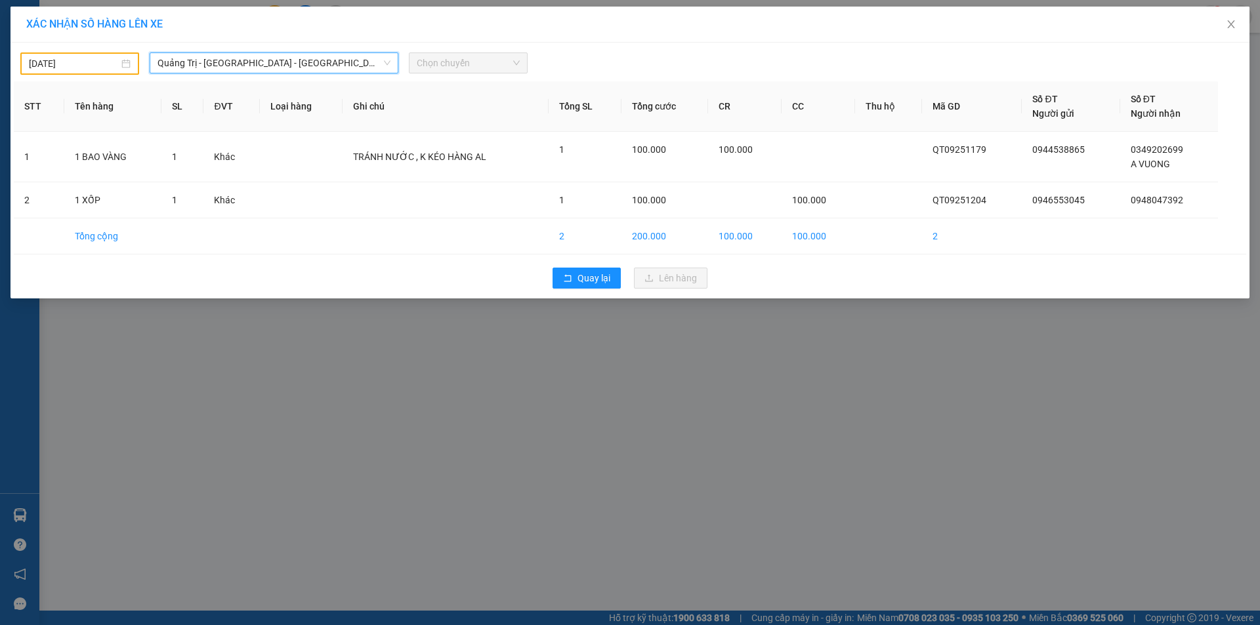
click at [486, 65] on span "Chọn chuyến" at bounding box center [468, 63] width 103 height 20
click at [480, 108] on div "06:30 - 43H-069.13" at bounding box center [468, 110] width 102 height 14
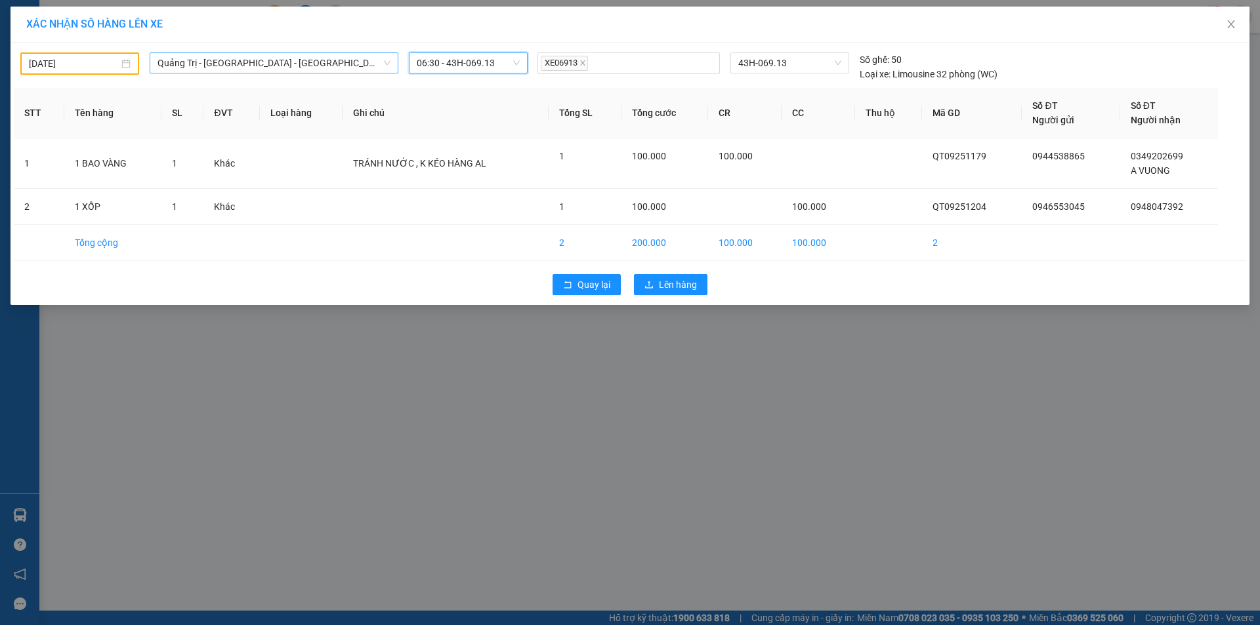
click at [380, 63] on span "Quảng Trị - [GEOGRAPHIC_DATA] - [GEOGRAPHIC_DATA] - [GEOGRAPHIC_DATA]" at bounding box center [273, 63] width 233 height 20
click at [123, 65] on div "[DATE]" at bounding box center [80, 63] width 102 height 14
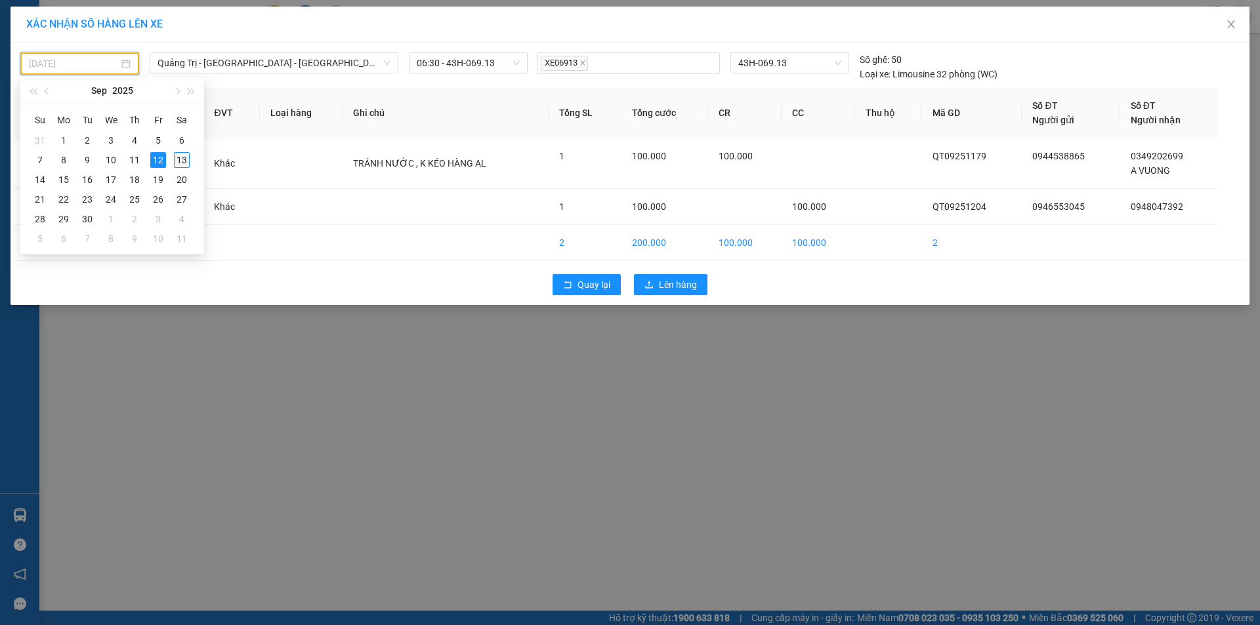
click at [182, 157] on div "13" at bounding box center [182, 160] width 16 height 16
type input "[DATE]"
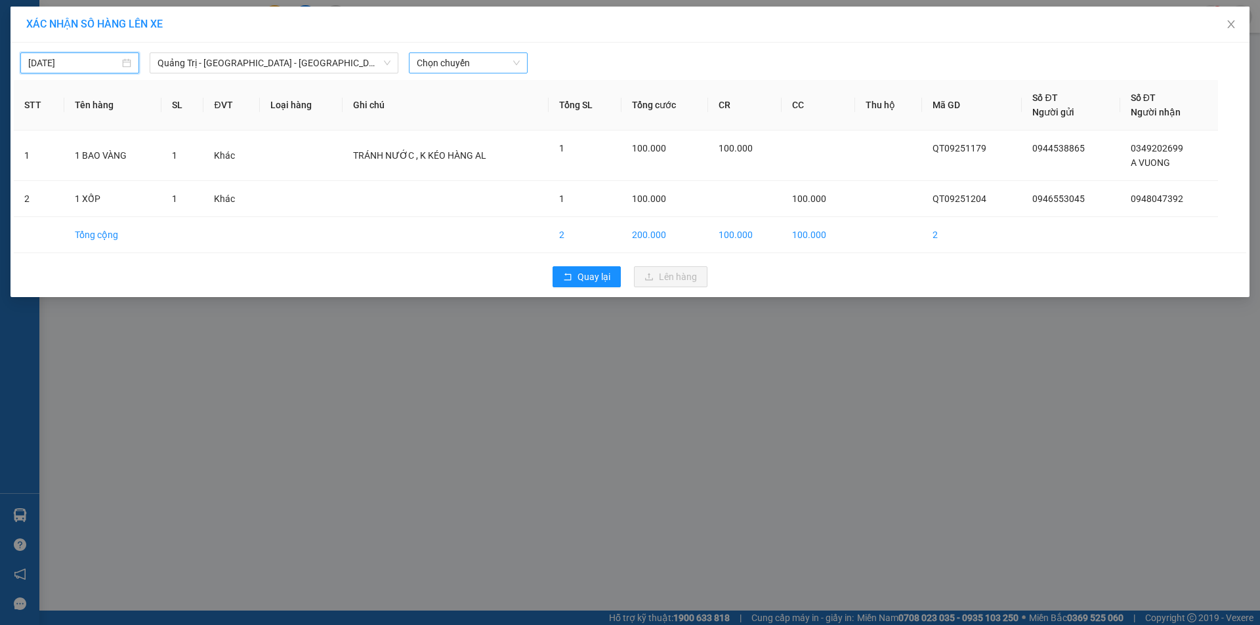
click at [488, 67] on span "Chọn chuyến" at bounding box center [468, 63] width 103 height 20
click at [479, 110] on div "06:30 - 43H-071.66" at bounding box center [468, 110] width 102 height 14
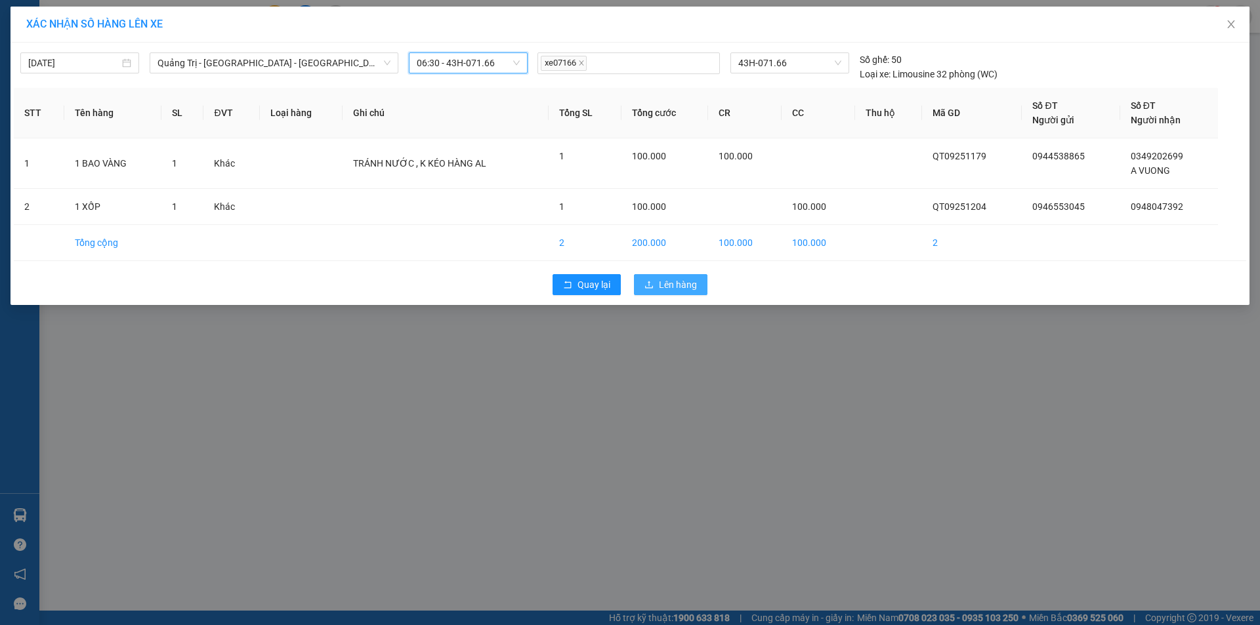
click at [672, 286] on span "Lên hàng" at bounding box center [678, 285] width 38 height 14
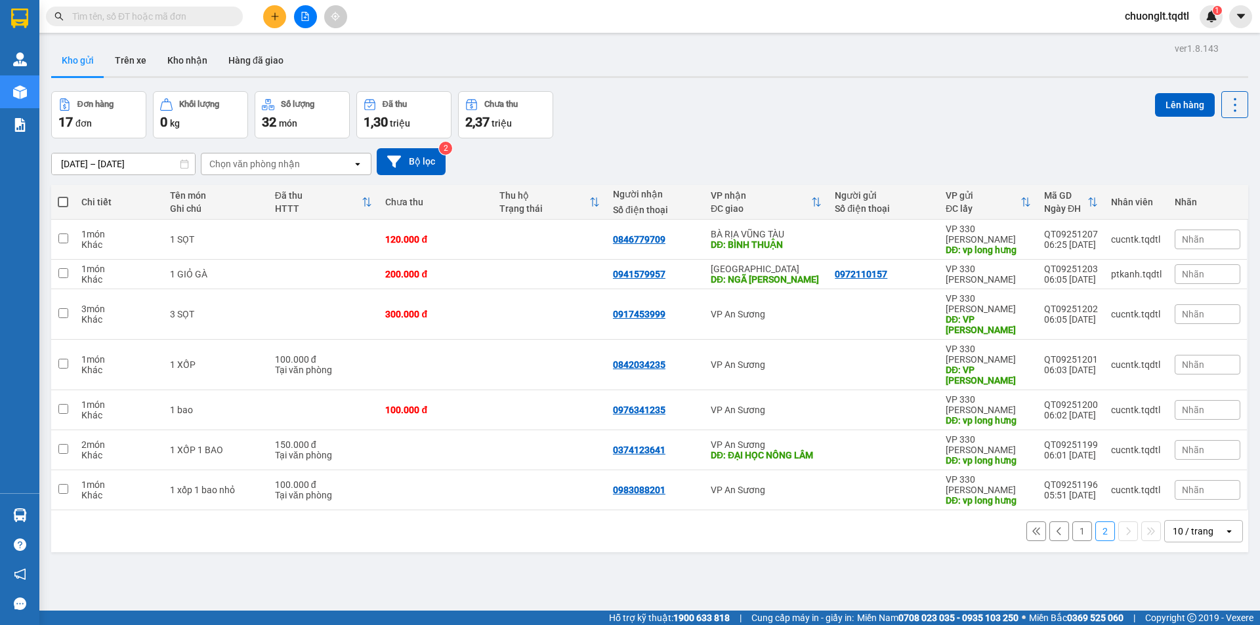
click at [1075, 522] on button "1" at bounding box center [1082, 532] width 20 height 20
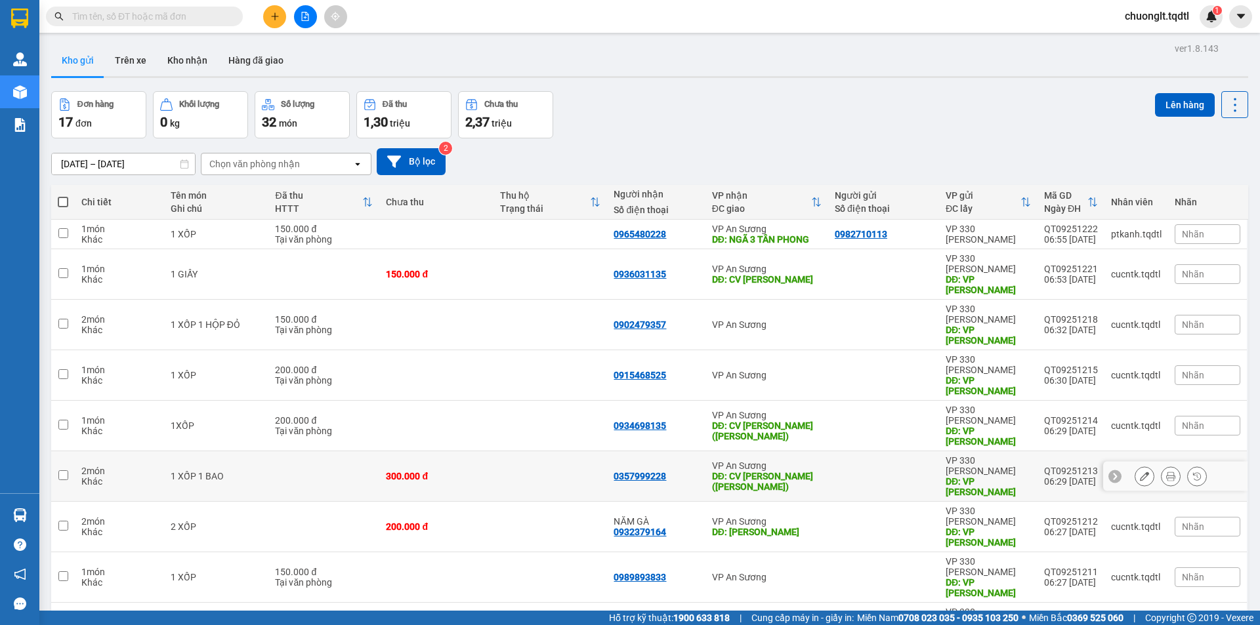
scroll to position [60, 0]
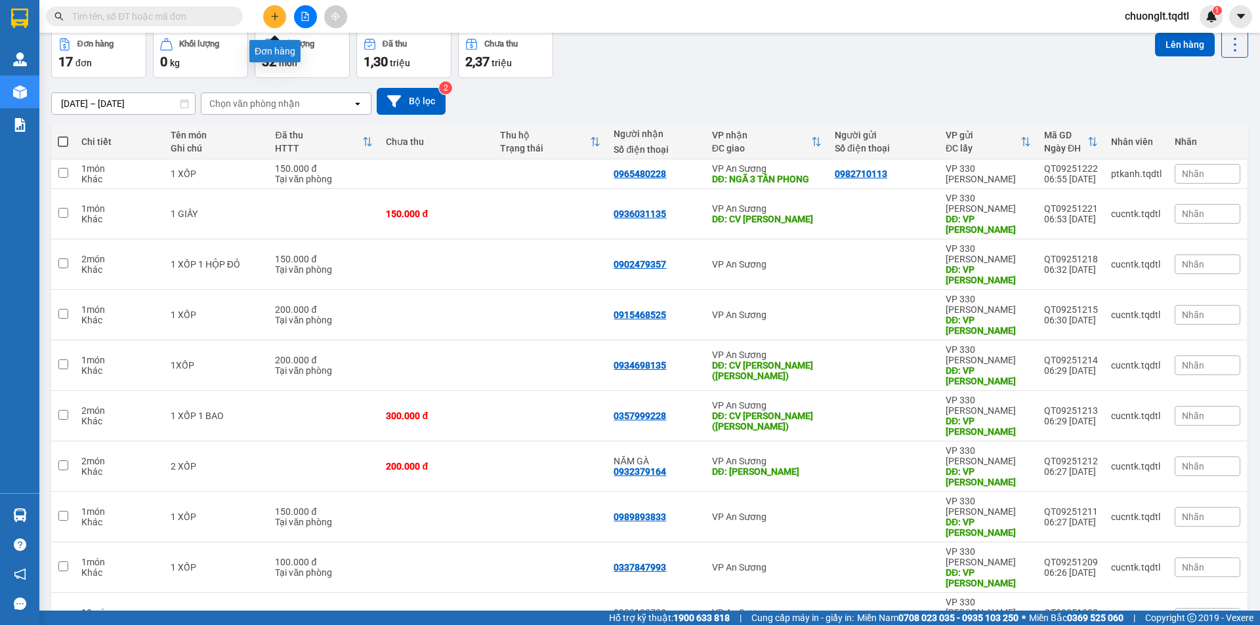
click at [270, 11] on button at bounding box center [274, 16] width 23 height 23
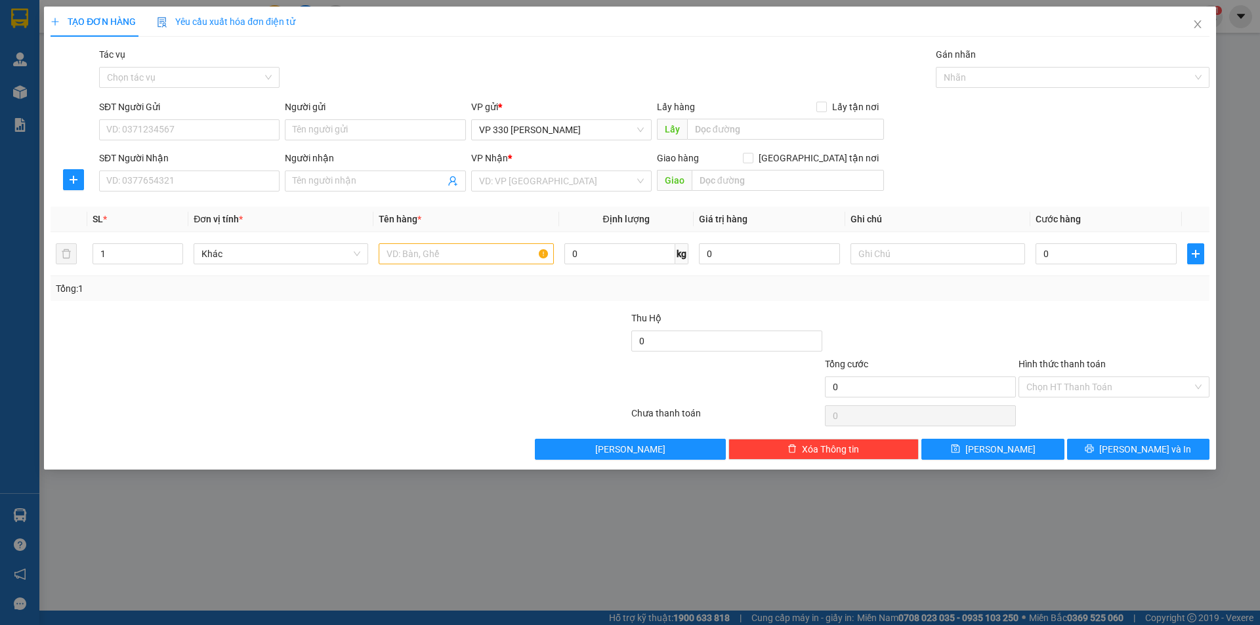
click at [150, 117] on div "SĐT Người Gửi" at bounding box center [189, 110] width 180 height 20
click at [181, 130] on input "SĐT Người Gửi" at bounding box center [189, 129] width 180 height 21
type input "0938803649"
click at [153, 156] on div "0938803649" at bounding box center [189, 156] width 165 height 14
type input "0913133405"
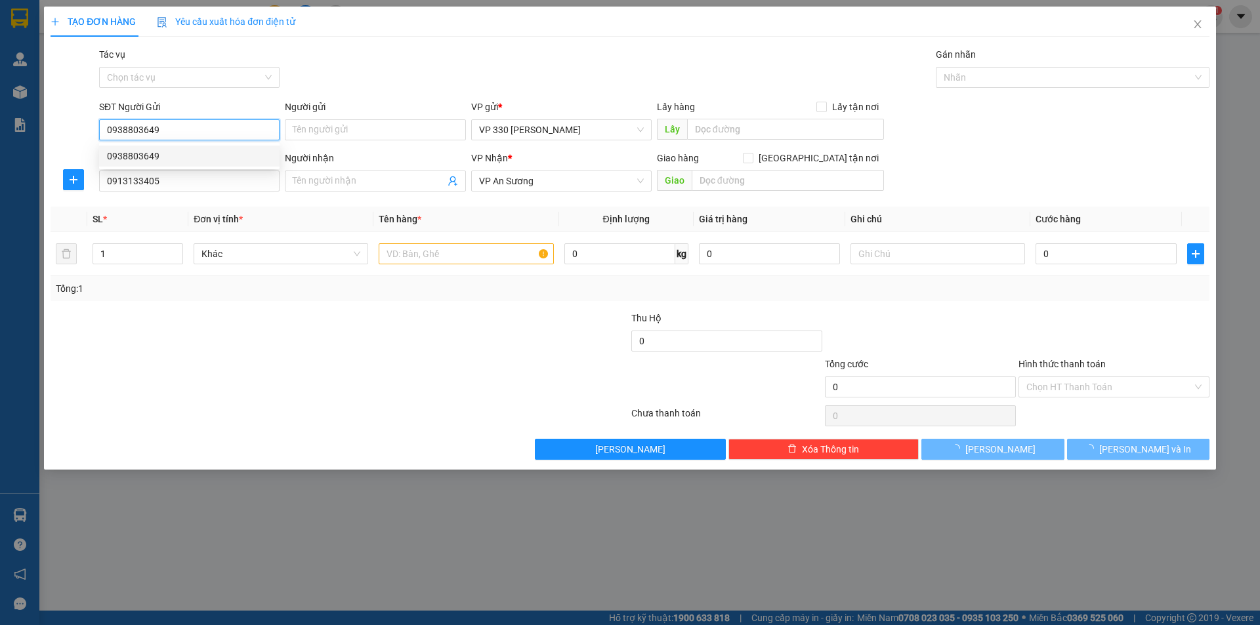
type input "200.000"
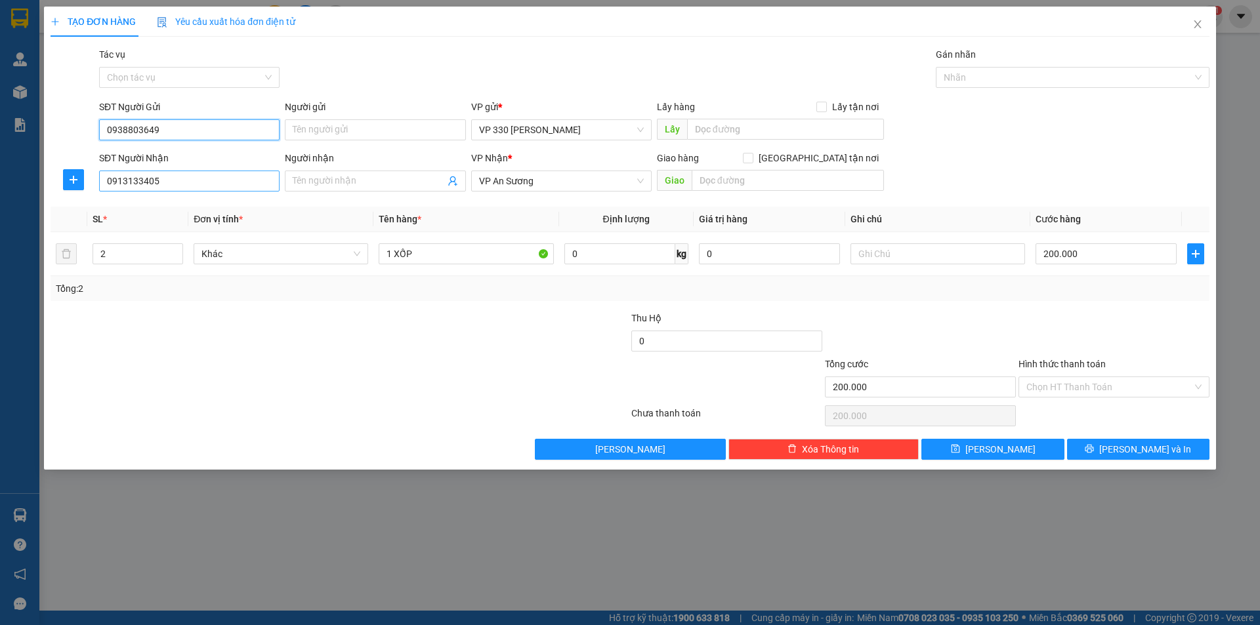
type input "0938803649"
click at [197, 175] on input "0913133405" at bounding box center [189, 181] width 180 height 21
click at [146, 207] on div "0913133405" at bounding box center [189, 207] width 165 height 14
click at [1095, 248] on input "200.000" at bounding box center [1105, 253] width 141 height 21
type input "3"
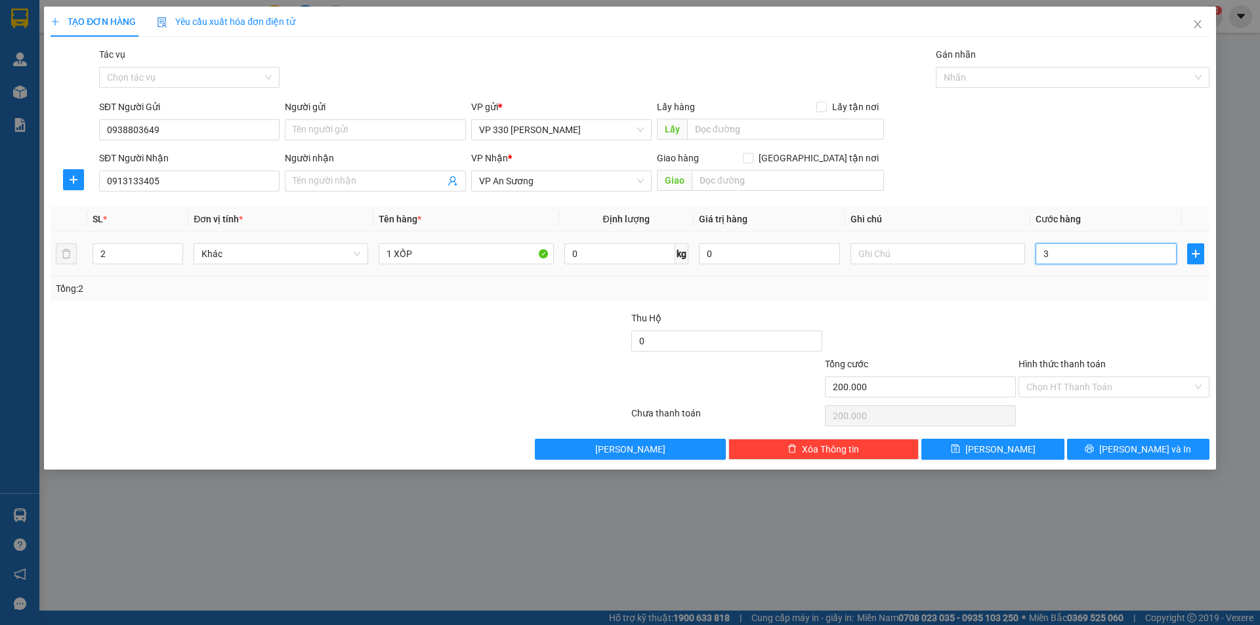
type input "3"
type input "30"
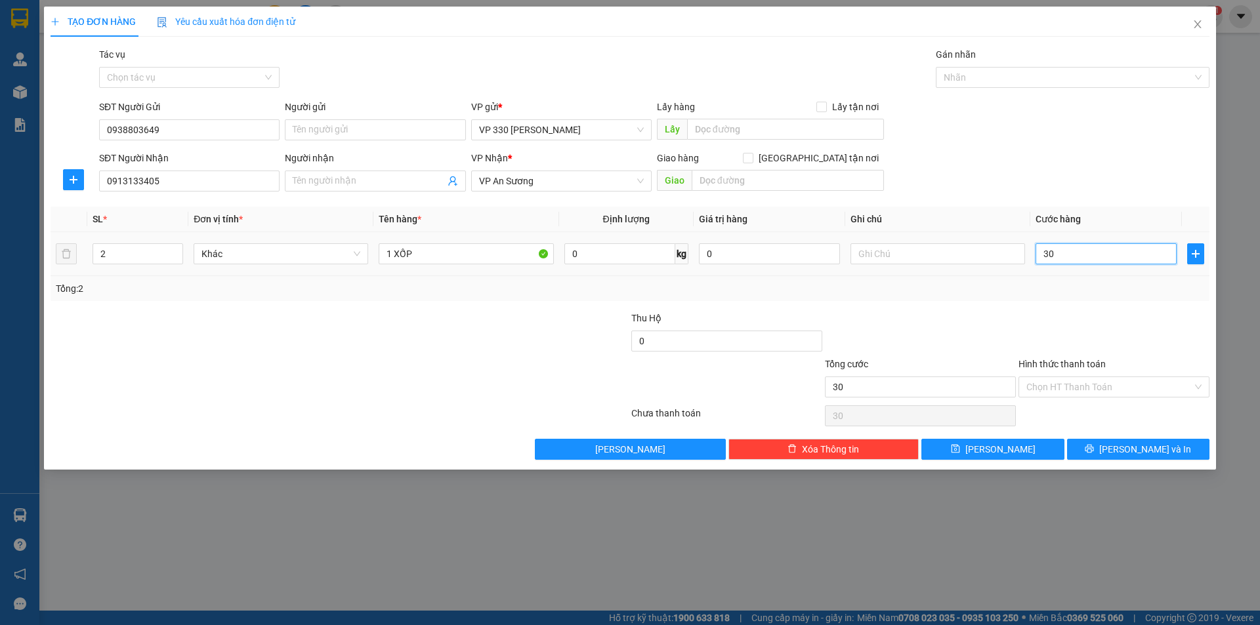
type input "300"
type input "3.000"
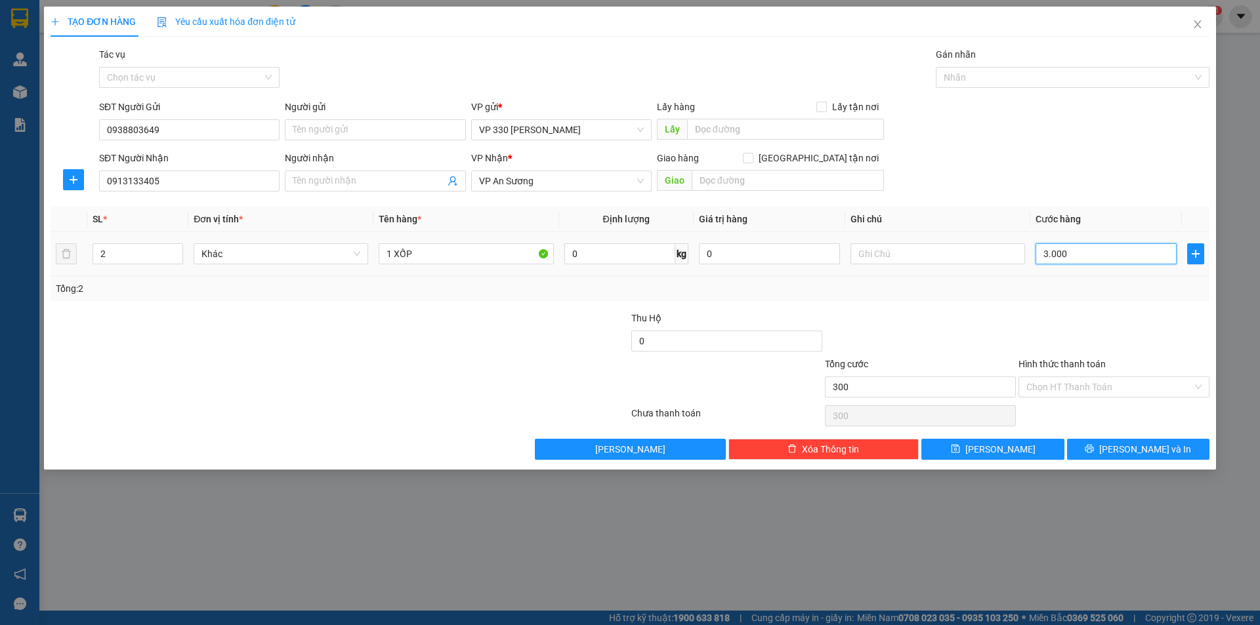
type input "3.000"
type input "30.000"
type input "300.000"
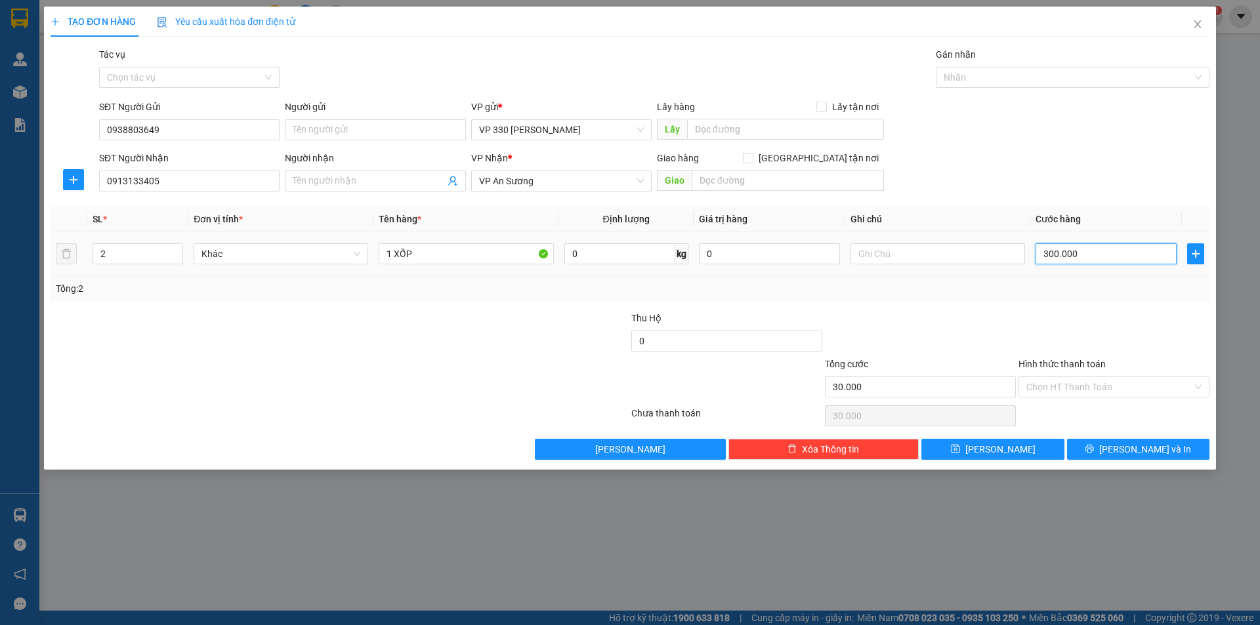
type input "300.000"
click at [734, 130] on input "text" at bounding box center [785, 129] width 197 height 21
type input "330"
click at [430, 254] on input "1 XỐP" at bounding box center [466, 253] width 175 height 21
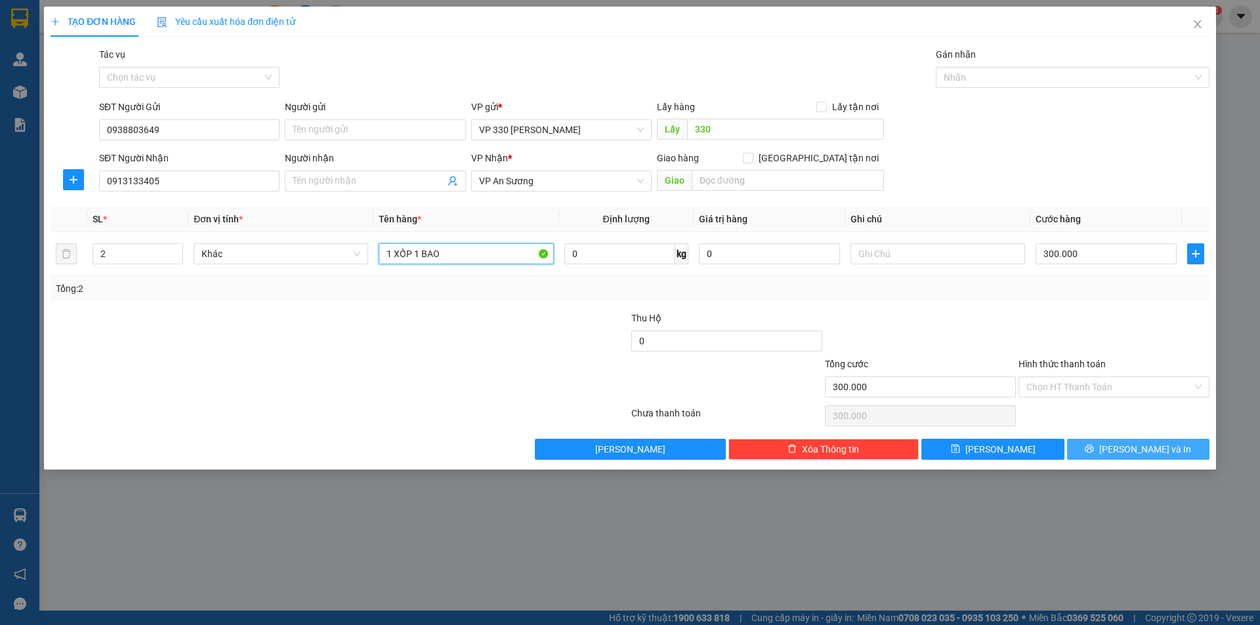
type input "1 XỐP 1 BAO"
click at [1126, 442] on span "[PERSON_NAME] và In" at bounding box center [1145, 449] width 92 height 14
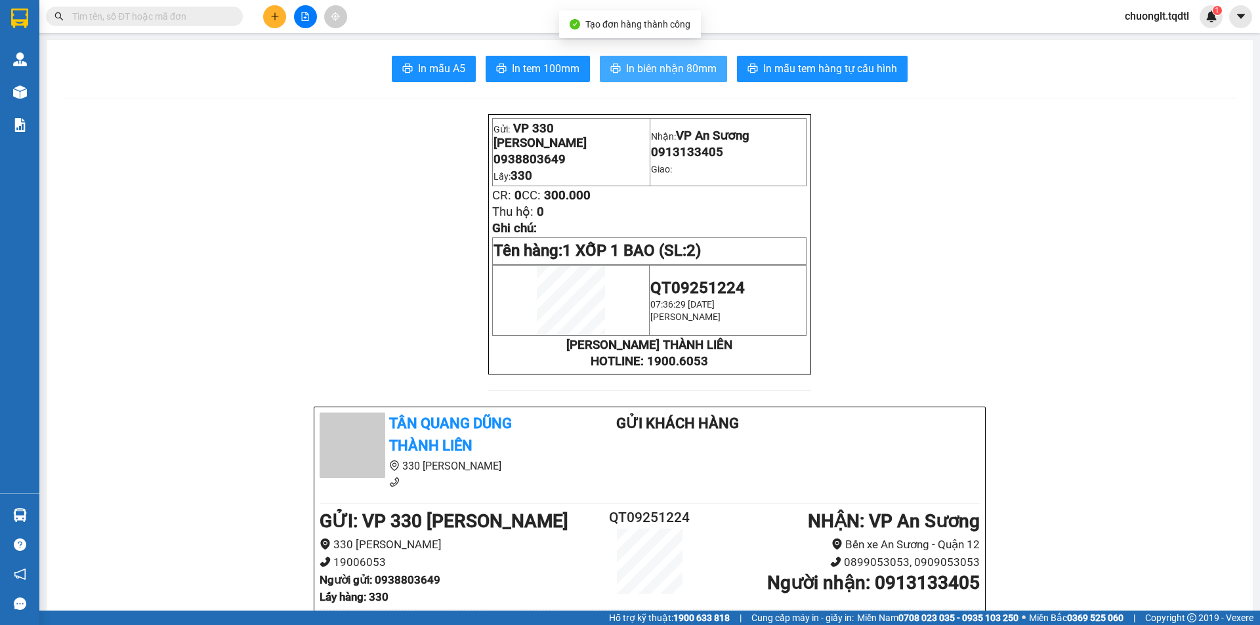
click at [658, 57] on button "In biên nhận 80mm" at bounding box center [663, 69] width 127 height 26
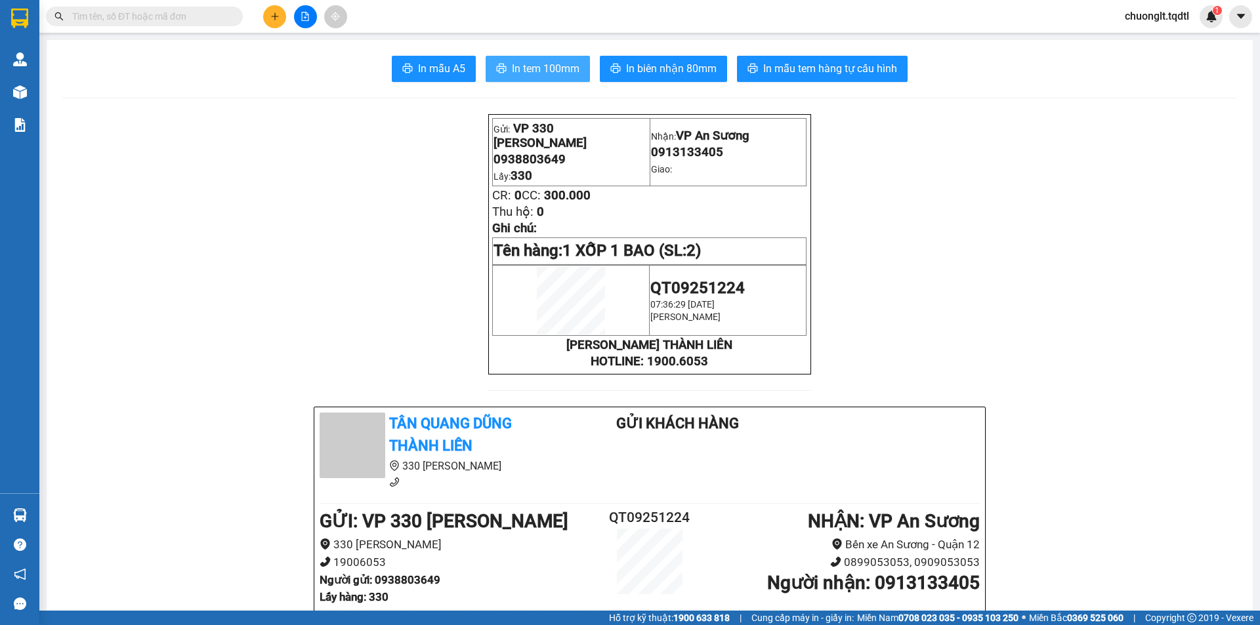
click at [542, 67] on span "In tem 100mm" at bounding box center [546, 68] width 68 height 16
click at [302, 12] on icon "file-add" at bounding box center [305, 16] width 7 height 9
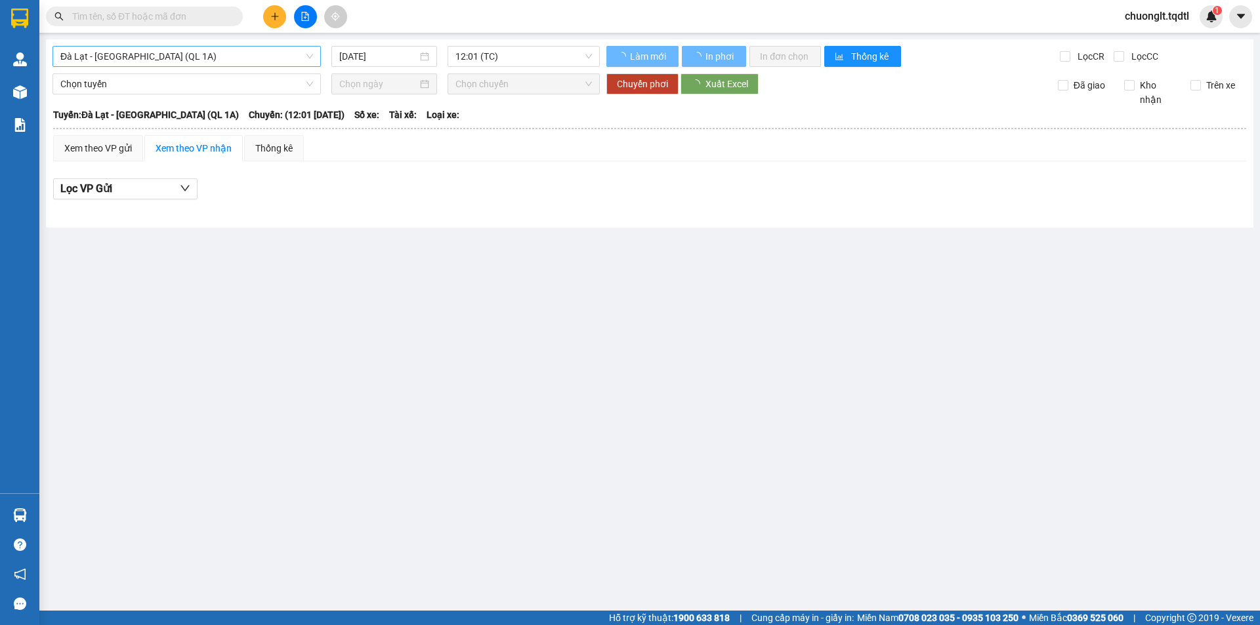
click at [242, 53] on span "Đà Lạt - [GEOGRAPHIC_DATA] (QL 1A)" at bounding box center [186, 57] width 253 height 20
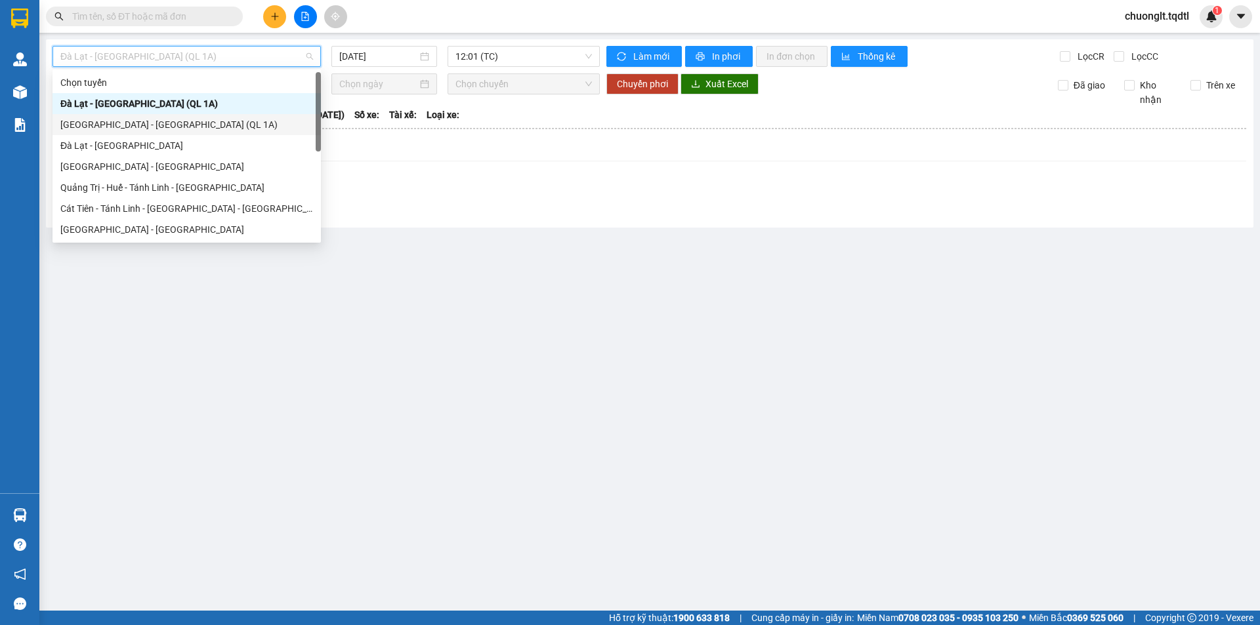
scroll to position [66, 0]
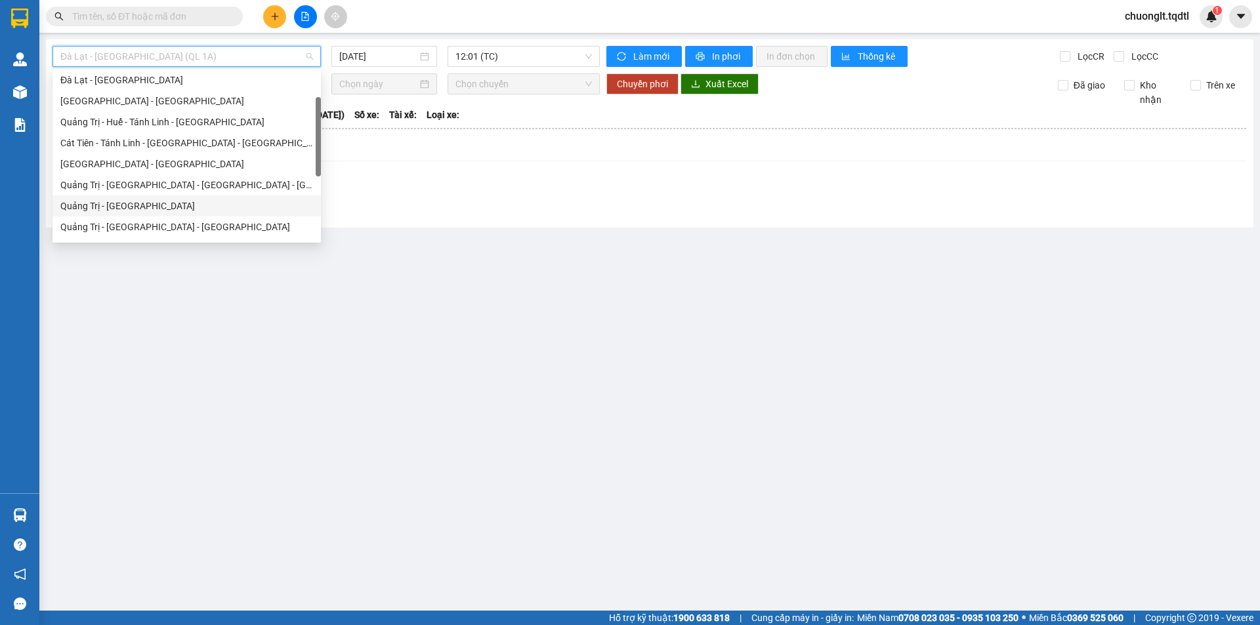
click at [158, 201] on div "Quảng Trị - [GEOGRAPHIC_DATA]" at bounding box center [186, 206] width 253 height 14
type input "[DATE]"
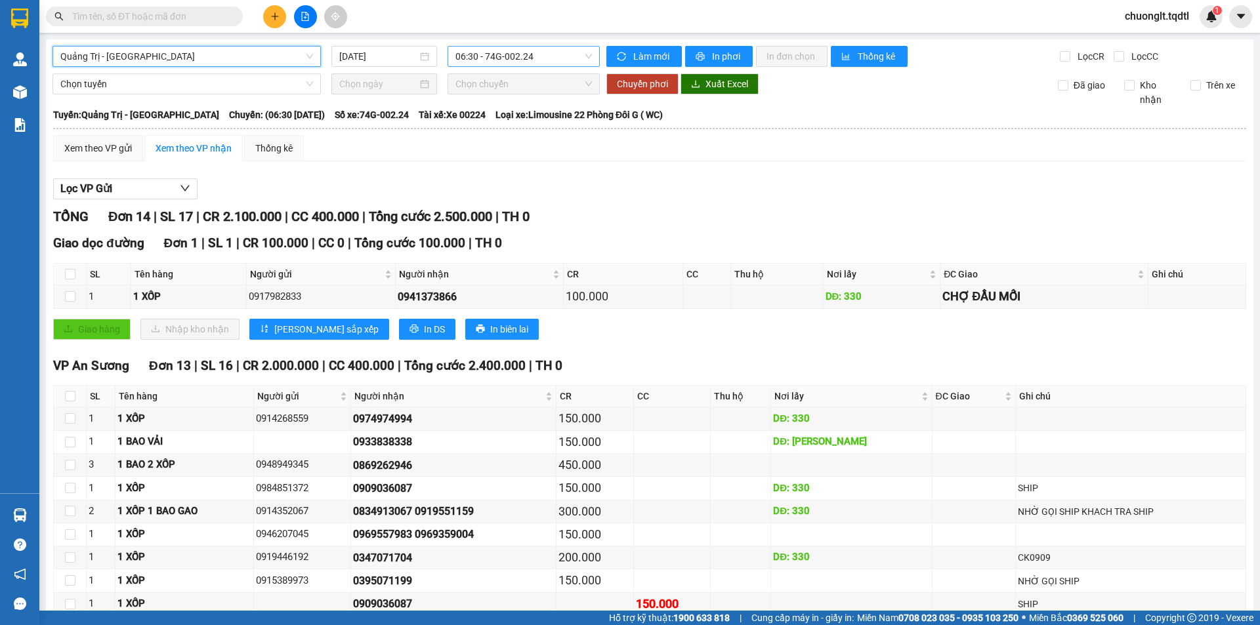
click at [551, 56] on span "06:30 - 74G-002.24" at bounding box center [523, 57] width 136 height 20
click at [262, 52] on span "Quảng Trị - [GEOGRAPHIC_DATA]" at bounding box center [186, 57] width 253 height 20
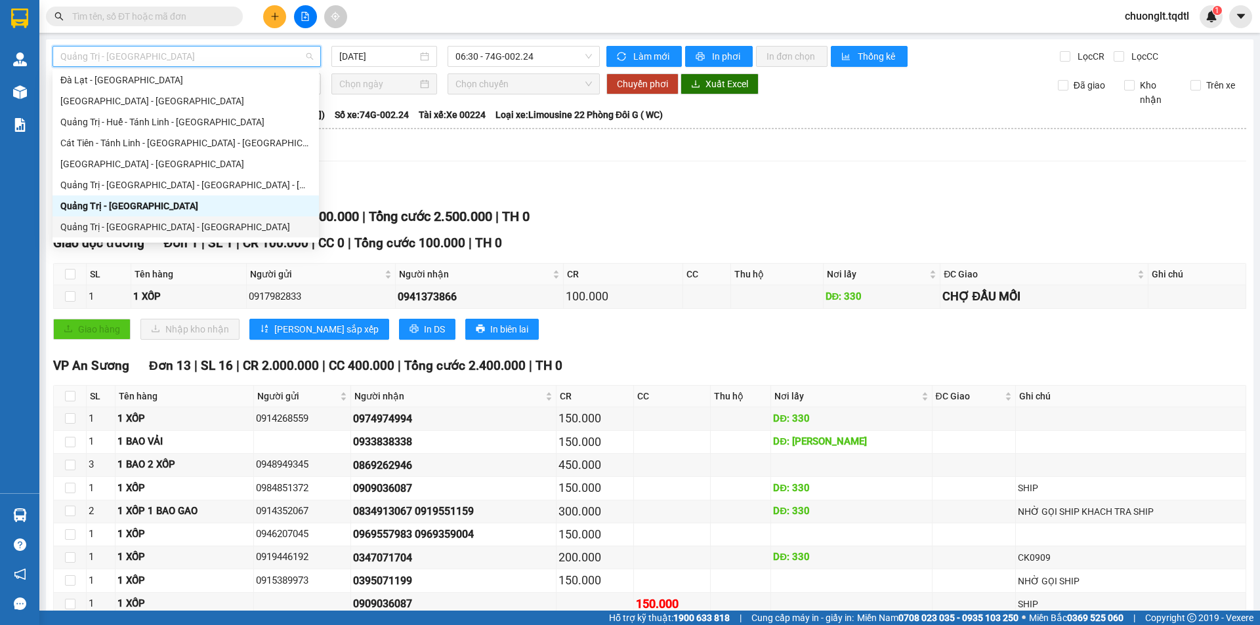
click at [188, 218] on div "Quảng Trị - [GEOGRAPHIC_DATA] - [GEOGRAPHIC_DATA]" at bounding box center [185, 227] width 266 height 21
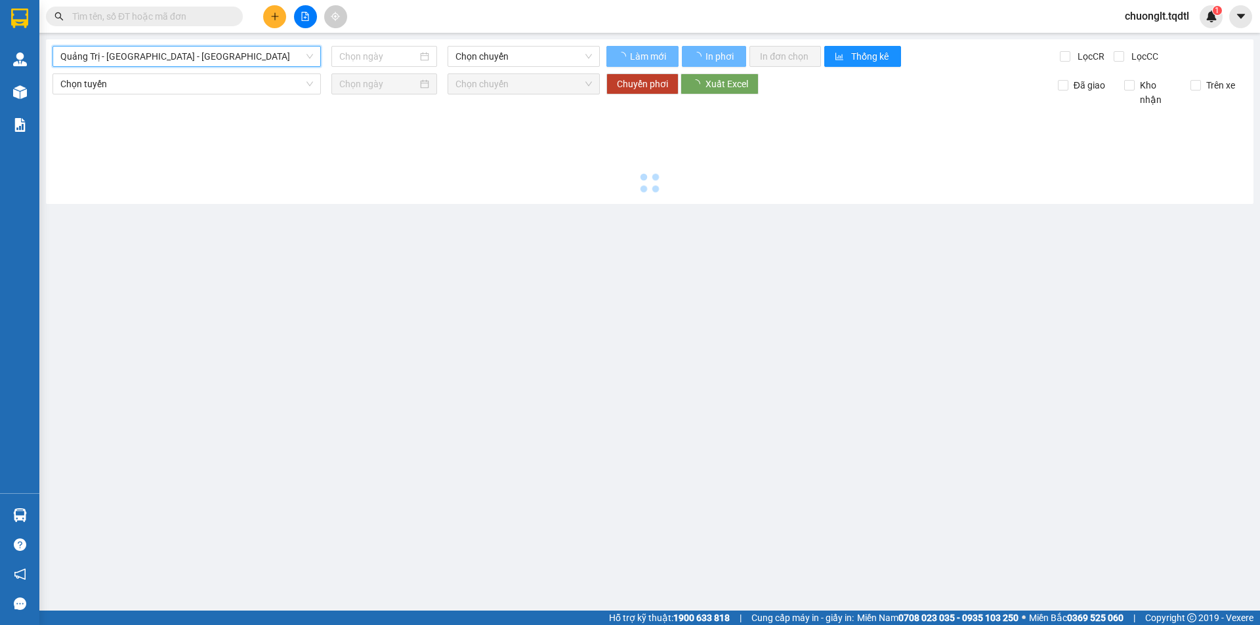
type input "[DATE]"
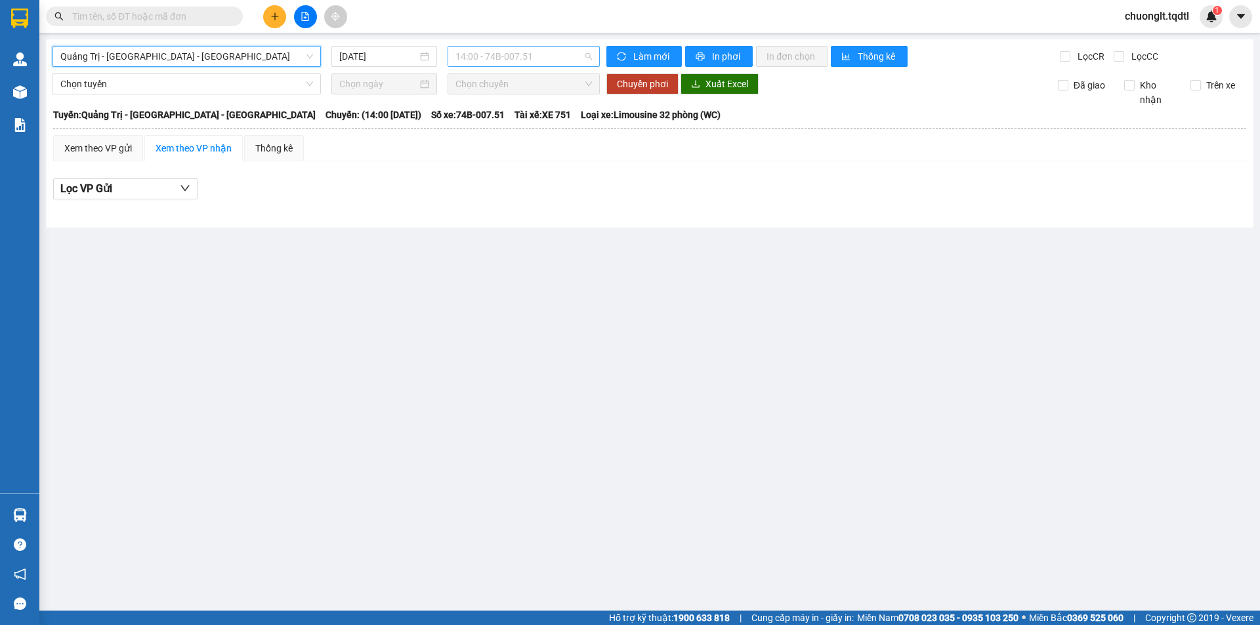
click at [549, 58] on span "14:00 - 74B-007.51" at bounding box center [523, 57] width 136 height 20
click at [295, 48] on span "Quảng Trị - [GEOGRAPHIC_DATA] - [GEOGRAPHIC_DATA]" at bounding box center [186, 57] width 253 height 20
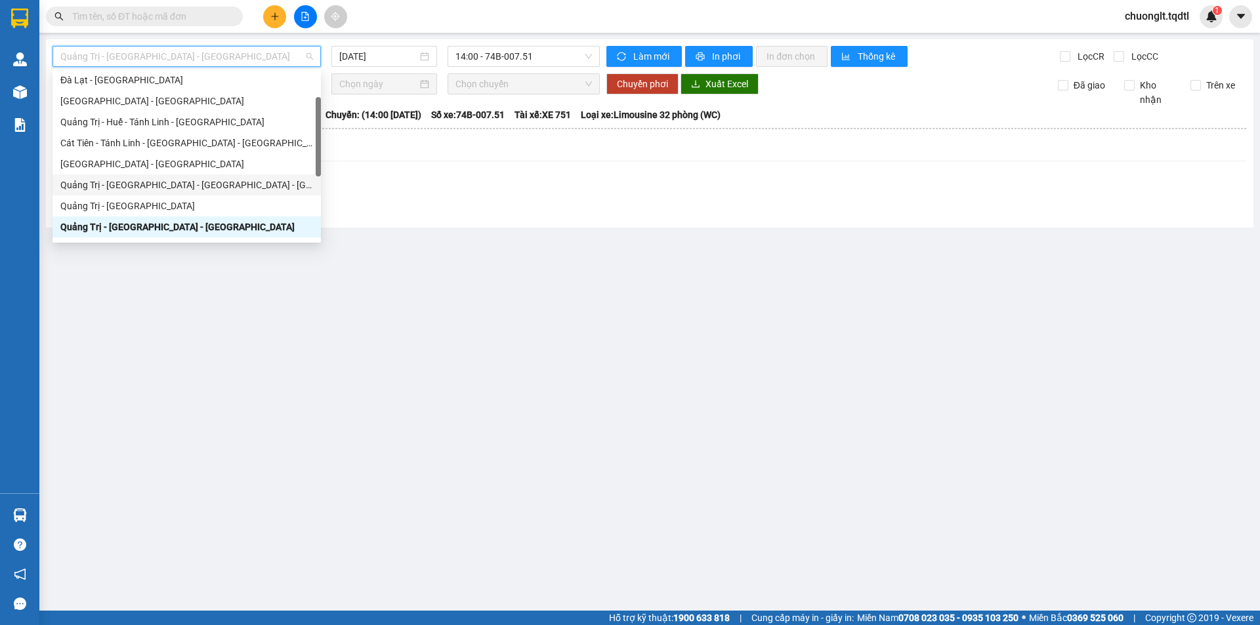
click at [184, 189] on div "Quảng Trị - [GEOGRAPHIC_DATA] - [GEOGRAPHIC_DATA] - [GEOGRAPHIC_DATA]" at bounding box center [186, 185] width 253 height 14
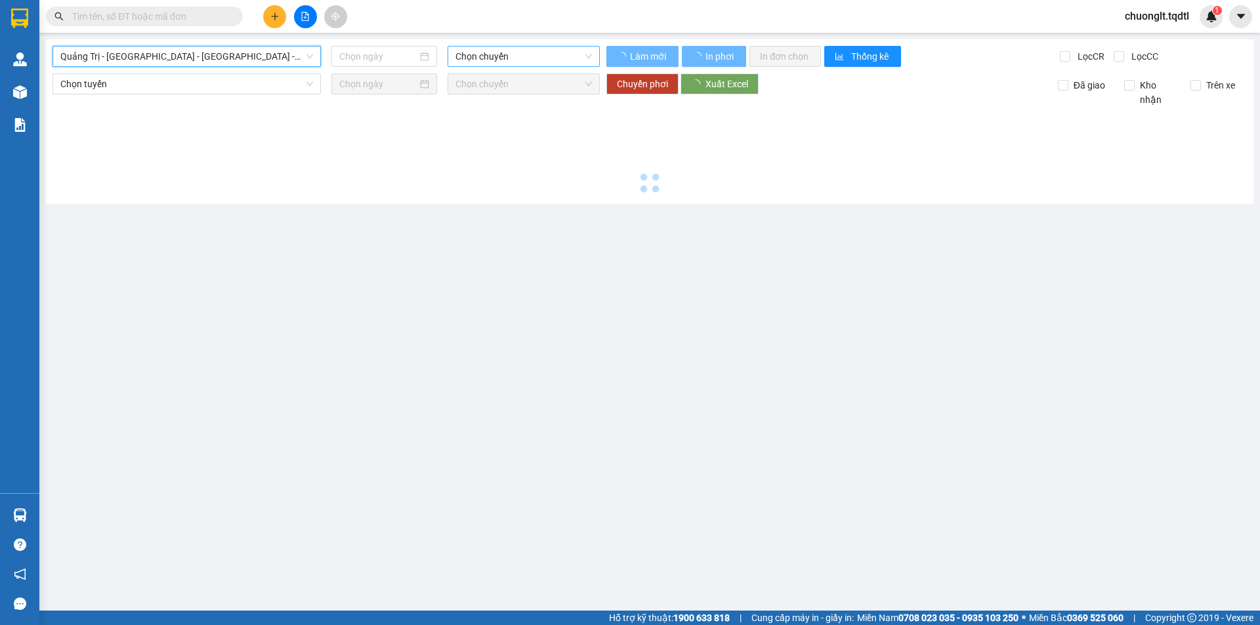
type input "[DATE]"
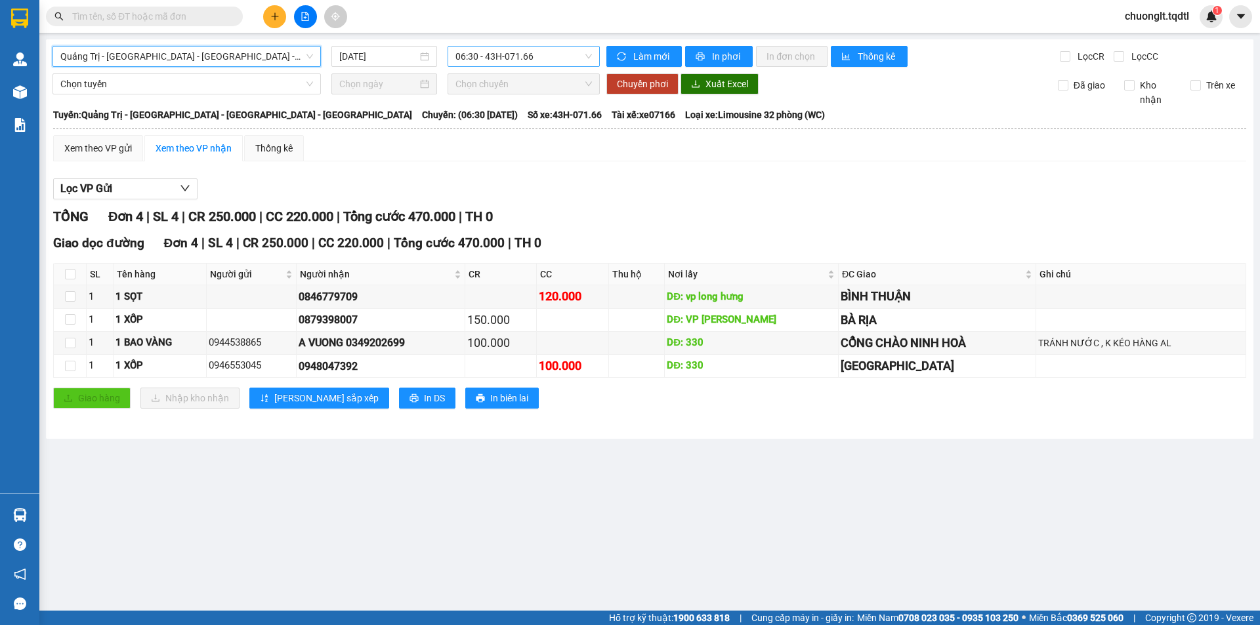
click at [527, 56] on span "06:30 - 43H-071.66" at bounding box center [523, 57] width 136 height 20
click at [234, 42] on div "[GEOGRAPHIC_DATA] - [GEOGRAPHIC_DATA] - [GEOGRAPHIC_DATA] - [GEOGRAPHIC_DATA] […" at bounding box center [649, 239] width 1207 height 400
click at [233, 43] on div "[GEOGRAPHIC_DATA] - [GEOGRAPHIC_DATA] - [GEOGRAPHIC_DATA] - [GEOGRAPHIC_DATA] […" at bounding box center [649, 239] width 1207 height 400
click at [233, 51] on span "Quảng Trị - [GEOGRAPHIC_DATA] - [GEOGRAPHIC_DATA] - [GEOGRAPHIC_DATA]" at bounding box center [186, 57] width 253 height 20
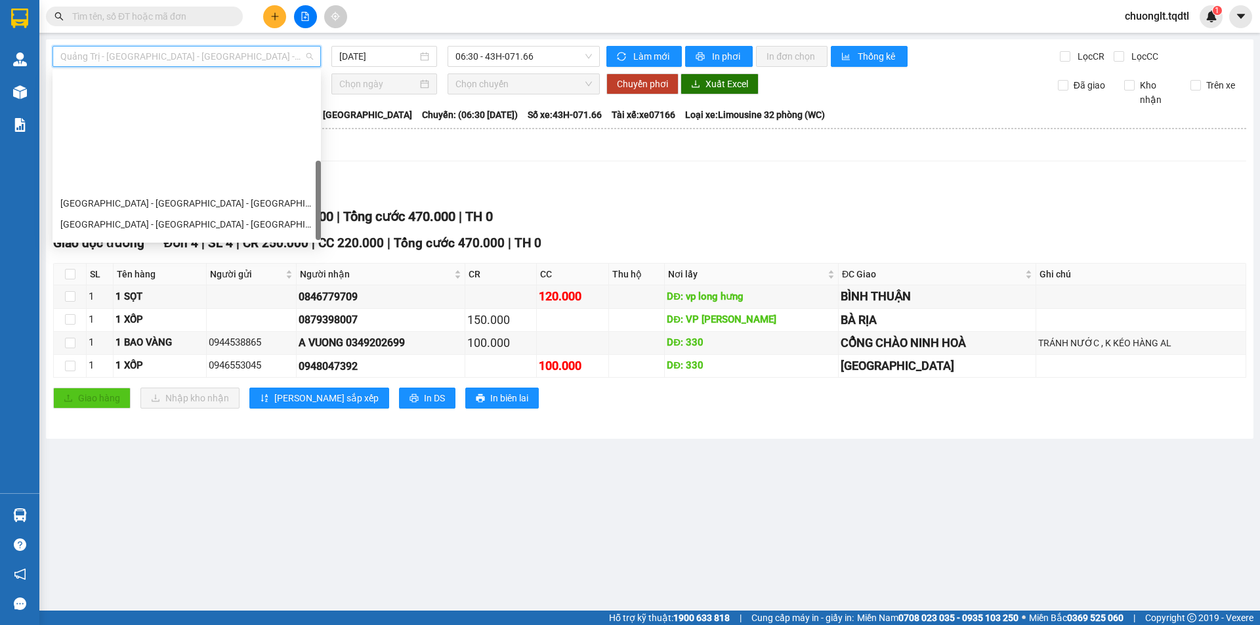
scroll to position [273, 0]
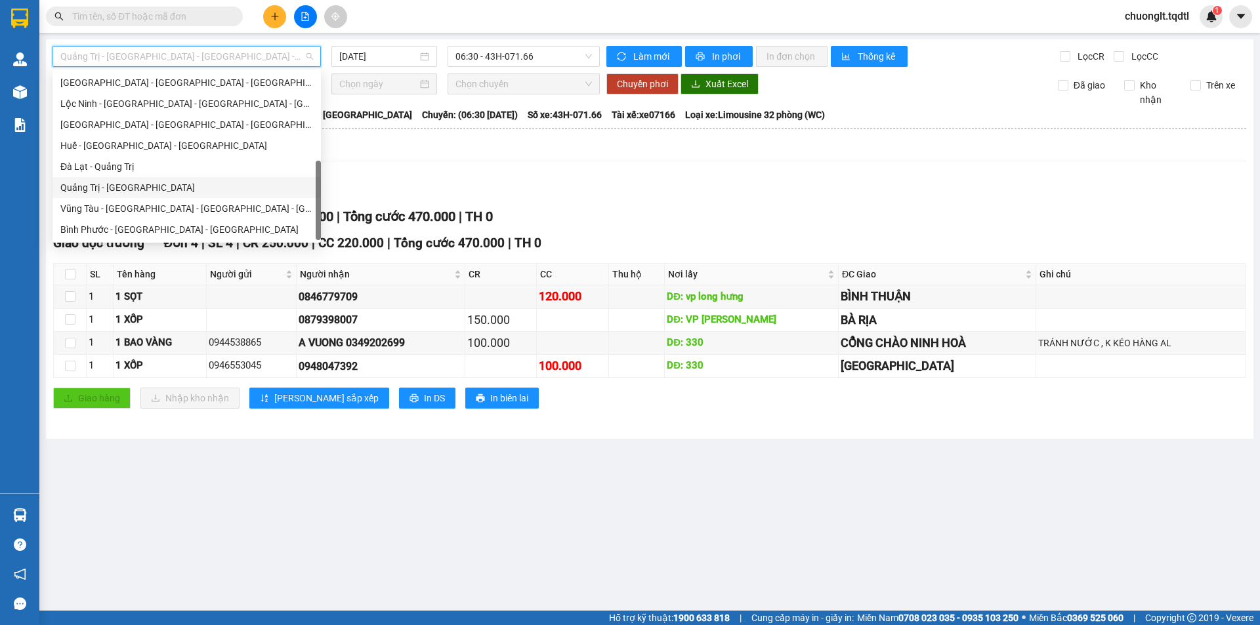
click at [169, 187] on div "Quảng Trị - [GEOGRAPHIC_DATA]" at bounding box center [186, 187] width 253 height 14
type input "[DATE]"
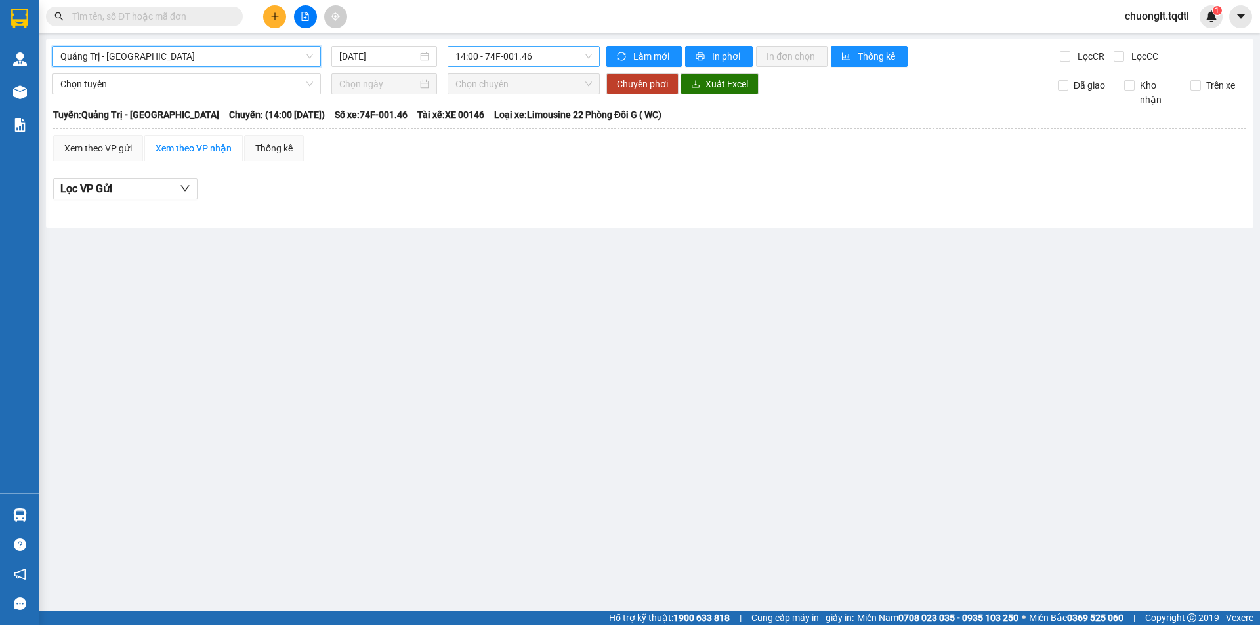
click at [545, 58] on span "14:00 - 74F-001.46" at bounding box center [523, 57] width 136 height 20
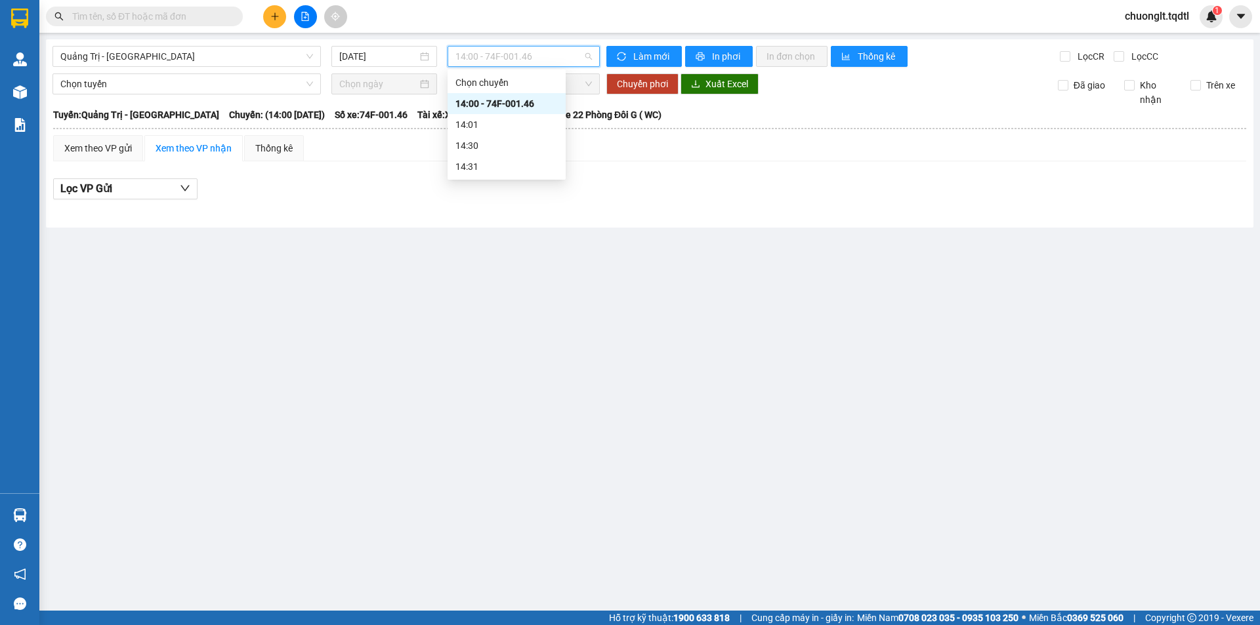
click at [445, 300] on main "Quảng Trị - [GEOGRAPHIC_DATA] [DATE] 14:00 - 74F-001.46 Làm mới In phơi In đơn …" at bounding box center [630, 305] width 1260 height 611
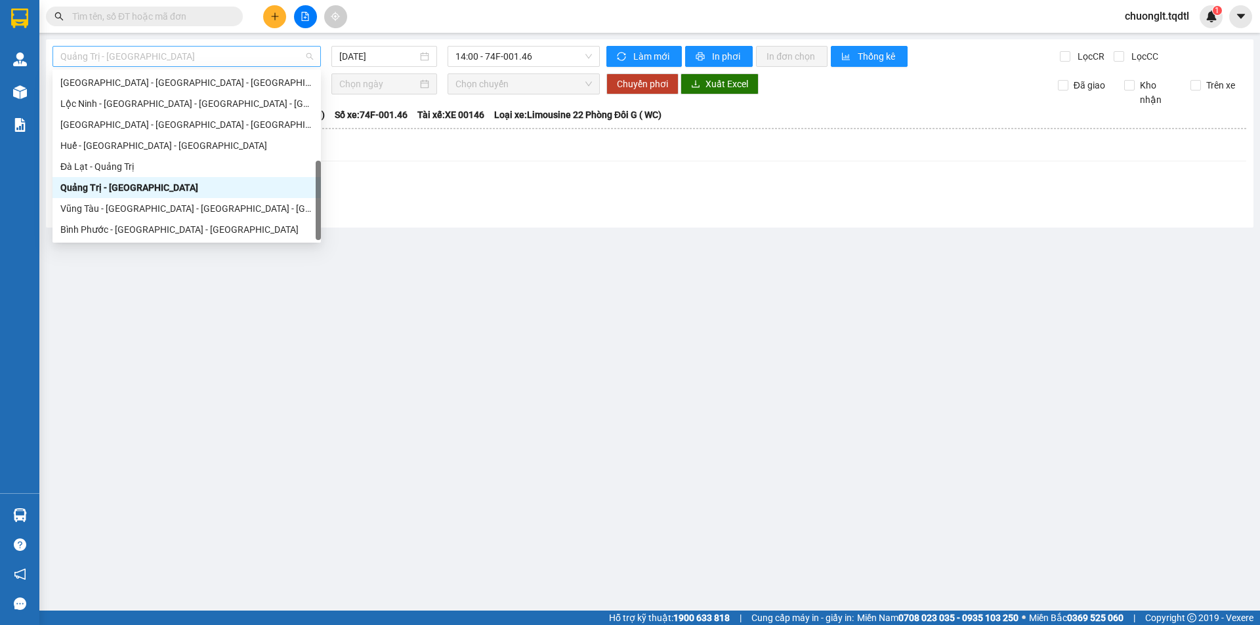
click at [211, 56] on span "Quảng Trị - [GEOGRAPHIC_DATA]" at bounding box center [186, 57] width 253 height 20
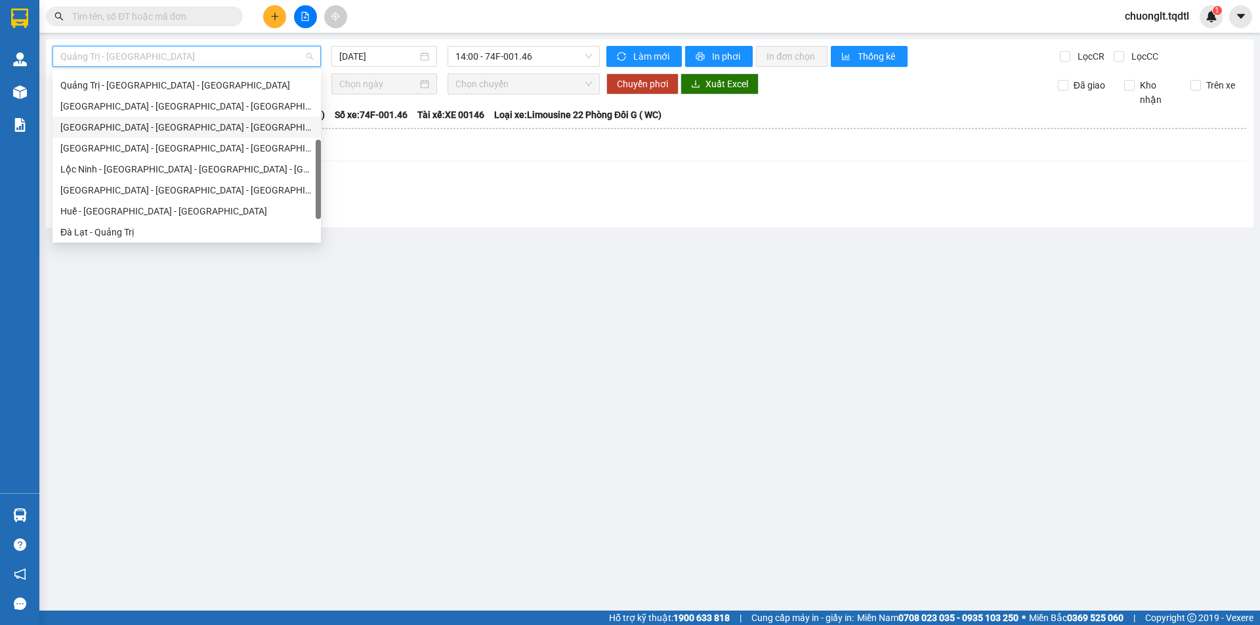
click at [176, 119] on div "[GEOGRAPHIC_DATA] - [GEOGRAPHIC_DATA] - [GEOGRAPHIC_DATA]" at bounding box center [186, 127] width 268 height 21
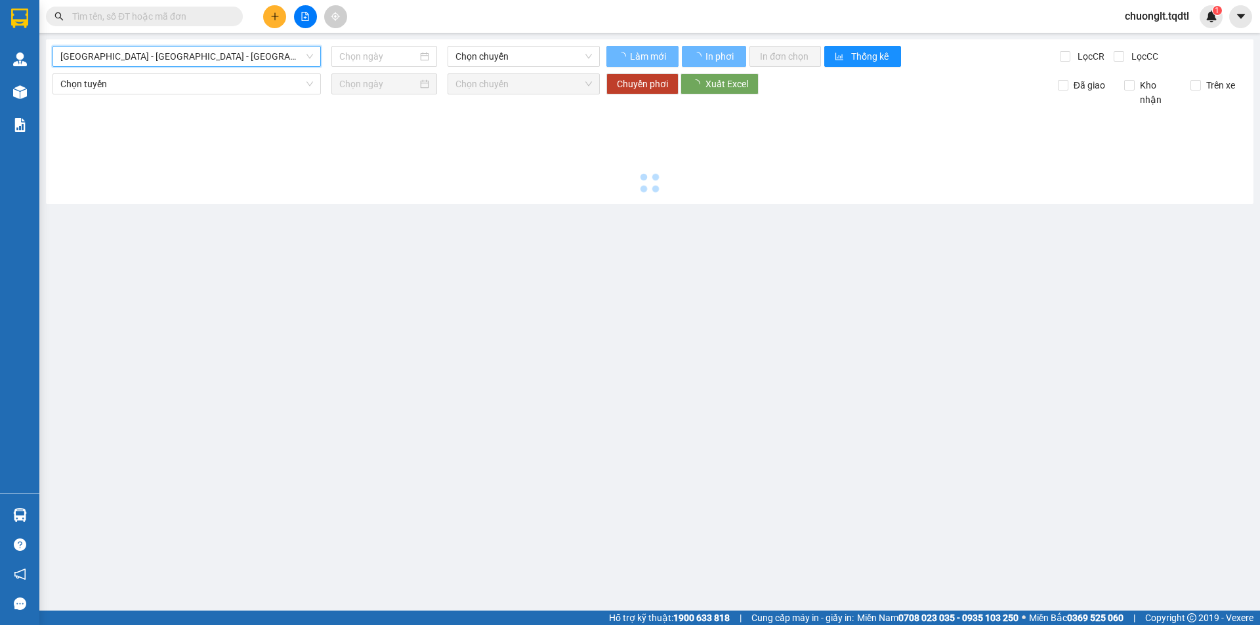
type input "[DATE]"
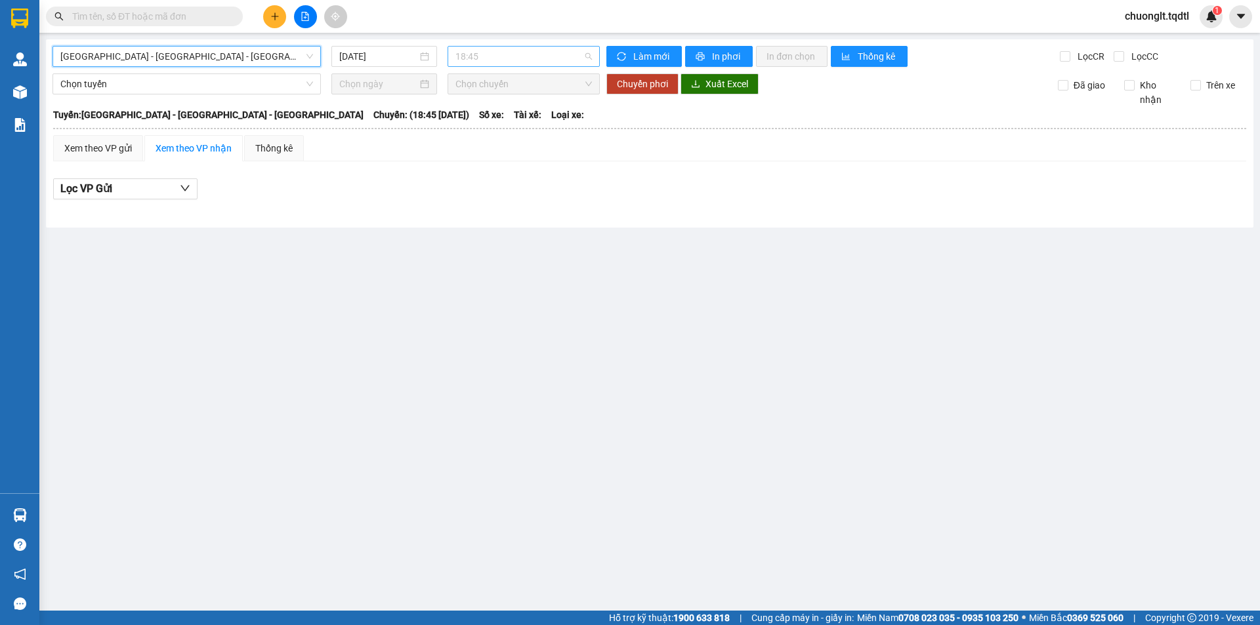
click at [539, 59] on span "18:45" at bounding box center [523, 57] width 136 height 20
click at [440, 335] on main "[GEOGRAPHIC_DATA] - [GEOGRAPHIC_DATA] - [GEOGRAPHIC_DATA] [DATE] 18:45 Làm mới …" at bounding box center [630, 305] width 1260 height 611
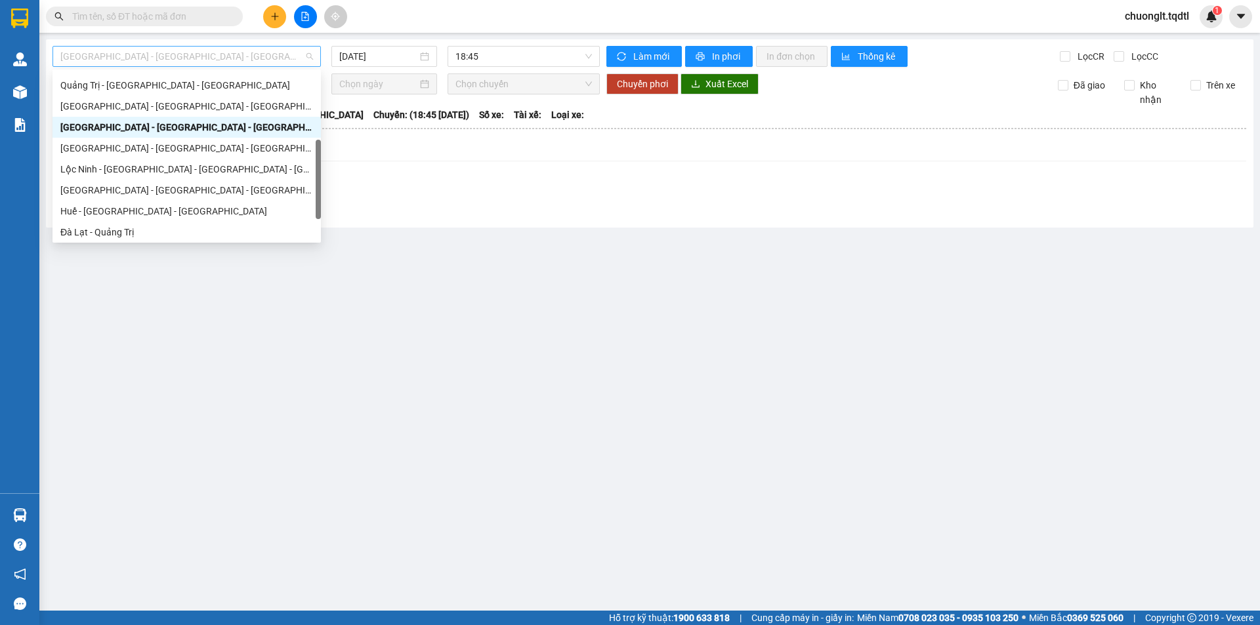
click at [242, 57] on span "[GEOGRAPHIC_DATA] - [GEOGRAPHIC_DATA] - [GEOGRAPHIC_DATA]" at bounding box center [186, 57] width 253 height 20
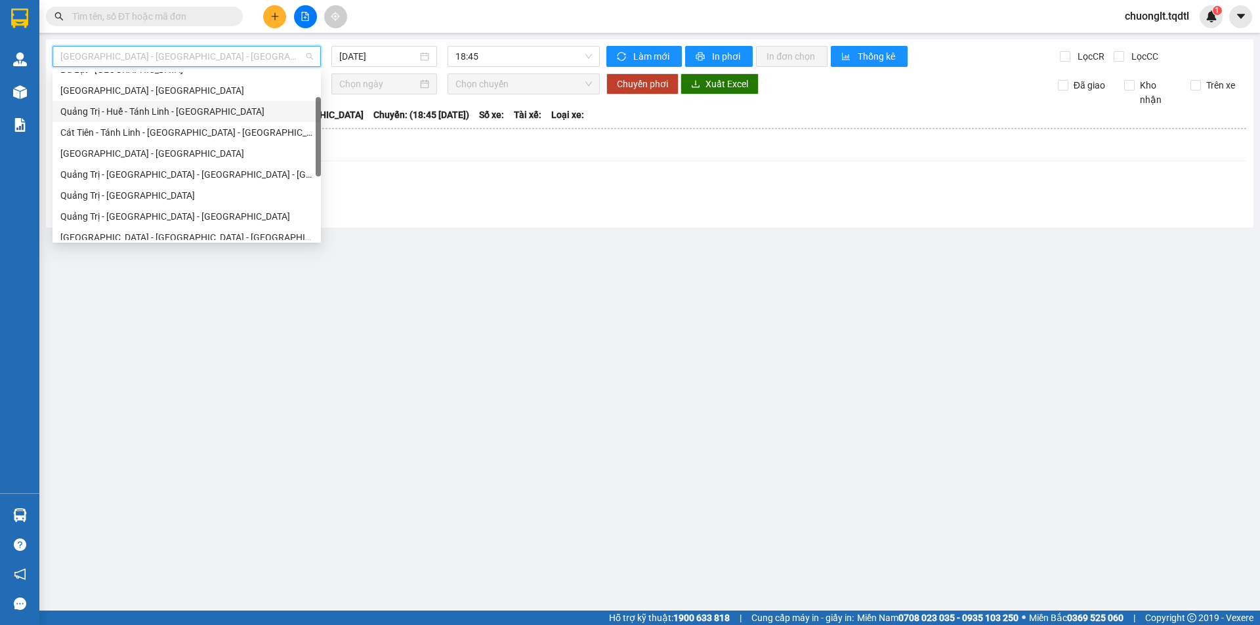
click at [169, 114] on div "Quảng Trị - Huế - Tánh Linh - [GEOGRAPHIC_DATA]" at bounding box center [186, 111] width 253 height 14
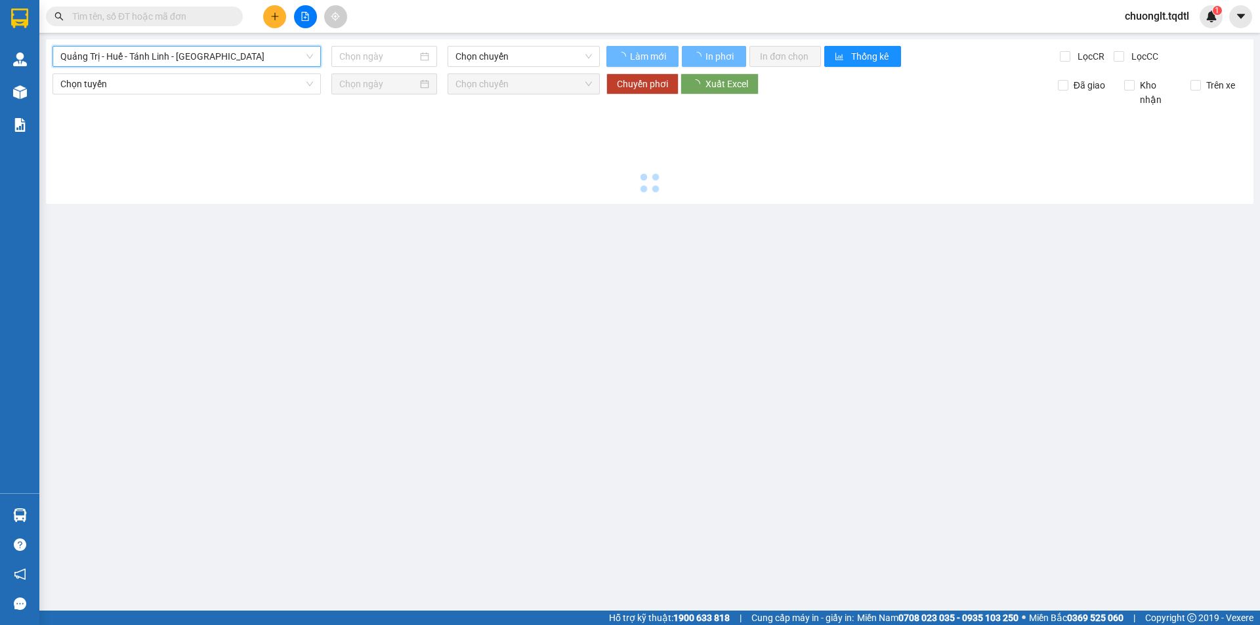
type input "[DATE]"
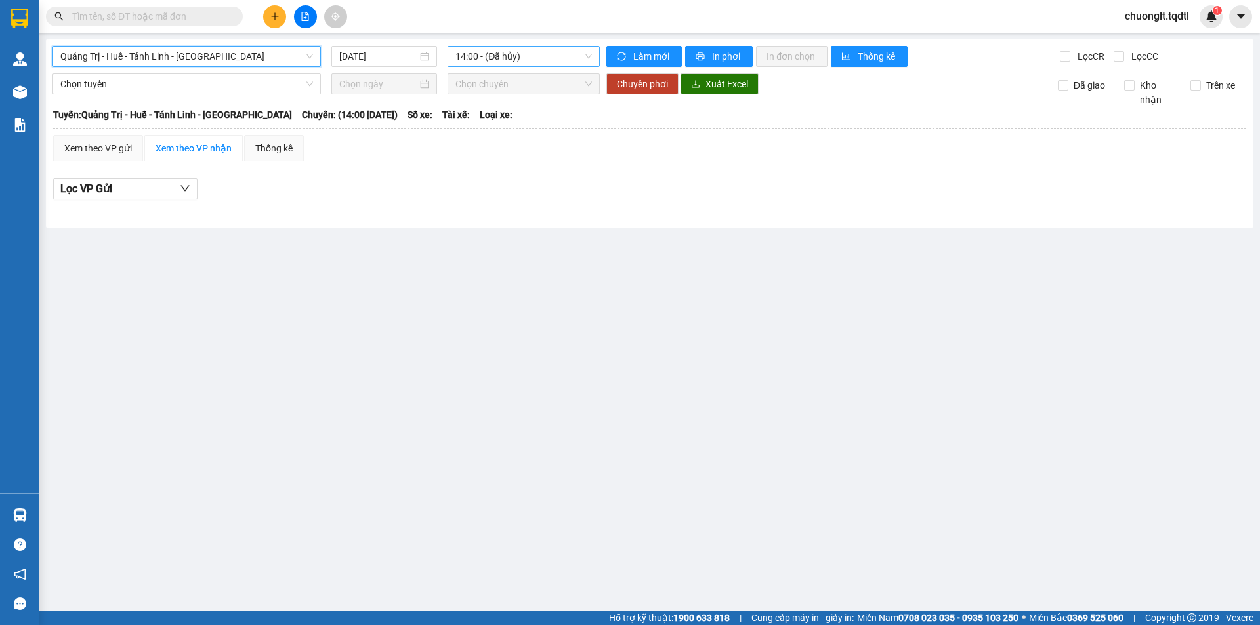
click at [560, 54] on span "14:00 - (Đã hủy)" at bounding box center [523, 57] width 136 height 20
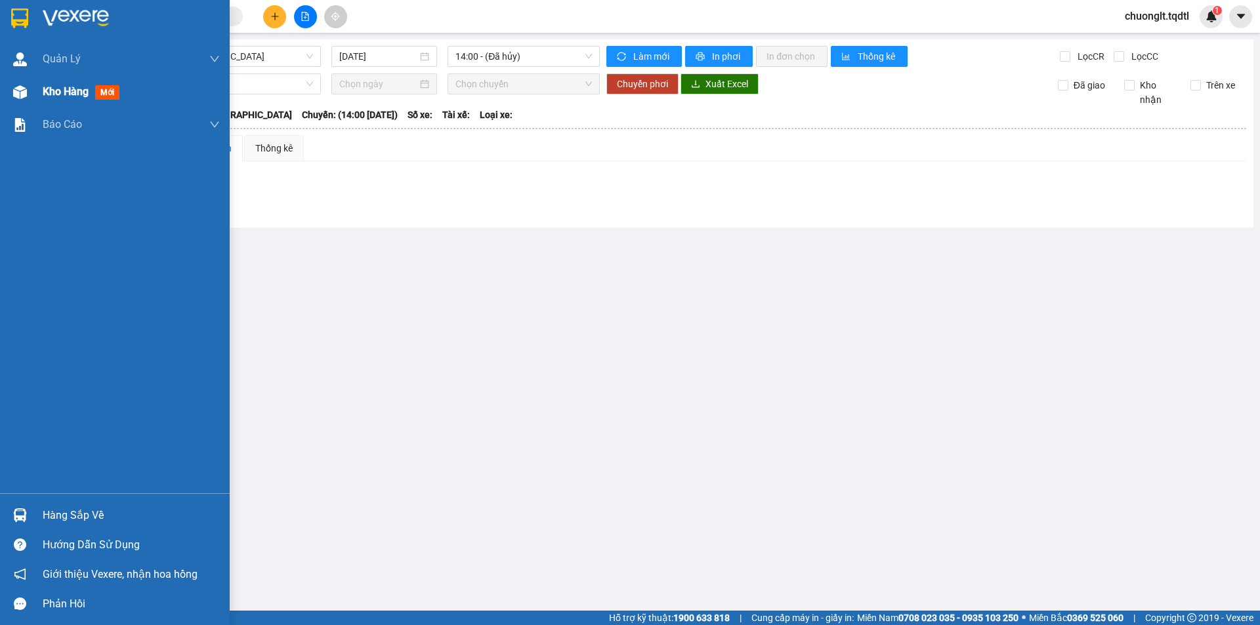
click at [49, 91] on span "Kho hàng" at bounding box center [66, 91] width 46 height 12
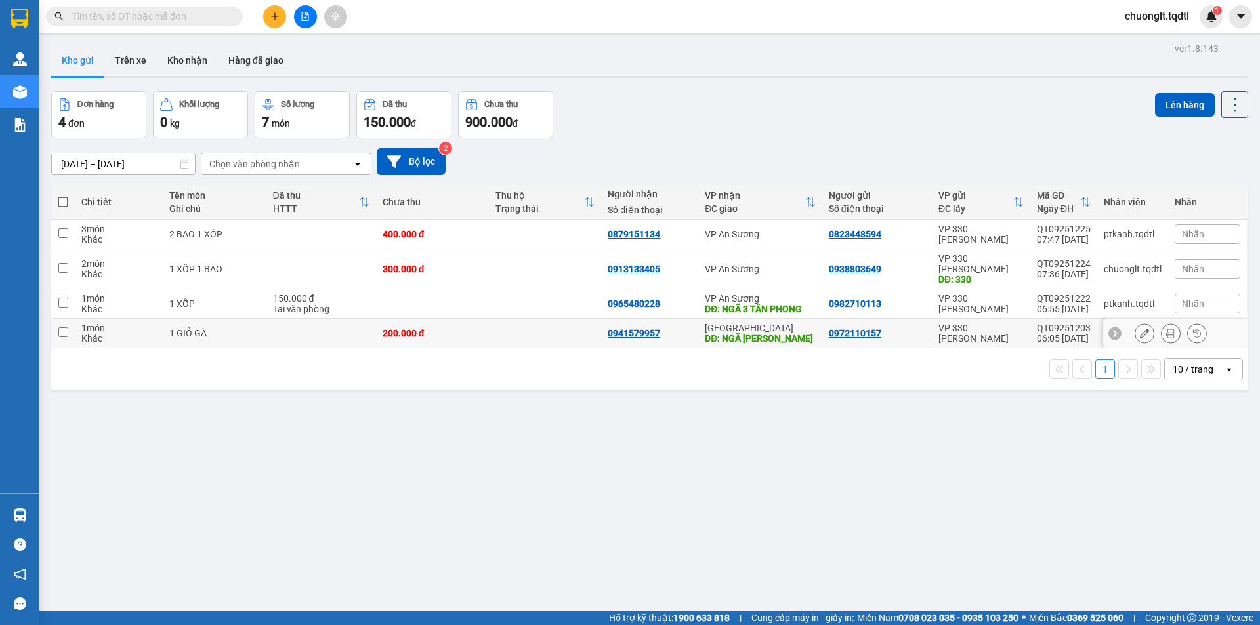
click at [57, 329] on td at bounding box center [63, 334] width 24 height 30
checkbox input "true"
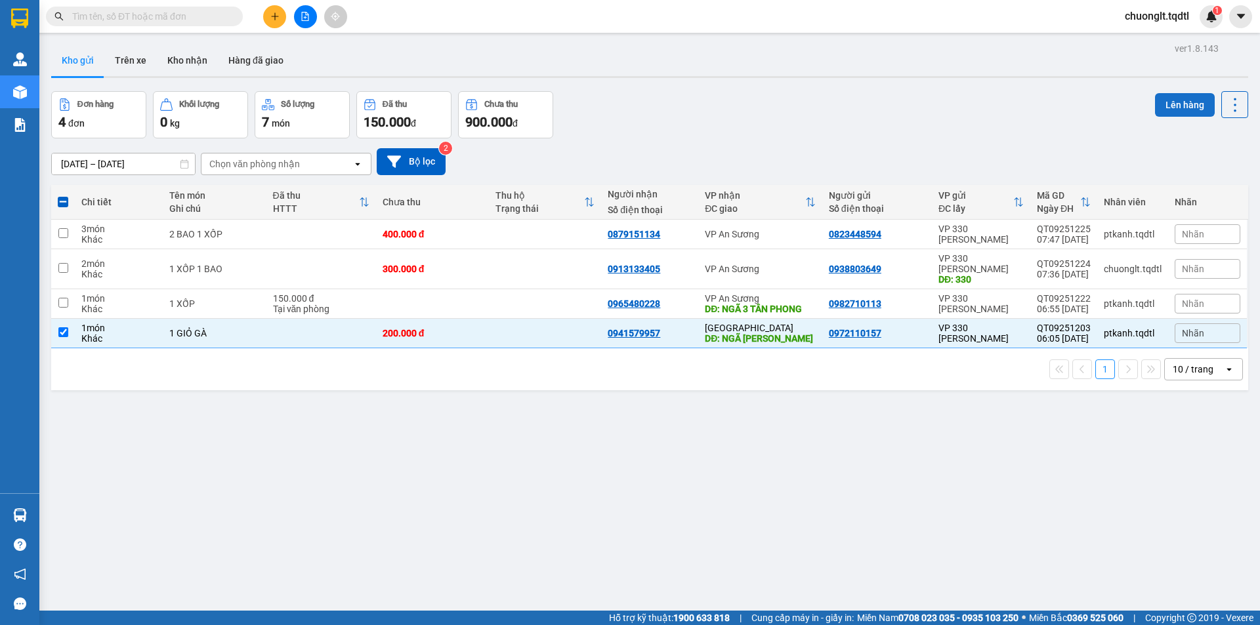
click at [1178, 105] on button "Lên hàng" at bounding box center [1185, 105] width 60 height 24
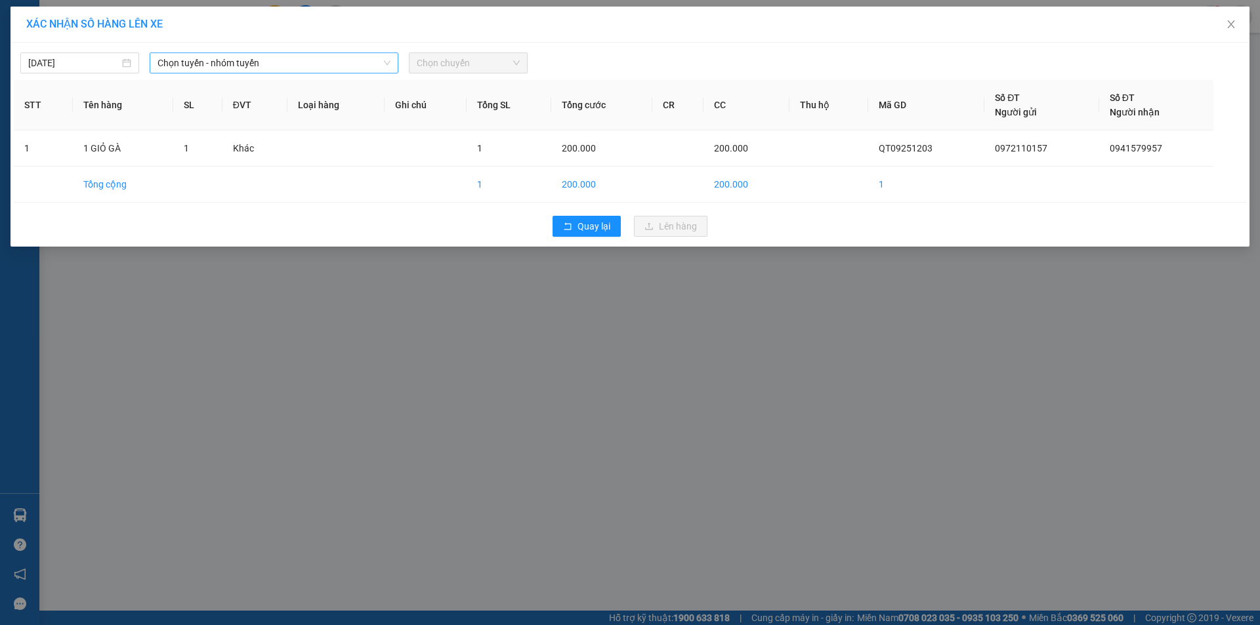
click at [314, 60] on span "Chọn tuyến - nhóm tuyến" at bounding box center [273, 63] width 233 height 20
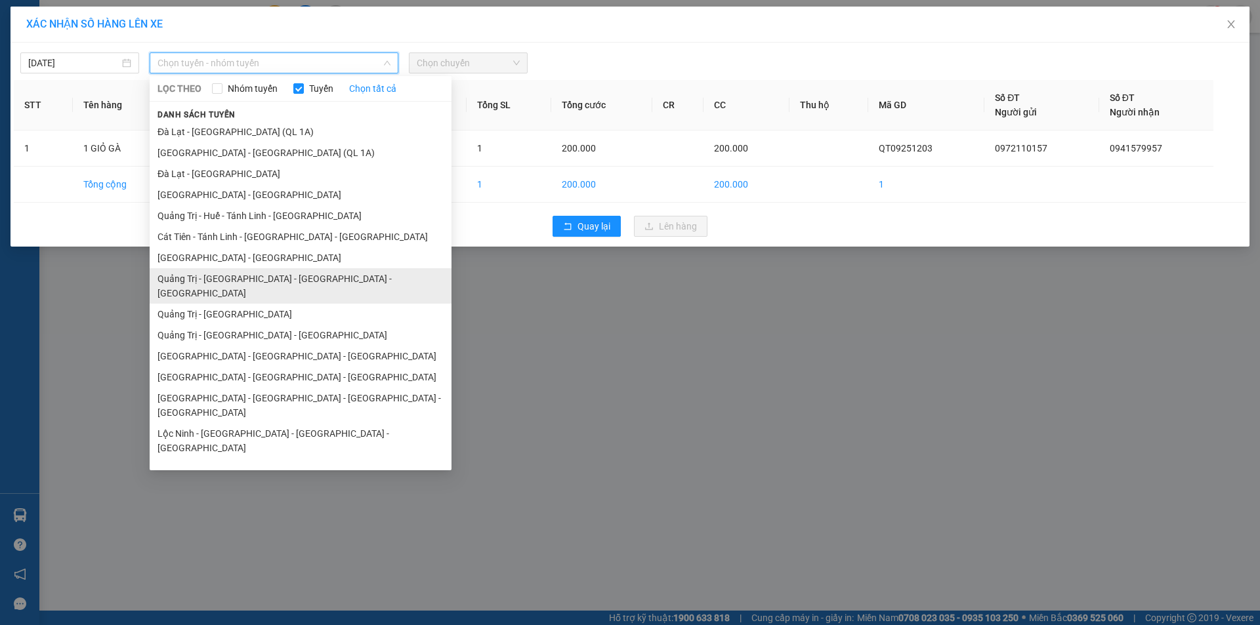
click at [255, 279] on li "Quảng Trị - [GEOGRAPHIC_DATA] - [GEOGRAPHIC_DATA] - [GEOGRAPHIC_DATA]" at bounding box center [301, 285] width 302 height 35
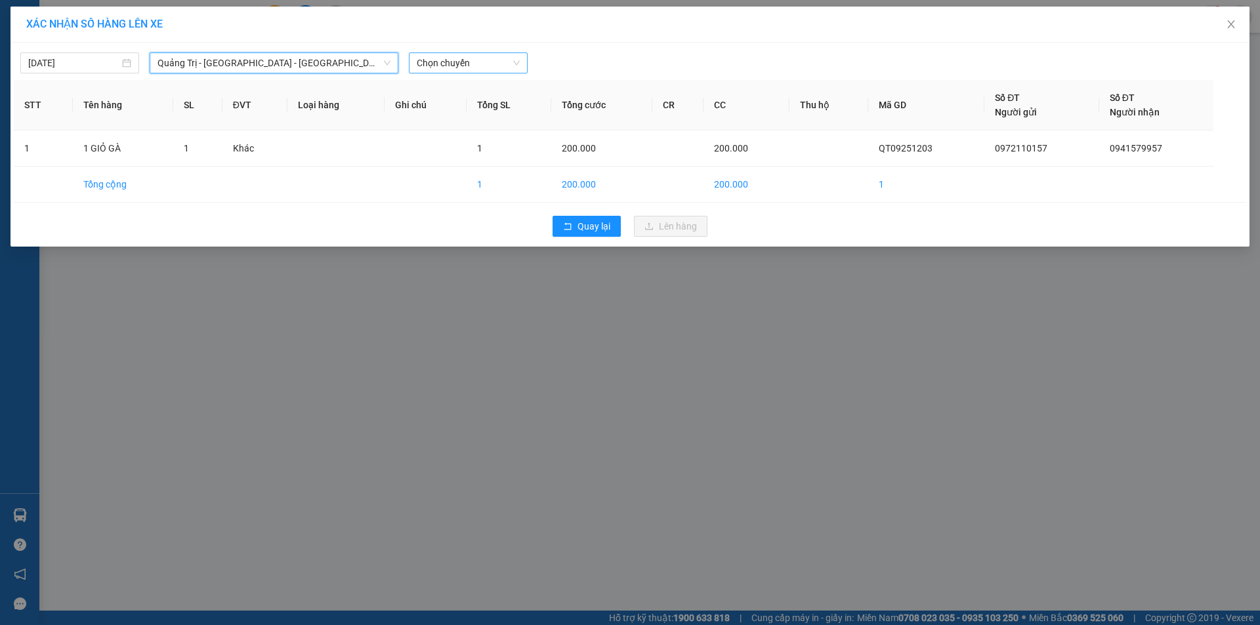
click at [488, 66] on span "Chọn chuyến" at bounding box center [468, 63] width 103 height 20
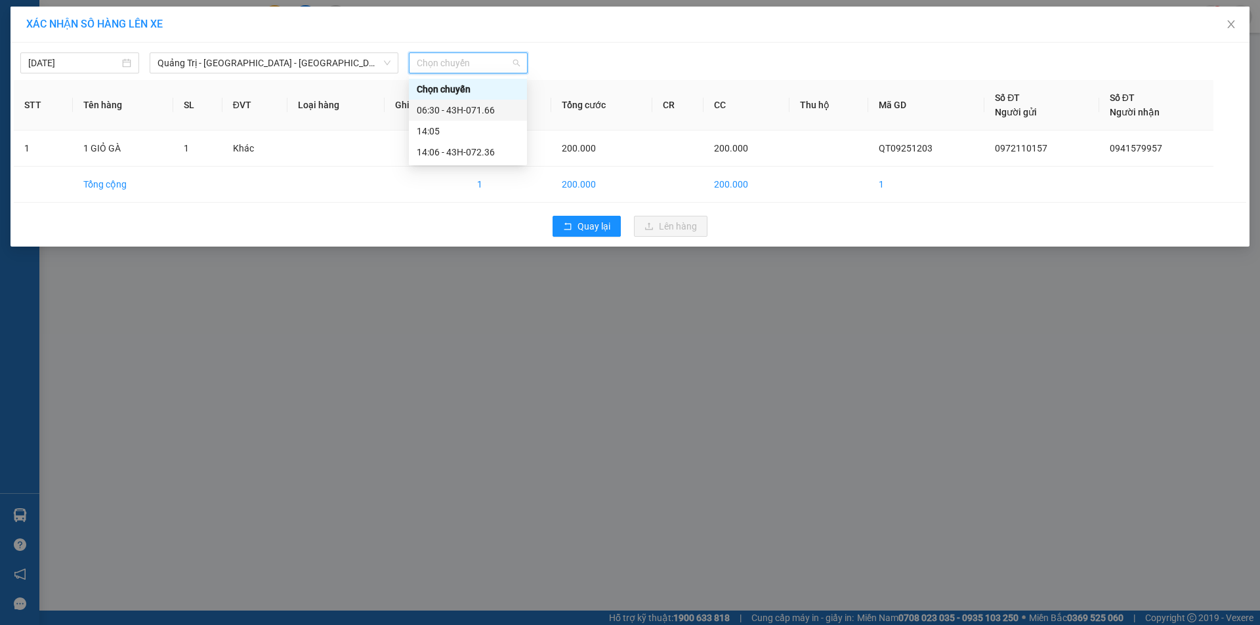
click at [482, 104] on div "06:30 - 43H-071.66" at bounding box center [468, 110] width 102 height 14
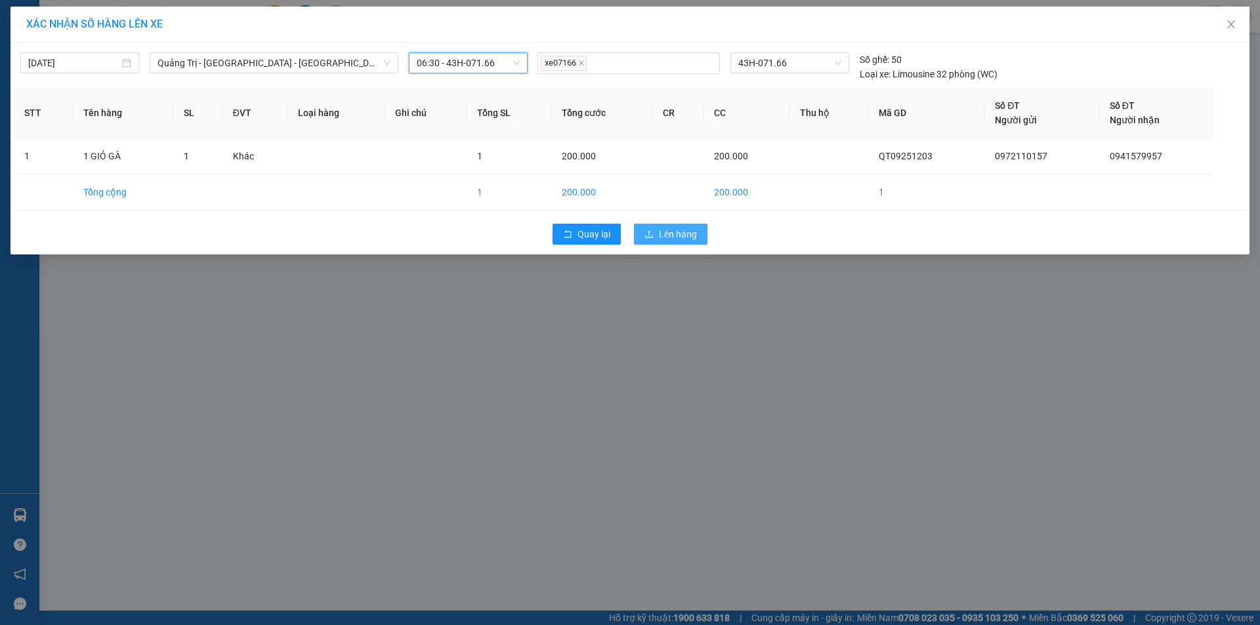
click at [669, 234] on span "Lên hàng" at bounding box center [678, 234] width 38 height 14
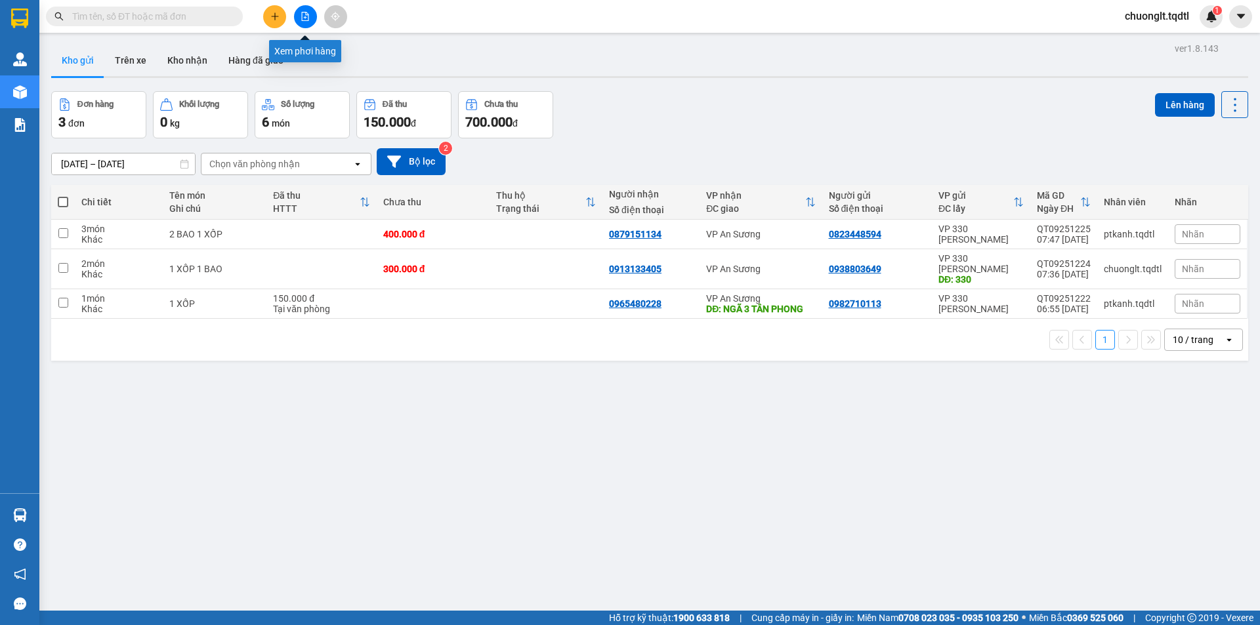
click at [306, 17] on icon "file-add" at bounding box center [304, 16] width 9 height 9
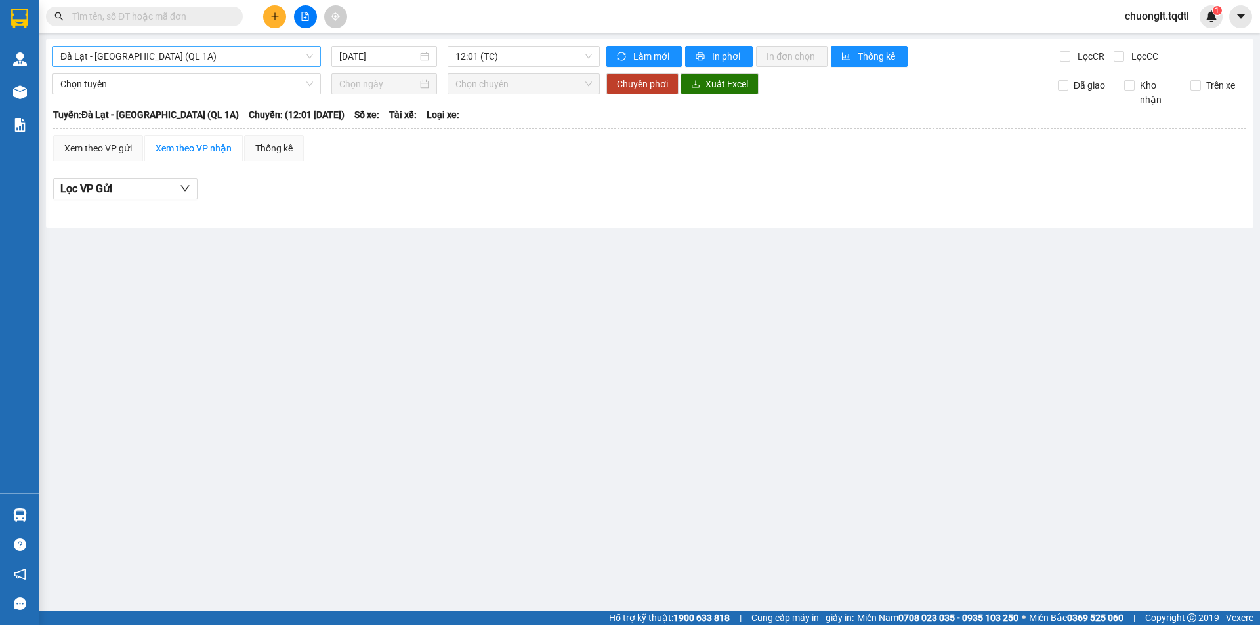
click at [243, 51] on span "Đà Lạt - [GEOGRAPHIC_DATA] (QL 1A)" at bounding box center [186, 57] width 253 height 20
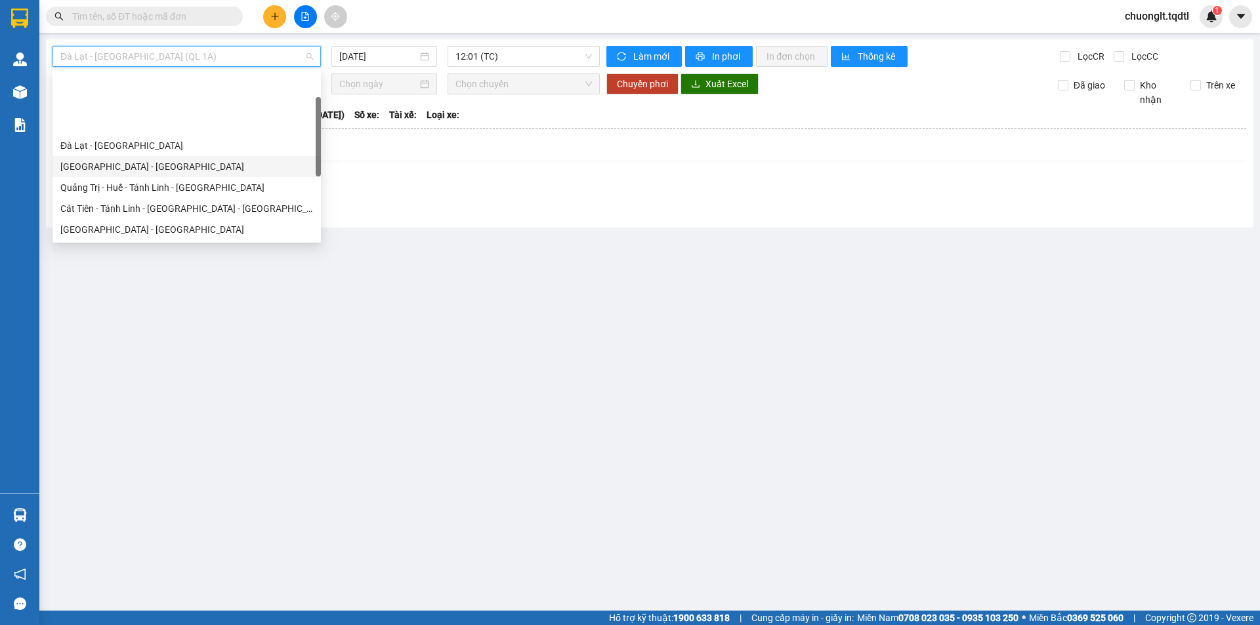
scroll to position [66, 0]
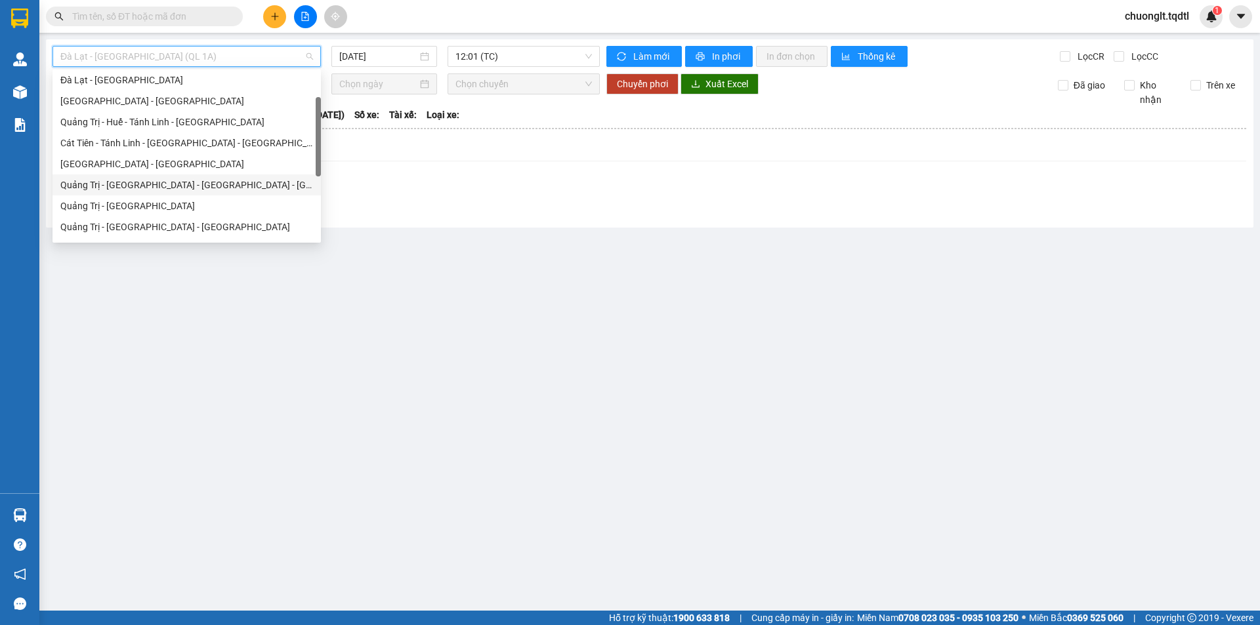
click at [157, 185] on div "Quảng Trị - [GEOGRAPHIC_DATA] - [GEOGRAPHIC_DATA] - [GEOGRAPHIC_DATA]" at bounding box center [186, 185] width 253 height 14
type input "[DATE]"
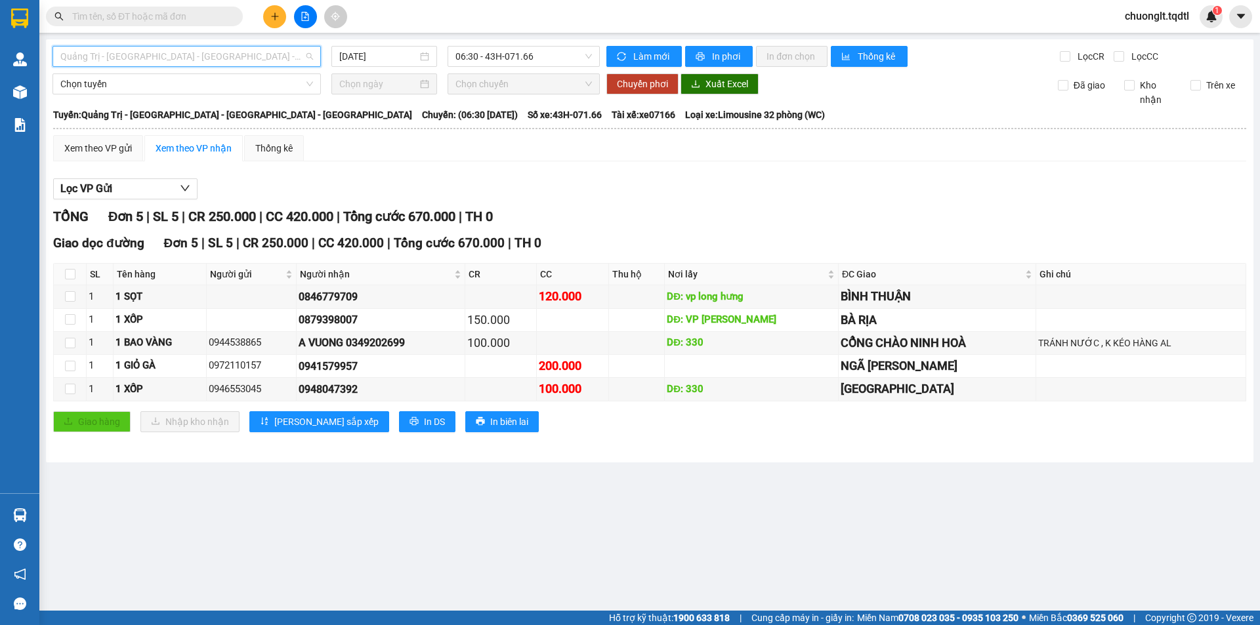
click at [248, 54] on span "Quảng Trị - [GEOGRAPHIC_DATA] - [GEOGRAPHIC_DATA] - [GEOGRAPHIC_DATA]" at bounding box center [186, 57] width 253 height 20
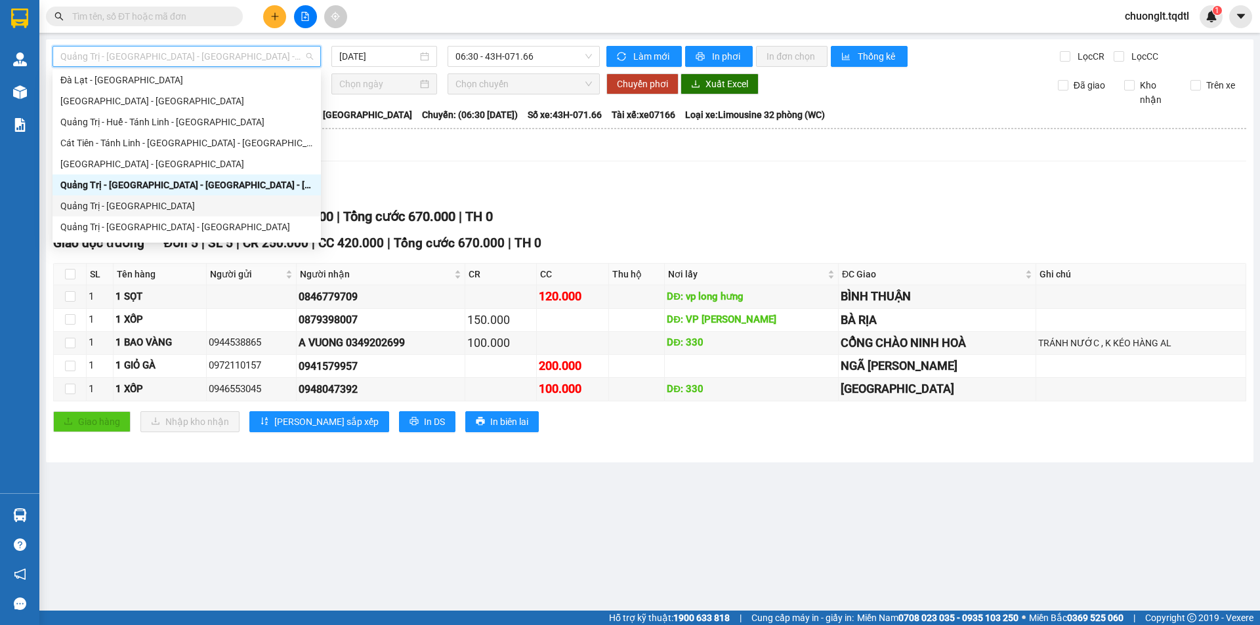
click at [133, 203] on div "Quảng Trị - [GEOGRAPHIC_DATA]" at bounding box center [186, 206] width 253 height 14
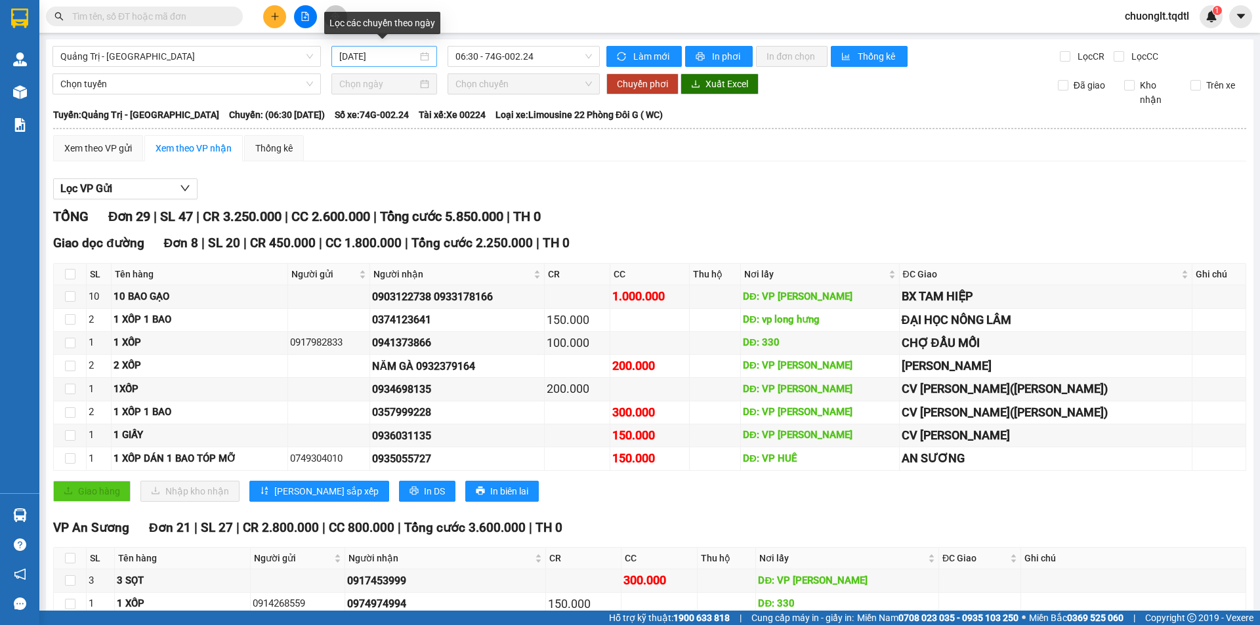
click at [421, 54] on div "[DATE]" at bounding box center [384, 56] width 90 height 14
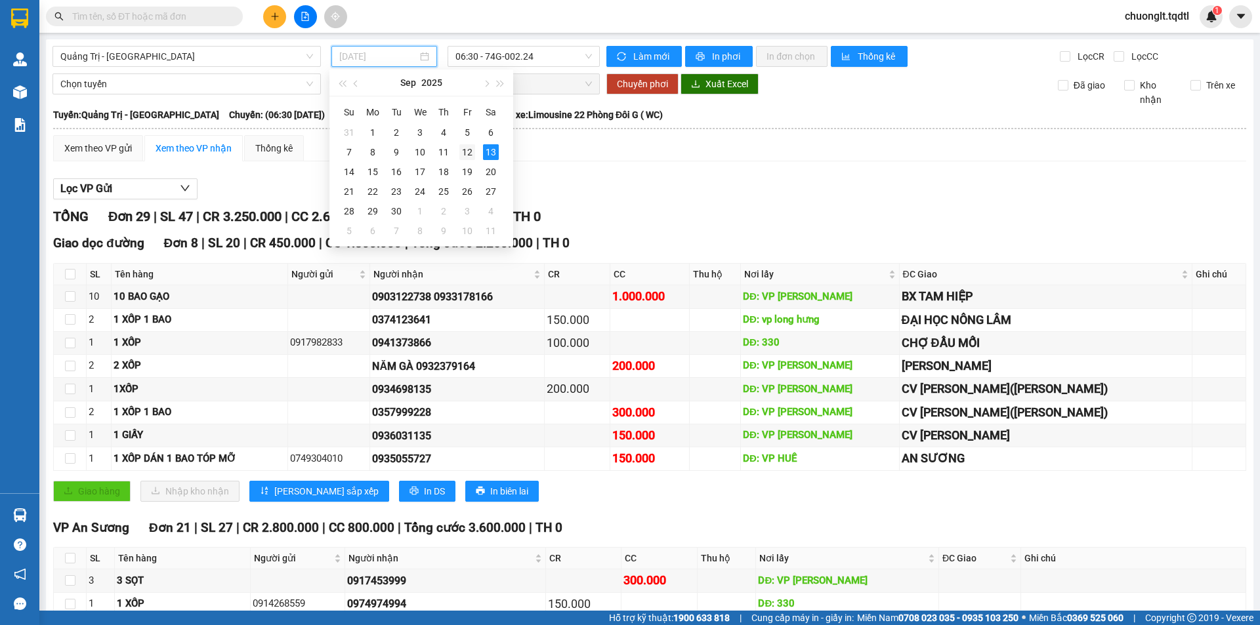
click at [464, 152] on div "12" at bounding box center [467, 152] width 16 height 16
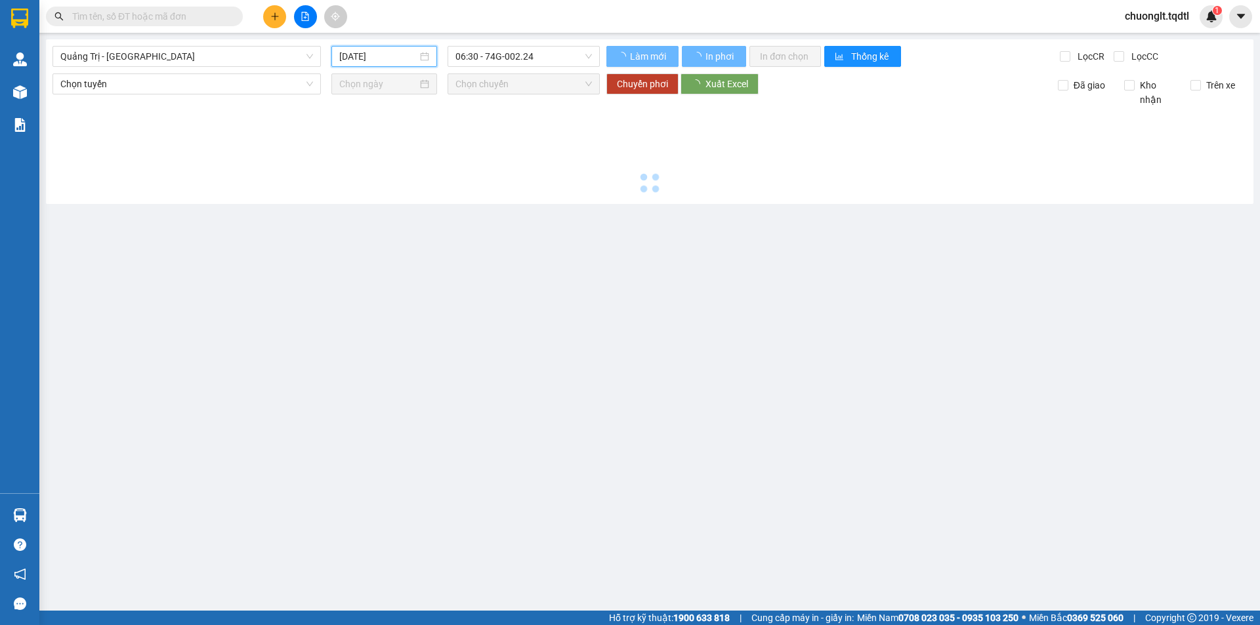
type input "[DATE]"
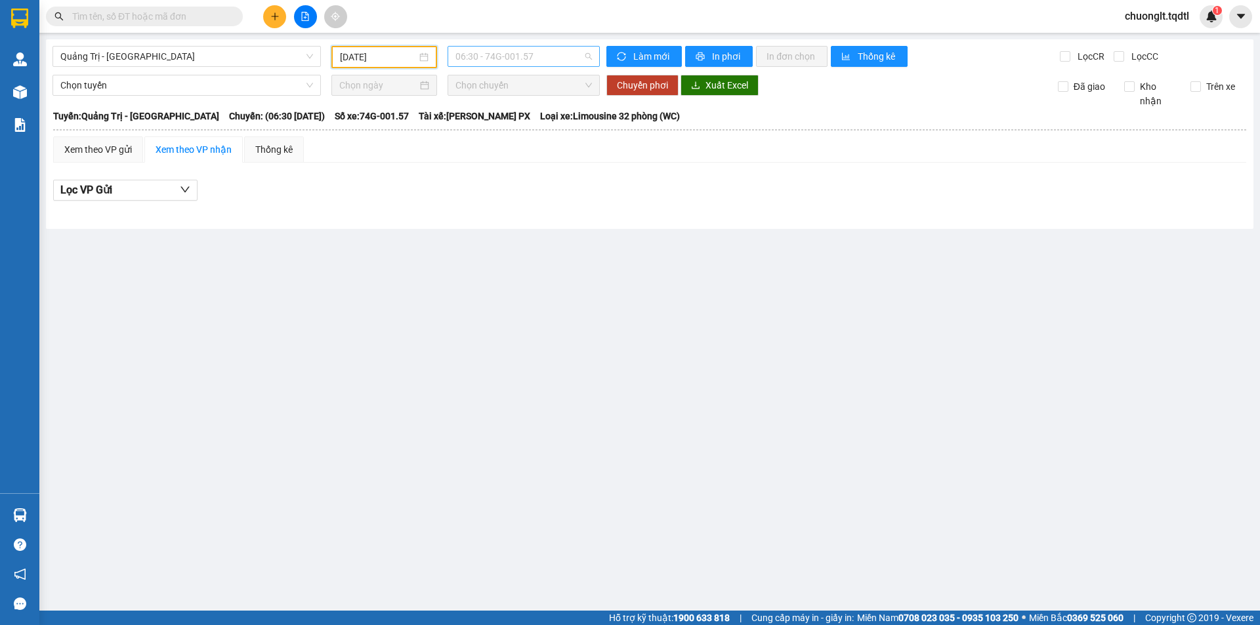
click at [555, 56] on span "06:30 - 74G-001.57" at bounding box center [523, 57] width 136 height 20
click at [519, 124] on div "13:50 - 74H-025.43" at bounding box center [506, 124] width 102 height 14
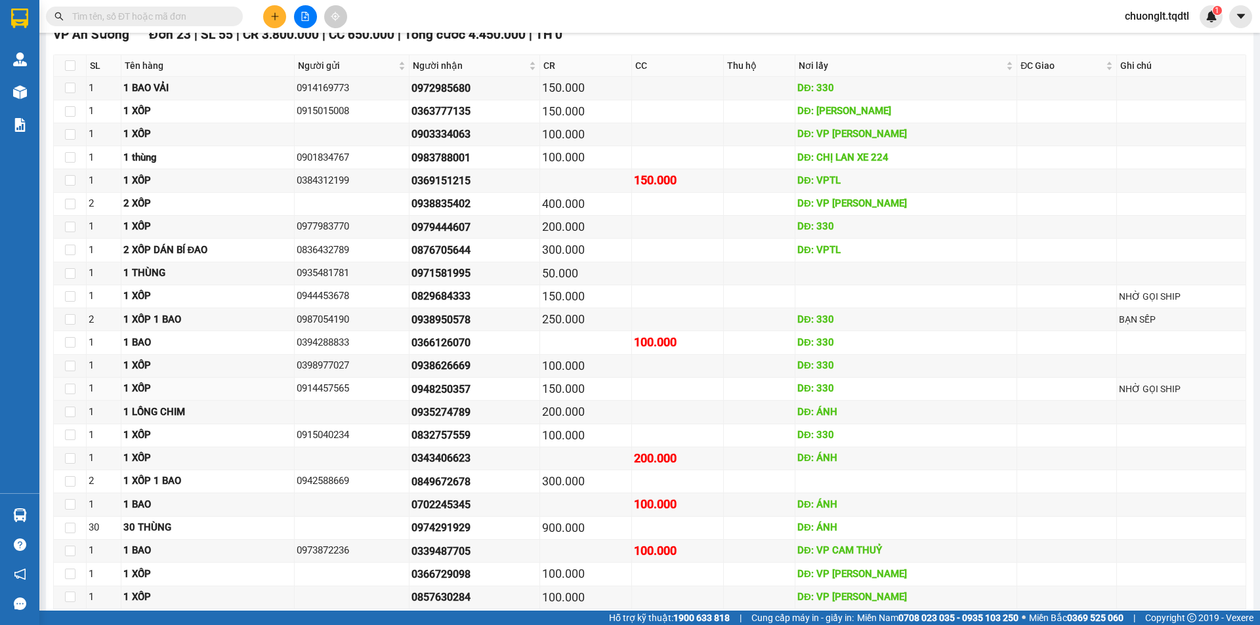
scroll to position [722, 0]
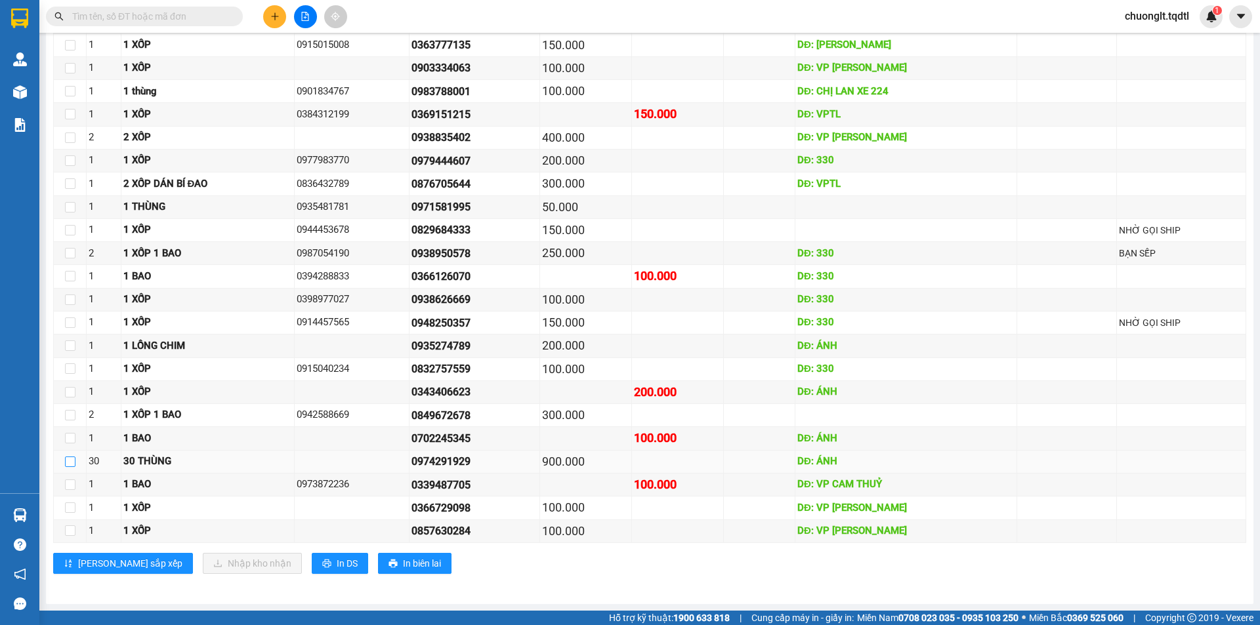
click at [73, 461] on input "checkbox" at bounding box center [70, 462] width 10 height 10
checkbox input "true"
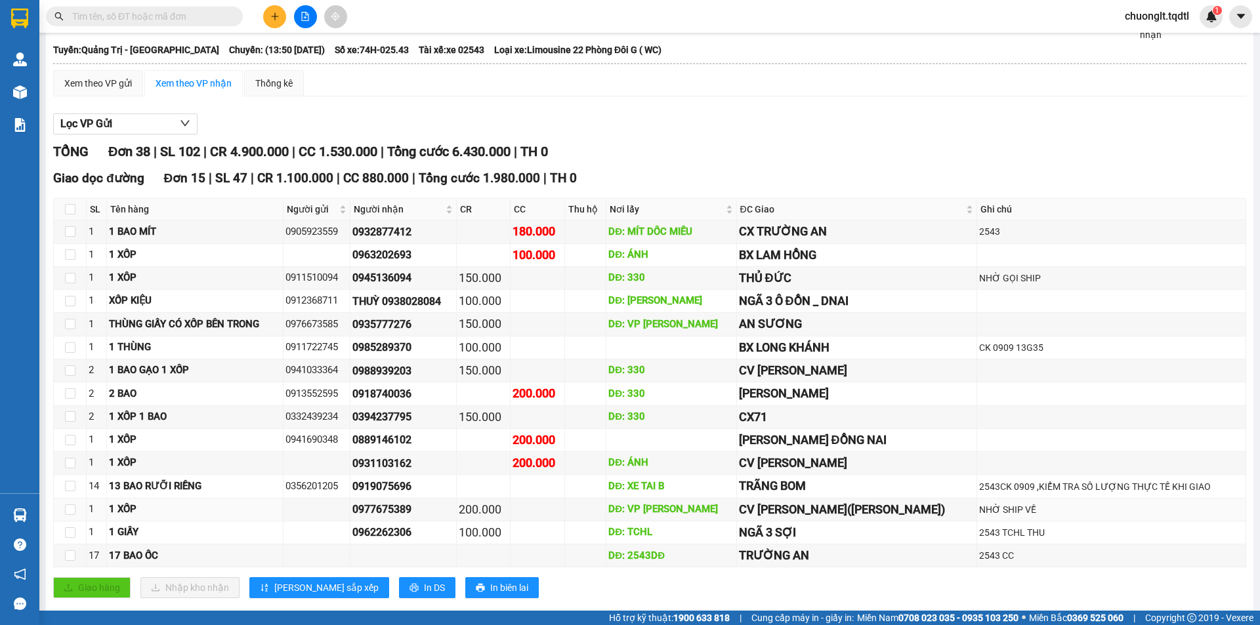
scroll to position [0, 0]
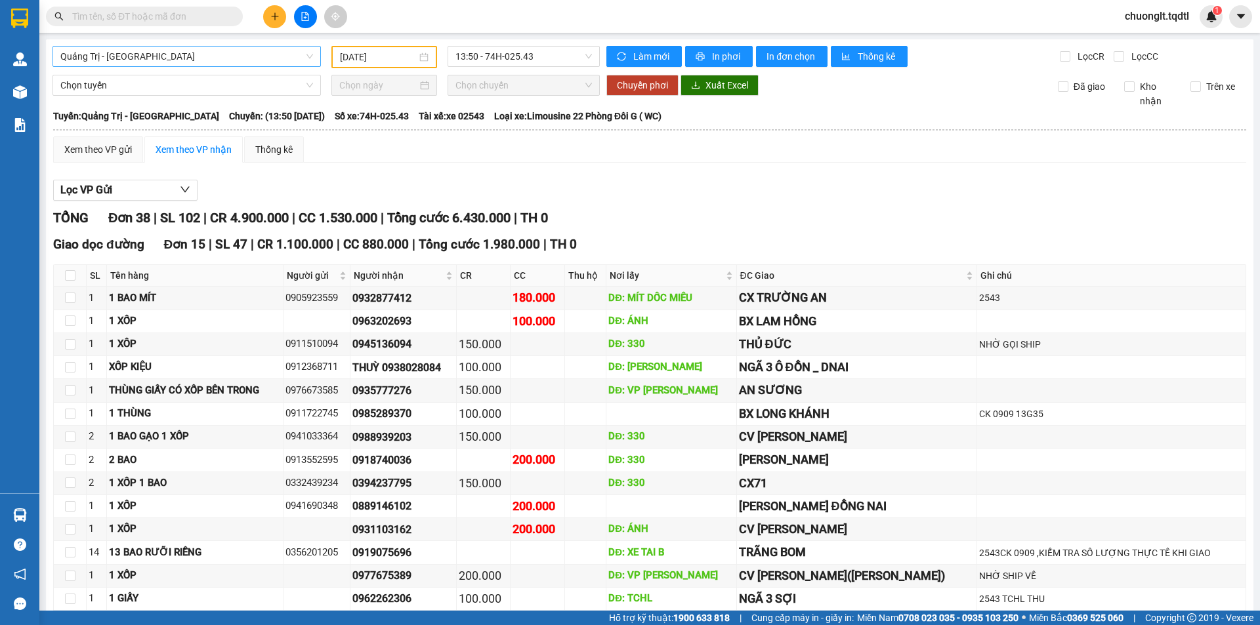
click at [265, 52] on span "Quảng Trị - [GEOGRAPHIC_DATA]" at bounding box center [186, 57] width 253 height 20
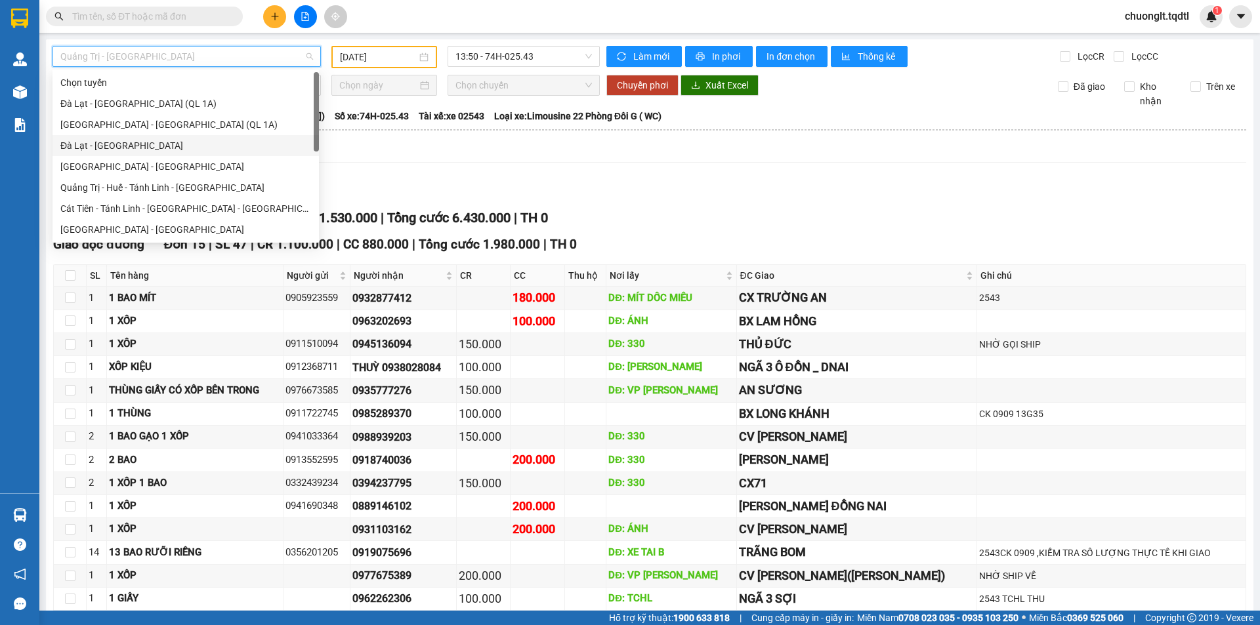
click at [125, 146] on div "Đà Lạt - [GEOGRAPHIC_DATA]" at bounding box center [185, 145] width 251 height 14
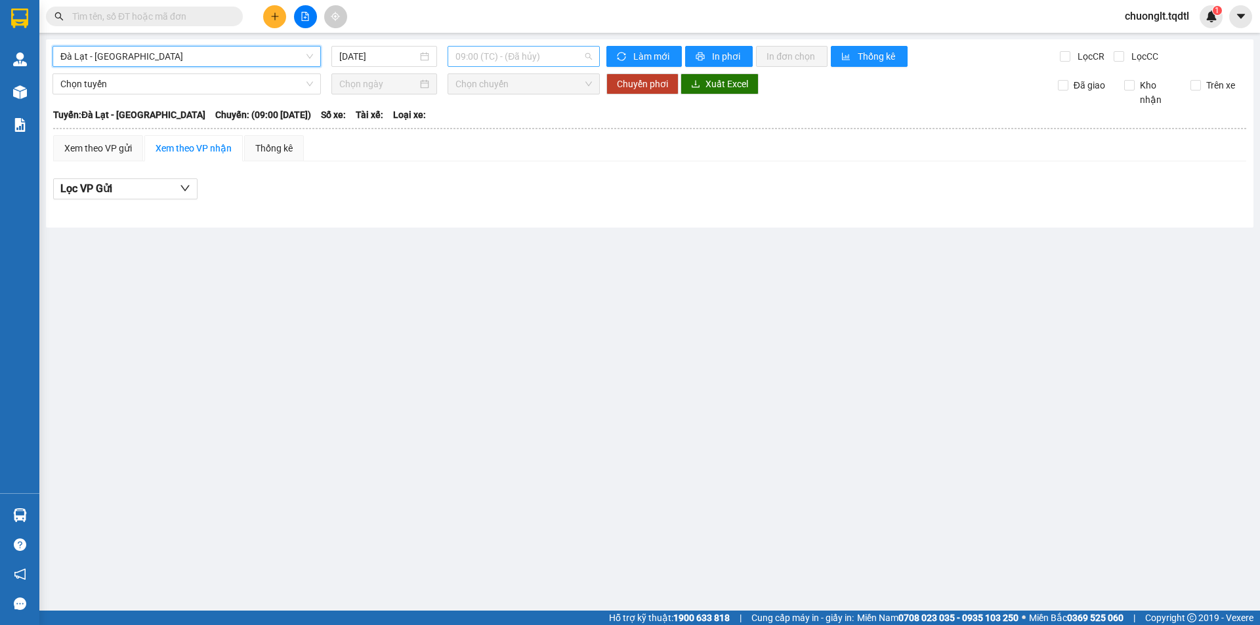
click at [566, 57] on span "09:00 (TC) - (Đã hủy)" at bounding box center [523, 57] width 136 height 20
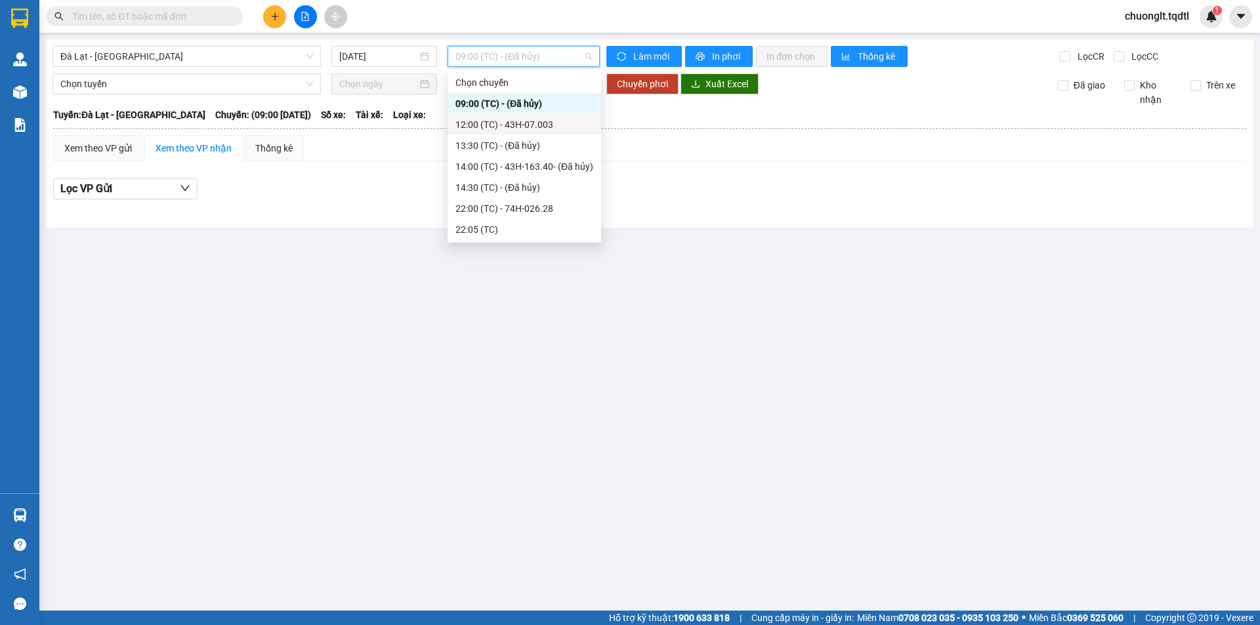
click at [535, 122] on div "12:00 (TC) - 43H-07.003" at bounding box center [524, 124] width 138 height 14
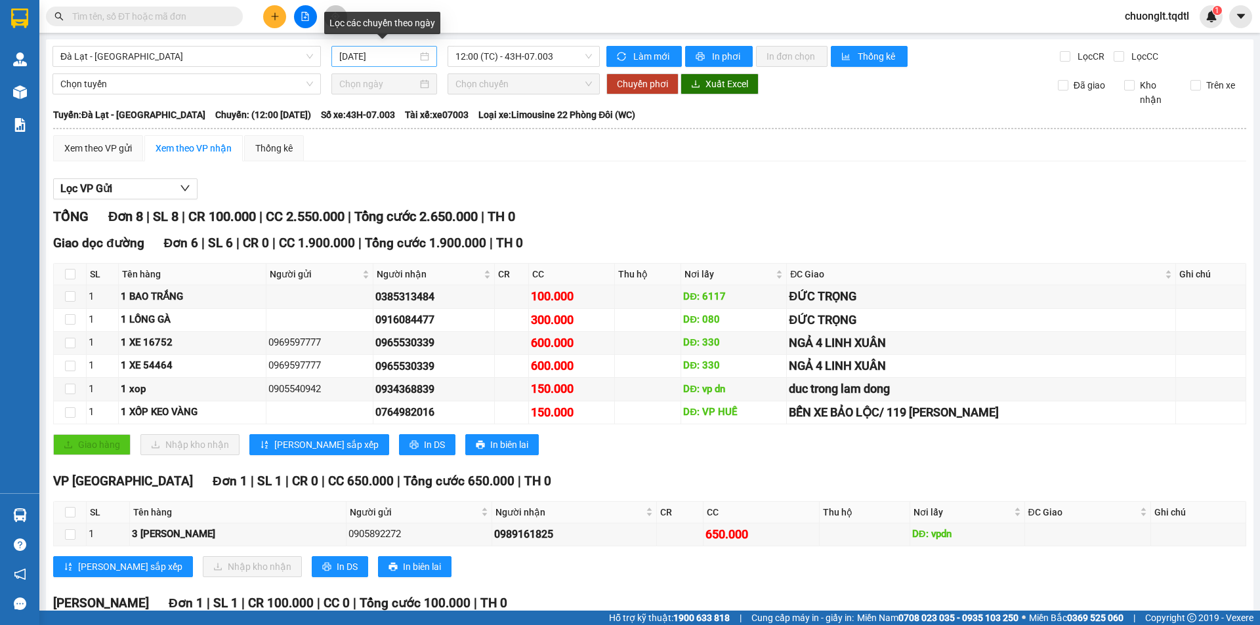
click at [423, 52] on div "[DATE]" at bounding box center [384, 56] width 90 height 14
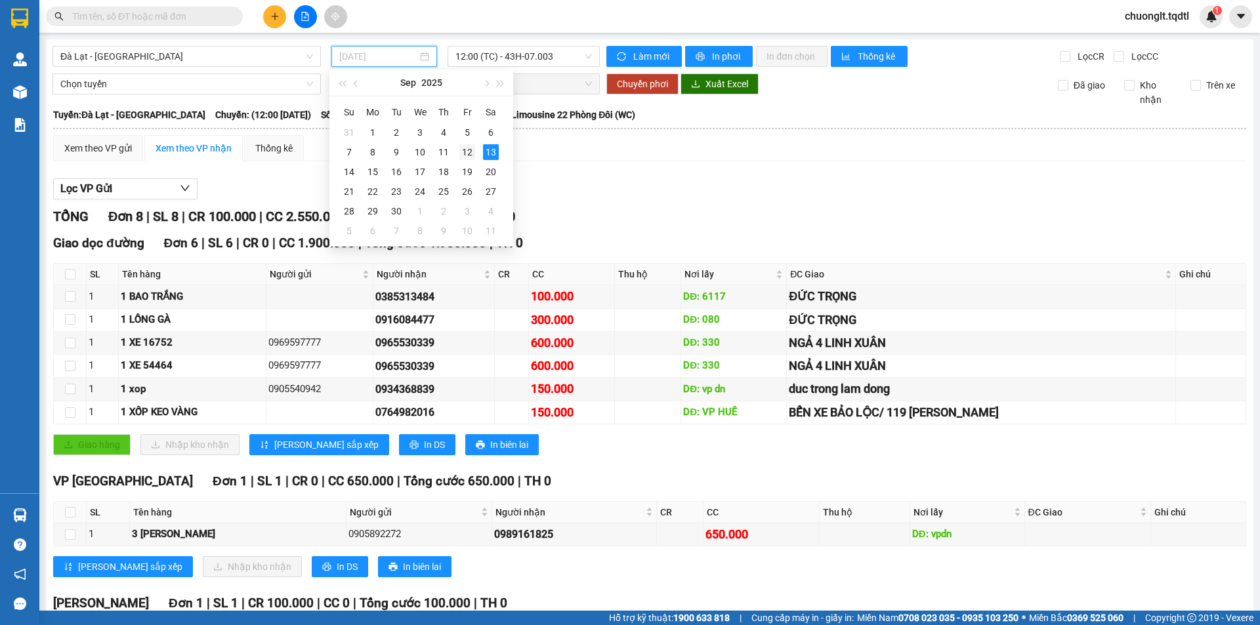
click at [470, 150] on div "12" at bounding box center [467, 152] width 16 height 16
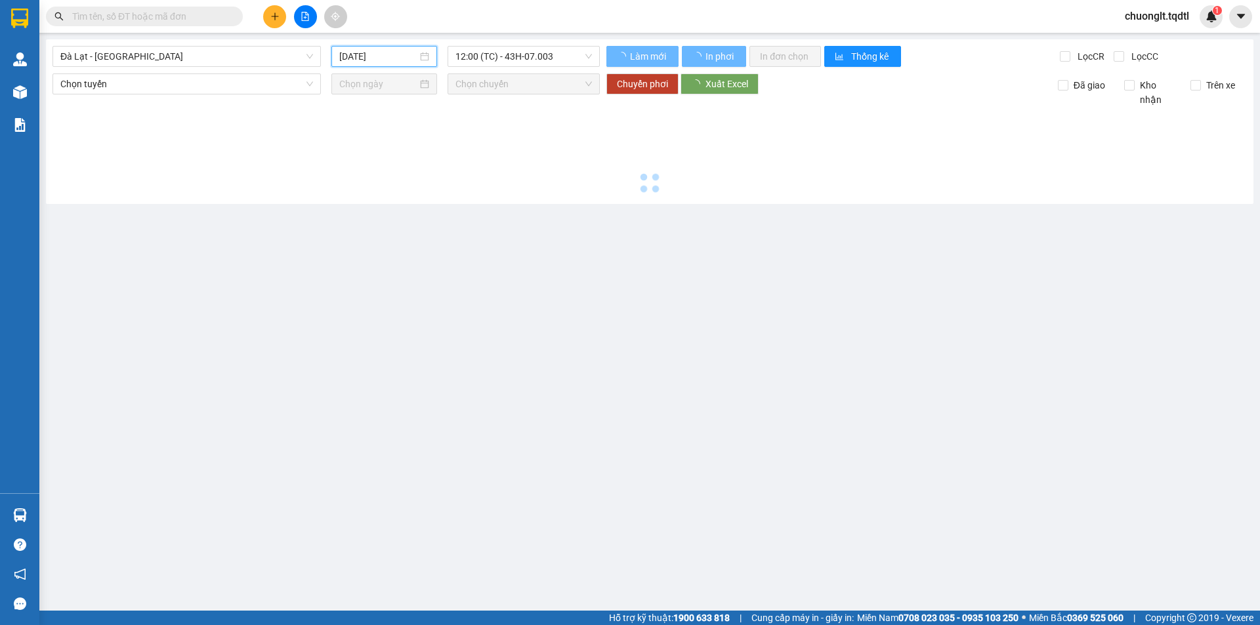
type input "[DATE]"
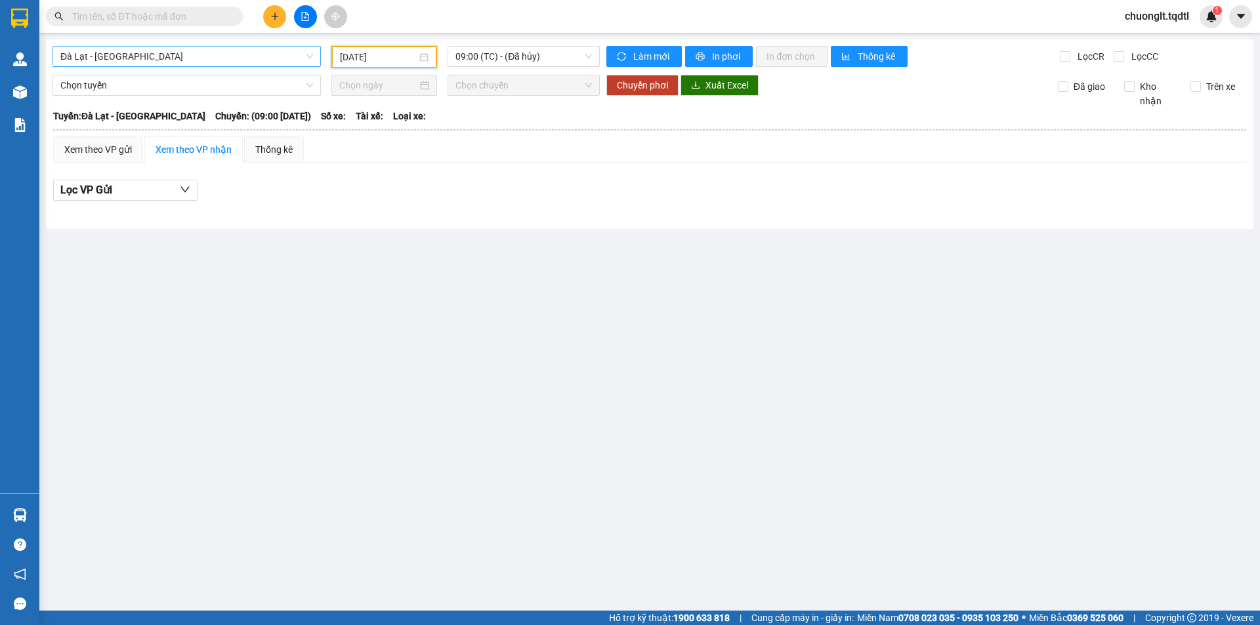
click at [253, 47] on span "Đà Lạt - [GEOGRAPHIC_DATA]" at bounding box center [186, 57] width 253 height 20
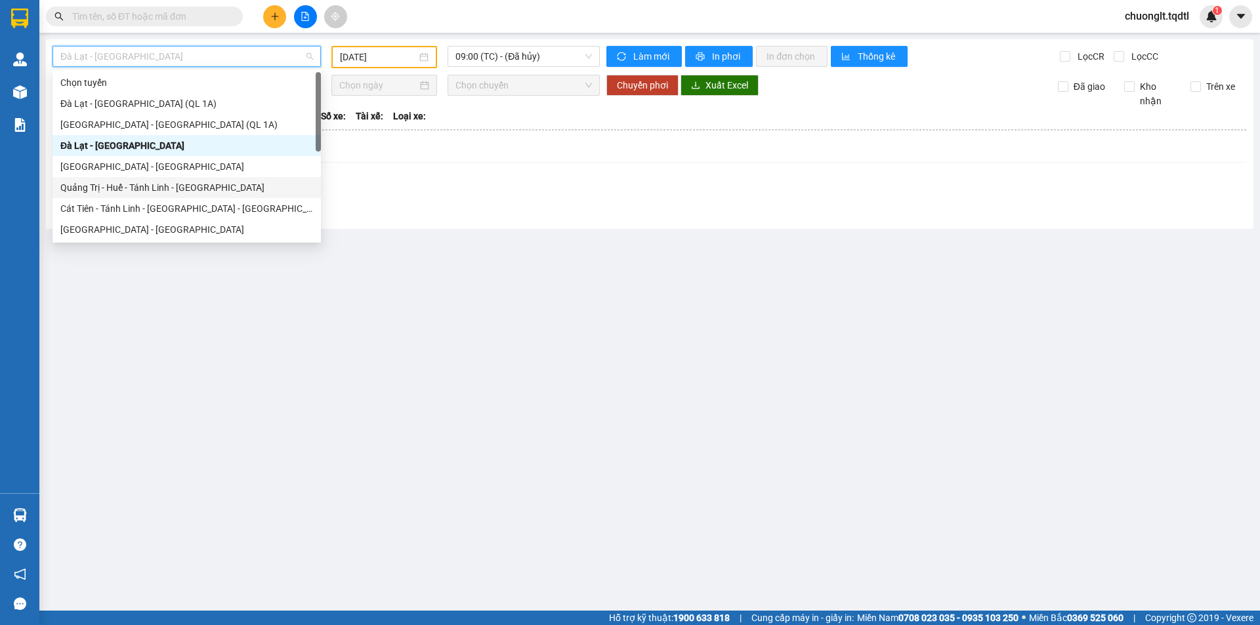
scroll to position [66, 0]
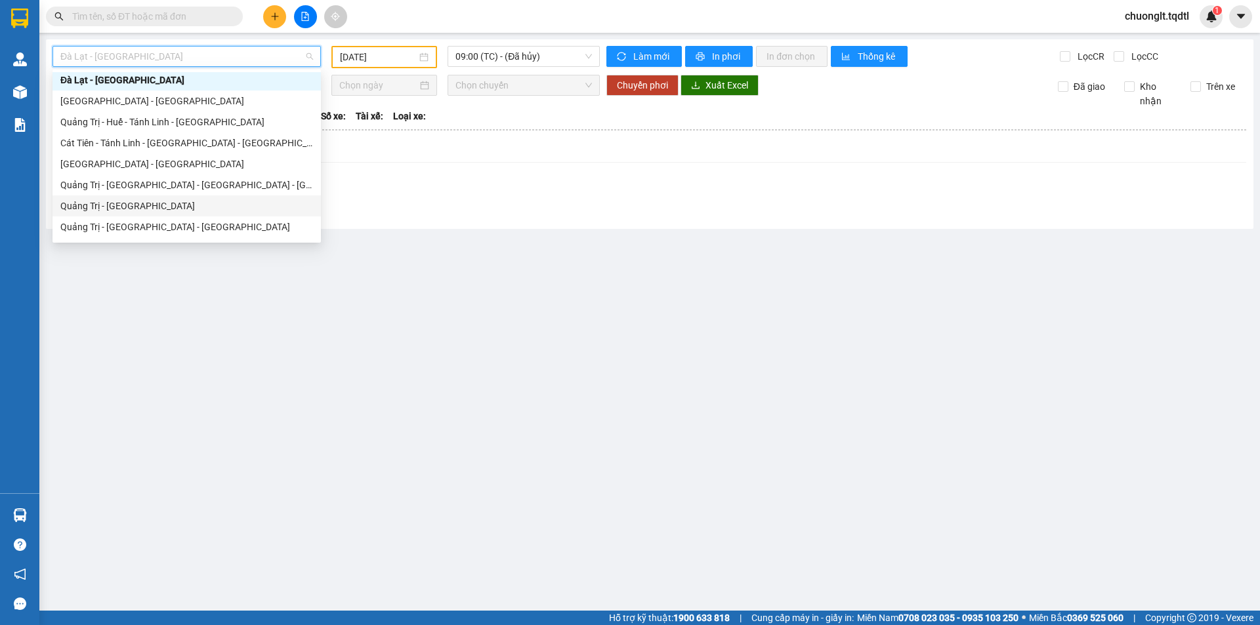
click at [157, 197] on div "Quảng Trị - [GEOGRAPHIC_DATA]" at bounding box center [186, 206] width 268 height 21
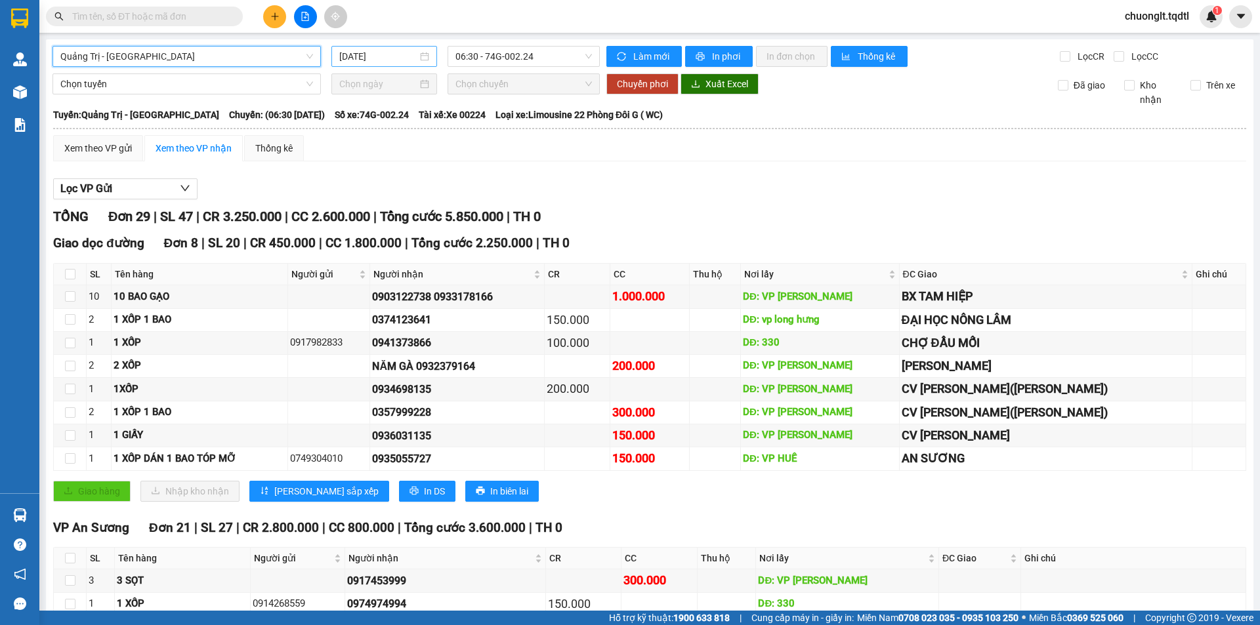
click at [415, 58] on div "[DATE]" at bounding box center [384, 56] width 90 height 14
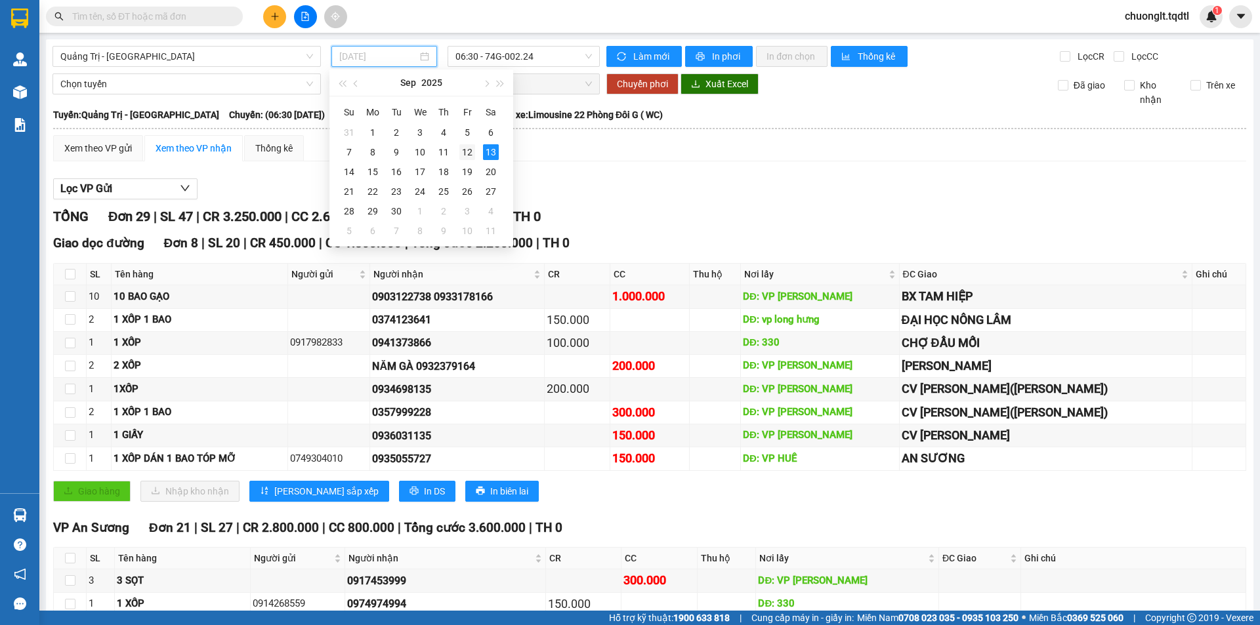
click at [466, 147] on div "12" at bounding box center [467, 152] width 16 height 16
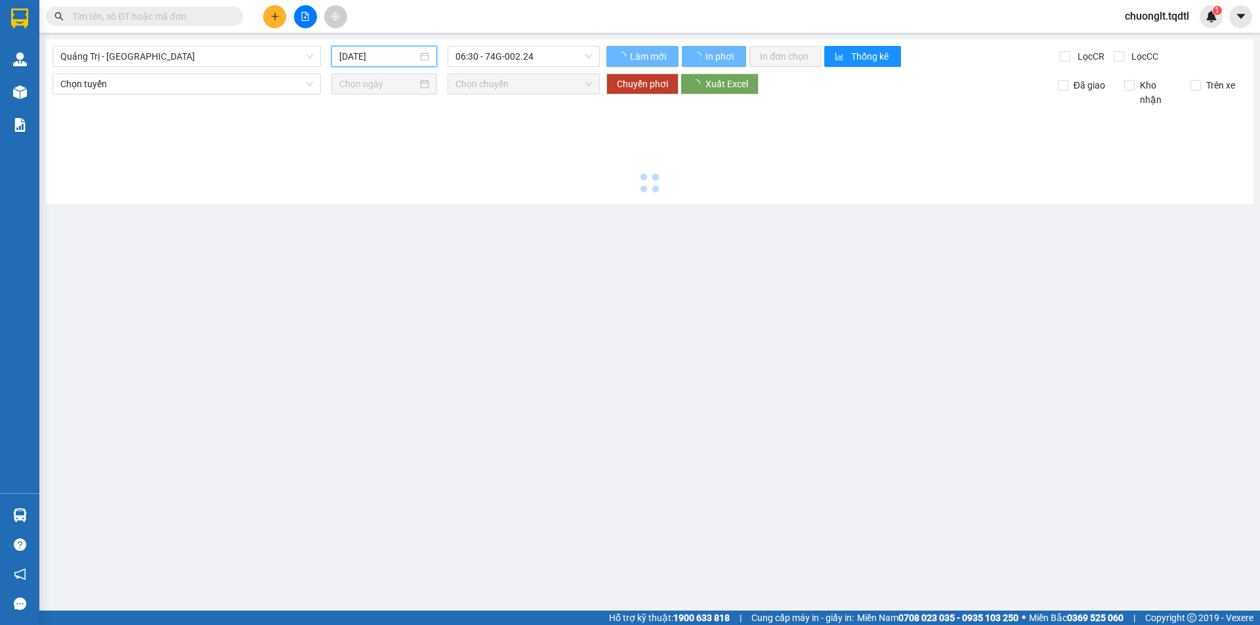
type input "[DATE]"
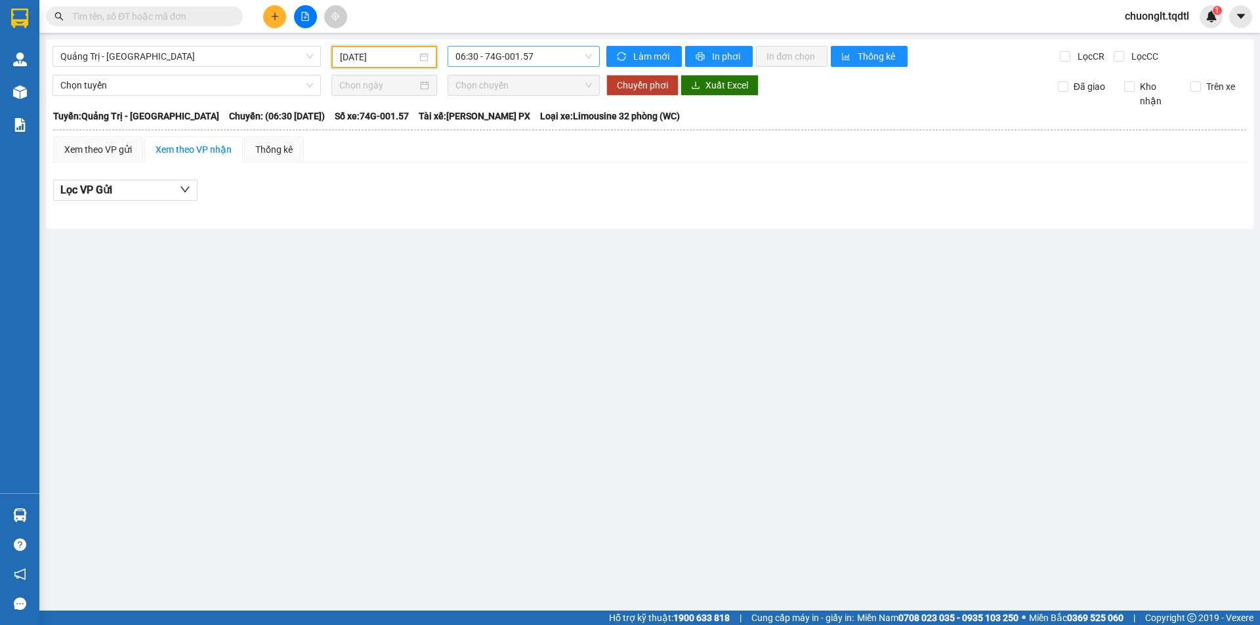
click at [557, 58] on span "06:30 - 74G-001.57" at bounding box center [523, 57] width 136 height 20
click at [514, 124] on div "13:50 - 74H-025.43" at bounding box center [506, 124] width 102 height 14
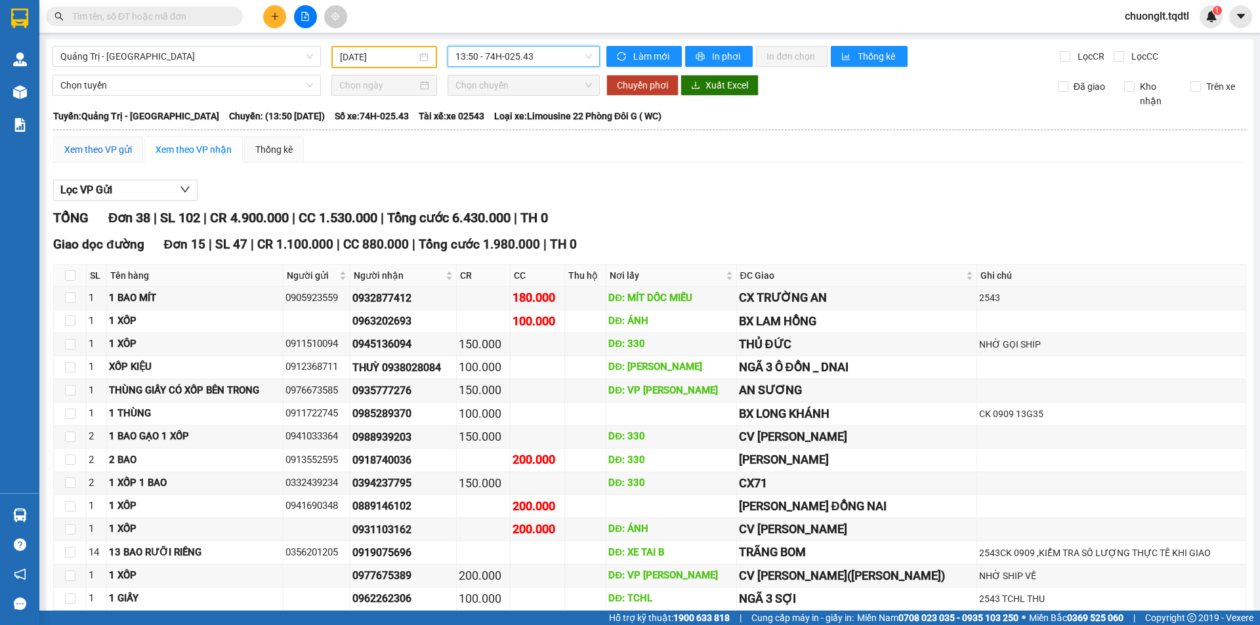
click at [108, 146] on div "Xem theo VP gửi" at bounding box center [98, 149] width 68 height 14
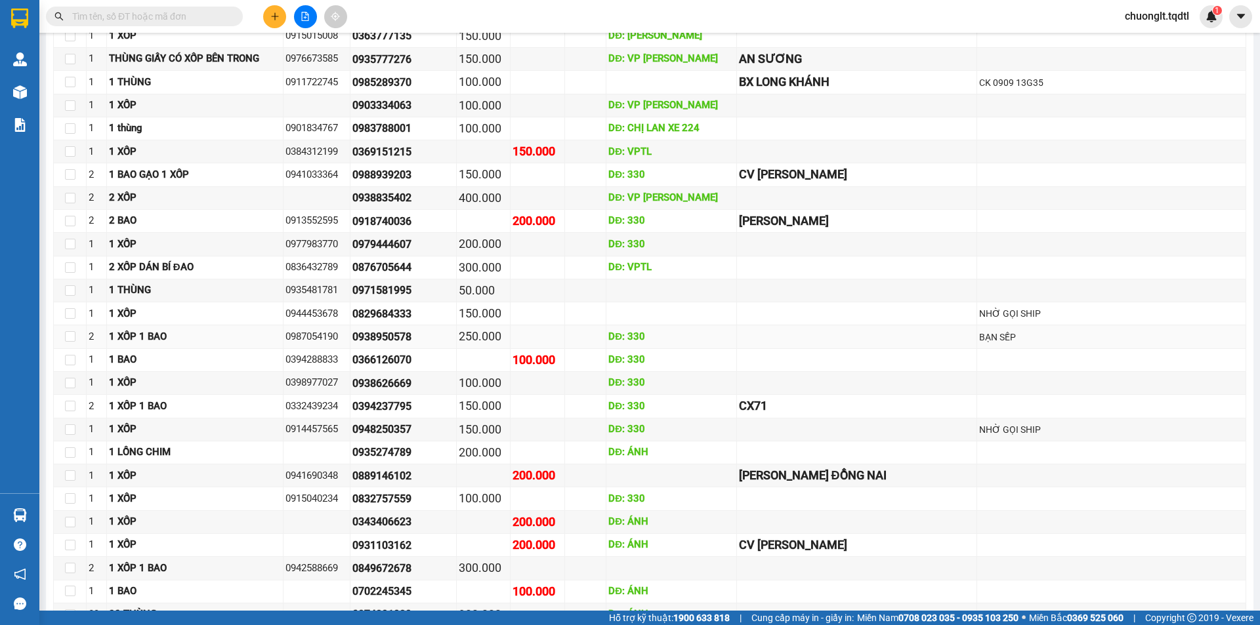
scroll to position [1492, 0]
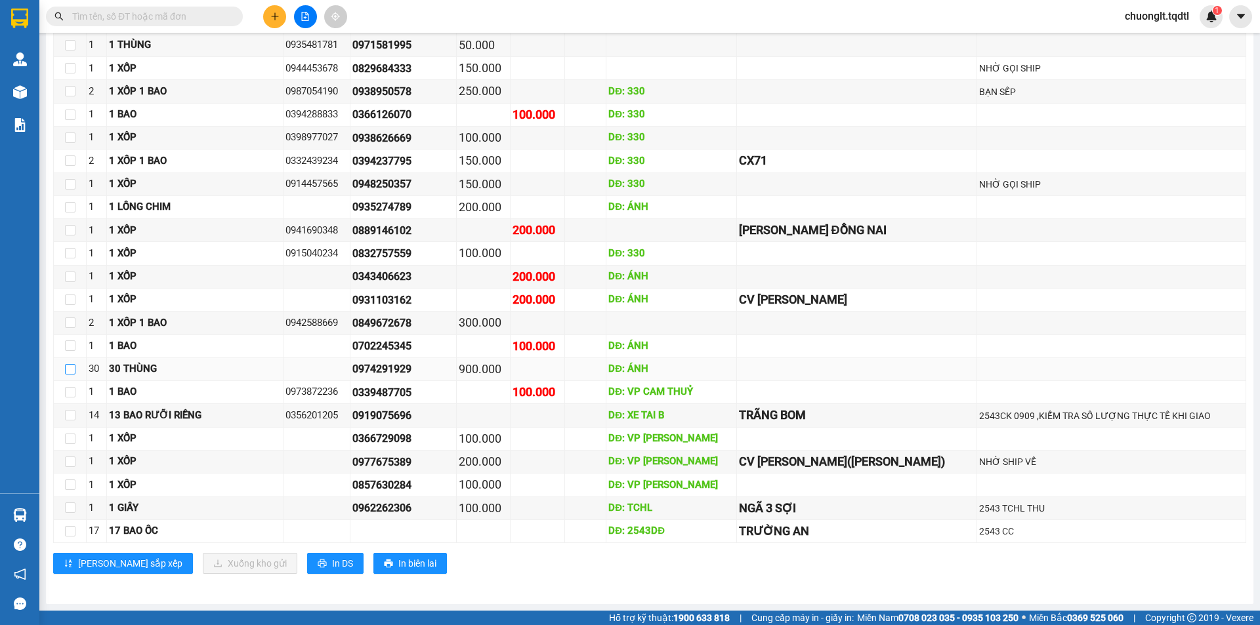
click at [74, 372] on input "checkbox" at bounding box center [70, 369] width 10 height 10
checkbox input "true"
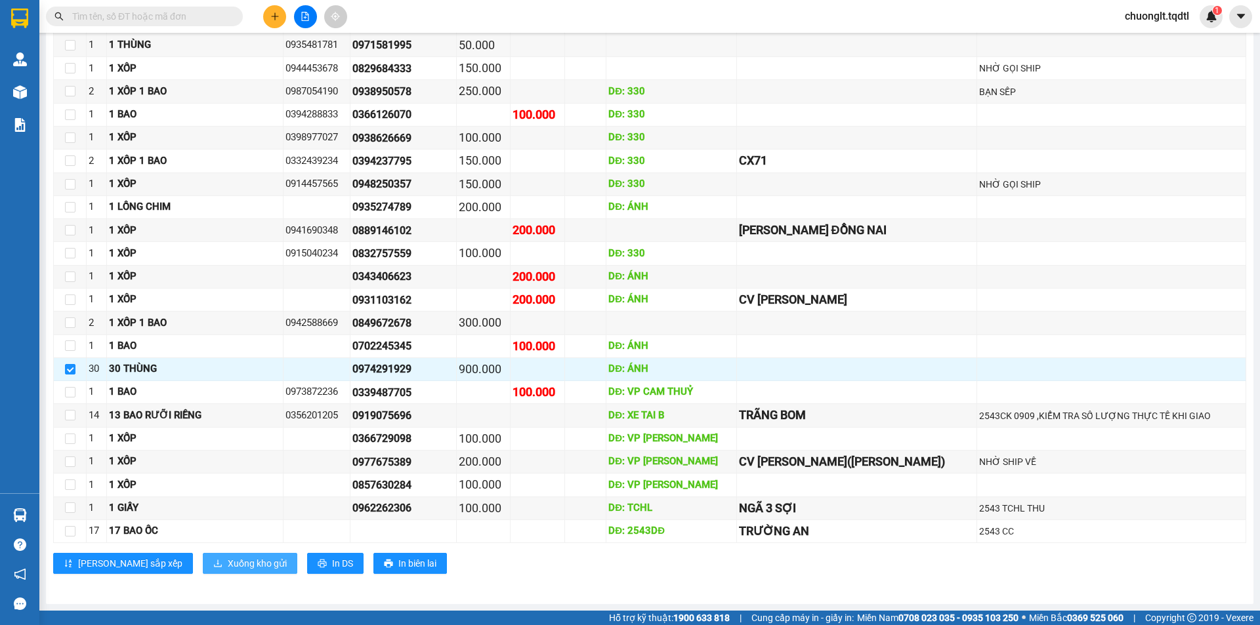
click at [228, 561] on span "Xuống kho gửi" at bounding box center [257, 563] width 59 height 14
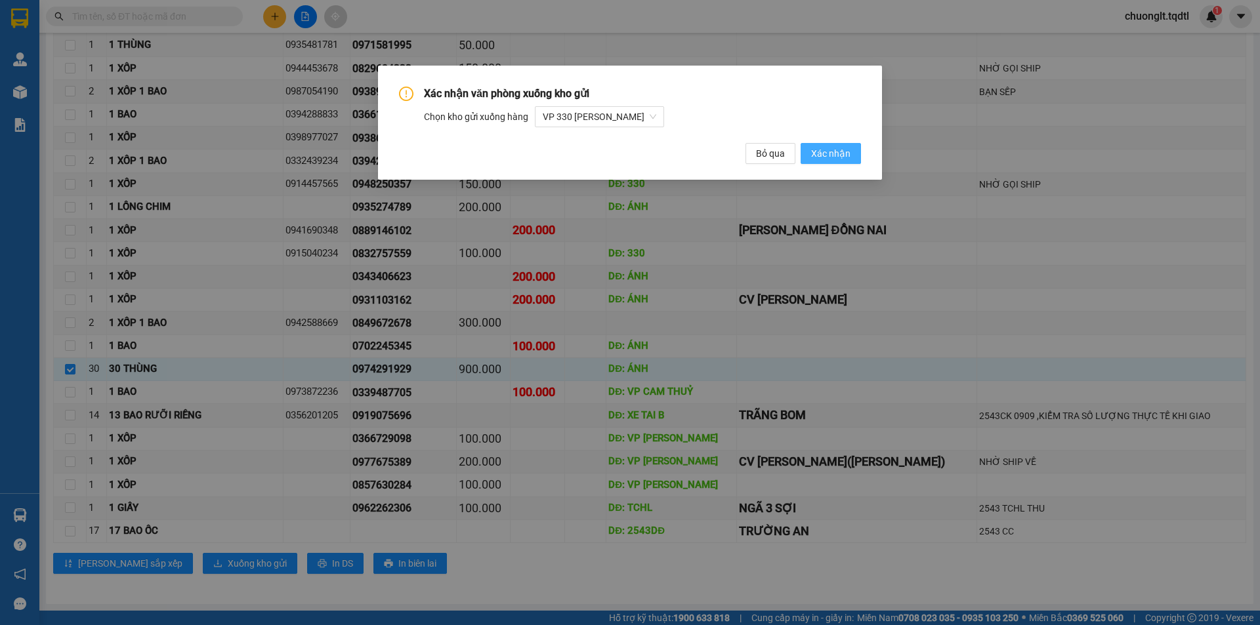
click at [819, 148] on span "Xác nhận" at bounding box center [830, 153] width 39 height 14
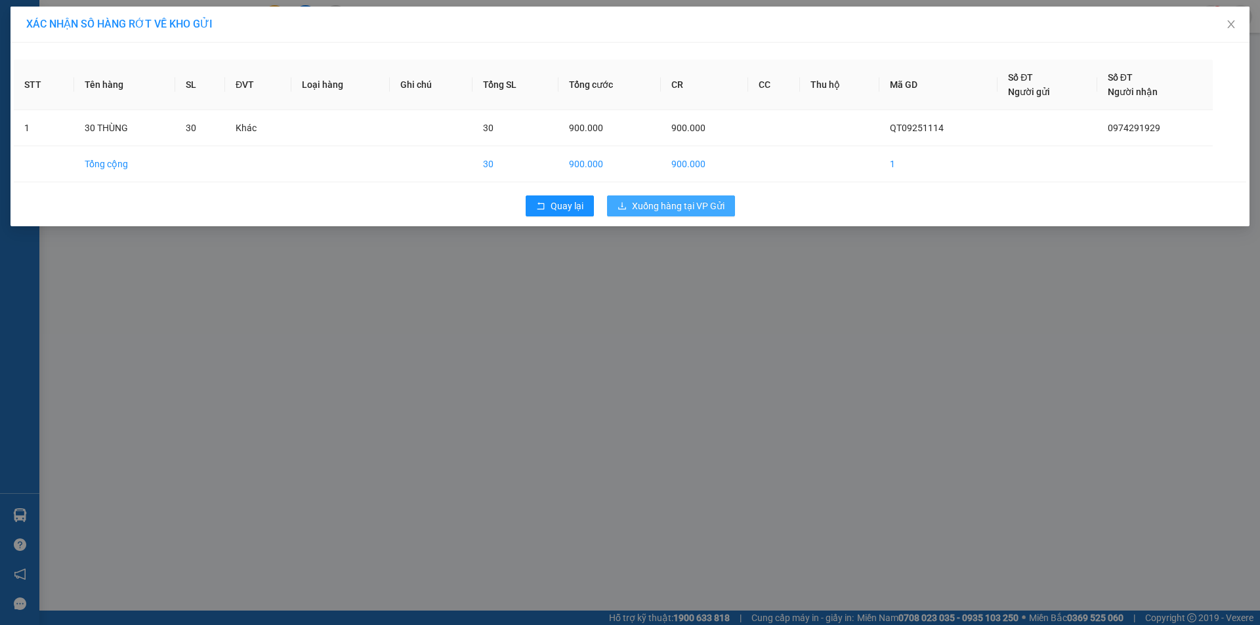
click at [685, 206] on span "Xuống hàng tại VP Gửi" at bounding box center [678, 206] width 93 height 14
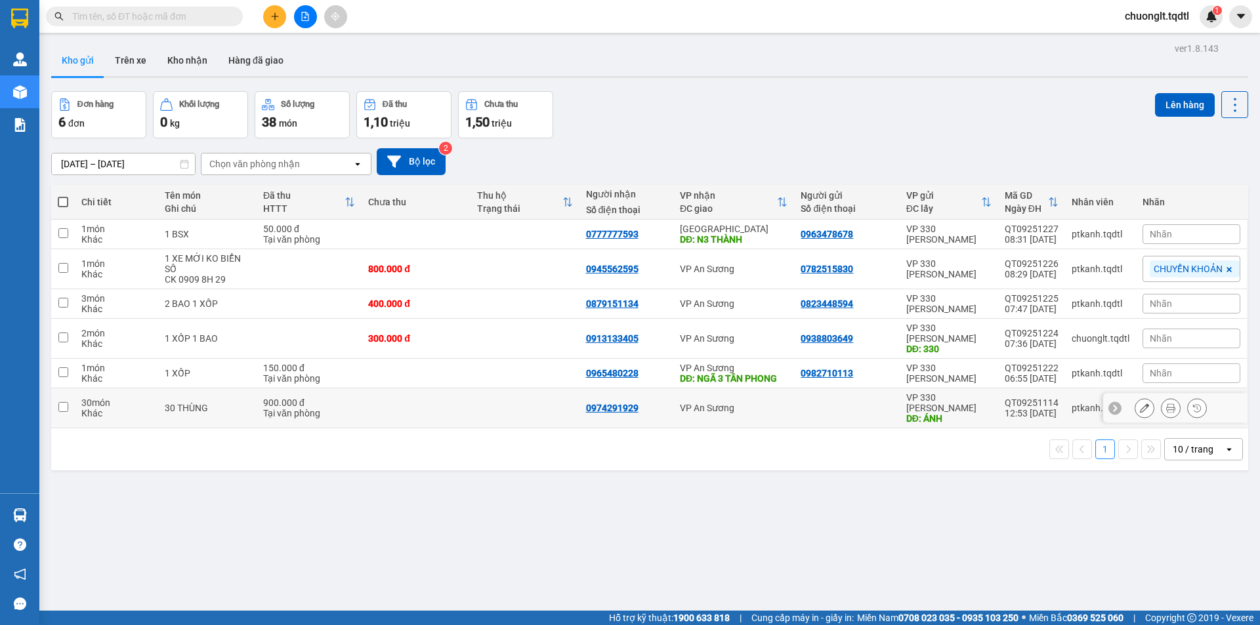
click at [65, 402] on input "checkbox" at bounding box center [63, 407] width 10 height 10
checkbox input "true"
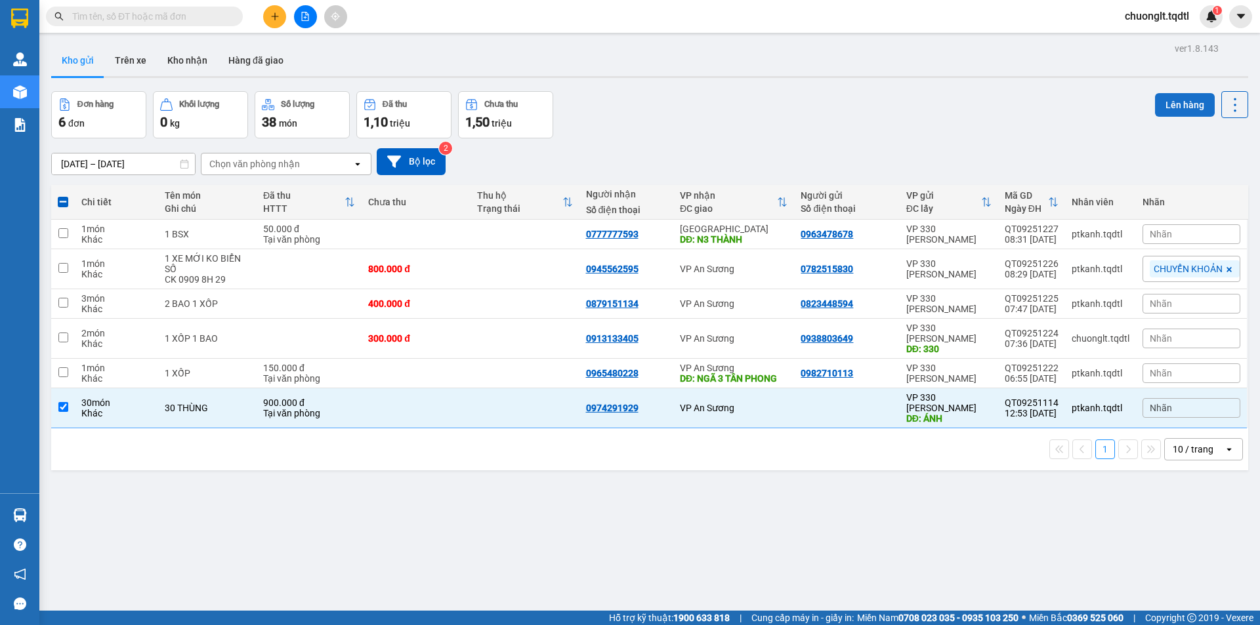
click at [1165, 104] on button "Lên hàng" at bounding box center [1185, 105] width 60 height 24
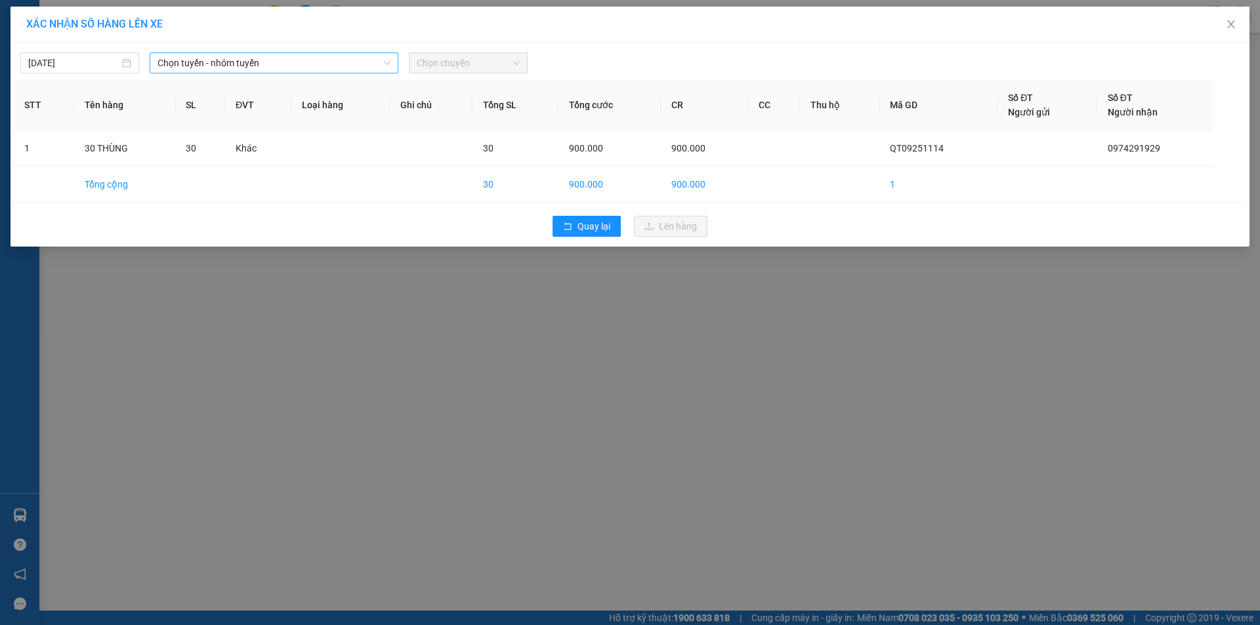
click at [314, 57] on span "Chọn tuyến - nhóm tuyến" at bounding box center [273, 63] width 233 height 20
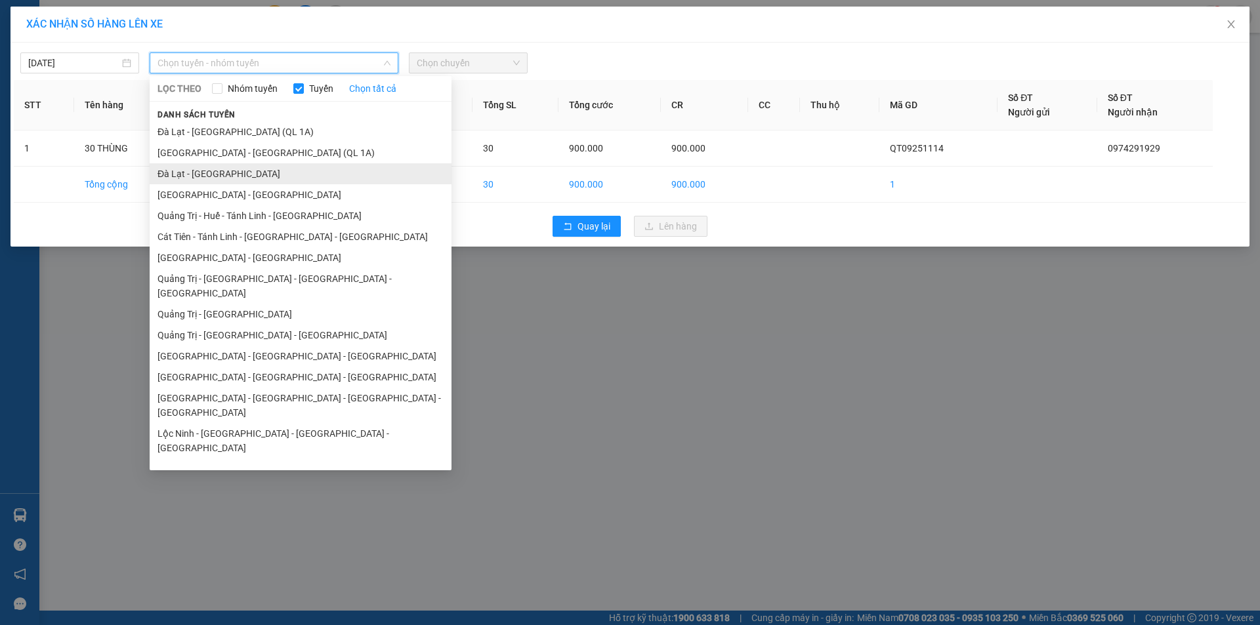
click at [216, 172] on li "Đà Lạt - [GEOGRAPHIC_DATA]" at bounding box center [301, 173] width 302 height 21
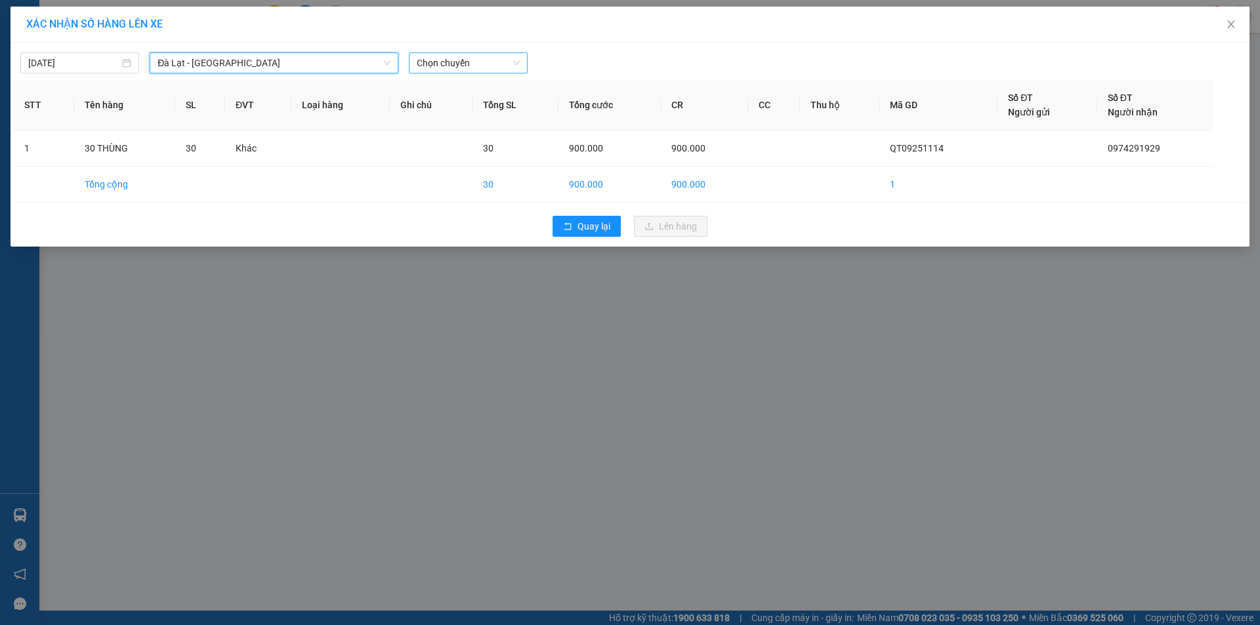
click at [510, 61] on span "Chọn chuyến" at bounding box center [468, 63] width 103 height 20
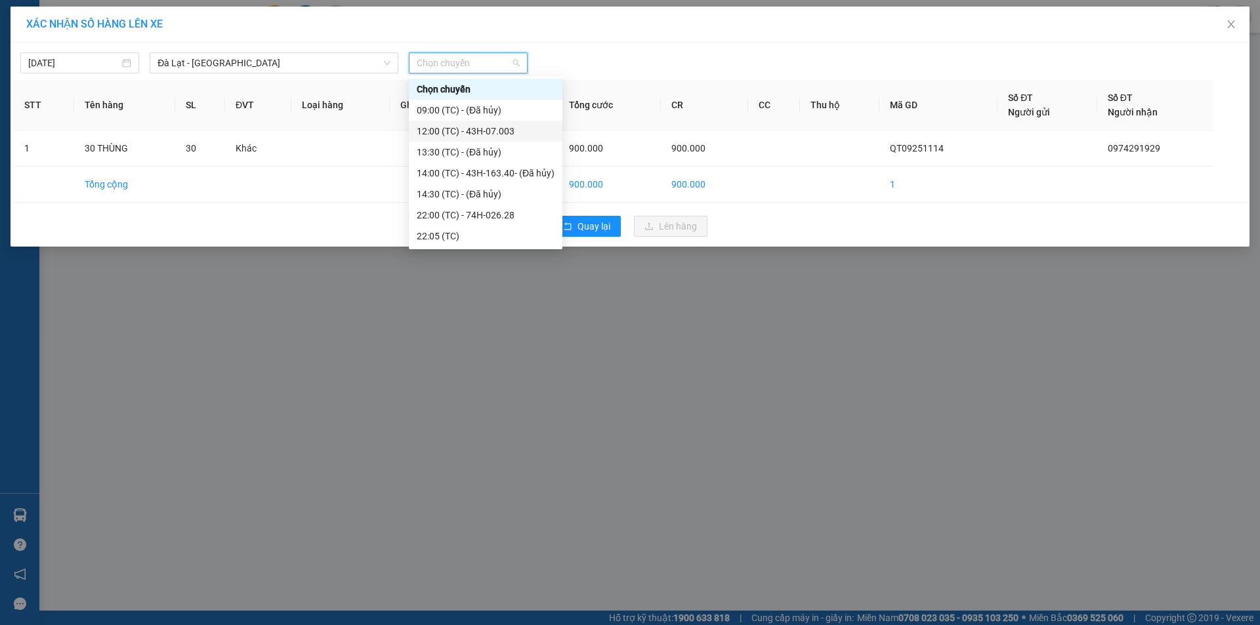
click at [485, 129] on div "12:00 (TC) - 43H-07.003" at bounding box center [486, 131] width 138 height 14
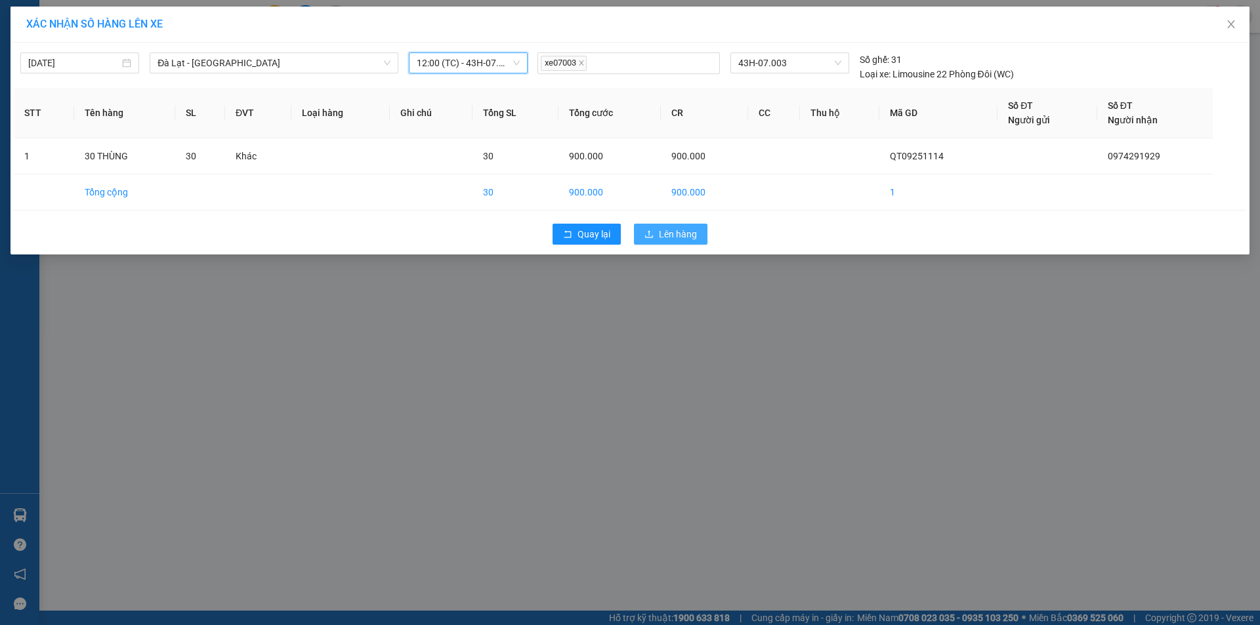
click at [669, 236] on span "Lên hàng" at bounding box center [678, 234] width 38 height 14
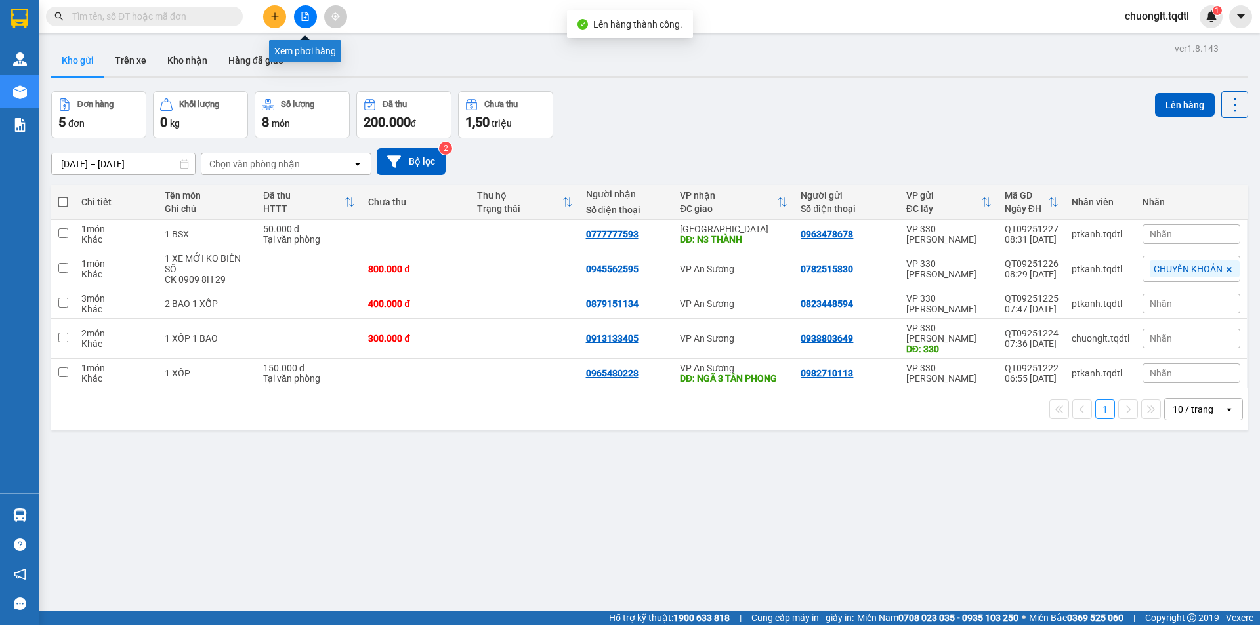
click at [308, 19] on icon "file-add" at bounding box center [305, 16] width 7 height 9
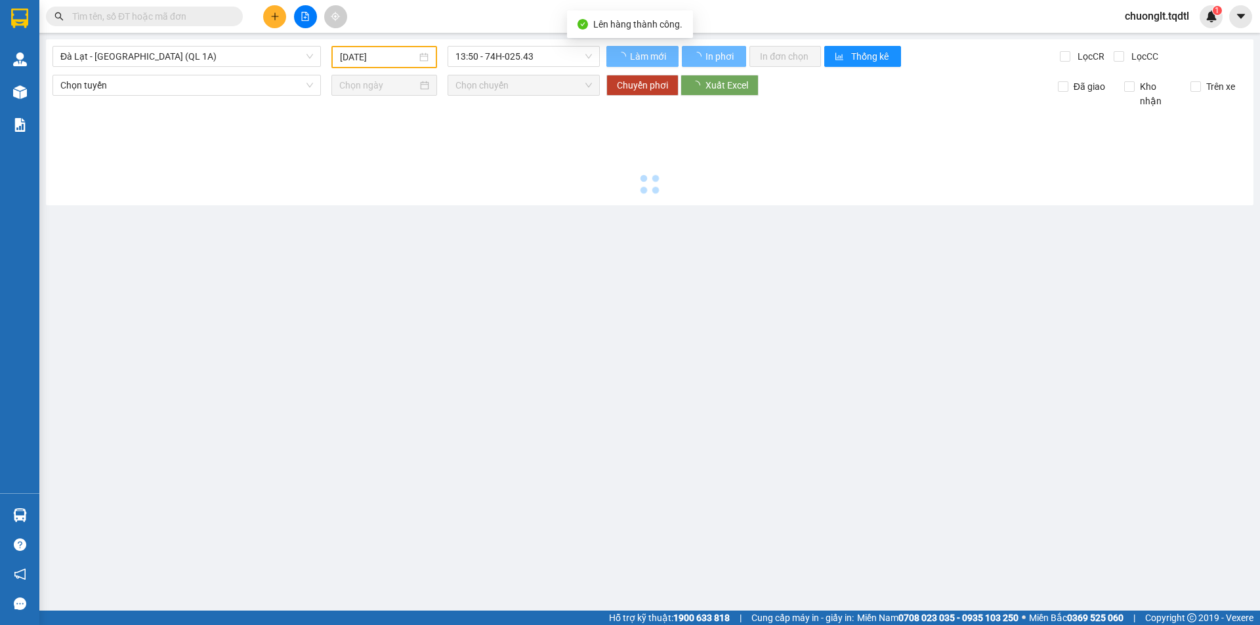
type input "[DATE]"
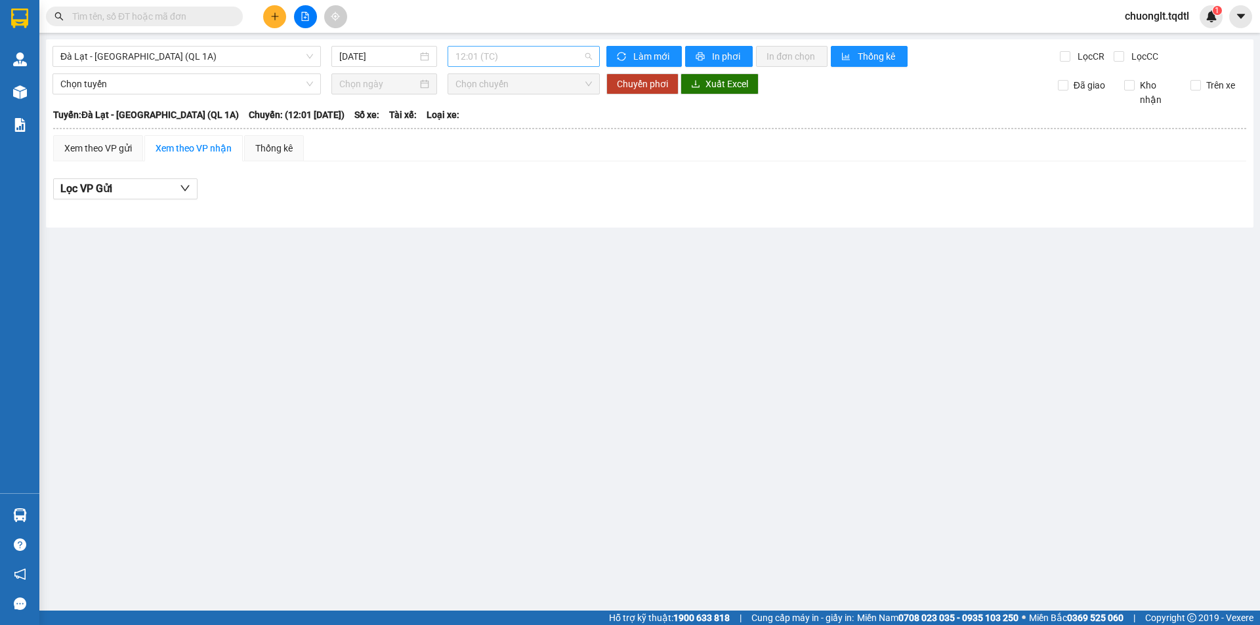
click at [519, 61] on span "12:01 (TC)" at bounding box center [523, 57] width 136 height 20
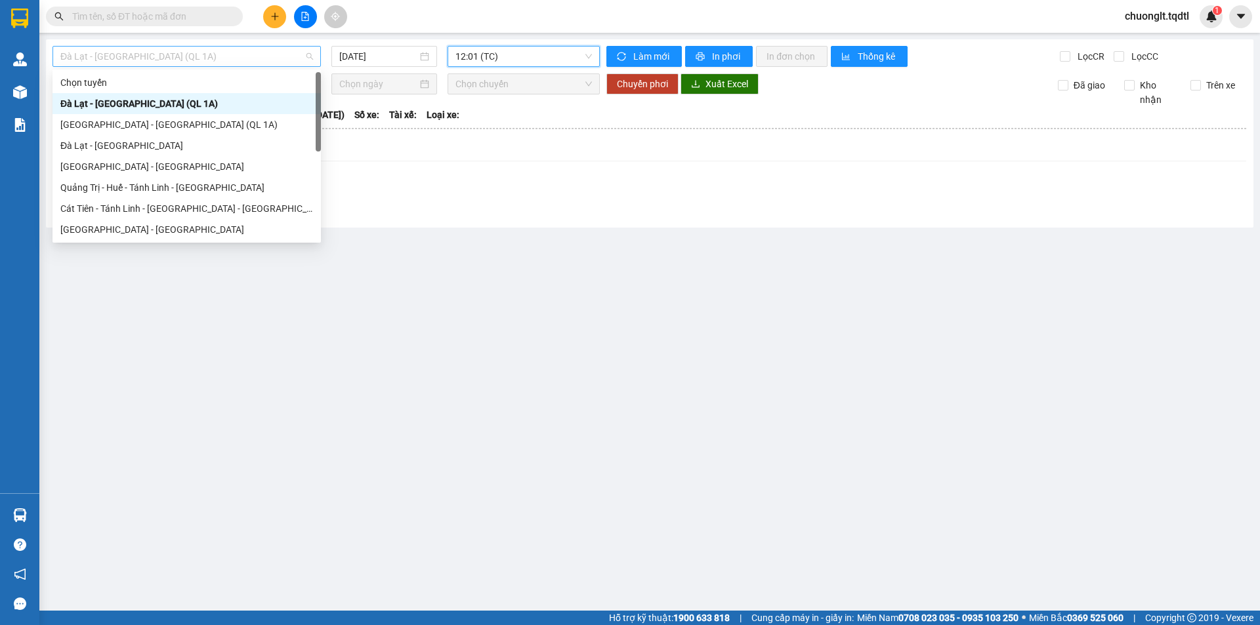
click at [294, 54] on span "Đà Lạt - [GEOGRAPHIC_DATA] (QL 1A)" at bounding box center [186, 57] width 253 height 20
click at [186, 140] on div "Đà Lạt - [GEOGRAPHIC_DATA]" at bounding box center [186, 145] width 253 height 14
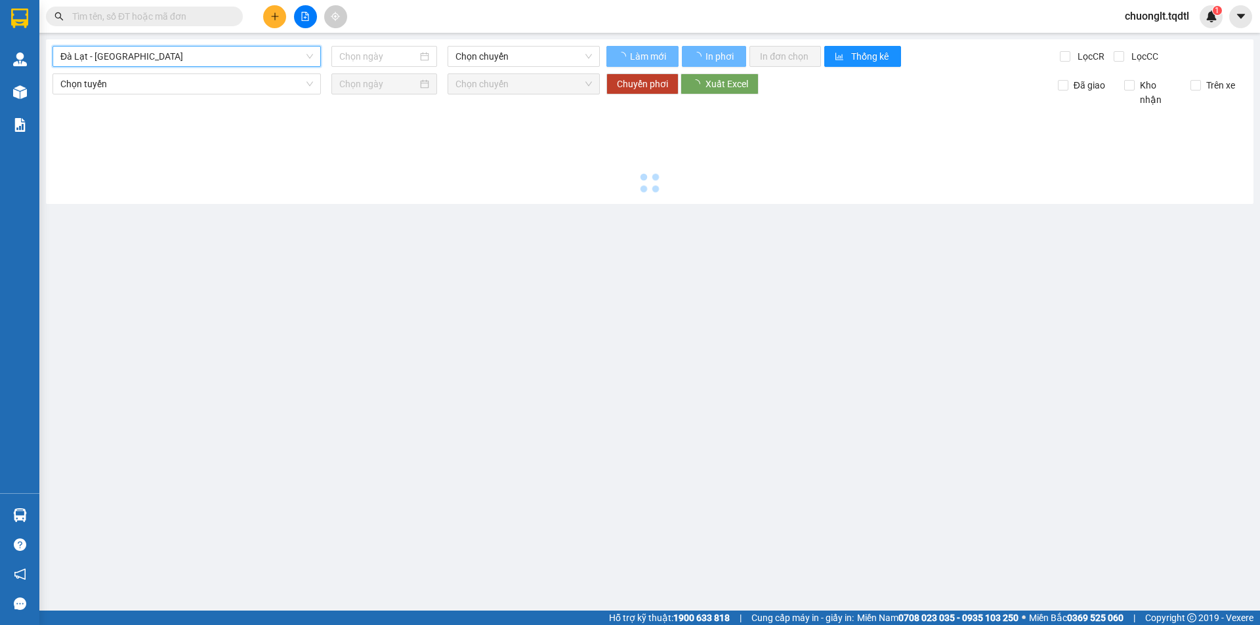
type input "[DATE]"
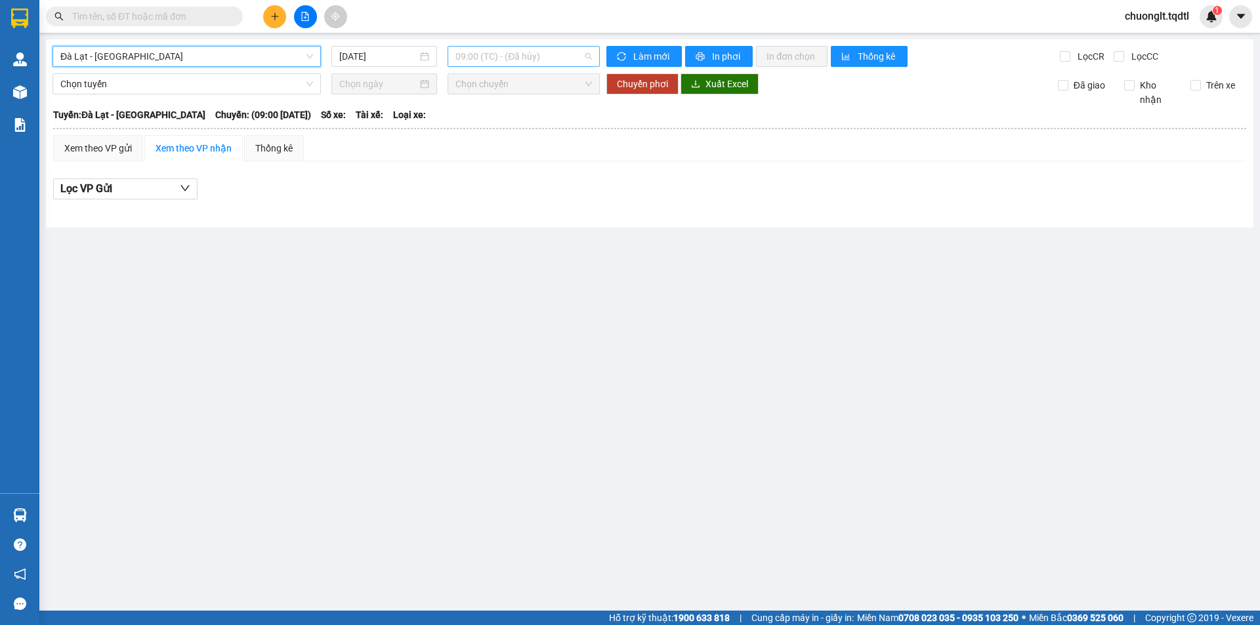
click at [568, 53] on span "09:00 (TC) - (Đã hủy)" at bounding box center [523, 57] width 136 height 20
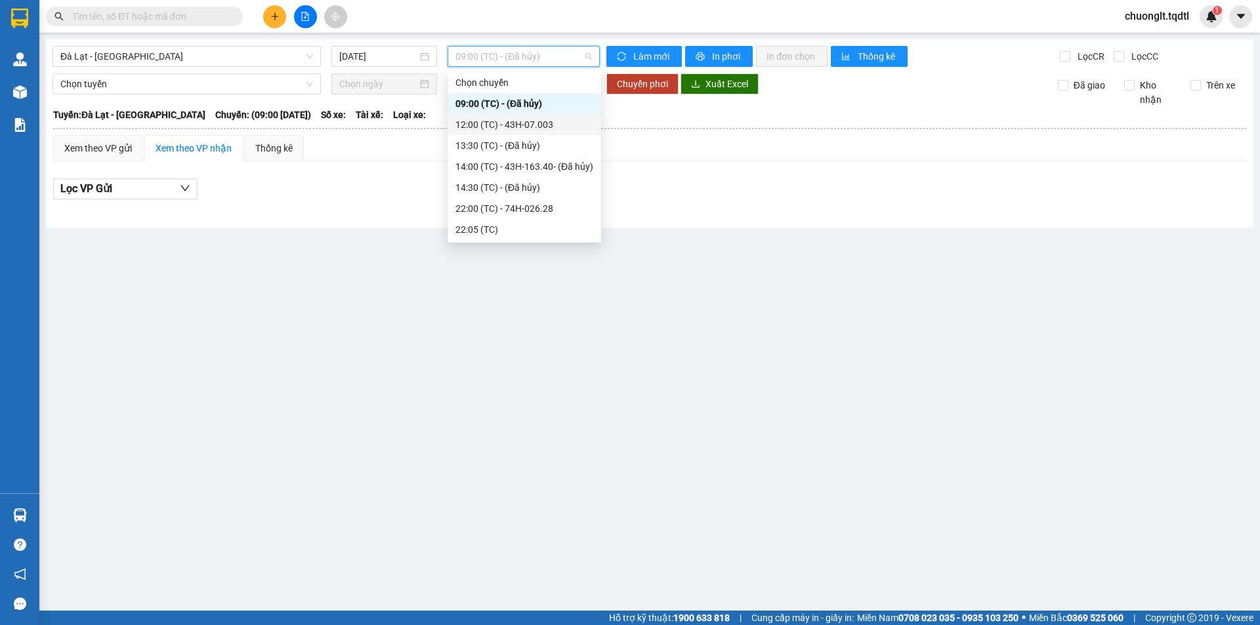
click at [539, 117] on div "12:00 (TC) - 43H-07.003" at bounding box center [524, 124] width 154 height 21
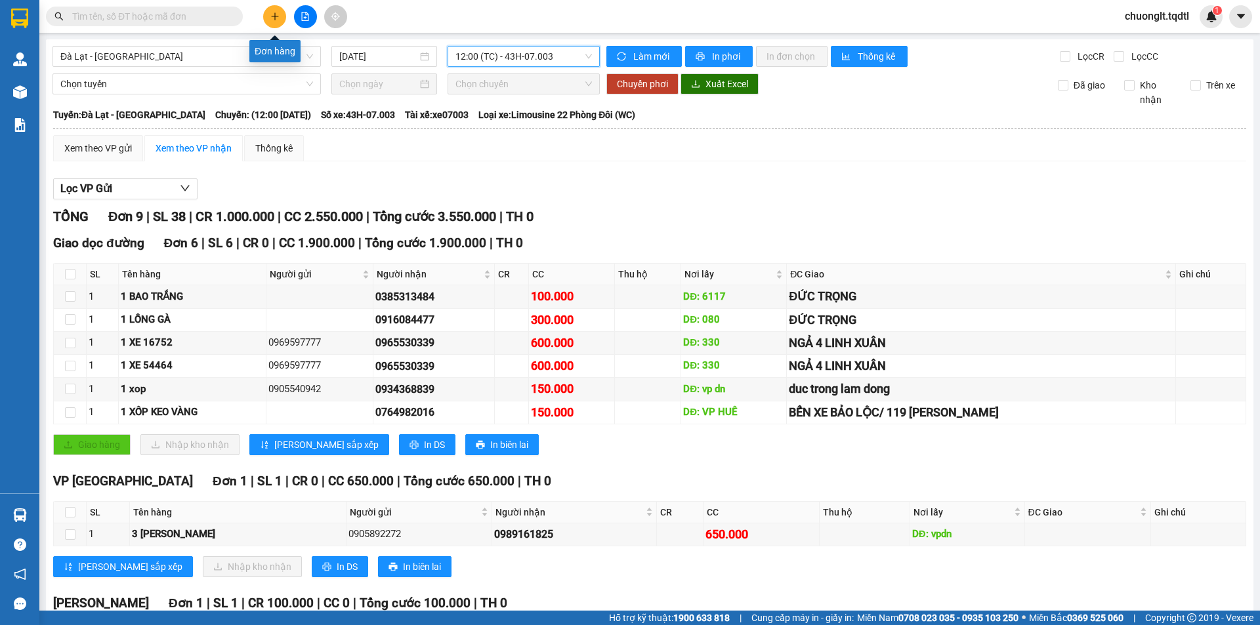
click at [269, 15] on button at bounding box center [274, 16] width 23 height 23
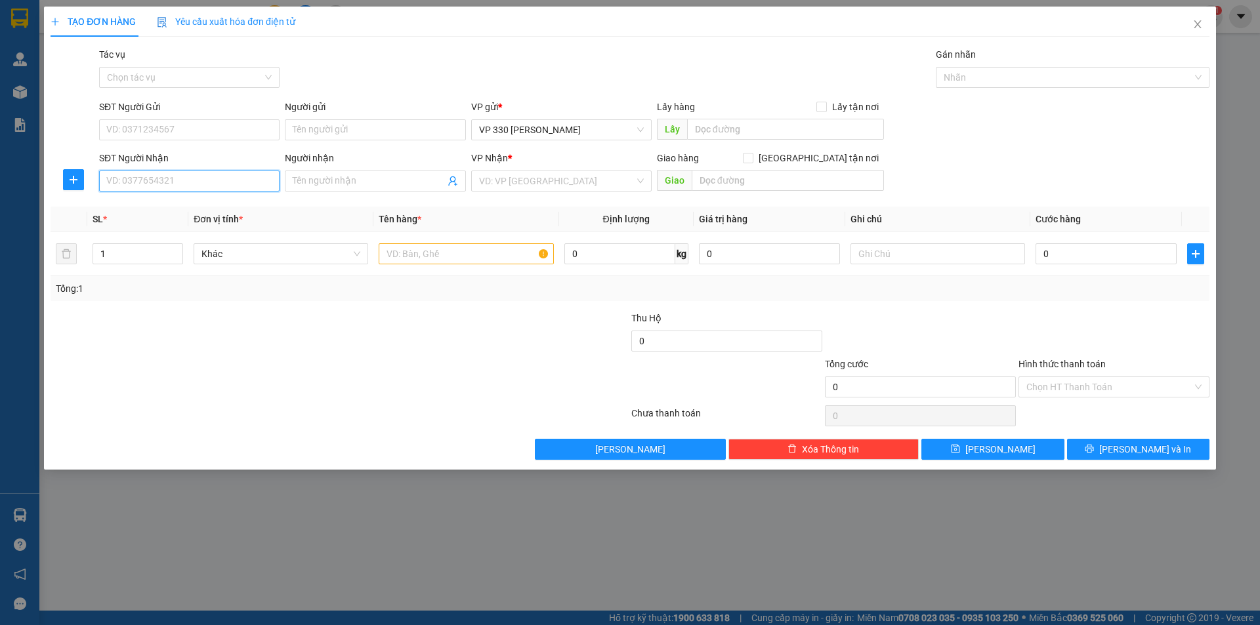
click at [157, 182] on input "SĐT Người Nhận" at bounding box center [189, 181] width 180 height 21
click at [409, 253] on input "text" at bounding box center [466, 253] width 175 height 21
click at [425, 257] on input "text" at bounding box center [466, 253] width 175 height 21
type input "1 XỐP LỚN"
click at [617, 183] on input "search" at bounding box center [556, 181] width 155 height 20
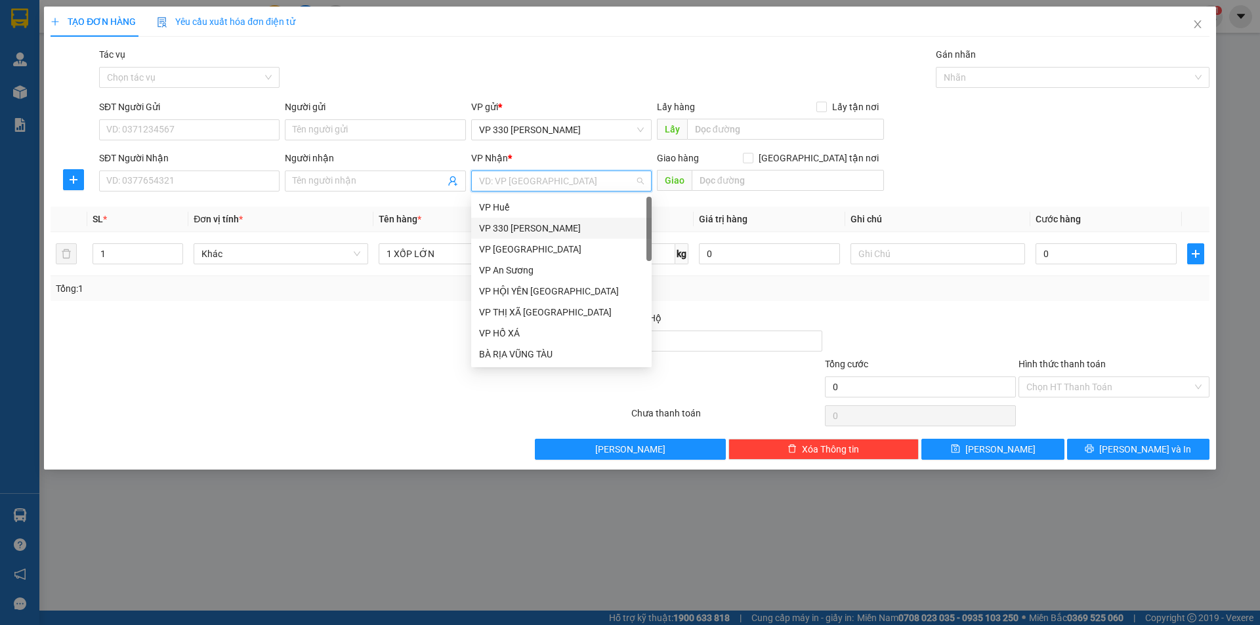
click at [554, 229] on div "VP 330 [PERSON_NAME]" at bounding box center [561, 228] width 165 height 14
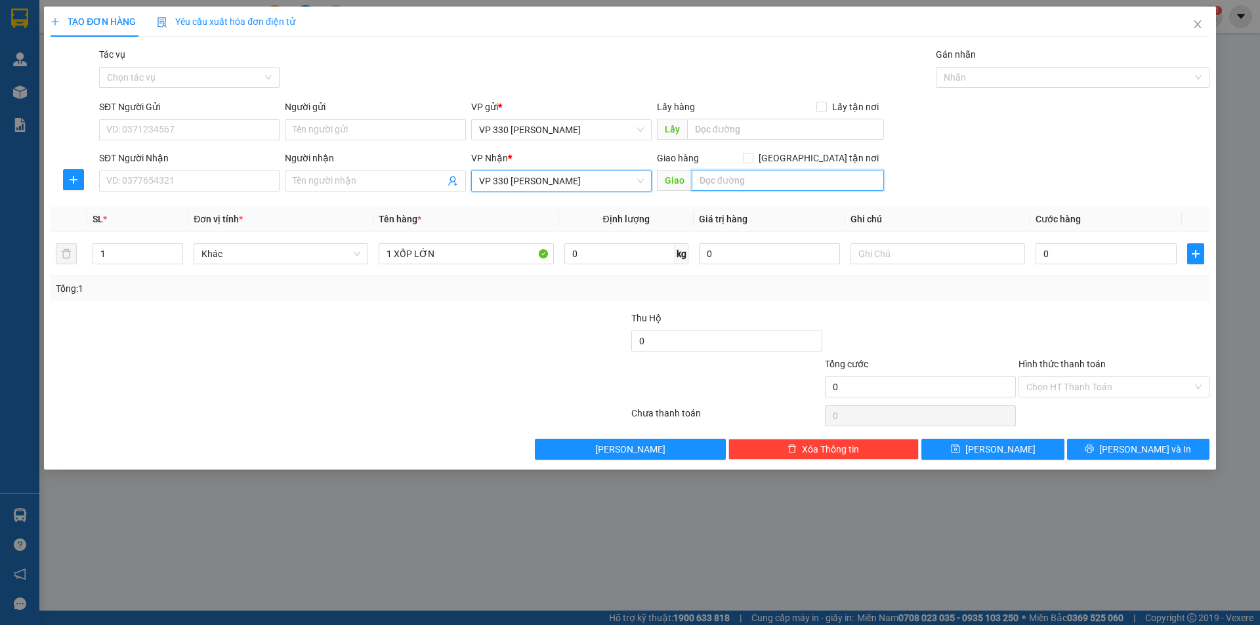
click at [716, 174] on input "text" at bounding box center [787, 180] width 192 height 21
click at [753, 133] on input "text" at bounding box center [785, 129] width 197 height 21
click at [724, 181] on input "CHỢ ZO" at bounding box center [787, 180] width 192 height 21
click at [724, 180] on input "CHỢ ZO" at bounding box center [787, 180] width 192 height 21
type input "CHỢ DO"
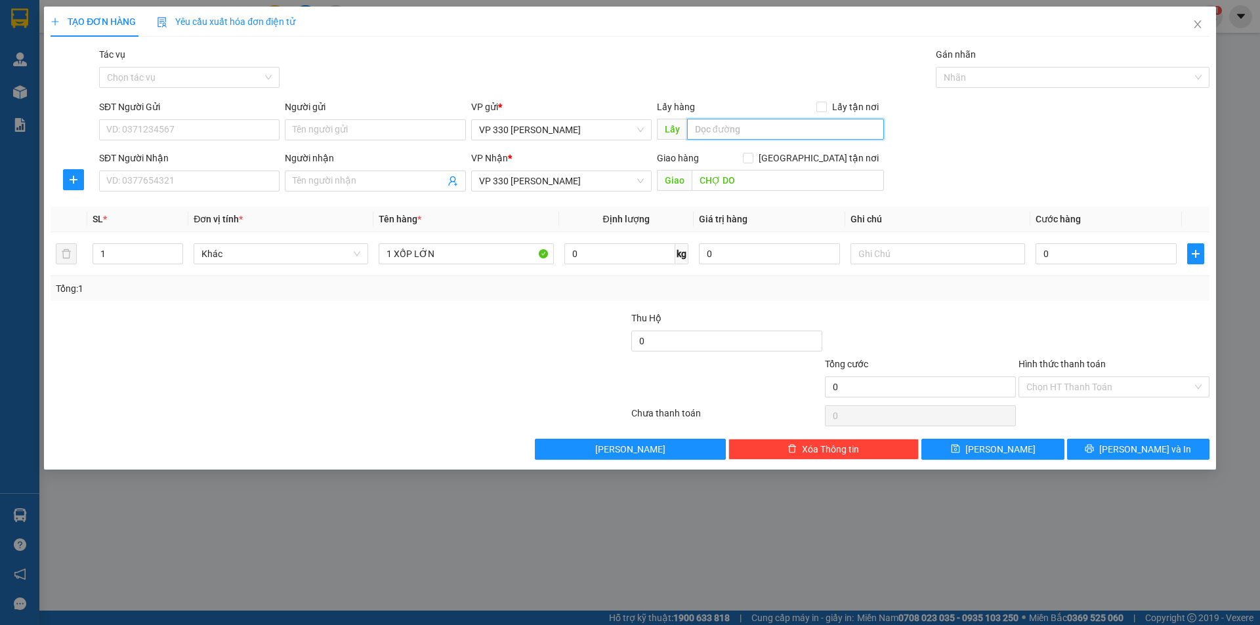
click at [771, 126] on input "text" at bounding box center [785, 129] width 197 height 21
type input "807DĐSG"
click at [1079, 254] on input "0" at bounding box center [1105, 253] width 141 height 21
type input "2"
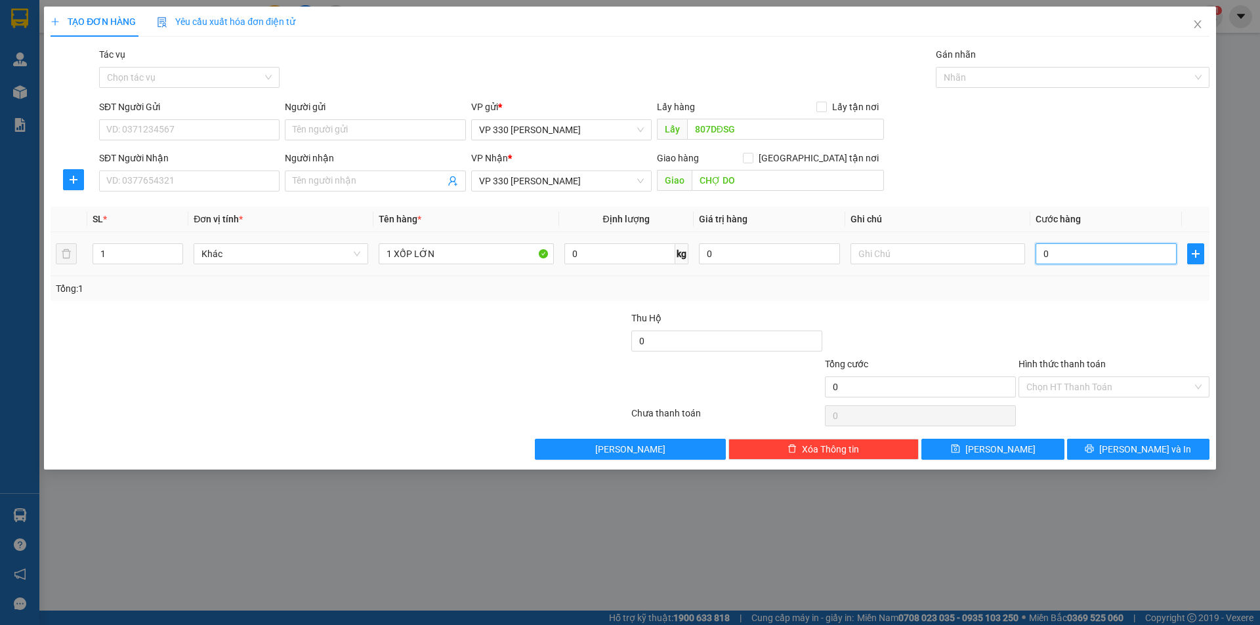
type input "2"
type input "25"
type input "250"
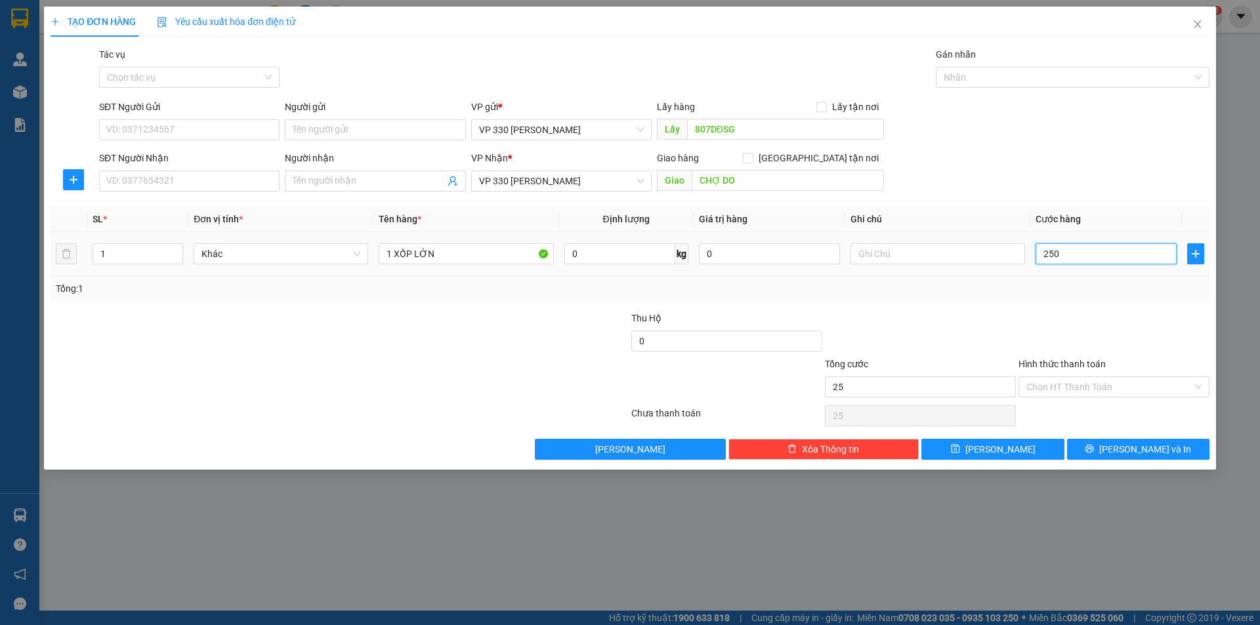
type input "250"
type input "2.500"
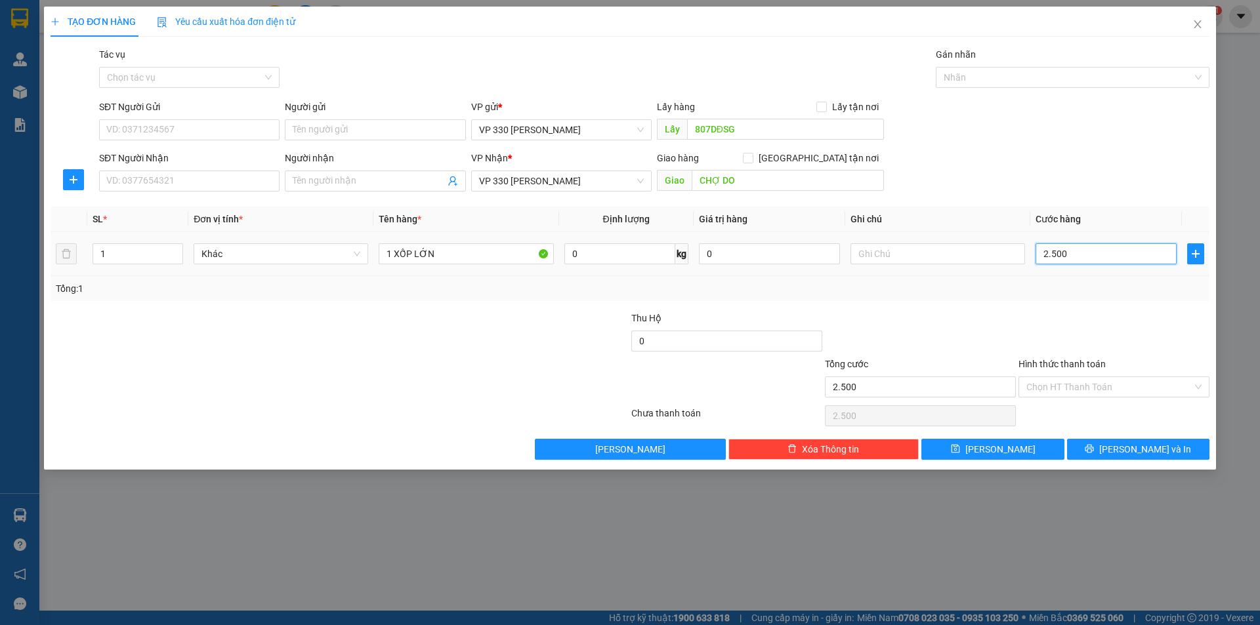
type input "25.000"
type input "250.000"
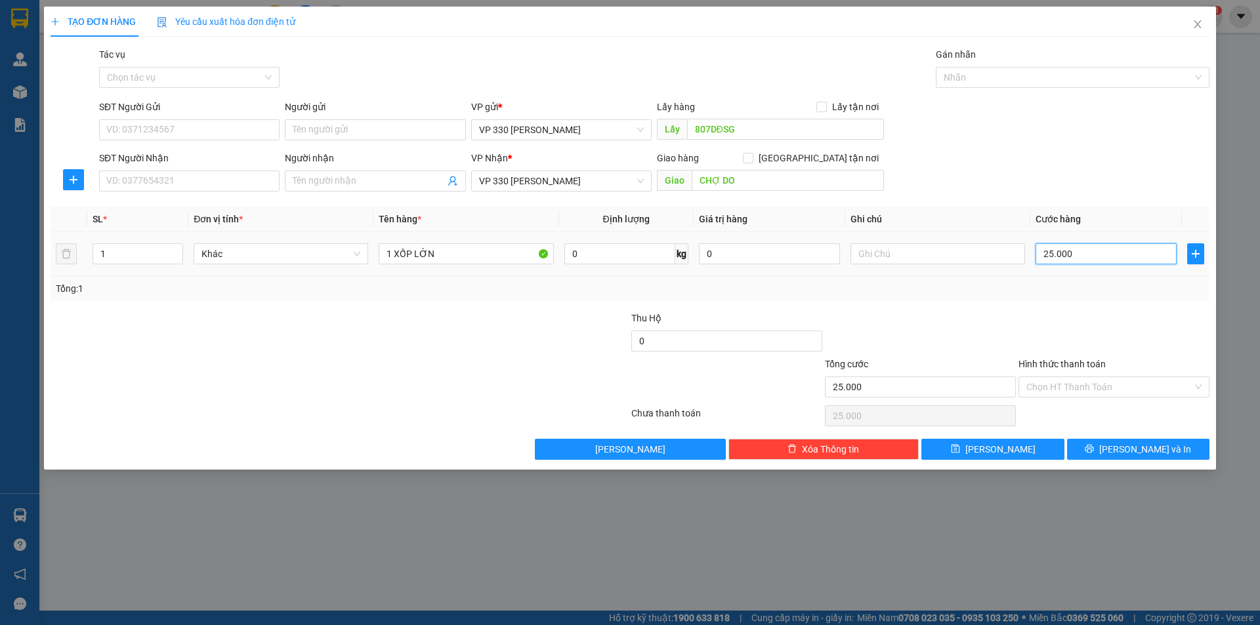
type input "250.000"
click at [921, 249] on input "text" at bounding box center [937, 253] width 175 height 21
type input "807"
click at [996, 454] on span "[PERSON_NAME]" at bounding box center [1000, 449] width 70 height 14
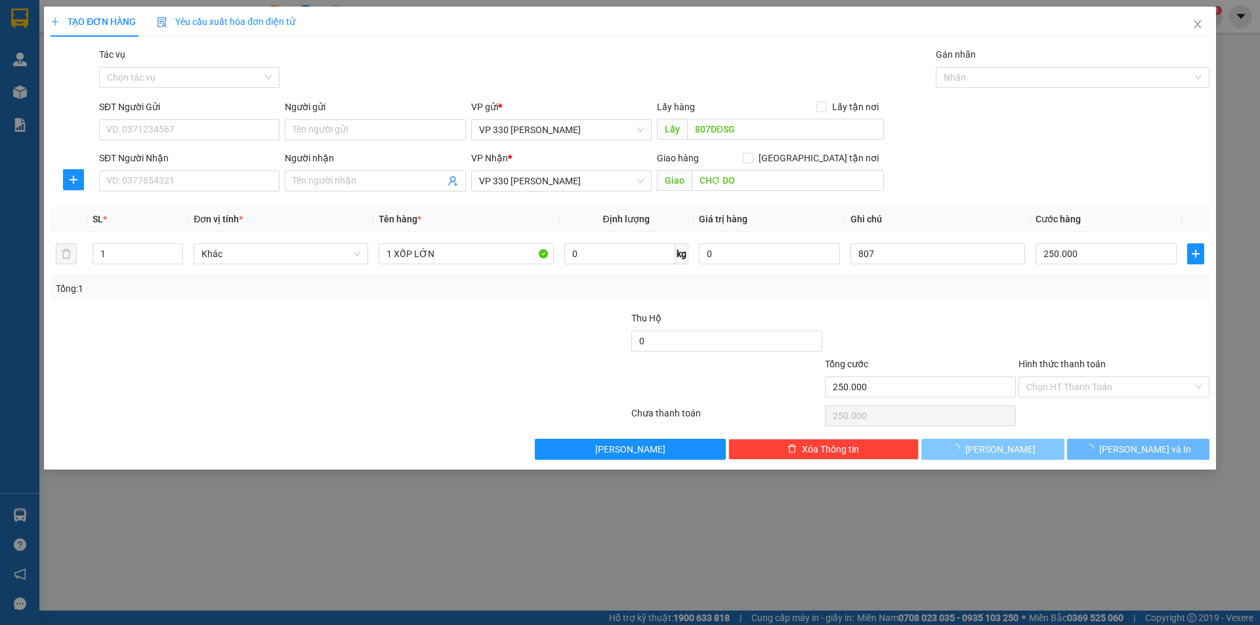
type input "0"
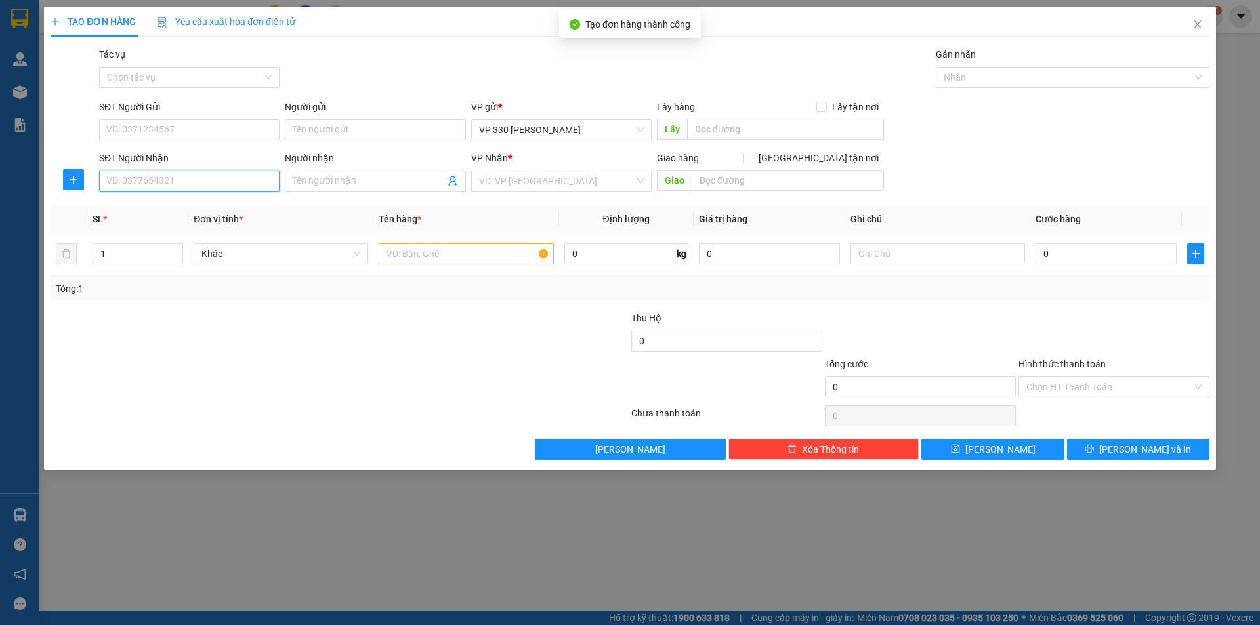
click at [236, 176] on input "SĐT Người Nhận" at bounding box center [189, 181] width 180 height 21
click at [417, 258] on input "text" at bounding box center [466, 253] width 175 height 21
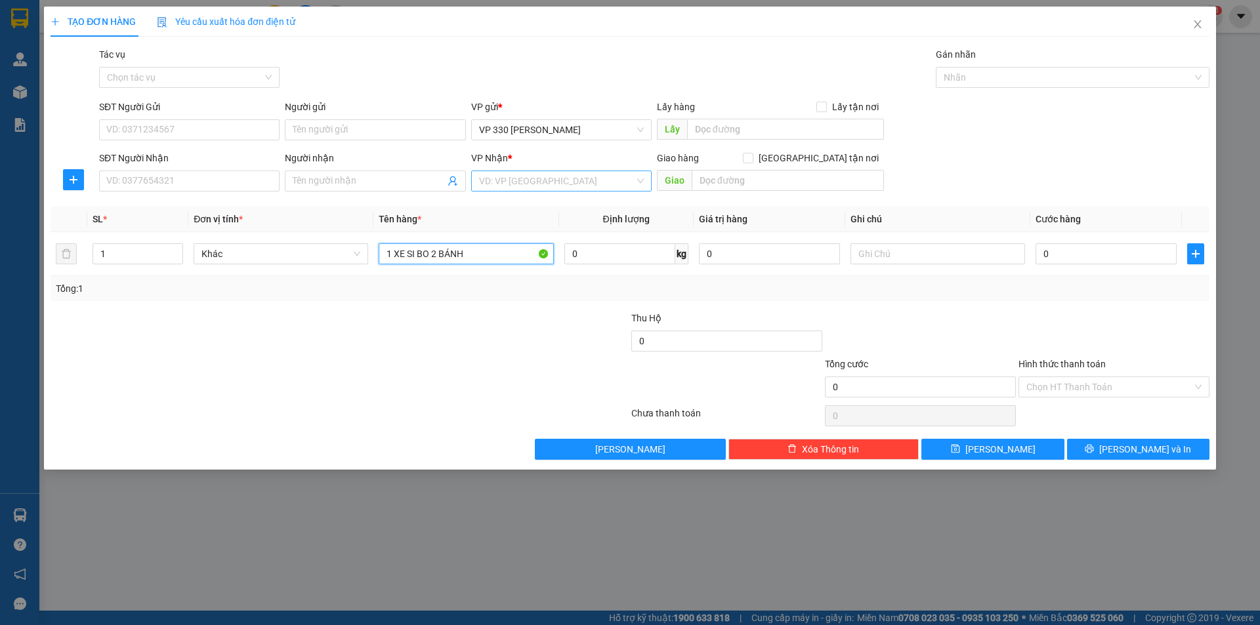
type input "1 XE SI BO 2 BÁNH"
click at [552, 184] on input "search" at bounding box center [556, 181] width 155 height 20
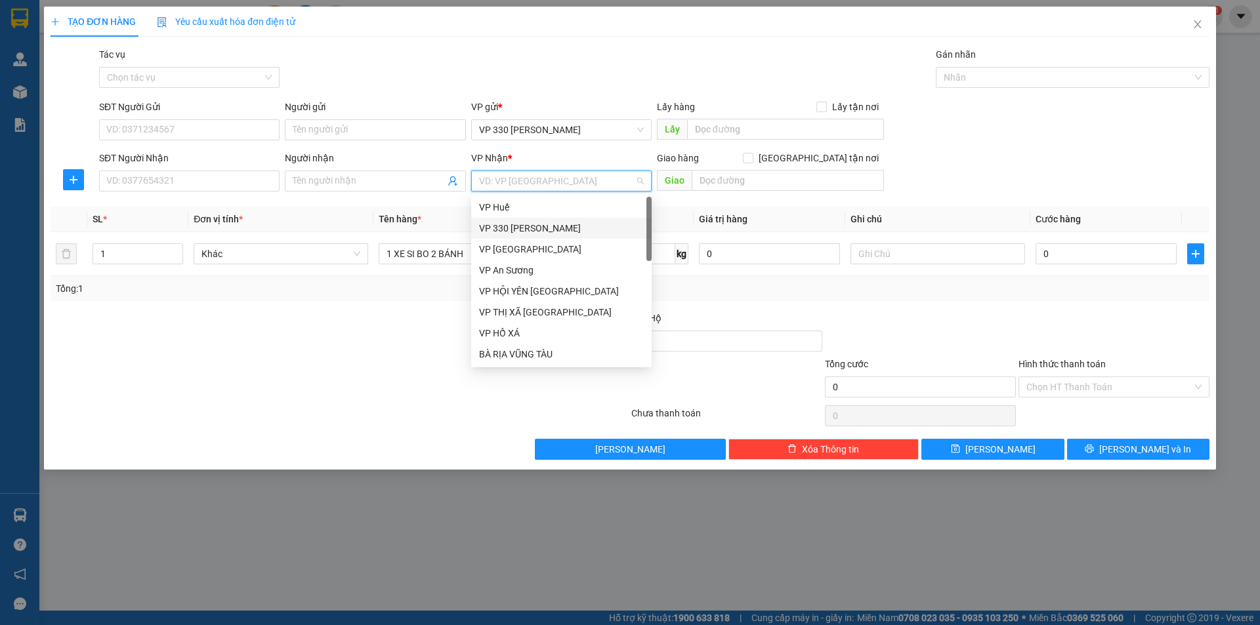
click at [545, 232] on div "VP 330 [PERSON_NAME]" at bounding box center [561, 228] width 165 height 14
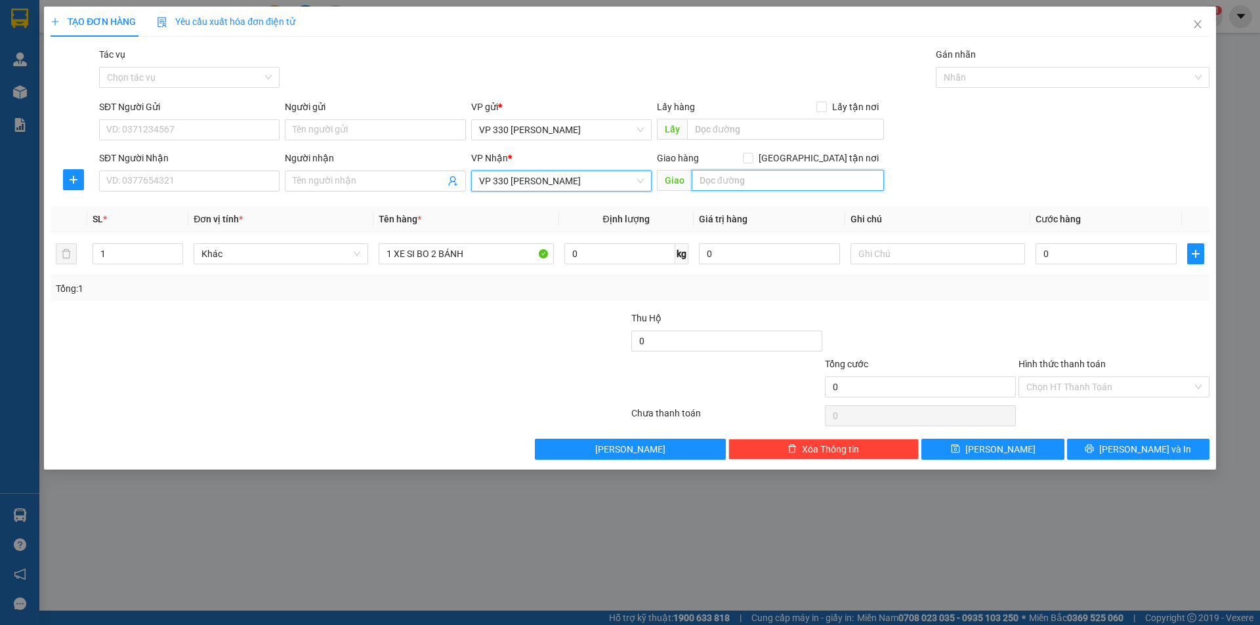
click at [711, 184] on input "text" at bounding box center [787, 180] width 192 height 21
type input "D"
type input "ĐÔNG HÀ"
click at [753, 129] on input "text" at bounding box center [785, 129] width 197 height 21
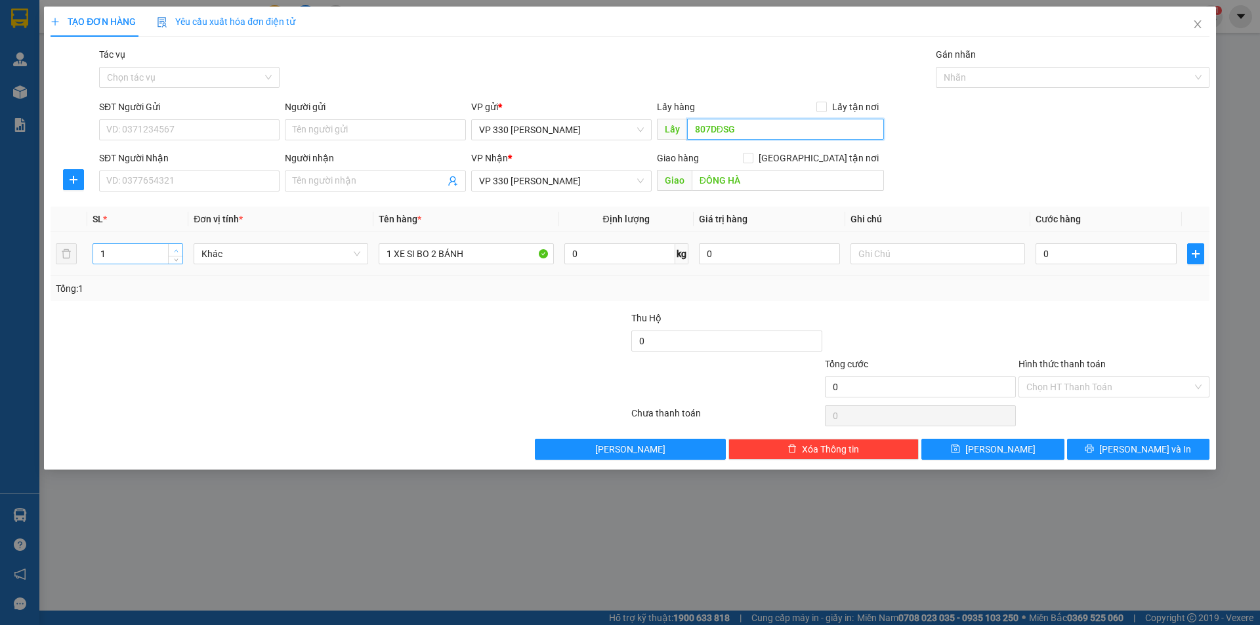
type input "807DĐSG"
click at [175, 252] on icon "up" at bounding box center [176, 251] width 5 height 5
type input "2"
click at [1092, 258] on input "0" at bounding box center [1105, 253] width 141 height 21
type input "8"
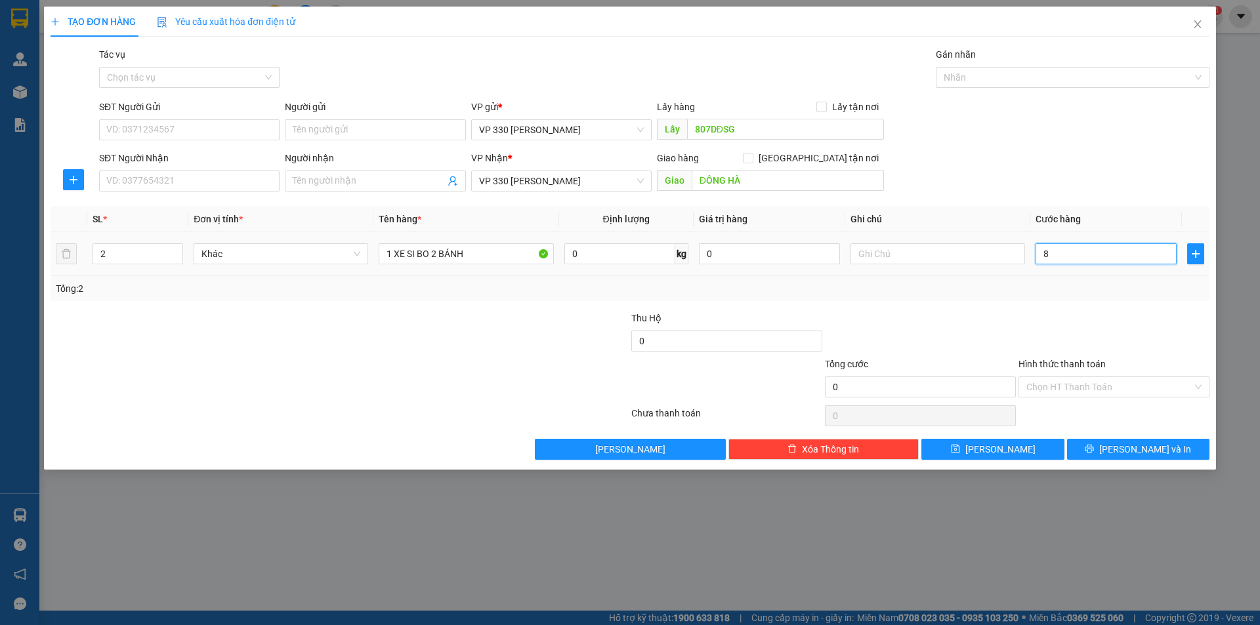
type input "8"
type input "80"
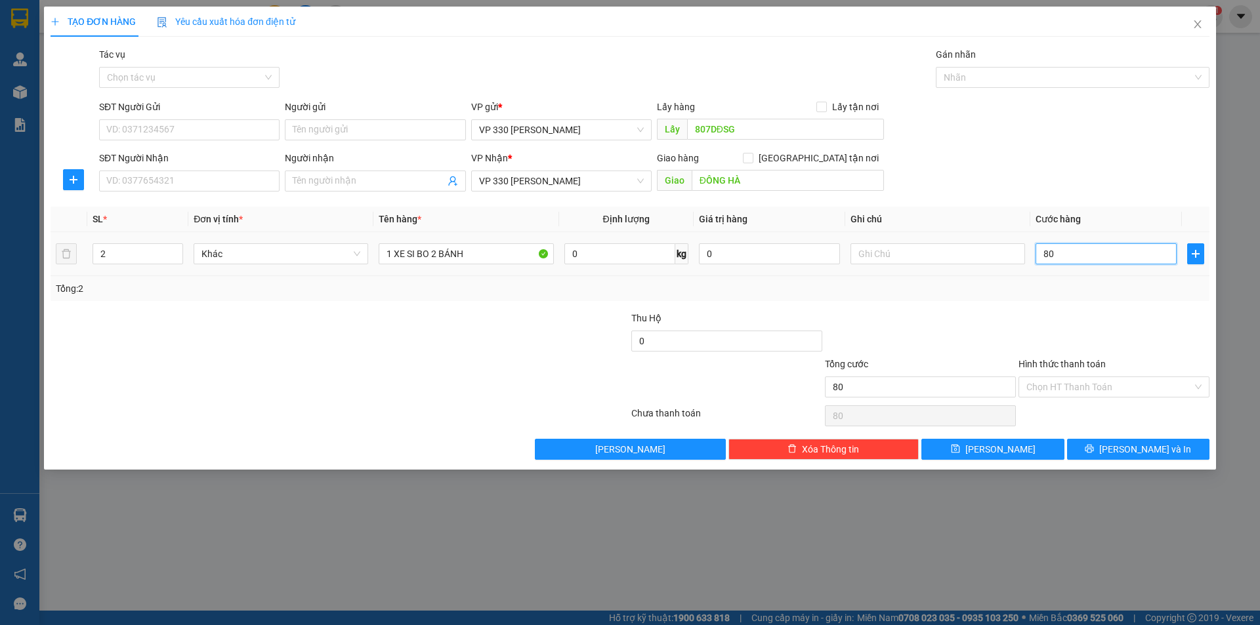
type input "800"
type input "8.000"
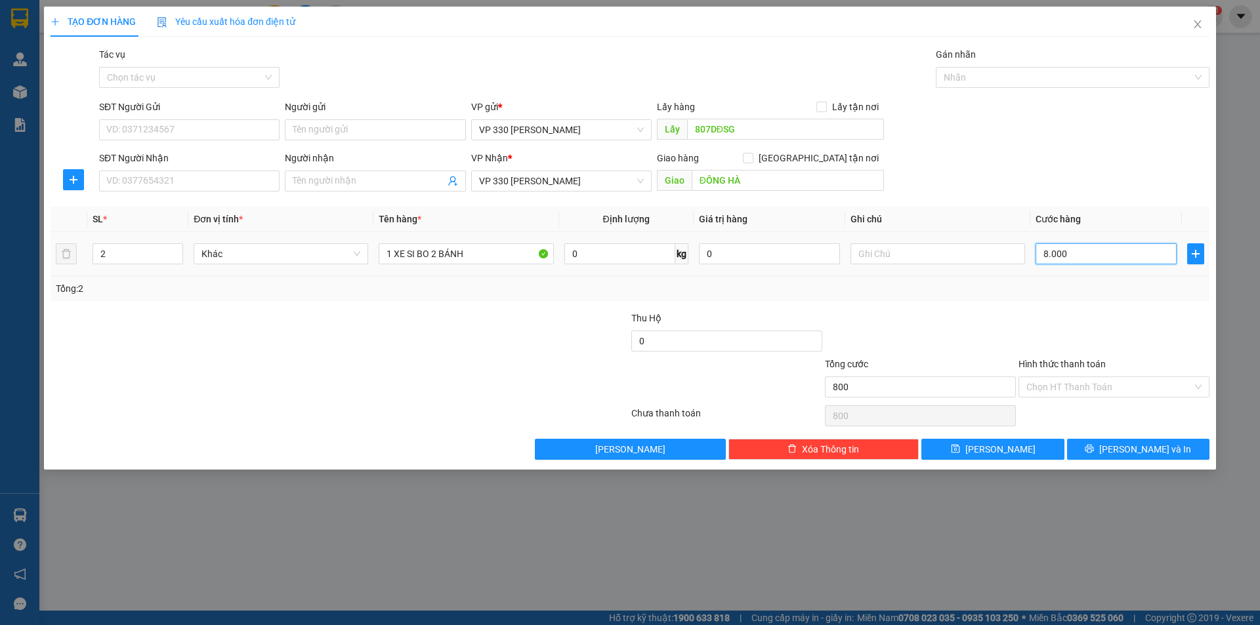
type input "8.000"
type input "80.000"
type input "800.000"
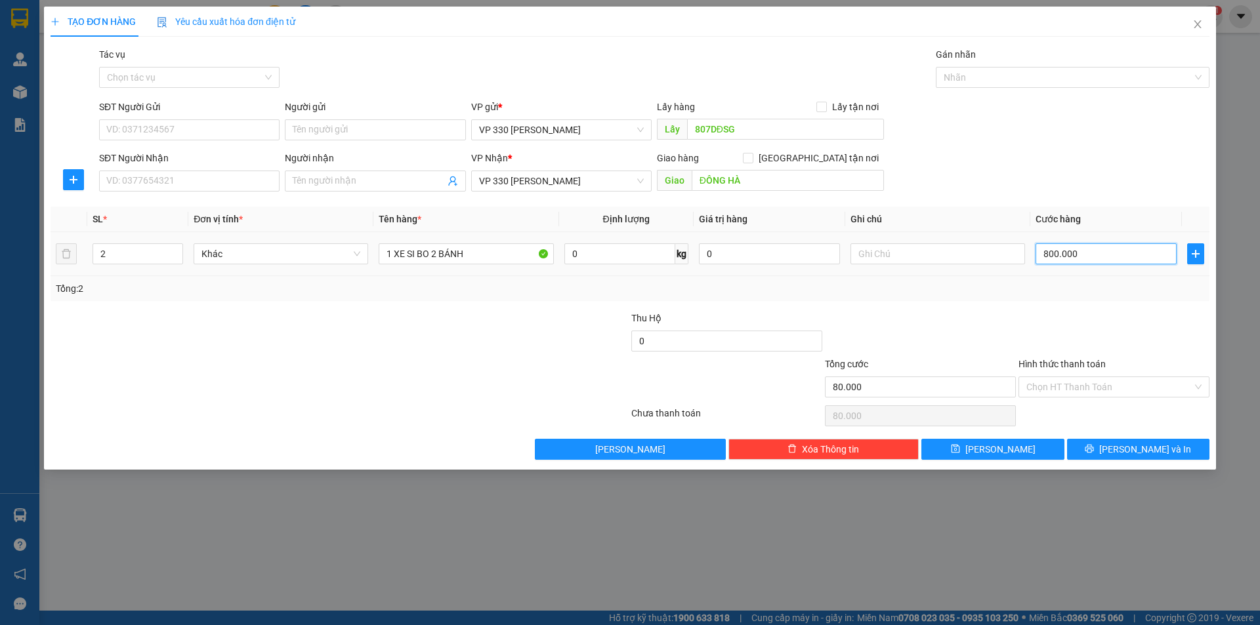
type input "800.000"
click at [922, 252] on input "text" at bounding box center [937, 253] width 175 height 21
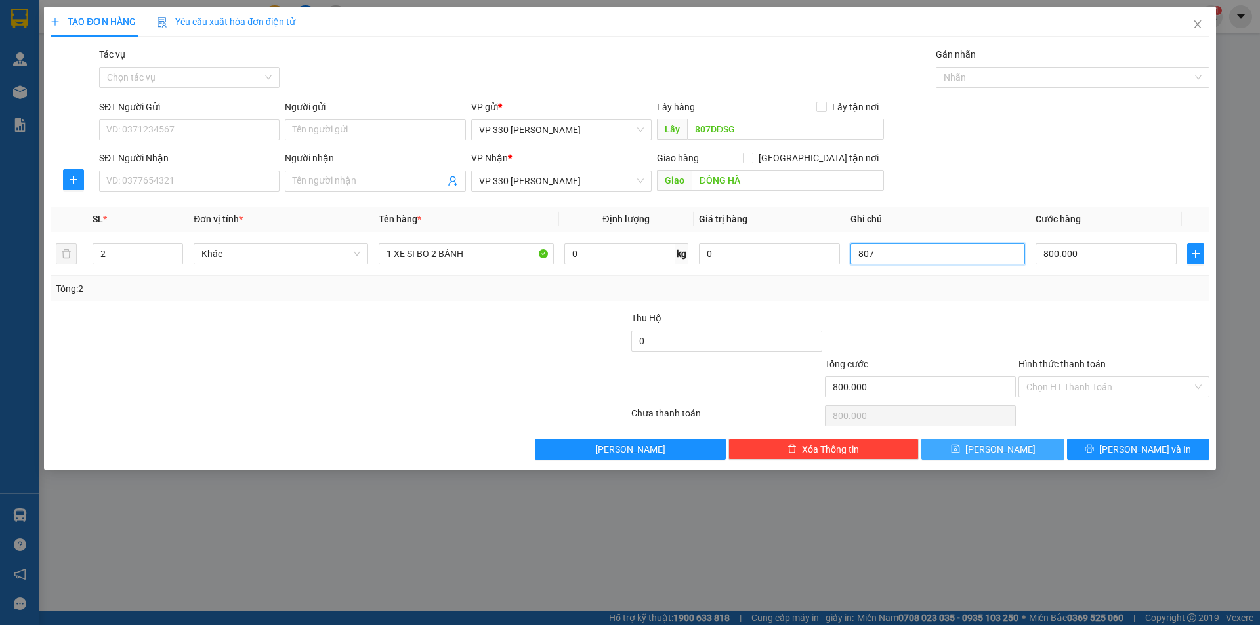
type input "807"
click at [978, 455] on button "[PERSON_NAME]" at bounding box center [992, 449] width 142 height 21
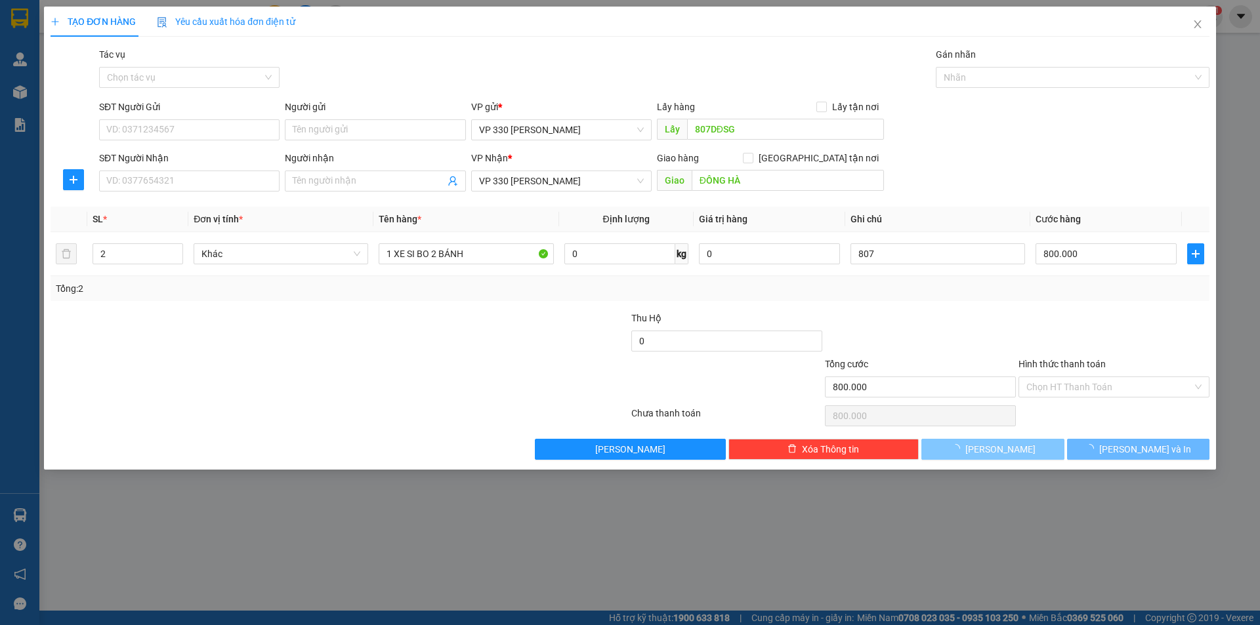
type input "1"
type input "0"
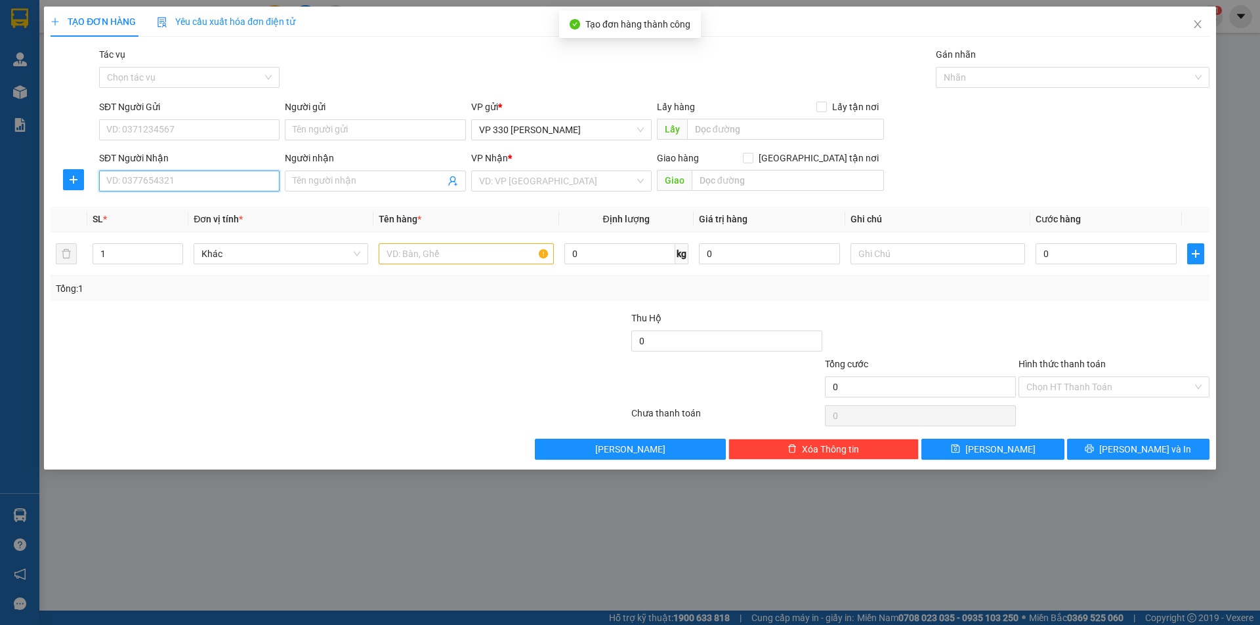
click at [172, 182] on input "SĐT Người Nhận" at bounding box center [189, 181] width 180 height 21
type input "0965179611"
click at [173, 213] on div "0965179611" at bounding box center [189, 207] width 165 height 14
type input "200.000"
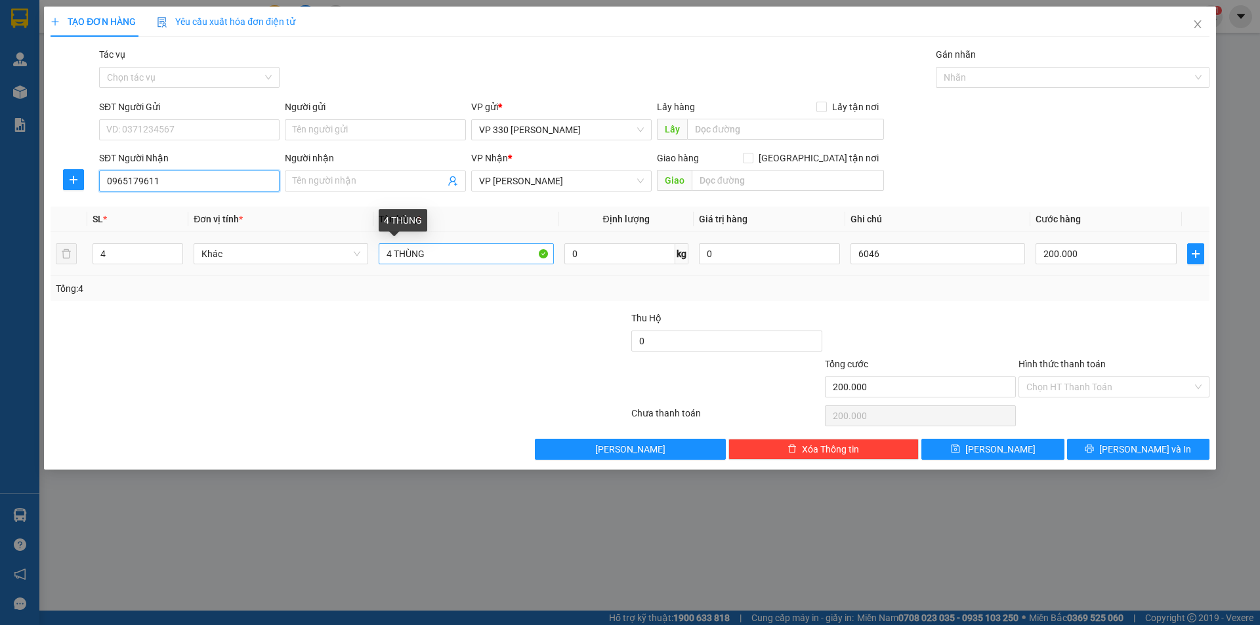
type input "0965179611"
click at [394, 253] on input "4 THÙNG" at bounding box center [466, 253] width 175 height 21
click at [457, 253] on input "1 THÙNG" at bounding box center [466, 253] width 175 height 21
type input "1 THÙNG GIẤY"
click at [174, 260] on icon "down" at bounding box center [176, 258] width 5 height 5
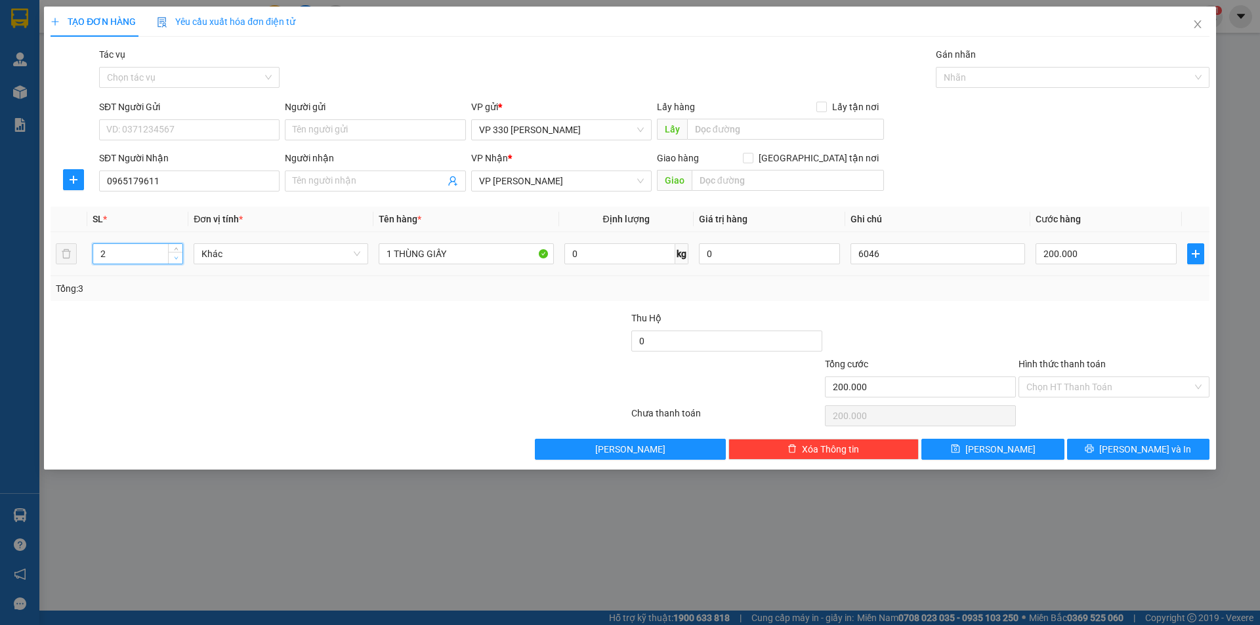
click at [174, 260] on icon "down" at bounding box center [176, 258] width 5 height 5
type input "1"
click at [174, 260] on icon "down" at bounding box center [176, 258] width 5 height 5
click at [726, 130] on input "text" at bounding box center [785, 129] width 197 height 21
type input "807DĐSG"
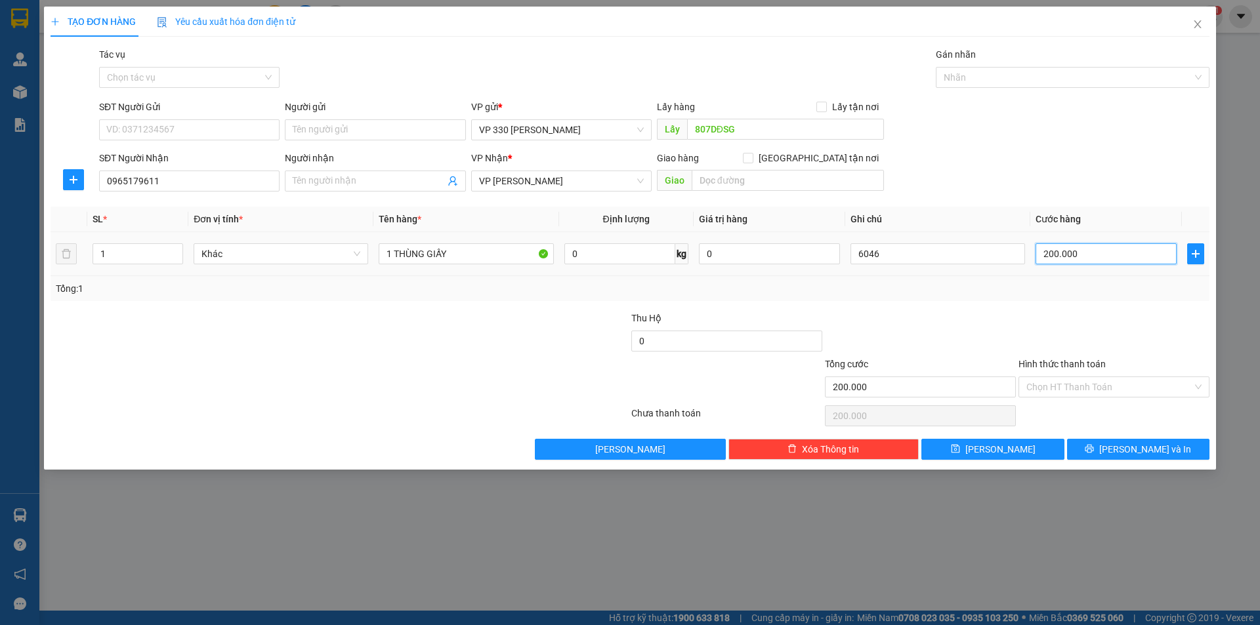
click at [1101, 255] on input "200.000" at bounding box center [1105, 253] width 141 height 21
type input "0"
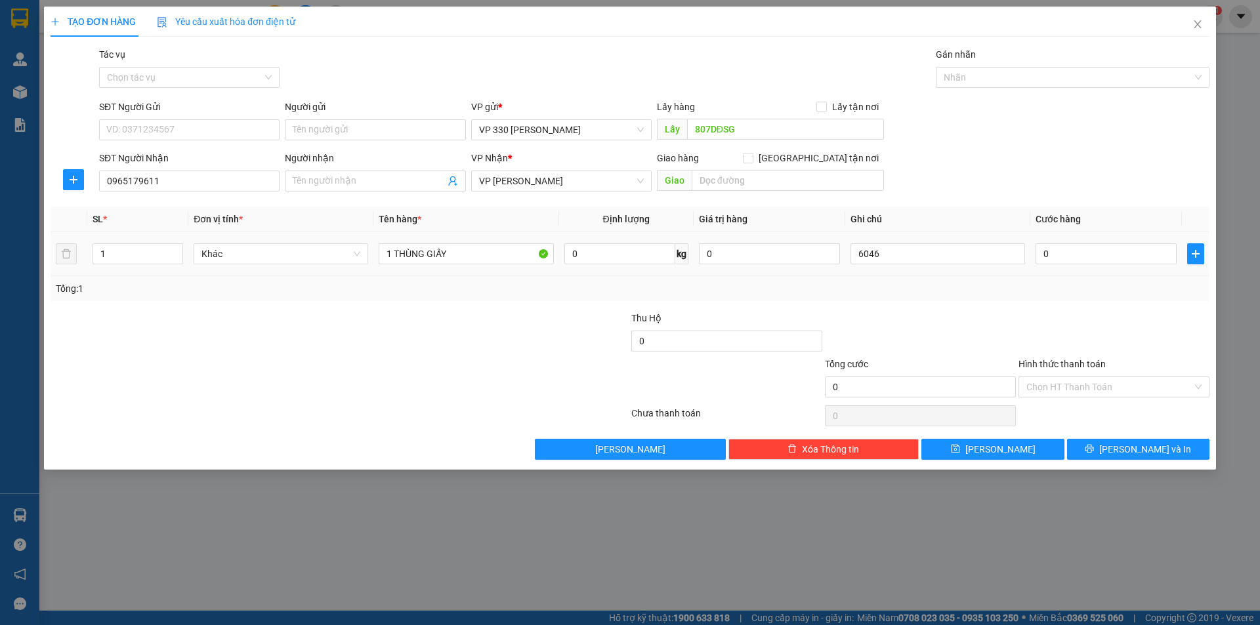
click at [921, 237] on td "6046" at bounding box center [937, 254] width 185 height 44
click at [914, 253] on input "6046" at bounding box center [937, 253] width 175 height 21
type input "6"
type input "807 CC"
click at [1018, 445] on button "[PERSON_NAME]" at bounding box center [992, 449] width 142 height 21
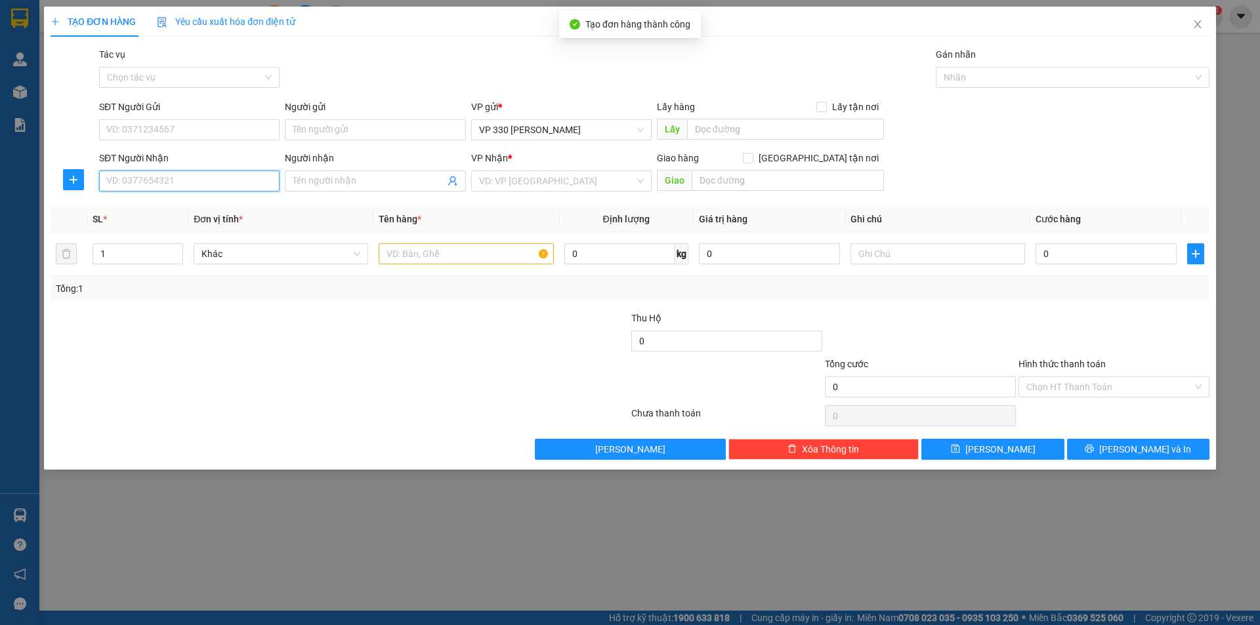
click at [220, 180] on input "SĐT Người Nhận" at bounding box center [189, 181] width 180 height 21
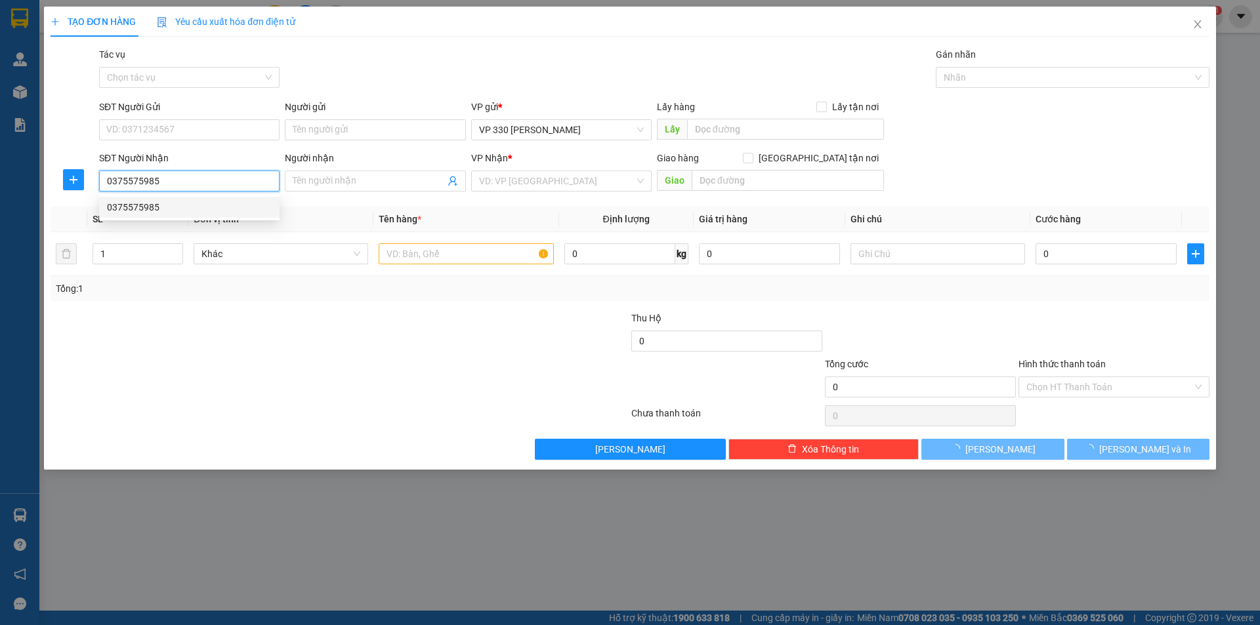
type input "0375575985"
click at [175, 196] on div "0375575985 0375575985" at bounding box center [189, 207] width 180 height 26
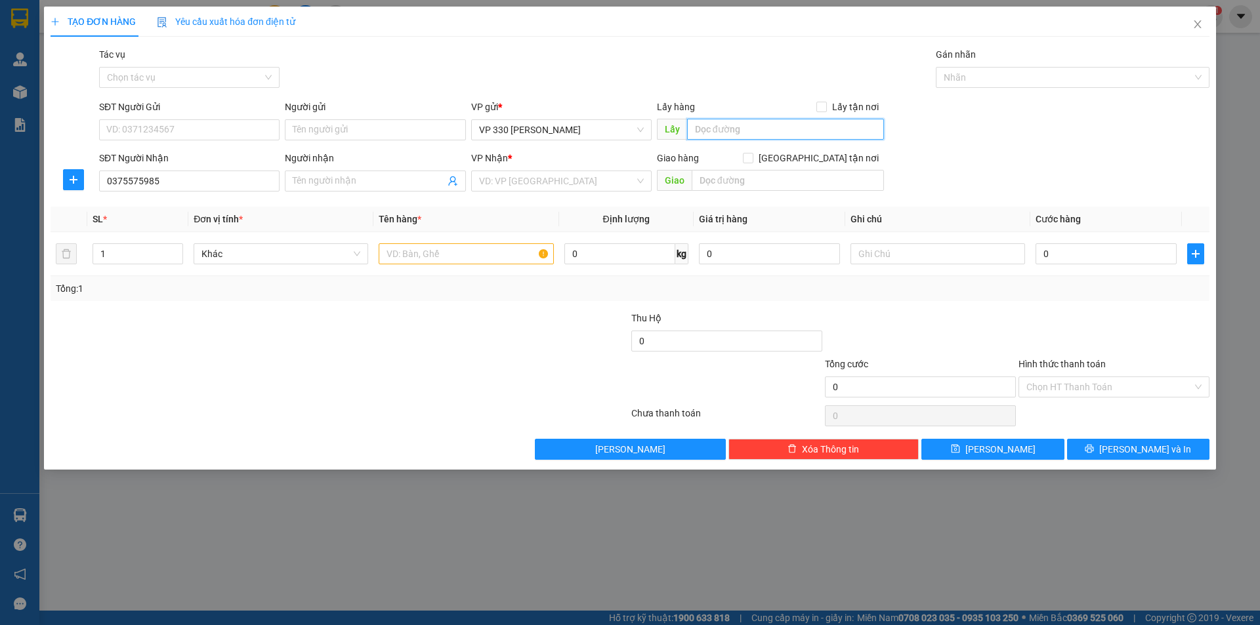
click at [750, 133] on input "text" at bounding box center [785, 129] width 197 height 21
type input "807DĐSG"
click at [554, 183] on input "search" at bounding box center [556, 181] width 155 height 20
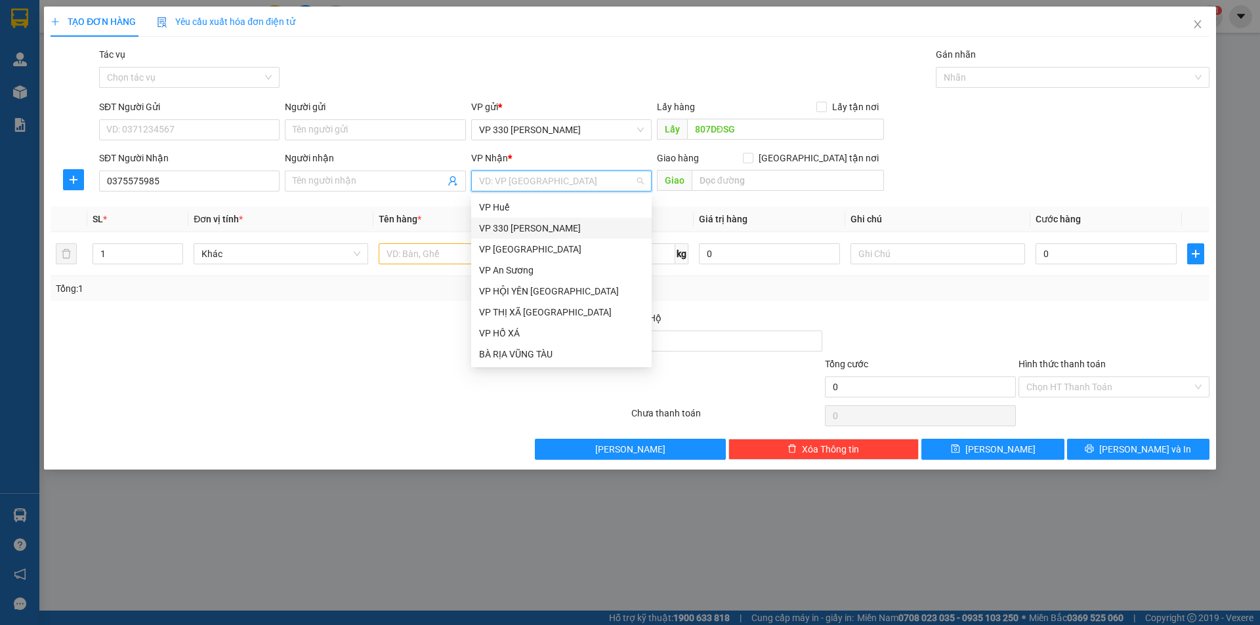
click at [543, 224] on div "VP 330 [PERSON_NAME]" at bounding box center [561, 228] width 165 height 14
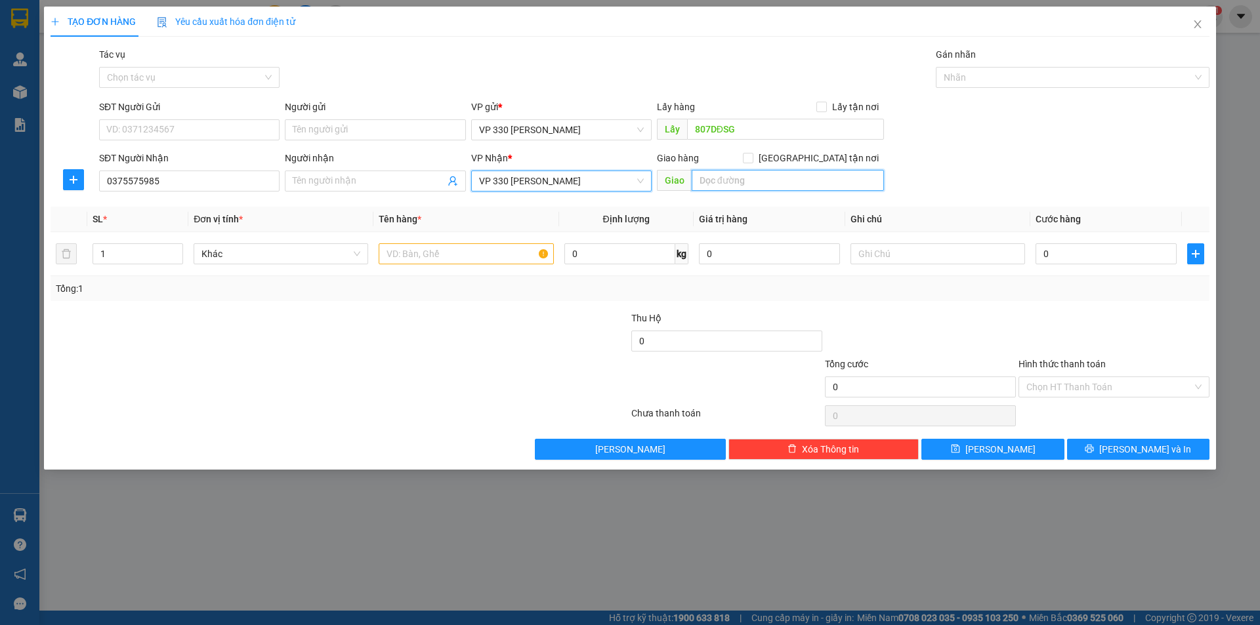
click at [737, 180] on input "text" at bounding box center [787, 180] width 192 height 21
type input "[PERSON_NAME]"
click at [436, 256] on input "text" at bounding box center [466, 253] width 175 height 21
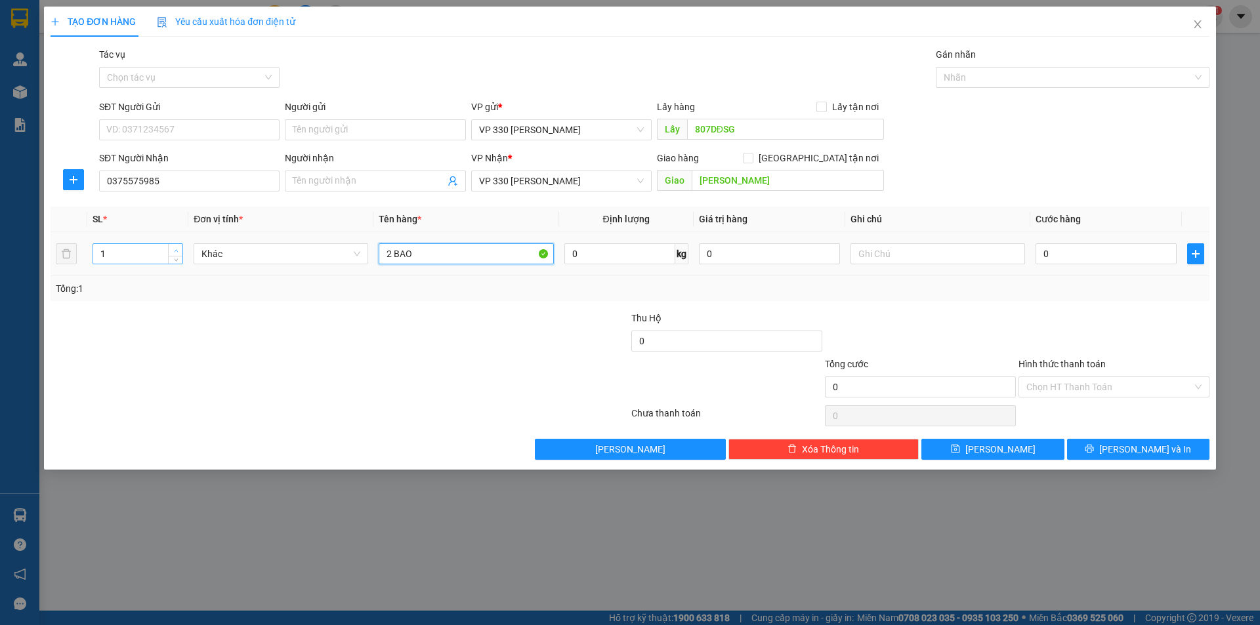
type input "2 BAO"
type input "2"
click at [178, 245] on span "Increase Value" at bounding box center [175, 250] width 14 height 12
click at [1080, 248] on input "0" at bounding box center [1105, 253] width 141 height 21
type input "3"
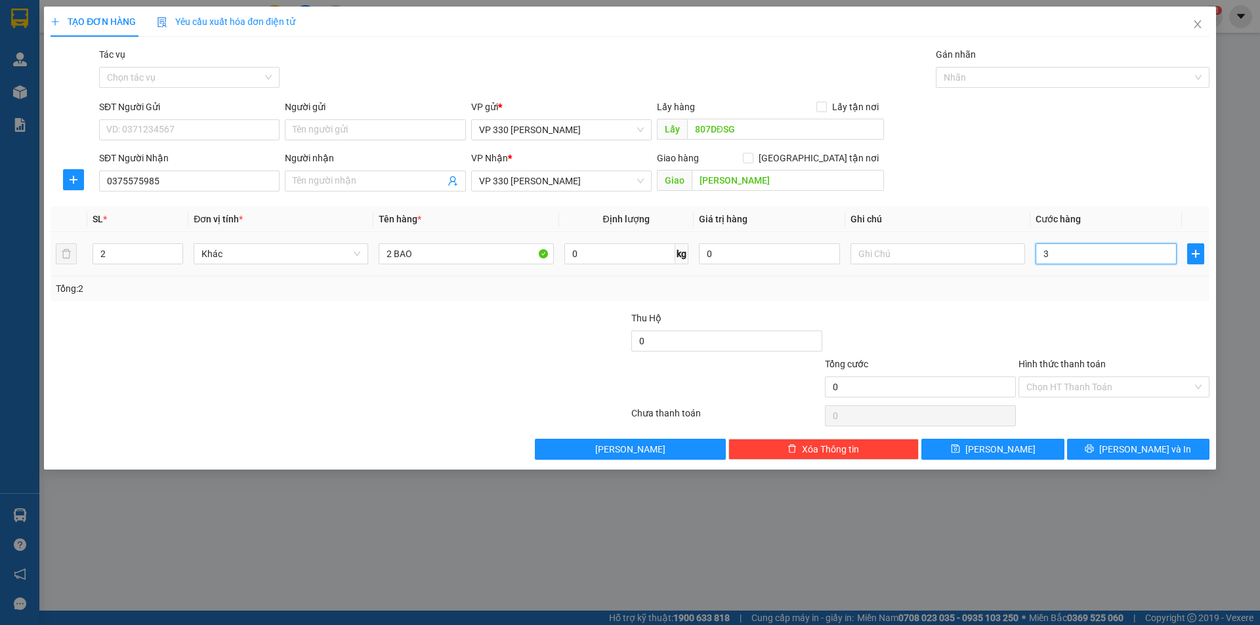
type input "3"
type input "30"
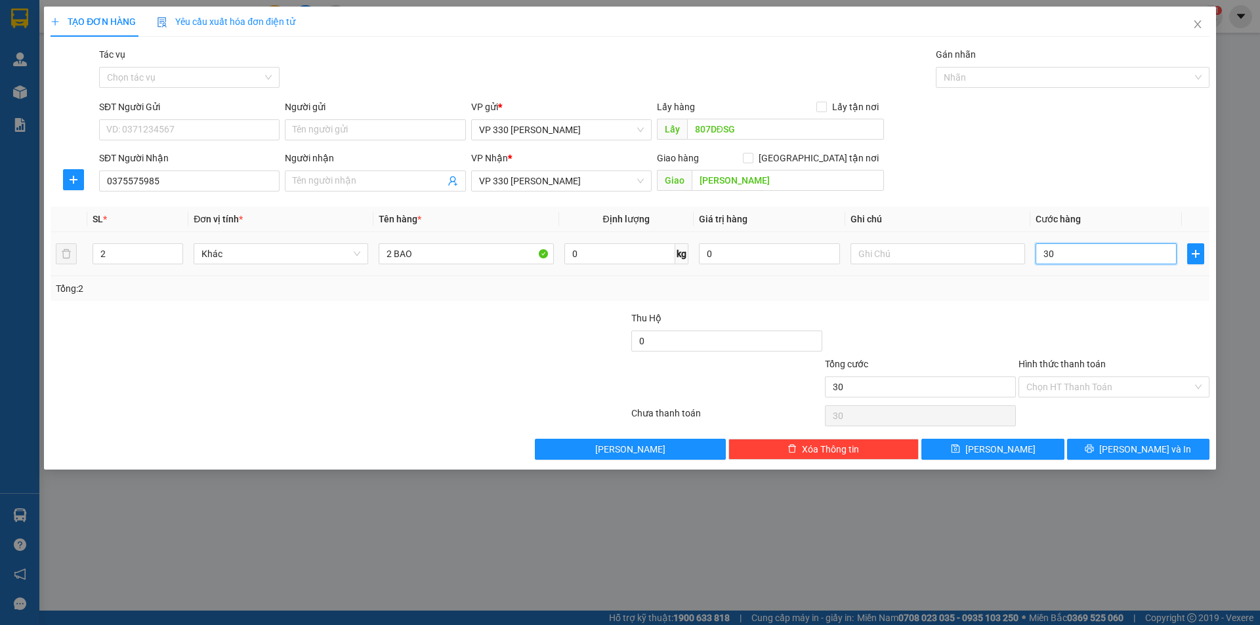
type input "300"
type input "3.000"
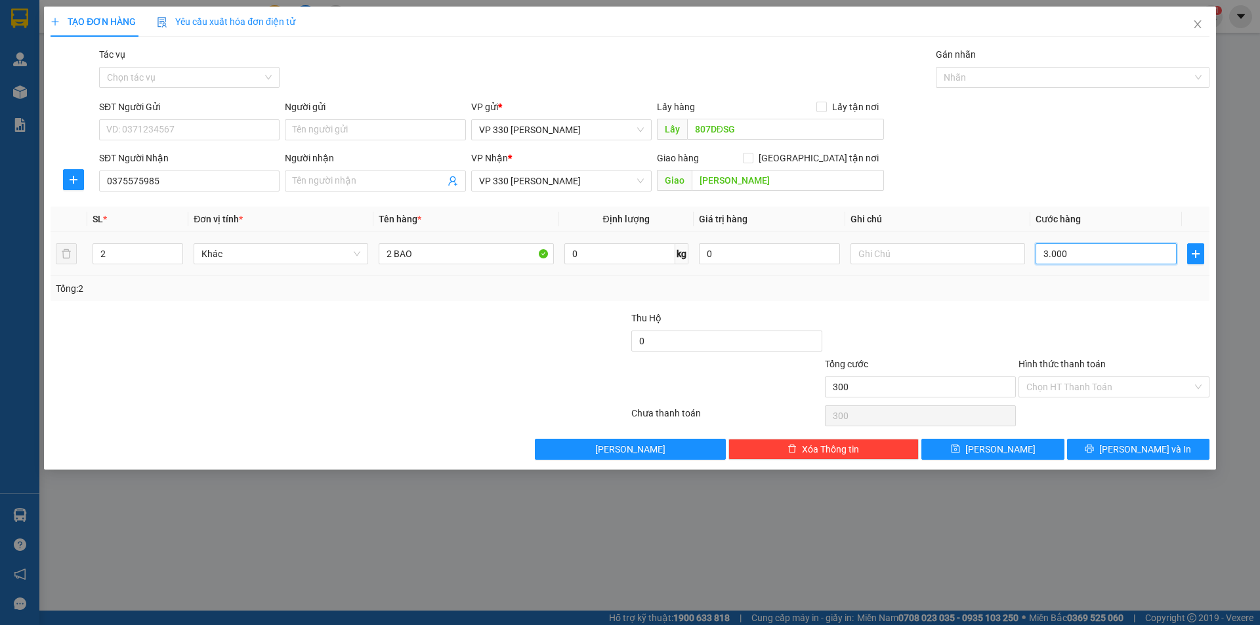
type input "3.000"
type input "30.000"
type input "300.000"
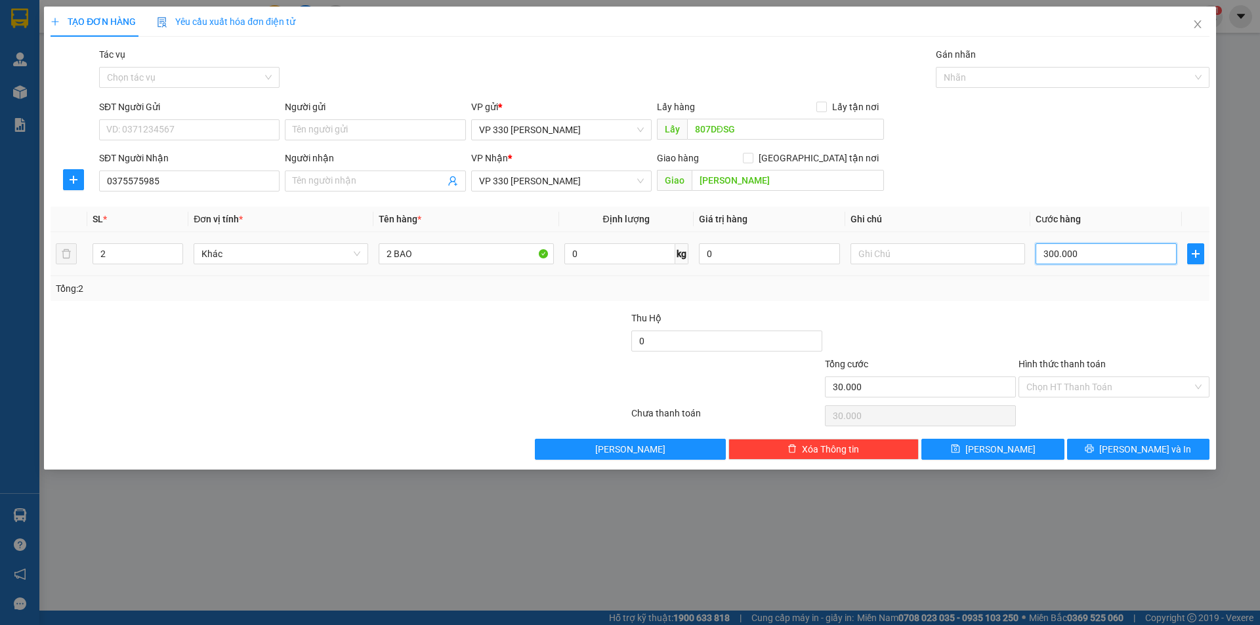
type input "300.000"
drag, startPoint x: 875, startPoint y: 255, endPoint x: 888, endPoint y: 244, distance: 17.7
click at [876, 255] on input "text" at bounding box center [937, 253] width 175 height 21
type input "807"
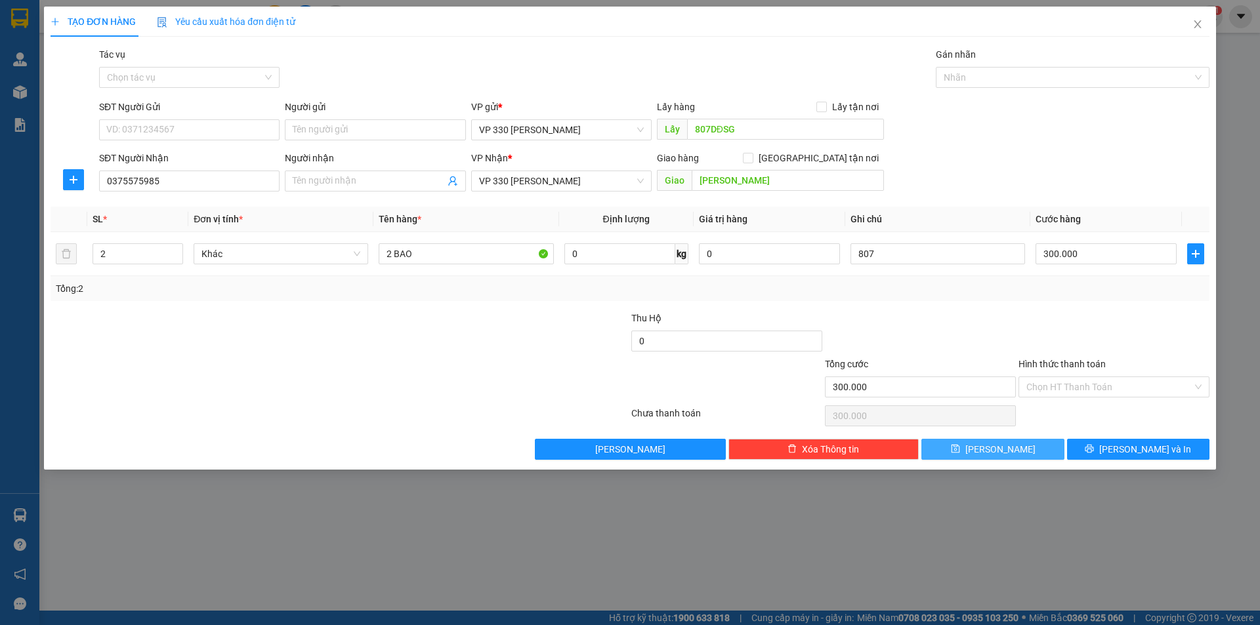
click at [1005, 446] on span "[PERSON_NAME]" at bounding box center [1000, 449] width 70 height 14
type input "0"
type input "1"
type input "0"
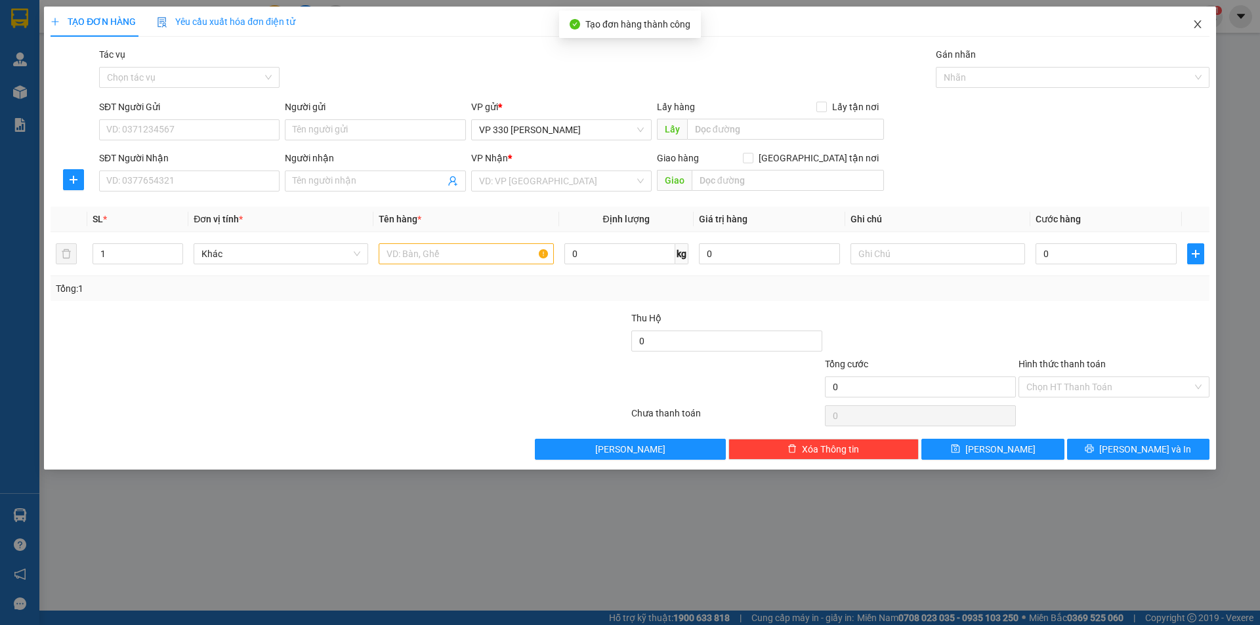
click at [1195, 23] on icon "close" at bounding box center [1197, 24] width 10 height 10
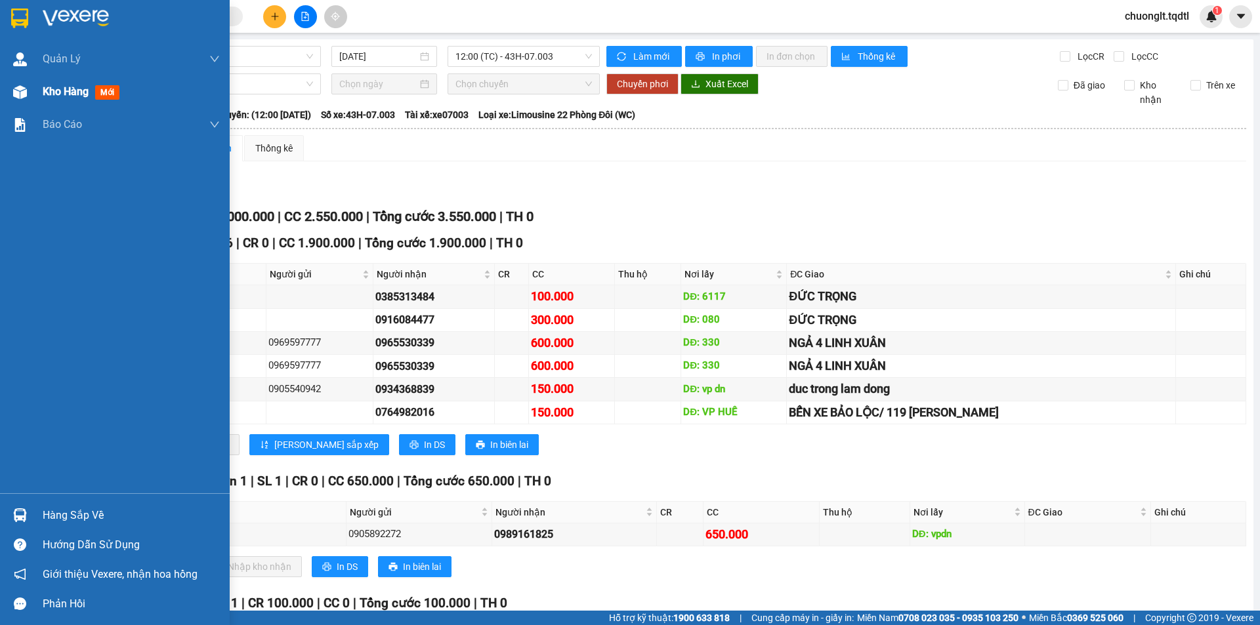
click at [56, 93] on span "Kho hàng" at bounding box center [66, 91] width 46 height 12
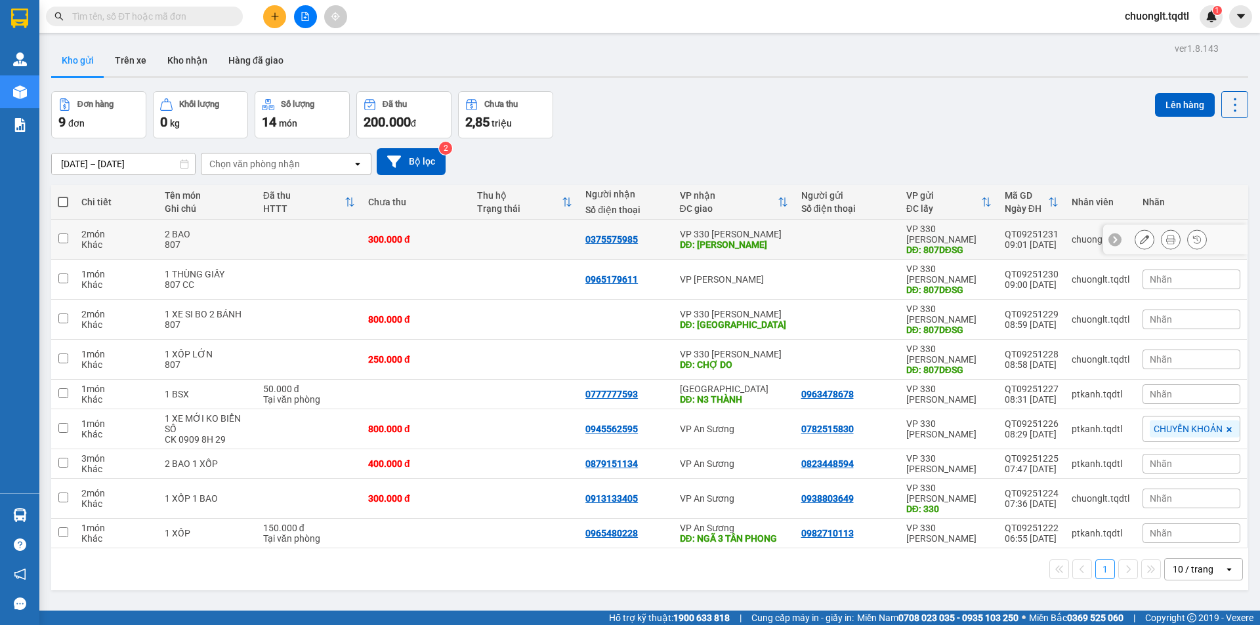
click at [69, 231] on td at bounding box center [63, 240] width 24 height 40
checkbox input "true"
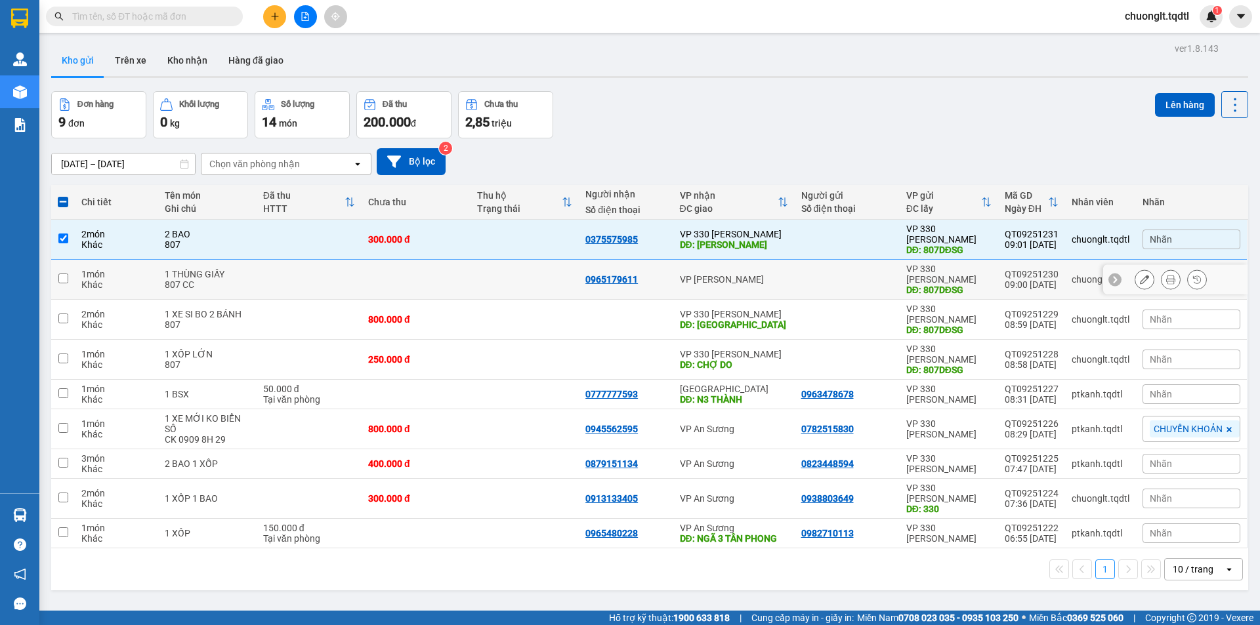
click at [58, 274] on input "checkbox" at bounding box center [63, 279] width 10 height 10
checkbox input "true"
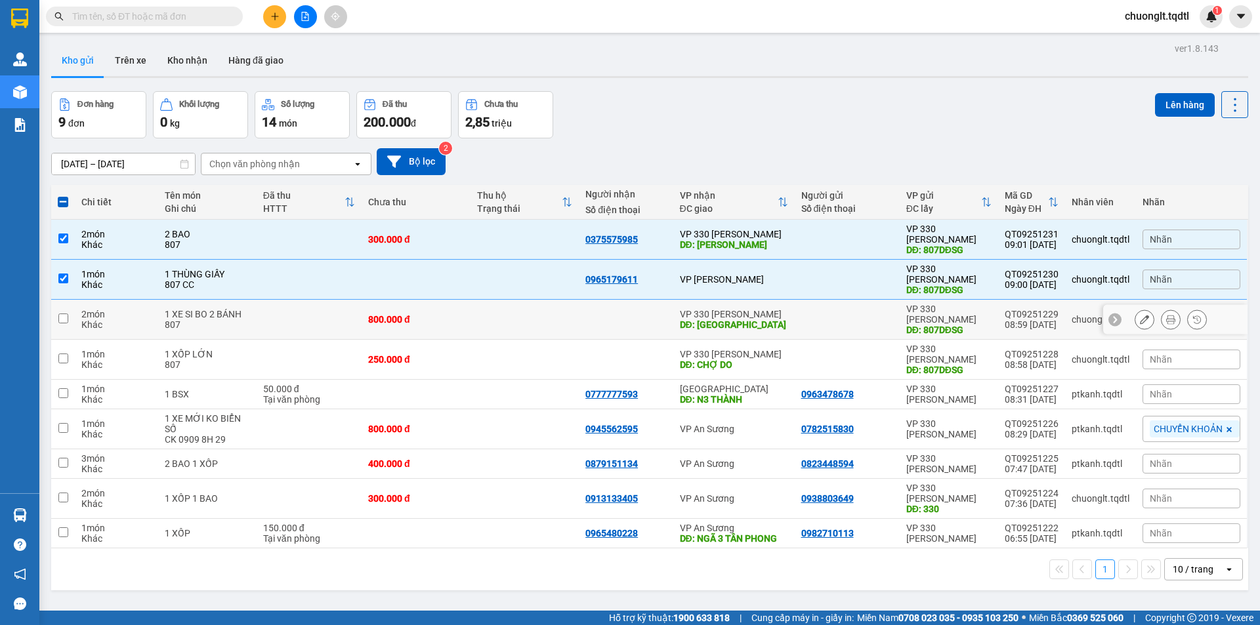
click at [58, 314] on input "checkbox" at bounding box center [63, 319] width 10 height 10
checkbox input "true"
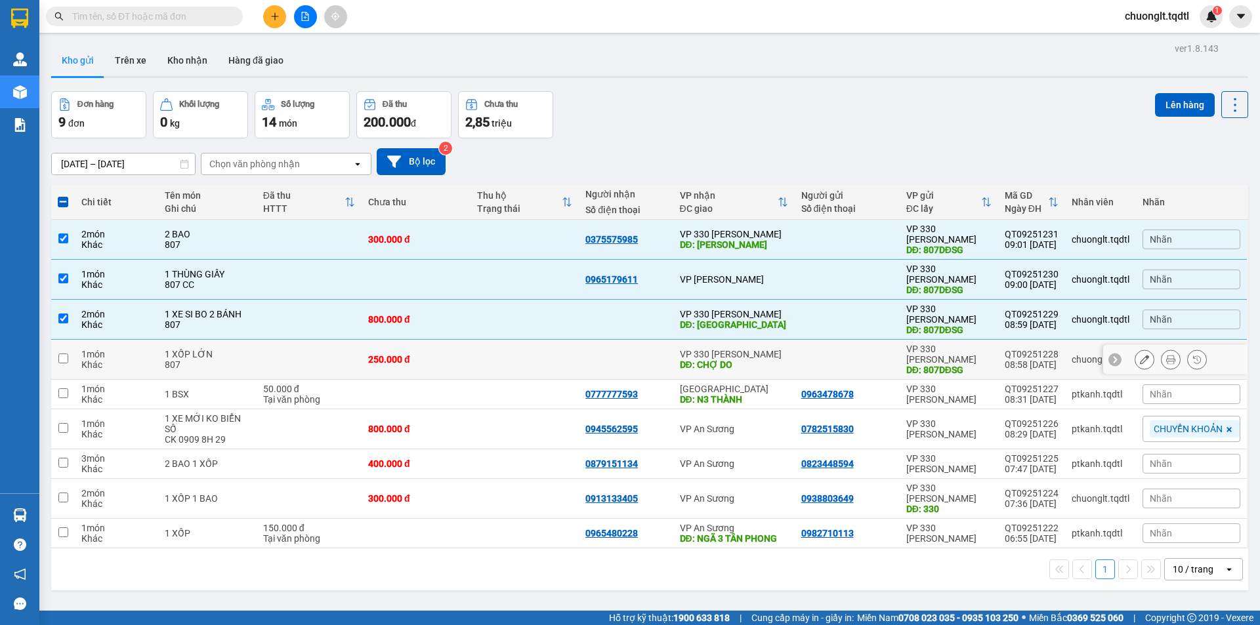
click at [59, 354] on input "checkbox" at bounding box center [63, 359] width 10 height 10
checkbox input "true"
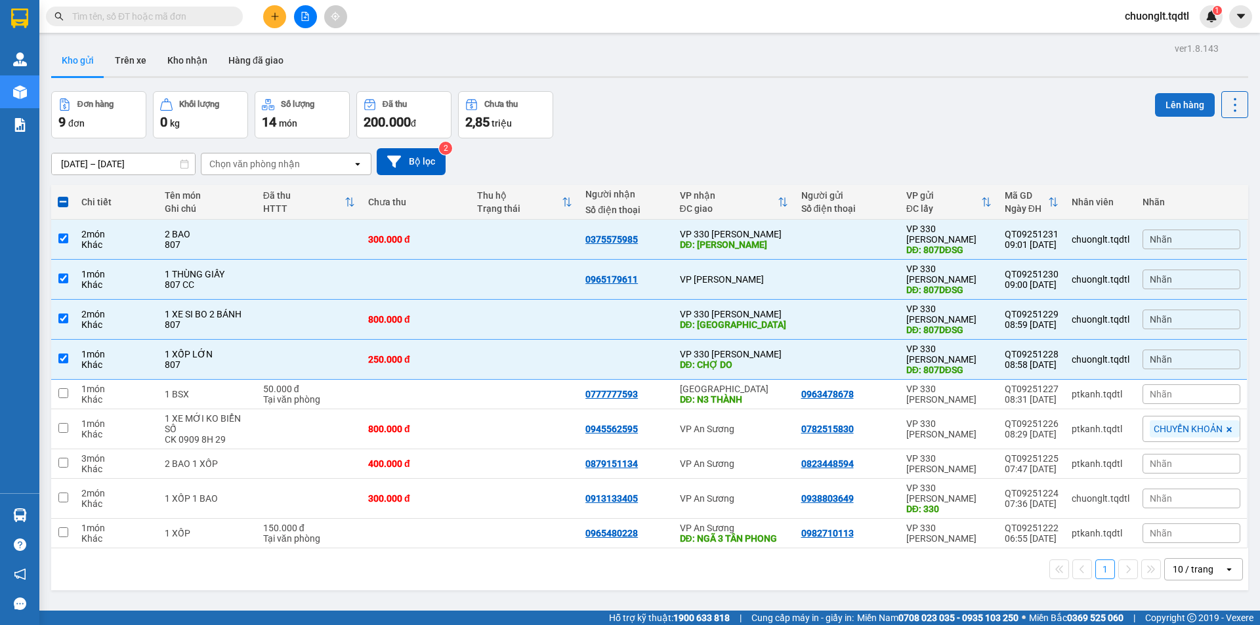
click at [1163, 98] on button "Lên hàng" at bounding box center [1185, 105] width 60 height 24
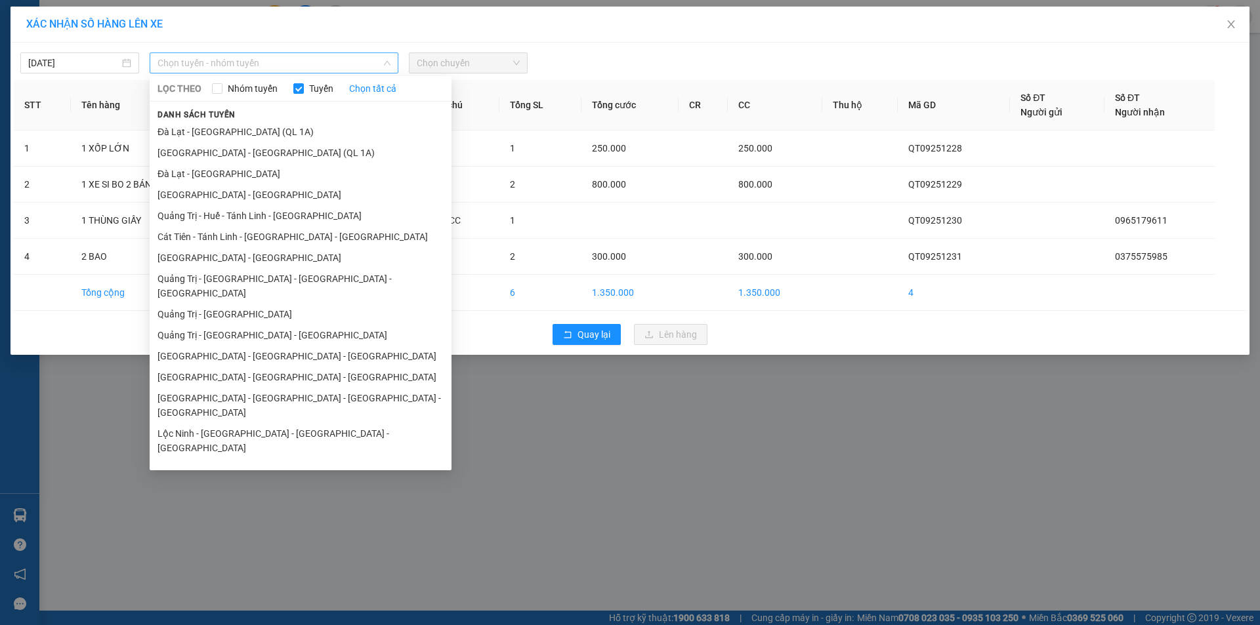
click at [310, 67] on span "Chọn tuyến - nhóm tuyến" at bounding box center [273, 63] width 233 height 20
click at [125, 63] on div "[DATE]" at bounding box center [79, 63] width 103 height 14
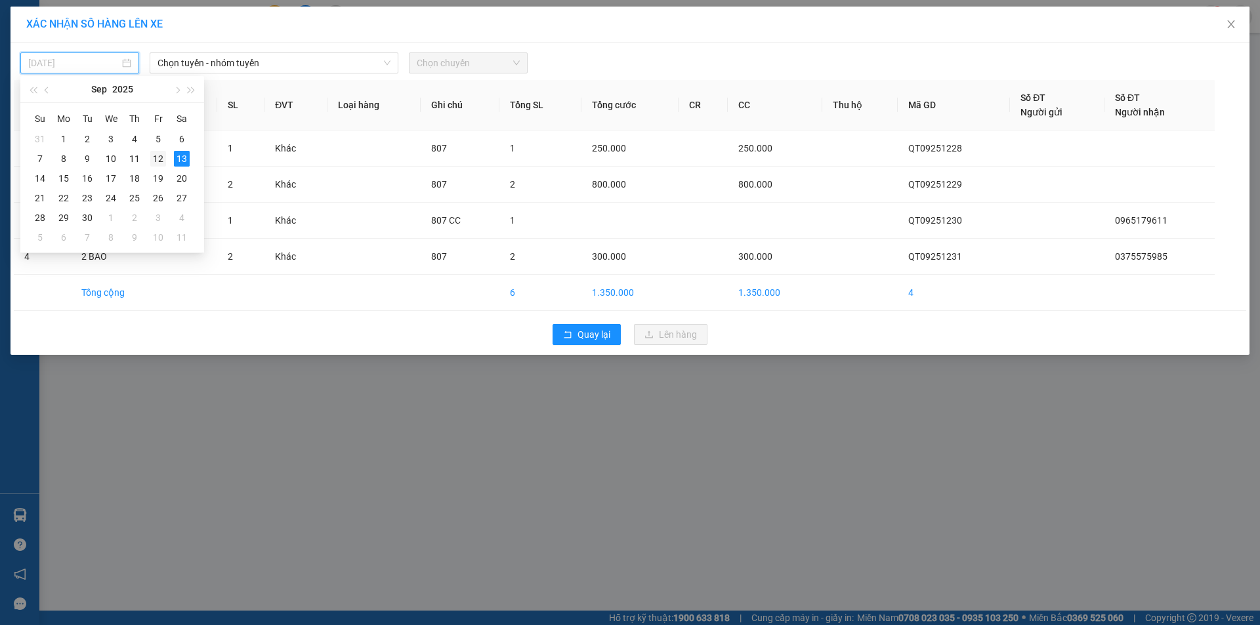
click at [158, 159] on div "12" at bounding box center [158, 159] width 16 height 16
type input "[DATE]"
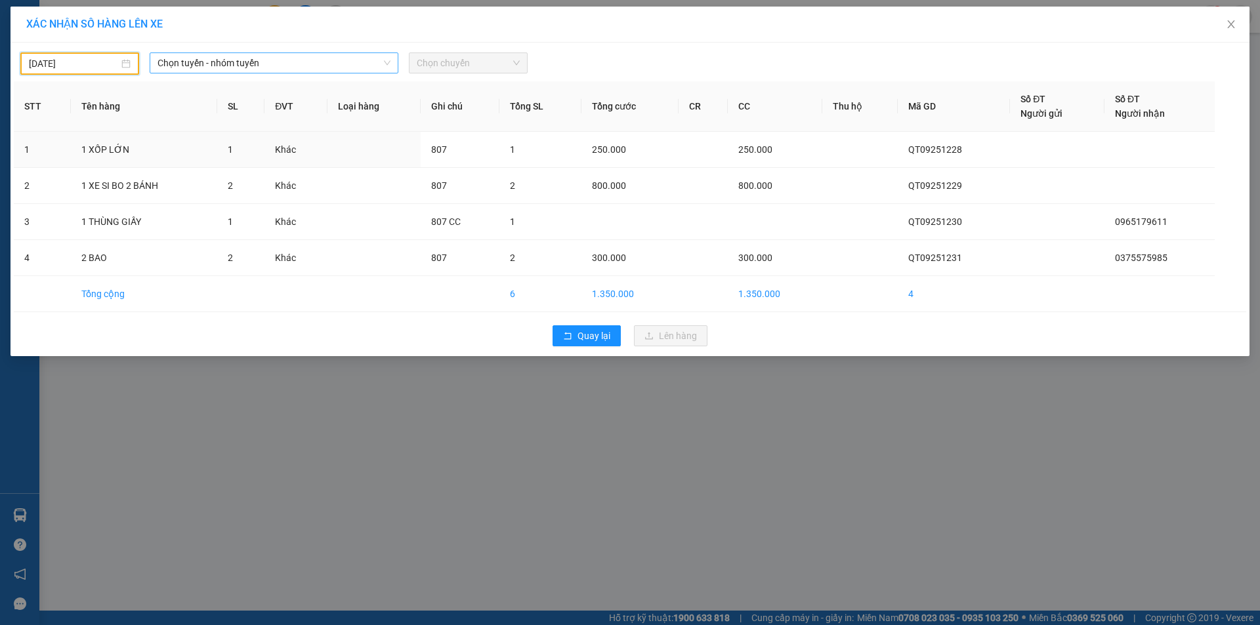
click at [306, 61] on span "Chọn tuyến - nhóm tuyến" at bounding box center [273, 63] width 233 height 20
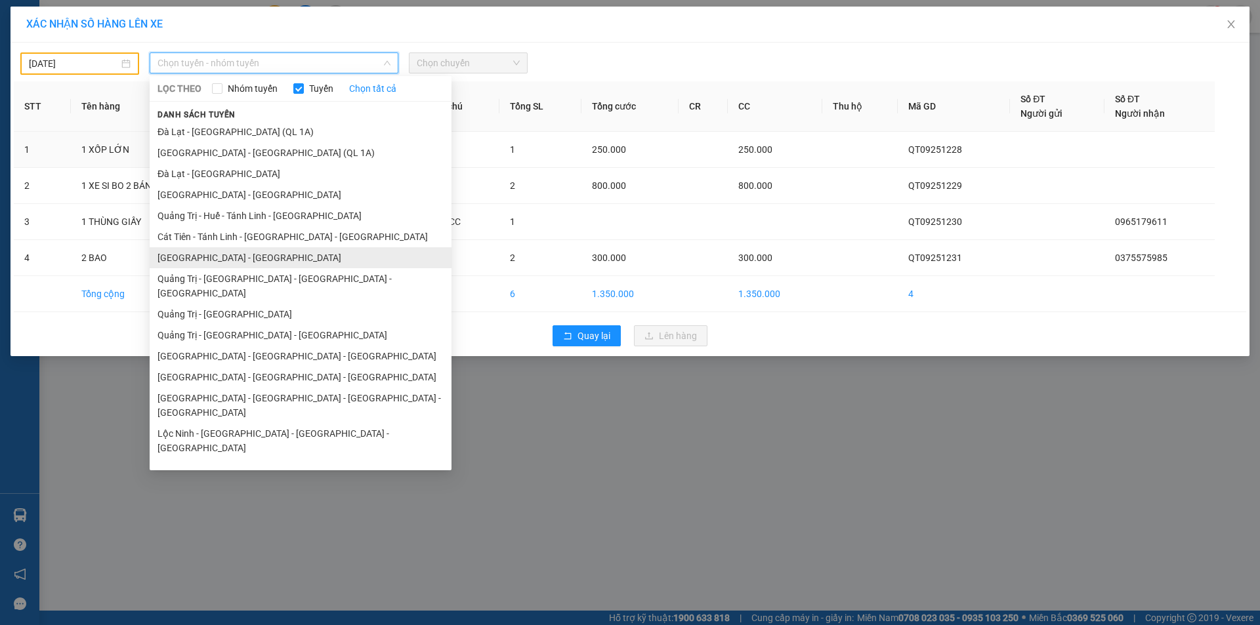
click at [230, 257] on li "[GEOGRAPHIC_DATA] - [GEOGRAPHIC_DATA]" at bounding box center [301, 257] width 302 height 21
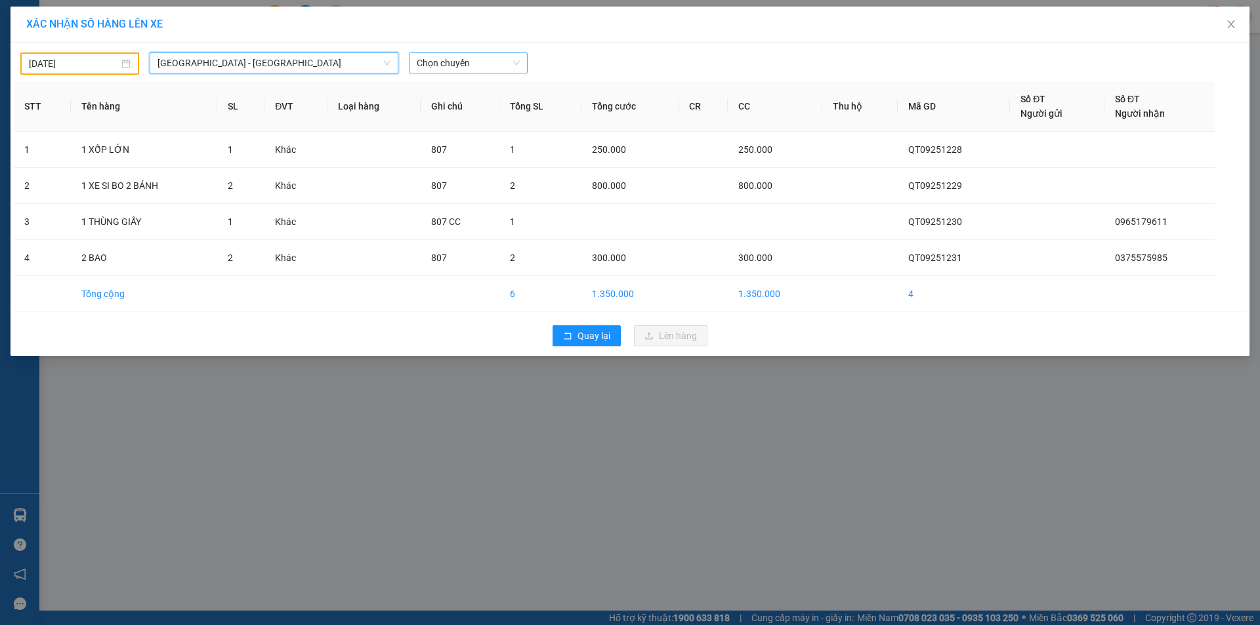
click at [493, 66] on span "Chọn chuyến" at bounding box center [468, 63] width 103 height 20
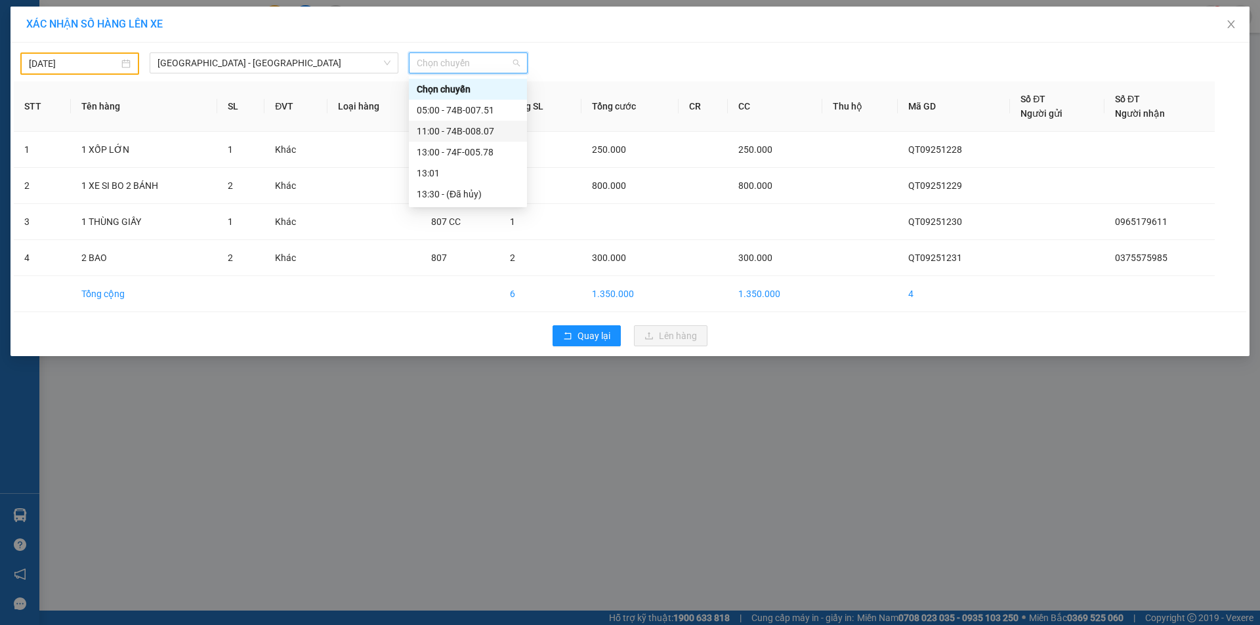
click at [472, 131] on div "11:00 - 74B-008.07" at bounding box center [468, 131] width 102 height 14
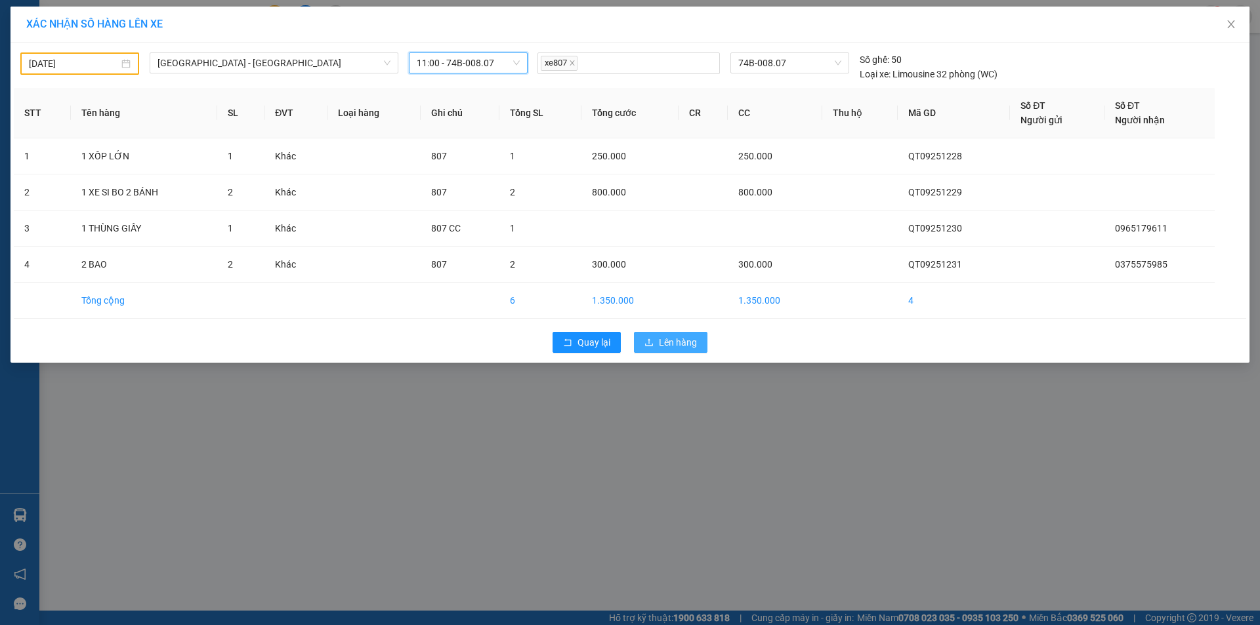
click at [670, 346] on span "Lên hàng" at bounding box center [678, 342] width 38 height 14
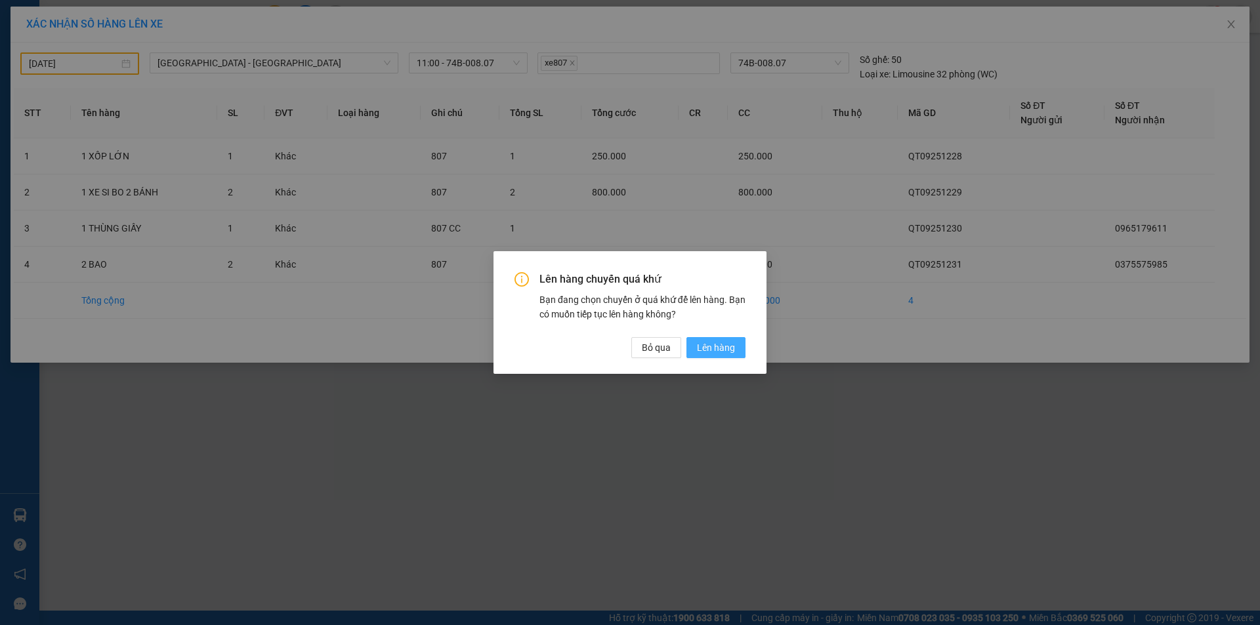
click at [703, 347] on span "Lên hàng" at bounding box center [716, 348] width 38 height 14
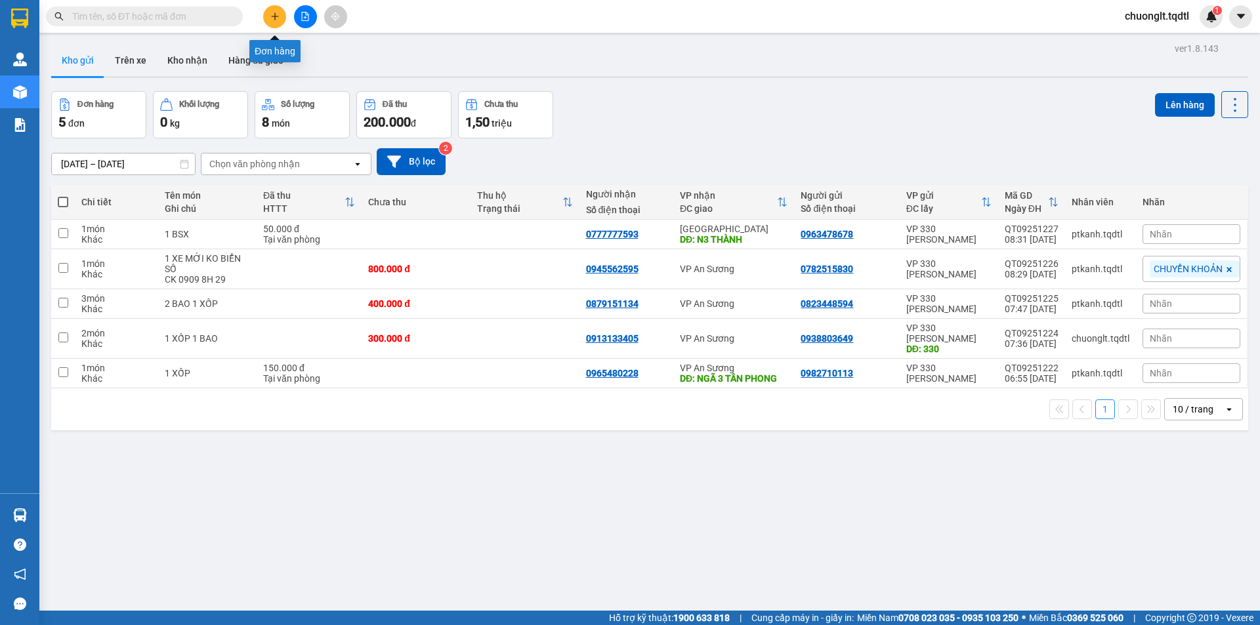
click at [271, 14] on icon "plus" at bounding box center [274, 16] width 9 height 9
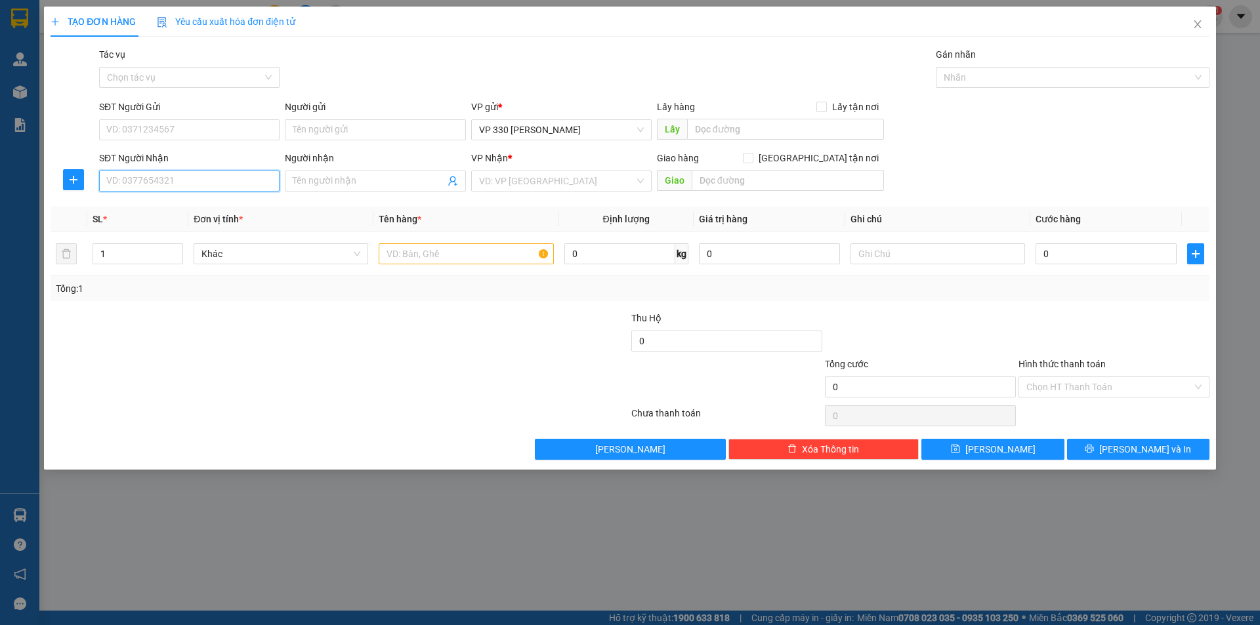
click at [165, 179] on input "SĐT Người Nhận" at bounding box center [189, 181] width 180 height 21
click at [424, 249] on input "text" at bounding box center [466, 253] width 175 height 21
type input "1 XỐP"
click at [724, 123] on input "text" at bounding box center [785, 129] width 197 height 21
type input "578DĐSG"
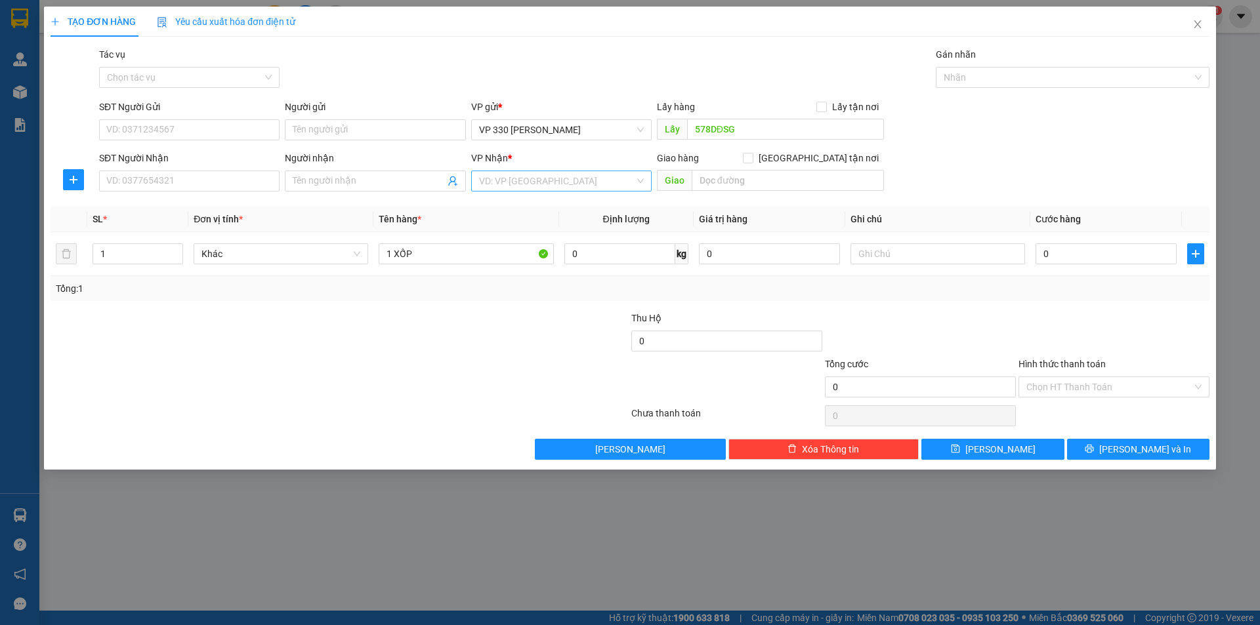
click at [624, 184] on input "search" at bounding box center [556, 181] width 155 height 20
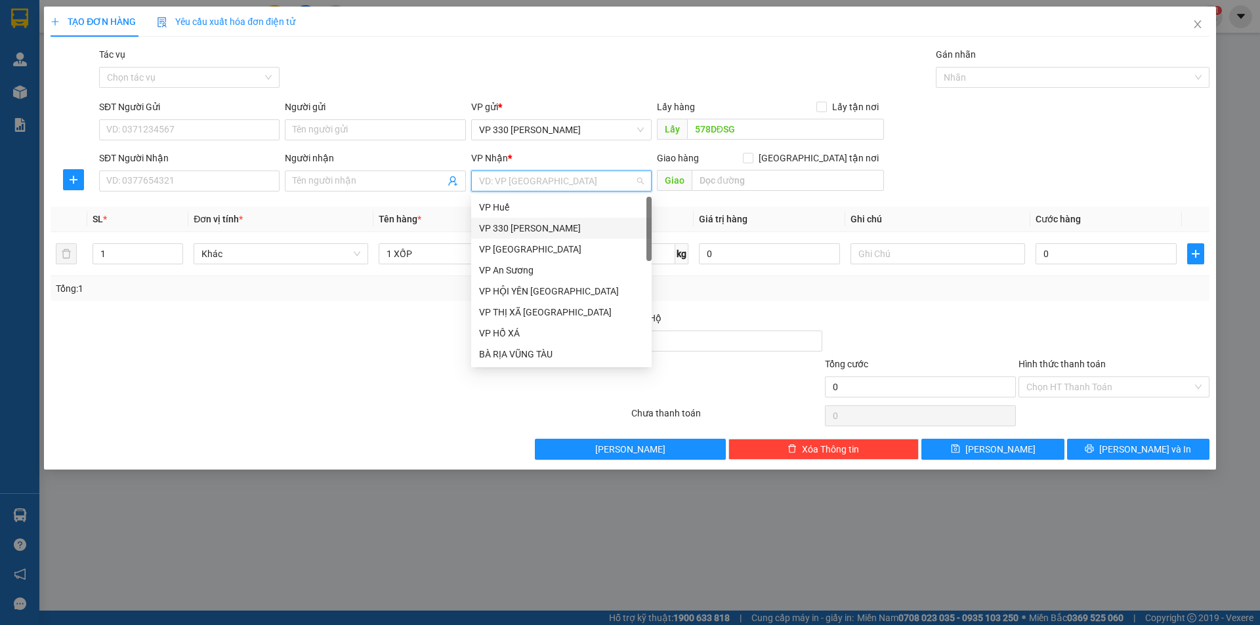
click at [554, 224] on div "VP 330 [PERSON_NAME]" at bounding box center [561, 228] width 165 height 14
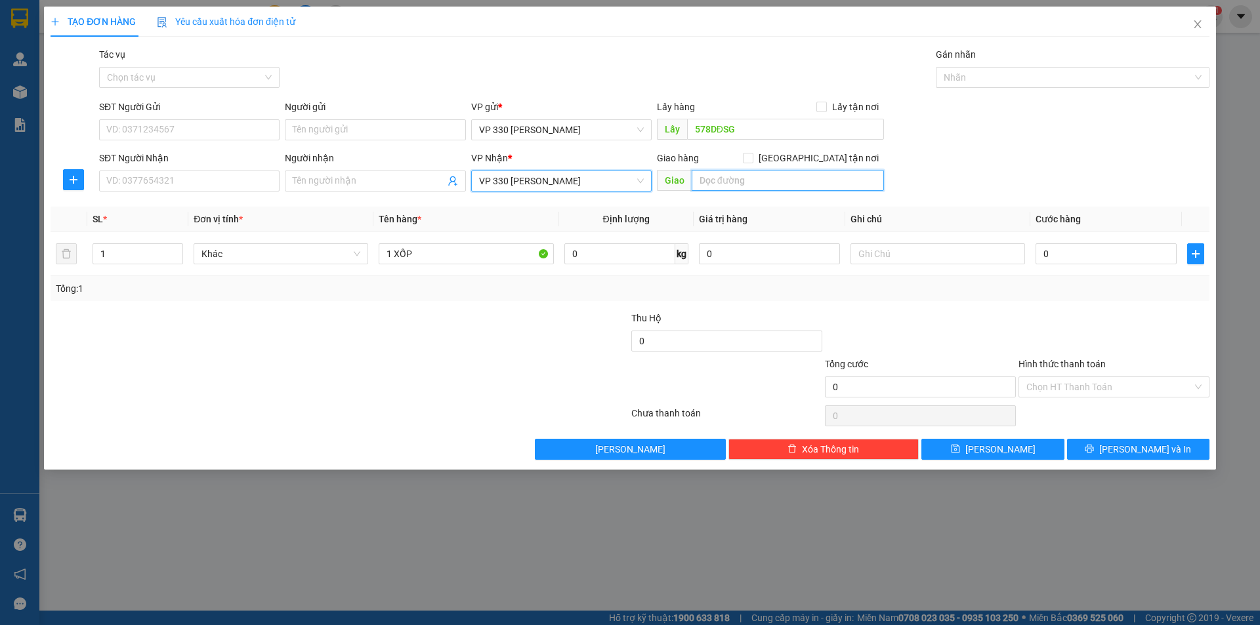
click at [735, 181] on input "text" at bounding box center [787, 180] width 192 height 21
type input "[PERSON_NAME]"
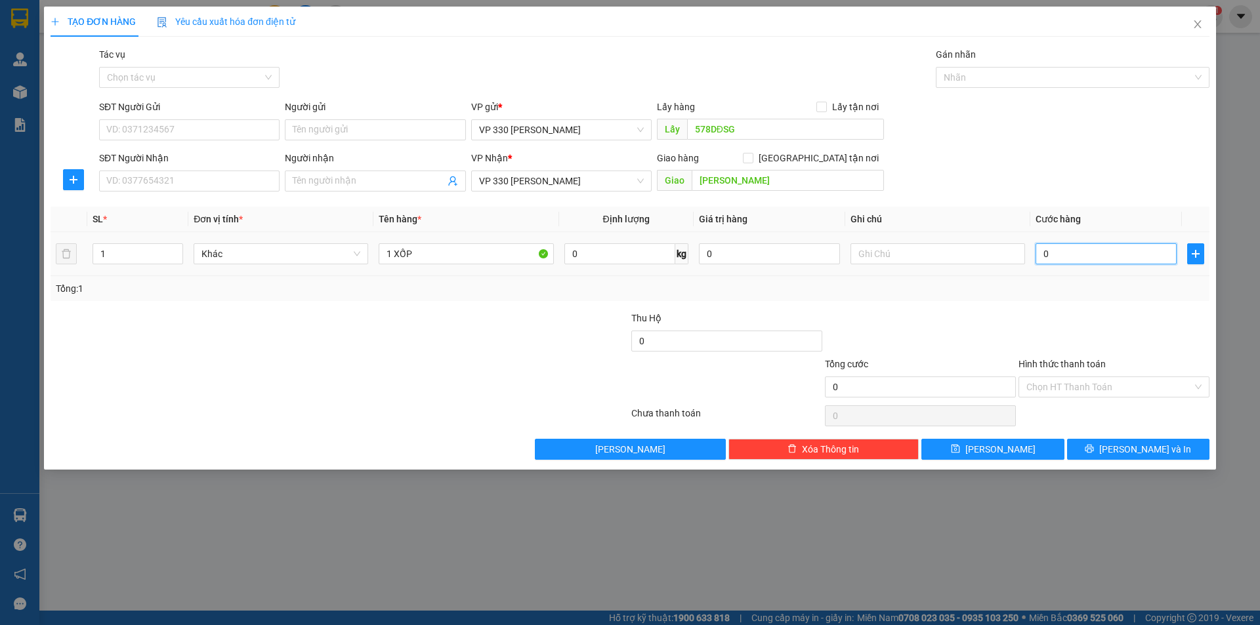
click at [1077, 253] on input "0" at bounding box center [1105, 253] width 141 height 21
type input "1"
type input "15"
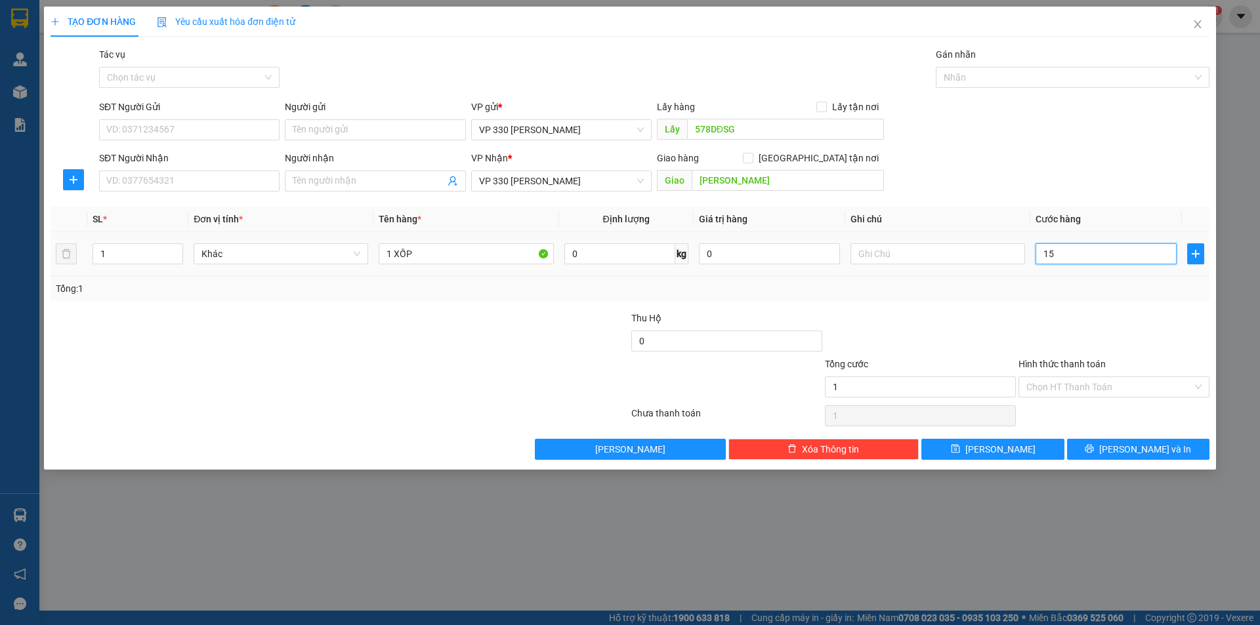
type input "15"
type input "150"
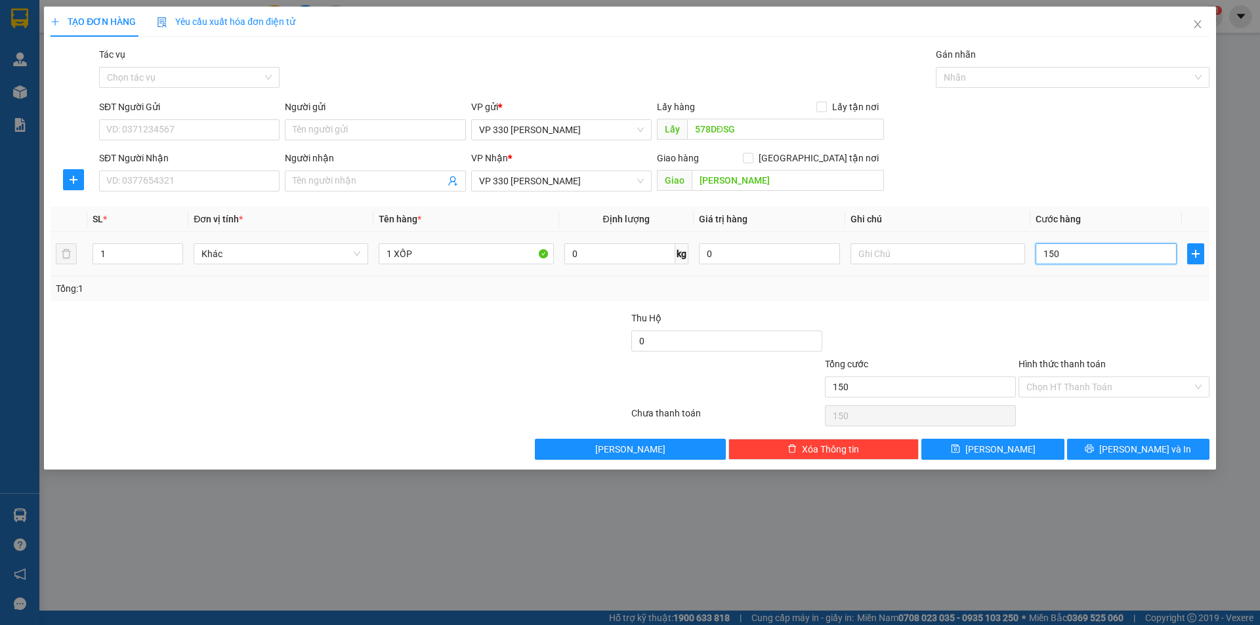
type input "1.500"
type input "15.000"
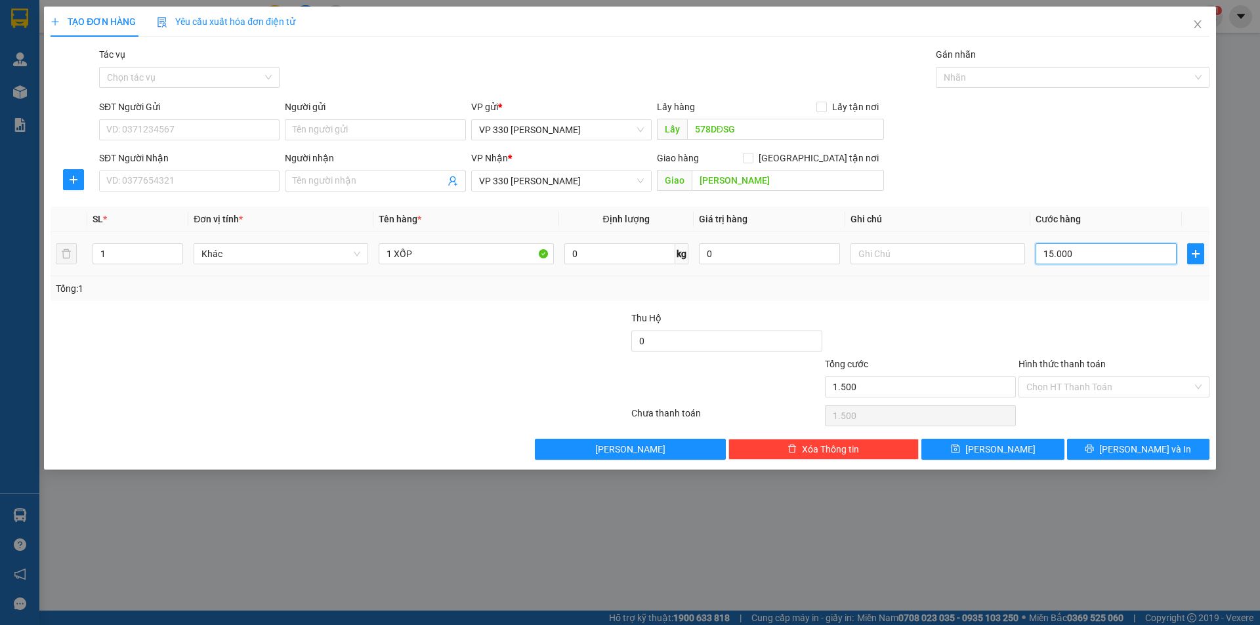
type input "15.000"
type input "150.000"
click at [209, 187] on input "SĐT Người Nhận" at bounding box center [189, 181] width 180 height 21
click at [740, 129] on input "578DĐSG" at bounding box center [785, 129] width 197 height 21
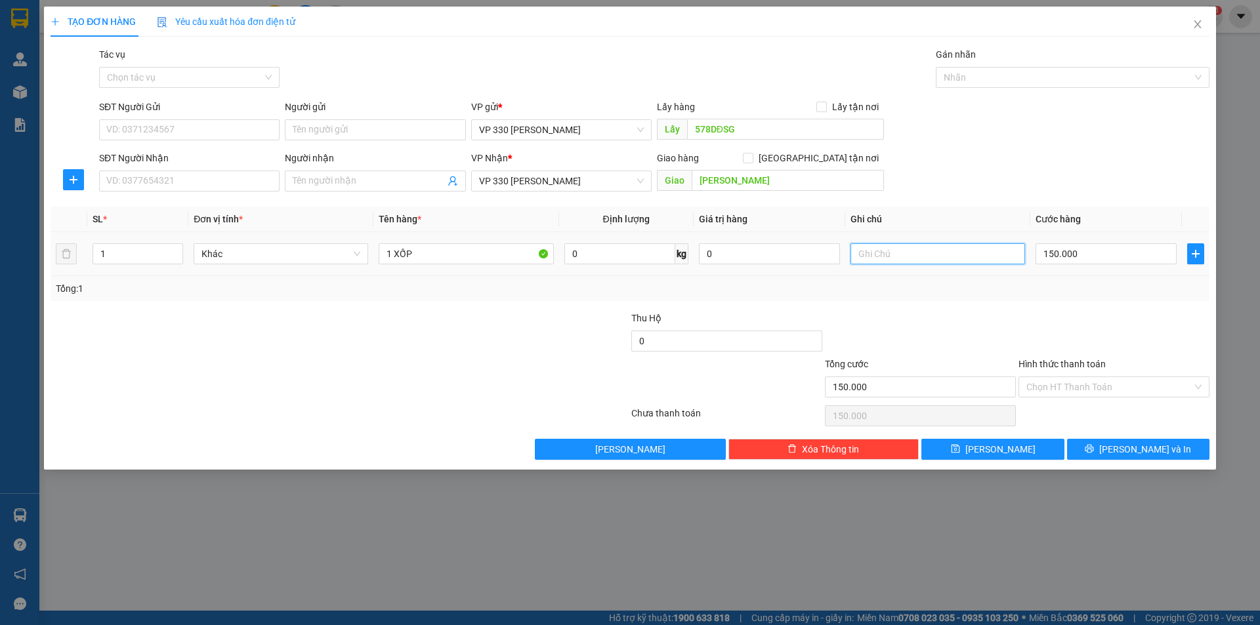
click at [875, 254] on input "text" at bounding box center [937, 253] width 175 height 21
click at [1092, 386] on input "Hình thức thanh toán" at bounding box center [1109, 387] width 166 height 20
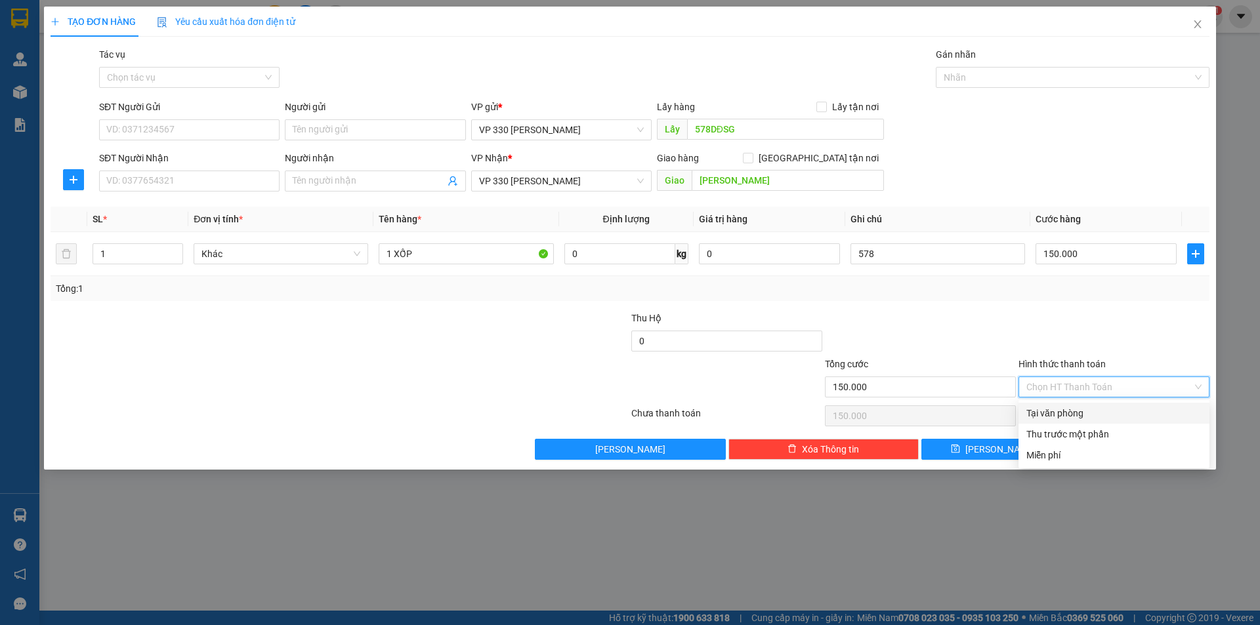
click at [1071, 410] on div "Tại văn phòng" at bounding box center [1113, 413] width 175 height 14
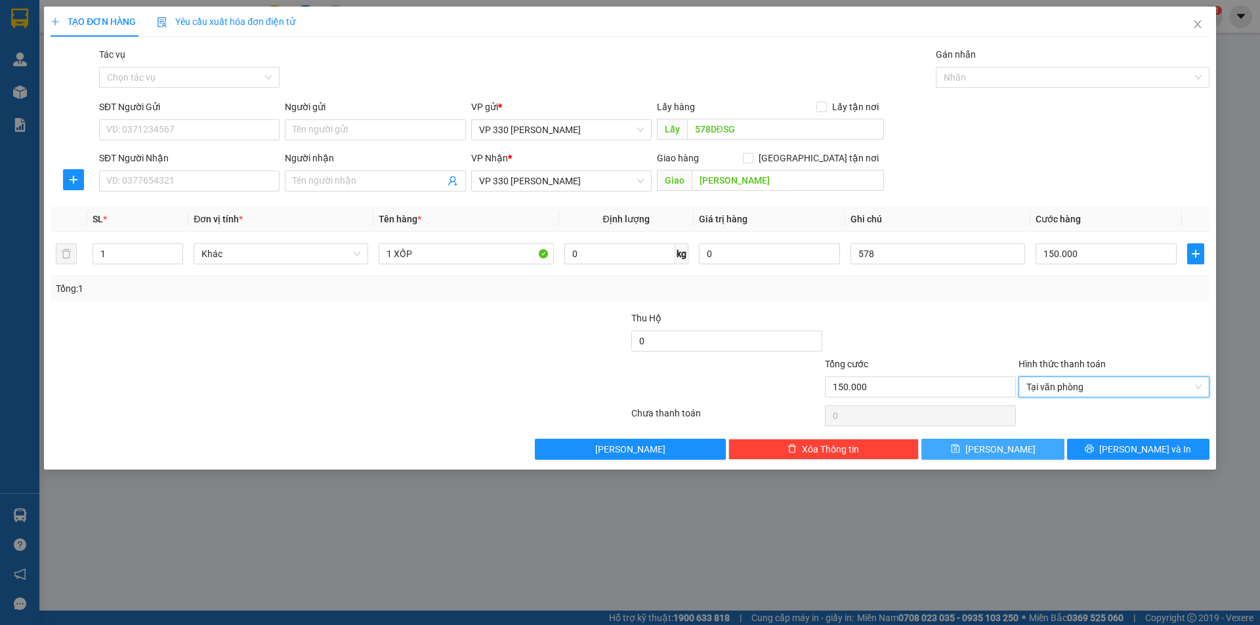
click at [1018, 445] on button "[PERSON_NAME]" at bounding box center [992, 449] width 142 height 21
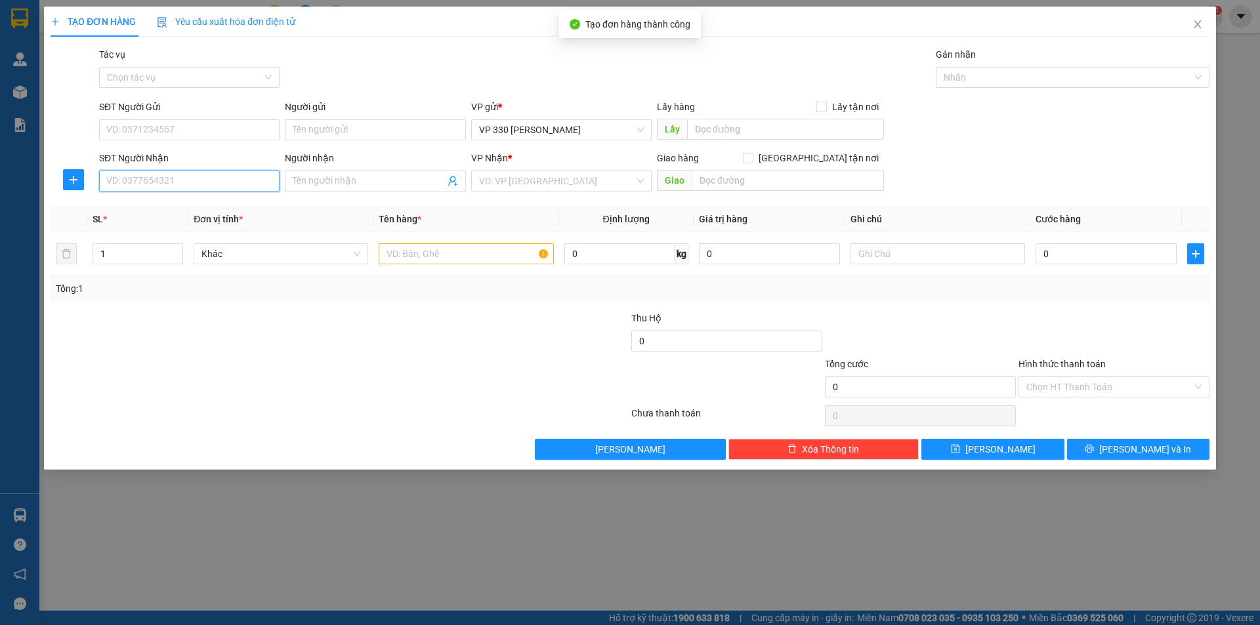
click at [178, 181] on input "SĐT Người Nhận" at bounding box center [189, 181] width 180 height 21
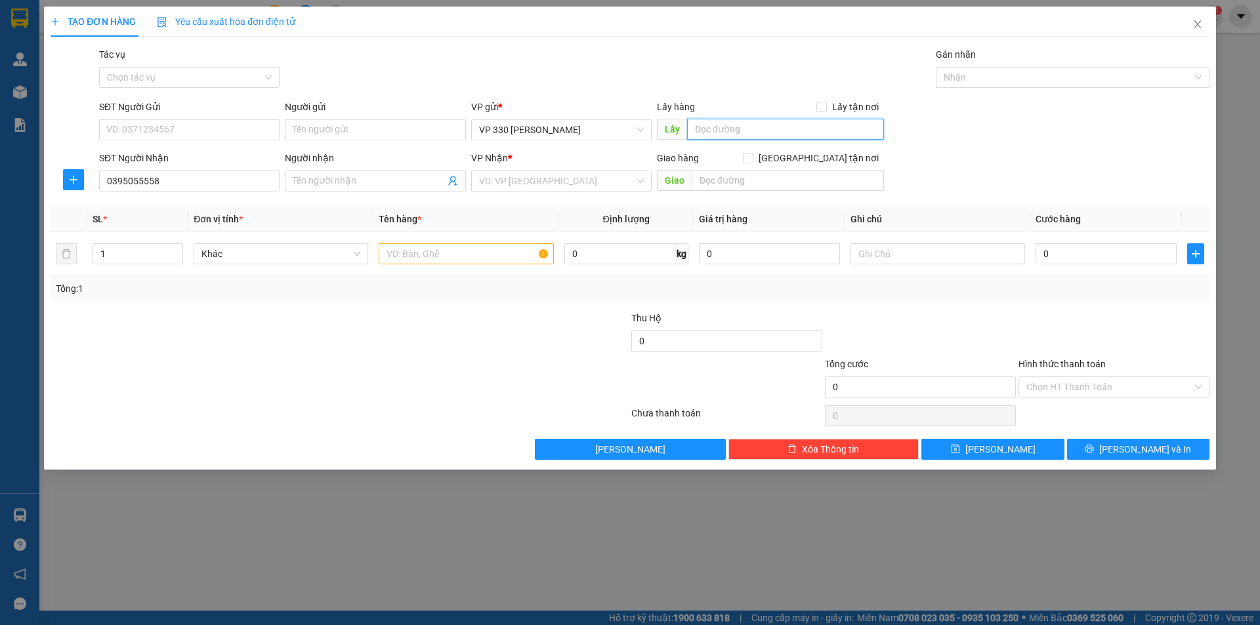
click at [715, 138] on input "text" at bounding box center [785, 129] width 197 height 21
click at [555, 187] on input "search" at bounding box center [556, 181] width 155 height 20
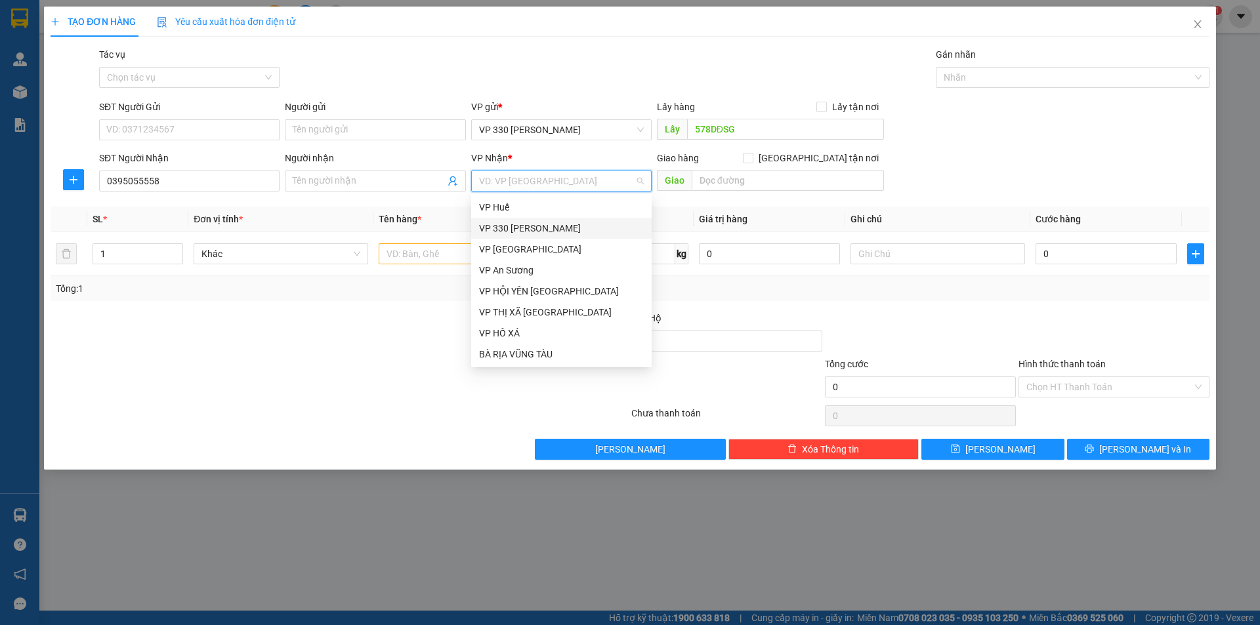
click at [539, 228] on div "VP 330 [PERSON_NAME]" at bounding box center [561, 228] width 165 height 14
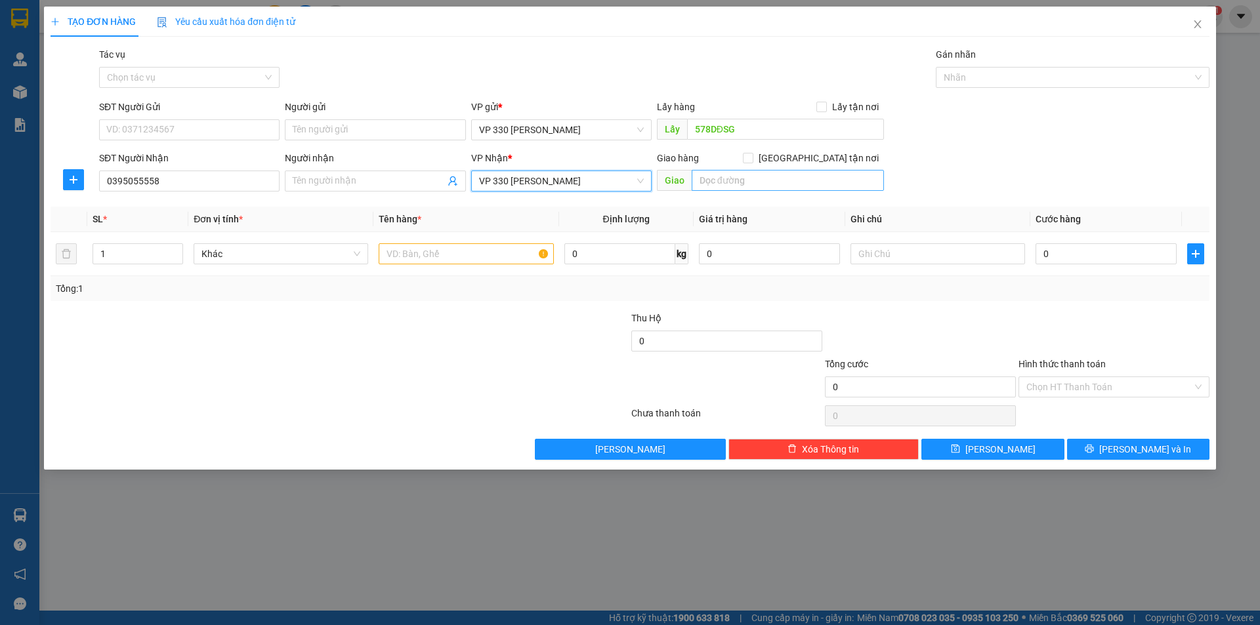
drag, startPoint x: 712, startPoint y: 165, endPoint x: 705, endPoint y: 175, distance: 11.8
click at [712, 166] on div "Giao hàng [GEOGRAPHIC_DATA] tận nơi" at bounding box center [770, 161] width 227 height 20
click at [707, 184] on input "text" at bounding box center [787, 180] width 192 height 21
click at [455, 253] on input "text" at bounding box center [466, 253] width 175 height 21
click at [177, 249] on icon "up" at bounding box center [176, 251] width 5 height 5
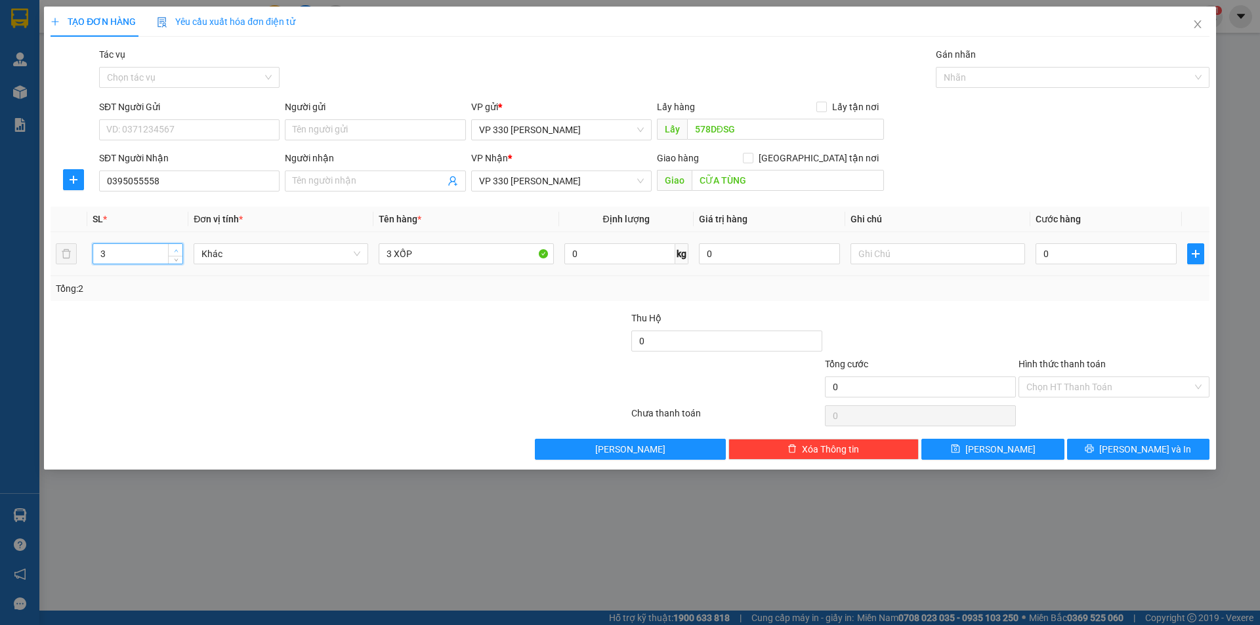
click at [177, 249] on icon "up" at bounding box center [176, 251] width 5 height 5
click at [1084, 260] on input "0" at bounding box center [1105, 253] width 141 height 21
drag, startPoint x: 941, startPoint y: 257, endPoint x: 934, endPoint y: 255, distance: 6.7
click at [941, 256] on input "text" at bounding box center [937, 253] width 175 height 21
click at [1069, 382] on input "Hình thức thanh toán" at bounding box center [1109, 387] width 166 height 20
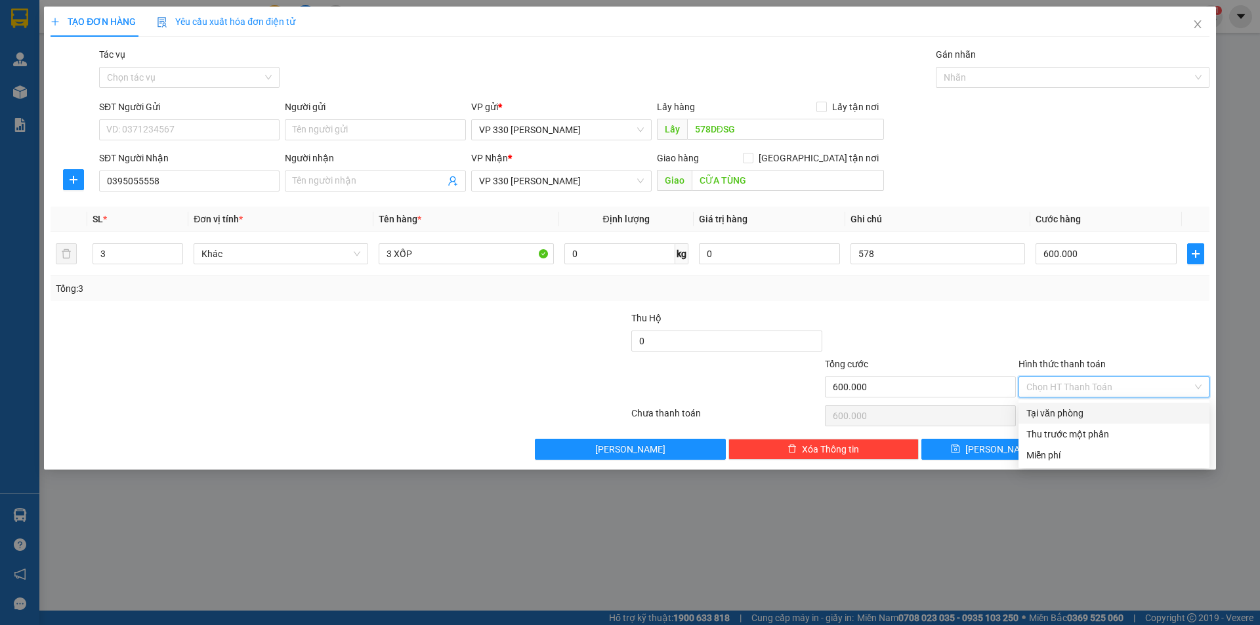
click at [1116, 413] on div "Tại văn phòng" at bounding box center [1113, 413] width 175 height 14
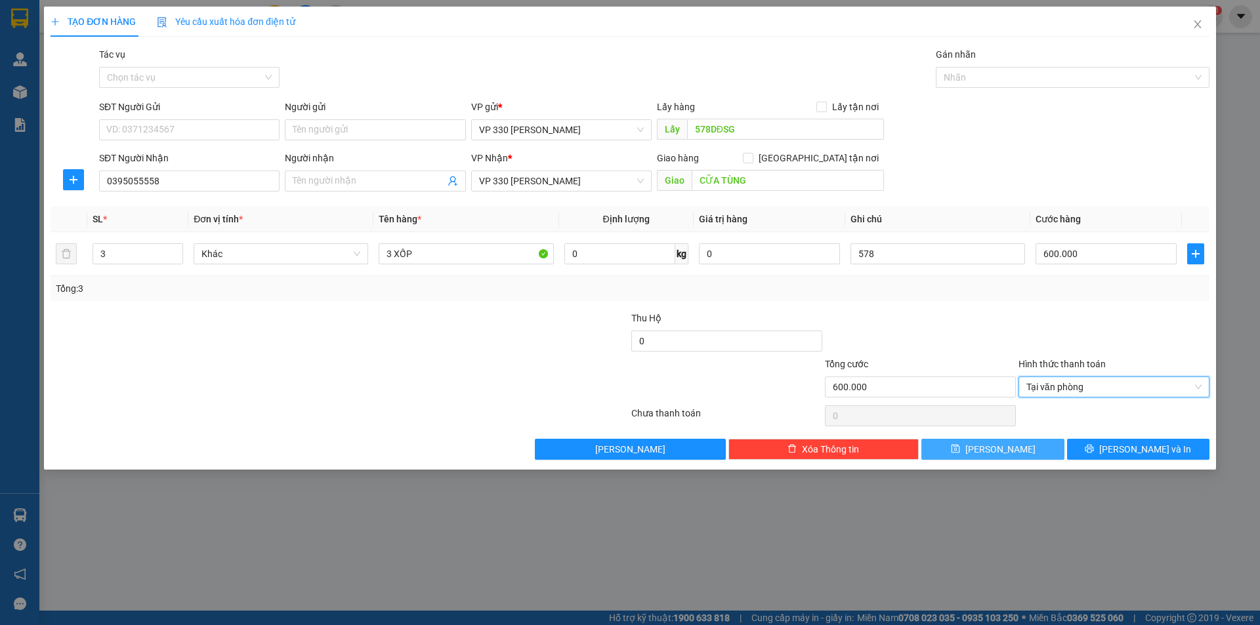
click at [1034, 451] on button "[PERSON_NAME]" at bounding box center [992, 449] width 142 height 21
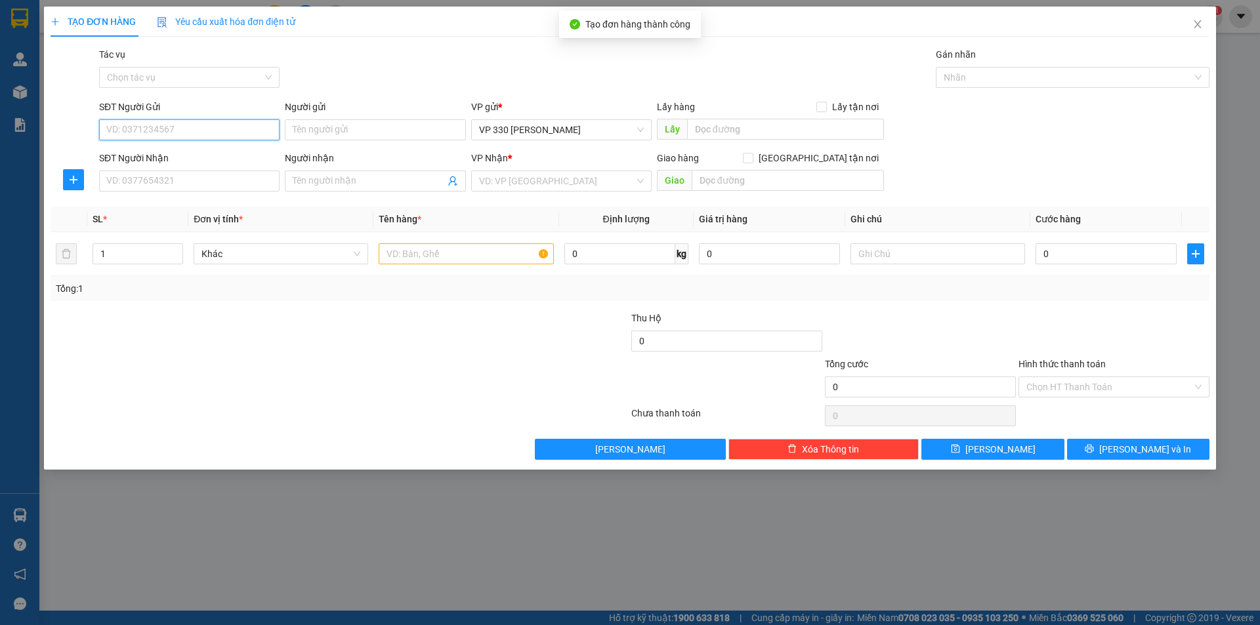
click at [173, 126] on input "SĐT Người Gửi" at bounding box center [189, 129] width 180 height 21
click at [159, 150] on div "0377393489" at bounding box center [189, 156] width 165 height 14
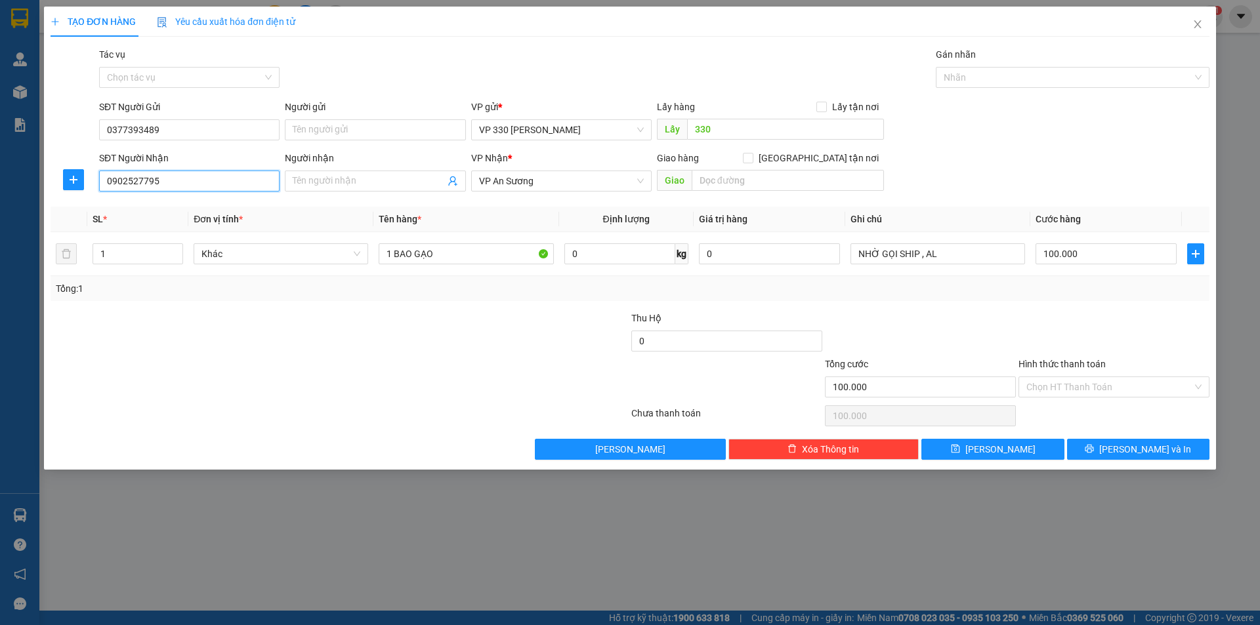
click at [172, 175] on input "0902527795" at bounding box center [189, 181] width 180 height 21
click at [160, 209] on div "0902527795" at bounding box center [189, 207] width 165 height 14
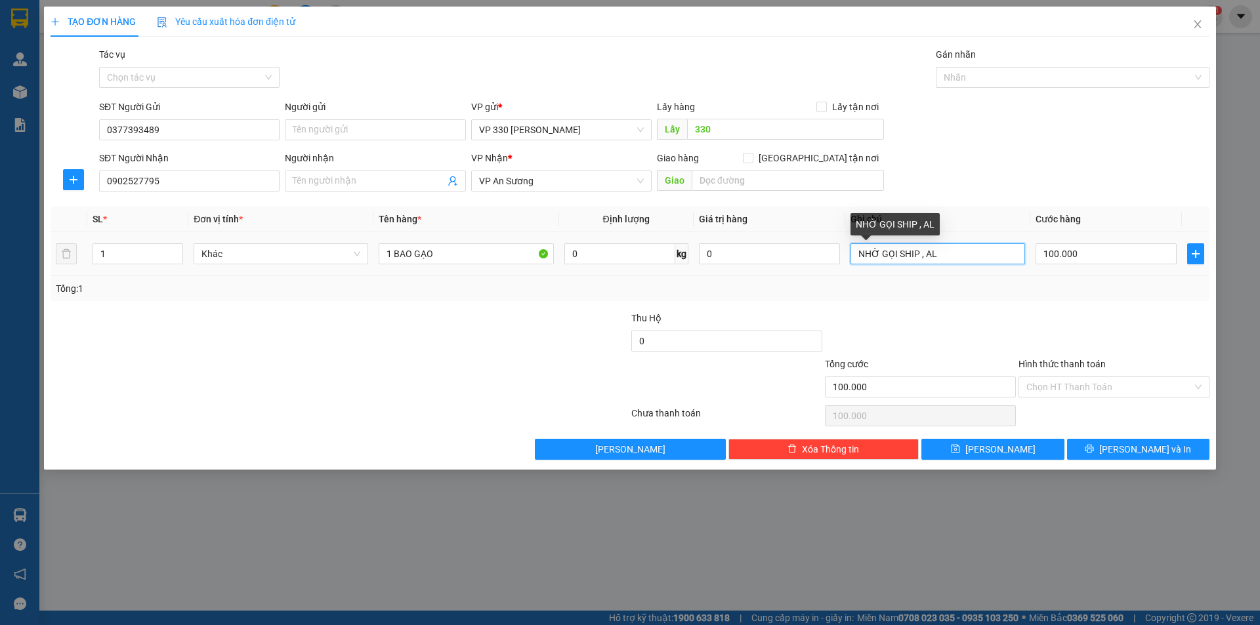
click at [952, 253] on input "NHỜ GỌI SHIP , AL" at bounding box center [937, 253] width 175 height 21
click at [1091, 383] on input "Hình thức thanh toán" at bounding box center [1109, 387] width 166 height 20
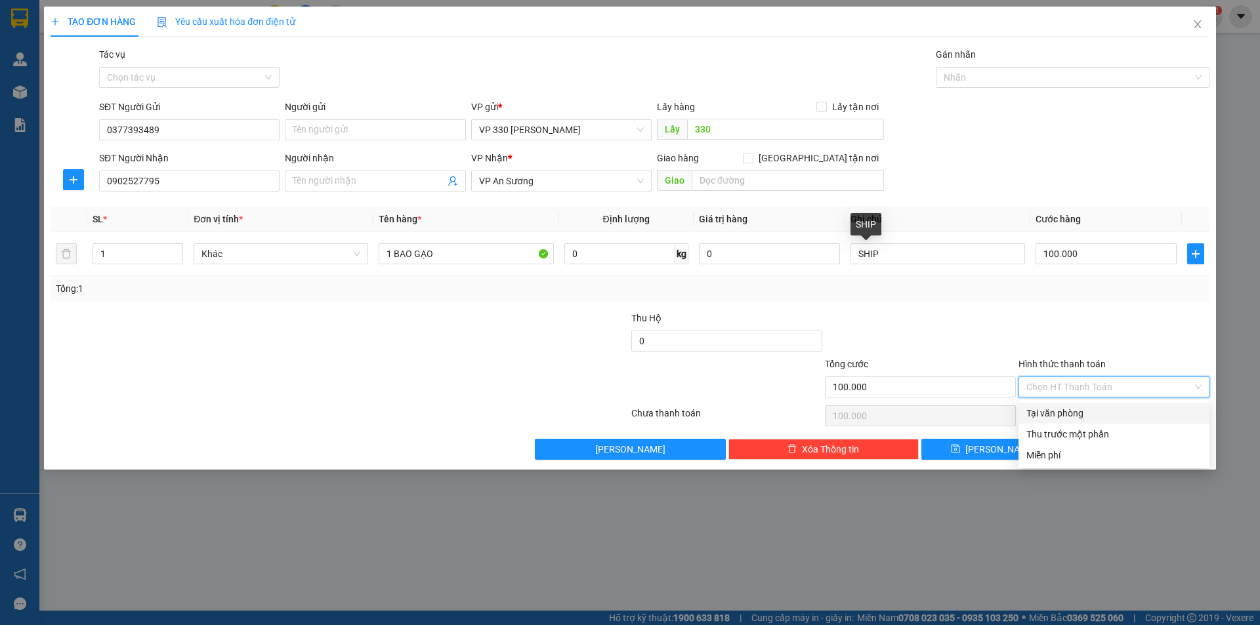
click at [1073, 410] on div "Tại văn phòng" at bounding box center [1113, 413] width 175 height 14
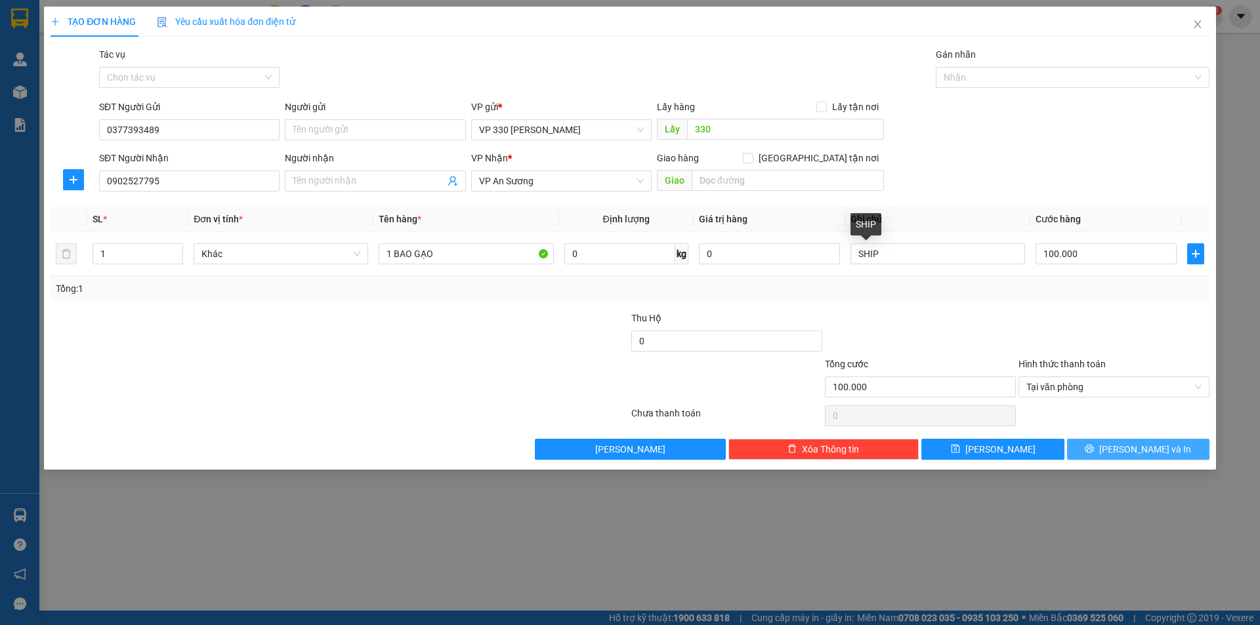
click at [1105, 442] on button "[PERSON_NAME] và In" at bounding box center [1138, 449] width 142 height 21
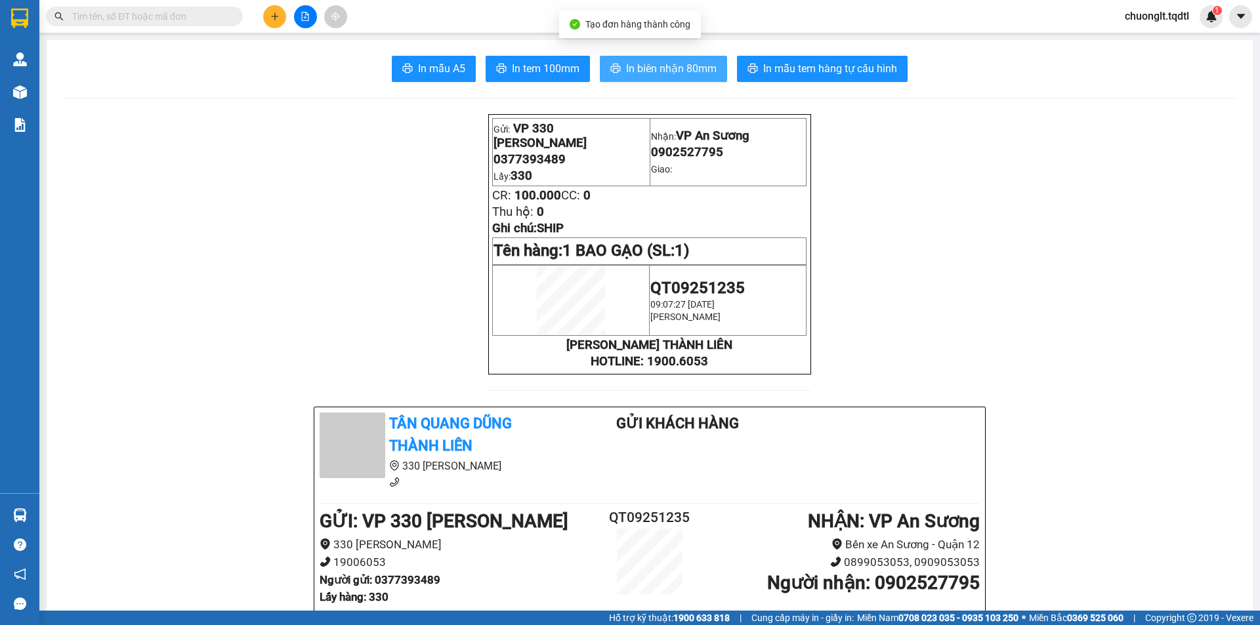
click at [630, 67] on span "In biên nhận 80mm" at bounding box center [671, 68] width 91 height 16
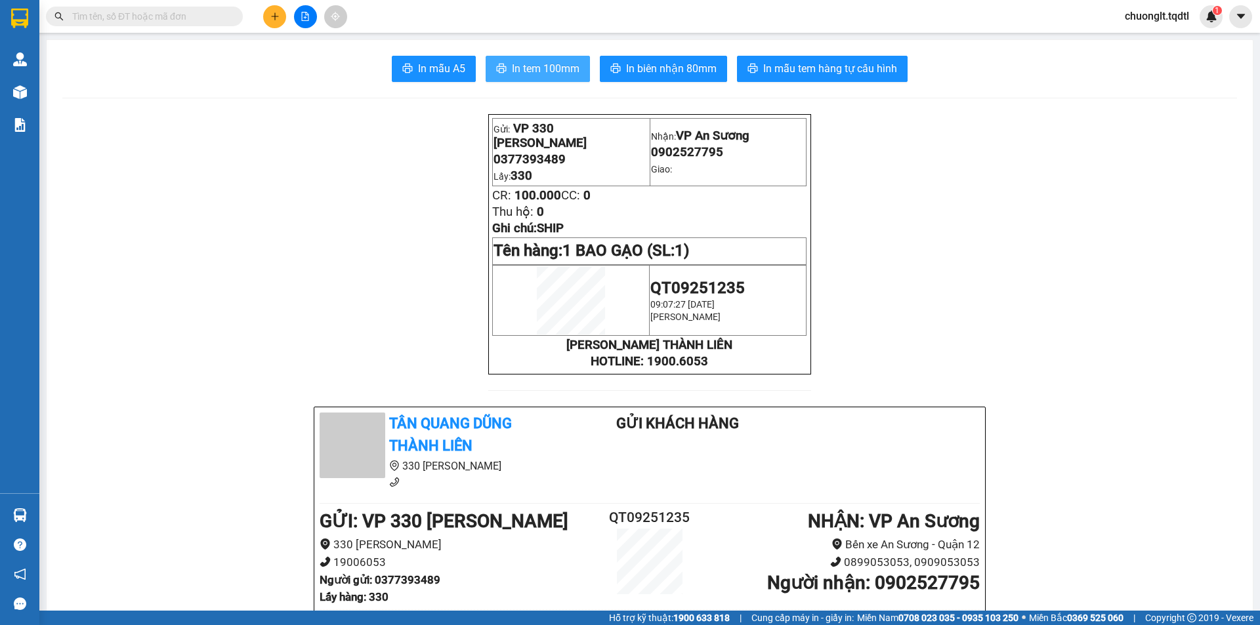
click at [545, 73] on span "In tem 100mm" at bounding box center [546, 68] width 68 height 16
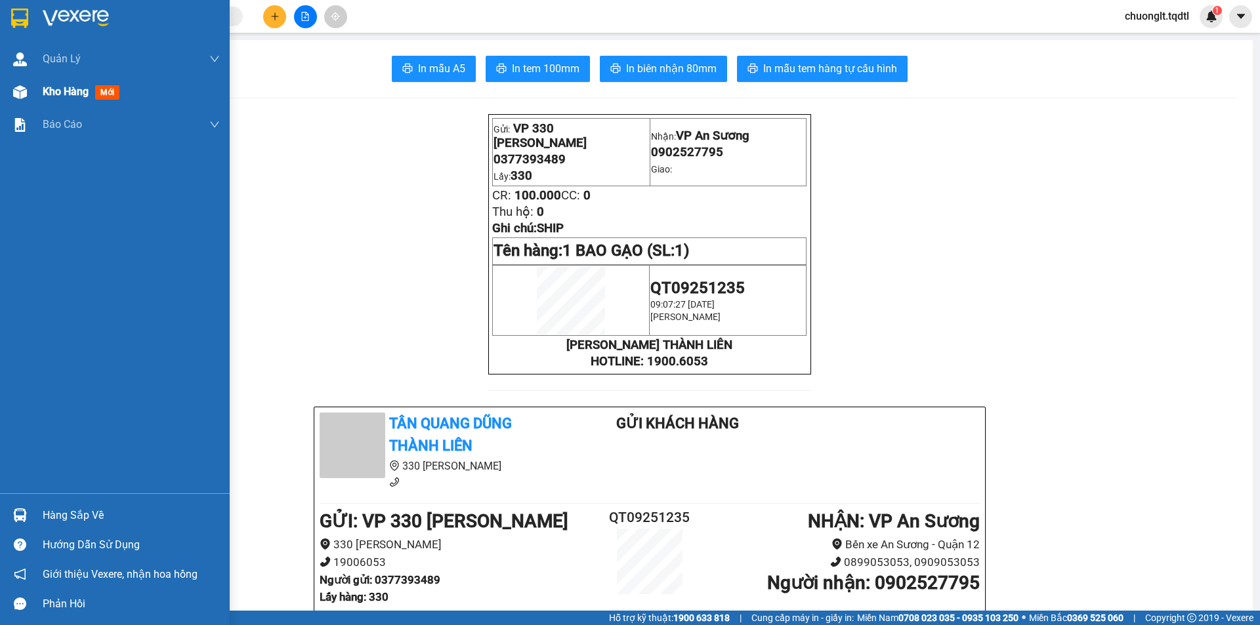
click at [72, 89] on span "Kho hàng" at bounding box center [66, 91] width 46 height 12
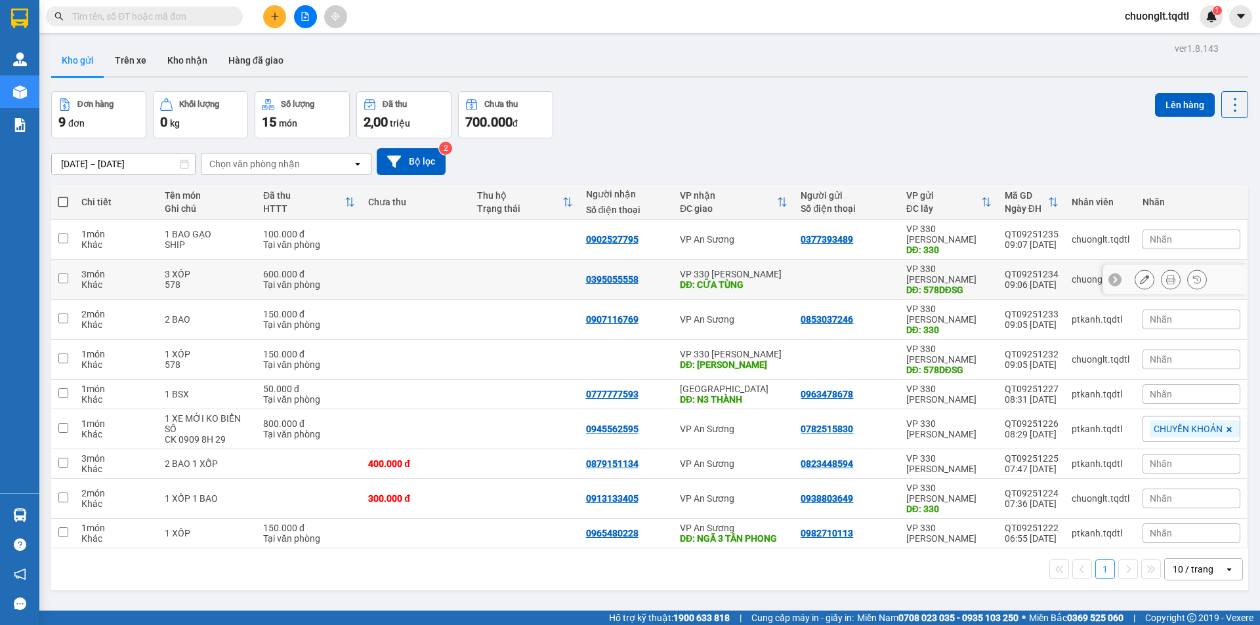
click at [60, 274] on input "checkbox" at bounding box center [63, 279] width 10 height 10
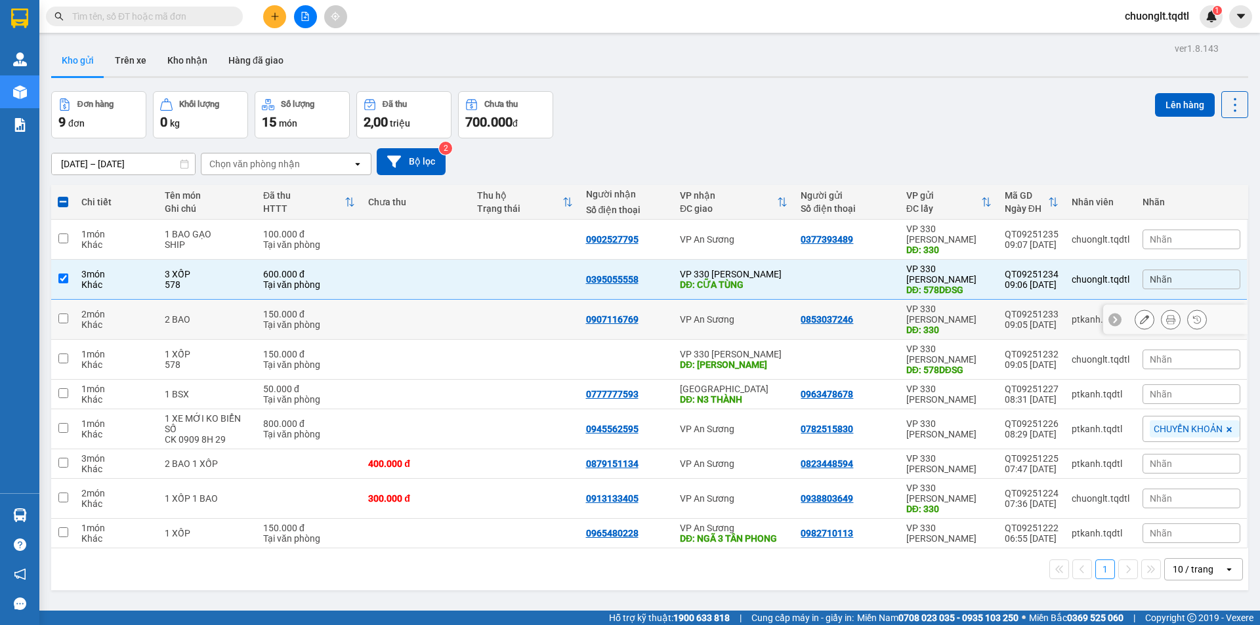
click at [66, 314] on input "checkbox" at bounding box center [63, 319] width 10 height 10
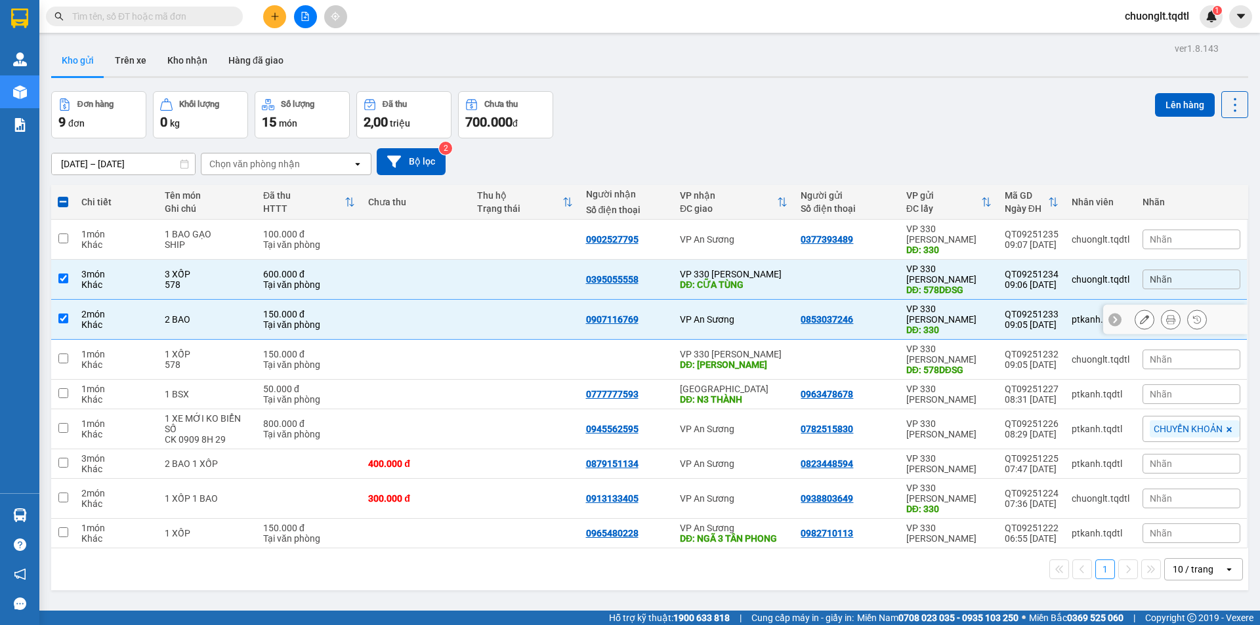
click at [66, 314] on input "checkbox" at bounding box center [63, 319] width 10 height 10
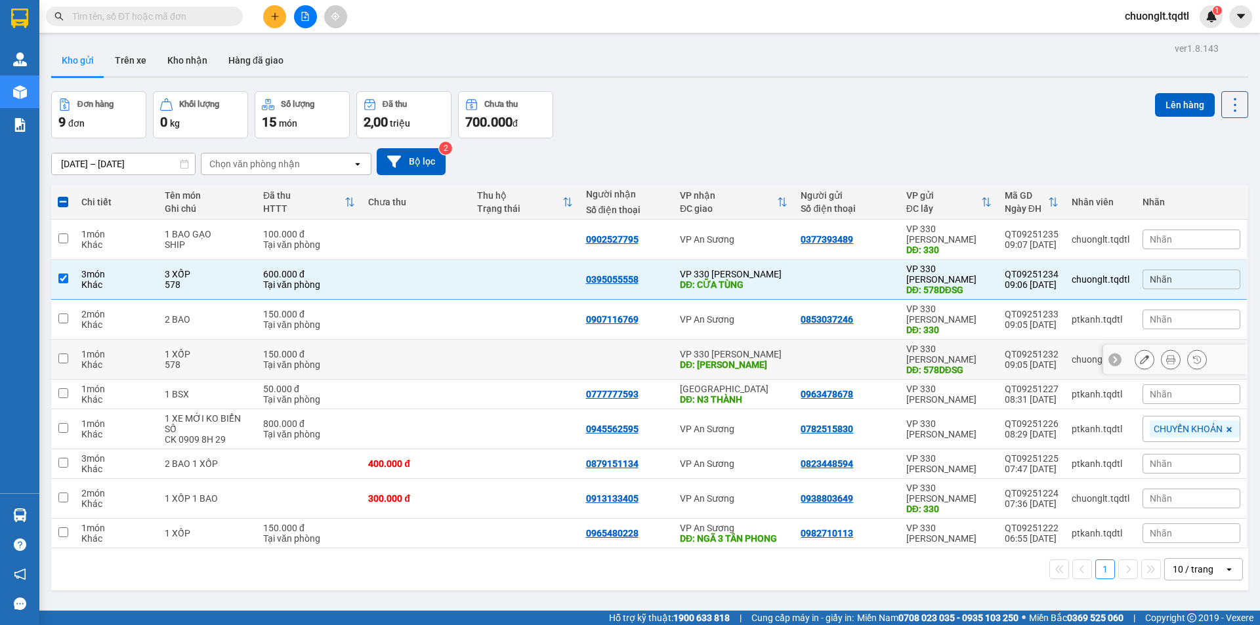
click at [58, 354] on input "checkbox" at bounding box center [63, 359] width 10 height 10
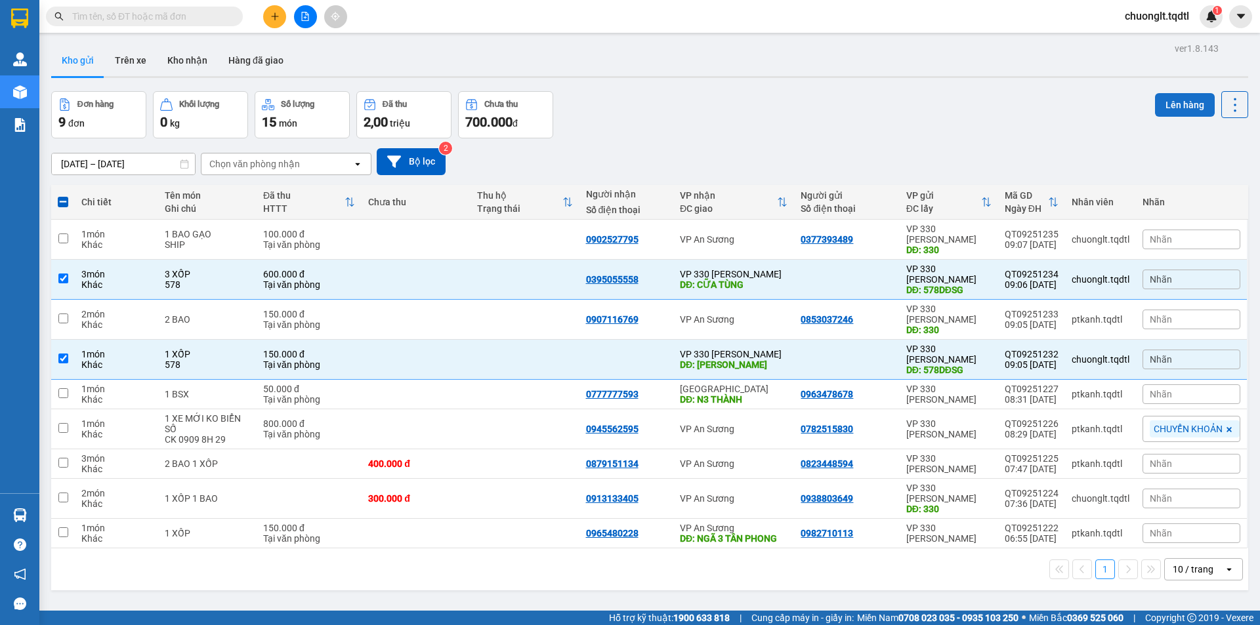
click at [1184, 108] on button "Lên hàng" at bounding box center [1185, 105] width 60 height 24
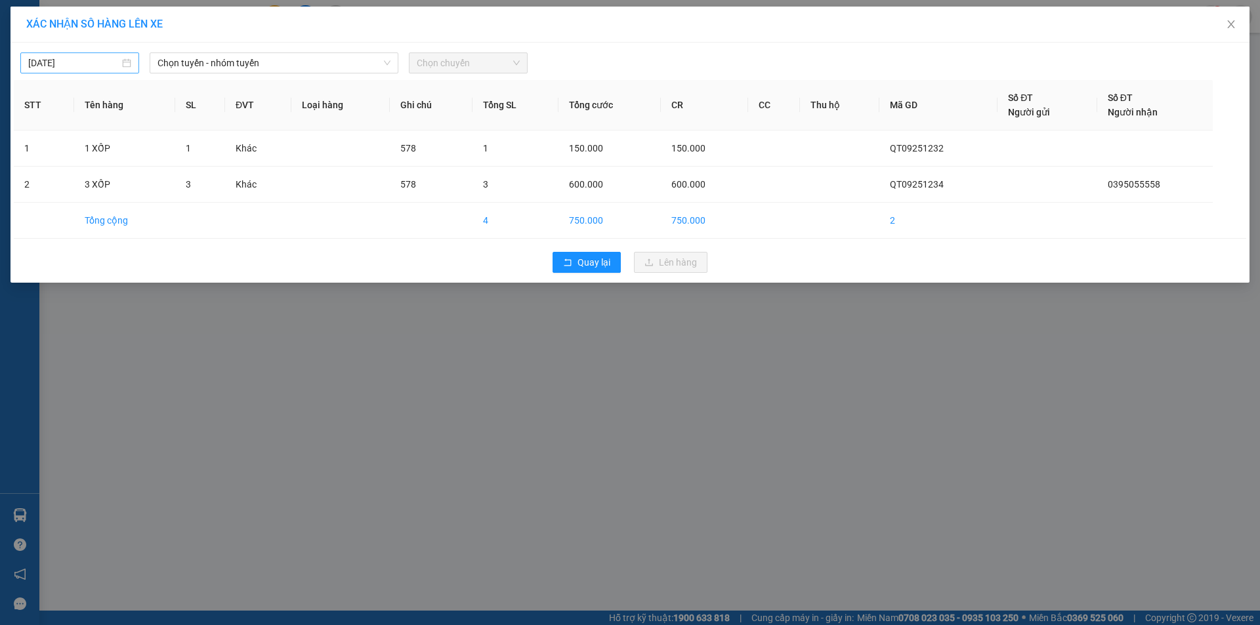
click at [129, 63] on div "[DATE]" at bounding box center [79, 63] width 103 height 14
click at [160, 160] on div "12" at bounding box center [158, 159] width 16 height 16
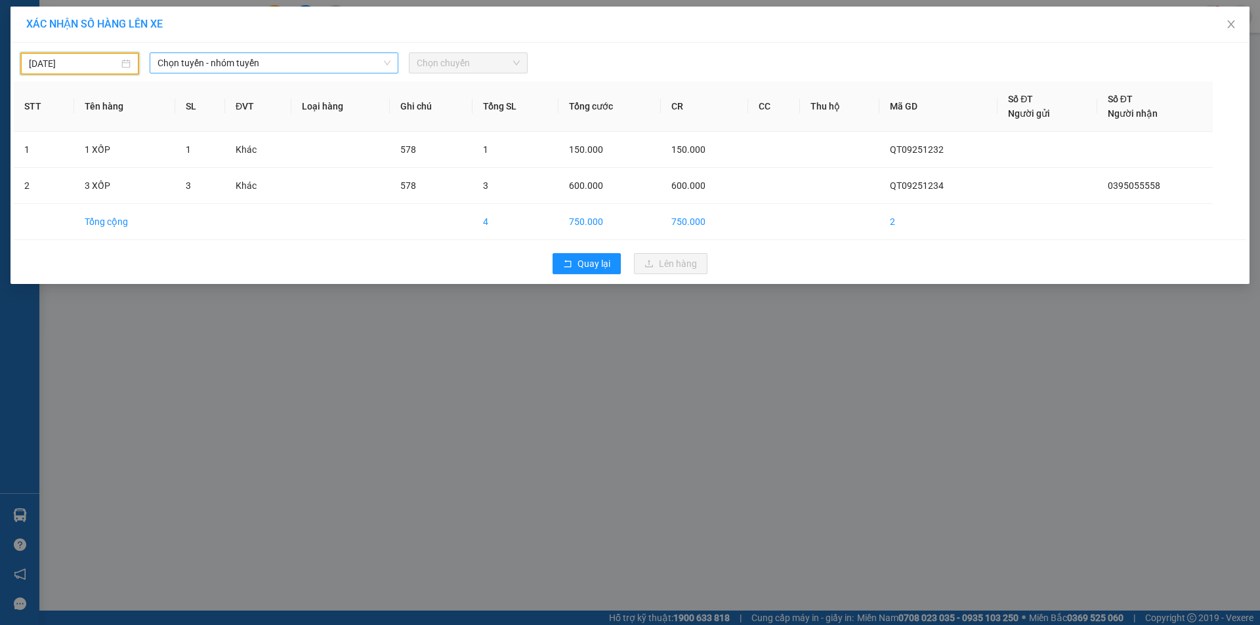
click at [313, 64] on span "Chọn tuyến - nhóm tuyến" at bounding box center [273, 63] width 233 height 20
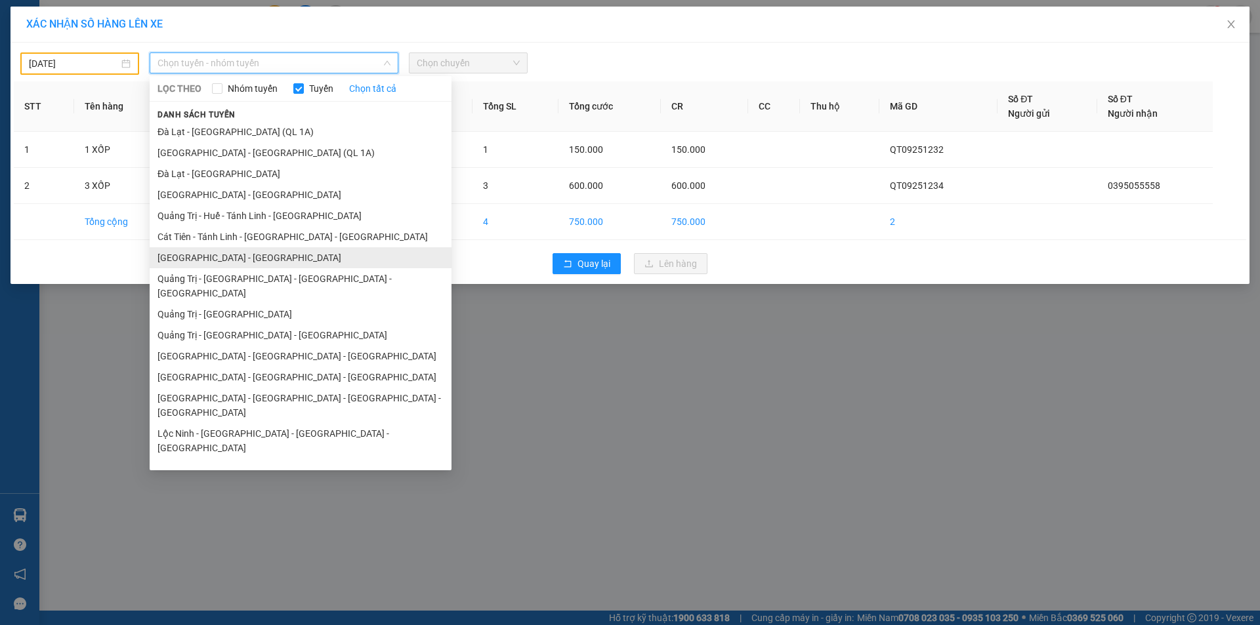
click at [237, 251] on li "[GEOGRAPHIC_DATA] - [GEOGRAPHIC_DATA]" at bounding box center [301, 257] width 302 height 21
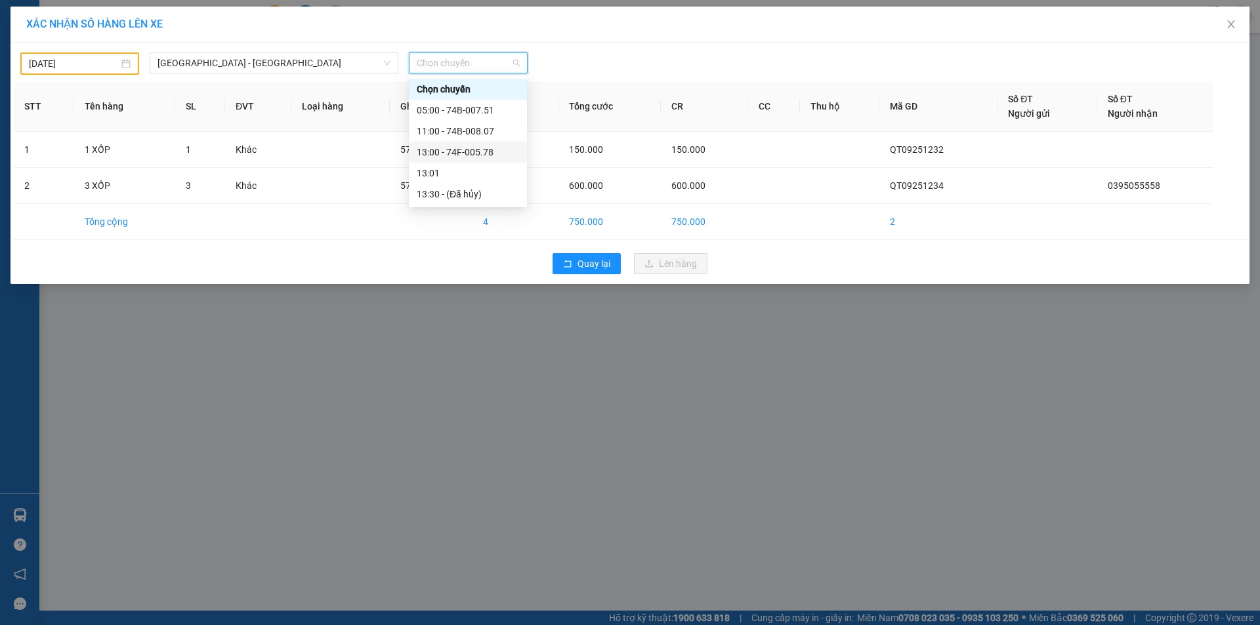
click at [482, 153] on div "13:00 - 74F-005.78" at bounding box center [468, 152] width 102 height 14
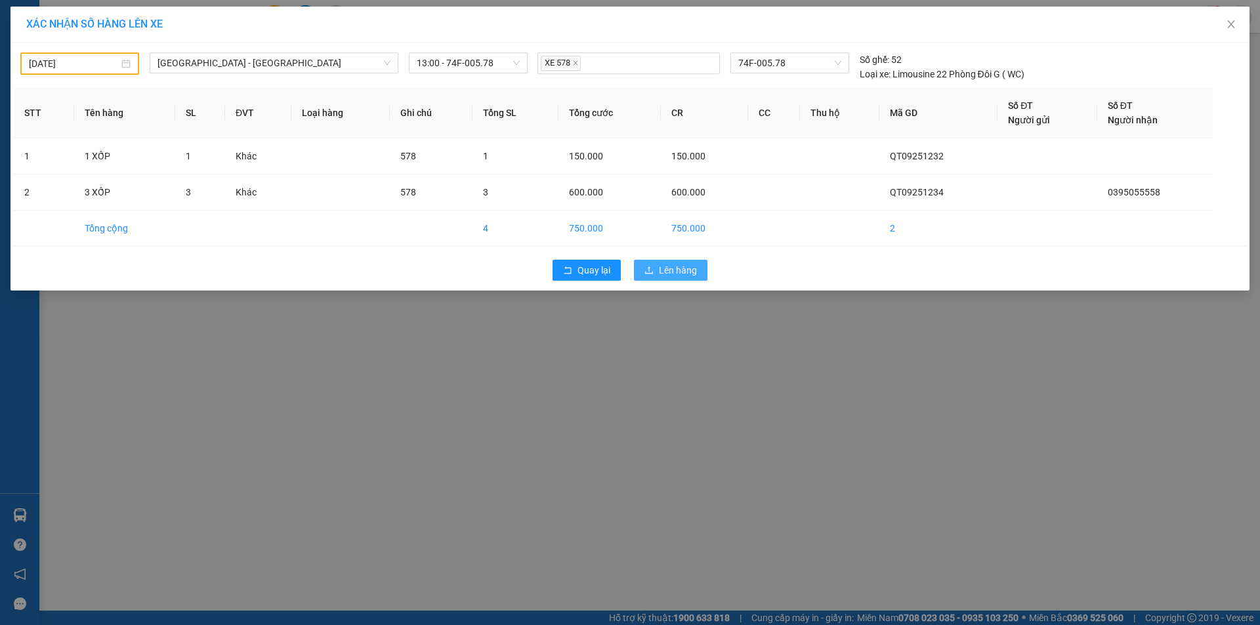
click at [676, 264] on span "Lên hàng" at bounding box center [678, 270] width 38 height 14
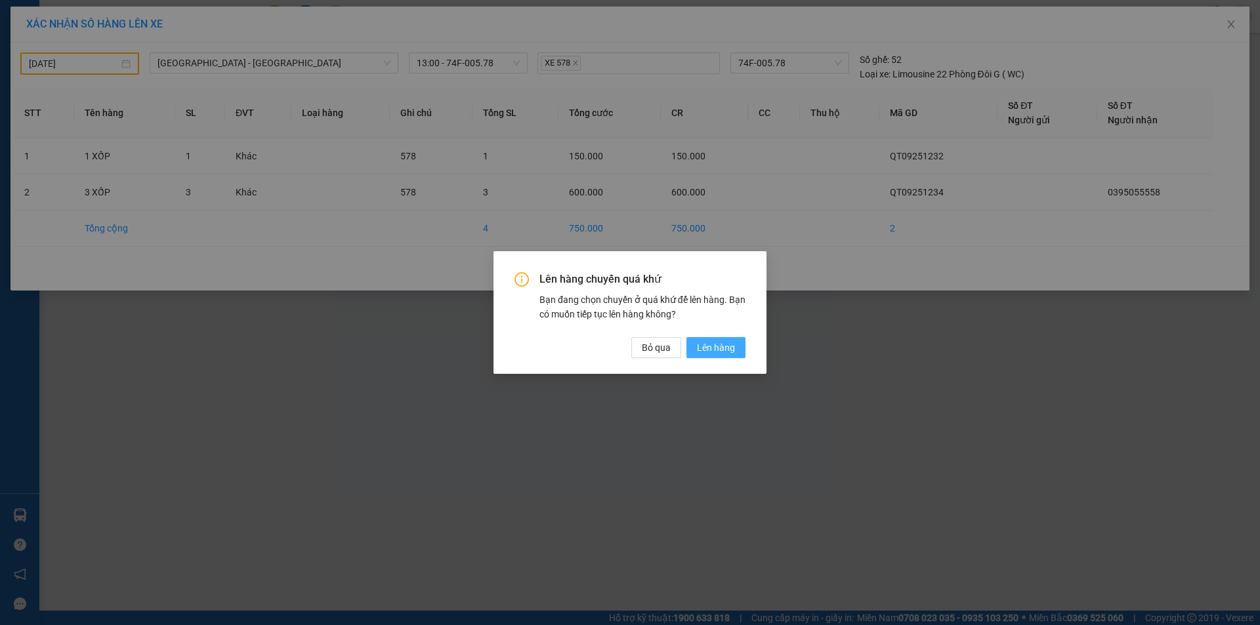
click at [716, 354] on span "Lên hàng" at bounding box center [716, 348] width 38 height 14
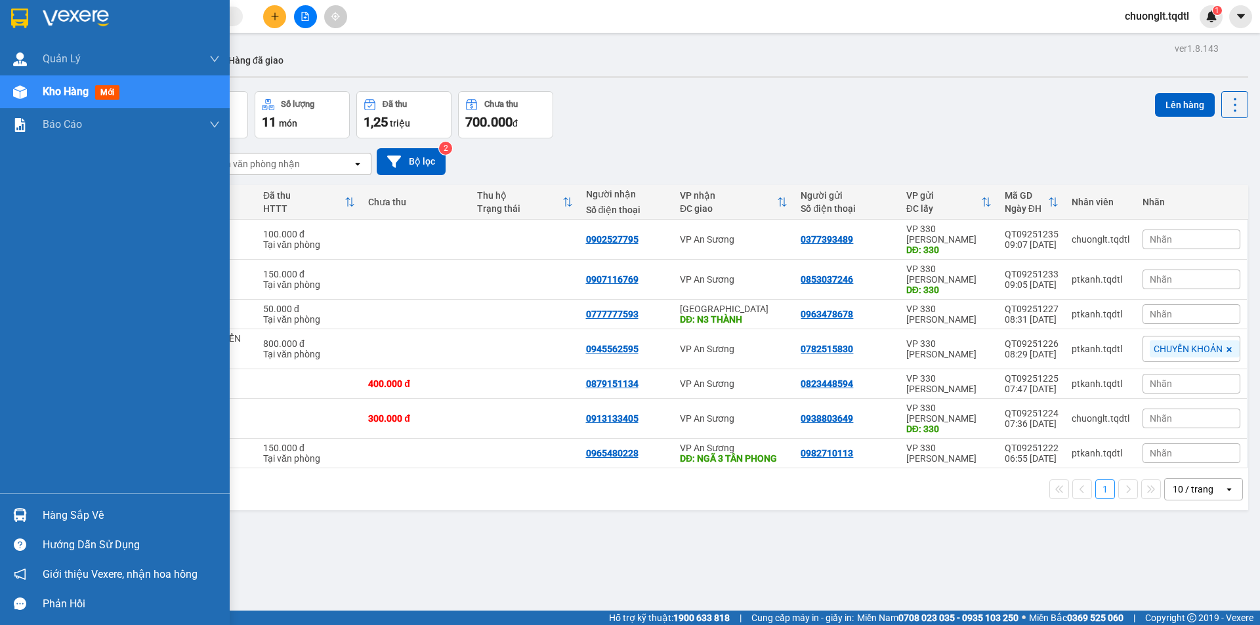
click at [80, 515] on div "Hàng sắp về" at bounding box center [131, 516] width 177 height 20
